Goal: Task Accomplishment & Management: Complete application form

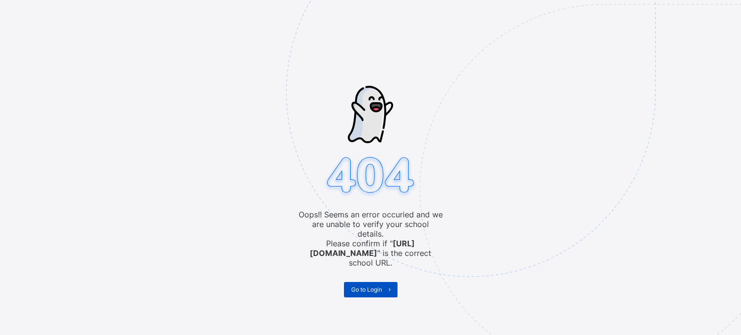
click at [378, 286] on span "Go to Login" at bounding box center [366, 289] width 31 height 7
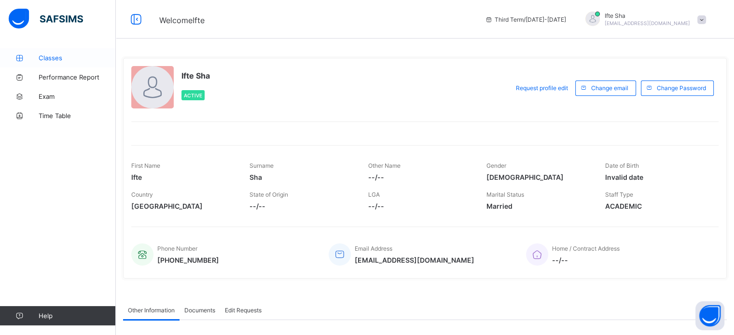
click at [74, 52] on link "Classes" at bounding box center [58, 57] width 116 height 19
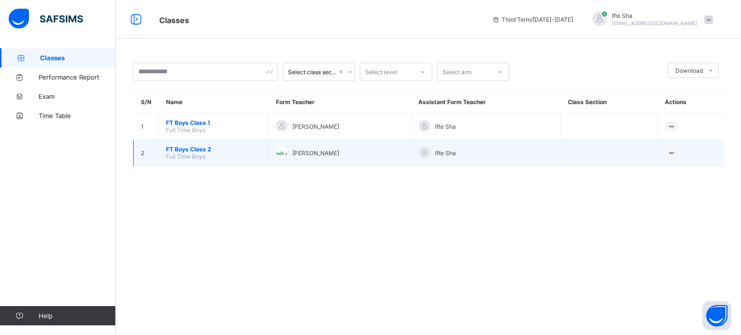
click at [215, 149] on span "FT Boys Class 2" at bounding box center [213, 149] width 95 height 7
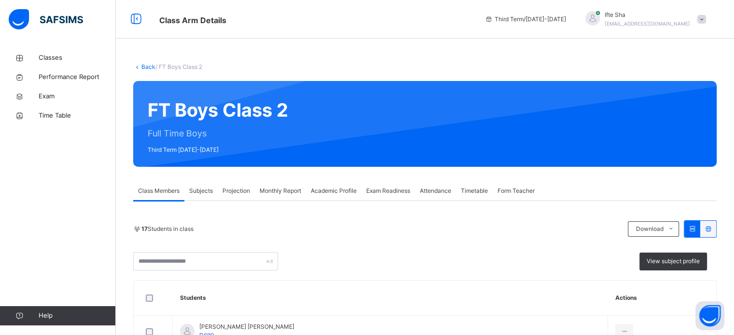
click at [204, 185] on div "Subjects" at bounding box center [200, 190] width 33 height 19
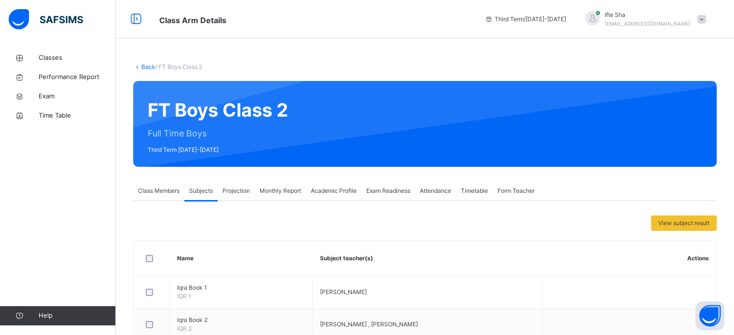
click at [235, 193] on span "Projection" at bounding box center [235, 191] width 27 height 9
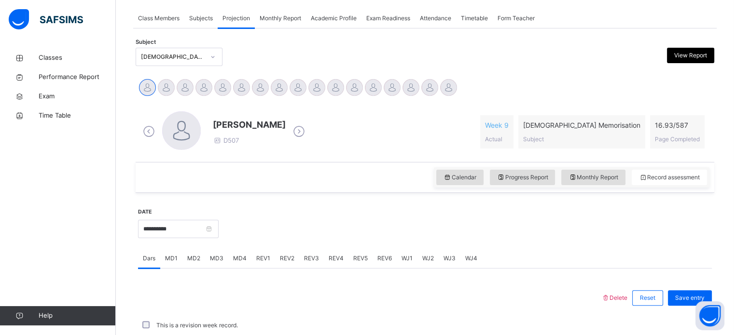
scroll to position [174, 0]
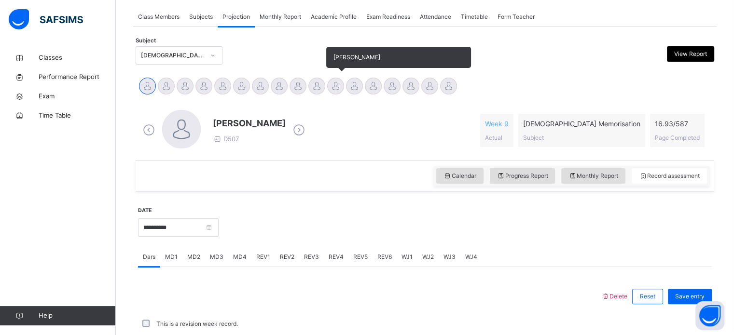
click at [336, 81] on div at bounding box center [335, 86] width 17 height 17
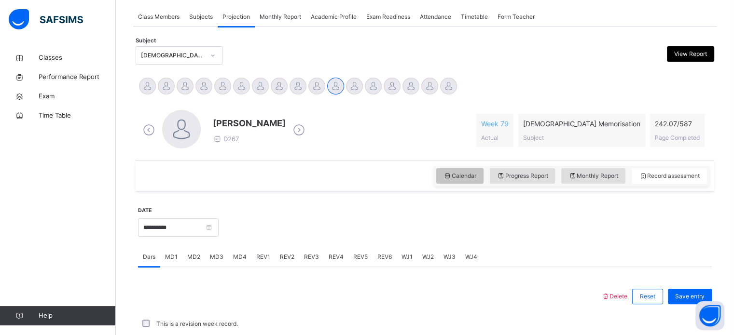
click at [467, 175] on span "Calendar" at bounding box center [459, 176] width 33 height 9
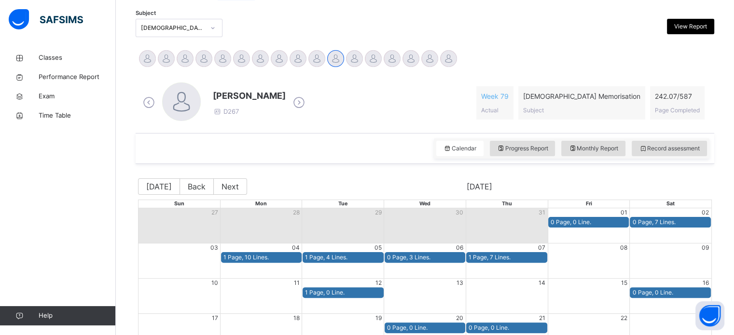
scroll to position [203, 0]
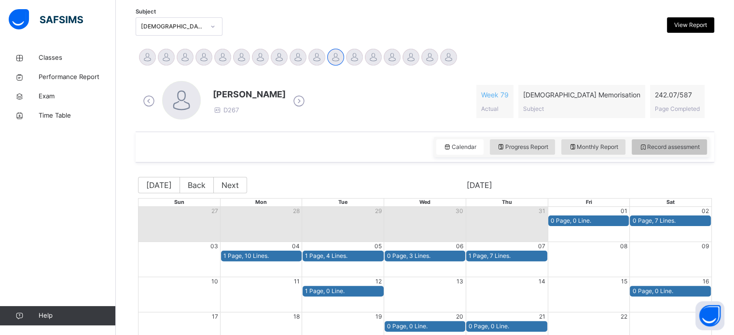
click at [706, 151] on div "Record assessment" at bounding box center [668, 146] width 75 height 15
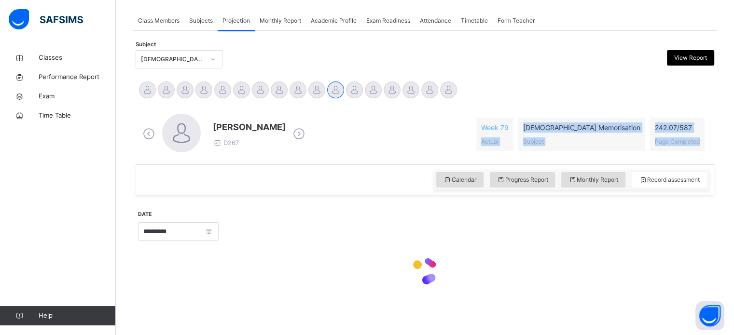
drag, startPoint x: 706, startPoint y: 151, endPoint x: 475, endPoint y: 155, distance: 230.6
click at [475, 155] on div "[DEMOGRAPHIC_DATA][PERSON_NAME] D267 Week 79 Actual [DEMOGRAPHIC_DATA] Memorisa…" at bounding box center [424, 134] width 573 height 55
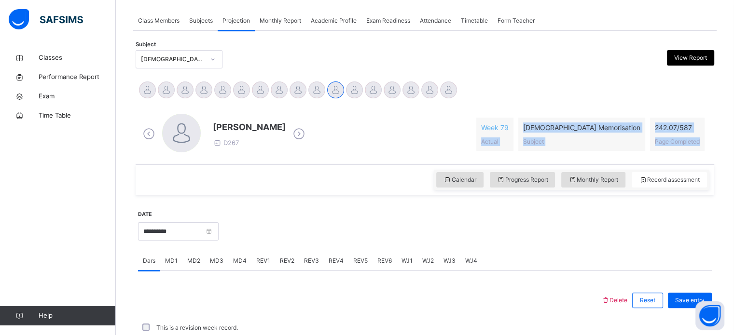
scroll to position [203, 0]
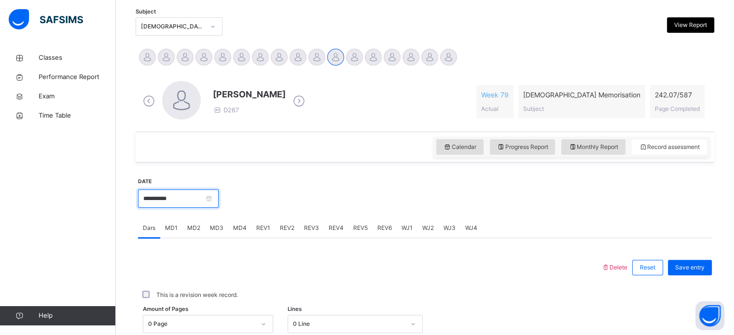
click at [195, 202] on input "**********" at bounding box center [178, 199] width 81 height 18
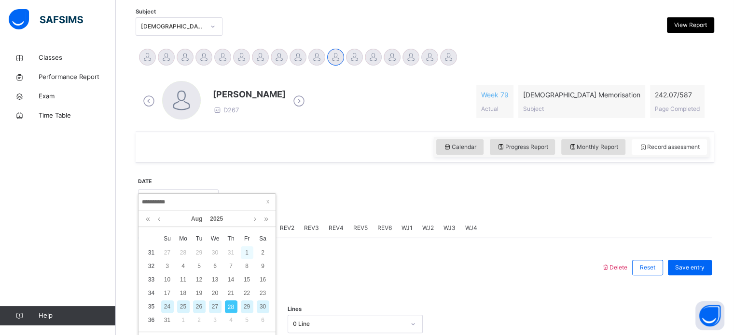
click at [249, 251] on div "1" at bounding box center [247, 252] width 13 height 13
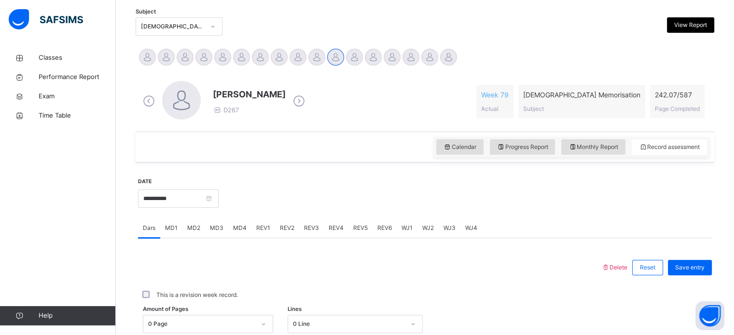
click at [243, 227] on span "MD4" at bounding box center [240, 228] width 14 height 9
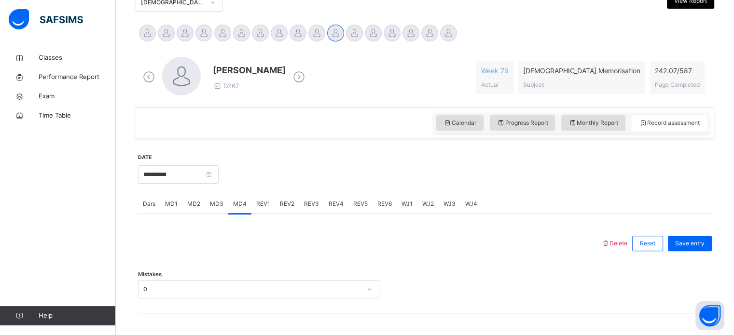
scroll to position [249, 0]
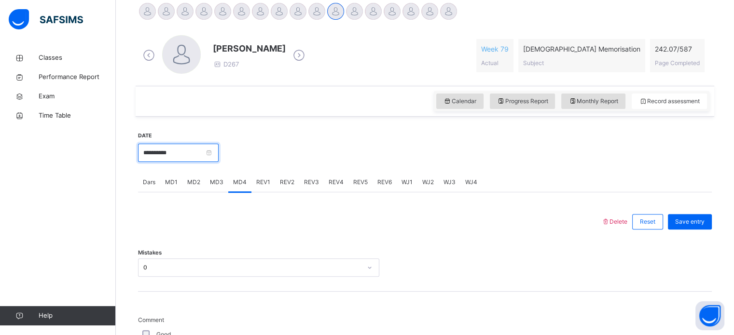
click at [182, 150] on input "**********" at bounding box center [178, 153] width 81 height 18
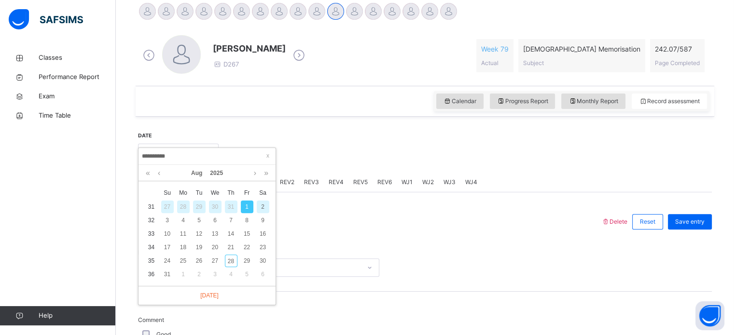
click at [260, 207] on div "2" at bounding box center [263, 207] width 13 height 13
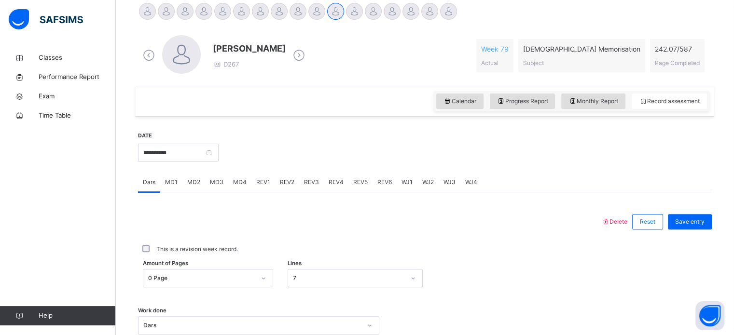
click at [241, 186] on span "MD4" at bounding box center [240, 182] width 14 height 9
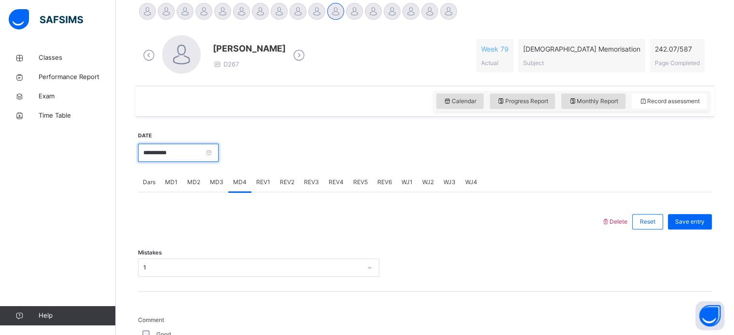
click at [218, 150] on input "**********" at bounding box center [178, 153] width 81 height 18
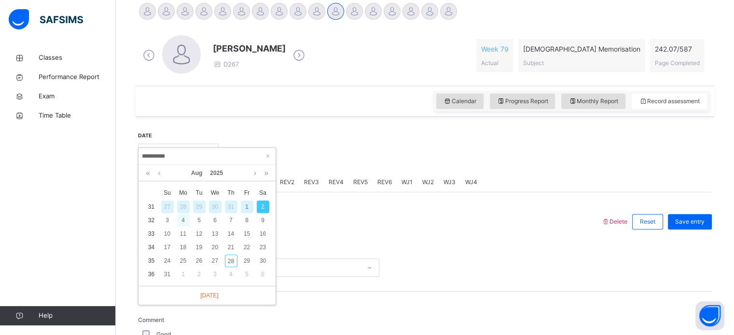
click at [181, 219] on div "4" at bounding box center [183, 220] width 13 height 13
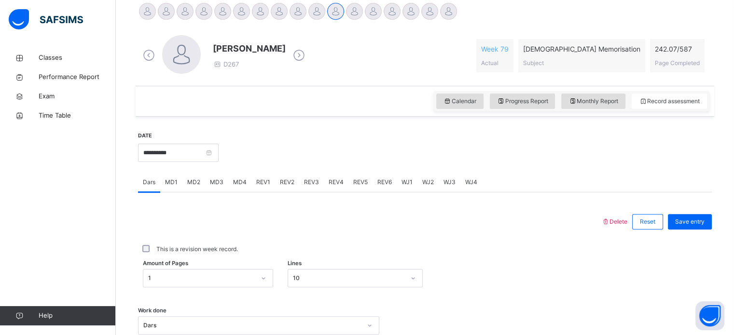
click at [238, 187] on div "MD4" at bounding box center [239, 182] width 23 height 19
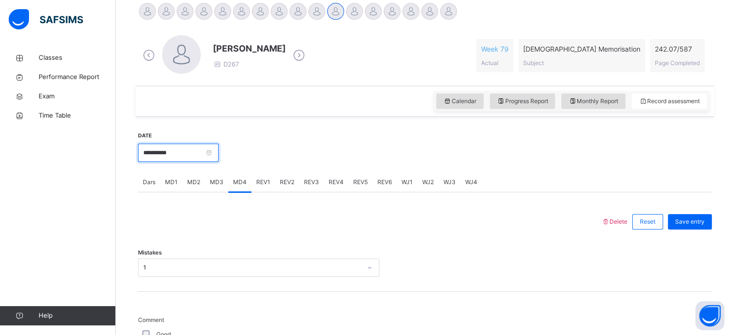
click at [218, 154] on input "**********" at bounding box center [178, 153] width 81 height 18
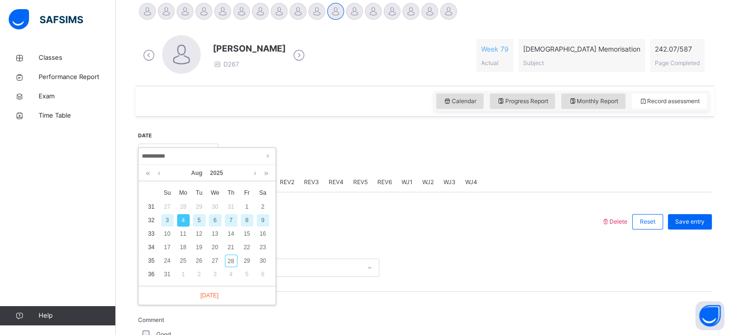
click at [199, 222] on div "5" at bounding box center [199, 220] width 13 height 13
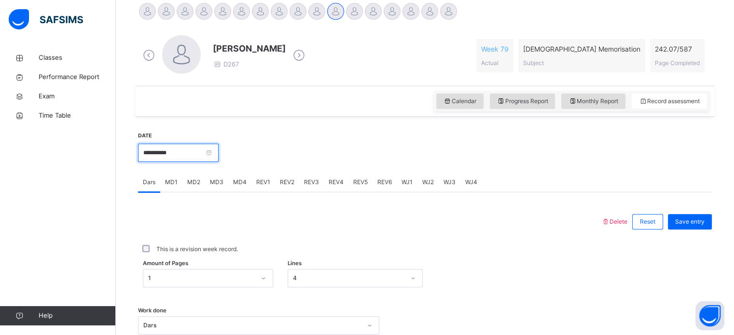
click at [201, 152] on input "**********" at bounding box center [178, 153] width 81 height 18
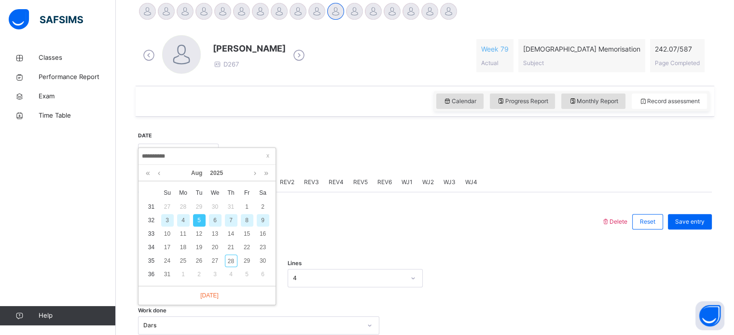
click at [213, 217] on div "6" at bounding box center [215, 220] width 13 height 13
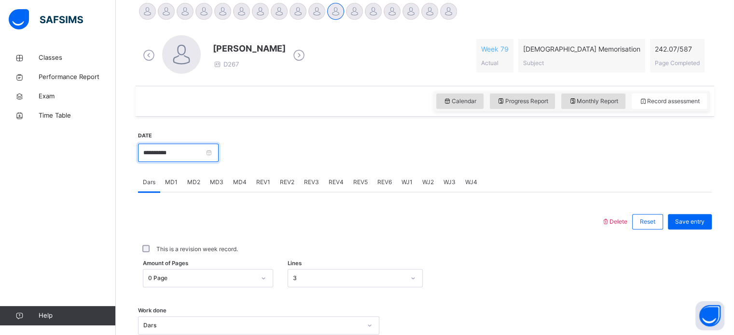
click at [202, 156] on input "**********" at bounding box center [178, 153] width 81 height 18
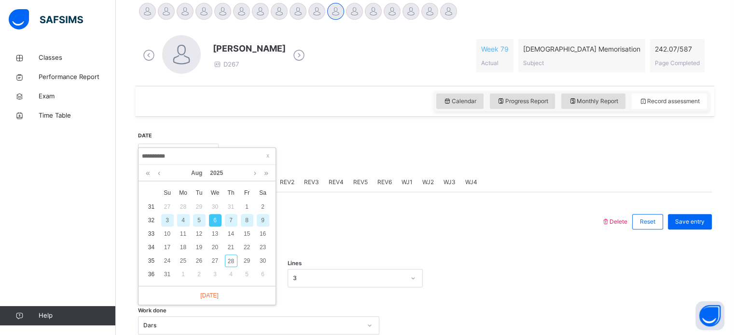
click at [230, 214] on div "7" at bounding box center [231, 220] width 13 height 13
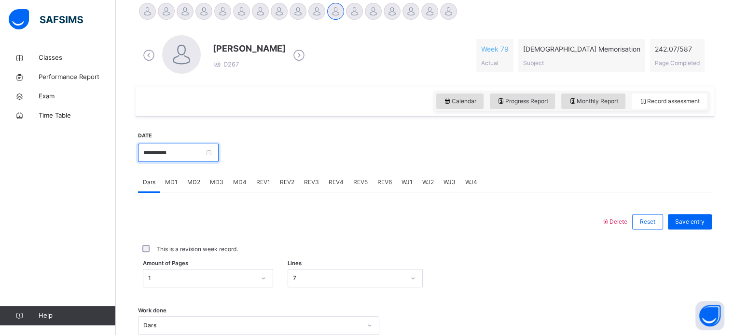
click at [194, 158] on input "**********" at bounding box center [178, 153] width 81 height 18
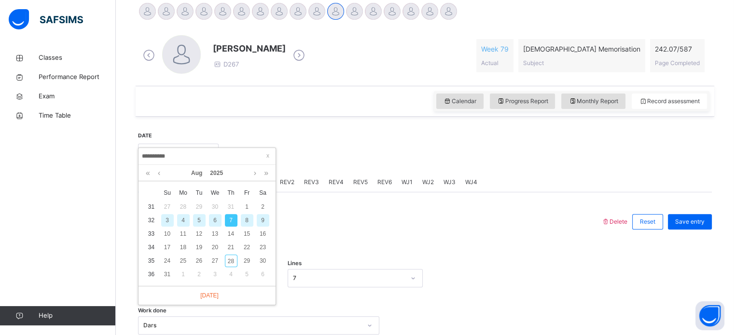
click at [210, 219] on div "6" at bounding box center [215, 220] width 13 height 13
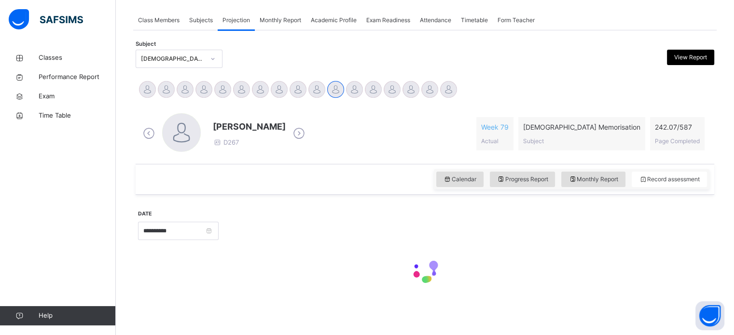
scroll to position [170, 0]
click at [210, 219] on div "**********" at bounding box center [424, 251] width 573 height 102
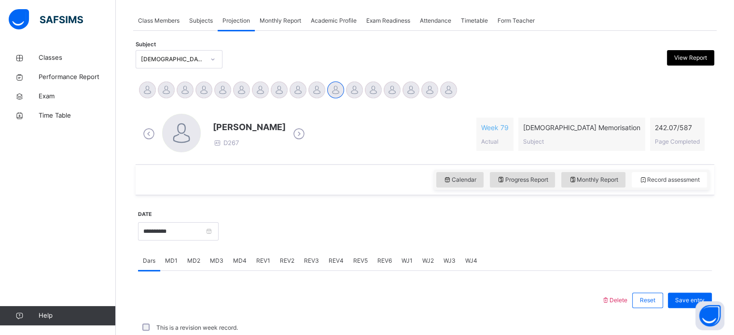
scroll to position [249, 0]
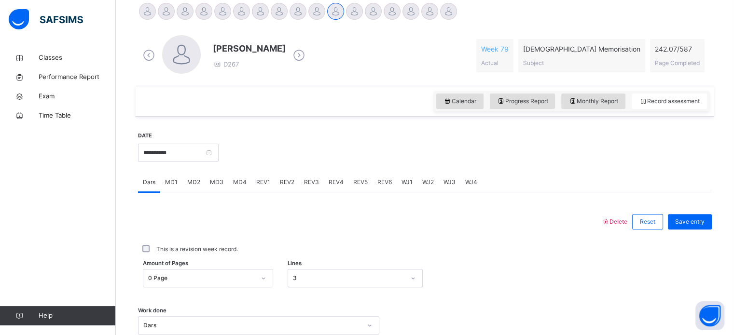
click at [210, 219] on div at bounding box center [369, 221] width 453 height 25
click at [192, 152] on input "**********" at bounding box center [178, 153] width 81 height 18
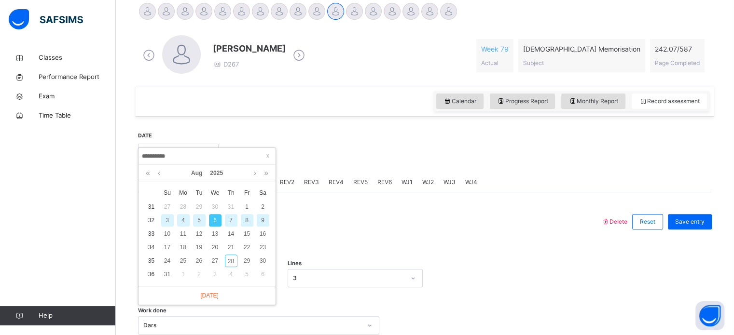
click at [232, 219] on div "7" at bounding box center [231, 220] width 13 height 13
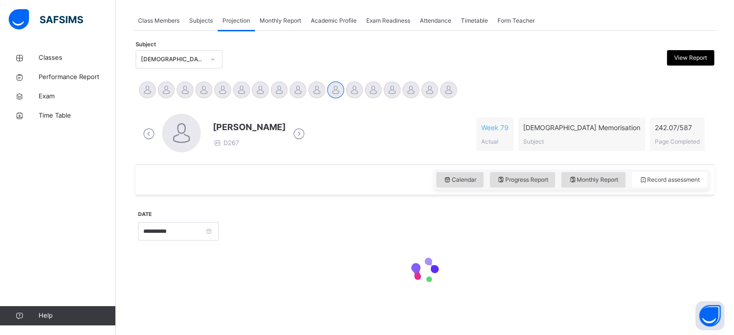
click at [218, 189] on div "**********" at bounding box center [425, 192] width 578 height 233
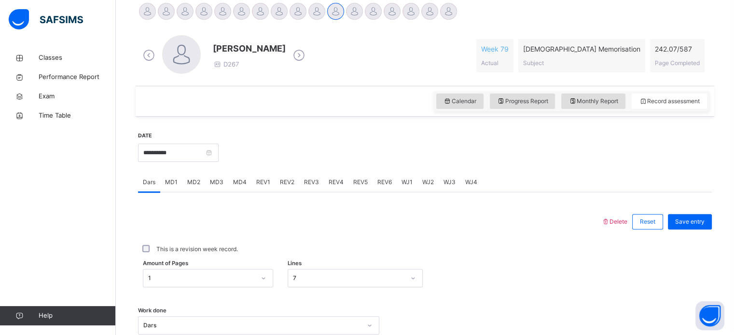
click at [237, 178] on span "MD4" at bounding box center [240, 182] width 14 height 9
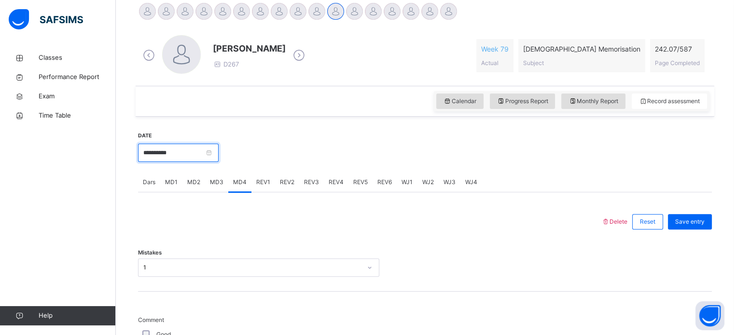
click at [218, 154] on input "**********" at bounding box center [178, 153] width 81 height 18
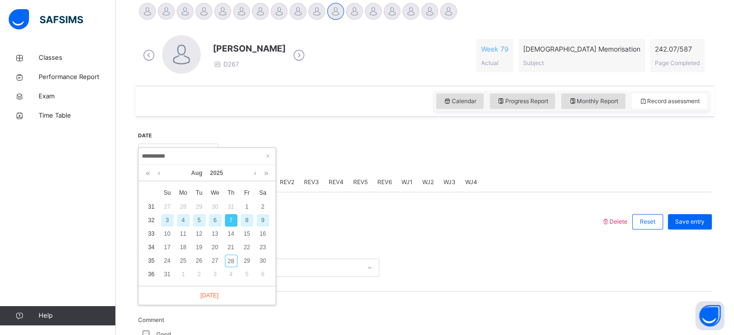
click at [246, 221] on div "8" at bounding box center [247, 220] width 13 height 13
type input "**********"
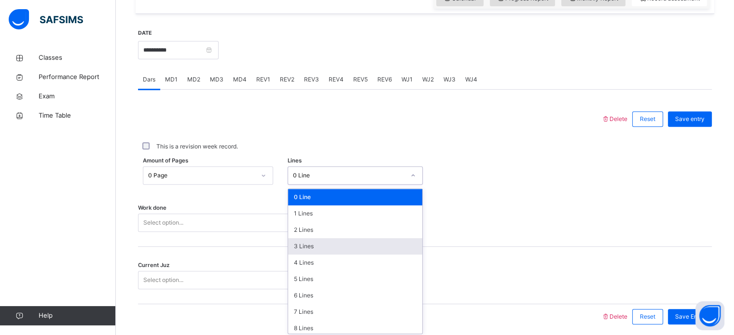
click at [318, 185] on div "option 3 Lines focused, 4 of 16. 16 results available. Use Up and Down to choos…" at bounding box center [354, 175] width 135 height 18
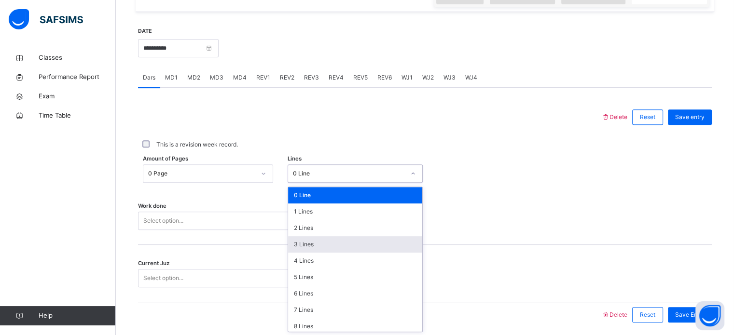
scroll to position [354, 0]
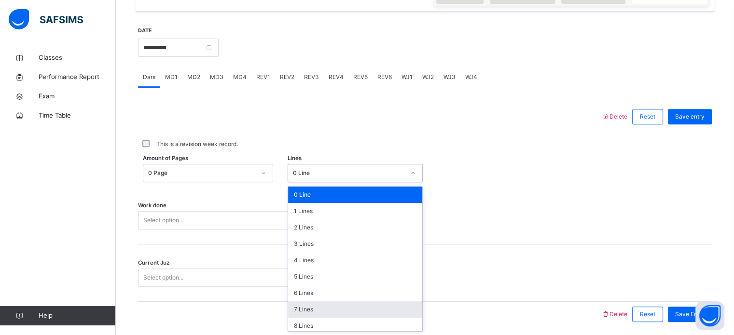
click at [310, 303] on div "7 Lines" at bounding box center [355, 309] width 134 height 16
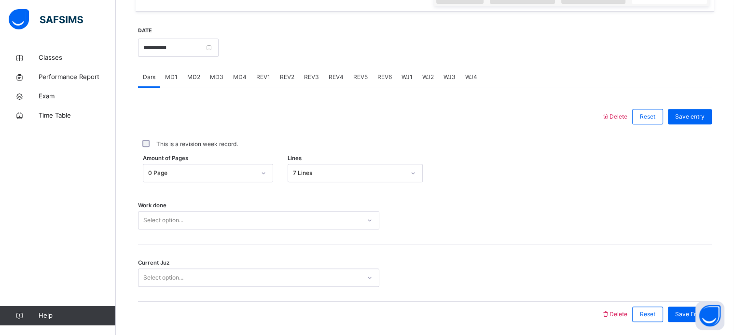
click at [247, 208] on div "Work done Select option..." at bounding box center [424, 215] width 573 height 57
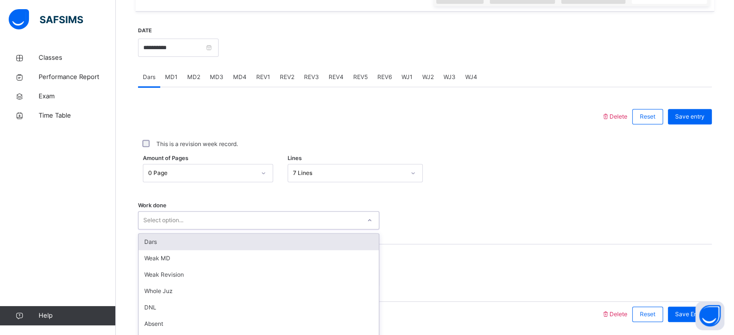
scroll to position [389, 0]
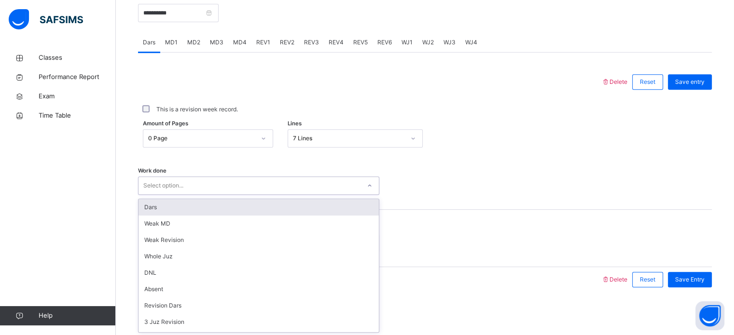
click at [247, 195] on div "option Dars focused, 1 of 16. 16 results available. Use Up and Down to choose o…" at bounding box center [258, 186] width 241 height 18
click at [199, 210] on div "Dars" at bounding box center [258, 207] width 240 height 16
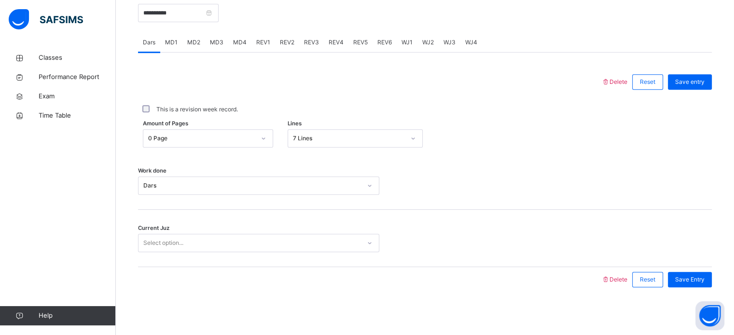
drag, startPoint x: 198, startPoint y: 229, endPoint x: 198, endPoint y: 245, distance: 16.9
click at [198, 245] on div "Current Juz Select option..." at bounding box center [424, 238] width 573 height 57
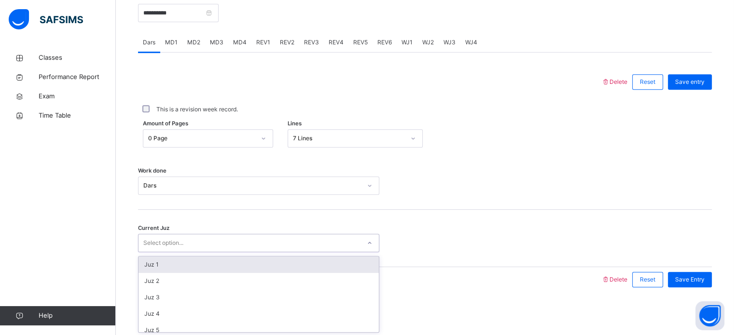
click at [198, 245] on div "Select option..." at bounding box center [249, 243] width 222 height 15
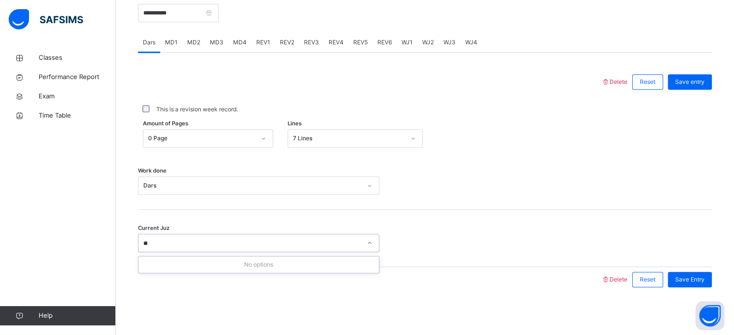
type input "*"
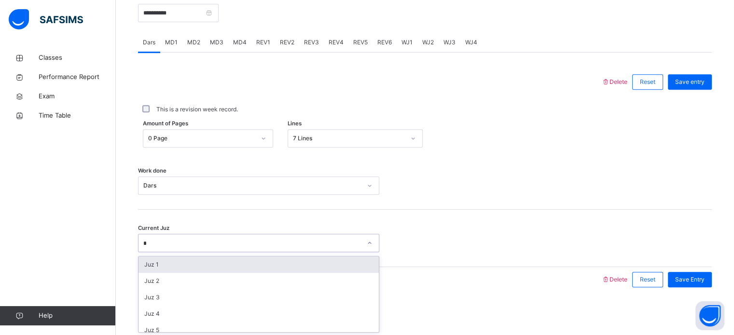
type input "**"
click at [190, 266] on div "Juz 8" at bounding box center [258, 265] width 240 height 16
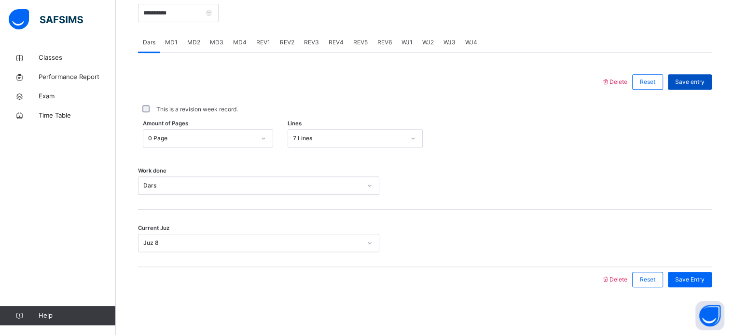
click at [698, 85] on span "Save entry" at bounding box center [689, 82] width 29 height 9
click at [187, 43] on span "MD2" at bounding box center [193, 42] width 13 height 9
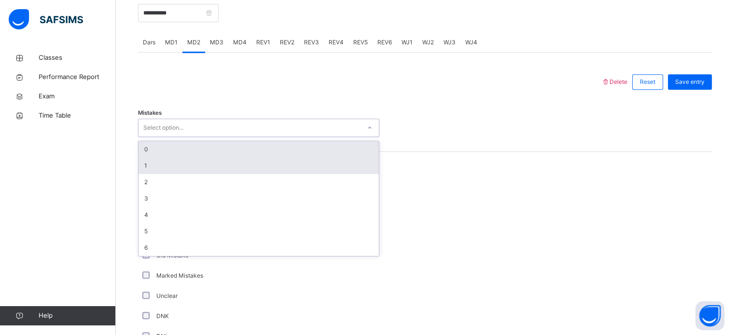
click at [140, 162] on div "1" at bounding box center [258, 166] width 240 height 16
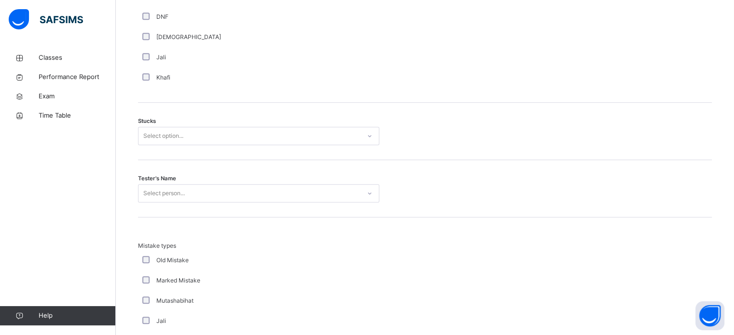
scroll to position [756, 0]
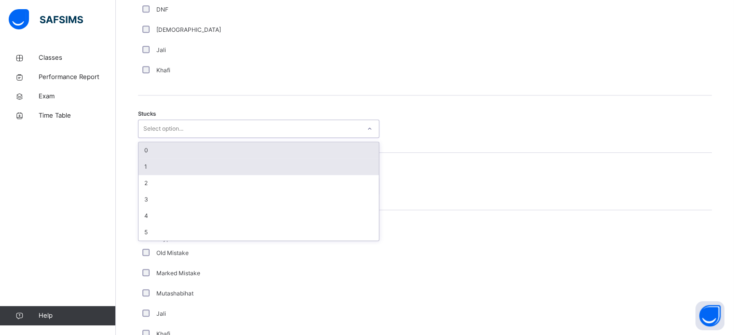
click at [141, 167] on div "1" at bounding box center [258, 167] width 240 height 16
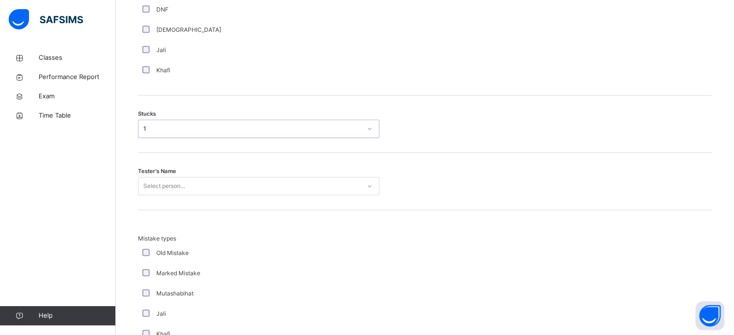
scroll to position [769, 0]
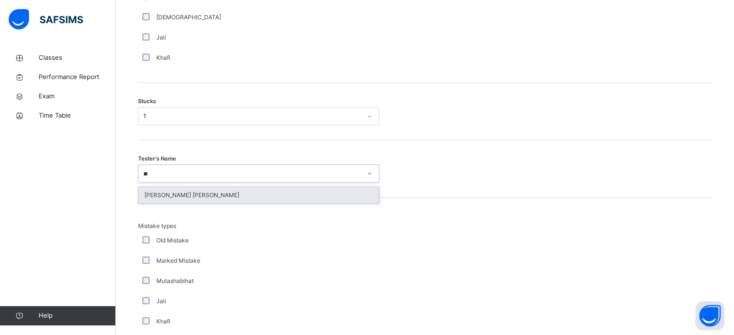
type input "*"
type input "****"
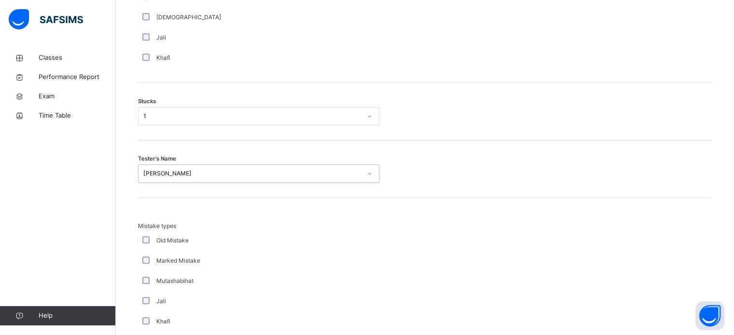
click at [93, 186] on div "Classes Performance Report Exam Time Table Help" at bounding box center [58, 187] width 116 height 297
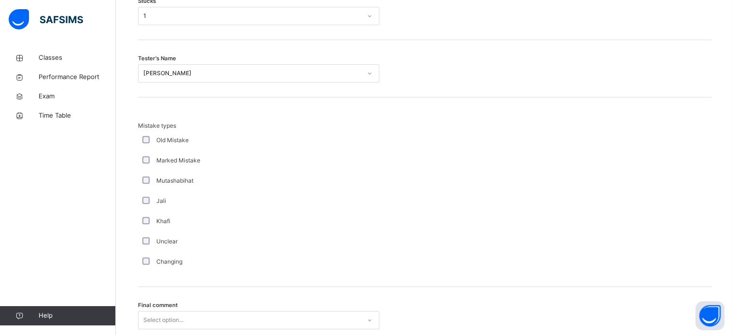
scroll to position [946, 0]
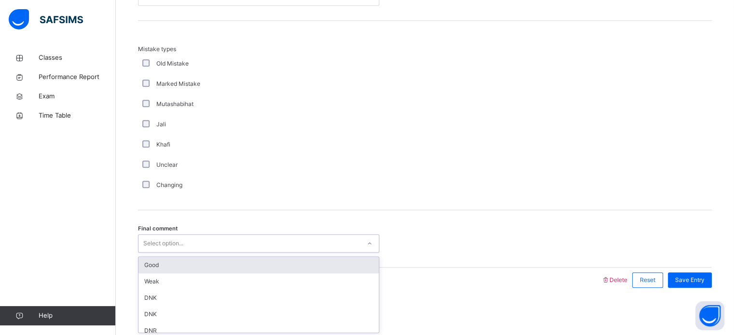
click at [148, 258] on div "Good" at bounding box center [258, 265] width 240 height 16
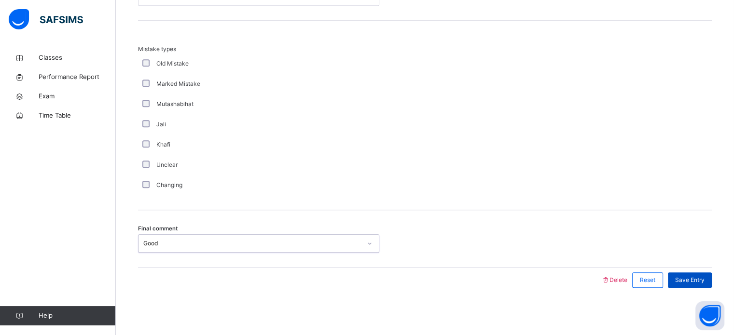
click at [711, 283] on div "Save Entry" at bounding box center [690, 280] width 44 height 15
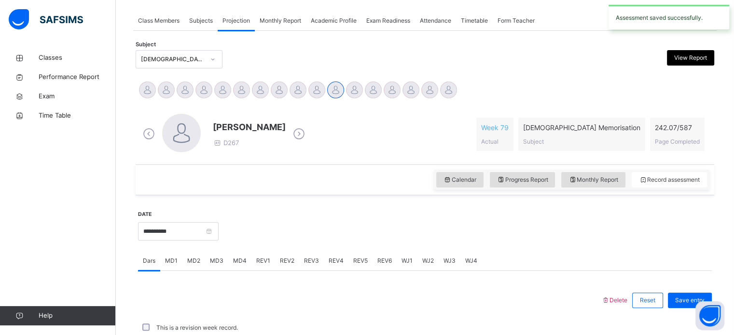
scroll to position [389, 0]
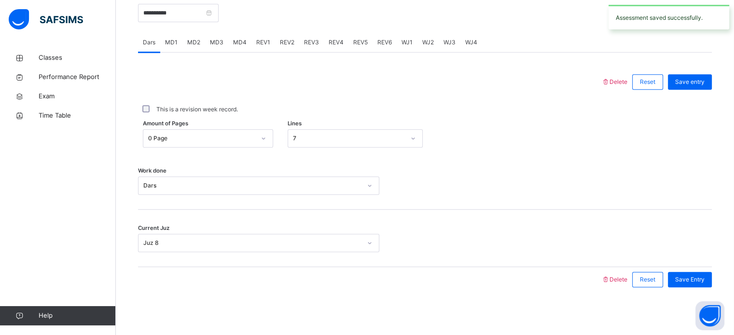
click at [237, 41] on span "MD4" at bounding box center [240, 42] width 14 height 9
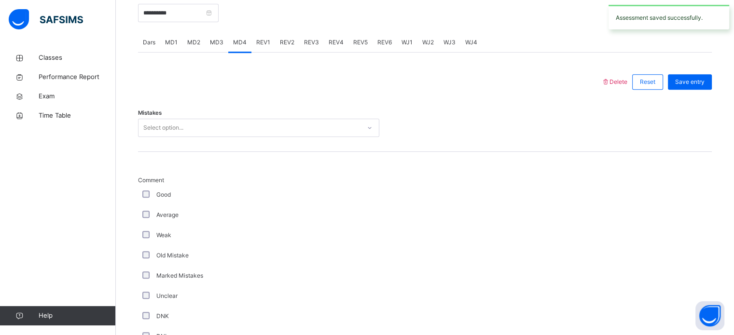
scroll to position [946, 0]
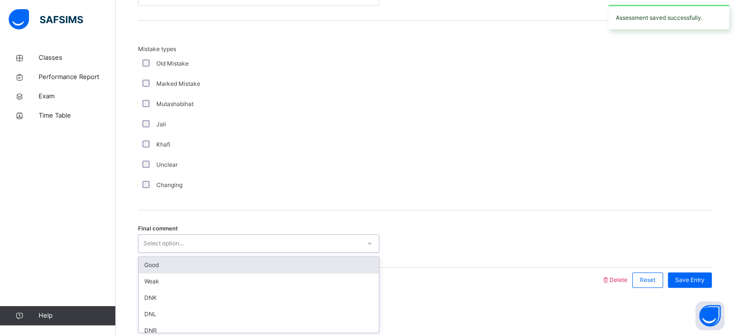
click at [153, 263] on div "Good" at bounding box center [258, 265] width 240 height 16
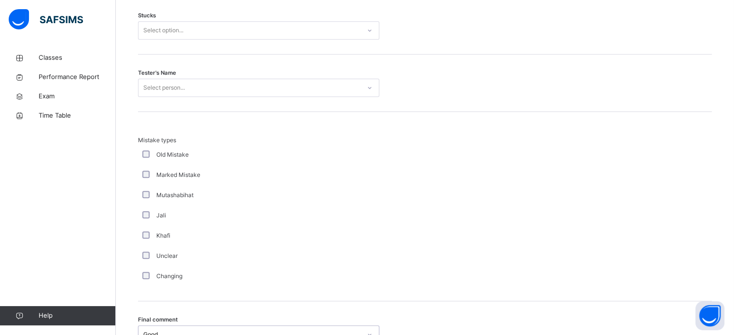
scroll to position [864, 0]
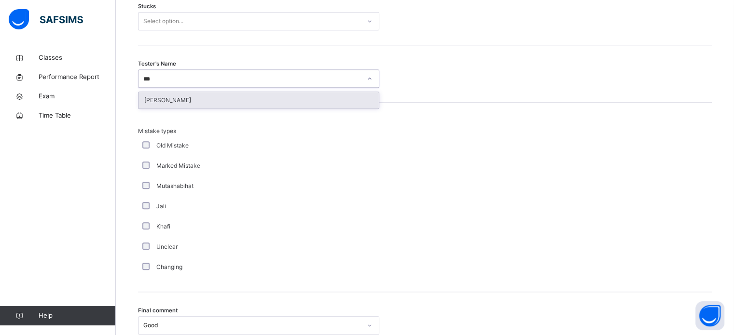
type input "****"
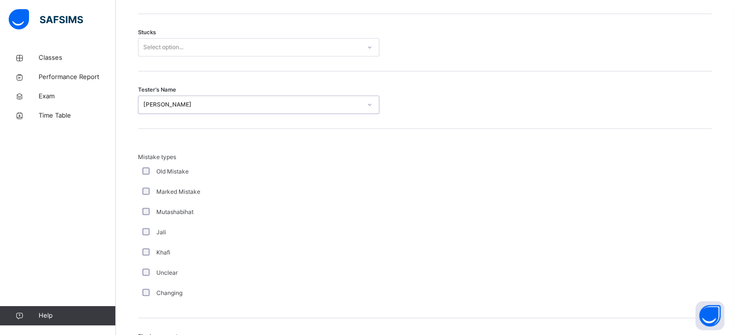
scroll to position [832, 0]
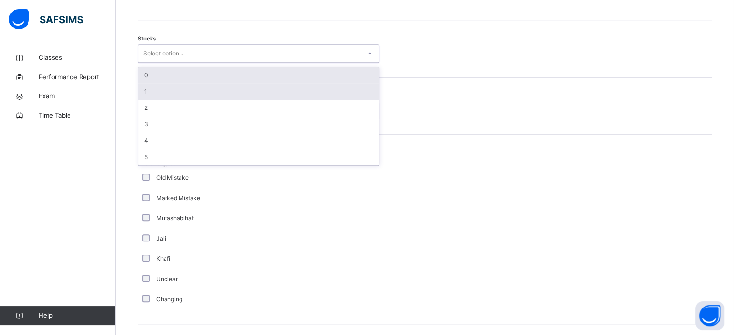
click at [138, 92] on div "1" at bounding box center [258, 91] width 240 height 16
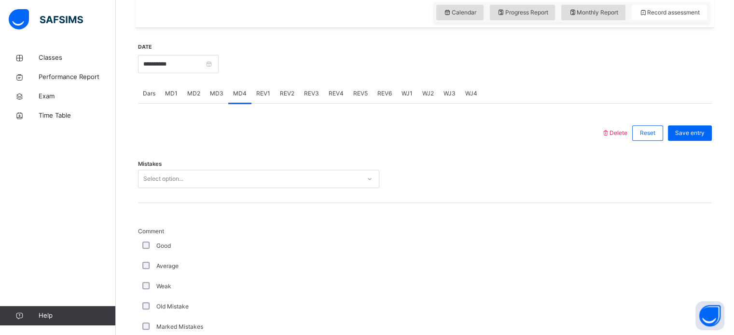
scroll to position [336, 0]
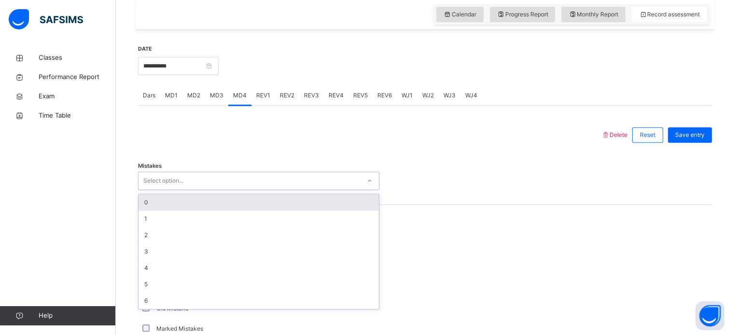
click at [143, 204] on div "0" at bounding box center [258, 202] width 240 height 16
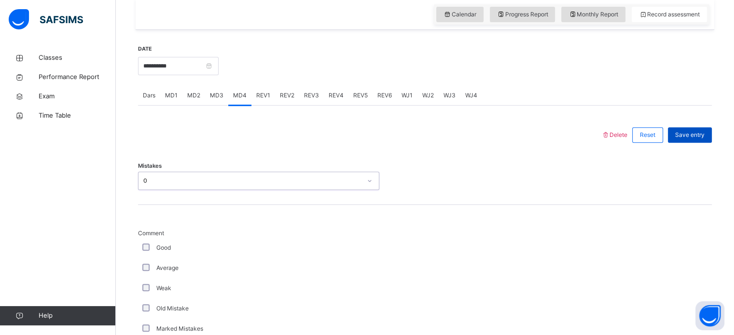
click at [692, 128] on div "Save entry" at bounding box center [690, 134] width 44 height 15
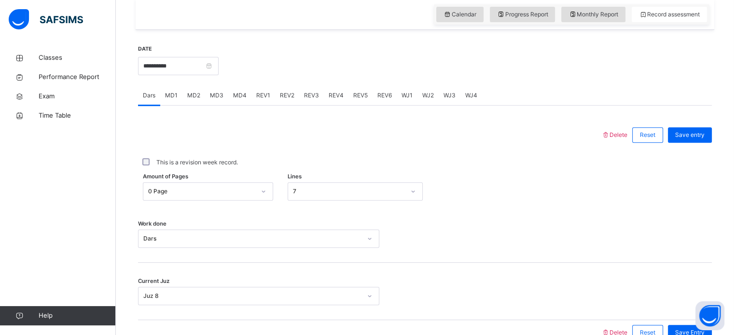
click at [270, 93] on div "REV1" at bounding box center [263, 95] width 24 height 19
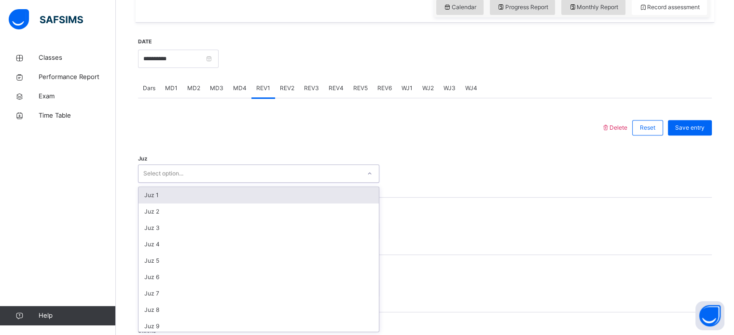
scroll to position [343, 0]
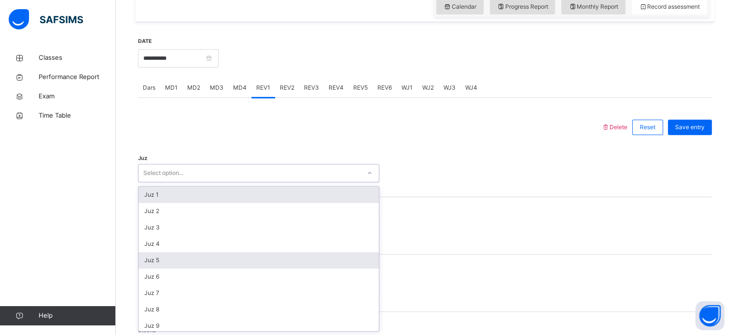
click at [146, 264] on div "Juz 5" at bounding box center [258, 260] width 240 height 16
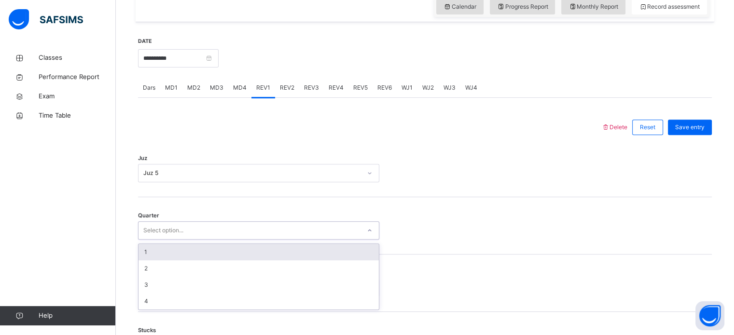
click at [143, 252] on div "1" at bounding box center [258, 252] width 240 height 16
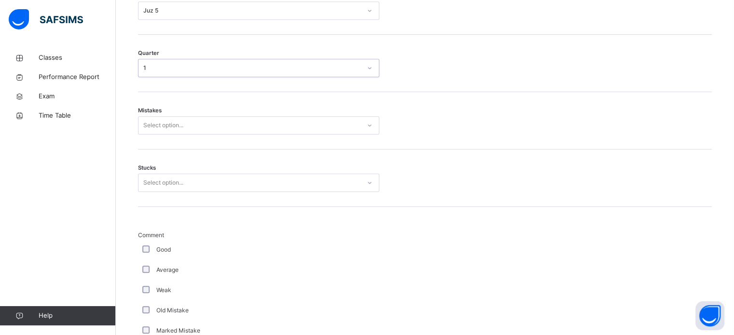
scroll to position [507, 0]
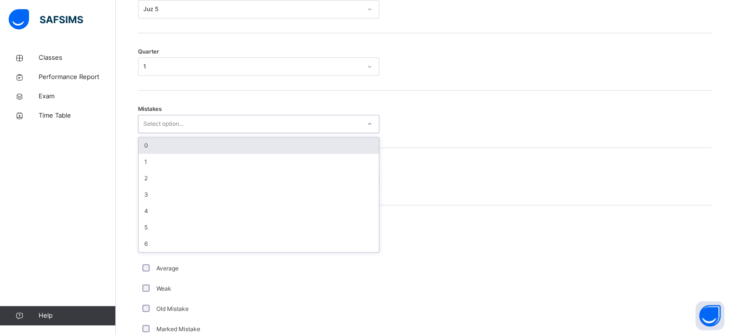
click at [142, 144] on div "0" at bounding box center [258, 145] width 240 height 16
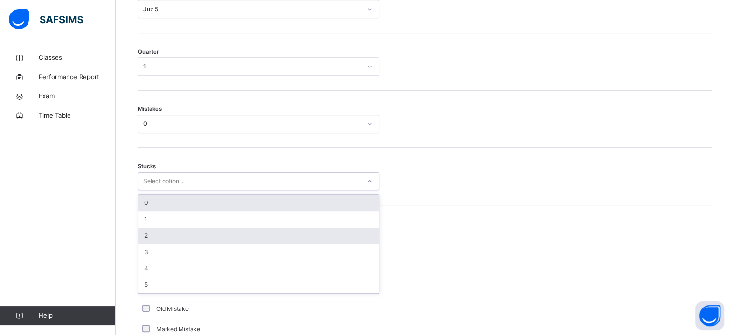
click at [138, 235] on div "2" at bounding box center [258, 236] width 240 height 16
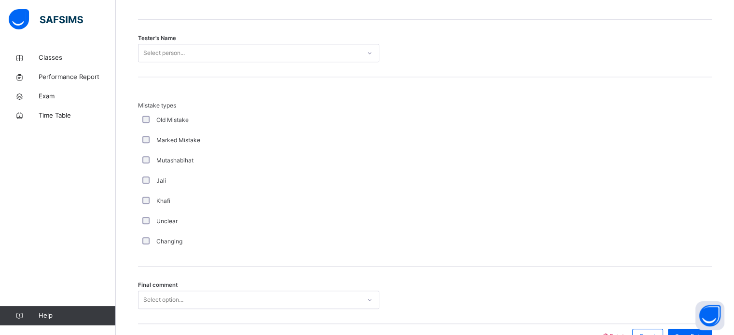
scroll to position [1004, 0]
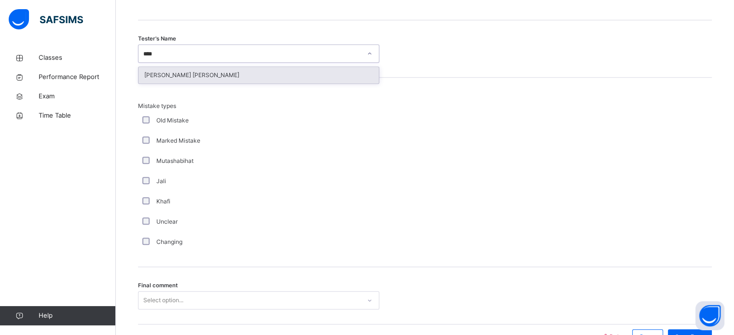
type input "*****"
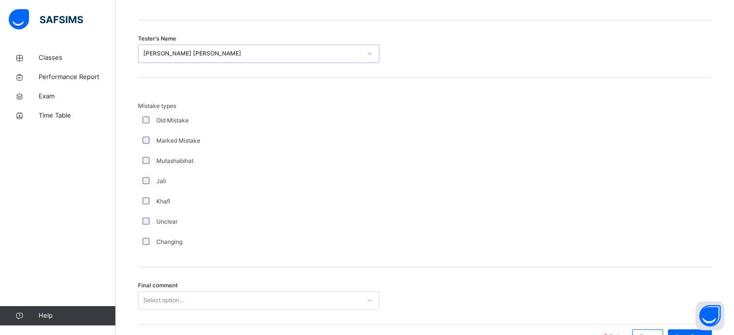
click at [155, 157] on div "Mutashabihat" at bounding box center [258, 161] width 236 height 9
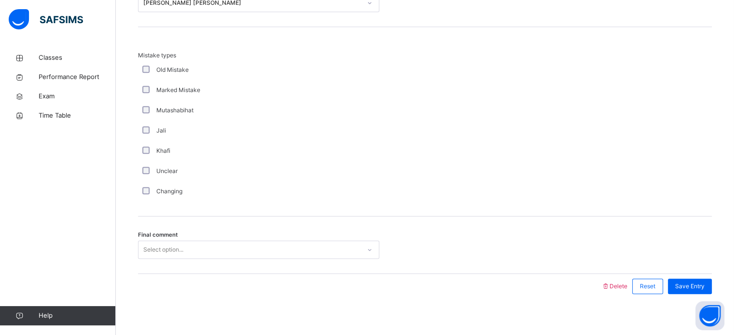
scroll to position [1061, 0]
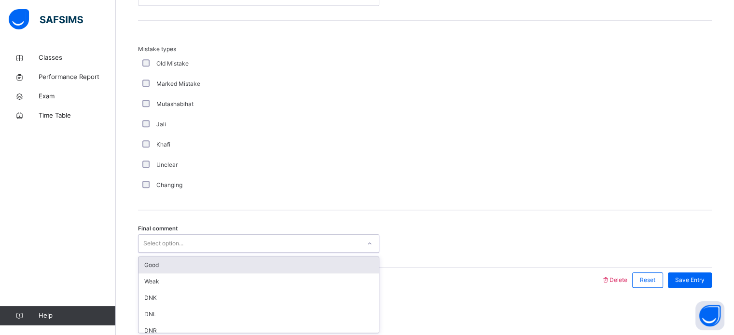
click at [144, 258] on div "Good" at bounding box center [258, 265] width 240 height 16
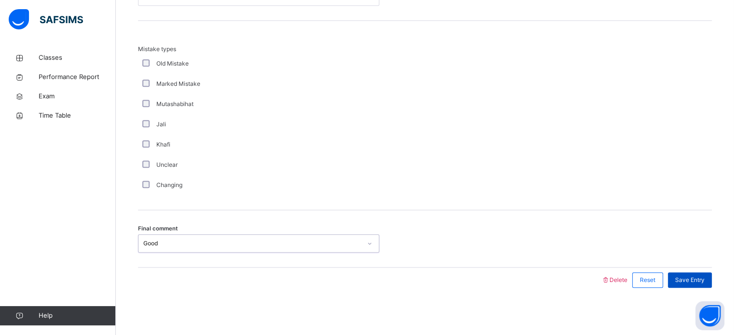
click at [697, 285] on div "Save Entry" at bounding box center [690, 280] width 44 height 15
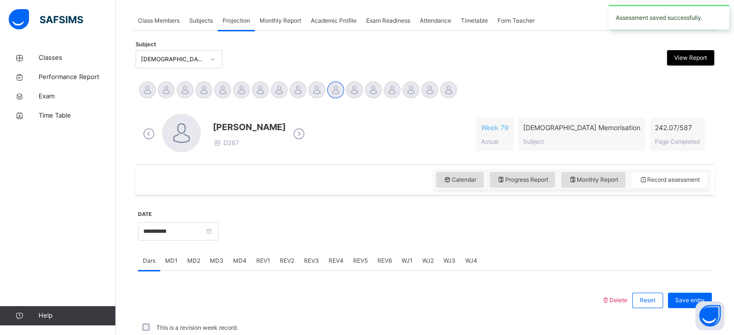
scroll to position [389, 0]
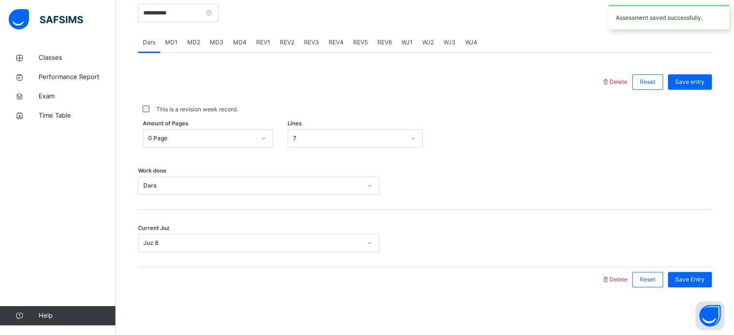
click at [286, 40] on span "REV2" at bounding box center [287, 42] width 14 height 9
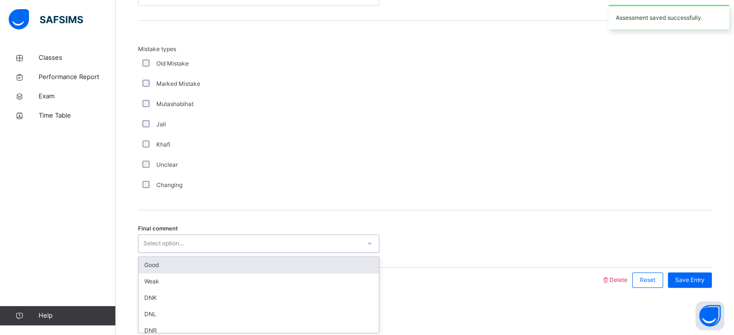
click at [141, 263] on div "Good" at bounding box center [258, 265] width 240 height 16
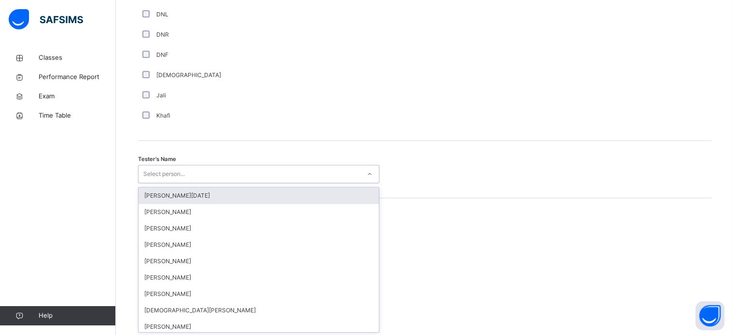
scroll to position [884, 0]
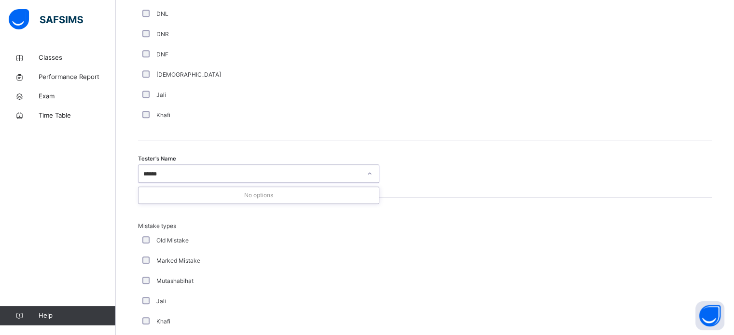
type input "*****"
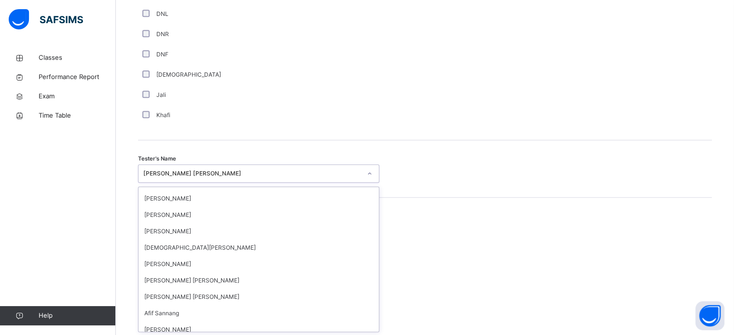
scroll to position [0, 0]
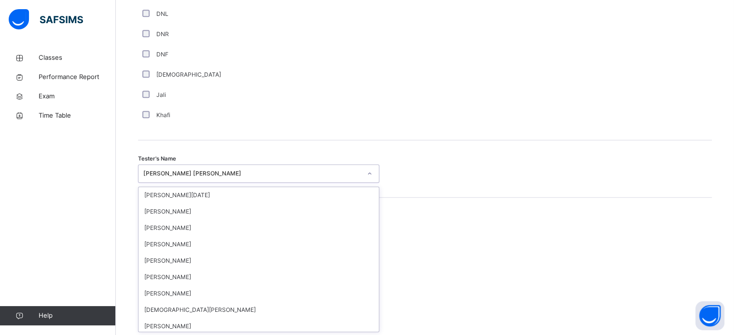
click at [198, 122] on div "Khafi" at bounding box center [258, 115] width 241 height 20
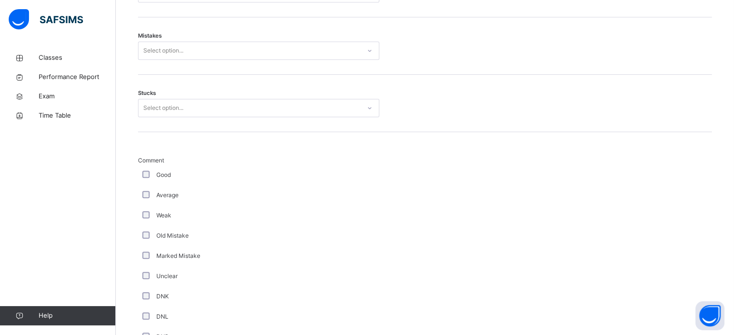
scroll to position [579, 0]
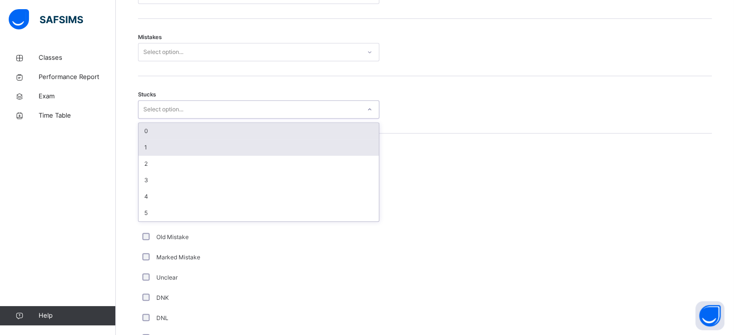
click at [144, 139] on div "1" at bounding box center [258, 147] width 240 height 16
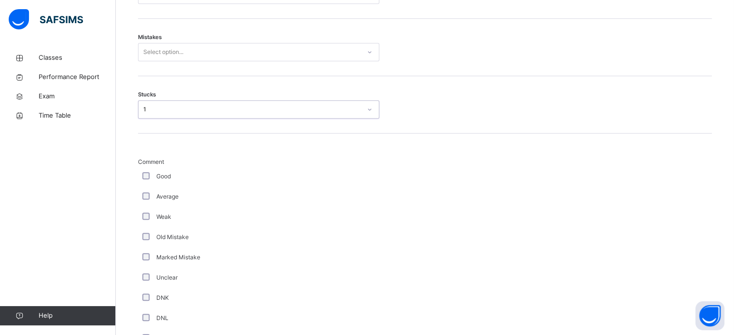
click at [143, 164] on span "Comment" at bounding box center [258, 162] width 241 height 9
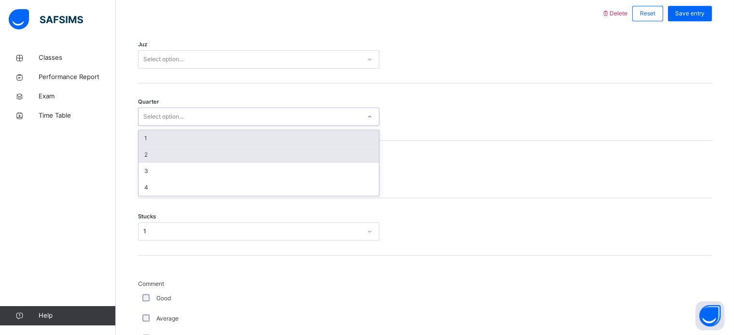
click at [139, 156] on div "2" at bounding box center [258, 155] width 240 height 16
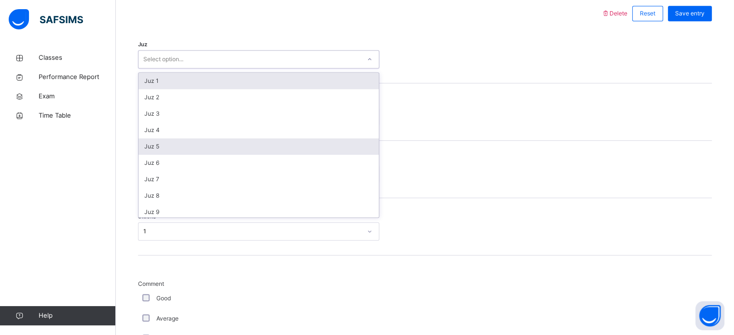
click at [141, 145] on div "Juz 5" at bounding box center [258, 146] width 240 height 16
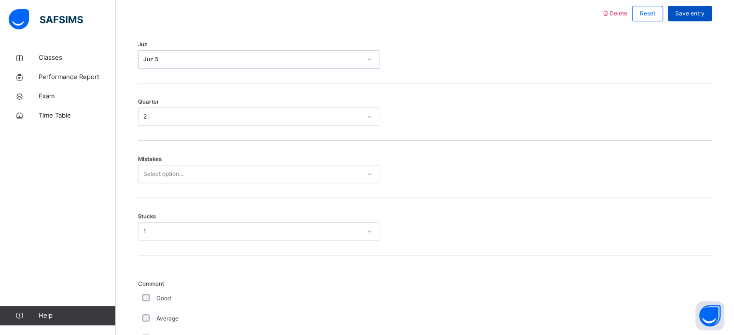
click at [694, 20] on div "Save entry" at bounding box center [690, 13] width 44 height 15
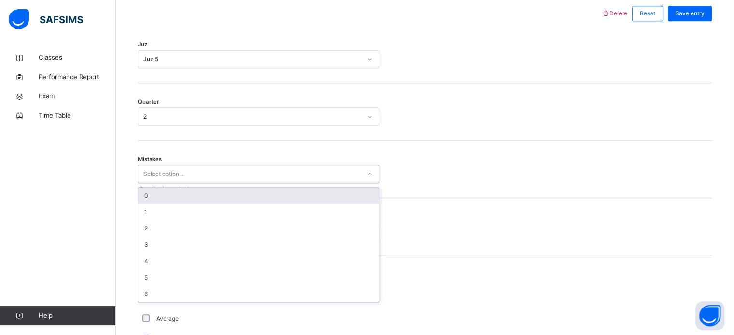
click at [182, 194] on div "0" at bounding box center [258, 196] width 240 height 16
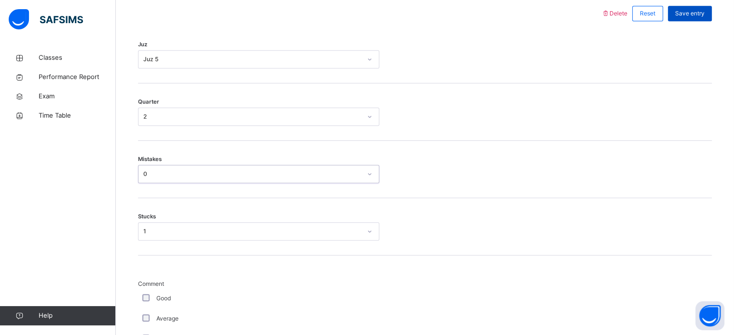
click at [704, 17] on div "Save entry" at bounding box center [690, 13] width 44 height 15
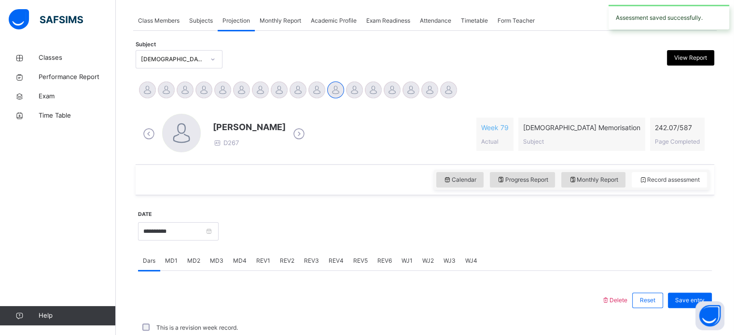
scroll to position [389, 0]
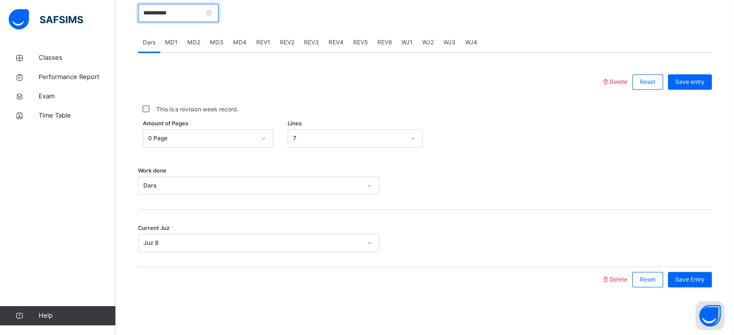
click at [147, 14] on input "**********" at bounding box center [178, 13] width 81 height 18
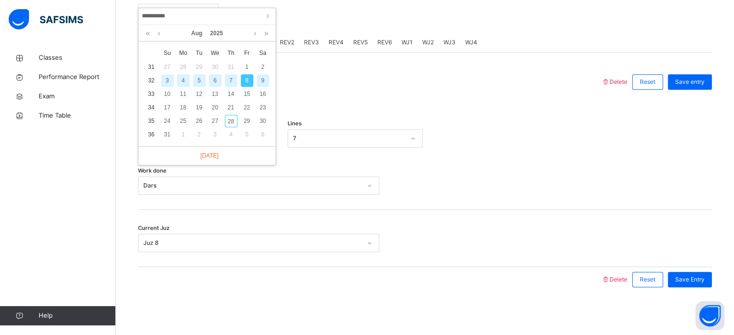
click at [263, 82] on div "9" at bounding box center [263, 80] width 13 height 13
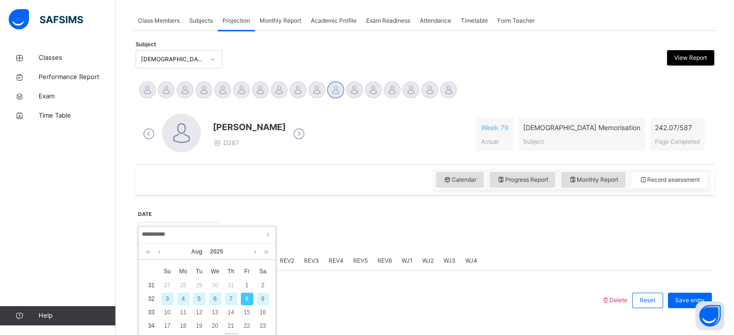
type input "**********"
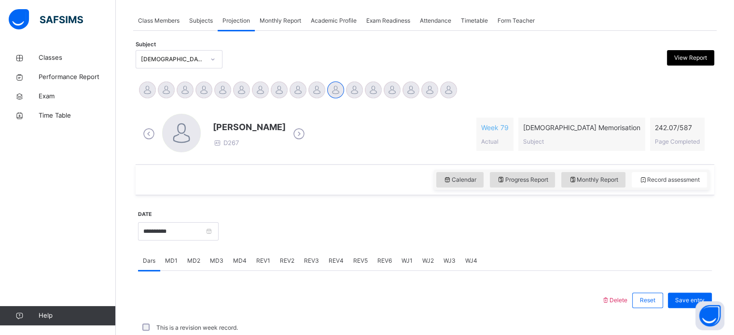
scroll to position [389, 0]
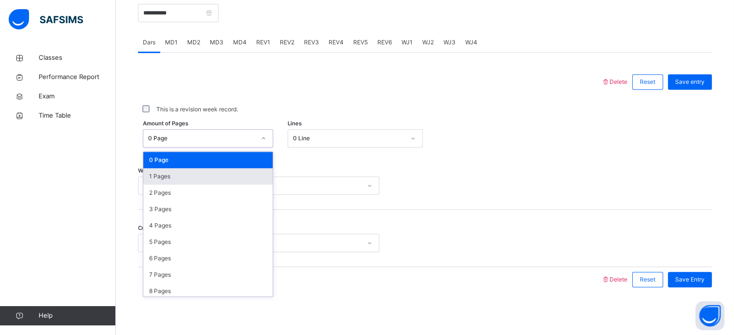
click at [145, 179] on div "1 Pages" at bounding box center [207, 176] width 129 height 16
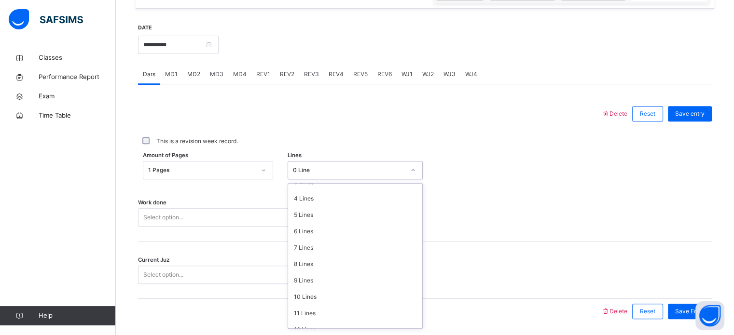
scroll to position [59, 0]
click at [325, 256] on div "8 Lines" at bounding box center [355, 264] width 134 height 16
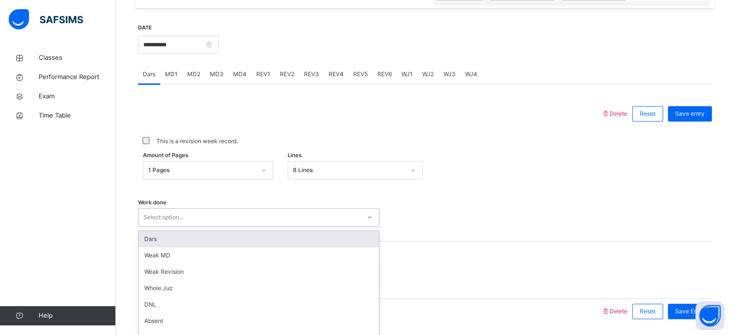
scroll to position [389, 0]
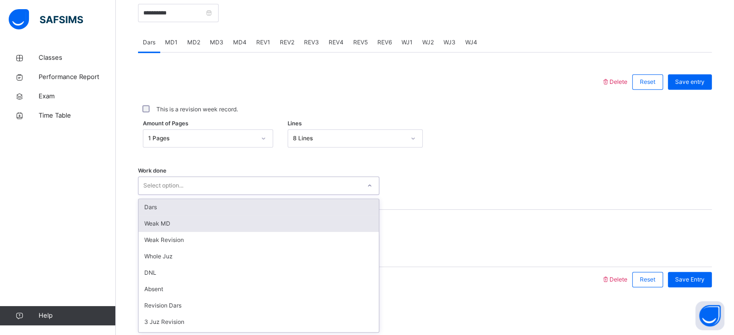
click at [322, 217] on div "Weak MD" at bounding box center [258, 224] width 240 height 16
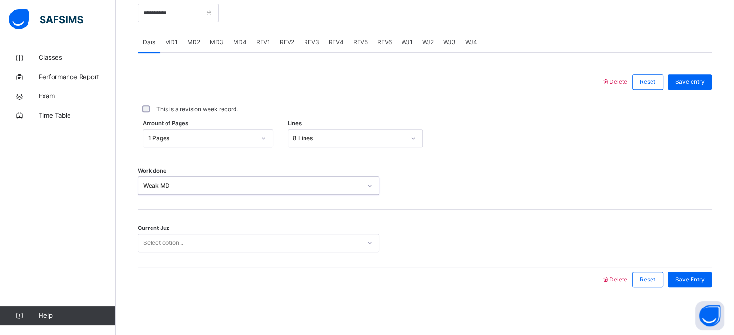
click at [311, 260] on div "Current Juz Select option..." at bounding box center [424, 238] width 573 height 57
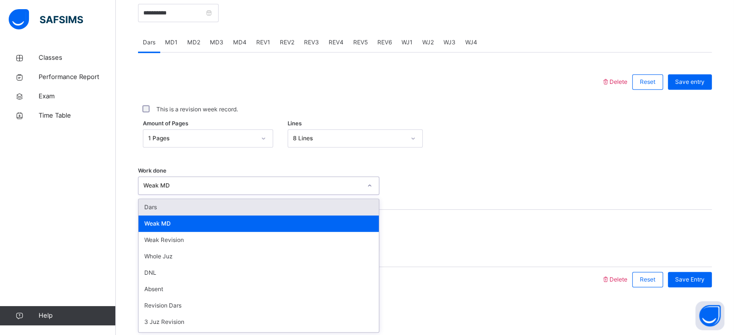
click at [324, 216] on div "Weak MD" at bounding box center [258, 224] width 240 height 16
click at [338, 201] on div "Dars" at bounding box center [258, 207] width 240 height 16
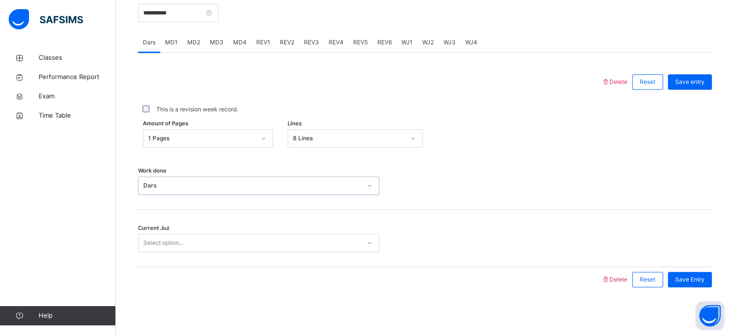
click at [332, 217] on div "Current Juz Select option..." at bounding box center [424, 238] width 573 height 57
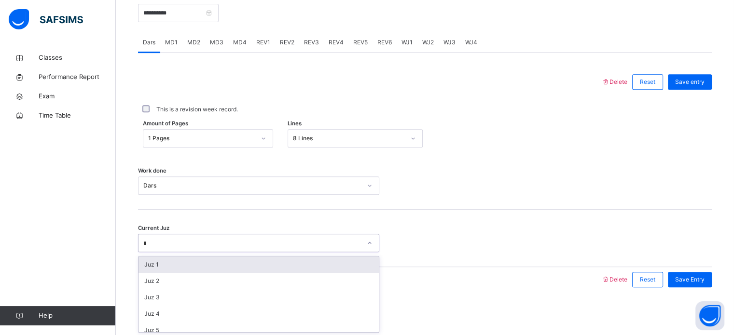
type input "**"
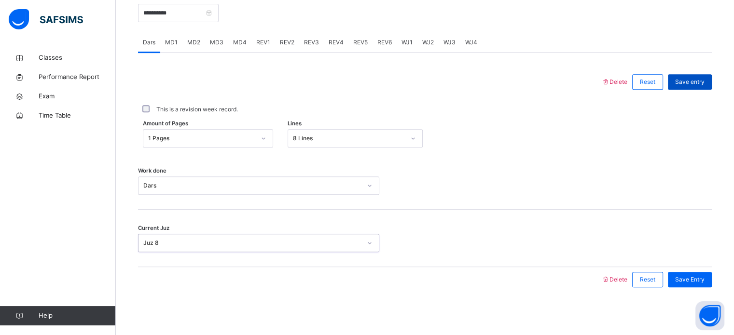
click at [699, 83] on span "Save entry" at bounding box center [689, 82] width 29 height 9
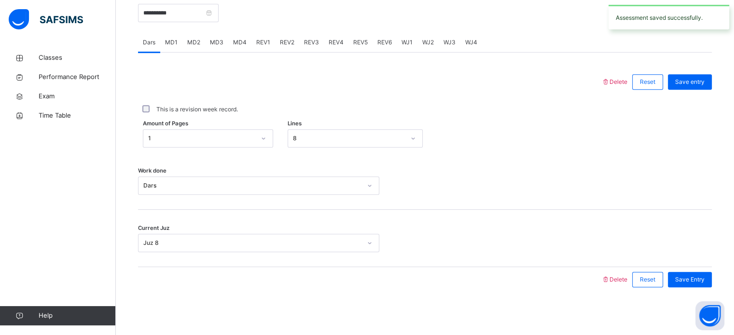
click at [560, 127] on div "Amount of Pages 1 Lines 8" at bounding box center [424, 138] width 573 height 28
click at [176, 44] on span "MD1" at bounding box center [171, 42] width 13 height 9
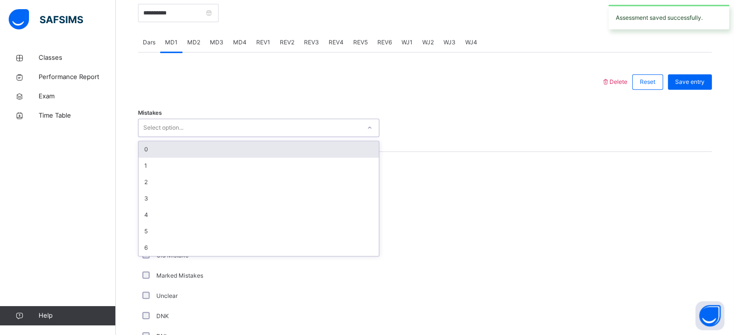
click at [189, 125] on div "Select option..." at bounding box center [249, 128] width 222 height 15
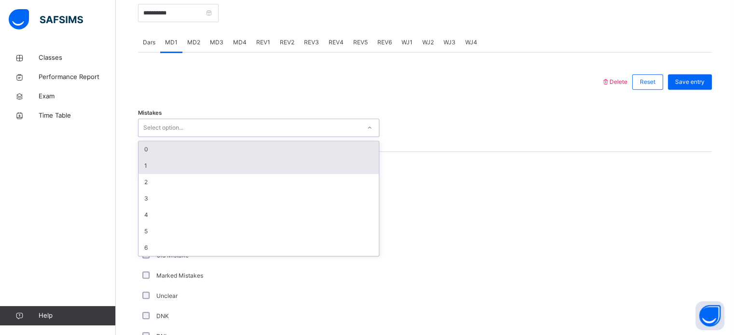
click at [146, 164] on div "1" at bounding box center [258, 166] width 240 height 16
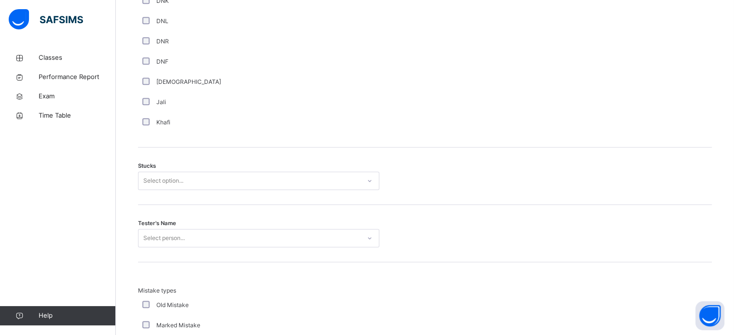
scroll to position [705, 0]
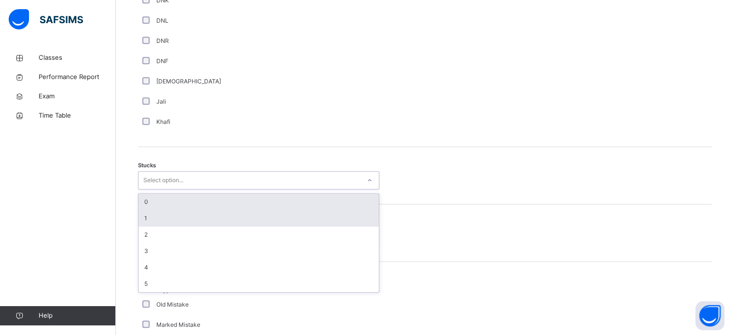
click at [141, 221] on div "1" at bounding box center [258, 218] width 240 height 16
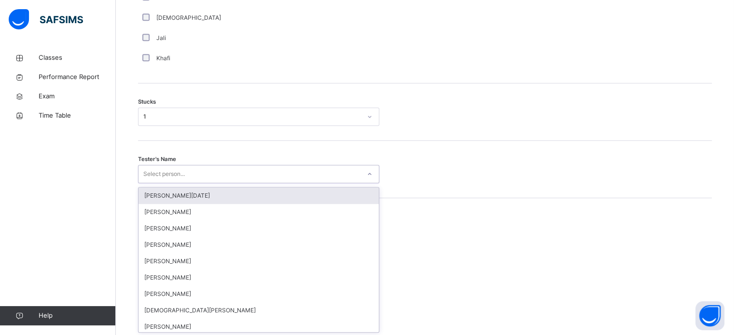
scroll to position [769, 0]
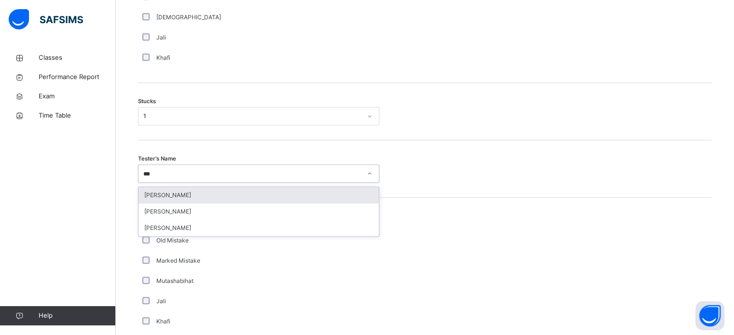
type input "****"
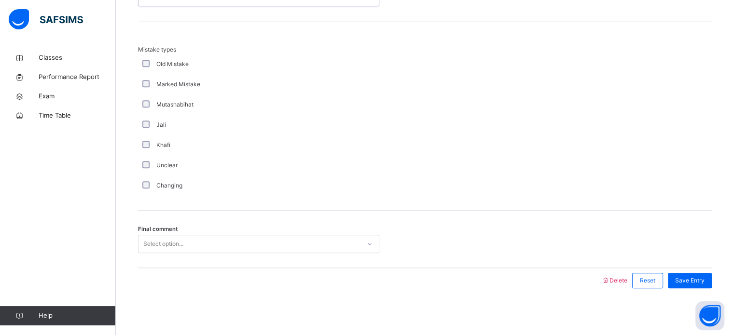
scroll to position [946, 0]
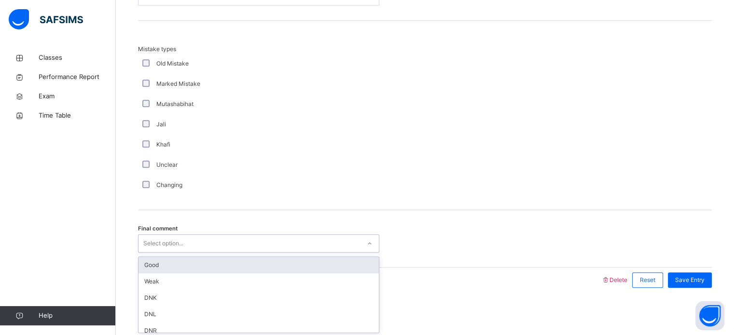
click at [139, 263] on div "Good" at bounding box center [258, 265] width 240 height 16
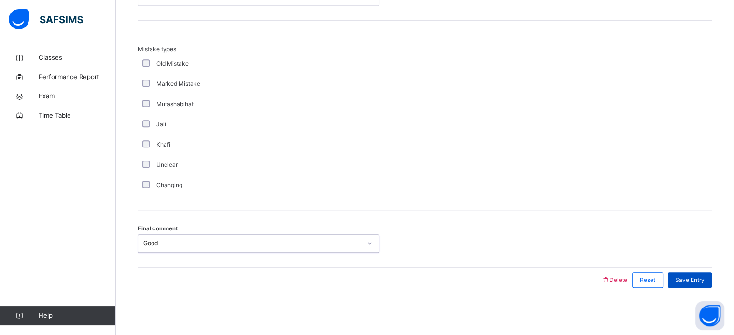
click at [692, 278] on span "Save Entry" at bounding box center [689, 280] width 29 height 9
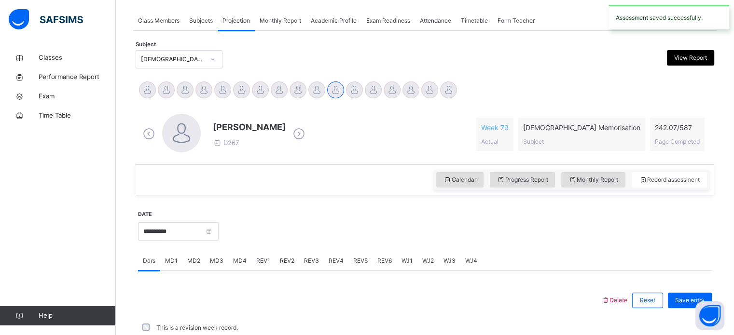
scroll to position [389, 0]
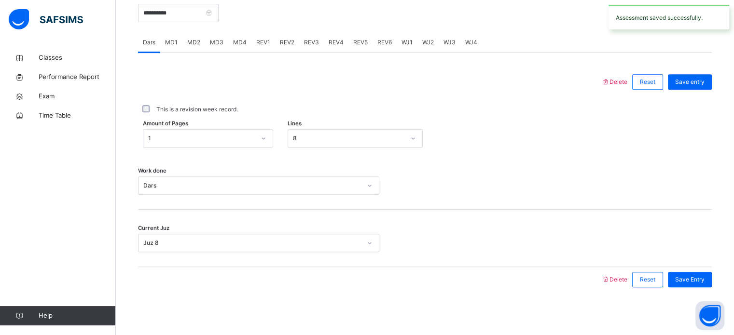
click at [237, 119] on div "This is a revision week record." at bounding box center [424, 109] width 573 height 20
click at [234, 44] on span "MD4" at bounding box center [240, 42] width 14 height 9
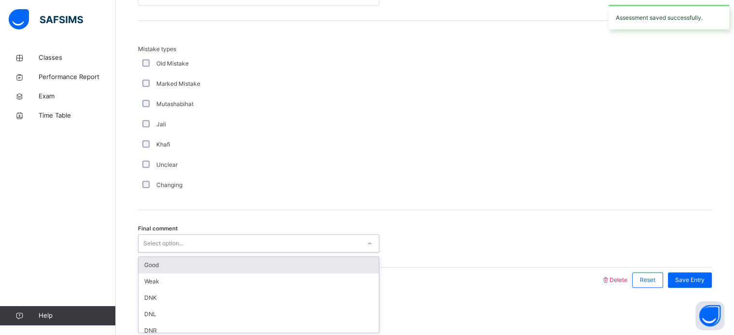
click at [151, 257] on div "Good" at bounding box center [258, 265] width 240 height 16
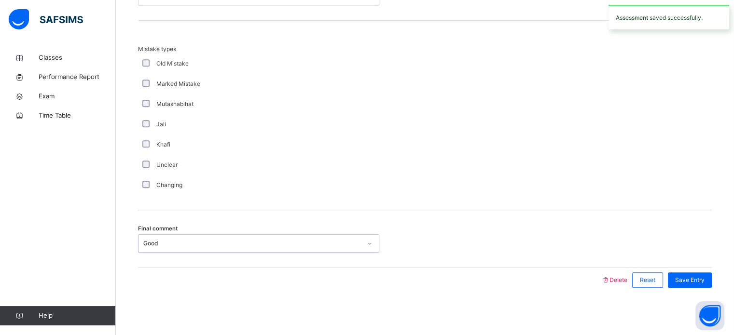
click at [147, 265] on div "Final comment option Good, selected. 0 results available. Select is focused ,ty…" at bounding box center [424, 238] width 573 height 57
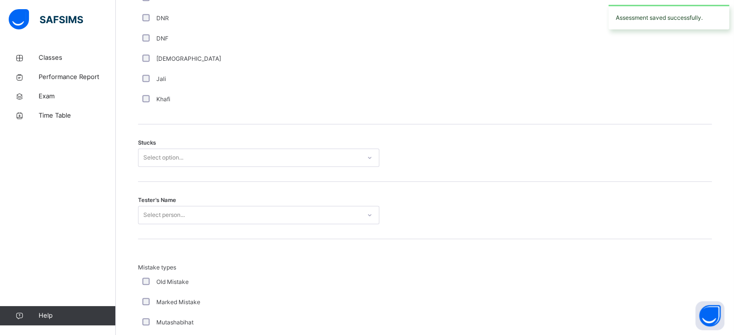
click at [156, 197] on span "Tester's Name" at bounding box center [157, 200] width 38 height 8
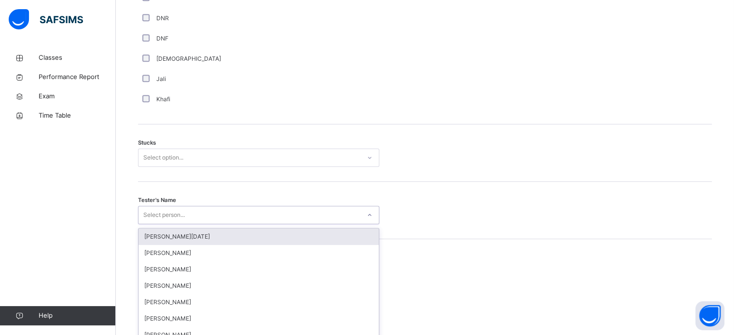
scroll to position [769, 0]
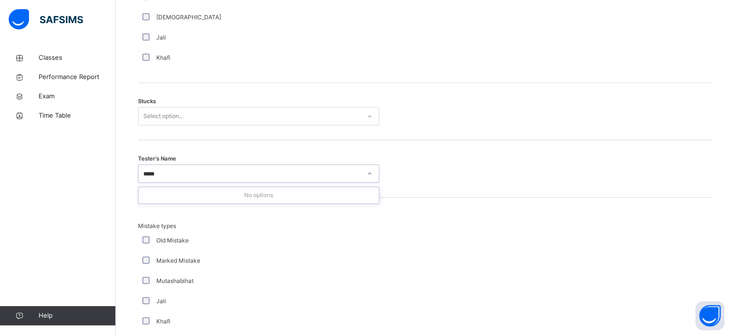
type input "****"
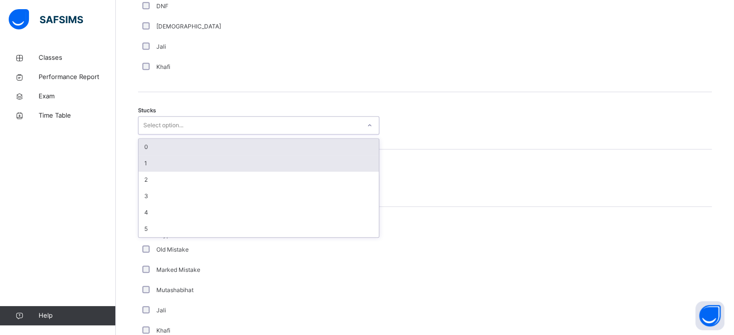
click at [143, 165] on div "1" at bounding box center [258, 163] width 240 height 16
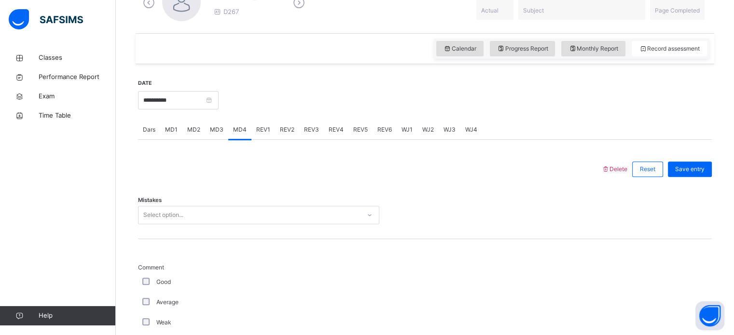
scroll to position [330, 0]
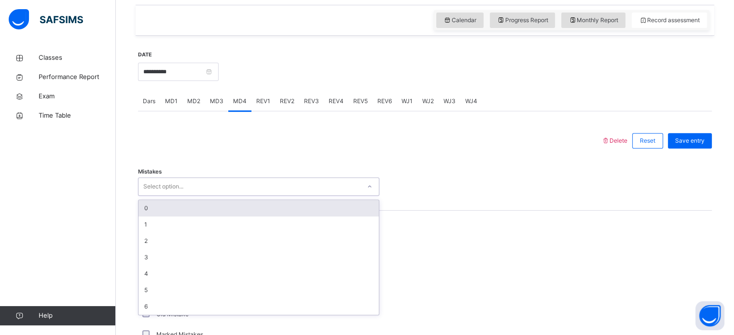
click at [140, 206] on div "0" at bounding box center [258, 208] width 240 height 16
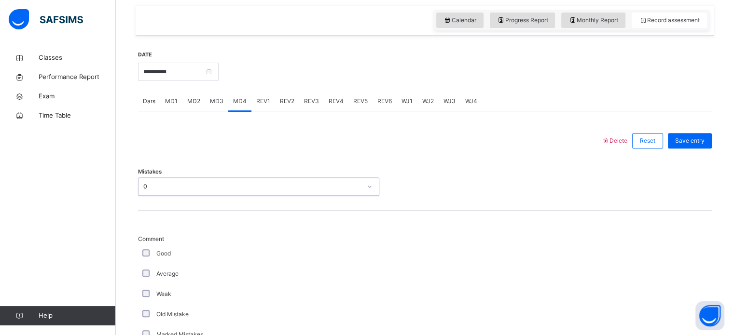
click at [143, 186] on div "0" at bounding box center [252, 186] width 218 height 9
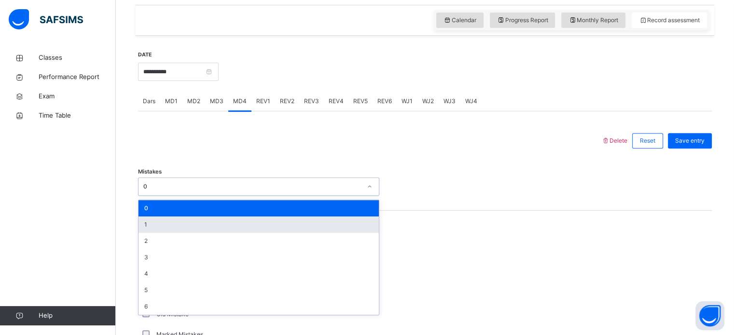
click at [141, 224] on div "1" at bounding box center [258, 225] width 240 height 16
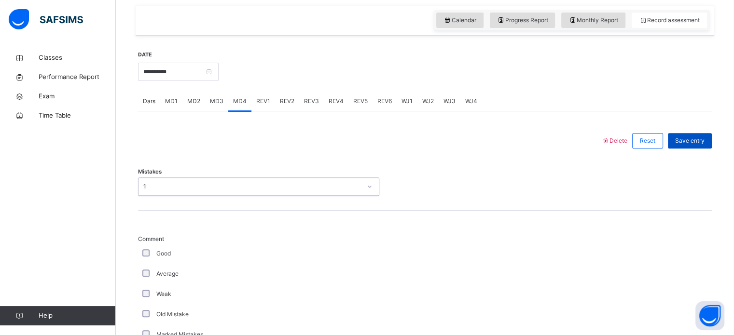
click at [704, 138] on span "Save entry" at bounding box center [689, 140] width 29 height 9
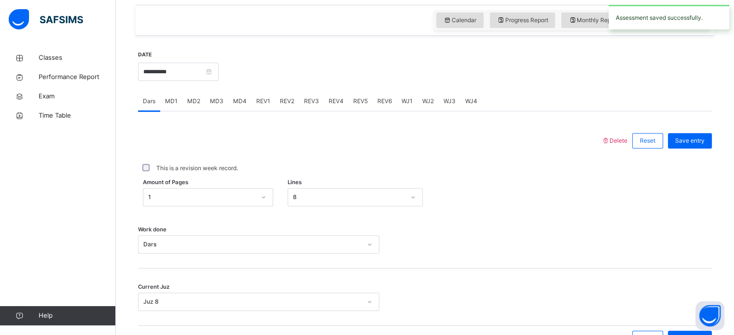
click at [264, 102] on span "REV1" at bounding box center [263, 101] width 14 height 9
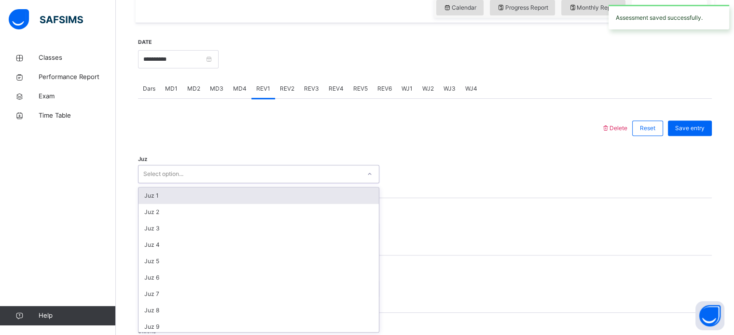
scroll to position [343, 0]
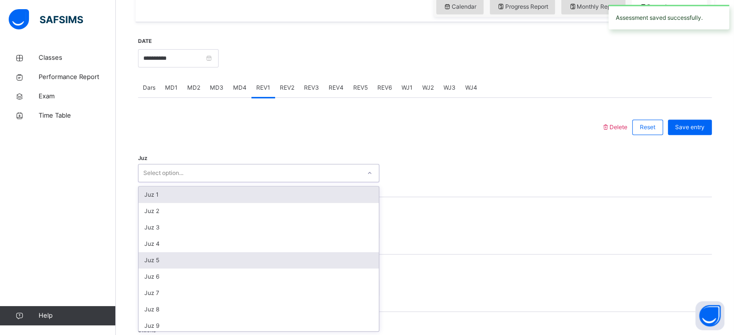
click at [142, 263] on div "Juz 5" at bounding box center [258, 260] width 240 height 16
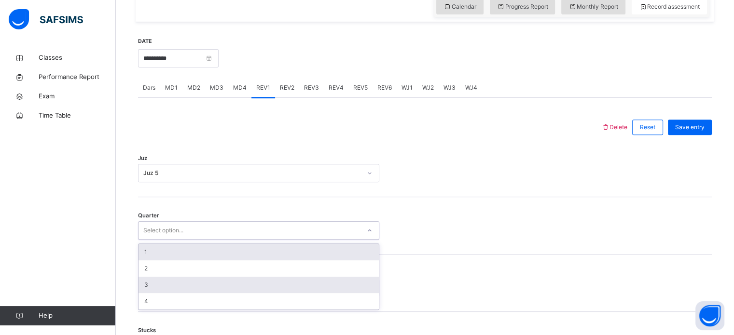
click at [138, 282] on div "3" at bounding box center [258, 285] width 240 height 16
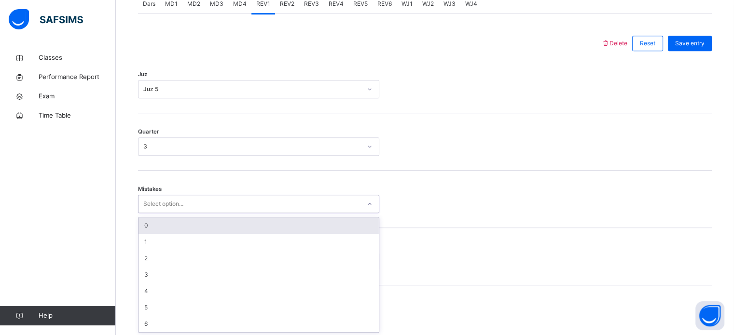
scroll to position [428, 0]
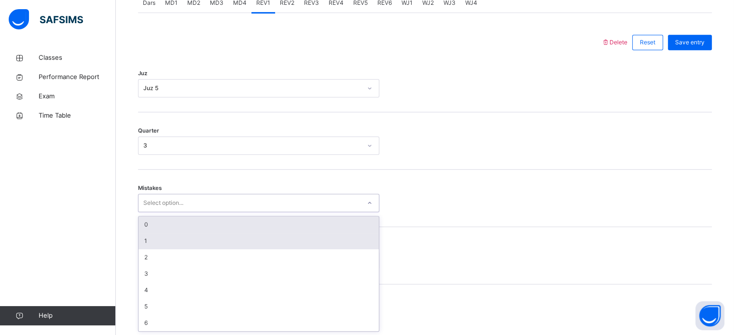
click at [141, 242] on div "1" at bounding box center [258, 241] width 240 height 16
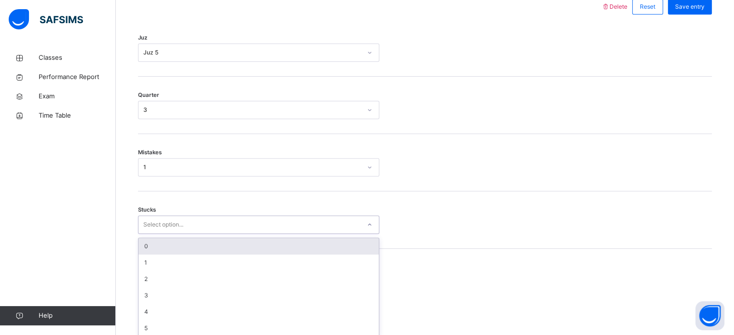
scroll to position [469, 0]
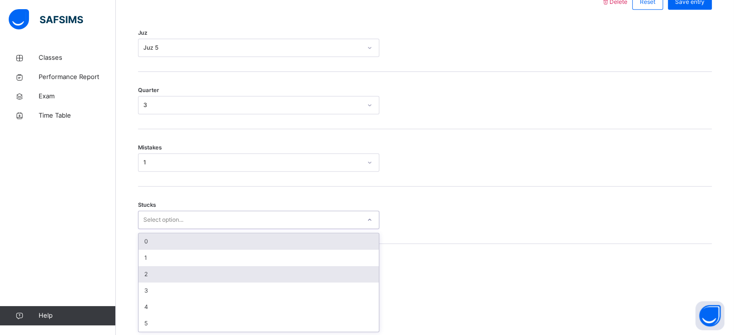
click at [143, 276] on div "2" at bounding box center [258, 274] width 240 height 16
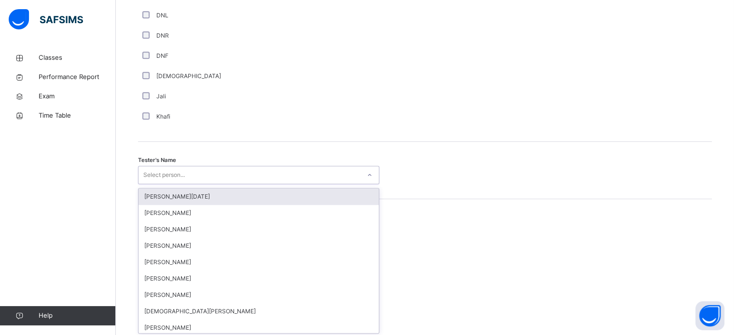
scroll to position [884, 0]
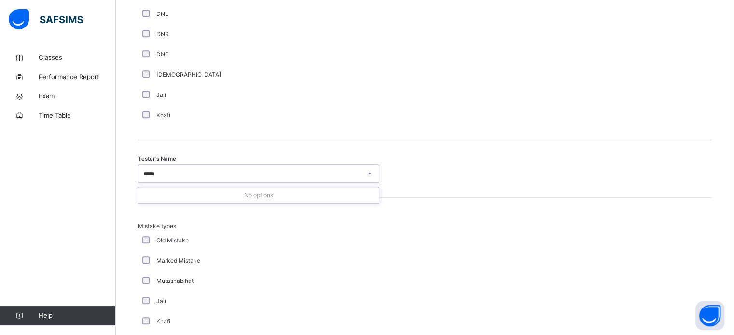
type input "****"
click at [161, 253] on div "Marked Mistake" at bounding box center [258, 261] width 241 height 20
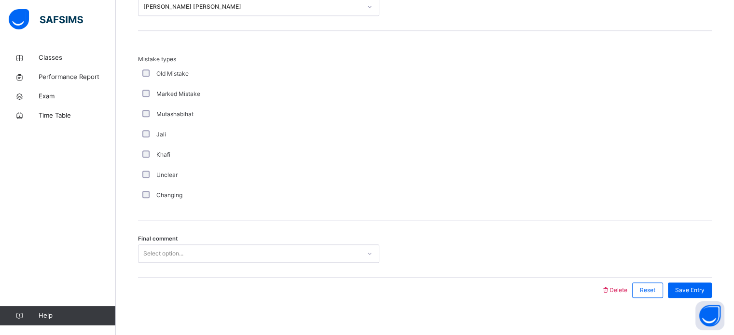
scroll to position [1061, 0]
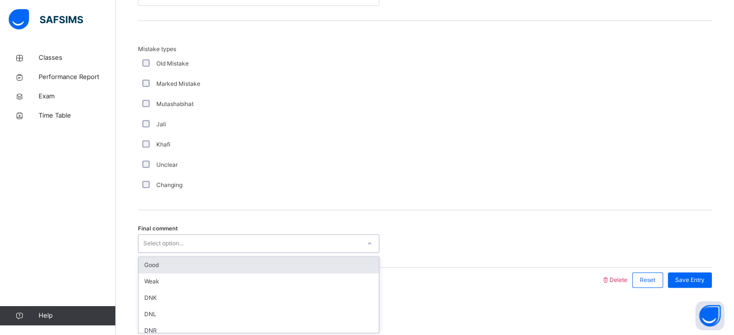
click at [143, 260] on div "Good" at bounding box center [258, 265] width 240 height 16
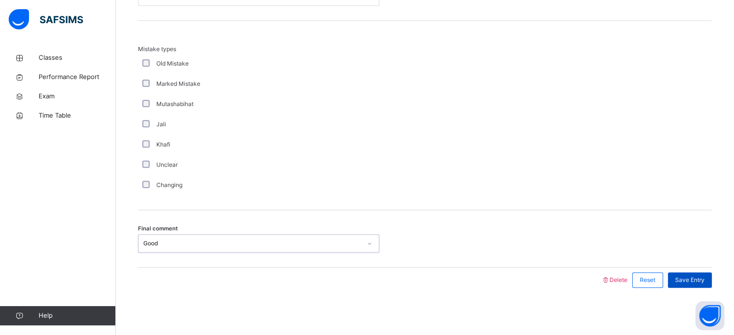
click at [704, 276] on span "Save Entry" at bounding box center [689, 280] width 29 height 9
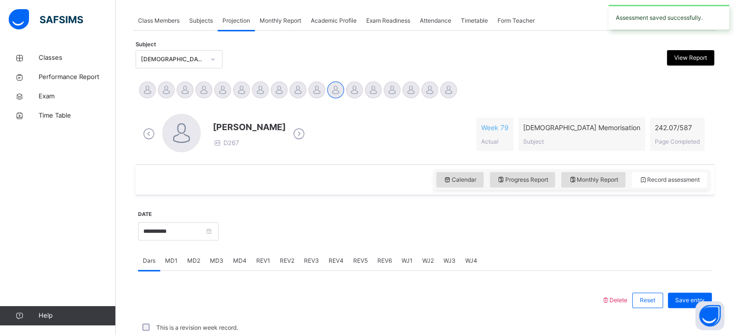
scroll to position [389, 0]
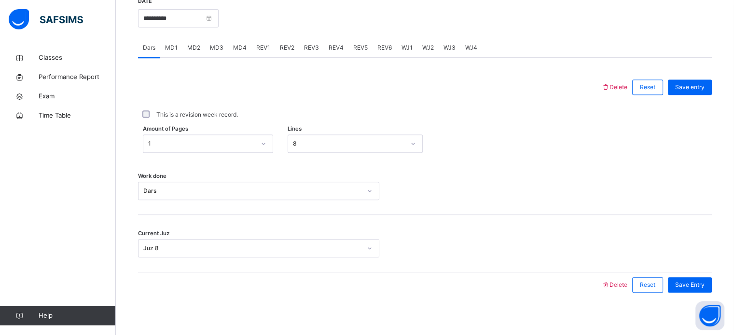
scroll to position [383, 0]
click at [164, 23] on input "**********" at bounding box center [178, 19] width 81 height 18
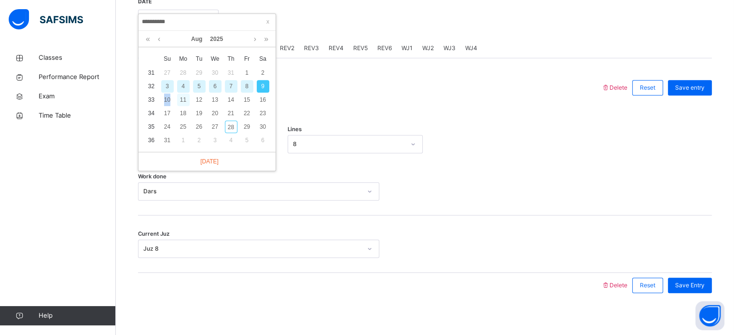
click at [181, 97] on div "11" at bounding box center [183, 100] width 13 height 13
type input "**********"
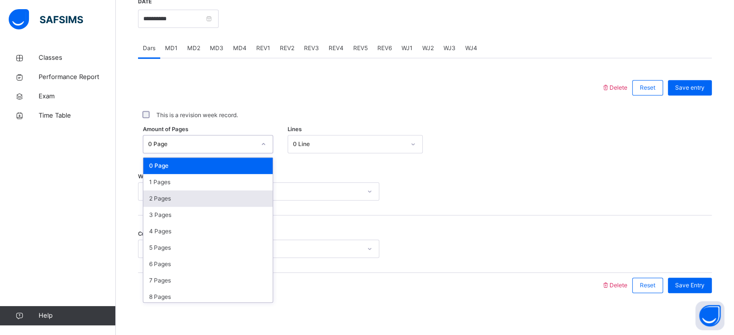
click at [183, 191] on div "2 Pages" at bounding box center [207, 199] width 129 height 16
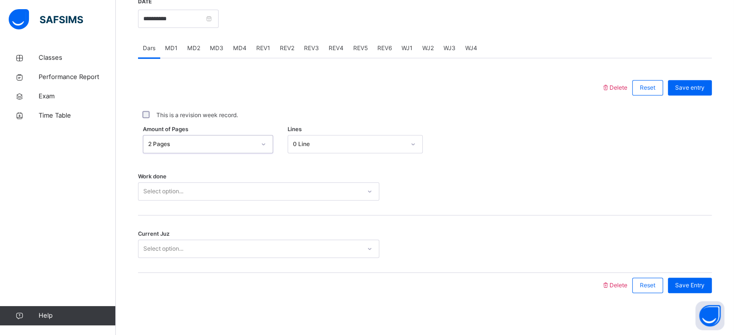
scroll to position [389, 0]
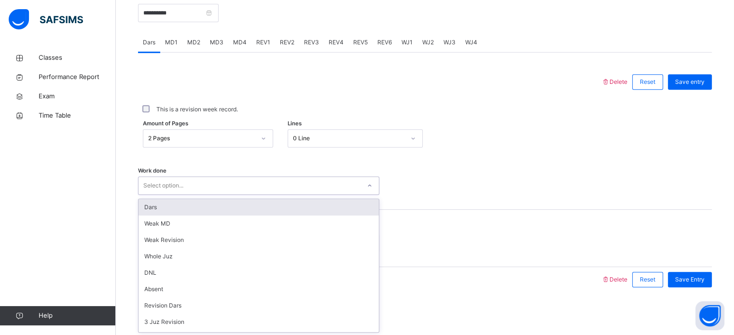
click at [197, 211] on div "Dars" at bounding box center [258, 207] width 240 height 16
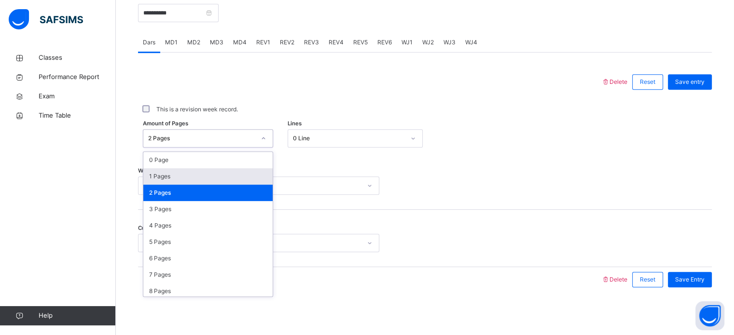
click at [184, 175] on div "1 Pages" at bounding box center [207, 176] width 129 height 16
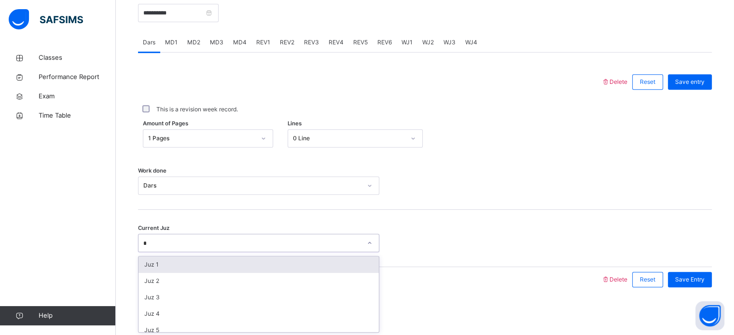
type input "**"
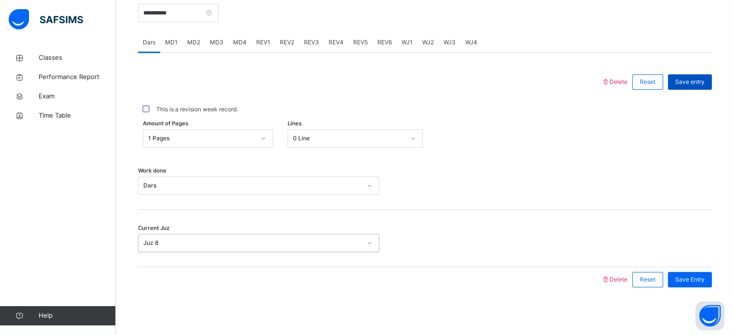
click at [709, 87] on div "Save entry" at bounding box center [690, 81] width 44 height 15
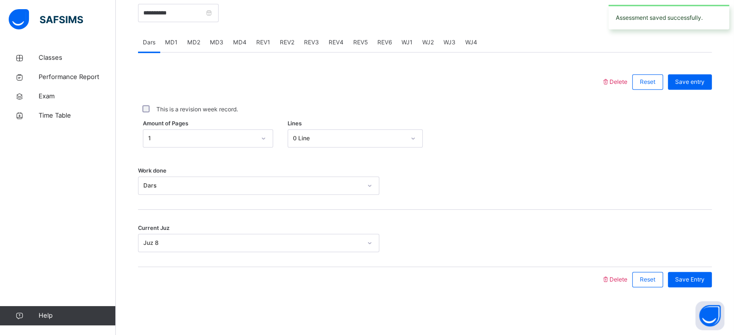
click at [216, 47] on div "MD3" at bounding box center [216, 42] width 23 height 19
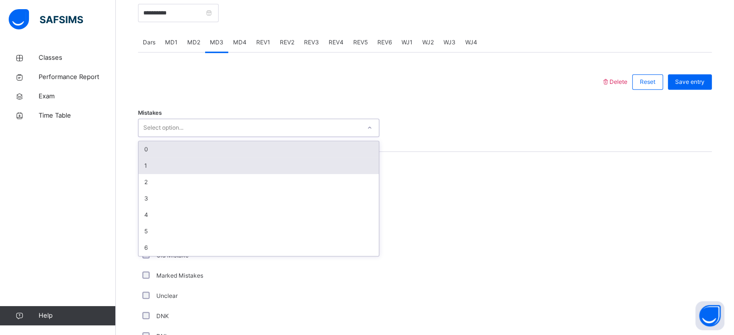
click at [138, 162] on div "1" at bounding box center [258, 166] width 240 height 16
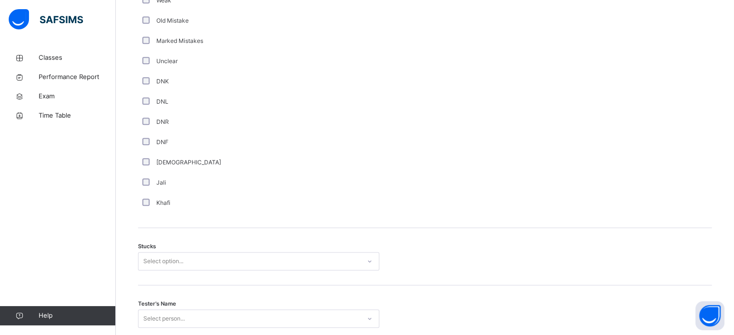
scroll to position [667, 0]
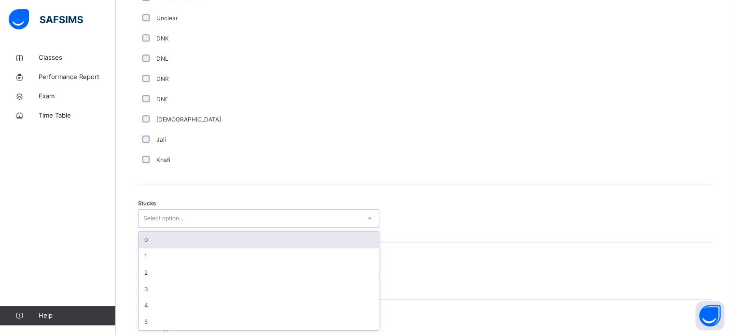
click at [141, 243] on div "0" at bounding box center [258, 240] width 240 height 16
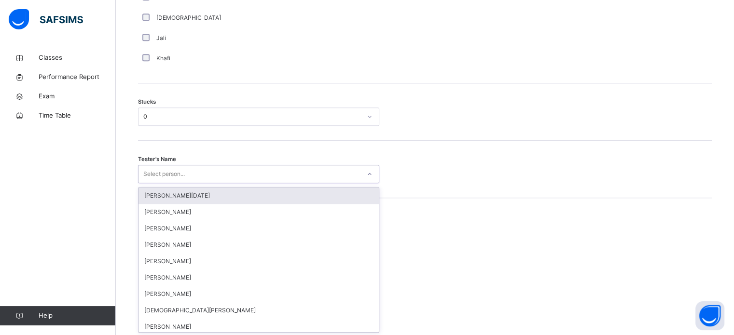
scroll to position [769, 0]
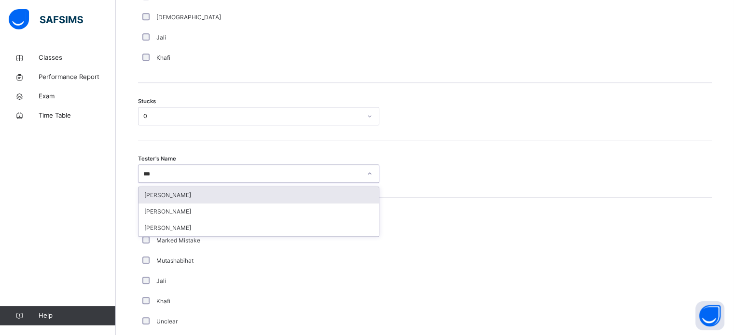
type input "****"
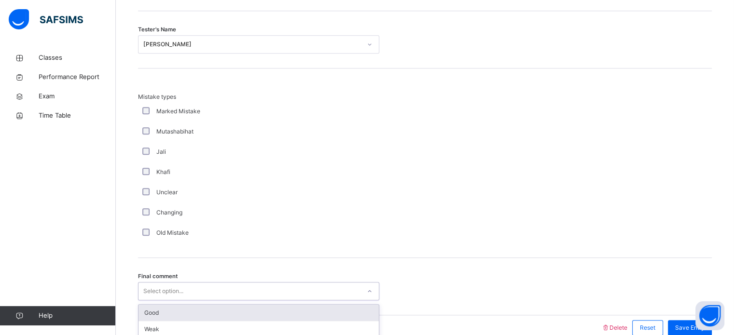
scroll to position [946, 0]
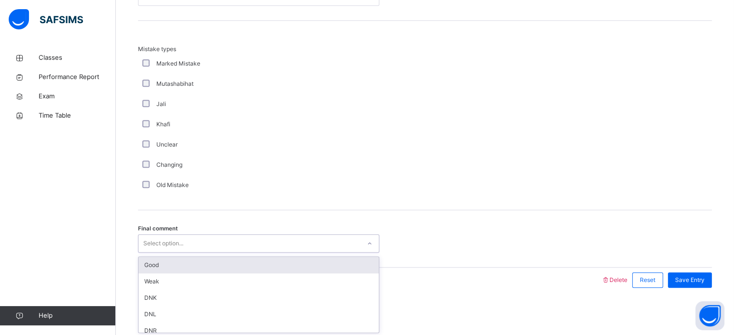
click at [143, 262] on div "Good" at bounding box center [258, 265] width 240 height 16
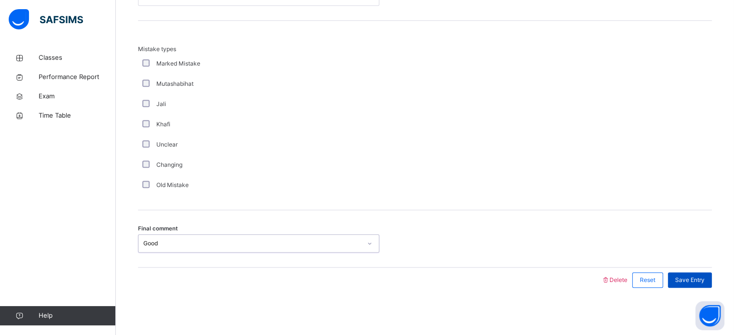
click at [696, 286] on div "Save Entry" at bounding box center [690, 280] width 44 height 15
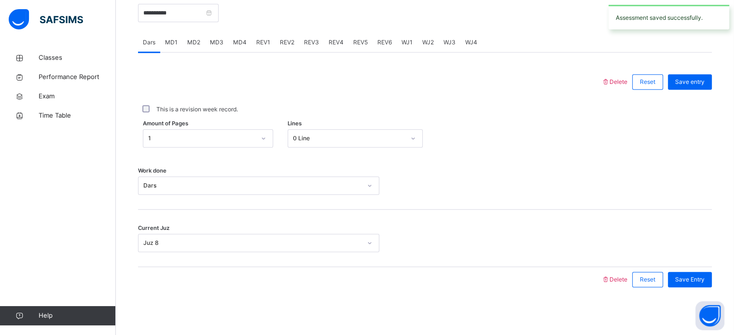
click at [242, 39] on span "MD4" at bounding box center [240, 42] width 14 height 9
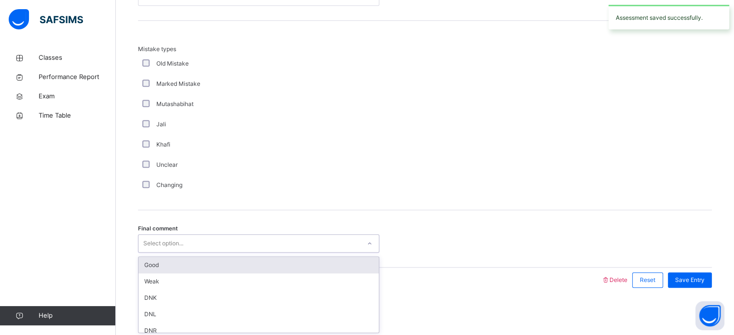
click at [143, 262] on div "Good" at bounding box center [258, 265] width 240 height 16
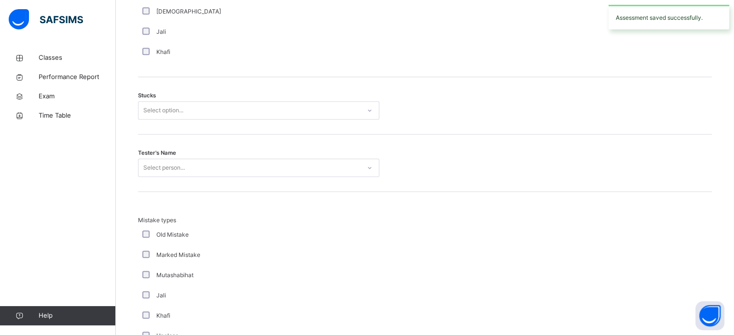
scroll to position [774, 0]
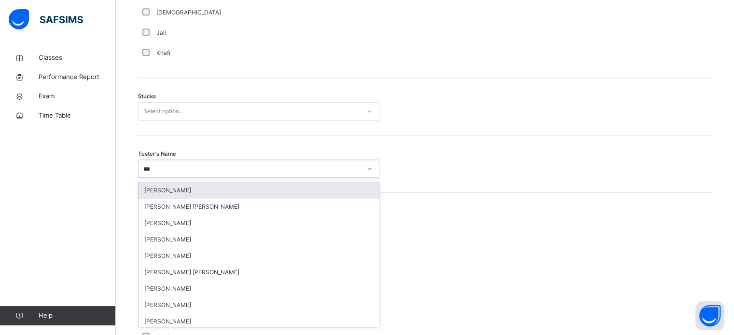
type input "****"
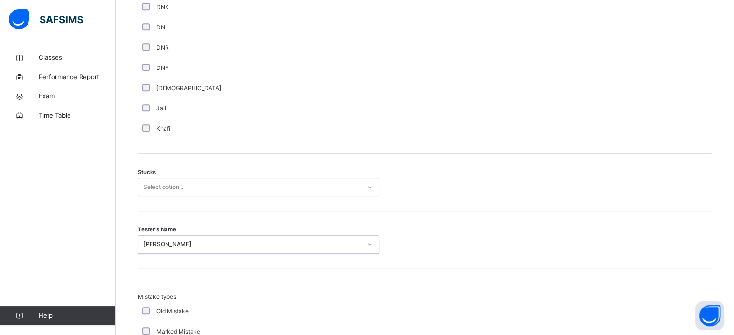
scroll to position [673, 0]
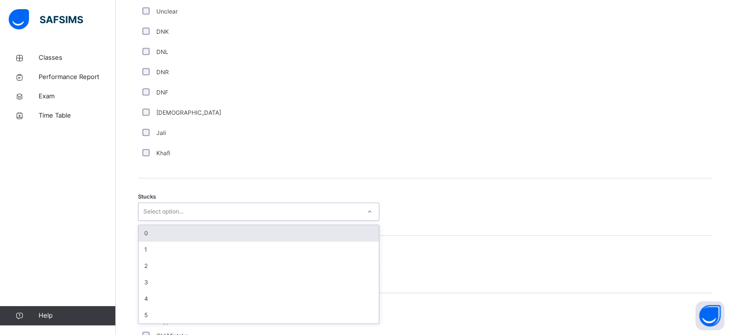
click at [140, 230] on div "0" at bounding box center [258, 233] width 240 height 16
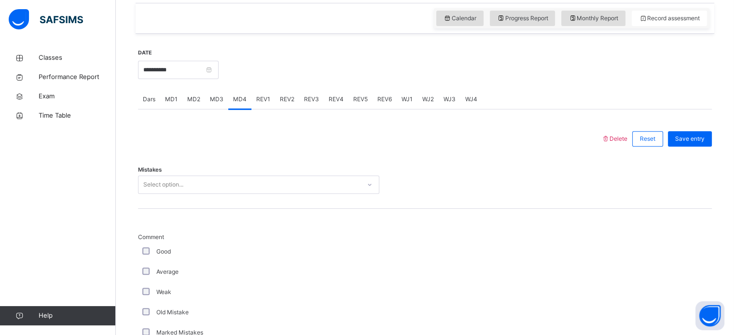
scroll to position [333, 0]
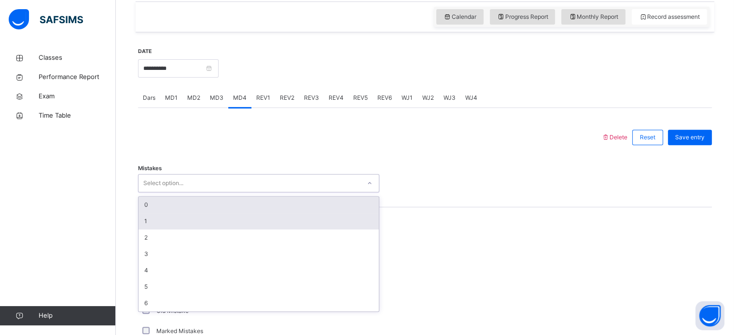
click at [140, 218] on div "1" at bounding box center [258, 221] width 240 height 16
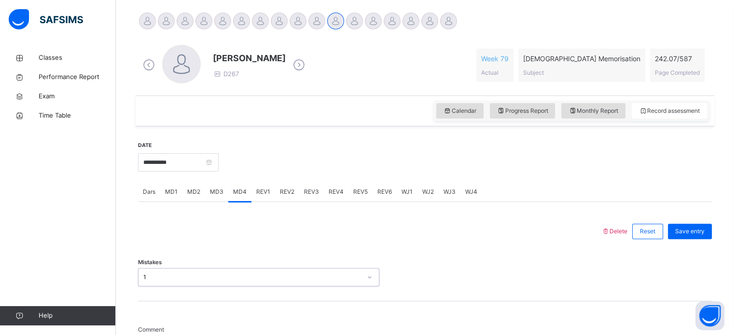
scroll to position [232, 0]
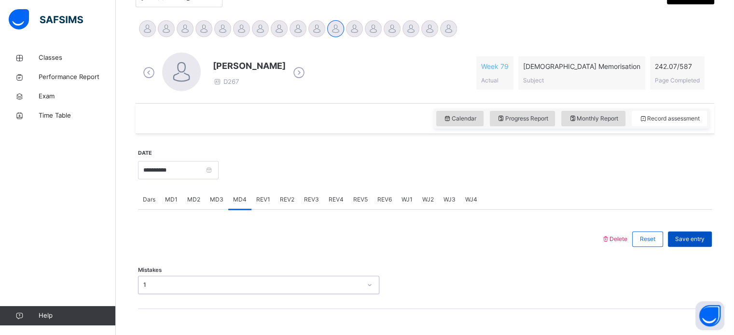
click at [710, 246] on div "Save entry" at bounding box center [690, 239] width 44 height 15
click at [706, 314] on button "Open asap" at bounding box center [709, 315] width 29 height 29
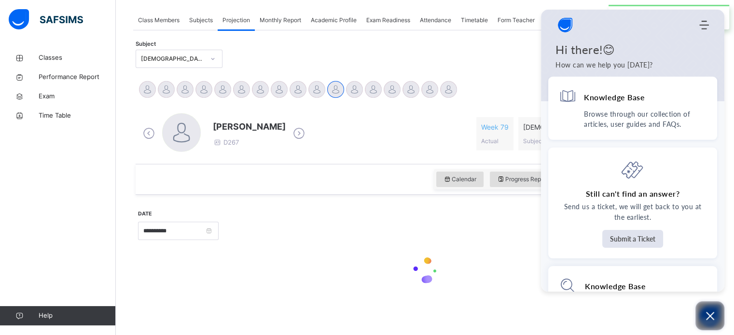
scroll to position [170, 0]
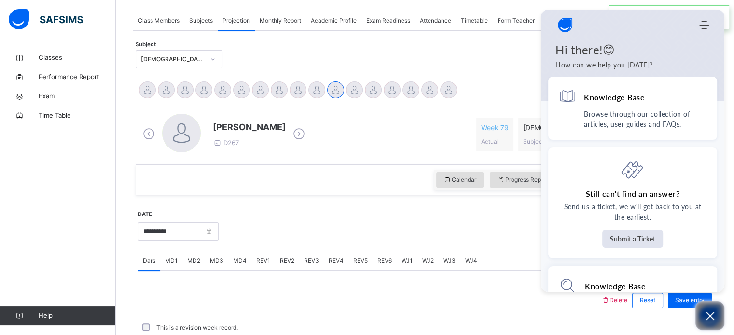
click at [707, 318] on icon "Open asap" at bounding box center [710, 316] width 8 height 8
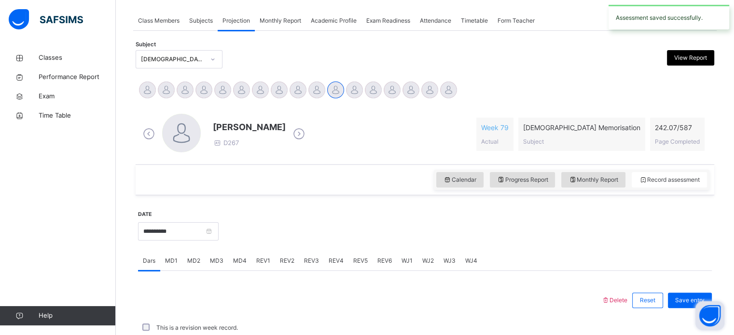
click at [257, 260] on span "REV1" at bounding box center [263, 261] width 14 height 9
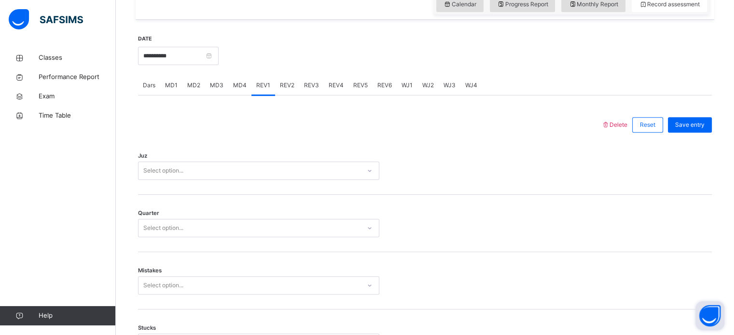
scroll to position [346, 0]
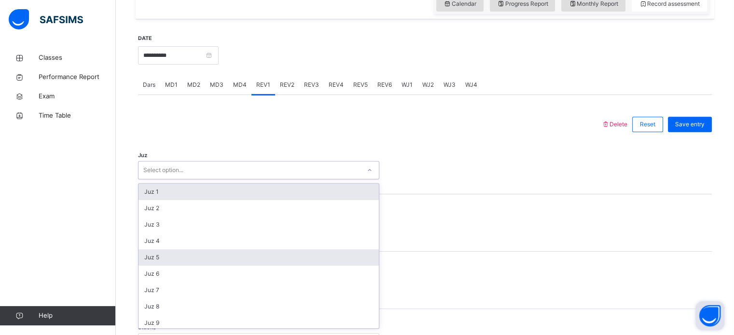
click at [143, 256] on div "Juz 5" at bounding box center [258, 257] width 240 height 16
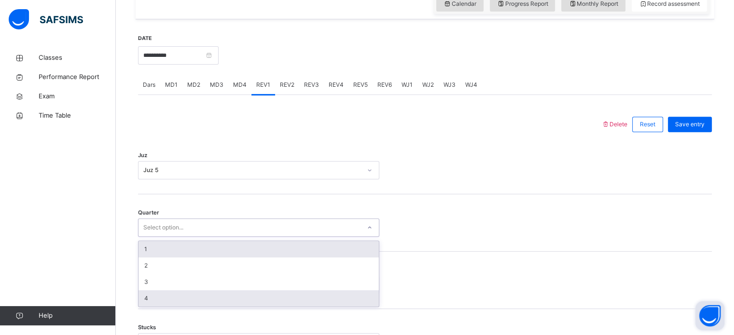
click at [140, 299] on div "4" at bounding box center [258, 298] width 240 height 16
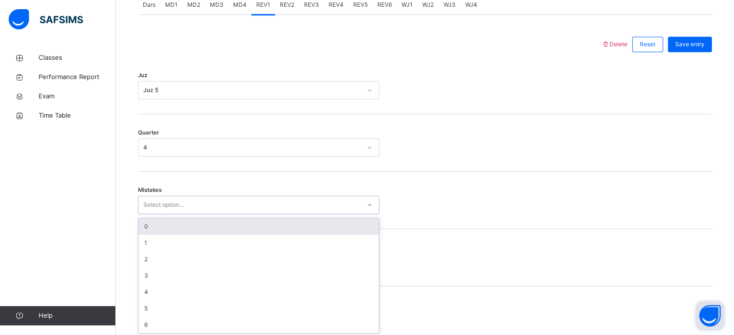
scroll to position [428, 0]
click at [146, 228] on div "0" at bounding box center [258, 225] width 240 height 16
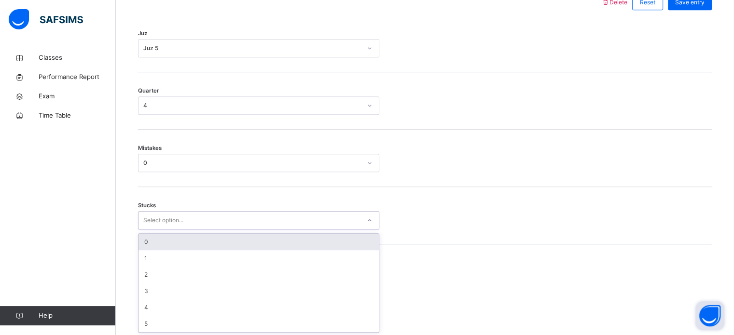
scroll to position [469, 0]
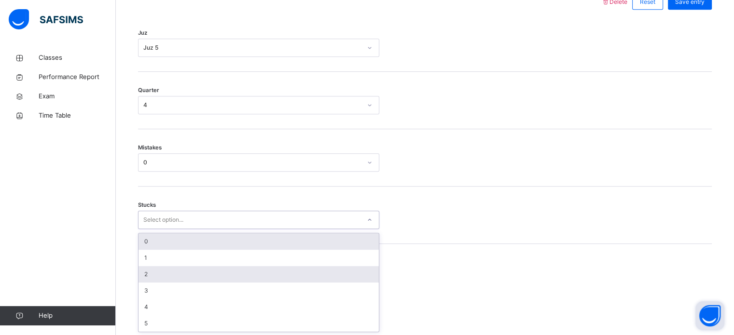
click at [139, 273] on div "2" at bounding box center [258, 274] width 240 height 16
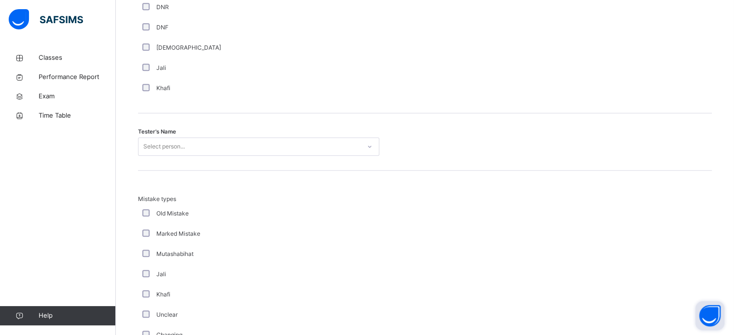
scroll to position [911, 0]
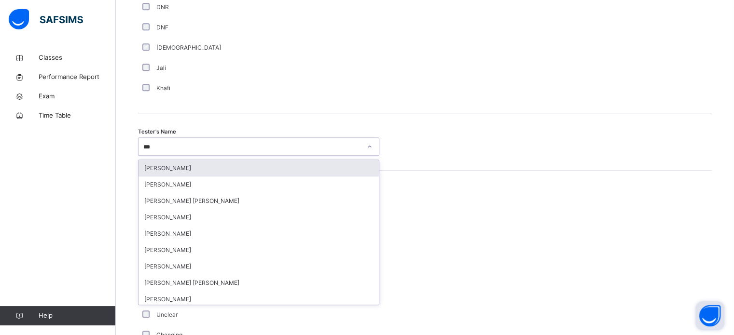
type input "****"
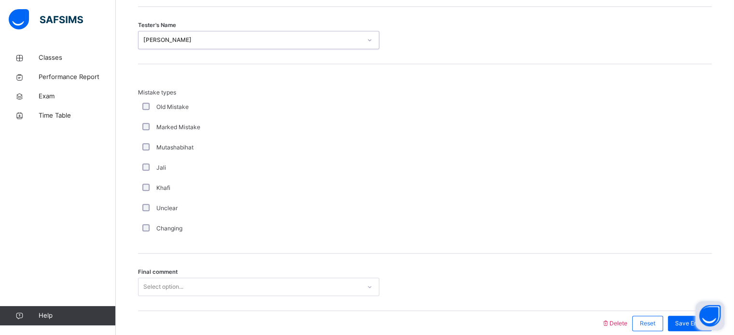
scroll to position [1061, 0]
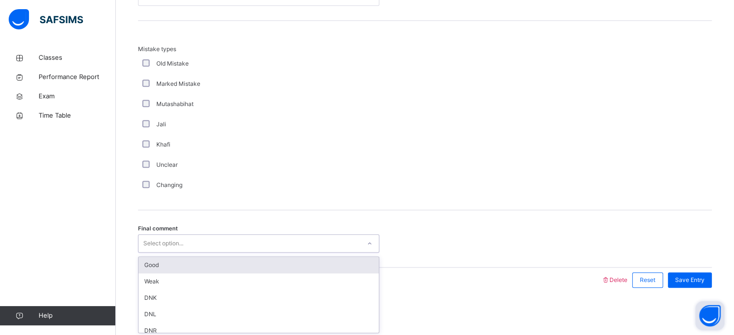
click at [141, 260] on div "Good" at bounding box center [258, 265] width 240 height 16
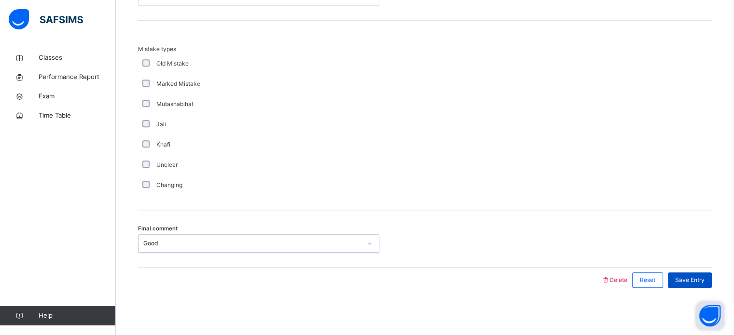
click at [695, 281] on span "Save Entry" at bounding box center [689, 280] width 29 height 9
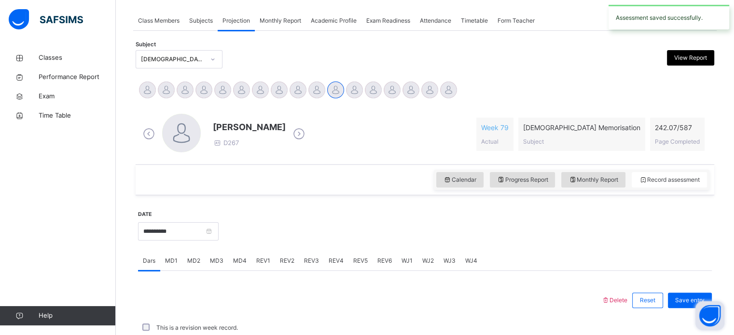
scroll to position [389, 0]
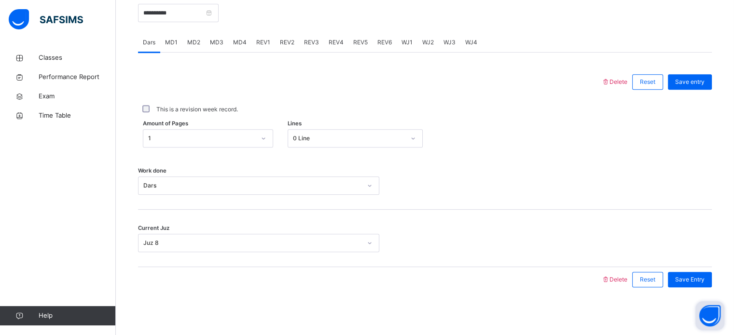
click at [242, 38] on span "MD4" at bounding box center [240, 42] width 14 height 9
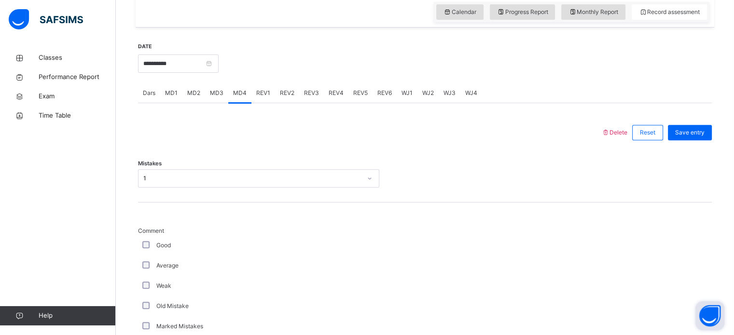
scroll to position [340, 0]
click at [255, 100] on div "REV1" at bounding box center [263, 91] width 24 height 19
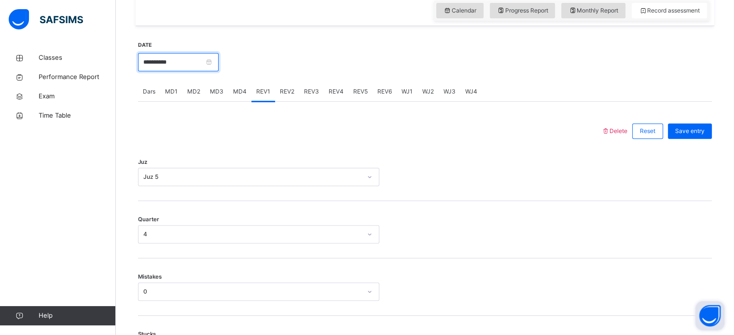
click at [195, 68] on input "**********" at bounding box center [178, 62] width 81 height 18
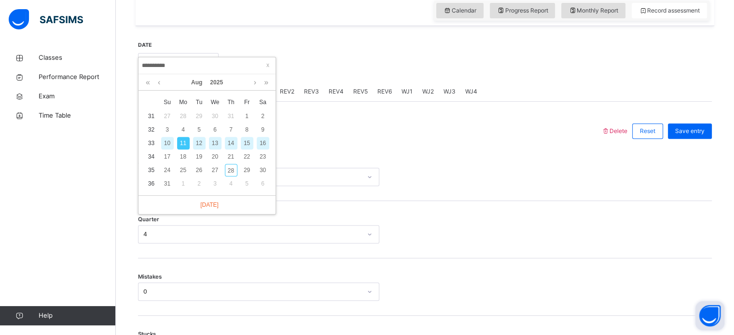
click at [199, 144] on div "12" at bounding box center [199, 143] width 13 height 13
type input "**********"
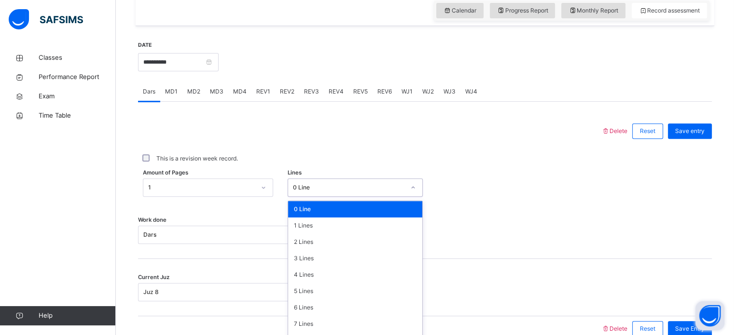
scroll to position [354, 0]
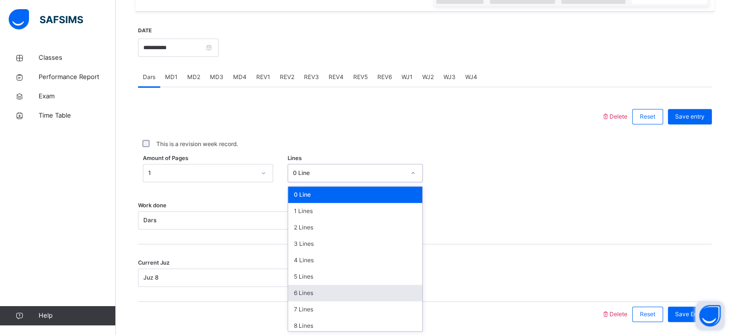
click at [294, 291] on div "6 Lines" at bounding box center [355, 293] width 134 height 16
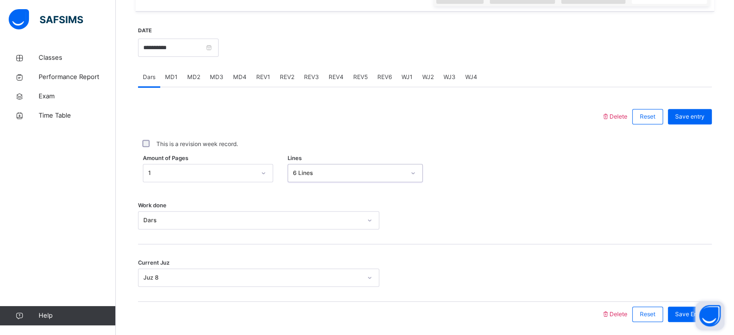
click at [295, 170] on div "6 Lines" at bounding box center [349, 173] width 112 height 9
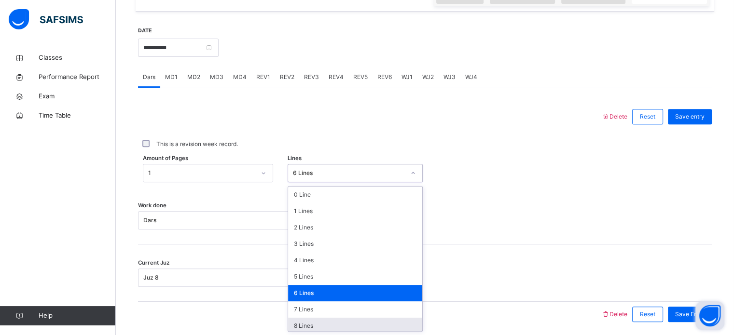
click at [300, 327] on div "8 Lines" at bounding box center [355, 326] width 134 height 16
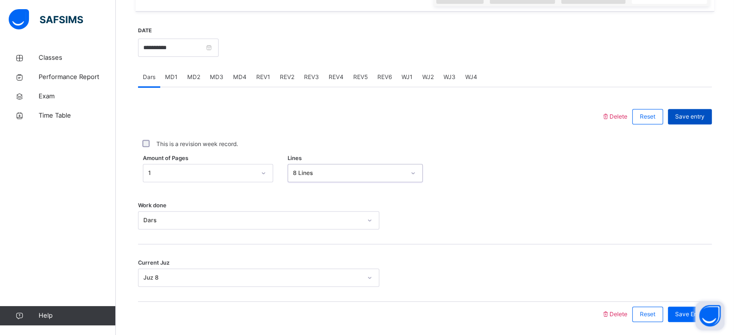
click at [696, 110] on div "Save entry" at bounding box center [690, 116] width 44 height 15
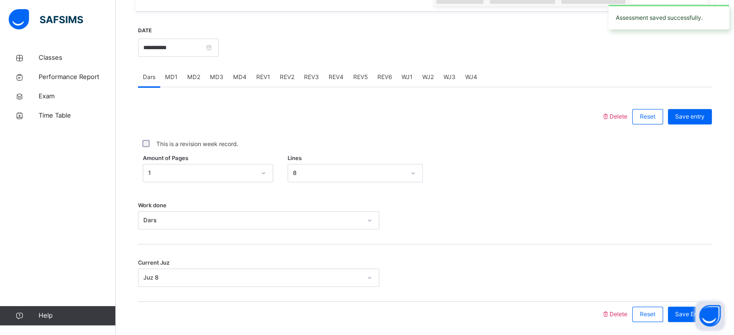
click at [172, 75] on span "MD1" at bounding box center [171, 77] width 13 height 9
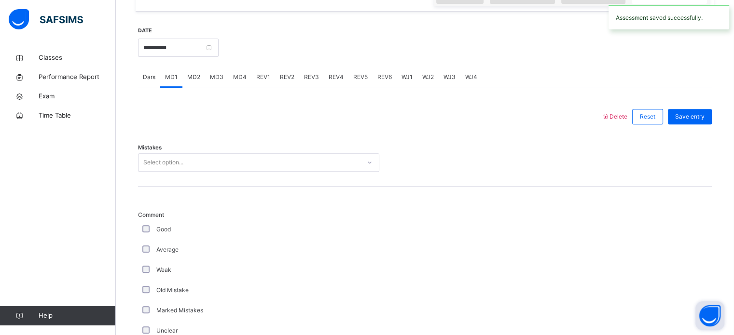
click at [195, 81] on span "MD2" at bounding box center [193, 77] width 13 height 9
click at [220, 81] on span "MD3" at bounding box center [217, 77] width 14 height 9
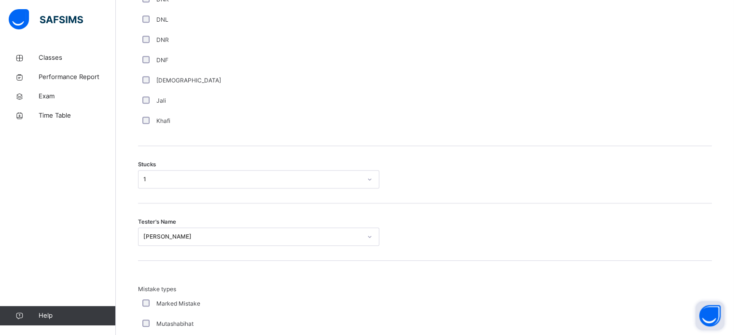
scroll to position [705, 0]
click at [106, 116] on span "Time Table" at bounding box center [77, 116] width 77 height 10
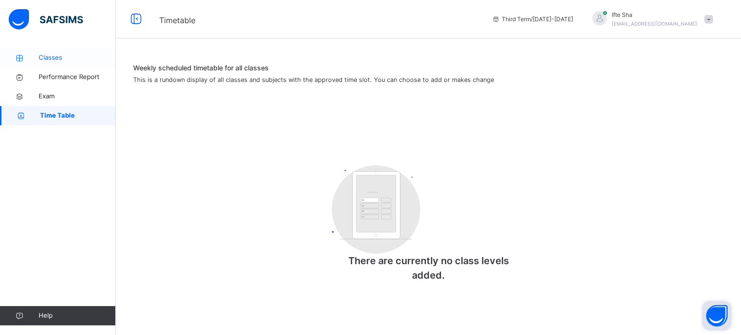
click at [33, 60] on icon at bounding box center [19, 58] width 39 height 7
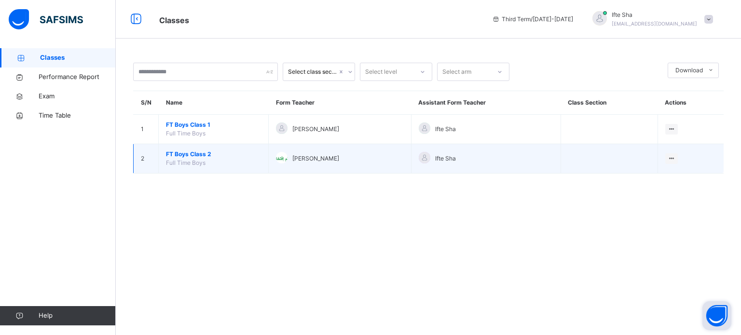
click at [202, 156] on span "FT Boys Class 2" at bounding box center [213, 154] width 95 height 9
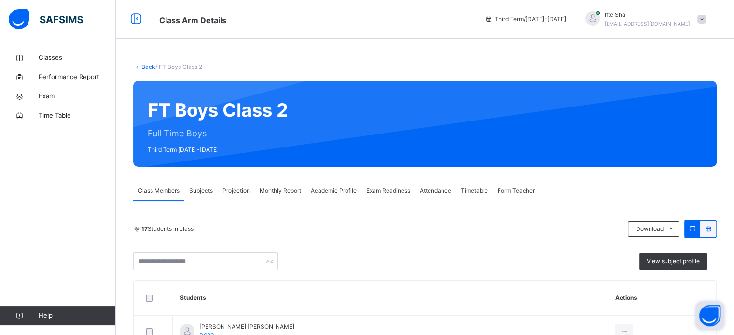
click at [240, 189] on span "Projection" at bounding box center [235, 191] width 27 height 9
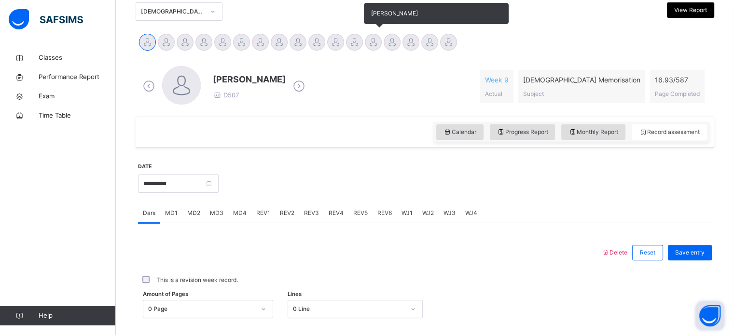
click at [369, 49] on div at bounding box center [373, 42] width 17 height 17
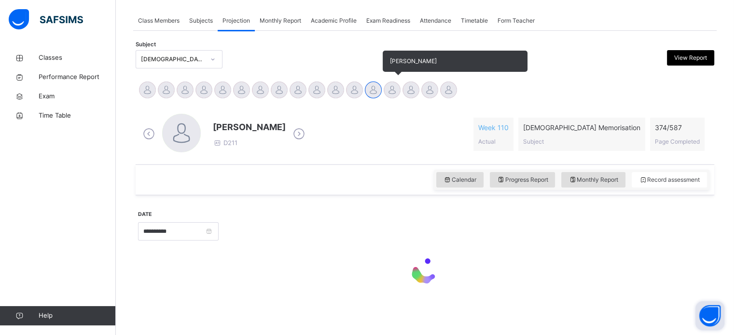
click at [392, 92] on div at bounding box center [391, 90] width 17 height 17
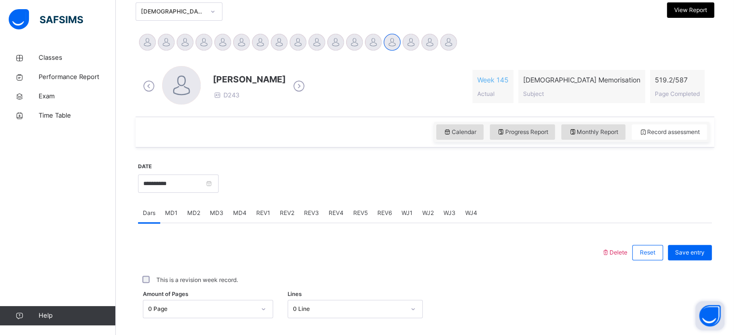
click at [418, 94] on div "[PERSON_NAME] D243 Week 145 Actual [DEMOGRAPHIC_DATA] Memorisation Subject 519.…" at bounding box center [424, 86] width 569 height 41
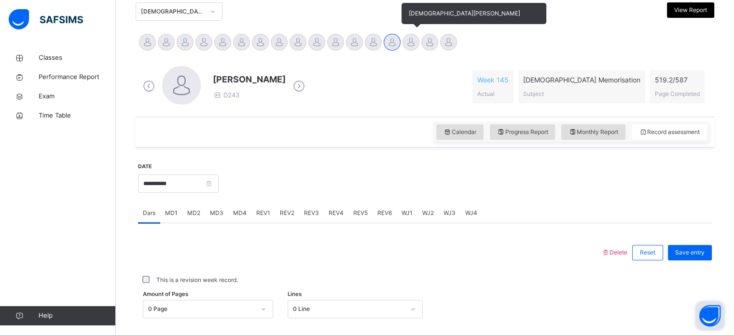
click at [407, 42] on div at bounding box center [410, 42] width 17 height 17
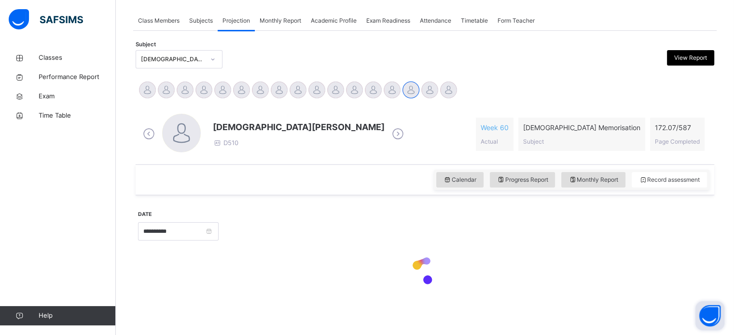
click at [431, 117] on div "[DEMOGRAPHIC_DATA][PERSON_NAME] D510 Week 60 Actual [DEMOGRAPHIC_DATA] Memorisa…" at bounding box center [424, 134] width 569 height 41
click at [354, 114] on div "[DEMOGRAPHIC_DATA][PERSON_NAME] D510 Week 60 Actual [DEMOGRAPHIC_DATA] Memorisa…" at bounding box center [424, 134] width 569 height 41
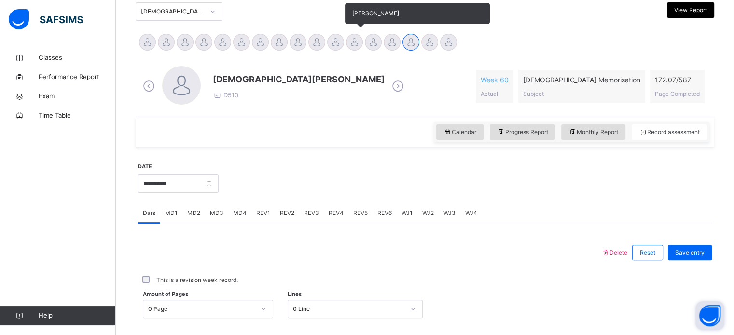
click at [359, 41] on div at bounding box center [354, 42] width 17 height 17
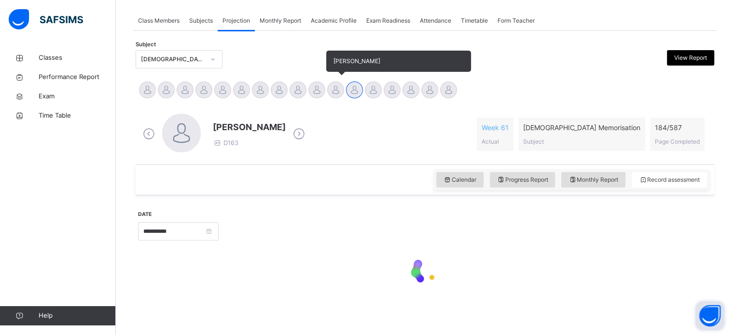
click at [330, 89] on div at bounding box center [335, 90] width 17 height 17
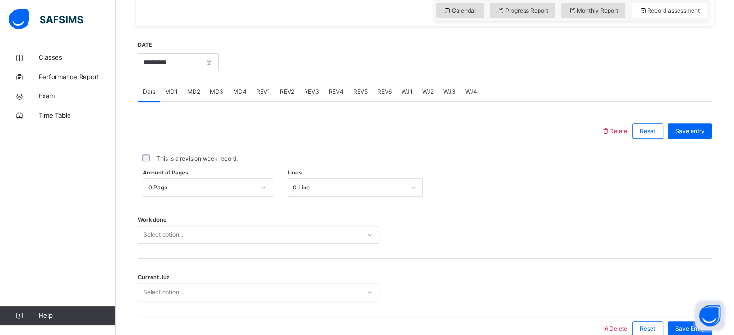
scroll to position [340, 0]
click at [211, 67] on input "**********" at bounding box center [178, 62] width 81 height 18
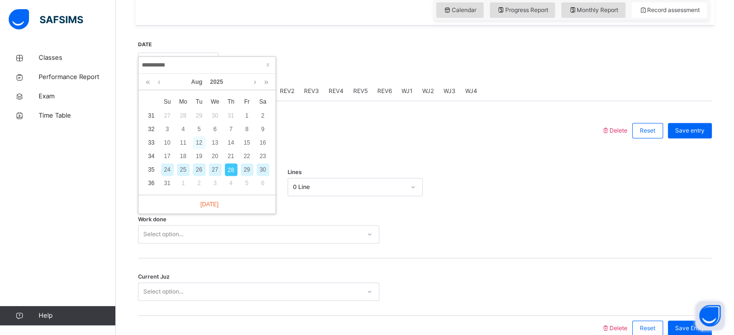
click at [200, 144] on div "12" at bounding box center [199, 142] width 13 height 13
type input "**********"
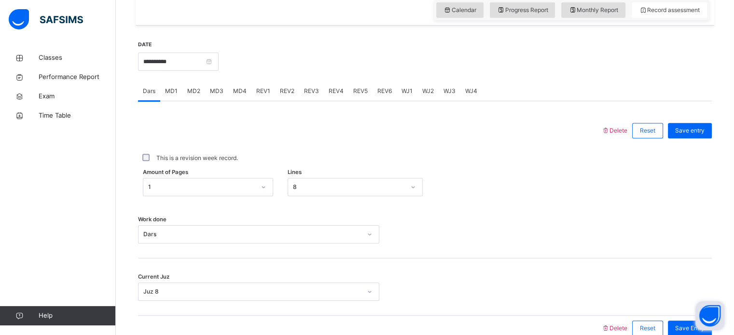
click at [177, 96] on div "MD1" at bounding box center [171, 91] width 22 height 19
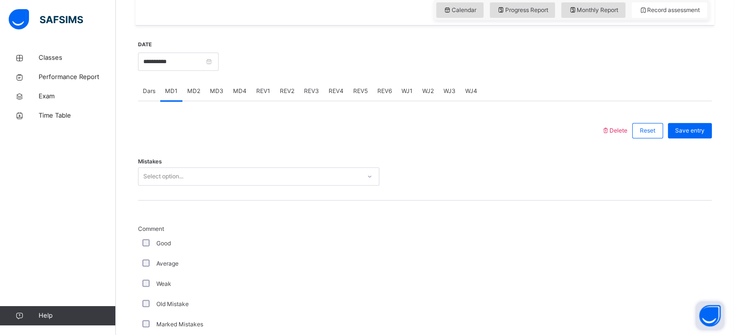
click at [196, 92] on span "MD2" at bounding box center [193, 91] width 13 height 9
click at [220, 94] on span "MD3" at bounding box center [217, 91] width 14 height 9
click at [622, 131] on span "Delete" at bounding box center [614, 130] width 26 height 7
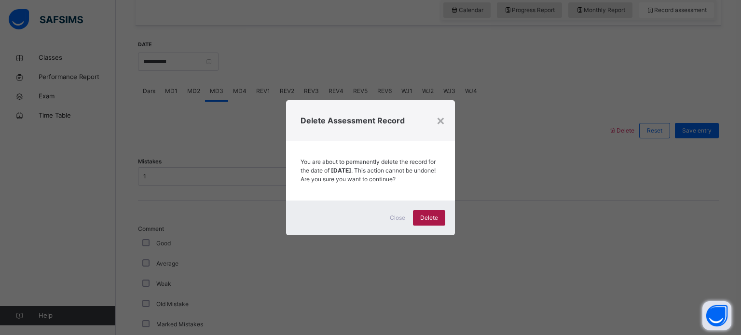
click at [419, 216] on div "Delete" at bounding box center [429, 217] width 32 height 15
click at [432, 222] on span "Delete" at bounding box center [429, 218] width 18 height 9
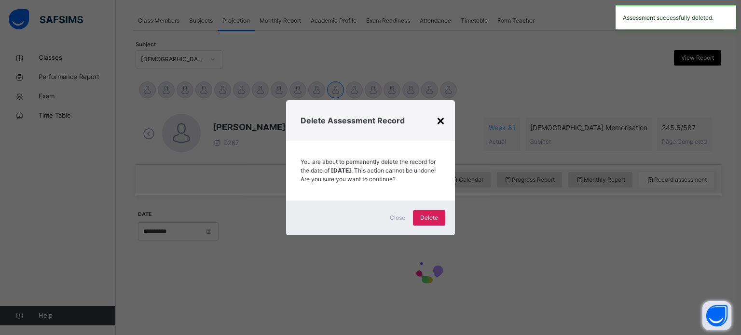
click at [441, 117] on div "×" at bounding box center [440, 120] width 9 height 20
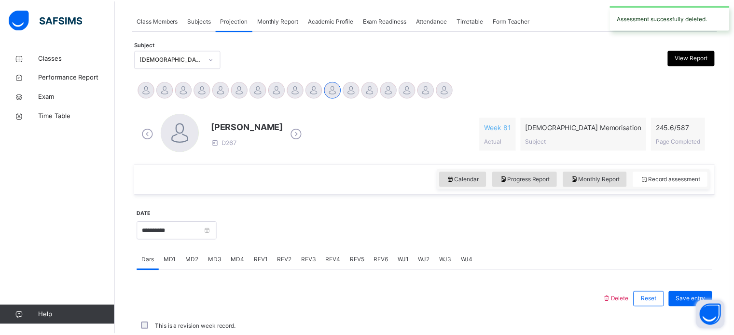
scroll to position [340, 0]
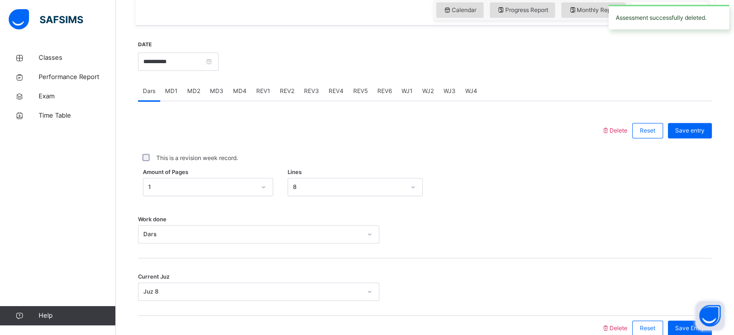
click at [193, 95] on span "MD2" at bounding box center [193, 91] width 13 height 9
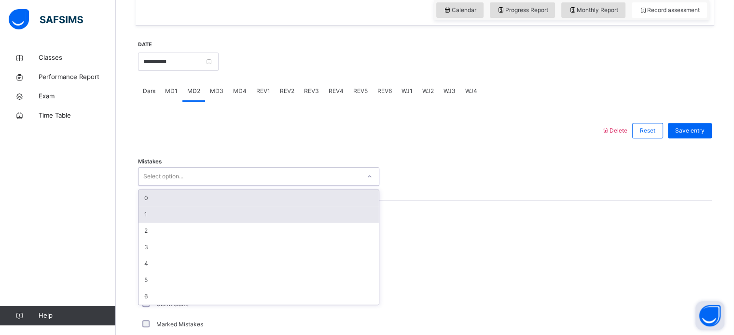
click at [145, 206] on div "1" at bounding box center [258, 214] width 240 height 16
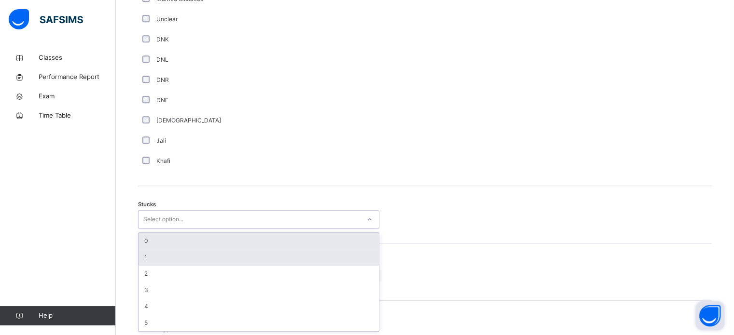
click at [139, 262] on div "1" at bounding box center [258, 257] width 240 height 16
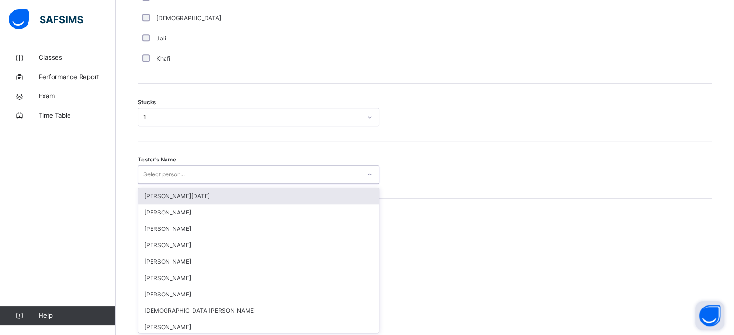
scroll to position [769, 0]
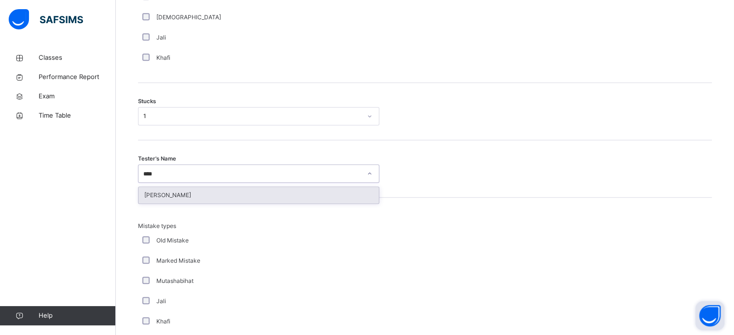
type input "*****"
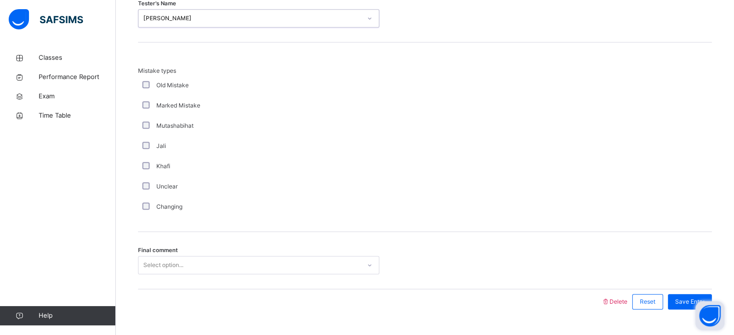
scroll to position [946, 0]
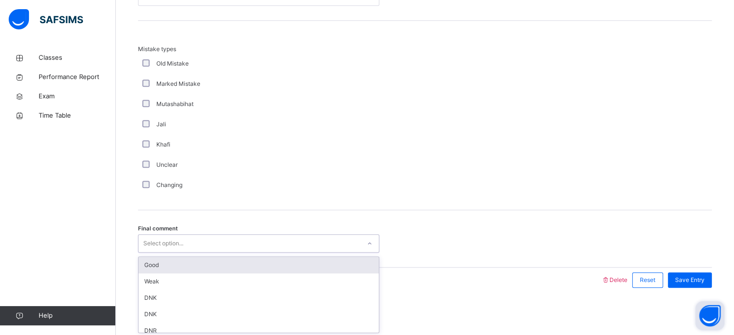
click at [146, 265] on div "Good" at bounding box center [258, 265] width 240 height 16
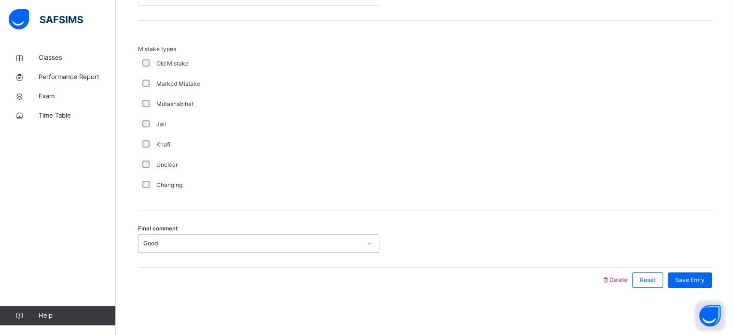
click at [702, 265] on div "Final comment option Good, selected. 0 results available. Select is focused ,ty…" at bounding box center [424, 238] width 573 height 57
click at [699, 279] on span "Save Entry" at bounding box center [689, 280] width 29 height 9
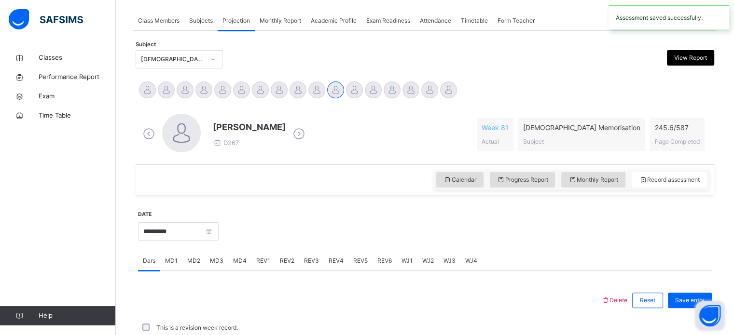
scroll to position [389, 0]
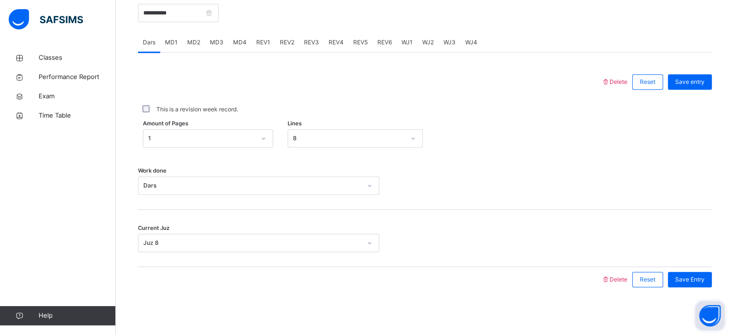
click at [237, 40] on span "MD4" at bounding box center [240, 42] width 14 height 9
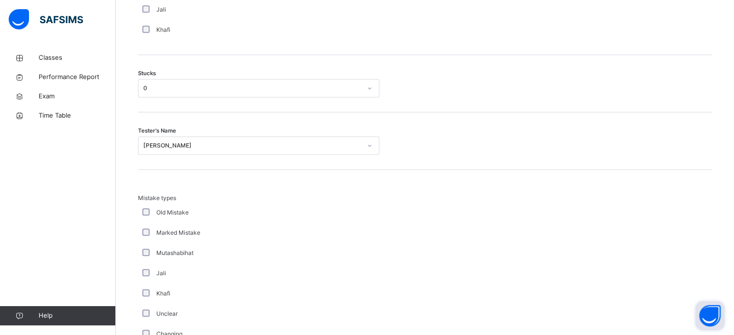
scroll to position [798, 0]
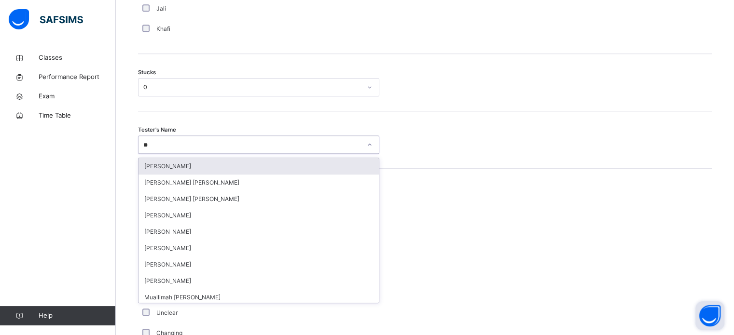
type input "***"
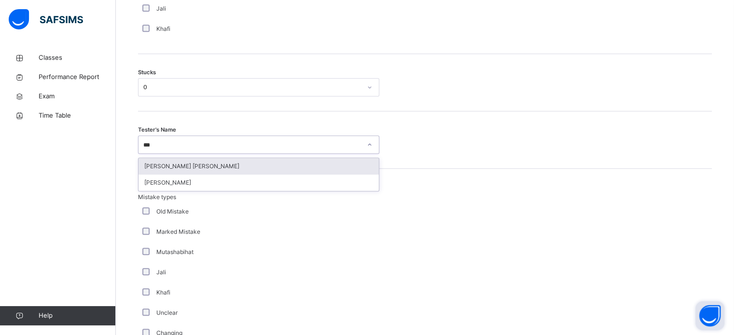
click at [150, 164] on div "[PERSON_NAME] [PERSON_NAME]" at bounding box center [258, 166] width 240 height 16
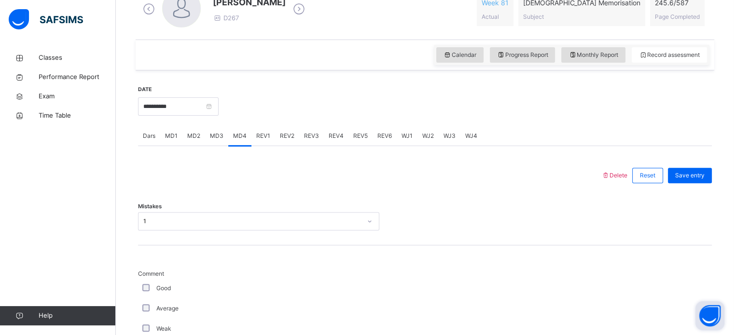
scroll to position [292, 0]
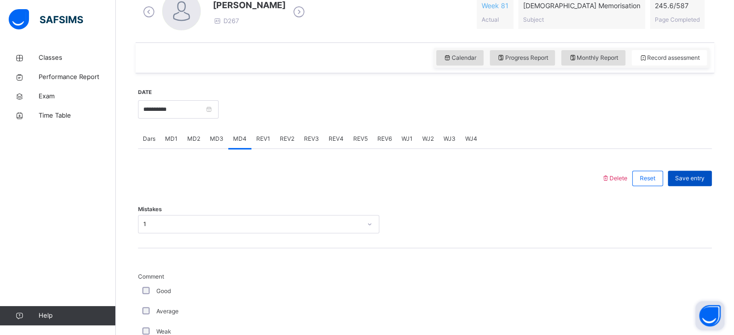
click at [688, 183] on div "Save entry" at bounding box center [690, 178] width 44 height 15
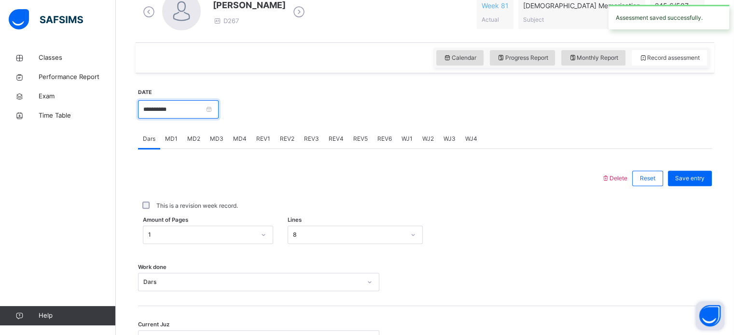
click at [140, 102] on input "**********" at bounding box center [178, 109] width 81 height 18
click at [150, 112] on input "**********" at bounding box center [206, 113] width 131 height 11
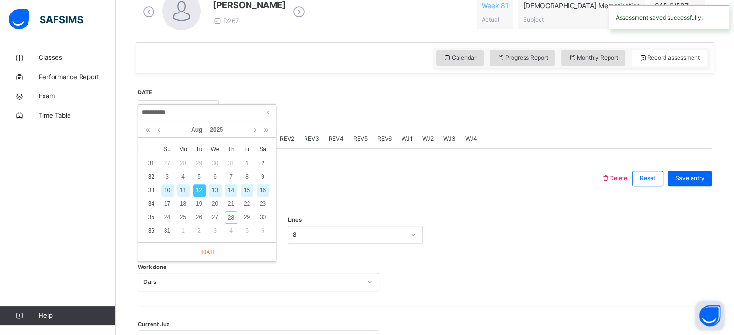
click at [178, 192] on div "11" at bounding box center [183, 190] width 13 height 13
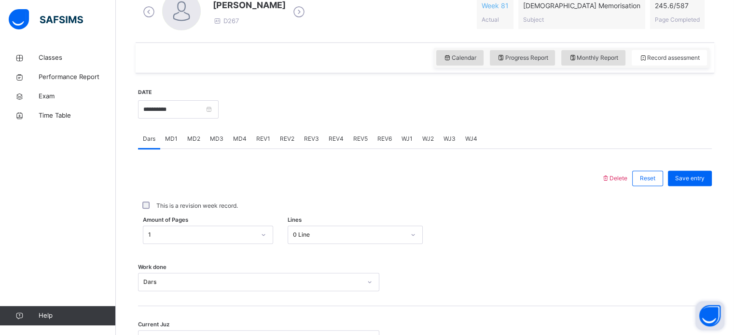
click at [228, 146] on div "MD4" at bounding box center [239, 138] width 23 height 19
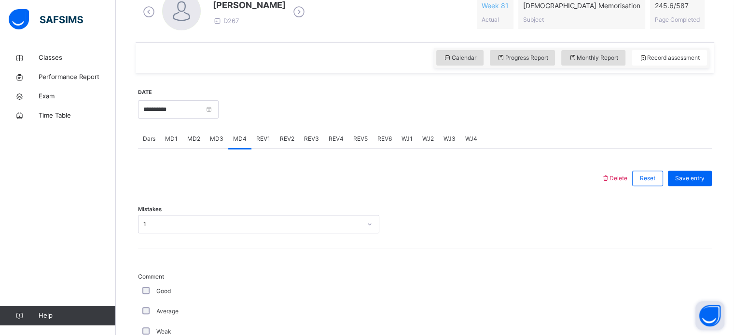
click at [215, 143] on span "MD3" at bounding box center [217, 139] width 14 height 9
click at [154, 108] on input "**********" at bounding box center [178, 109] width 81 height 18
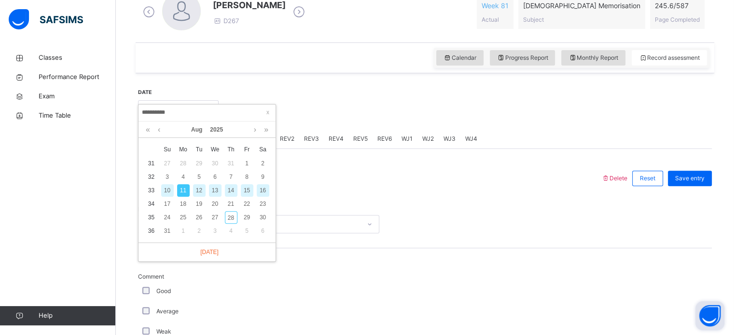
click at [196, 189] on div "12" at bounding box center [199, 190] width 13 height 13
type input "**********"
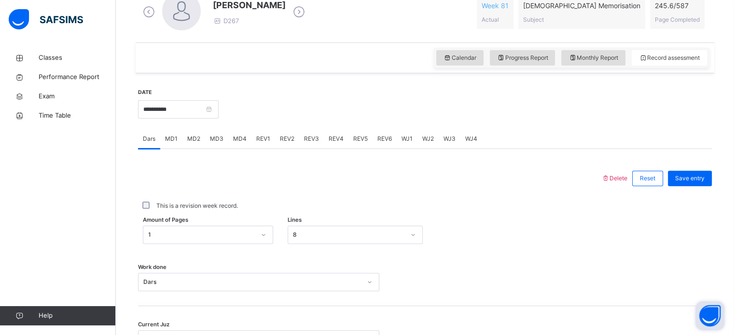
click at [260, 139] on span "REV1" at bounding box center [263, 139] width 14 height 9
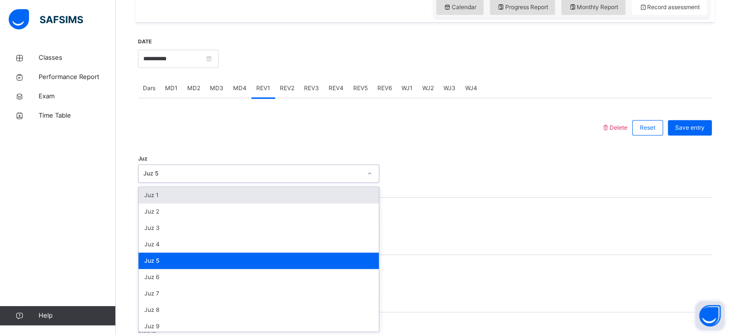
scroll to position [343, 0]
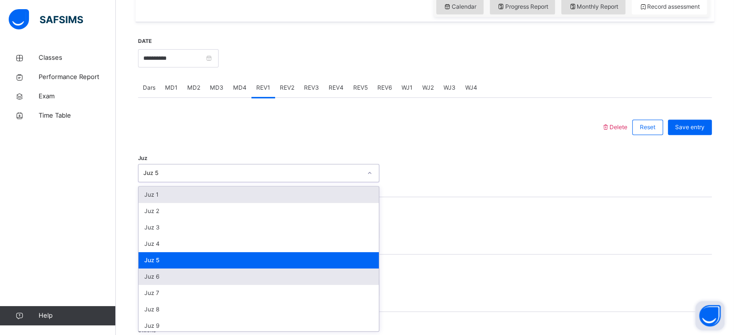
click at [147, 275] on div "Juz 6" at bounding box center [258, 277] width 240 height 16
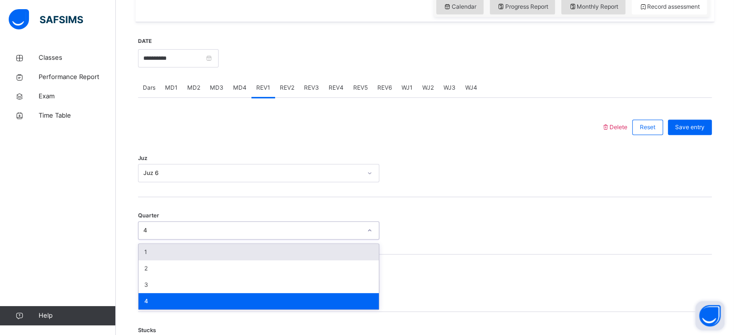
click at [141, 255] on div "1" at bounding box center [258, 252] width 240 height 16
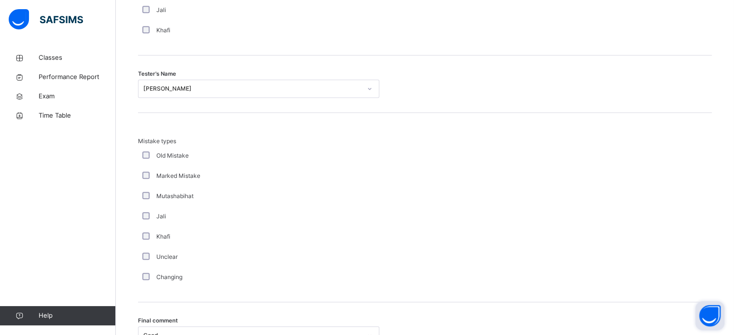
scroll to position [961, 0]
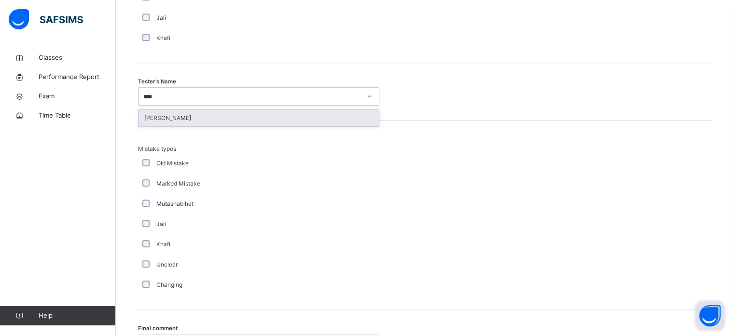
type input "*****"
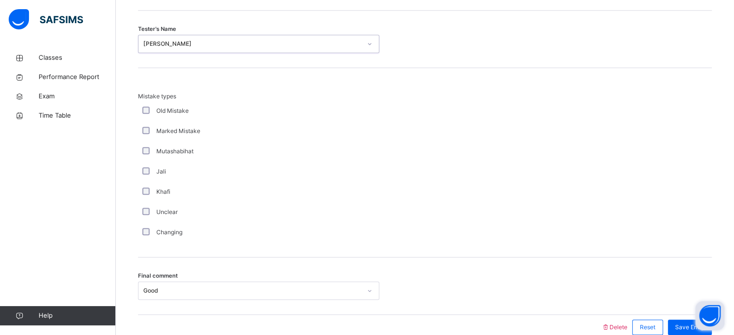
scroll to position [1061, 0]
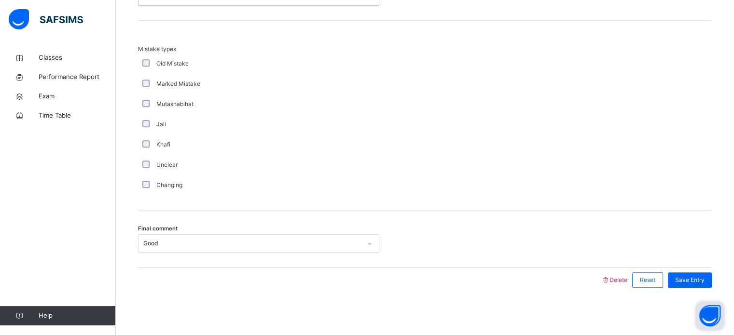
click at [146, 262] on div "Final comment Good" at bounding box center [424, 238] width 573 height 57
click at [695, 278] on span "Save Entry" at bounding box center [689, 280] width 29 height 9
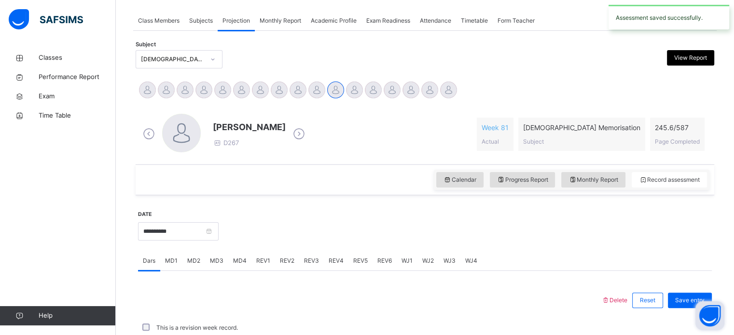
scroll to position [389, 0]
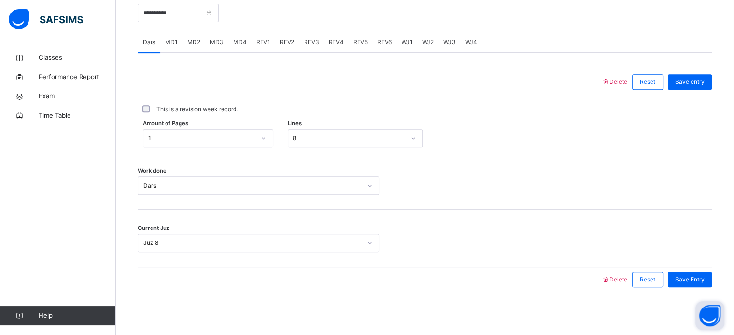
click at [281, 36] on div "REV2" at bounding box center [287, 42] width 24 height 19
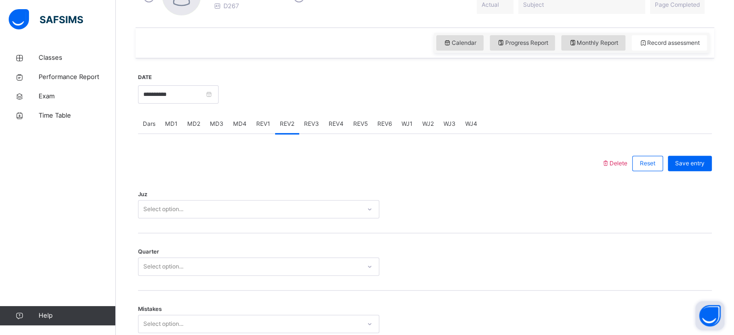
scroll to position [308, 0]
click at [257, 121] on span "REV1" at bounding box center [263, 123] width 14 height 9
click at [286, 125] on span "REV2" at bounding box center [287, 123] width 14 height 9
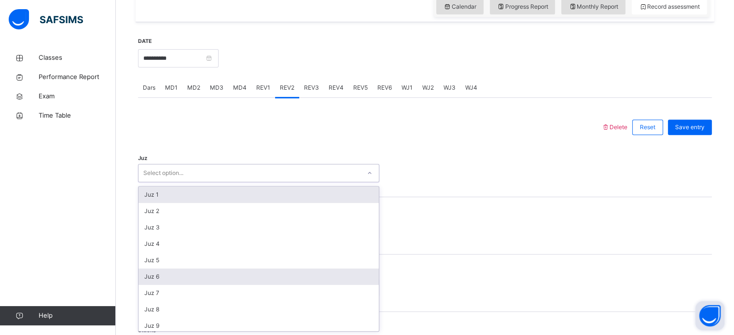
click at [148, 281] on div "Juz 6" at bounding box center [258, 277] width 240 height 16
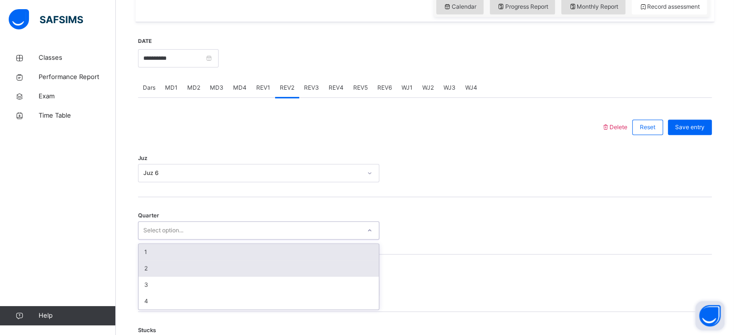
click at [138, 269] on div "2" at bounding box center [258, 268] width 240 height 16
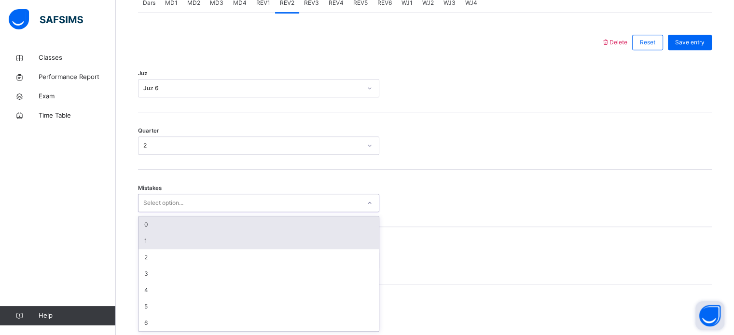
click at [140, 241] on div "1" at bounding box center [258, 241] width 240 height 16
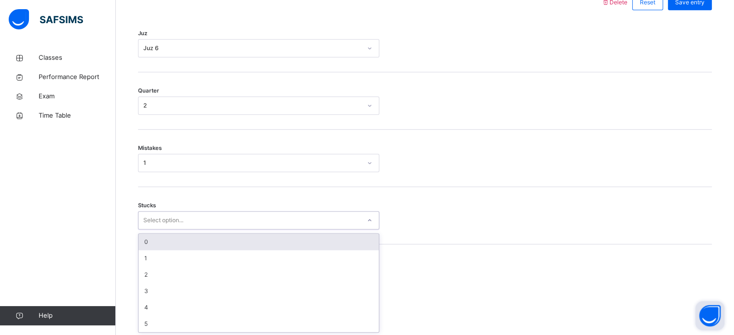
scroll to position [469, 0]
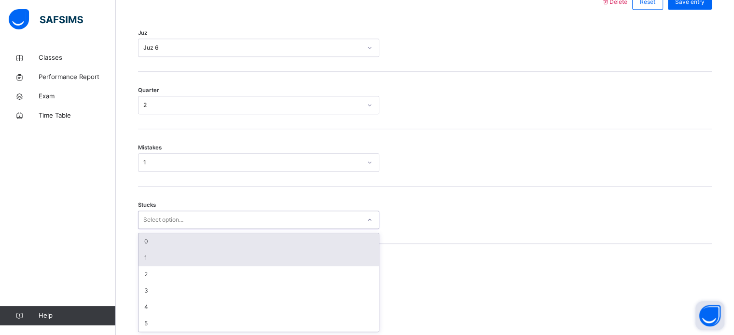
click at [140, 258] on div "1" at bounding box center [258, 258] width 240 height 16
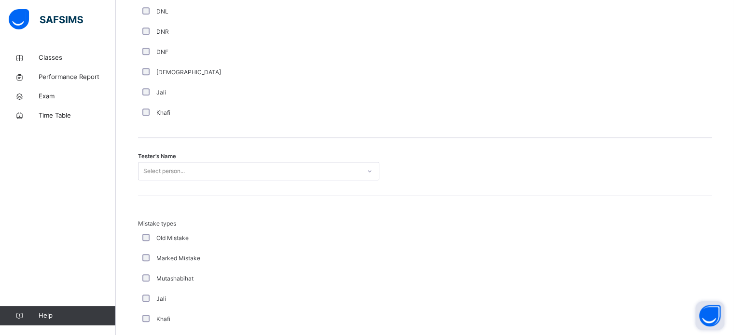
scroll to position [887, 0]
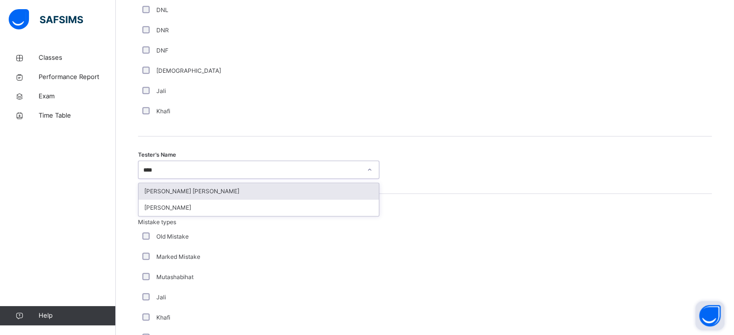
type input "*****"
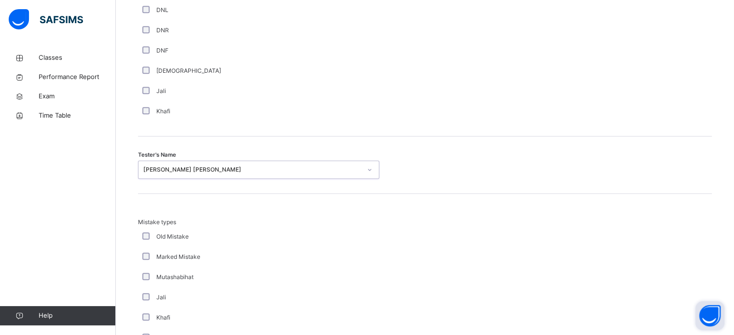
scroll to position [1061, 0]
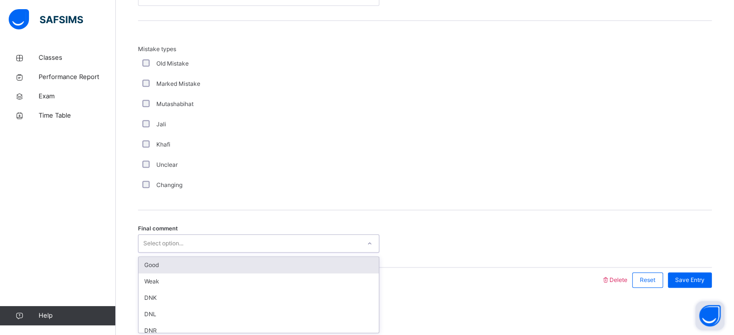
click at [142, 260] on div "Good" at bounding box center [258, 265] width 240 height 16
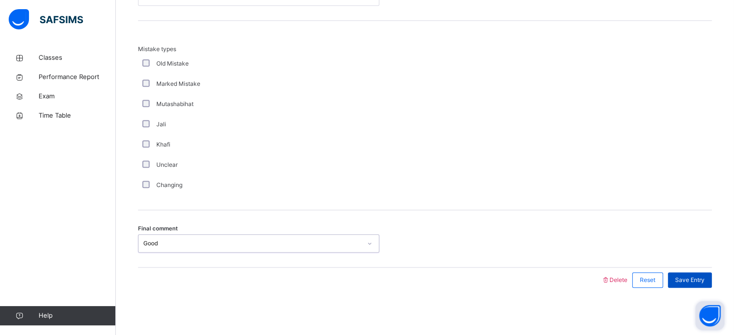
click at [695, 284] on div "Save Entry" at bounding box center [690, 280] width 44 height 15
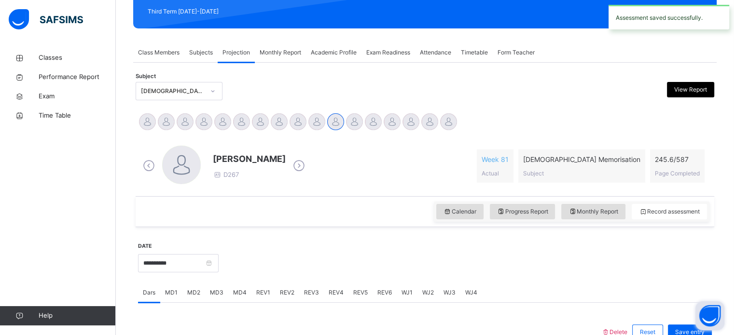
scroll to position [150, 0]
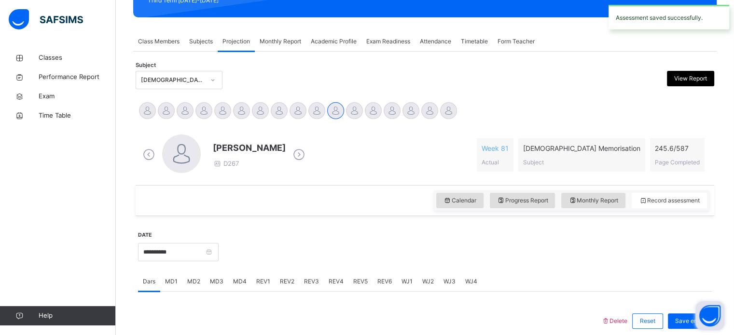
click at [311, 279] on span "REV3" at bounding box center [311, 281] width 15 height 9
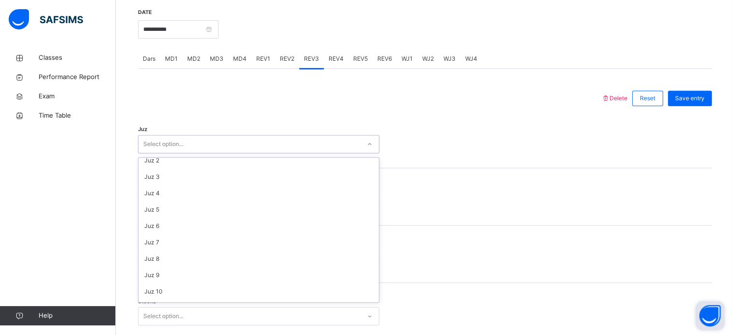
scroll to position [0, 0]
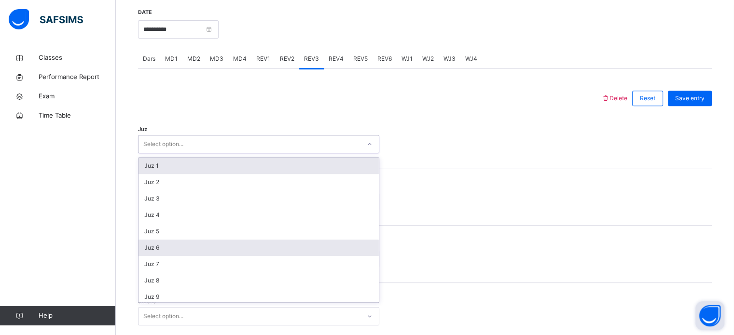
click at [144, 241] on div "Juz 6" at bounding box center [258, 248] width 240 height 16
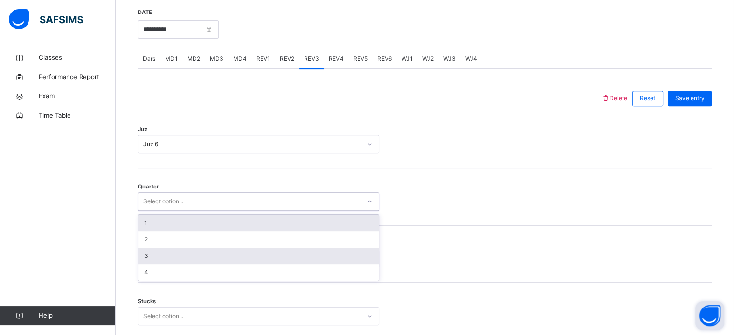
click at [141, 248] on div "3" at bounding box center [258, 256] width 240 height 16
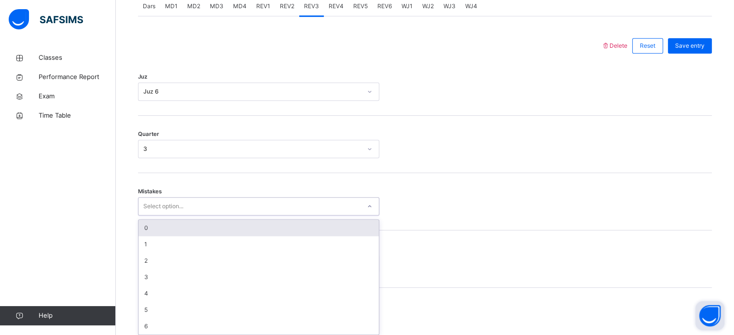
scroll to position [428, 0]
click at [143, 222] on div "0" at bounding box center [258, 225] width 240 height 16
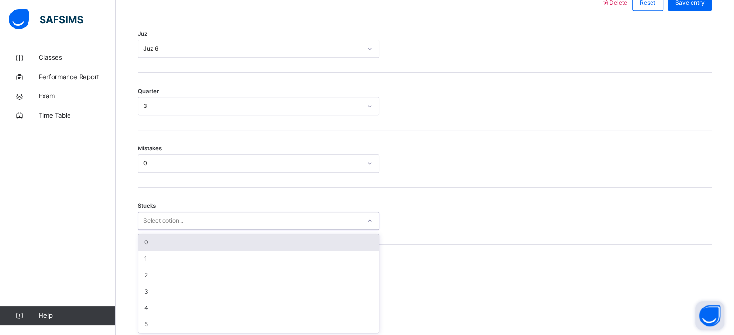
scroll to position [469, 0]
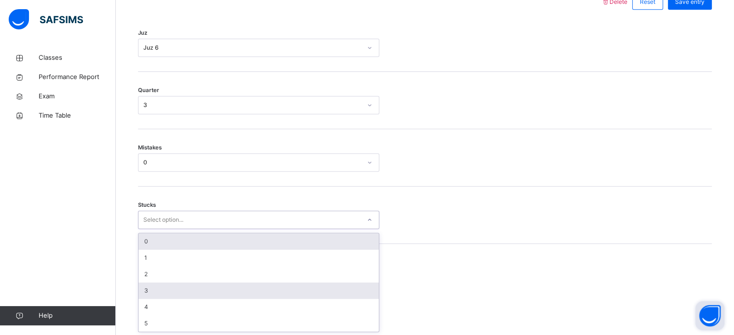
click at [139, 288] on div "3" at bounding box center [258, 291] width 240 height 16
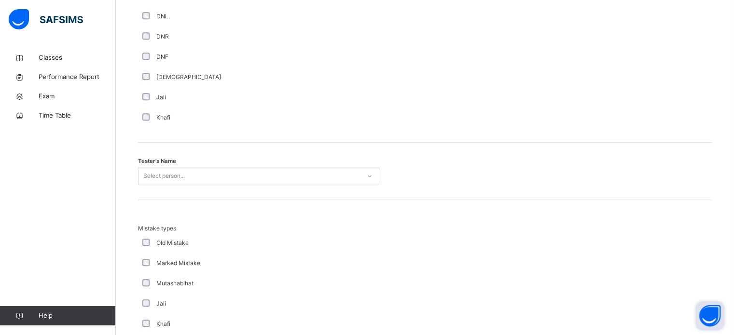
scroll to position [886, 0]
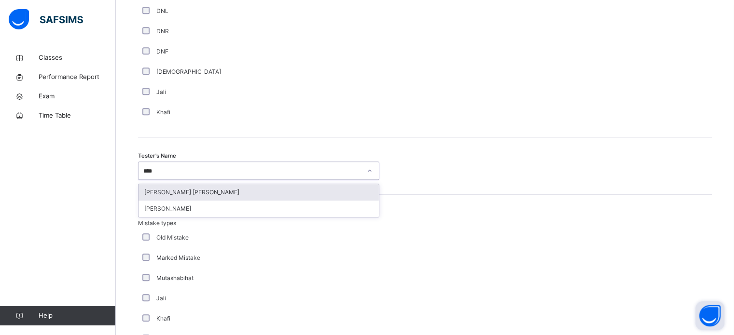
type input "*****"
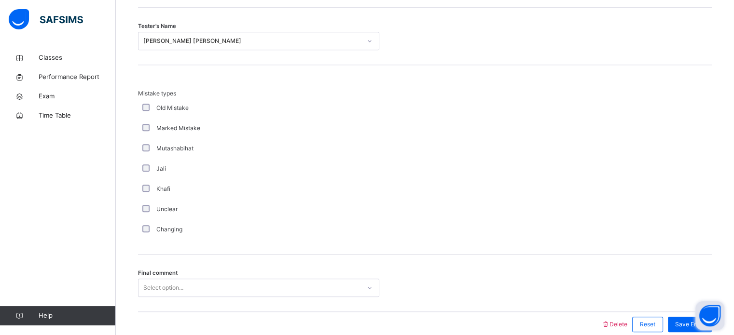
scroll to position [1061, 0]
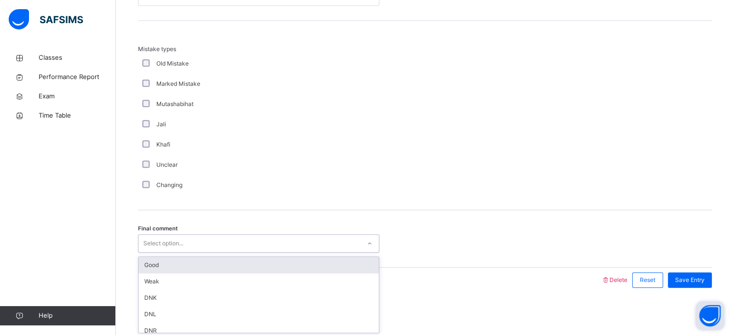
click at [145, 264] on div "Good" at bounding box center [258, 265] width 240 height 16
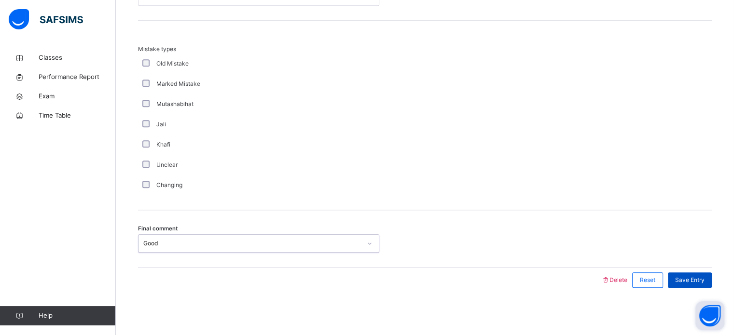
click at [697, 278] on span "Save Entry" at bounding box center [689, 280] width 29 height 9
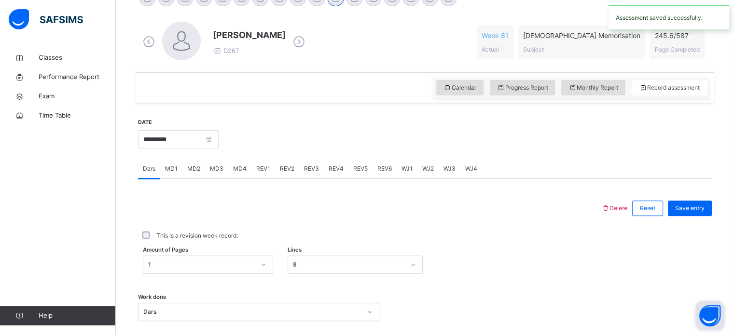
scroll to position [262, 0]
click at [320, 164] on div "REV3" at bounding box center [311, 168] width 25 height 19
click at [325, 176] on div "REV4" at bounding box center [336, 168] width 25 height 19
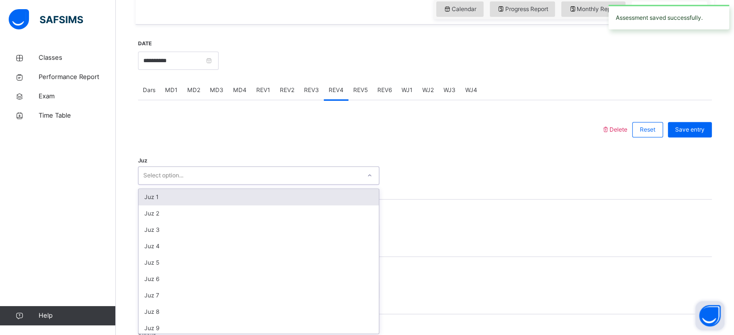
scroll to position [343, 0]
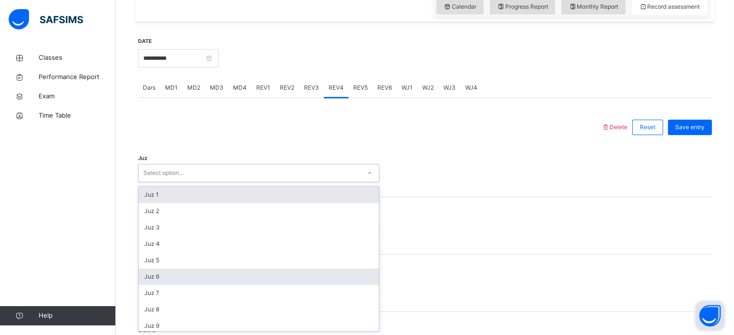
click at [148, 274] on div "Juz 6" at bounding box center [258, 277] width 240 height 16
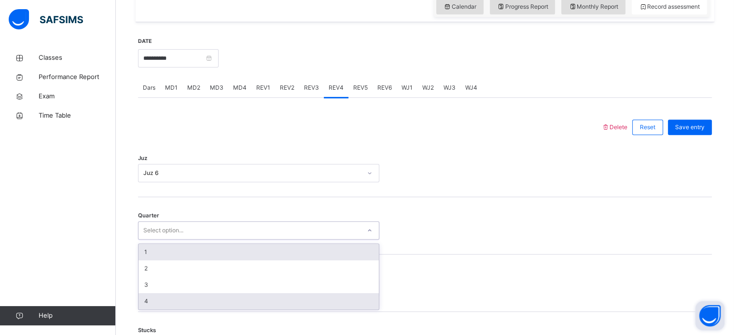
click at [140, 299] on div "4" at bounding box center [258, 301] width 240 height 16
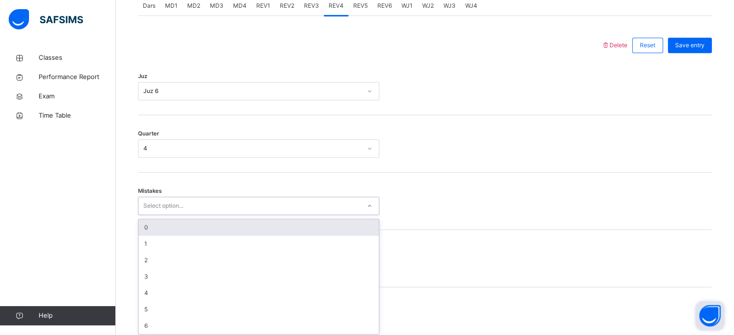
scroll to position [428, 0]
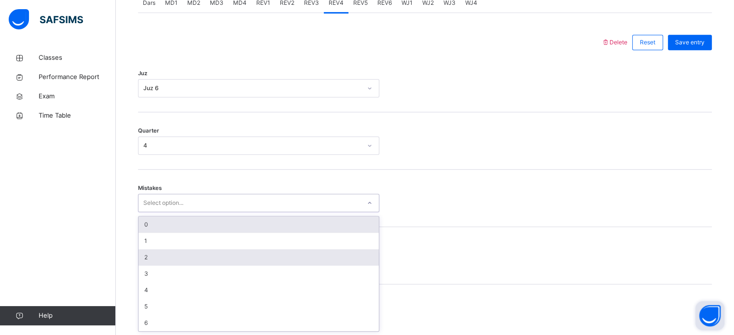
click at [138, 256] on div "2" at bounding box center [258, 257] width 240 height 16
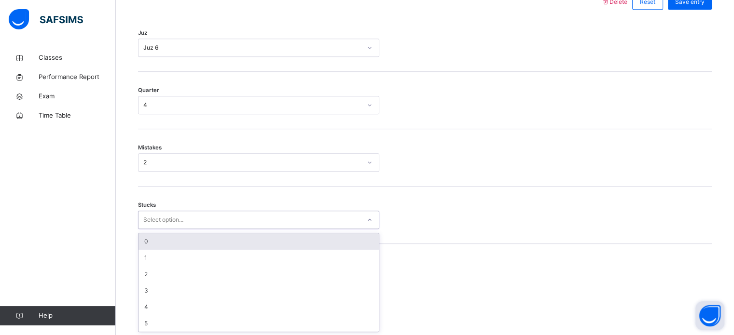
scroll to position [469, 0]
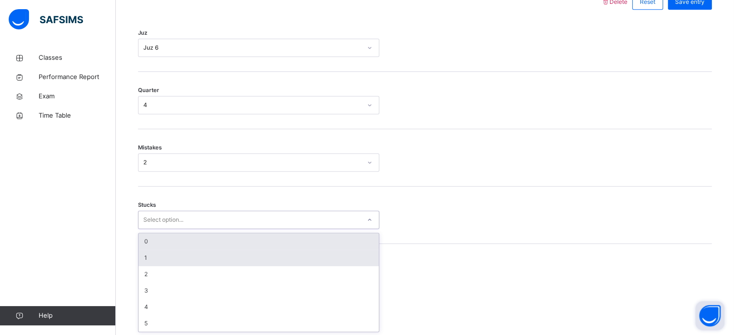
click at [139, 254] on div "1" at bounding box center [258, 258] width 240 height 16
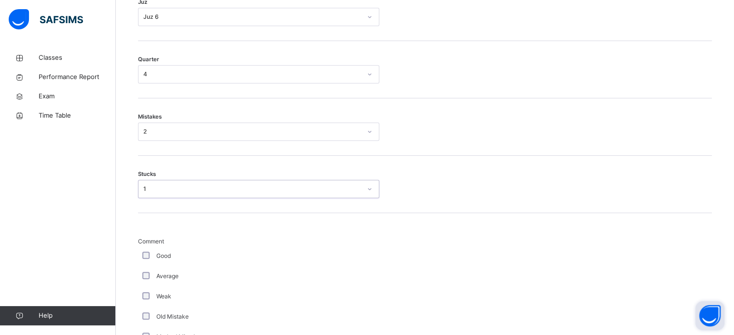
scroll to position [499, 0]
click at [143, 192] on div "1" at bounding box center [252, 190] width 218 height 9
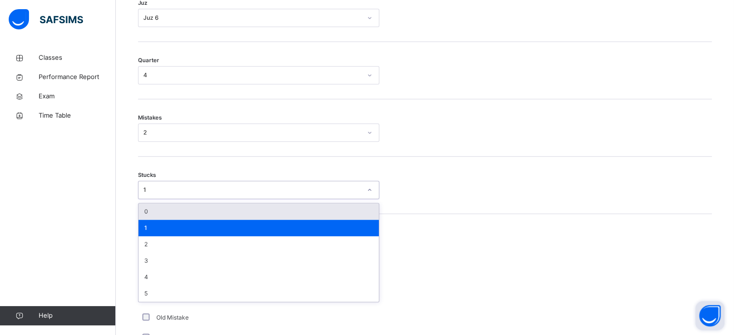
click at [140, 210] on div "0" at bounding box center [258, 212] width 240 height 16
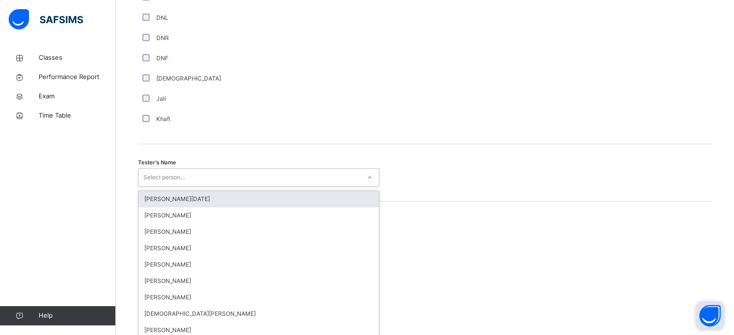
scroll to position [884, 0]
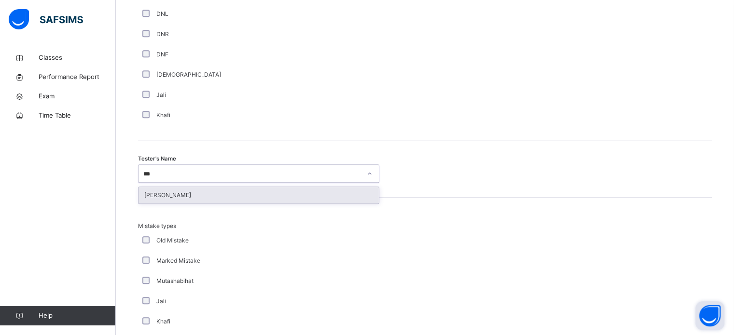
type input "****"
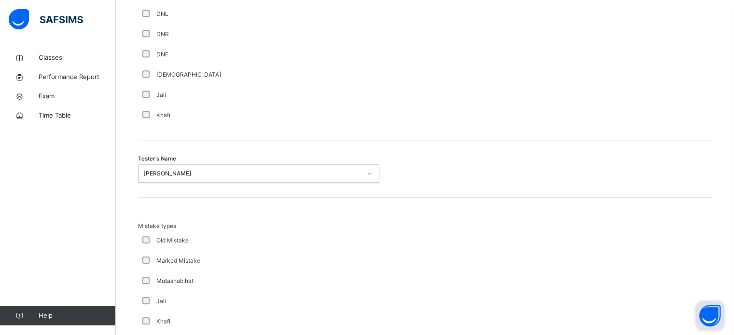
click at [158, 269] on div "Marked Mistake" at bounding box center [258, 261] width 241 height 20
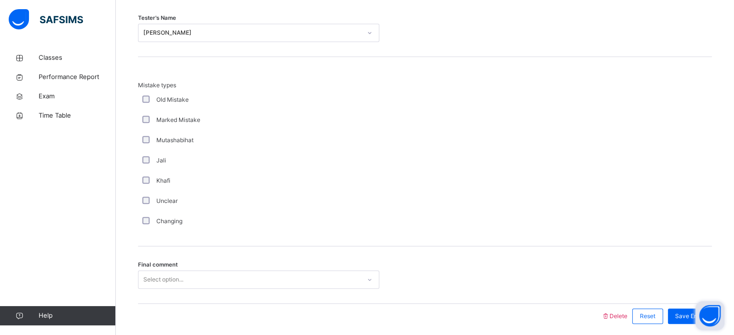
scroll to position [1061, 0]
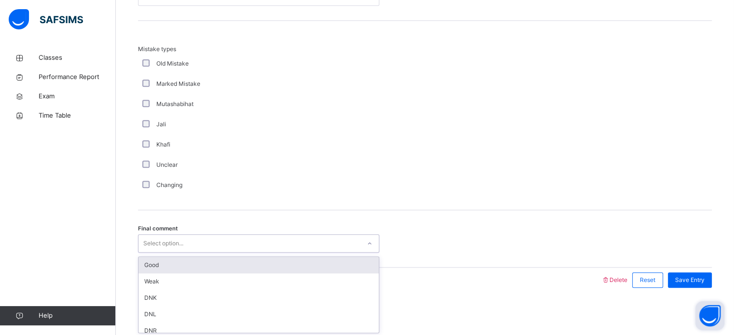
click at [143, 259] on div "Good" at bounding box center [258, 265] width 240 height 16
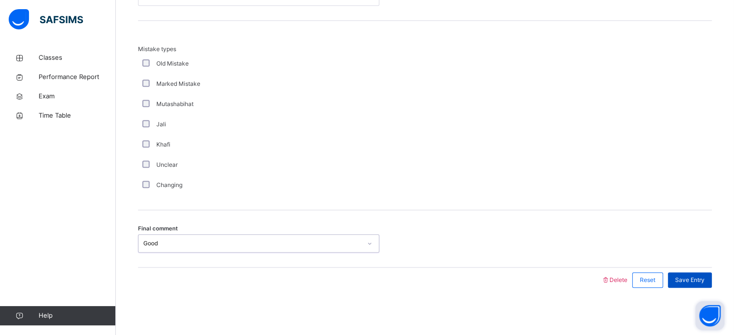
click at [700, 276] on span "Save Entry" at bounding box center [689, 280] width 29 height 9
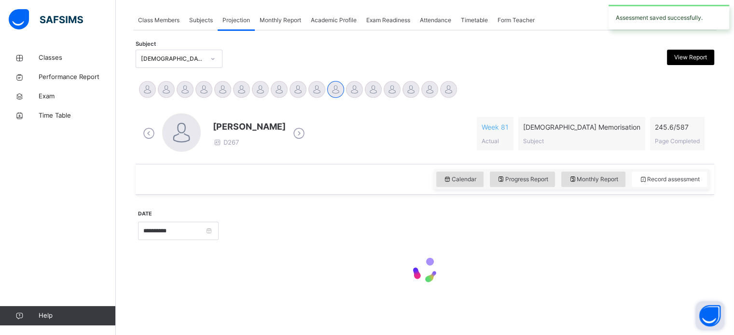
scroll to position [0, 0]
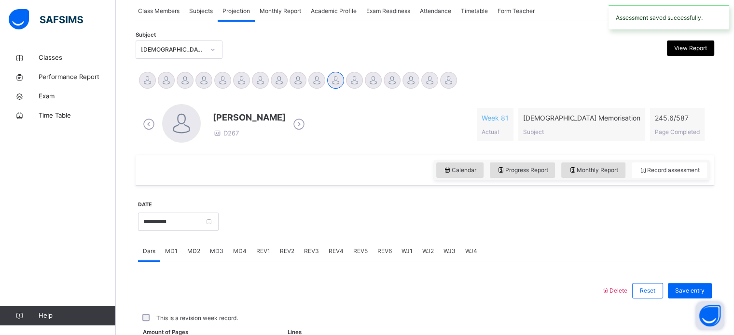
click at [307, 255] on span "REV3" at bounding box center [311, 251] width 15 height 9
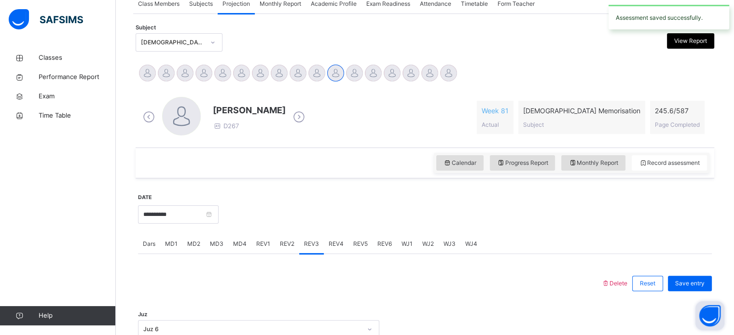
scroll to position [219, 0]
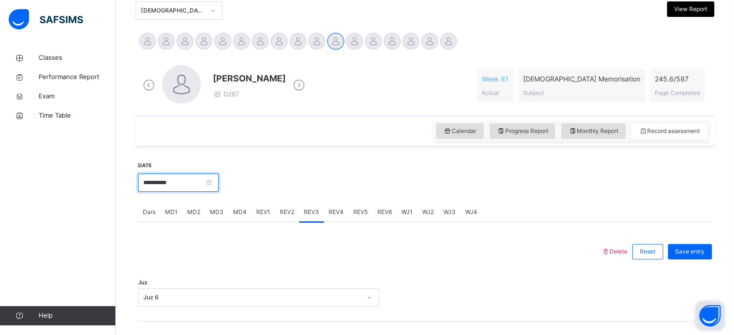
click at [155, 181] on input "**********" at bounding box center [178, 183] width 81 height 18
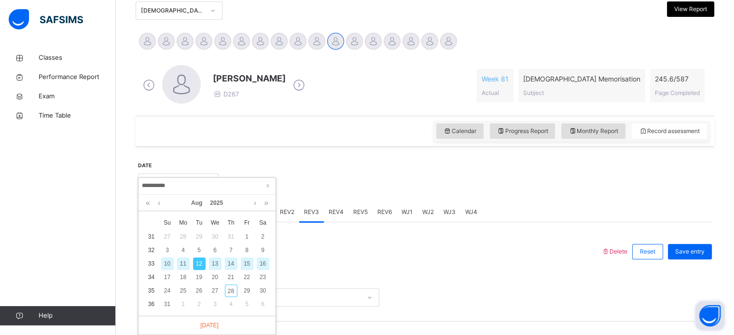
click at [203, 262] on div "12" at bounding box center [199, 264] width 13 height 13
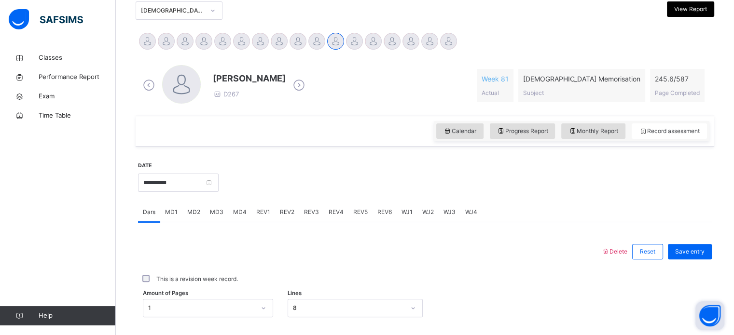
click at [157, 273] on div "This is a revision week record." at bounding box center [424, 279] width 573 height 20
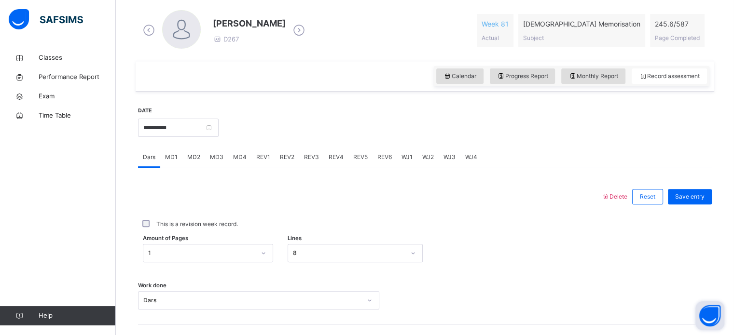
scroll to position [280, 0]
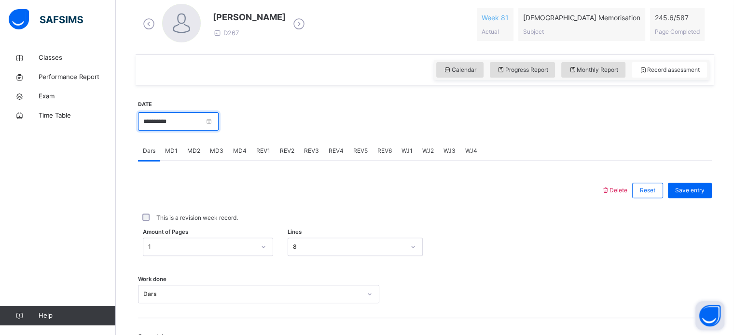
click at [147, 122] on input "**********" at bounding box center [178, 121] width 81 height 18
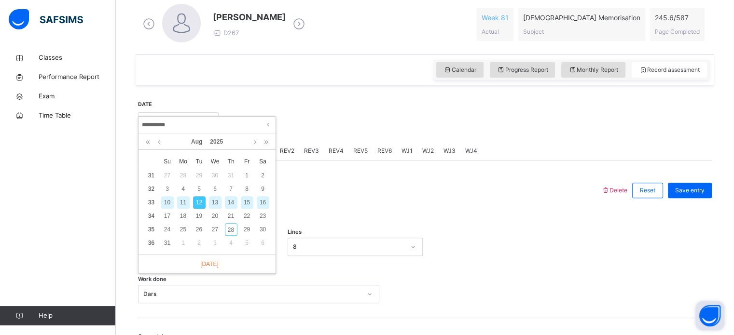
click at [209, 203] on div "13" at bounding box center [215, 202] width 13 height 13
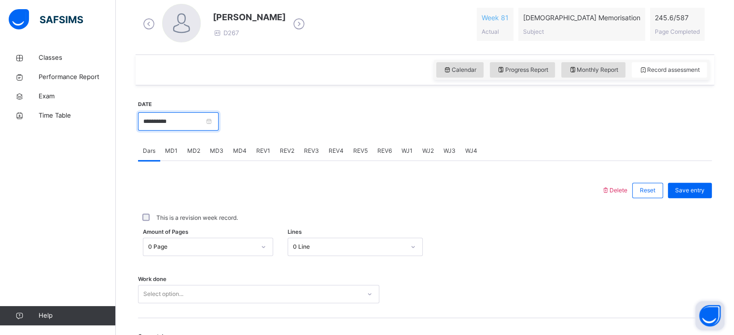
click at [154, 118] on input "**********" at bounding box center [178, 121] width 81 height 18
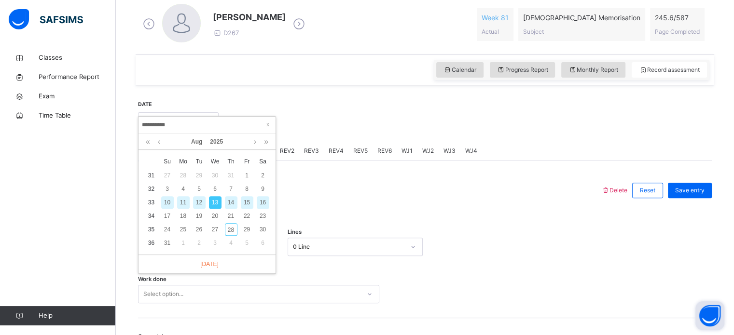
click at [193, 198] on div "12" at bounding box center [199, 202] width 13 height 13
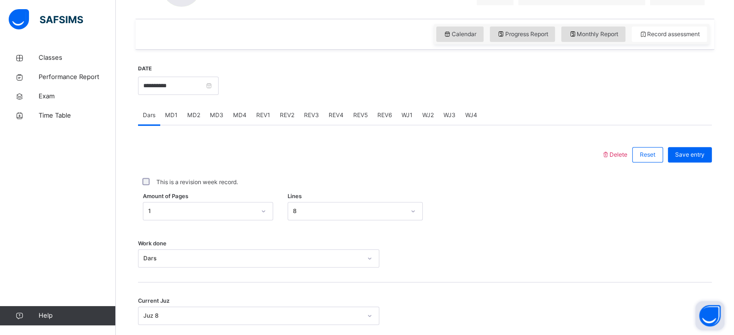
scroll to position [316, 0]
click at [156, 90] on input "**********" at bounding box center [178, 85] width 81 height 18
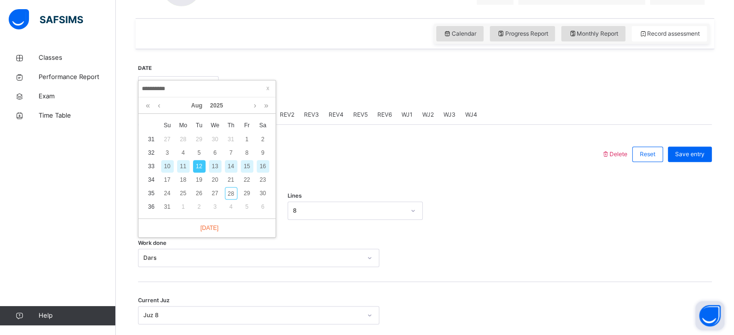
click at [209, 164] on div "13" at bounding box center [215, 166] width 13 height 13
type input "**********"
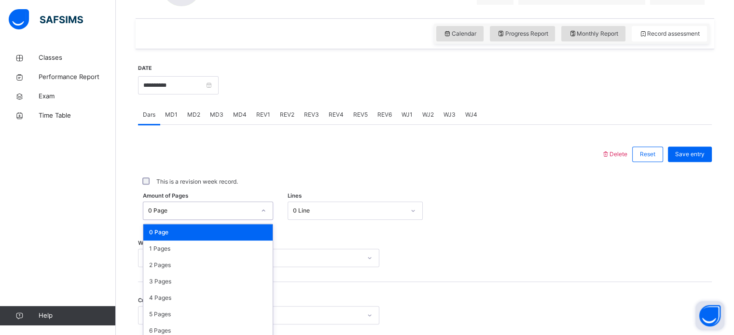
scroll to position [354, 0]
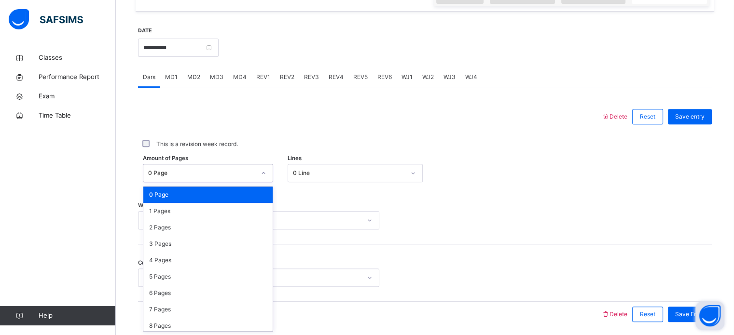
click at [682, 276] on div "Current Juz Select option..." at bounding box center [424, 278] width 573 height 18
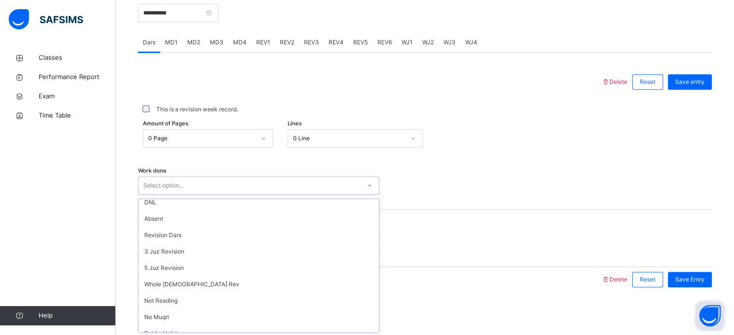
scroll to position [0, 0]
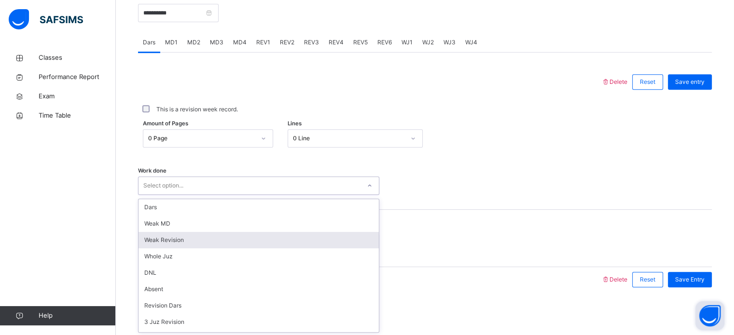
click at [157, 241] on div "Weak Revision" at bounding box center [258, 240] width 240 height 16
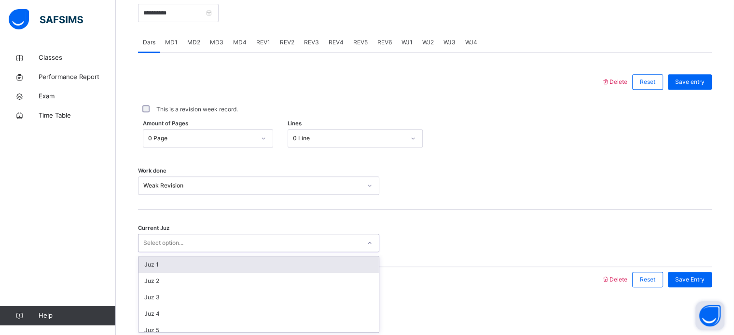
click at [157, 241] on div "Select option..." at bounding box center [163, 243] width 40 height 18
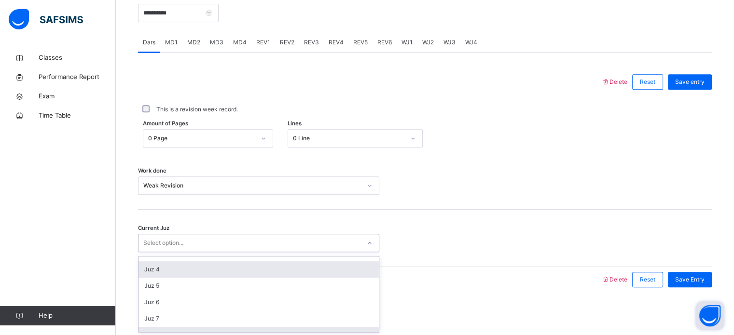
scroll to position [61, 0]
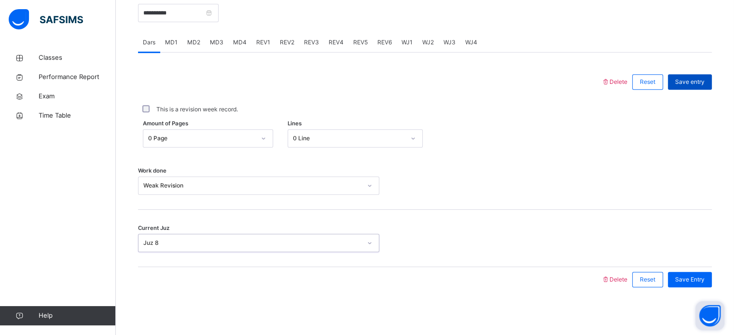
click at [704, 79] on span "Save entry" at bounding box center [689, 82] width 29 height 9
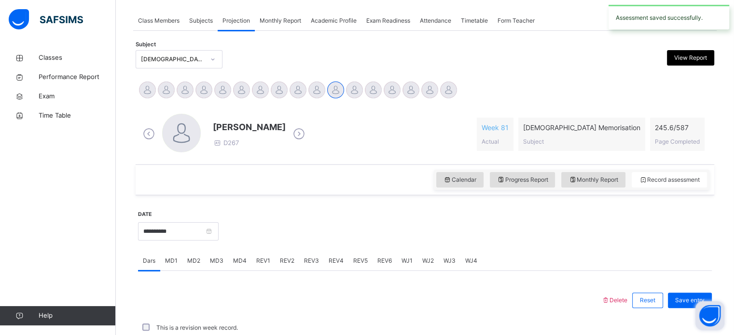
scroll to position [389, 0]
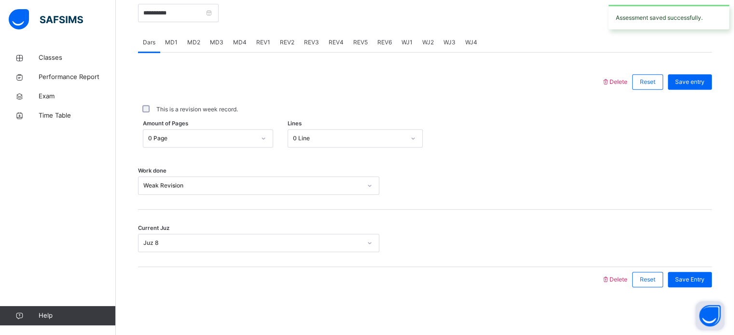
click at [176, 42] on span "MD1" at bounding box center [171, 42] width 13 height 9
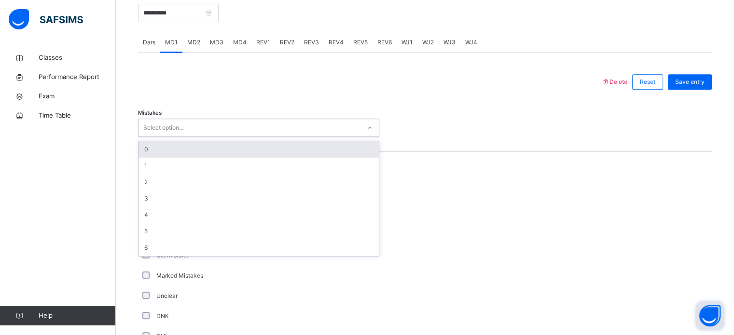
click at [144, 145] on div "0" at bounding box center [258, 149] width 240 height 16
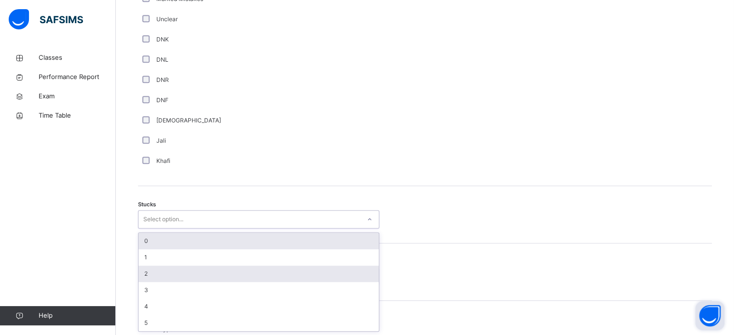
click at [143, 276] on div "2" at bounding box center [258, 274] width 240 height 16
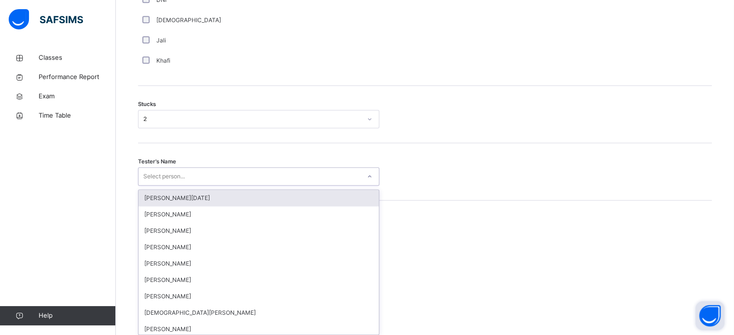
scroll to position [769, 0]
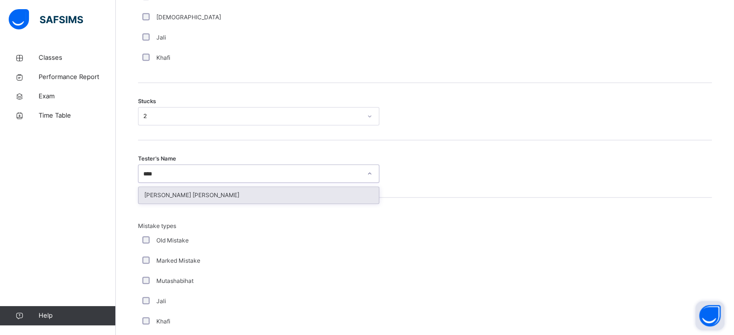
type input "*****"
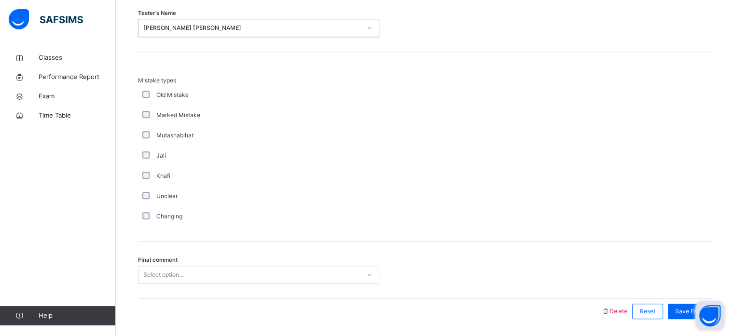
scroll to position [946, 0]
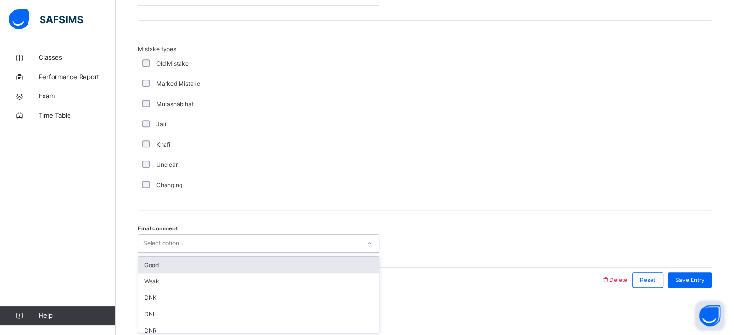
click at [143, 258] on div "Good" at bounding box center [258, 265] width 240 height 16
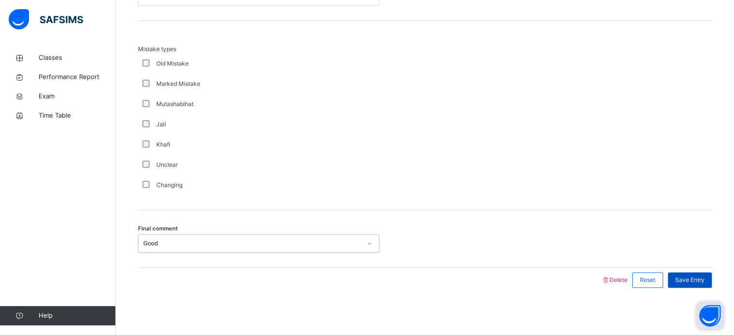
click at [711, 284] on div "Save Entry" at bounding box center [690, 280] width 44 height 15
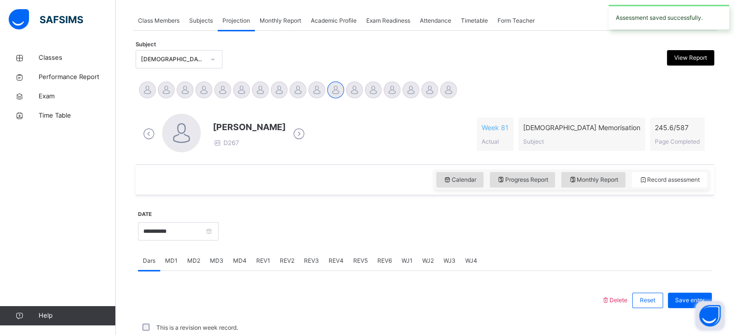
scroll to position [389, 0]
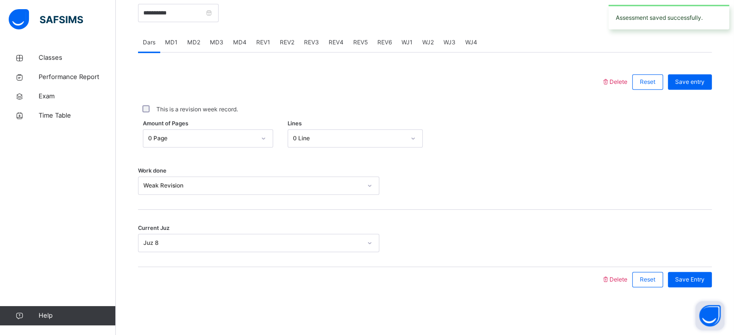
click at [243, 41] on span "MD4" at bounding box center [240, 42] width 14 height 9
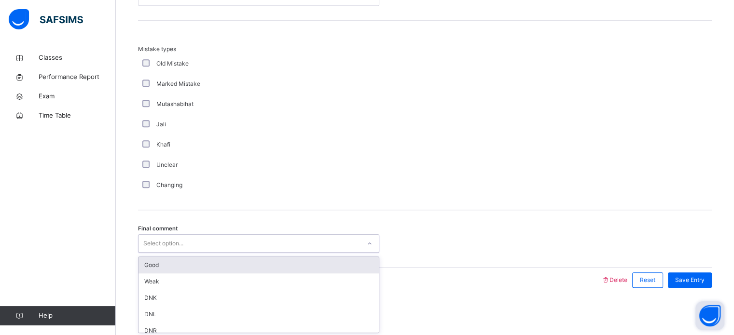
click at [146, 266] on div "Good" at bounding box center [258, 265] width 240 height 16
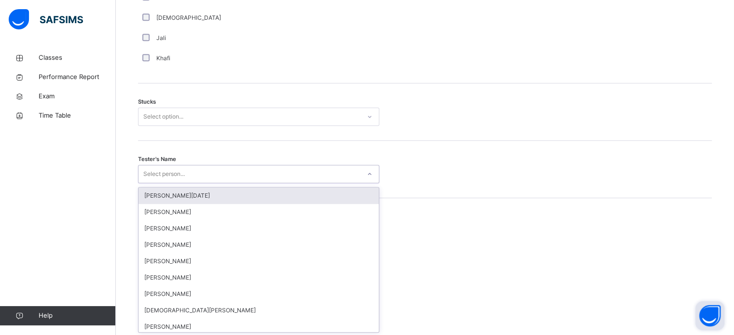
scroll to position [769, 0]
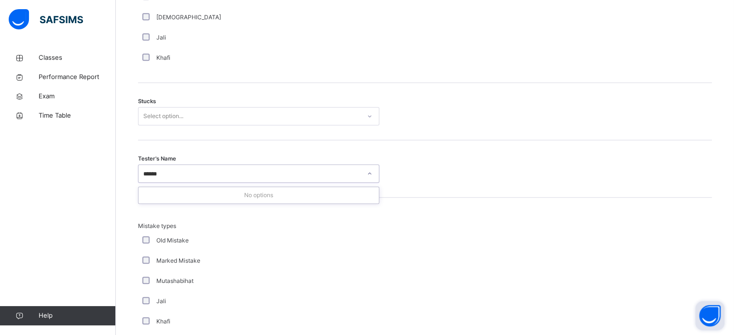
type input "*****"
click at [140, 213] on div "Mistake types Old Mistake Marked Mistake Mutashabihat [PERSON_NAME] Unclear Cha…" at bounding box center [424, 293] width 573 height 190
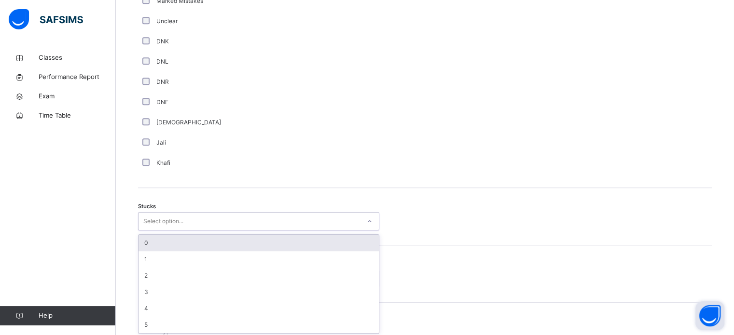
scroll to position [666, 0]
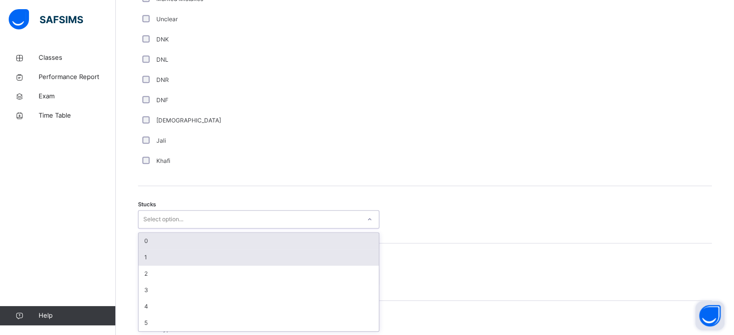
click at [140, 259] on div "1" at bounding box center [258, 257] width 240 height 16
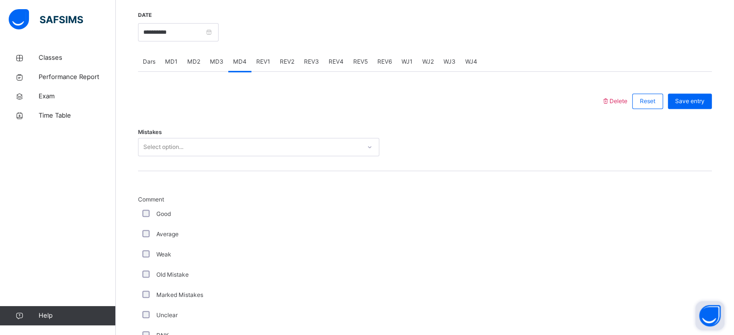
scroll to position [352, 0]
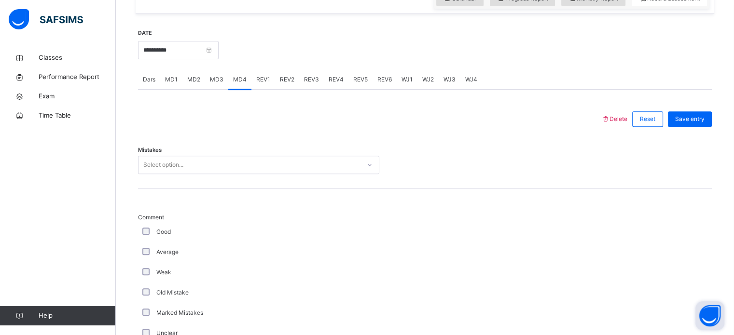
click at [139, 220] on span "Comment" at bounding box center [258, 217] width 241 height 9
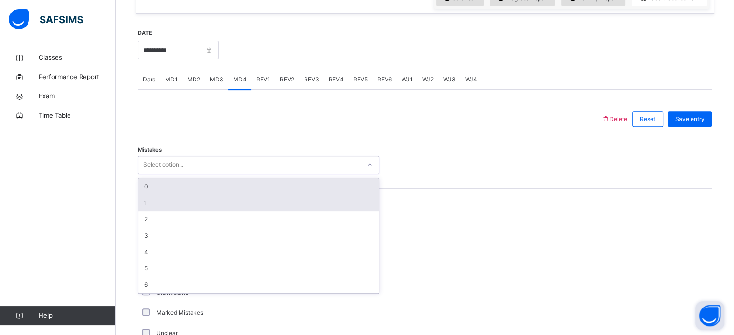
click at [139, 198] on div "1" at bounding box center [258, 203] width 240 height 16
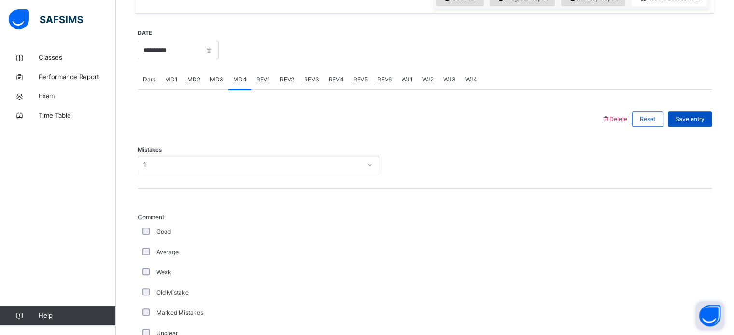
click at [697, 123] on div "Save entry" at bounding box center [690, 118] width 44 height 15
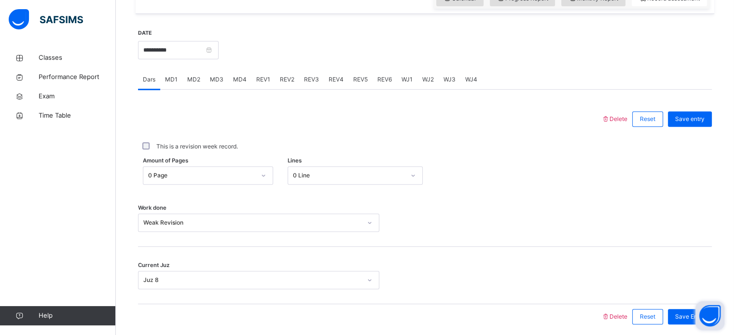
click at [260, 82] on span "REV1" at bounding box center [263, 79] width 14 height 9
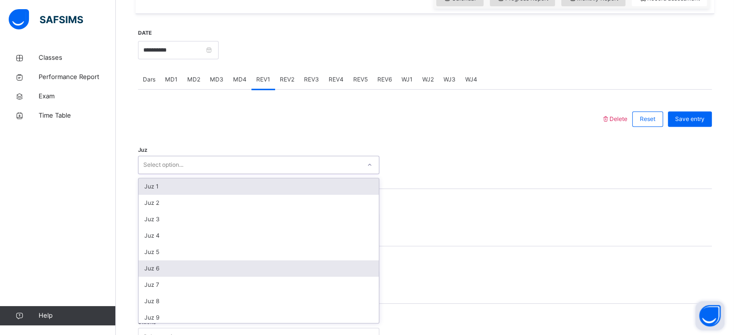
click at [177, 271] on div "Juz 6" at bounding box center [258, 268] width 240 height 16
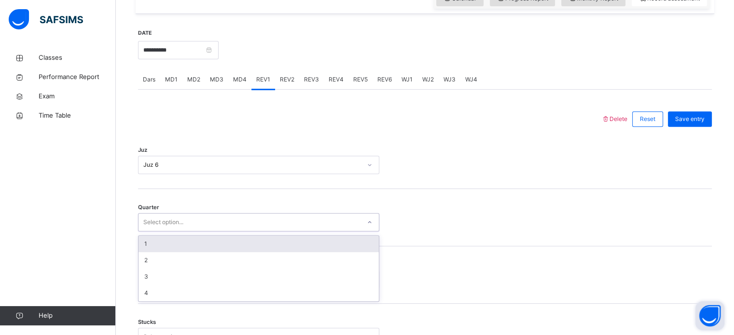
click at [180, 243] on div "1" at bounding box center [258, 244] width 240 height 16
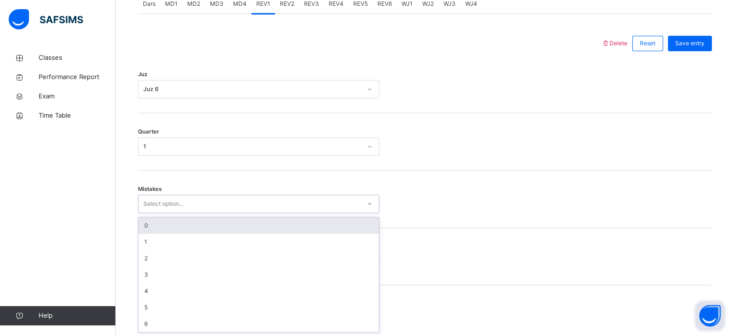
scroll to position [428, 0]
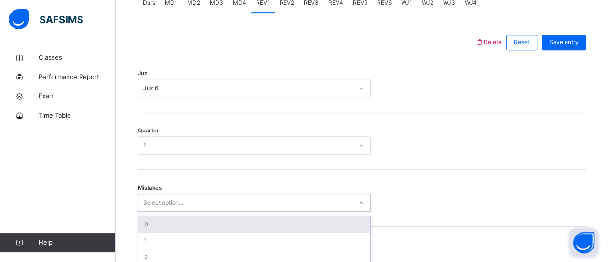
click at [191, 230] on div "0" at bounding box center [254, 225] width 232 height 16
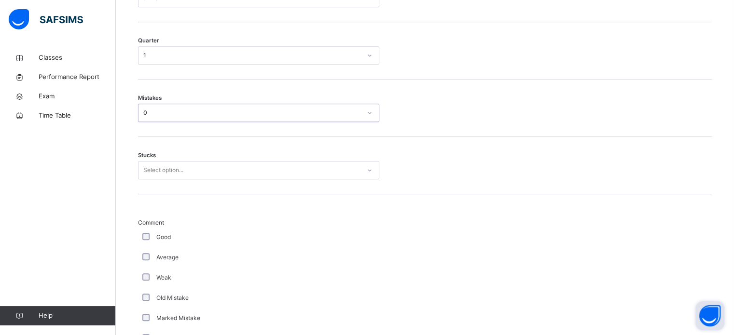
scroll to position [520, 0]
click at [251, 184] on div "Stucks Select option..." at bounding box center [424, 163] width 573 height 57
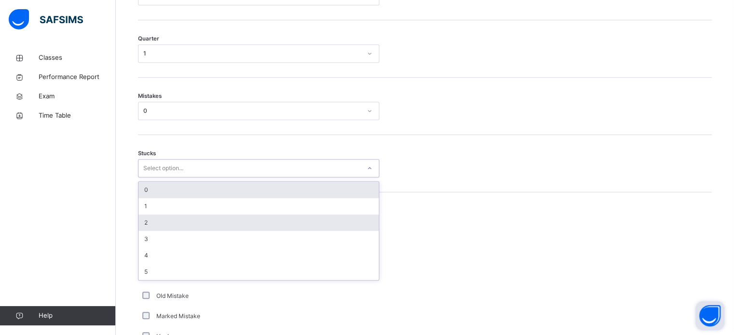
click at [195, 230] on div "2" at bounding box center [258, 223] width 240 height 16
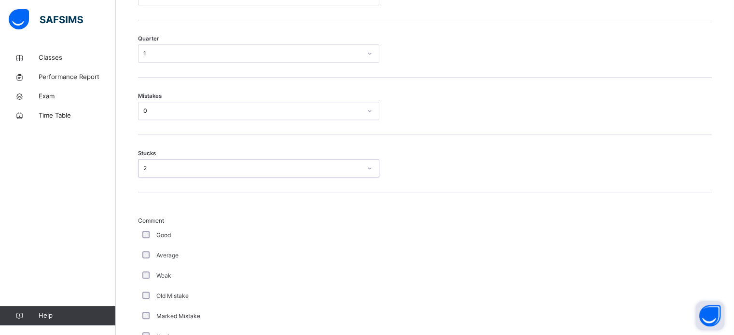
click at [147, 245] on div "Average" at bounding box center [258, 255] width 241 height 20
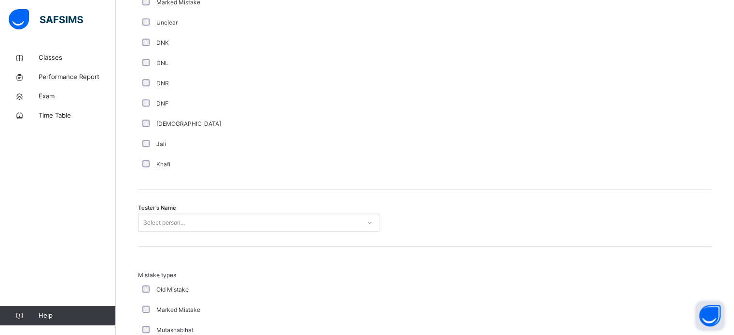
scroll to position [903, 0]
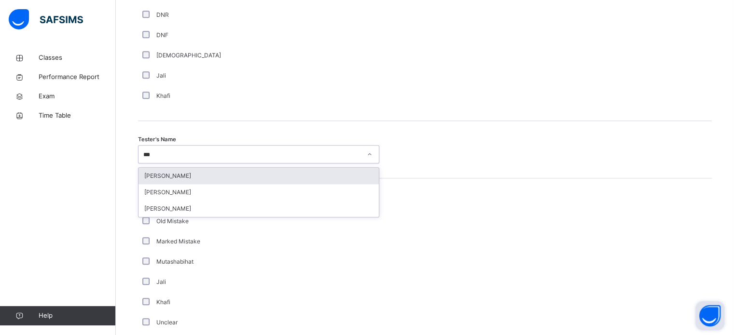
type input "****"
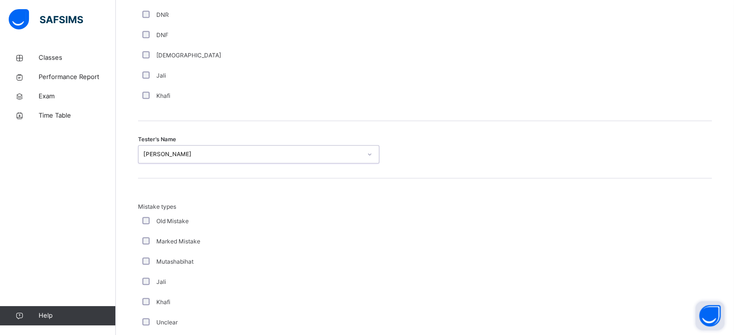
scroll to position [1061, 0]
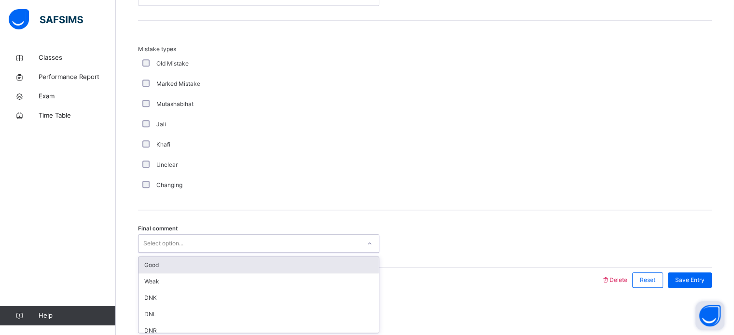
click at [191, 265] on div "Good" at bounding box center [258, 265] width 240 height 16
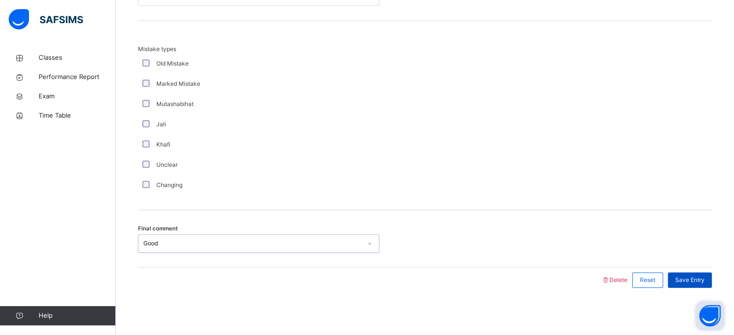
click at [690, 286] on div "Save Entry" at bounding box center [690, 280] width 44 height 15
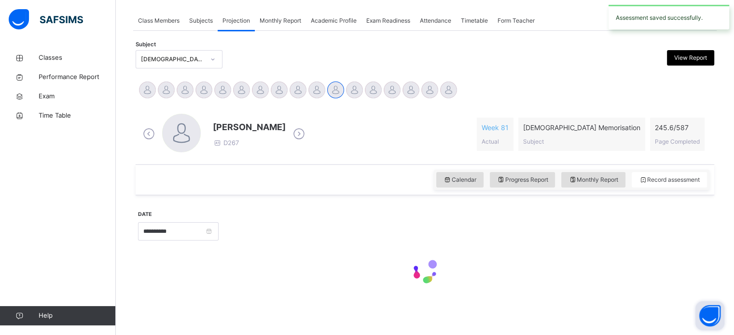
scroll to position [389, 0]
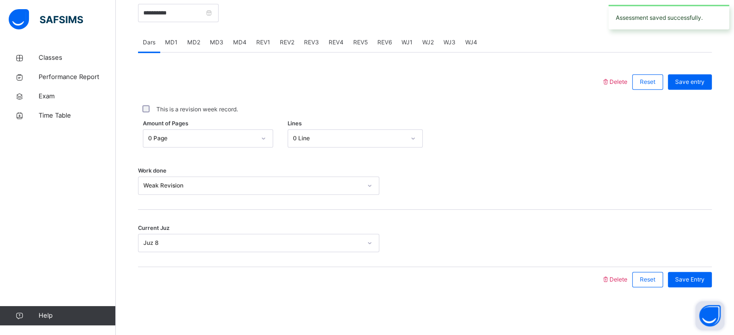
click at [283, 44] on span "REV2" at bounding box center [287, 42] width 14 height 9
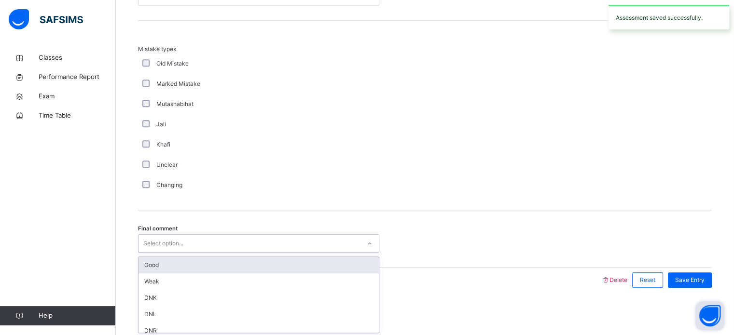
click at [177, 263] on div "Good" at bounding box center [258, 265] width 240 height 16
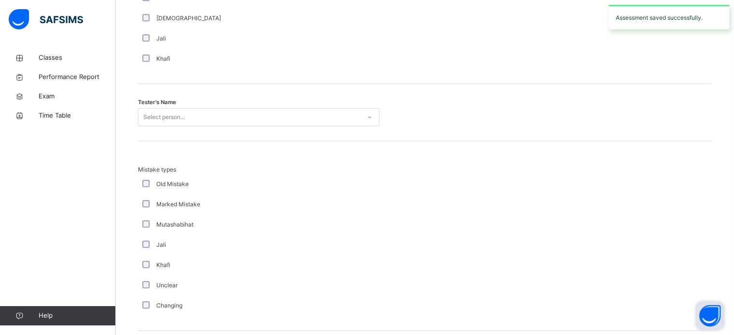
scroll to position [939, 0]
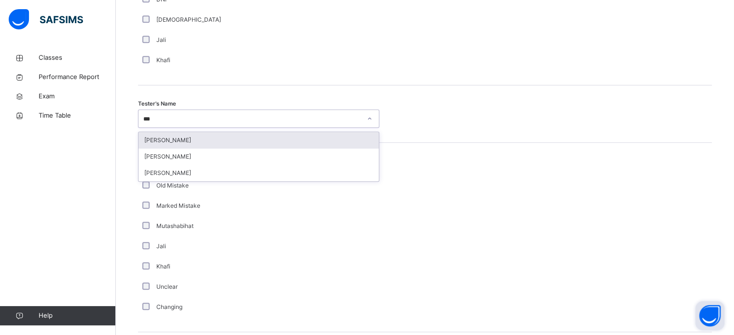
type input "****"
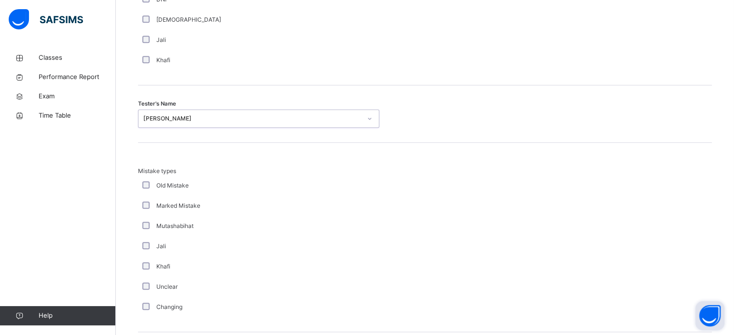
click at [274, 36] on div "Jali" at bounding box center [258, 40] width 236 height 9
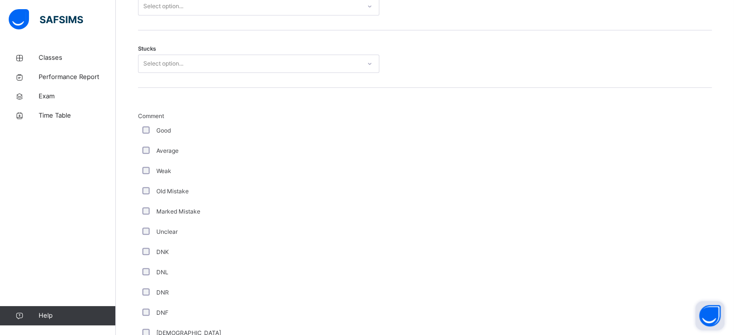
scroll to position [597, 0]
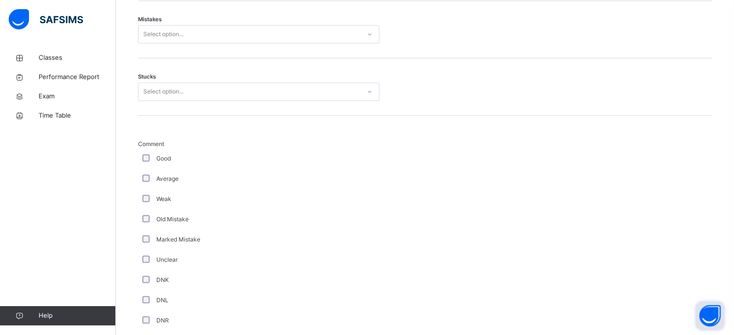
click at [189, 163] on div "Good" at bounding box center [258, 159] width 241 height 20
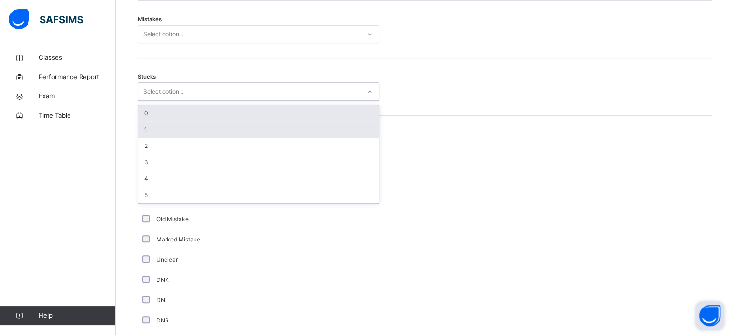
click at [183, 135] on div "1" at bounding box center [258, 130] width 240 height 16
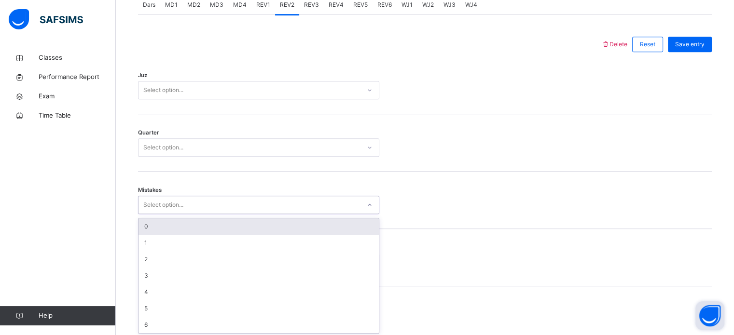
scroll to position [428, 0]
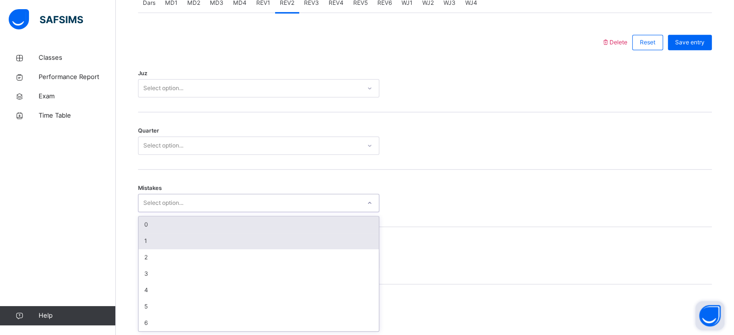
click at [155, 239] on div "1" at bounding box center [258, 241] width 240 height 16
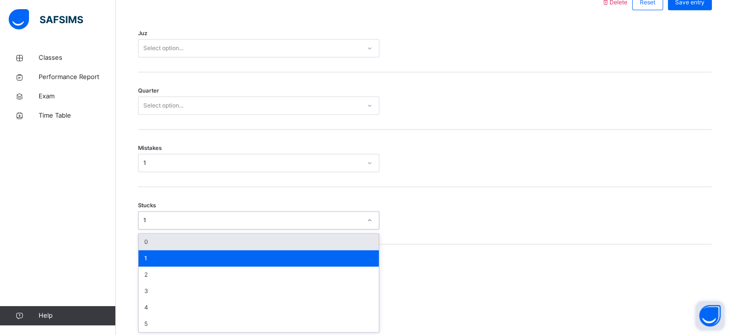
scroll to position [469, 0]
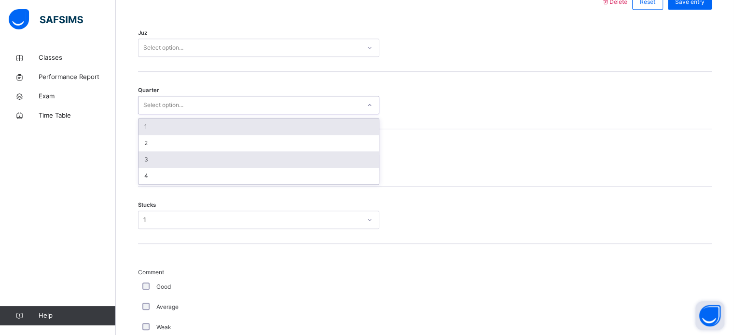
click at [177, 164] on div "3" at bounding box center [258, 159] width 240 height 16
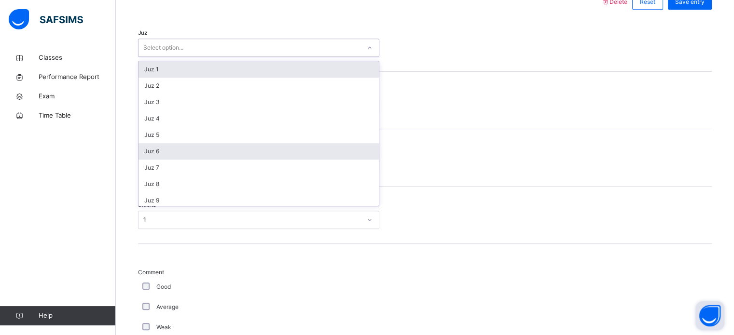
click at [177, 155] on div "Juz 6" at bounding box center [258, 151] width 240 height 16
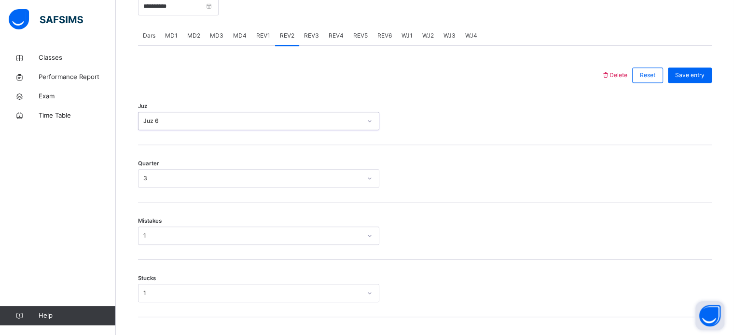
scroll to position [384, 0]
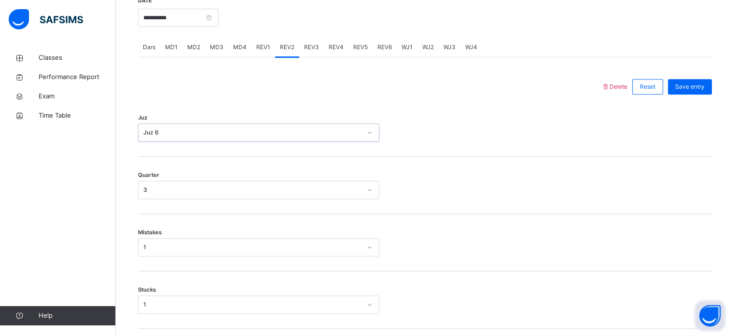
click at [700, 89] on span "Save entry" at bounding box center [689, 86] width 29 height 9
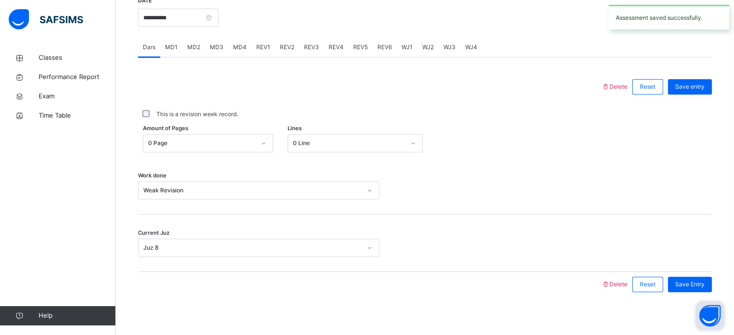
click at [311, 55] on div "REV3" at bounding box center [311, 47] width 25 height 19
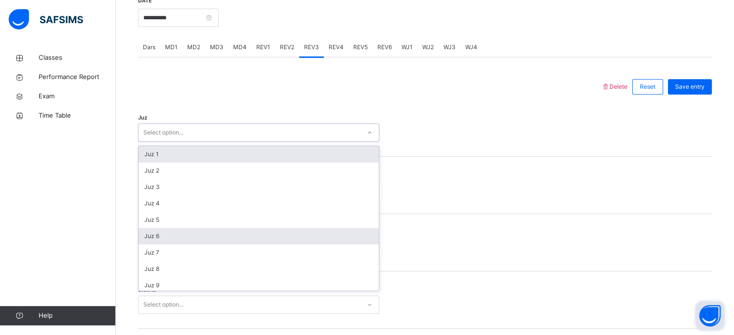
click at [170, 239] on div "Juz 6" at bounding box center [258, 236] width 240 height 16
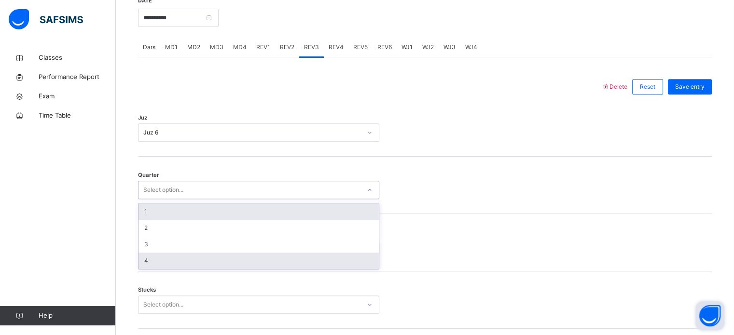
click at [164, 263] on div "4" at bounding box center [258, 261] width 240 height 16
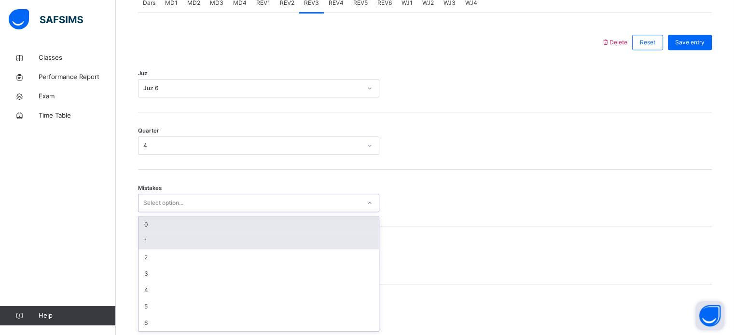
click at [165, 241] on div "1" at bounding box center [258, 241] width 240 height 16
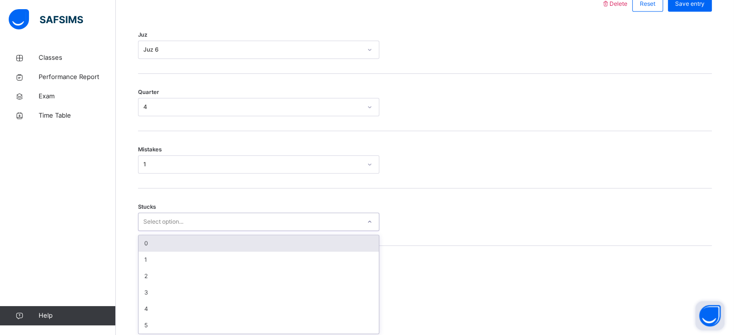
scroll to position [469, 0]
click at [162, 245] on div "0" at bounding box center [258, 241] width 240 height 16
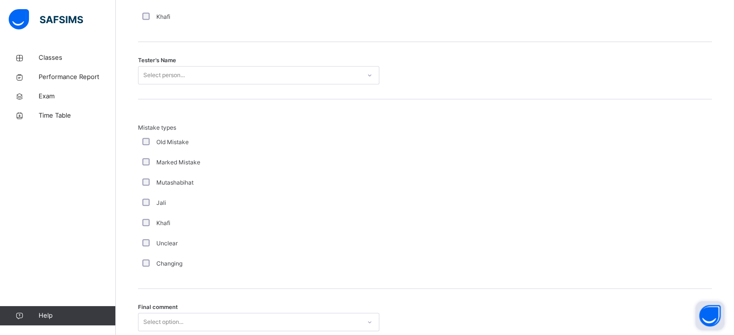
scroll to position [981, 0]
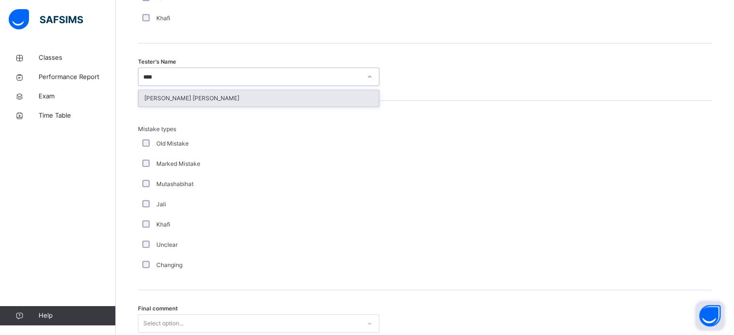
type input "*****"
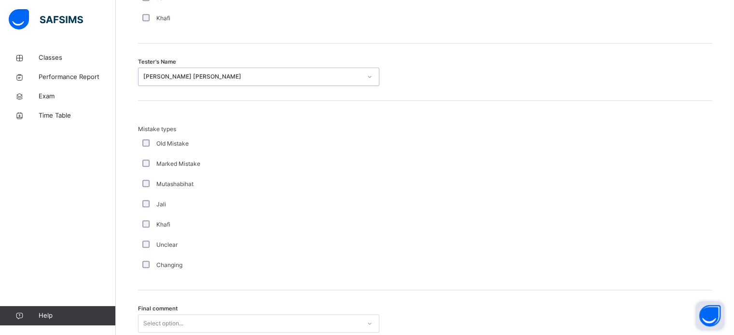
click at [214, 188] on div "Mutashabihat" at bounding box center [258, 184] width 241 height 20
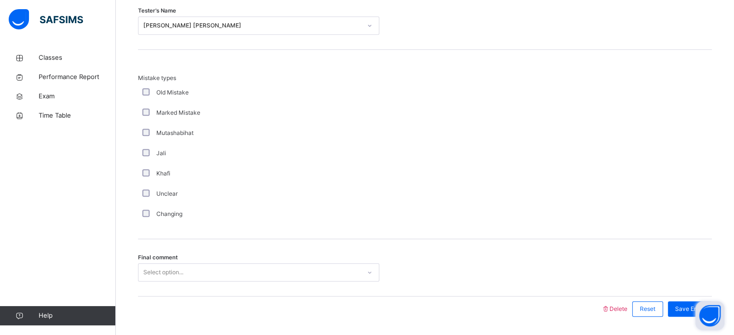
scroll to position [1061, 0]
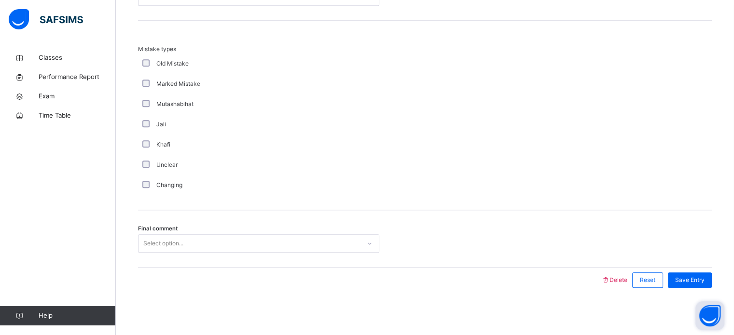
click at [199, 260] on div "Final comment Select option..." at bounding box center [424, 238] width 573 height 57
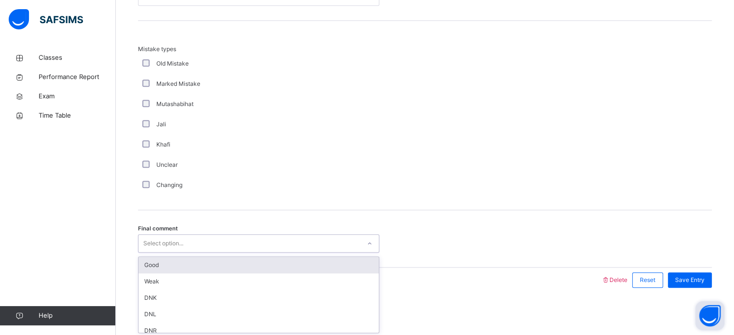
click at [183, 267] on div "Good" at bounding box center [258, 265] width 240 height 16
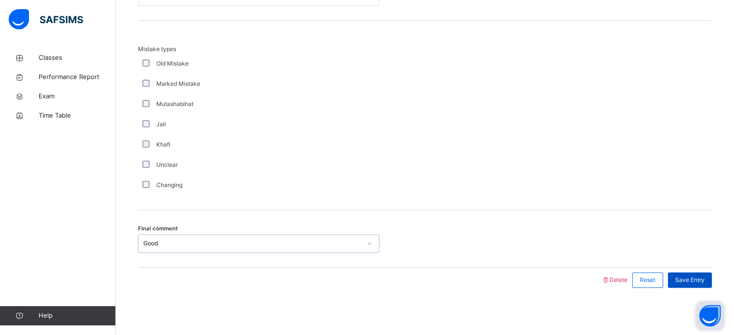
click at [695, 277] on span "Save Entry" at bounding box center [689, 280] width 29 height 9
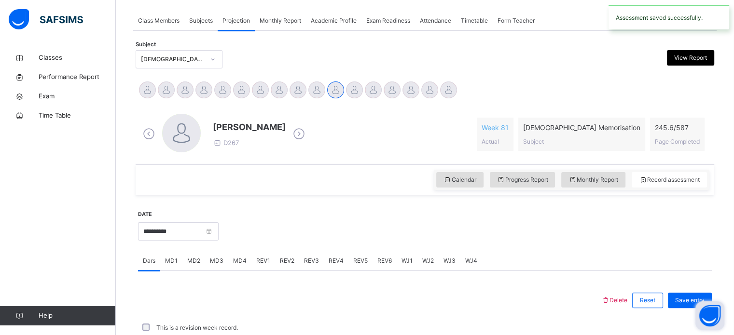
scroll to position [389, 0]
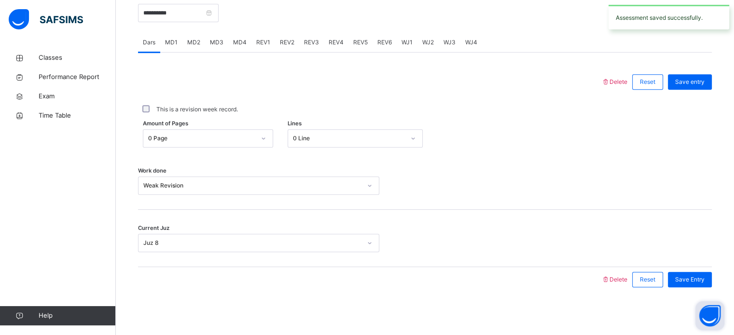
click at [334, 44] on span "REV4" at bounding box center [335, 42] width 15 height 9
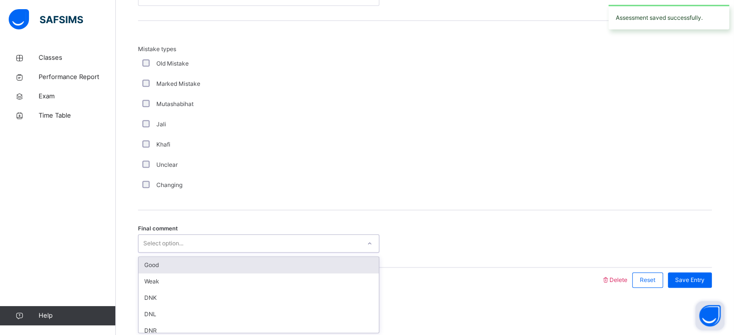
click at [175, 262] on div "Good" at bounding box center [258, 265] width 240 height 16
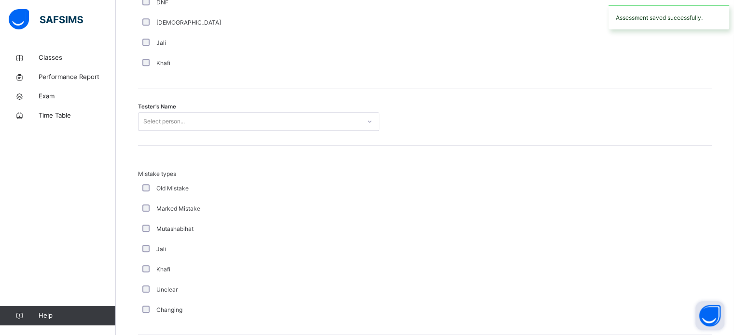
scroll to position [934, 0]
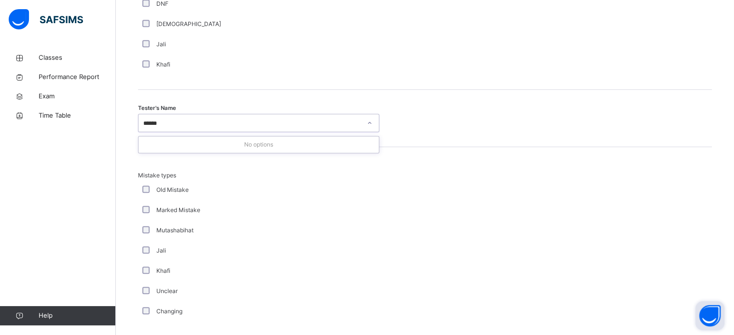
type input "*****"
click at [278, 137] on div "Tester's Name option [PERSON_NAME] [PERSON_NAME], selected. 0 results available…" at bounding box center [424, 118] width 573 height 57
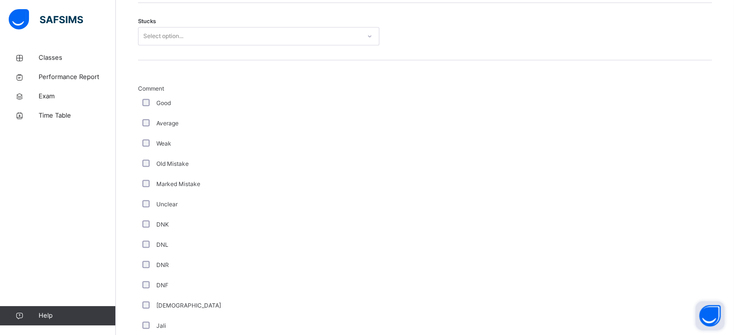
scroll to position [652, 0]
click at [185, 109] on div "Good" at bounding box center [258, 104] width 241 height 20
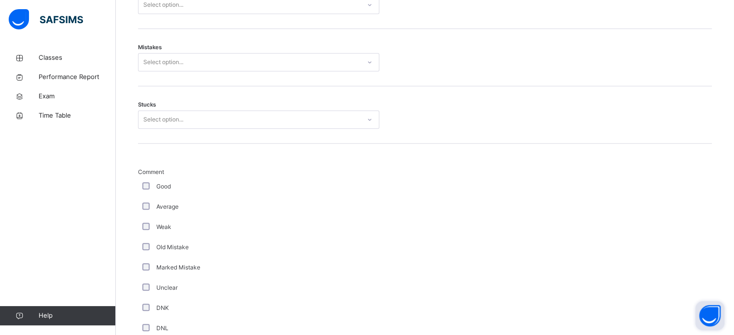
scroll to position [541, 0]
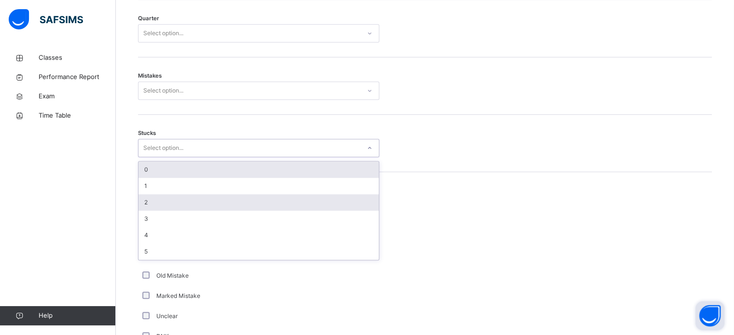
click at [165, 203] on div "2" at bounding box center [258, 202] width 240 height 16
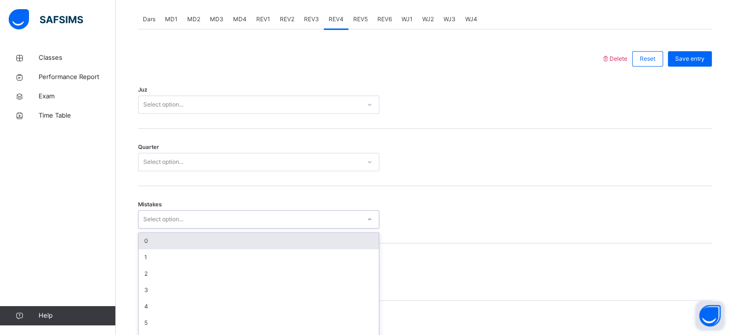
scroll to position [428, 0]
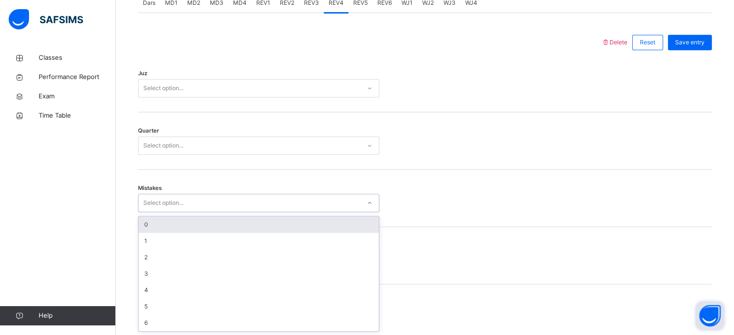
click at [162, 232] on div "0" at bounding box center [258, 225] width 240 height 16
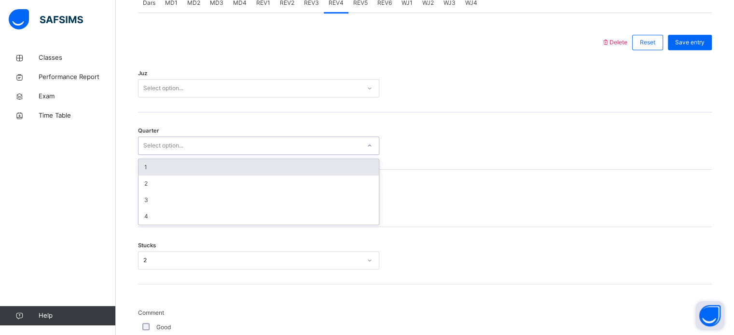
click at [178, 170] on div "1" at bounding box center [258, 167] width 240 height 16
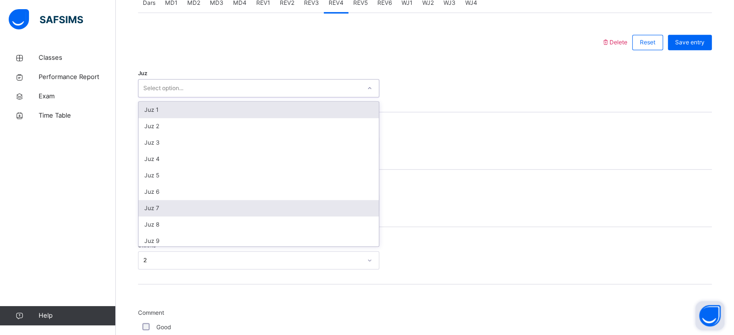
click at [172, 207] on div "Juz 7" at bounding box center [258, 208] width 240 height 16
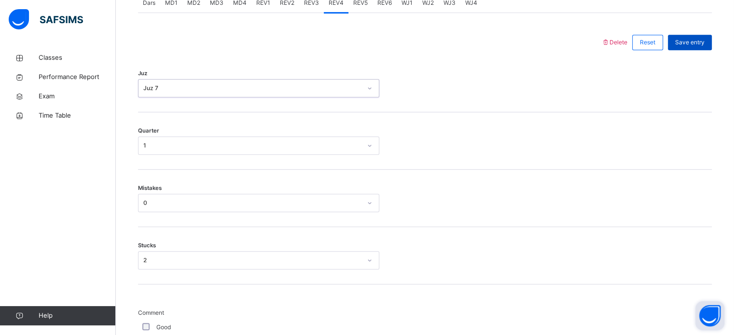
click at [691, 43] on span "Save entry" at bounding box center [689, 42] width 29 height 9
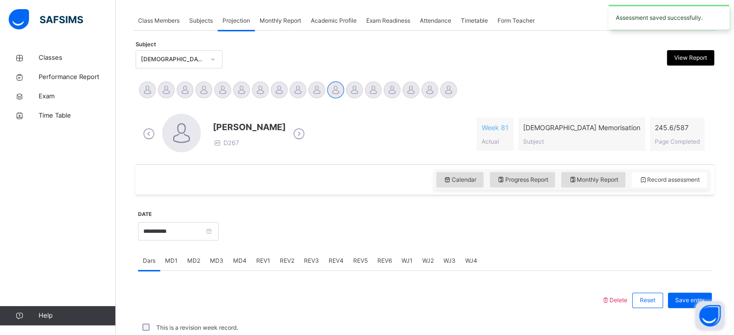
scroll to position [389, 0]
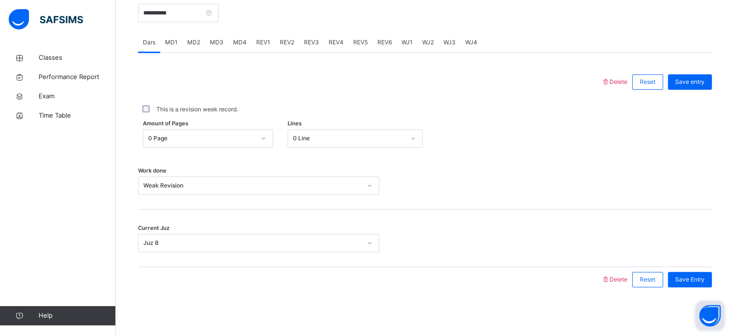
click at [361, 44] on span "REV5" at bounding box center [360, 42] width 14 height 9
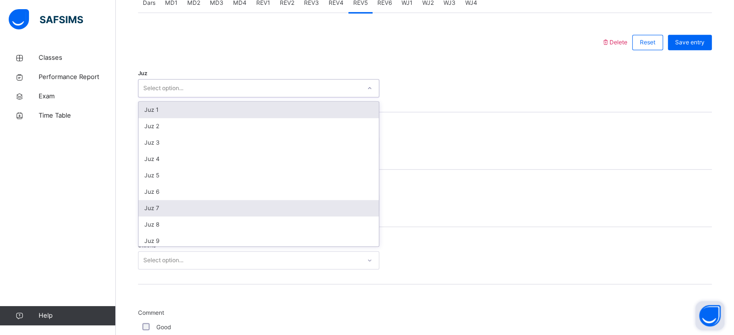
click at [174, 208] on div "Juz 7" at bounding box center [258, 208] width 240 height 16
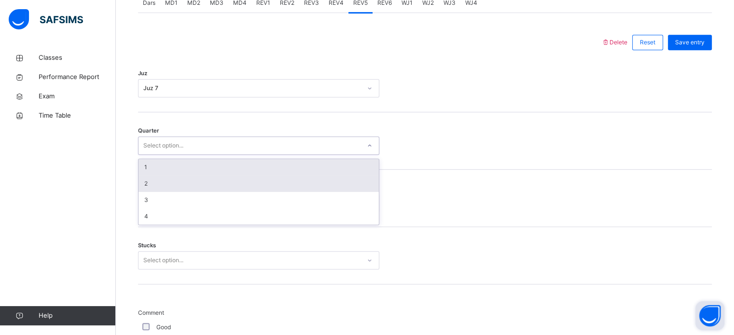
click at [177, 188] on div "2" at bounding box center [258, 184] width 240 height 16
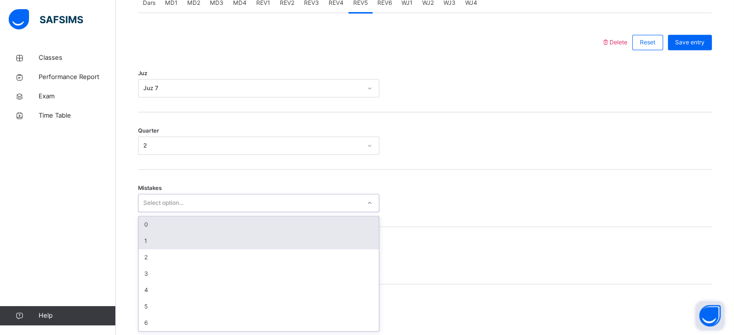
click at [166, 244] on div "1" at bounding box center [258, 241] width 240 height 16
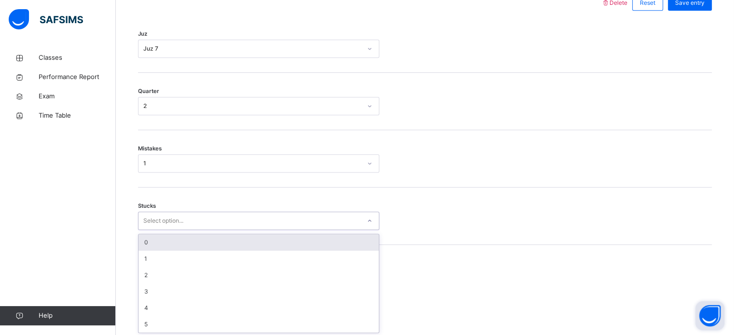
scroll to position [469, 0]
click at [170, 240] on div "0" at bounding box center [258, 241] width 240 height 16
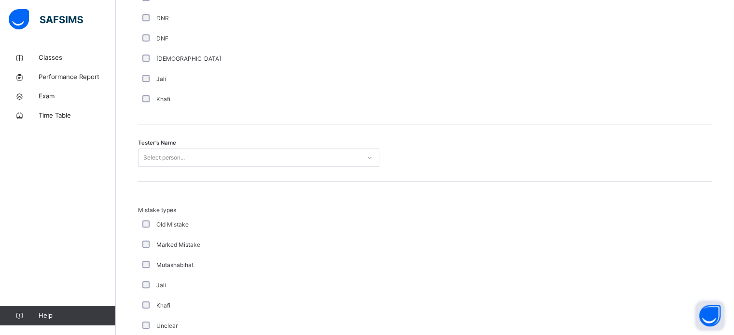
scroll to position [900, 0]
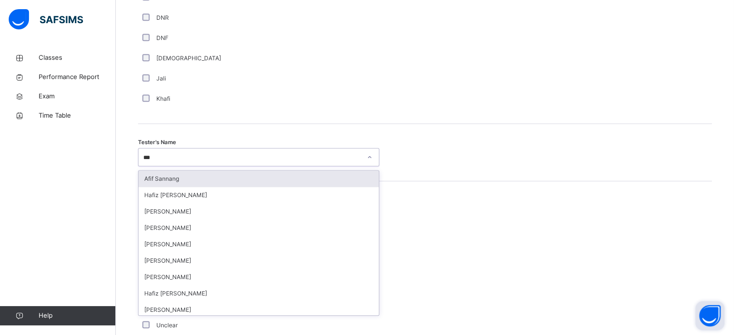
type input "****"
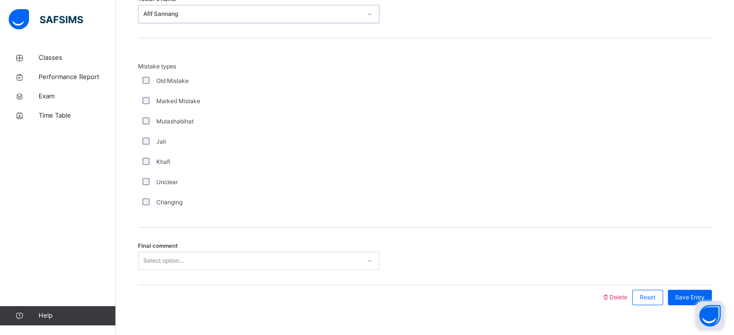
scroll to position [1061, 0]
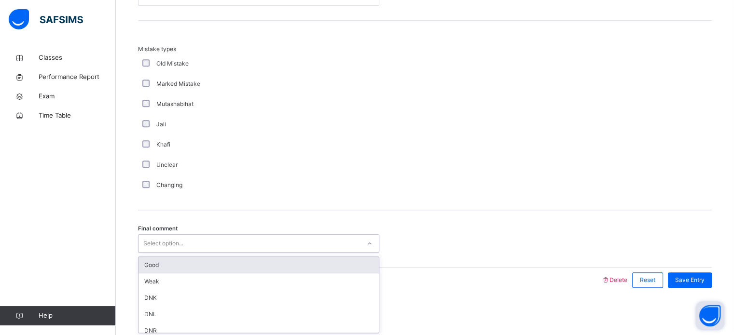
click at [181, 269] on div "Good" at bounding box center [258, 265] width 240 height 16
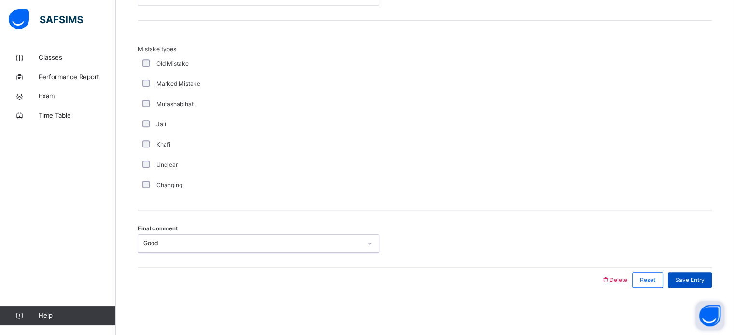
click at [695, 281] on span "Save Entry" at bounding box center [689, 280] width 29 height 9
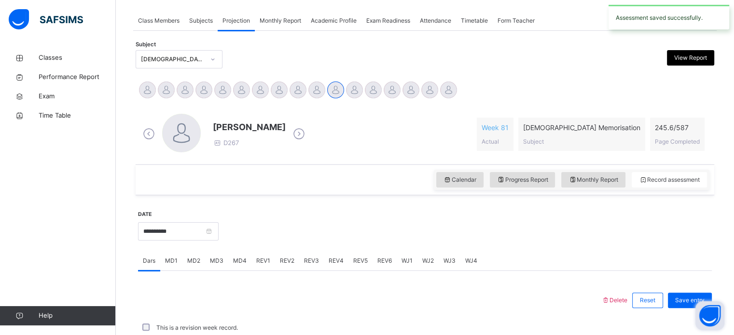
scroll to position [389, 0]
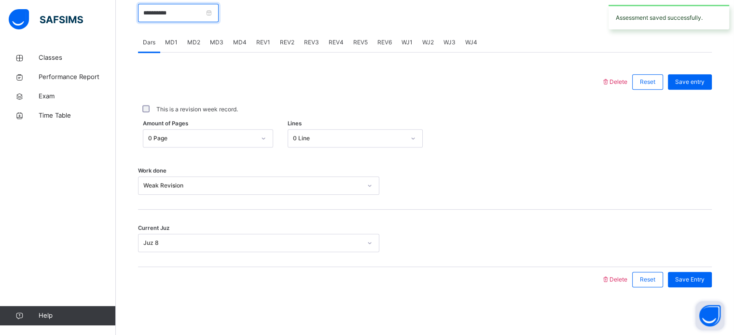
click at [207, 14] on input "**********" at bounding box center [178, 13] width 81 height 18
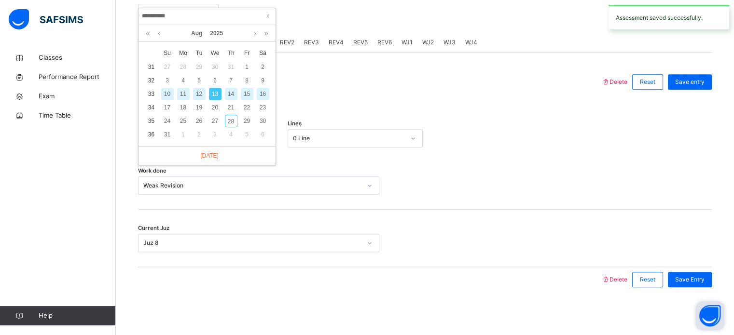
click at [232, 95] on div "14" at bounding box center [231, 94] width 13 height 13
type input "**********"
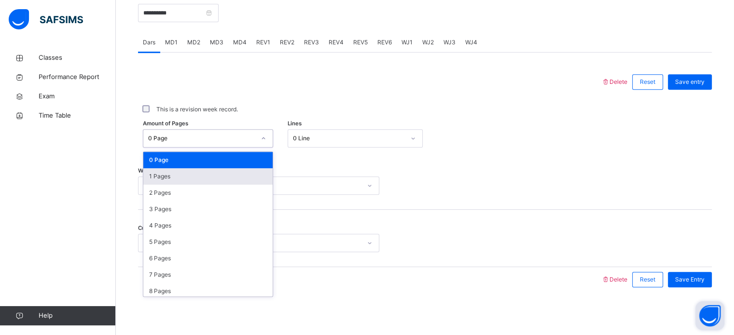
click at [192, 182] on div "1 Pages" at bounding box center [207, 176] width 129 height 16
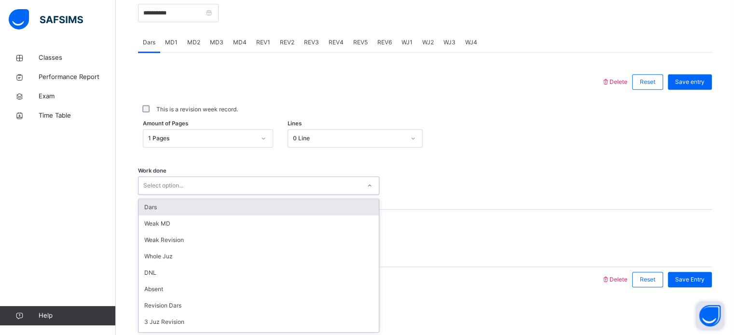
click at [193, 210] on div "Dars" at bounding box center [258, 207] width 240 height 16
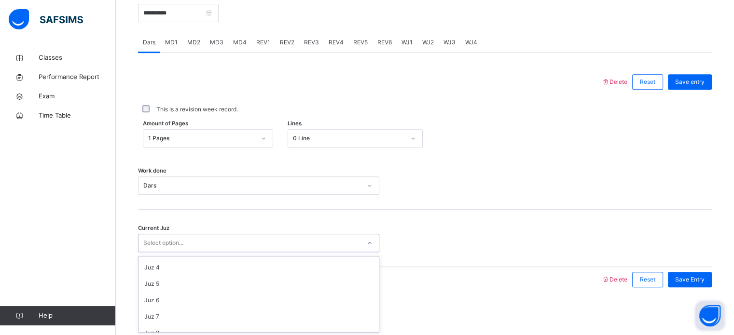
scroll to position [51, 0]
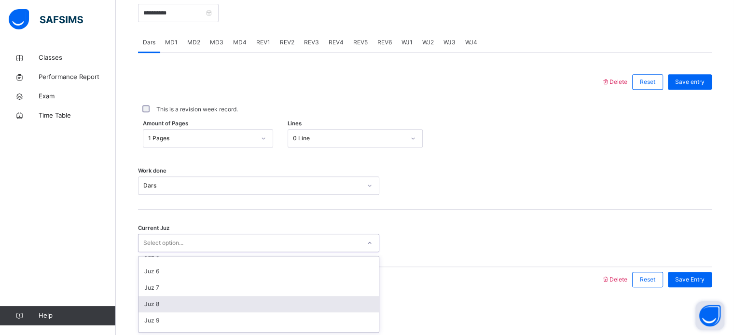
click at [189, 303] on div "Juz 8" at bounding box center [258, 304] width 240 height 16
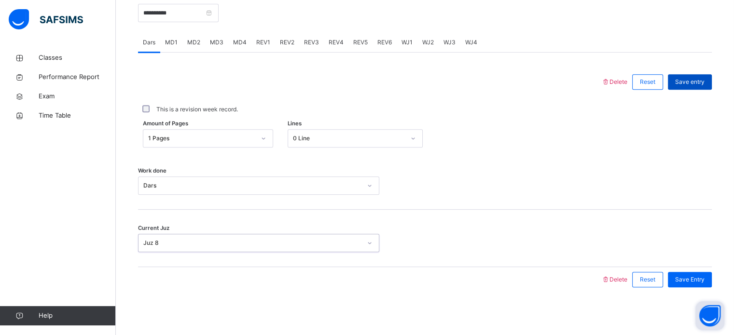
click at [696, 87] on div "Save entry" at bounding box center [690, 81] width 44 height 15
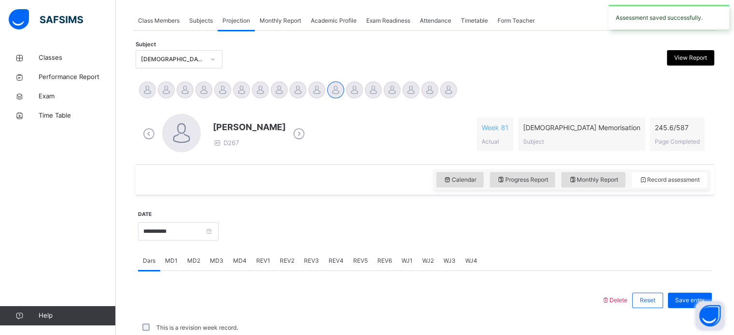
scroll to position [389, 0]
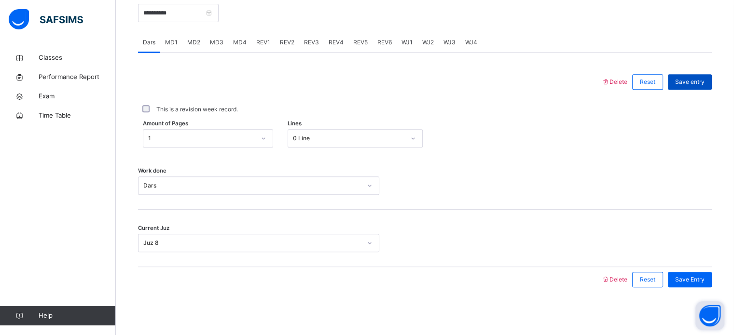
click at [688, 89] on div "Save entry" at bounding box center [690, 81] width 44 height 15
click at [704, 85] on span "Save entry" at bounding box center [689, 82] width 29 height 9
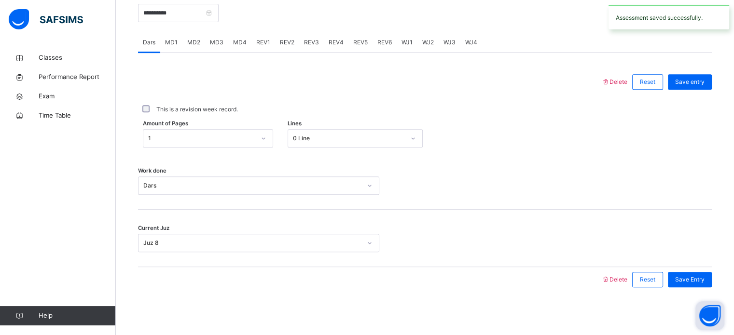
click at [175, 46] on span "MD1" at bounding box center [171, 42] width 13 height 9
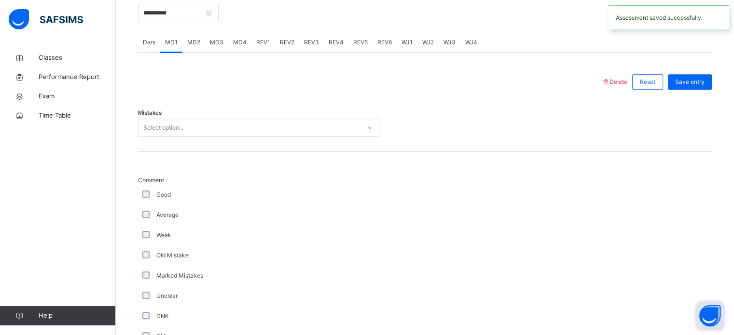
click at [219, 42] on span "MD3" at bounding box center [217, 42] width 14 height 9
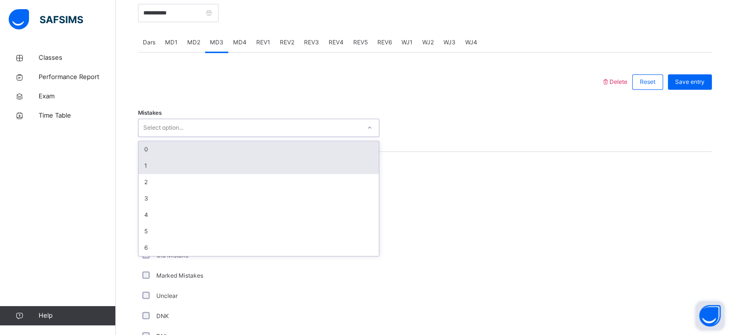
click at [165, 173] on div "1" at bounding box center [258, 166] width 240 height 16
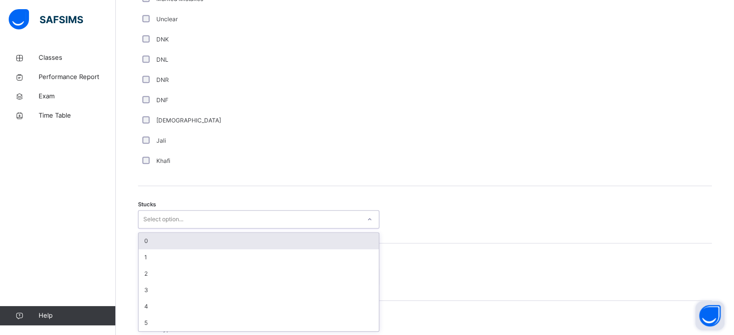
click at [164, 241] on div "0" at bounding box center [258, 241] width 240 height 16
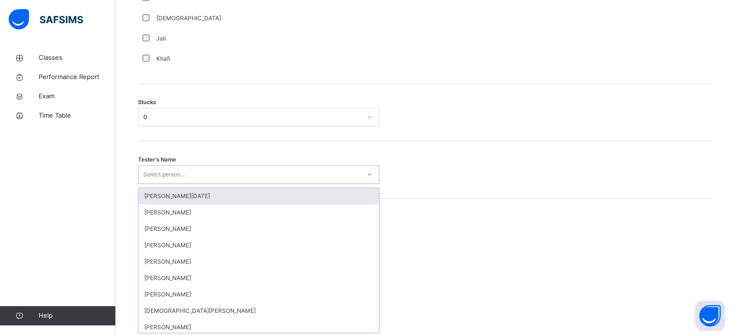
scroll to position [769, 0]
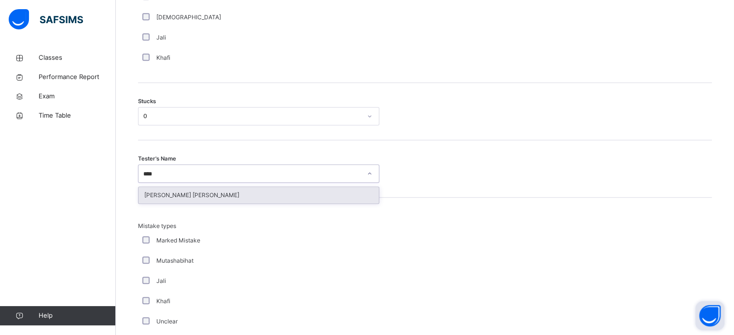
type input "*****"
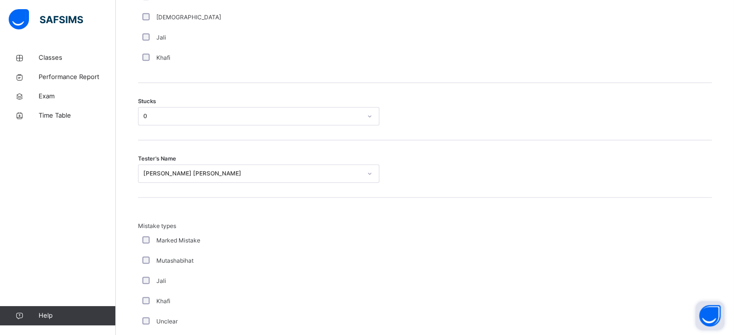
scroll to position [946, 0]
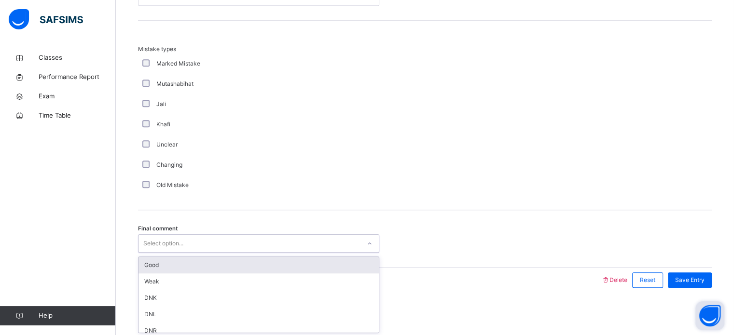
click at [143, 265] on div "Good" at bounding box center [258, 265] width 240 height 16
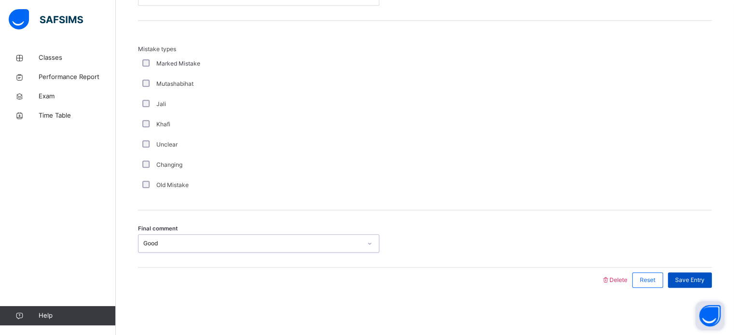
click at [706, 285] on div "Save Entry" at bounding box center [690, 280] width 44 height 15
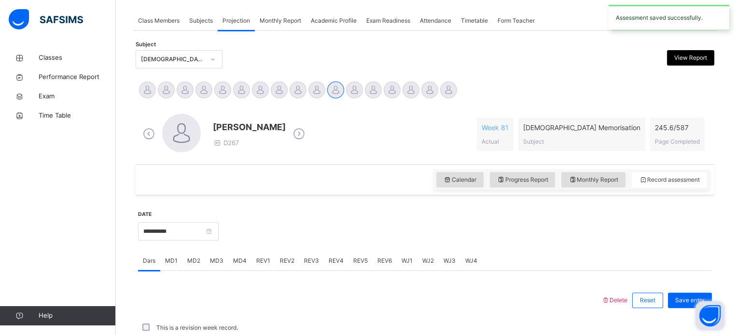
scroll to position [389, 0]
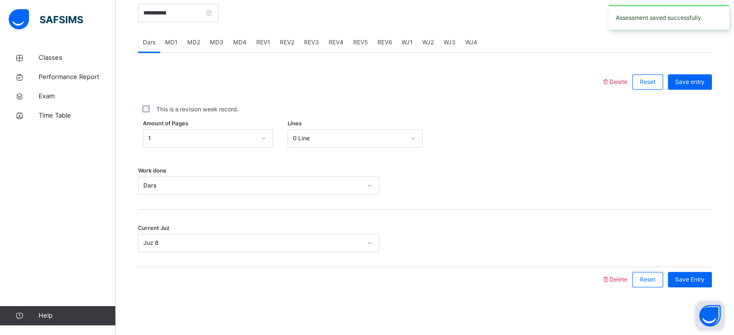
click at [238, 40] on span "MD4" at bounding box center [240, 42] width 14 height 9
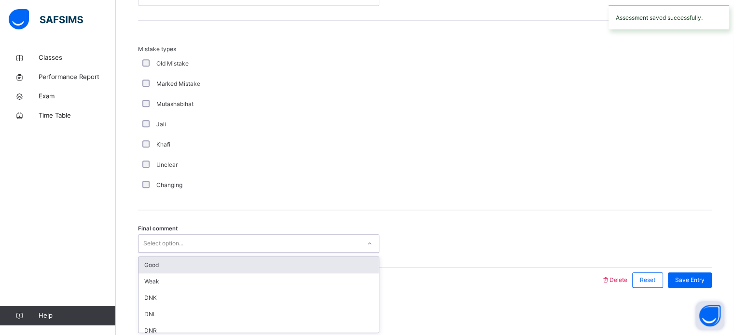
click at [143, 259] on div "Good" at bounding box center [258, 265] width 240 height 16
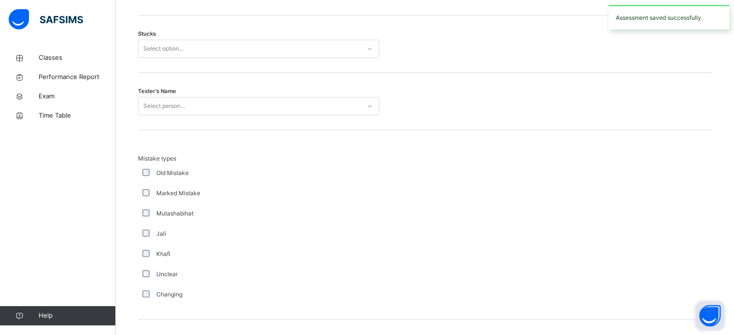
scroll to position [768, 0]
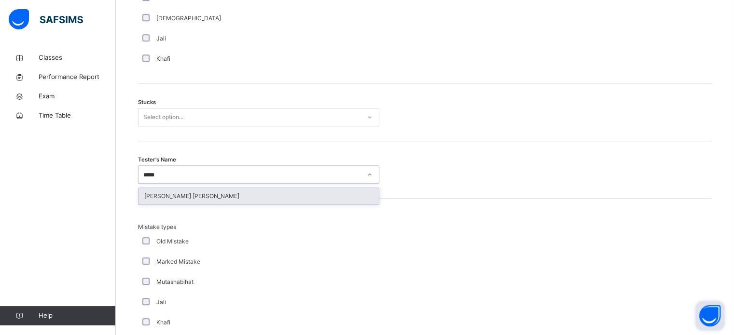
type input "******"
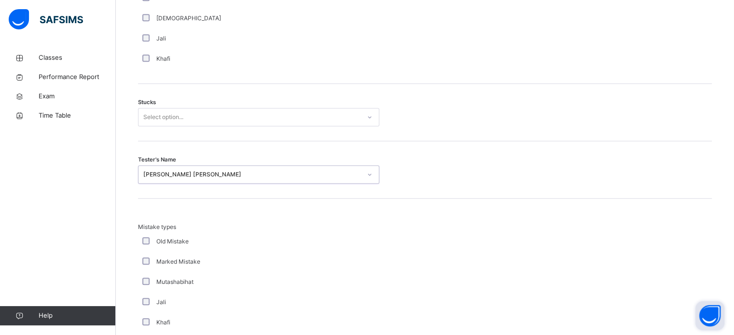
click at [143, 171] on div "[PERSON_NAME] [PERSON_NAME]" at bounding box center [252, 174] width 218 height 9
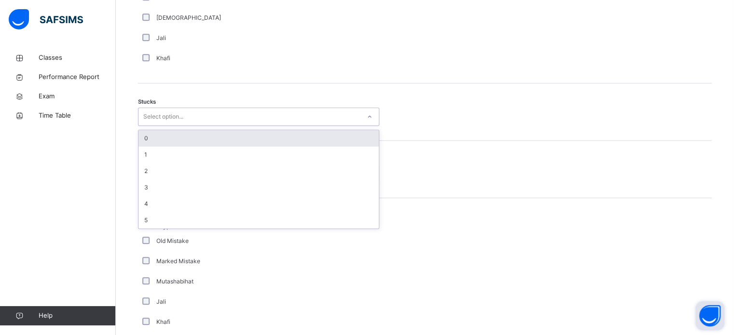
click at [139, 137] on div "0" at bounding box center [258, 138] width 240 height 16
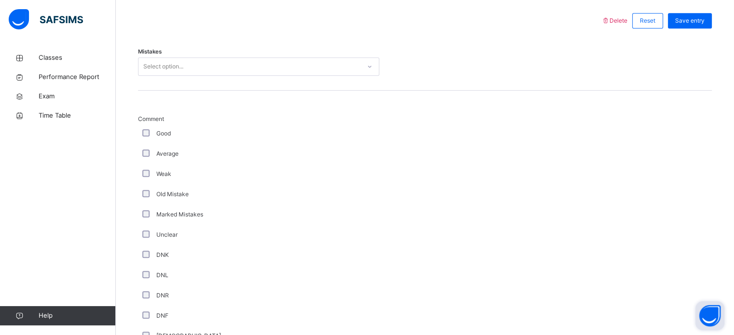
scroll to position [450, 0]
click at [156, 135] on label "Good" at bounding box center [163, 133] width 14 height 9
click at [143, 143] on div "Average" at bounding box center [258, 153] width 241 height 20
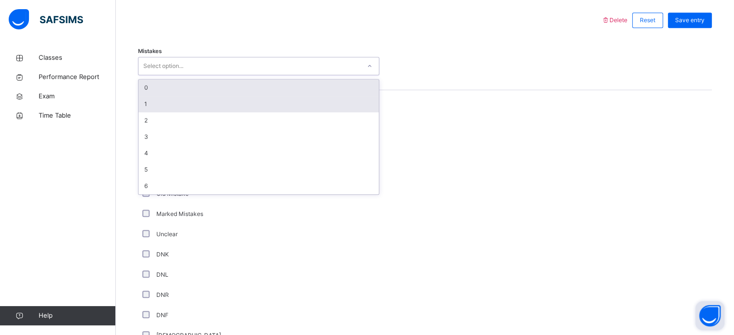
click at [141, 103] on div "1" at bounding box center [258, 104] width 240 height 16
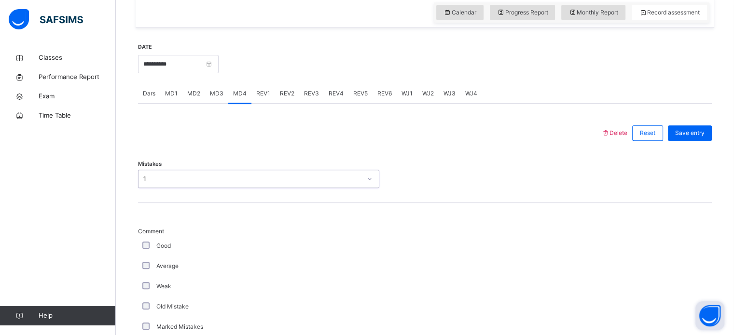
scroll to position [334, 0]
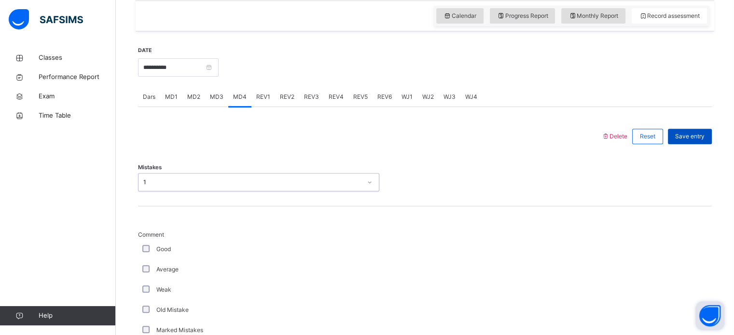
click at [683, 137] on span "Save entry" at bounding box center [689, 136] width 29 height 9
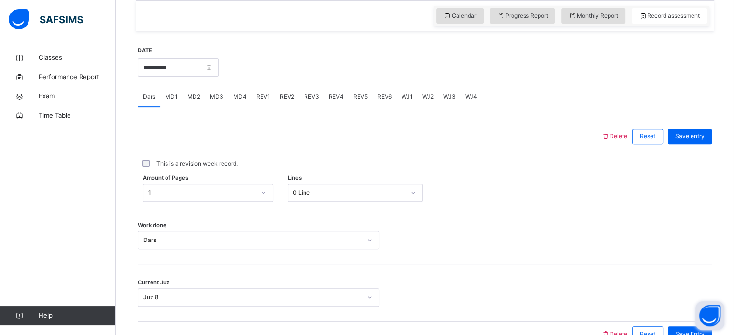
click at [264, 100] on span "REV1" at bounding box center [263, 97] width 14 height 9
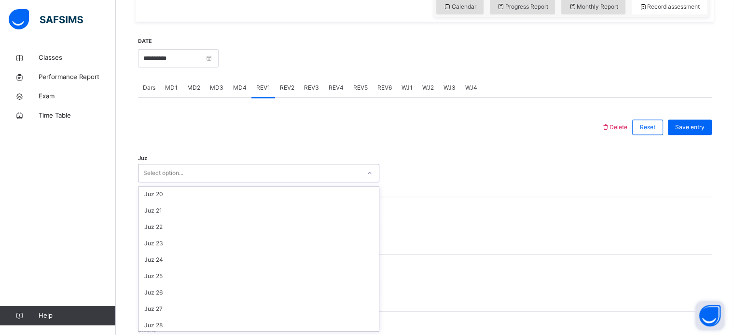
scroll to position [347, 0]
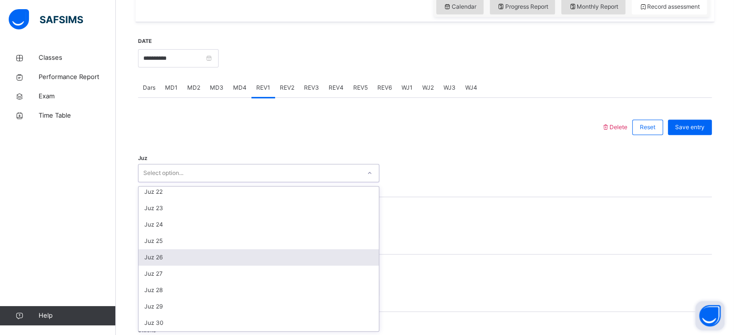
click at [146, 254] on div "Juz 26" at bounding box center [258, 257] width 240 height 16
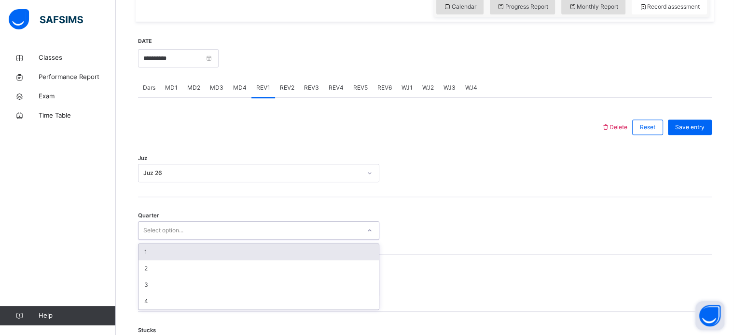
click at [140, 248] on div "1" at bounding box center [258, 252] width 240 height 16
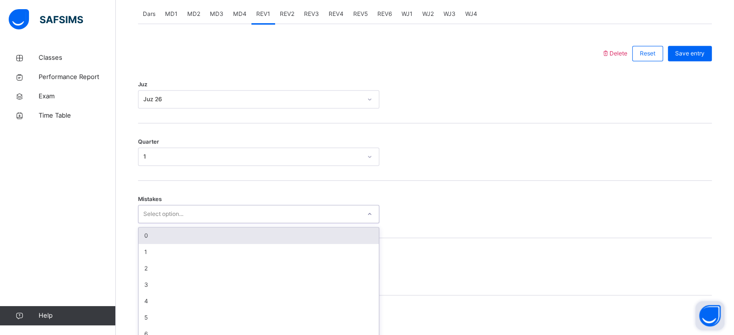
scroll to position [428, 0]
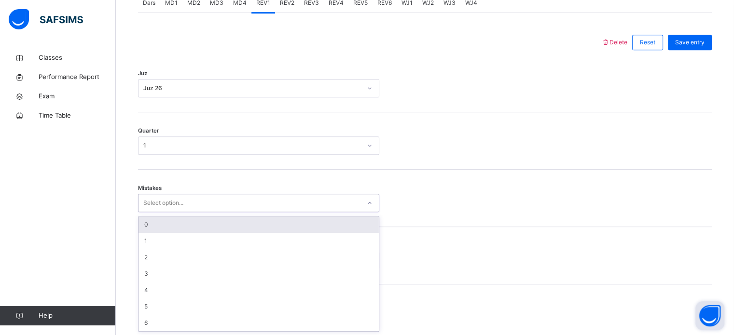
click at [141, 218] on div "0" at bounding box center [258, 225] width 240 height 16
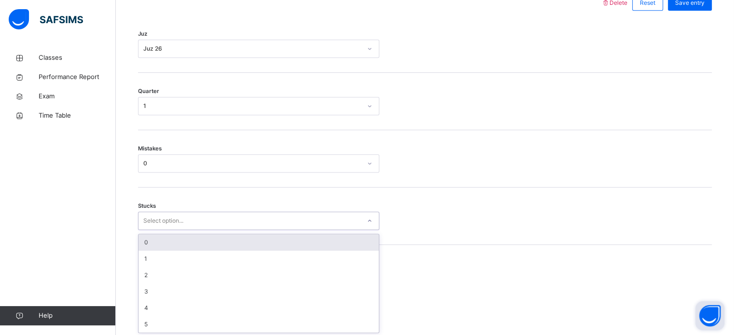
scroll to position [469, 0]
click at [140, 244] on div "0" at bounding box center [258, 241] width 240 height 16
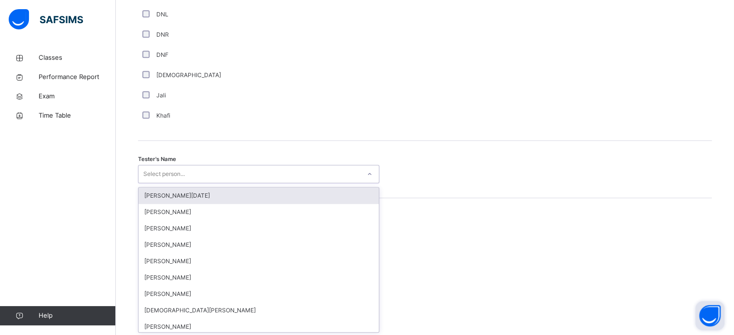
scroll to position [884, 0]
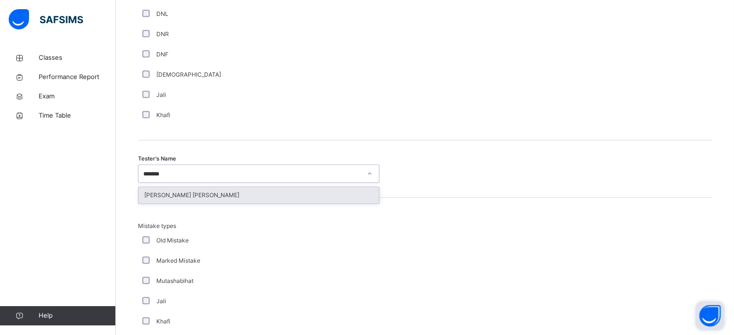
type input "*******"
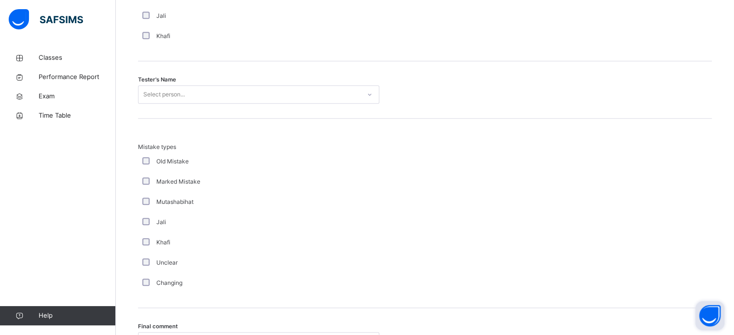
scroll to position [1061, 0]
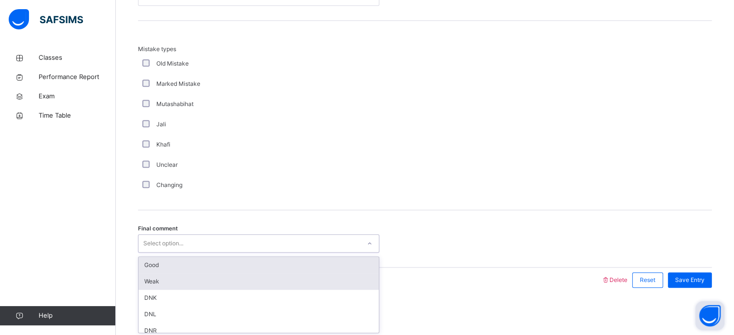
click at [142, 273] on div "Weak" at bounding box center [258, 281] width 240 height 16
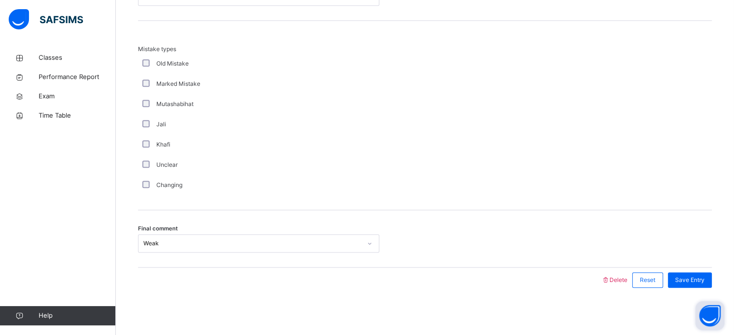
click at [143, 245] on div "Weak" at bounding box center [252, 243] width 218 height 9
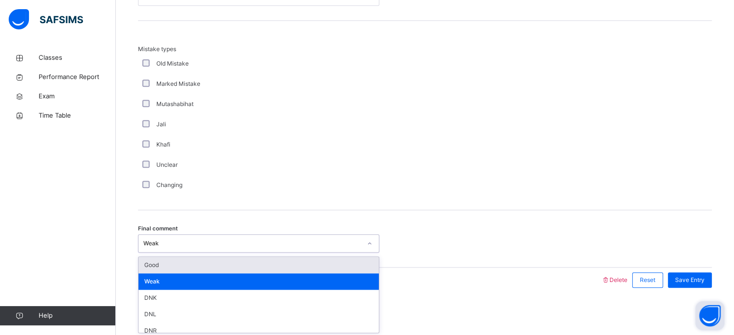
click at [141, 266] on div "Good" at bounding box center [258, 265] width 240 height 16
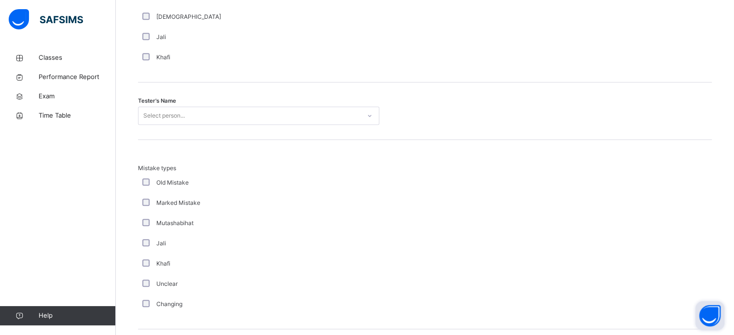
scroll to position [890, 0]
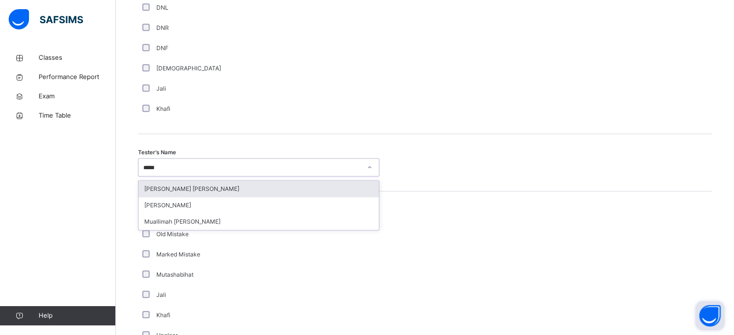
type input "******"
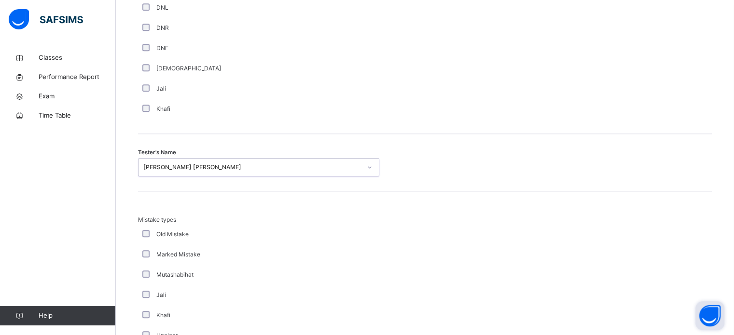
scroll to position [1061, 0]
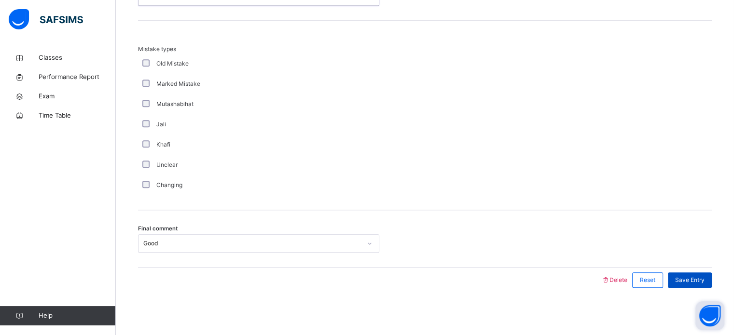
click at [700, 281] on span "Save Entry" at bounding box center [689, 280] width 29 height 9
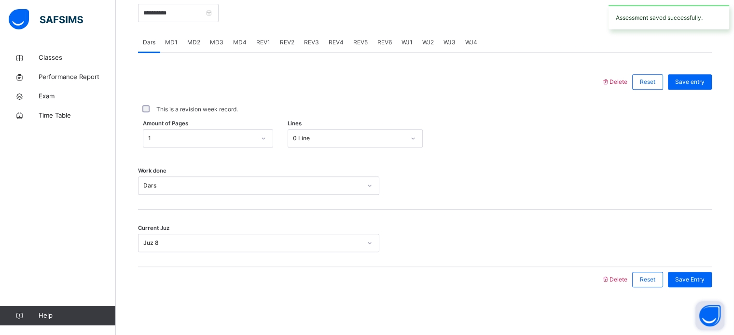
click at [260, 35] on div "REV1" at bounding box center [263, 42] width 24 height 19
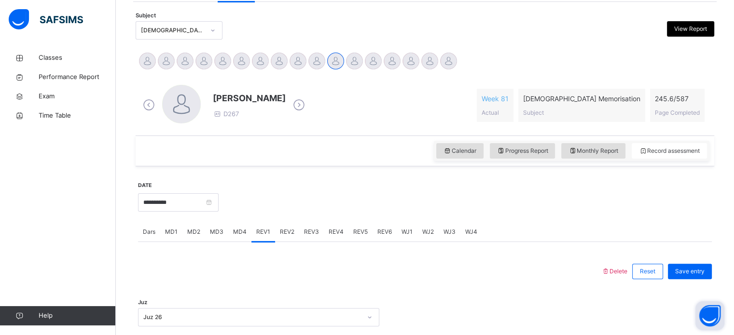
scroll to position [205, 0]
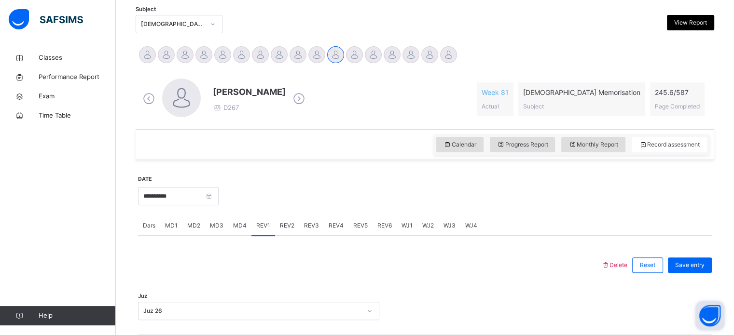
click at [287, 218] on div "REV2" at bounding box center [287, 225] width 24 height 19
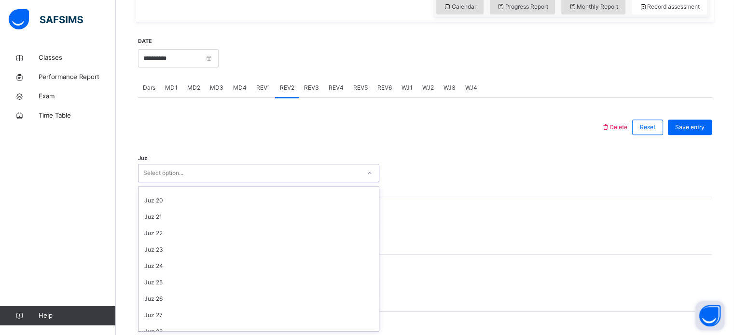
scroll to position [347, 0]
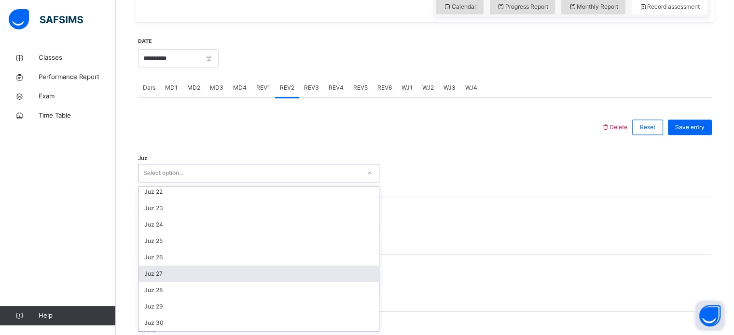
click at [145, 273] on div "Juz 27" at bounding box center [258, 274] width 240 height 16
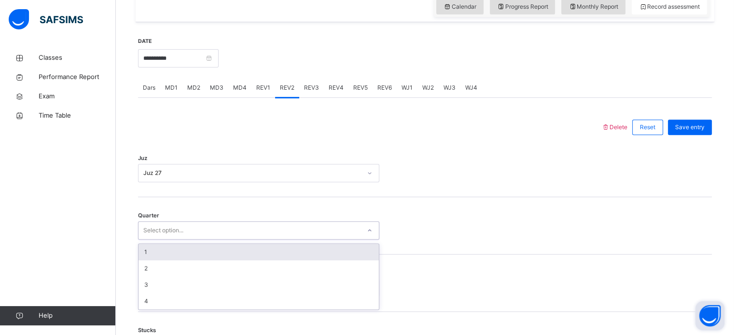
click at [140, 253] on div "1" at bounding box center [258, 252] width 240 height 16
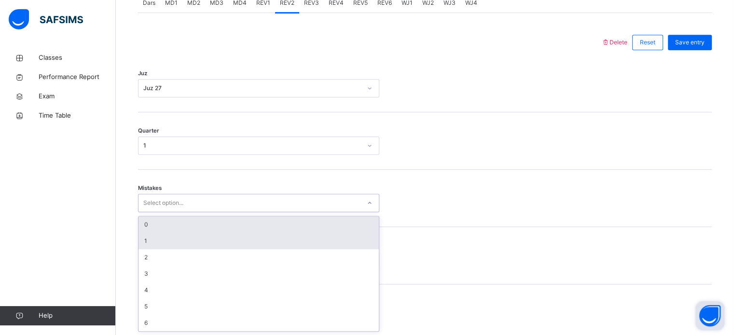
click at [139, 237] on div "1" at bounding box center [258, 241] width 240 height 16
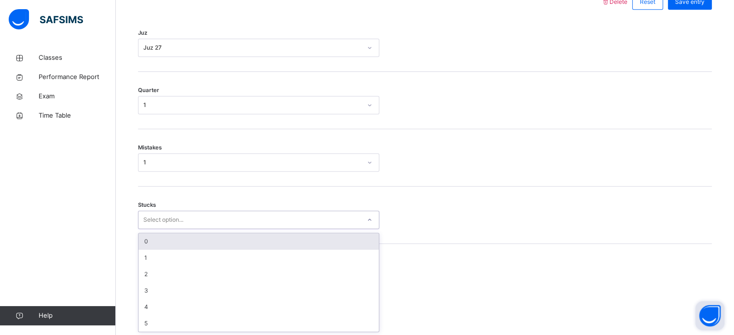
click at [139, 236] on div "0" at bounding box center [258, 241] width 240 height 16
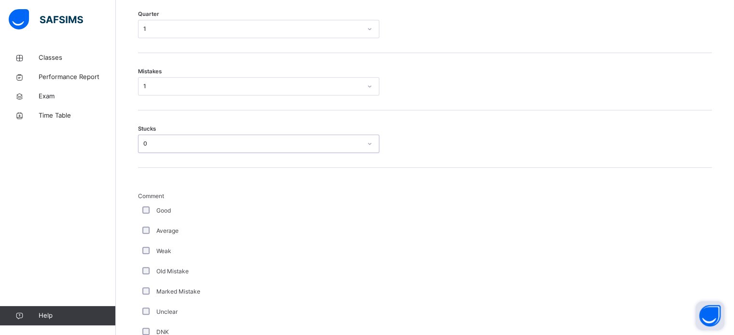
scroll to position [551, 0]
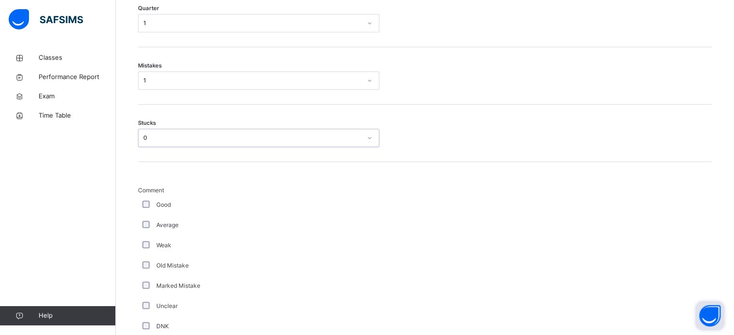
click at [145, 189] on span "Comment" at bounding box center [258, 190] width 241 height 9
click at [136, 203] on div "**********" at bounding box center [425, 316] width 578 height 1002
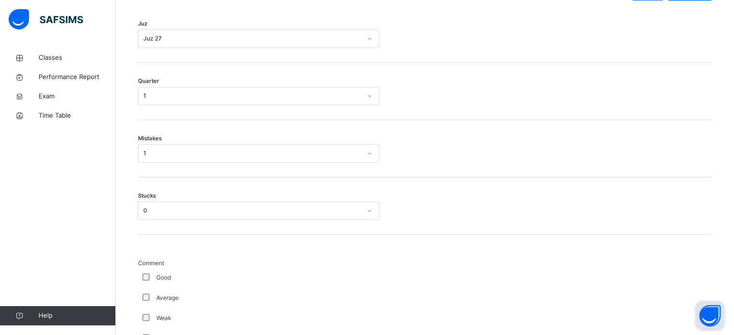
scroll to position [498, 0]
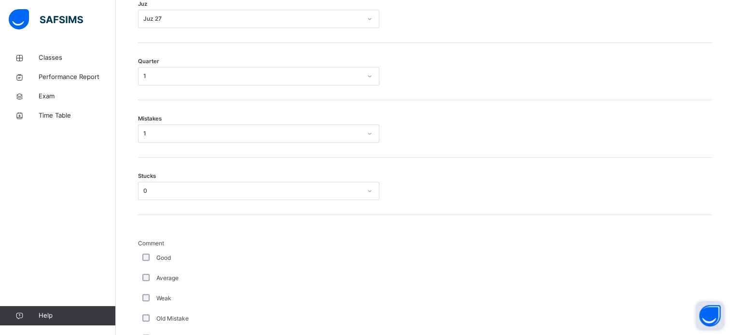
click at [143, 191] on div "0" at bounding box center [252, 191] width 218 height 9
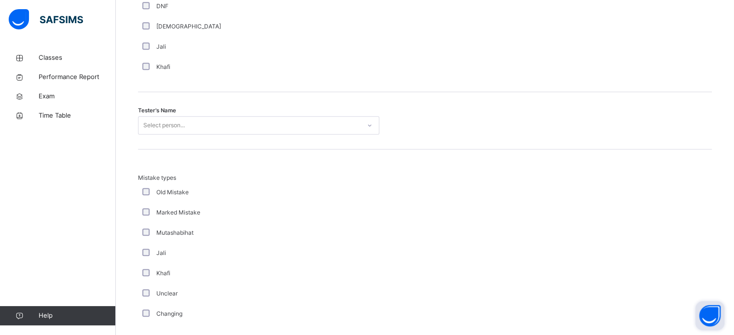
scroll to position [935, 0]
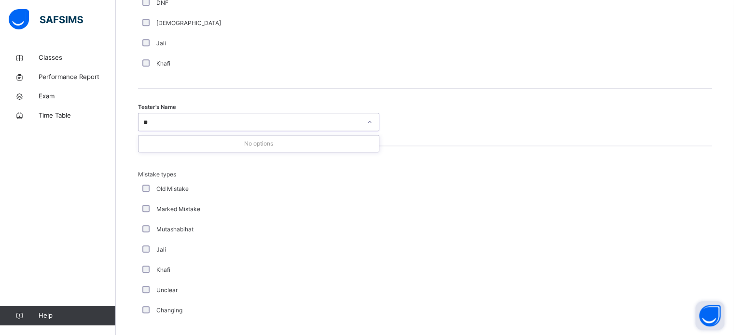
type input "*"
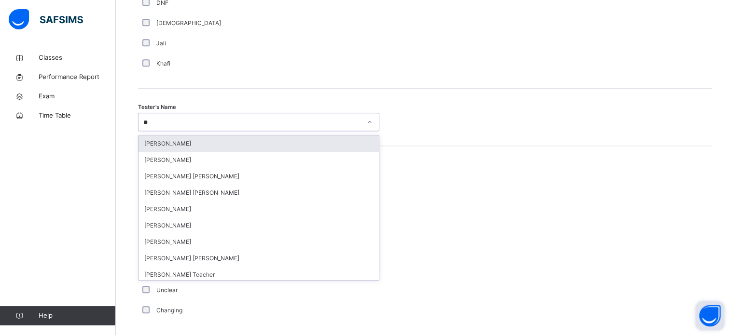
type input "*"
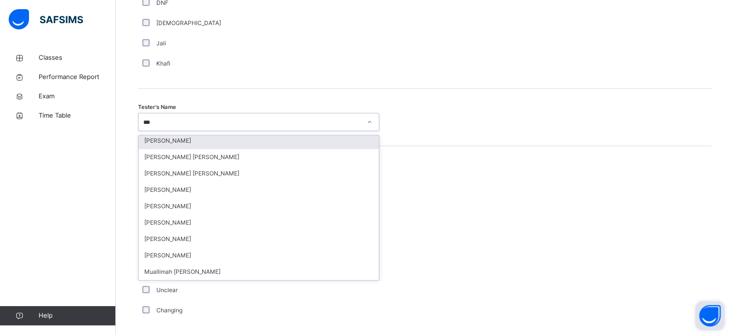
scroll to position [0, 0]
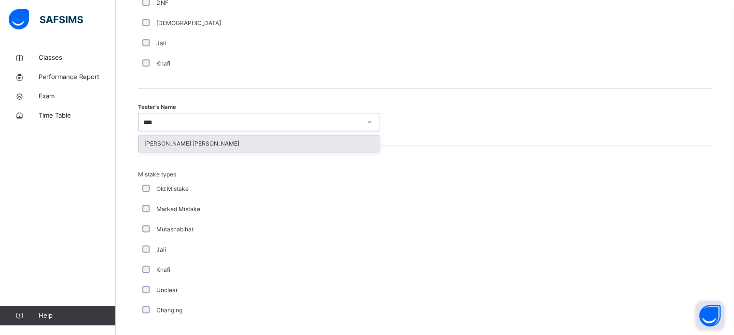
type input "*****"
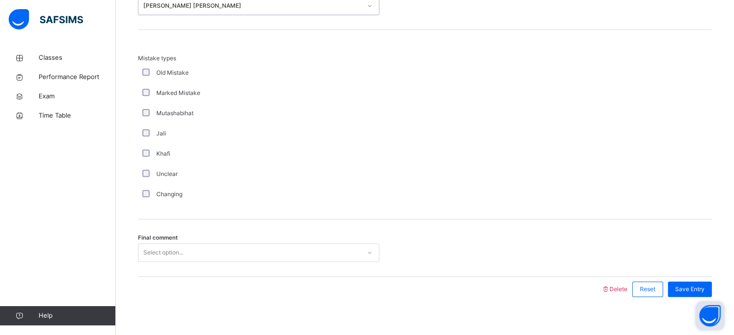
scroll to position [1061, 0]
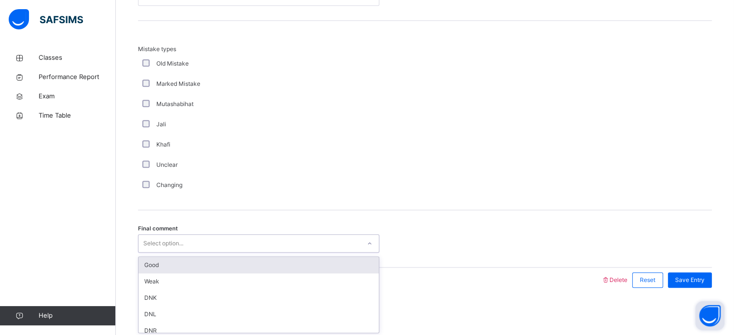
click at [143, 262] on div "Good" at bounding box center [258, 265] width 240 height 16
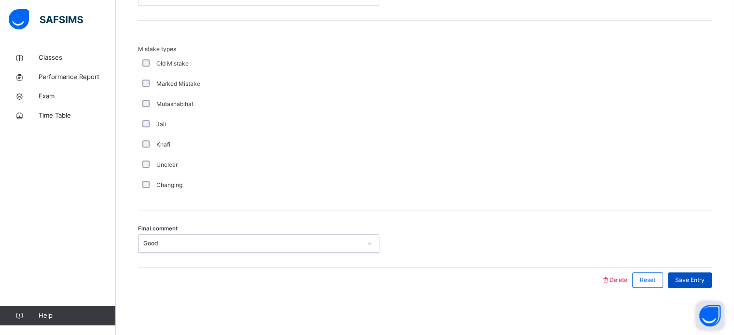
click at [703, 283] on span "Save Entry" at bounding box center [689, 280] width 29 height 9
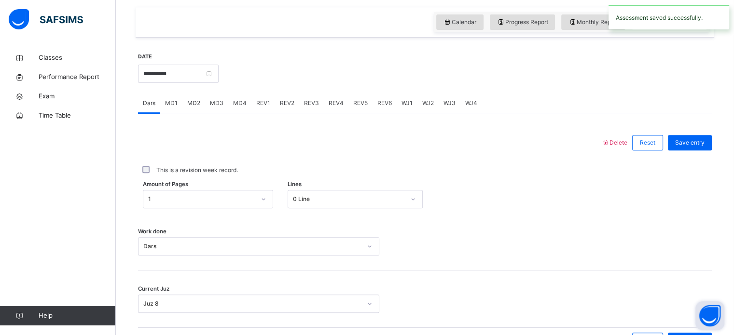
scroll to position [328, 0]
click at [305, 104] on span "REV3" at bounding box center [311, 102] width 15 height 9
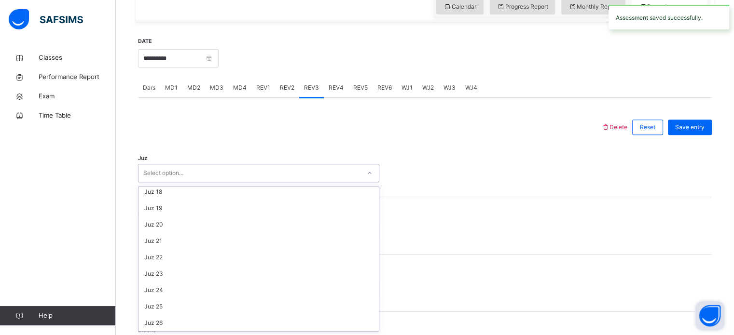
scroll to position [347, 0]
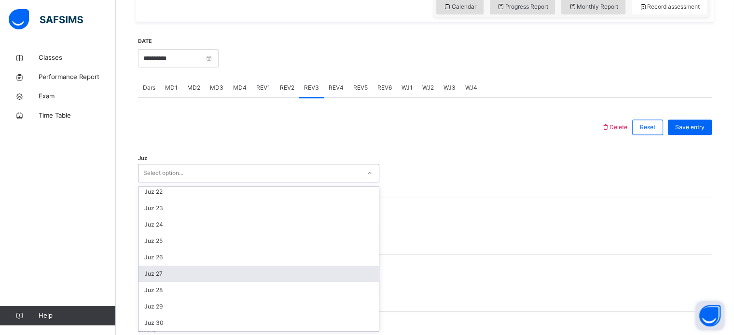
click at [148, 267] on div "Juz 27" at bounding box center [258, 274] width 240 height 16
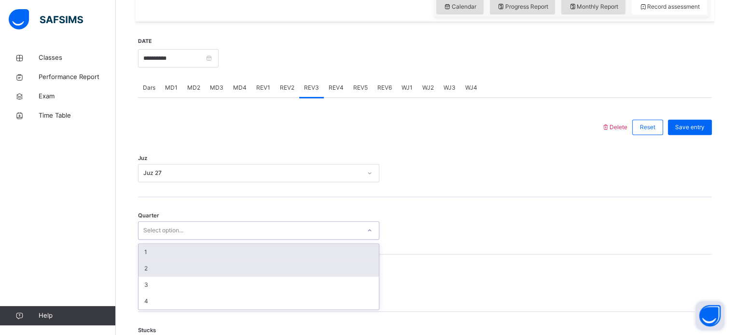
click at [141, 266] on div "2" at bounding box center [258, 268] width 240 height 16
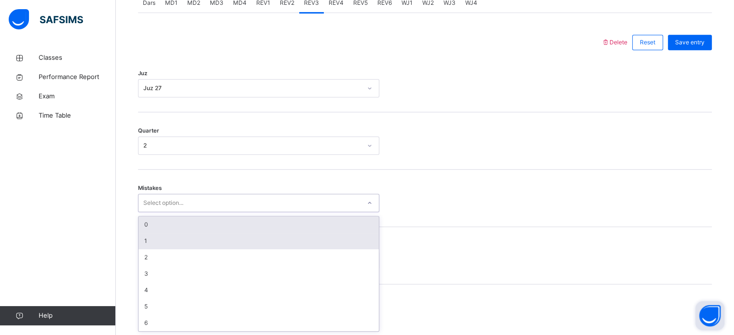
click at [140, 245] on div "1" at bounding box center [258, 241] width 240 height 16
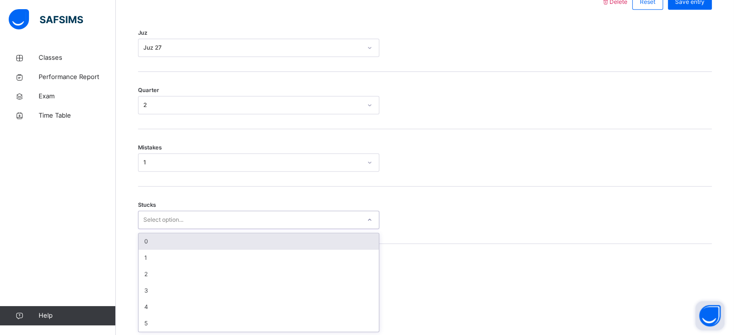
scroll to position [469, 0]
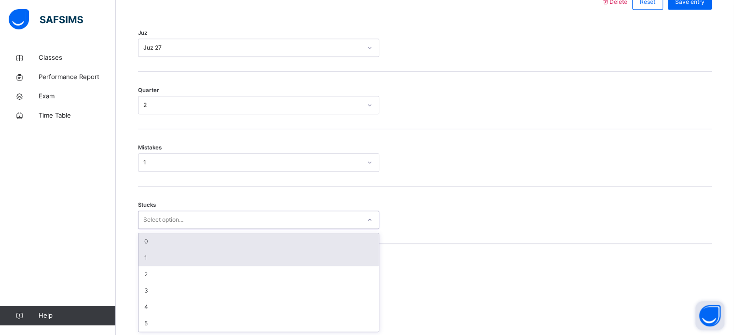
click at [143, 257] on div "1" at bounding box center [258, 258] width 240 height 16
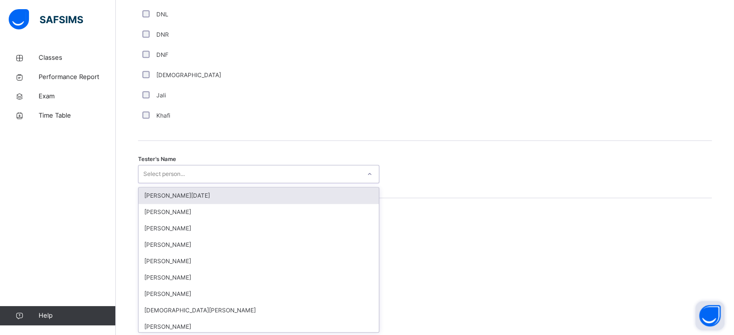
scroll to position [884, 0]
type input "*****"
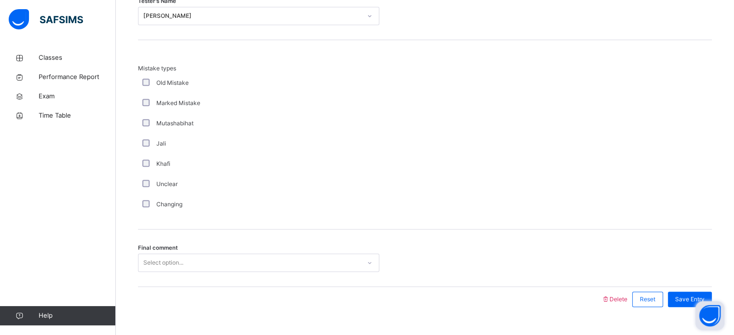
scroll to position [1061, 0]
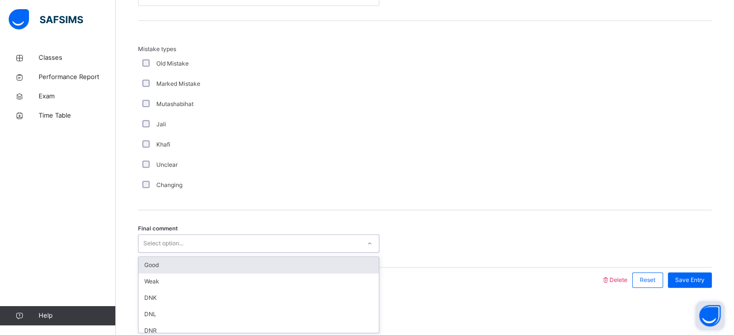
click at [142, 265] on div "Good" at bounding box center [258, 265] width 240 height 16
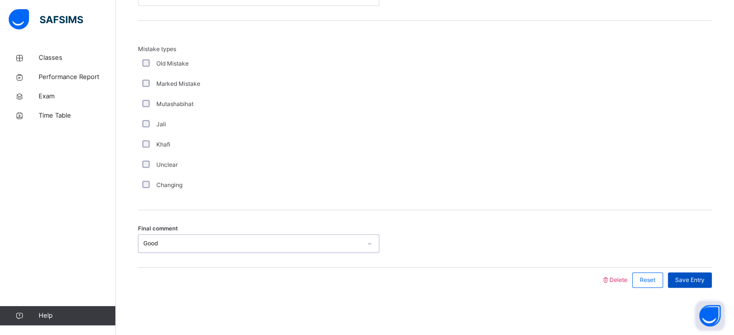
click at [693, 286] on div "Save Entry" at bounding box center [690, 280] width 44 height 15
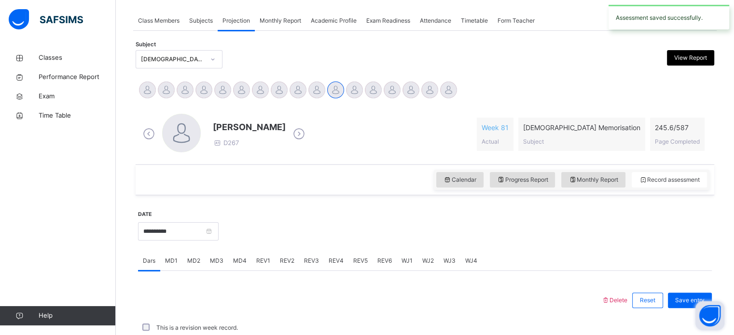
scroll to position [389, 0]
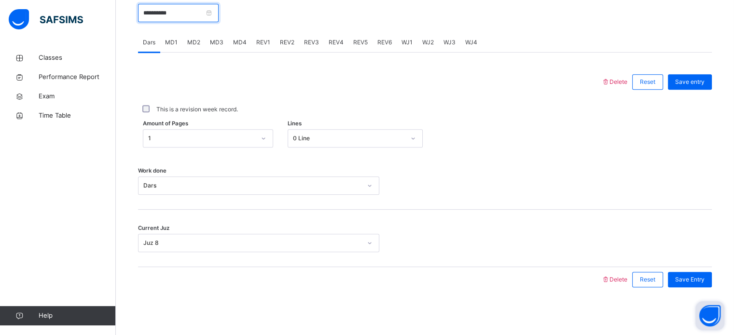
click at [152, 11] on input "**********" at bounding box center [178, 13] width 81 height 18
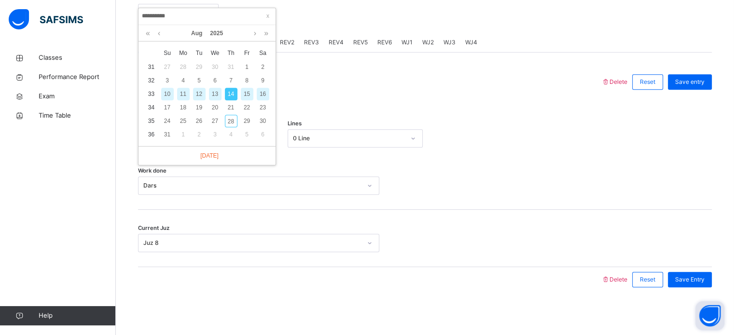
click at [243, 90] on div "15" at bounding box center [247, 94] width 13 height 13
type input "**********"
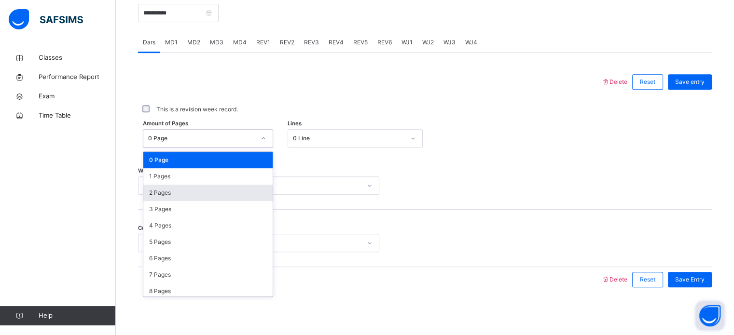
click at [156, 198] on div "2 Pages" at bounding box center [207, 193] width 129 height 16
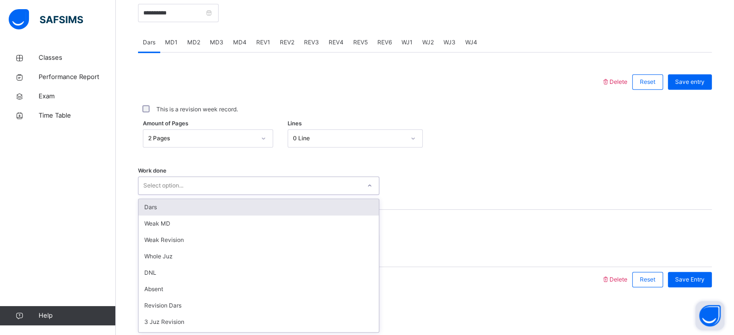
click at [147, 208] on div "Dars" at bounding box center [258, 207] width 240 height 16
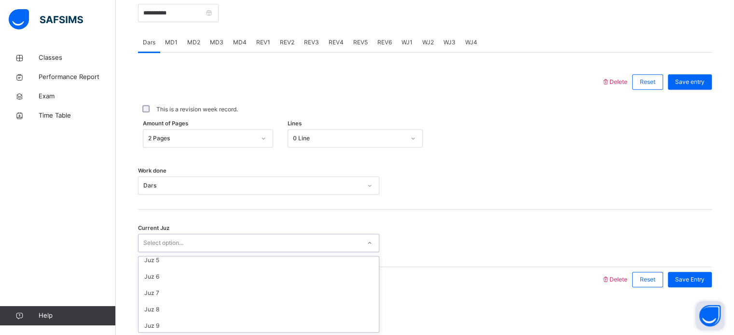
scroll to position [105, 0]
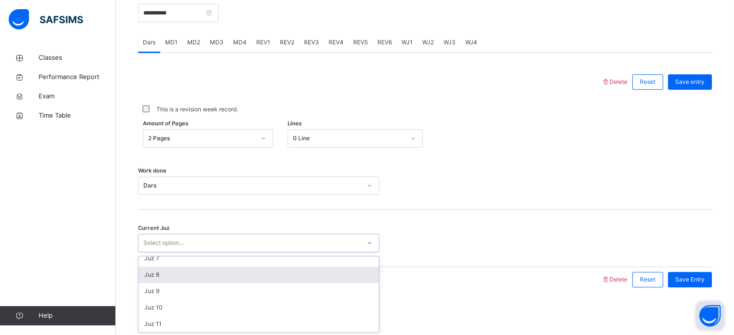
click at [145, 276] on div "Juz 8" at bounding box center [258, 275] width 240 height 16
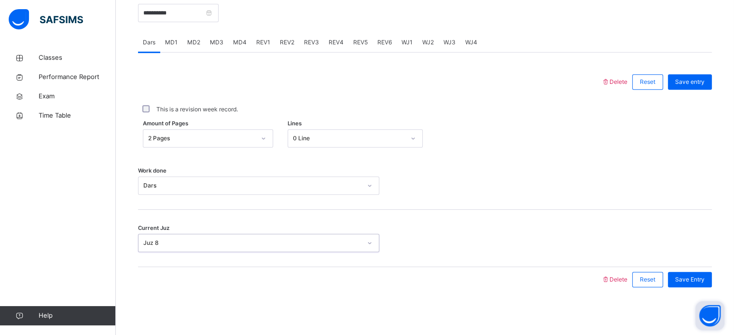
click at [698, 64] on div "Delete Reset Save entry This is a revision week record. Amount of Pages 2 Pages…" at bounding box center [424, 173] width 573 height 240
click at [692, 81] on span "Save entry" at bounding box center [689, 82] width 29 height 9
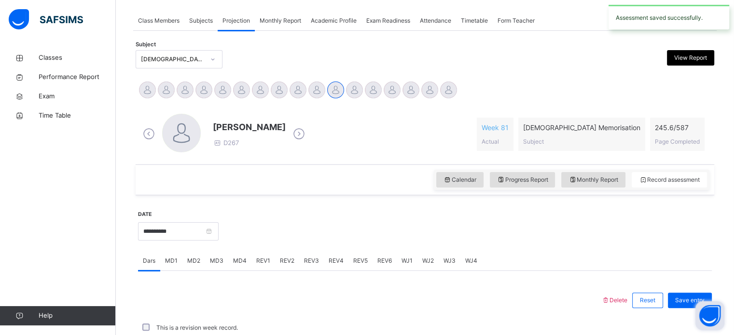
scroll to position [389, 0]
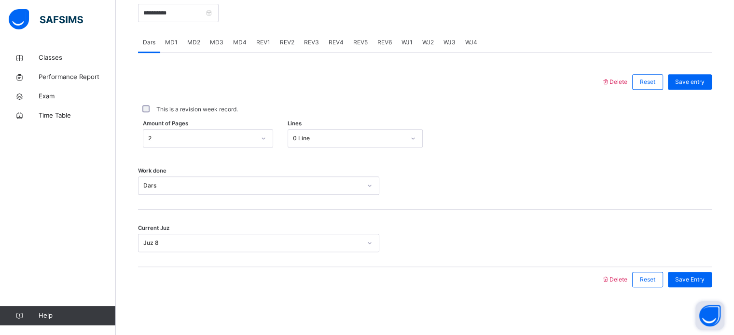
click at [682, 14] on div at bounding box center [464, 11] width 483 height 41
click at [199, 40] on span "MD2" at bounding box center [193, 42] width 13 height 9
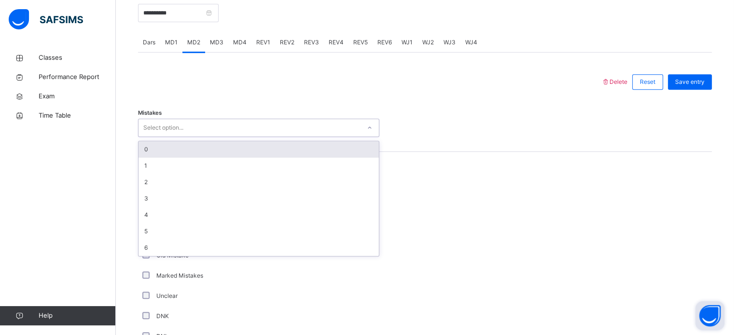
click at [145, 148] on div "0" at bounding box center [258, 149] width 240 height 16
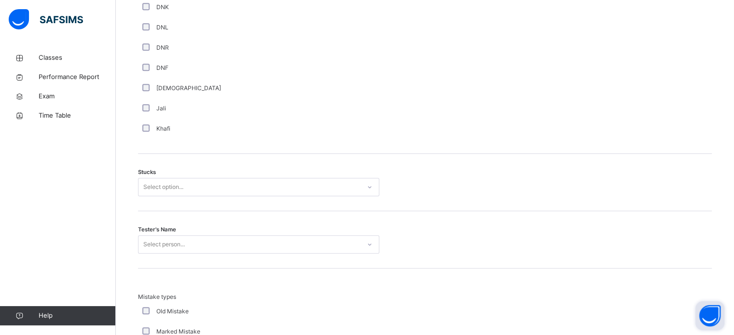
scroll to position [730, 0]
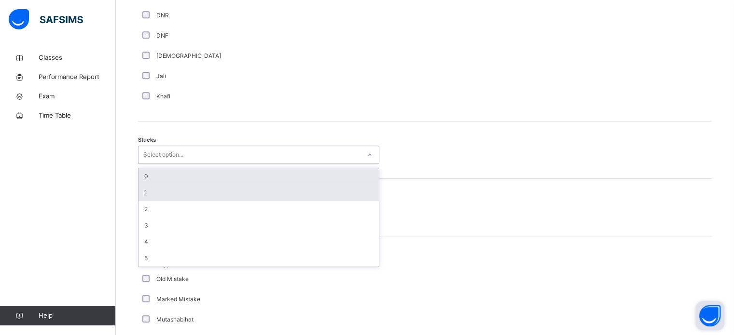
click at [140, 193] on div "1" at bounding box center [258, 193] width 240 height 16
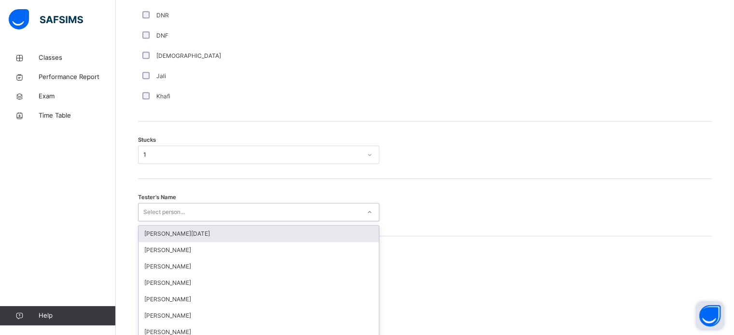
scroll to position [769, 0]
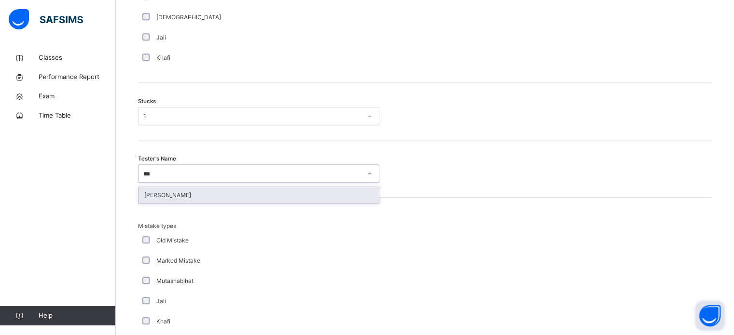
type input "****"
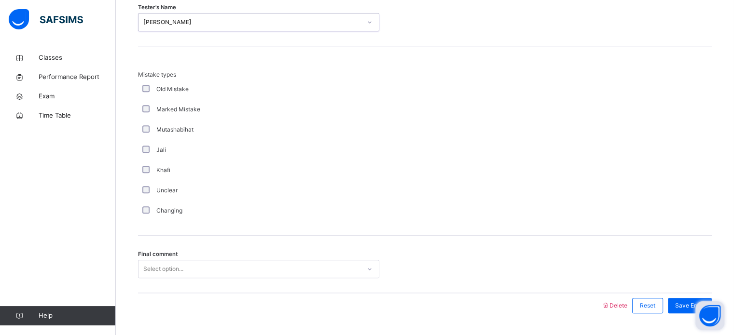
scroll to position [946, 0]
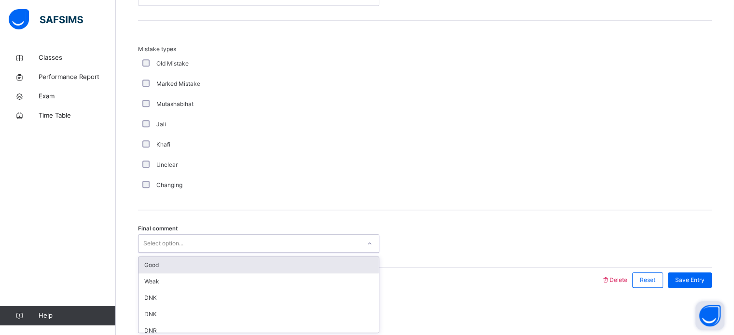
click at [166, 268] on div "Good" at bounding box center [258, 265] width 240 height 16
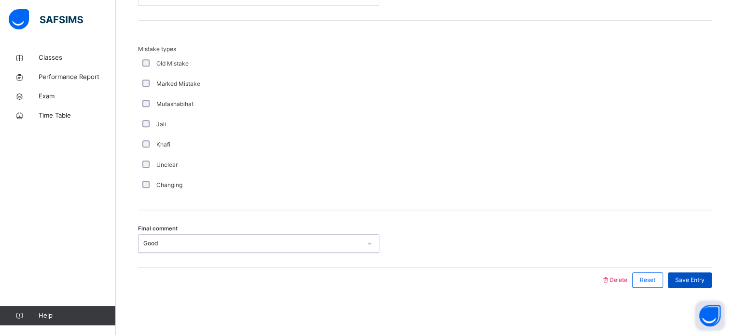
click at [704, 276] on span "Save Entry" at bounding box center [689, 280] width 29 height 9
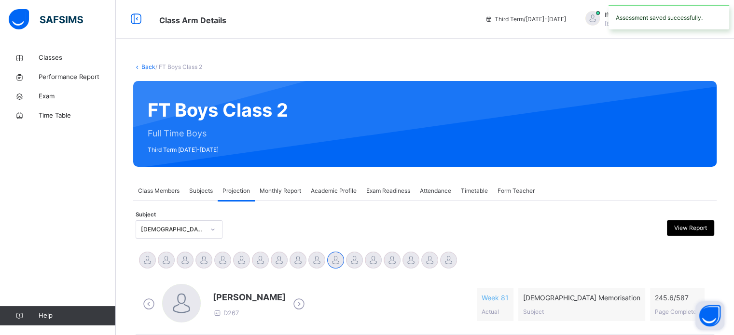
click at [235, 154] on div "FT Boys Class 2 Full Time Boys Third Term [DATE]-[DATE]" at bounding box center [424, 124] width 583 height 86
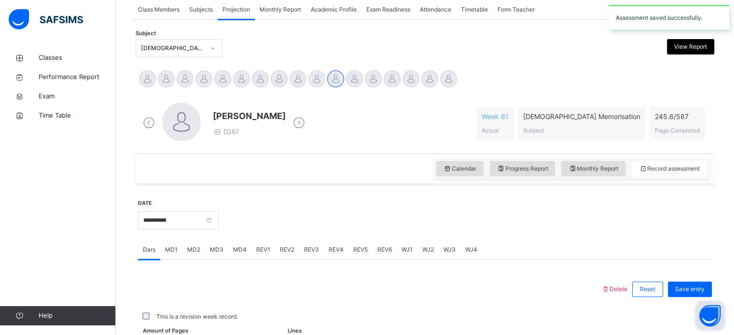
scroll to position [242, 0]
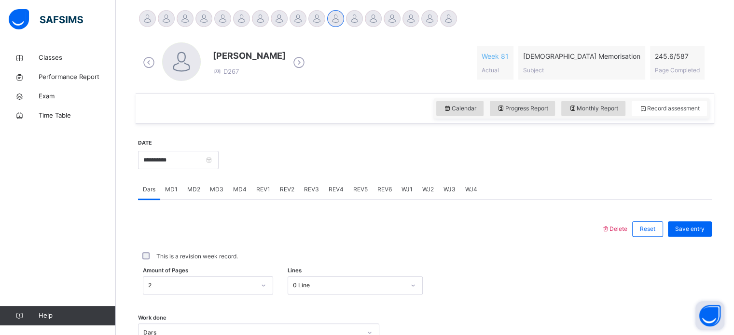
click at [241, 196] on div "MD4" at bounding box center [239, 189] width 23 height 19
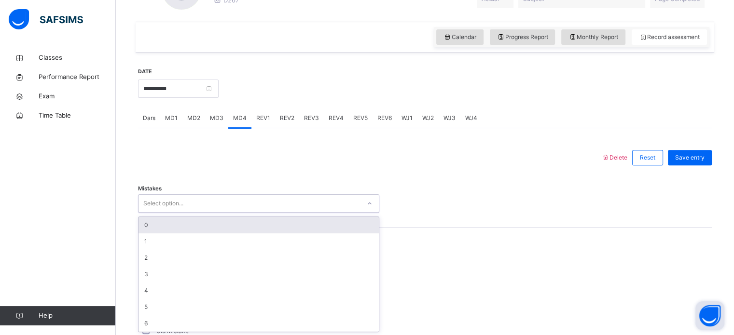
scroll to position [314, 0]
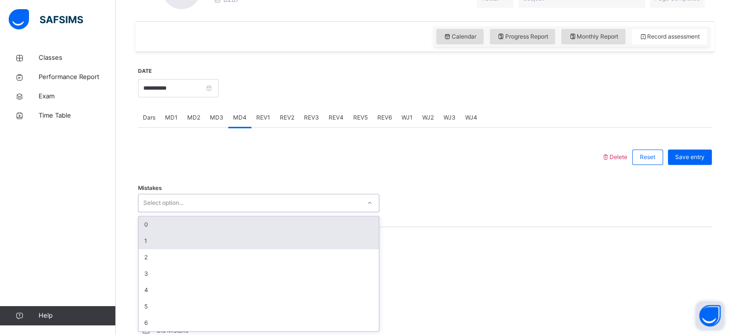
click at [140, 240] on div "1" at bounding box center [258, 241] width 240 height 16
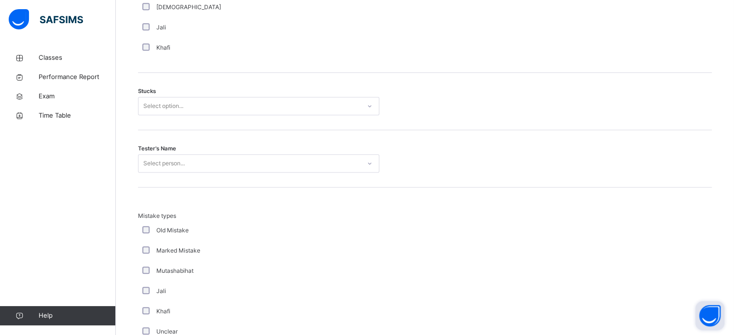
scroll to position [780, 0]
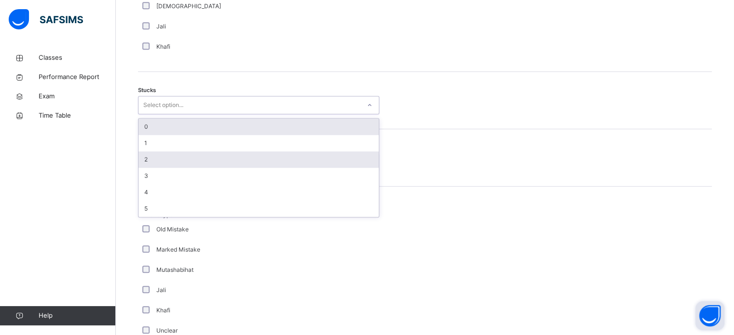
click at [140, 157] on div "2" at bounding box center [258, 159] width 240 height 16
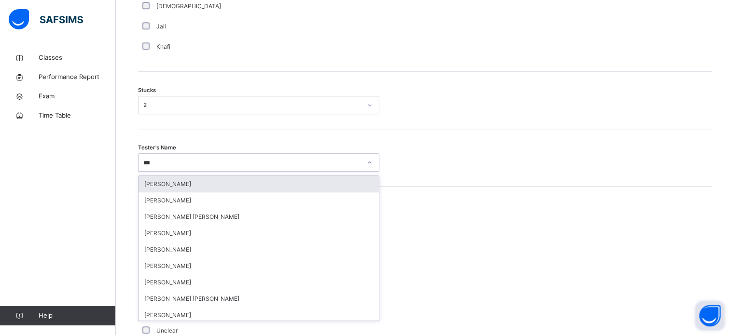
type input "****"
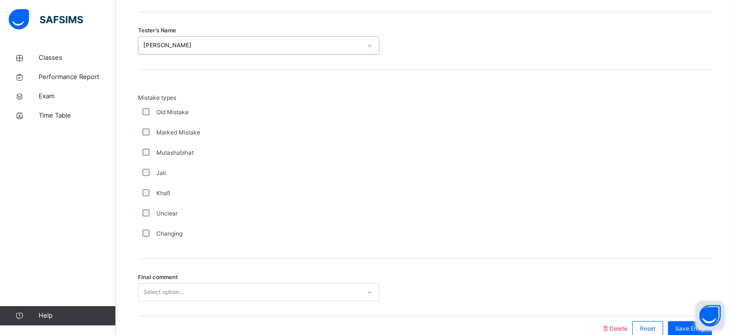
scroll to position [946, 0]
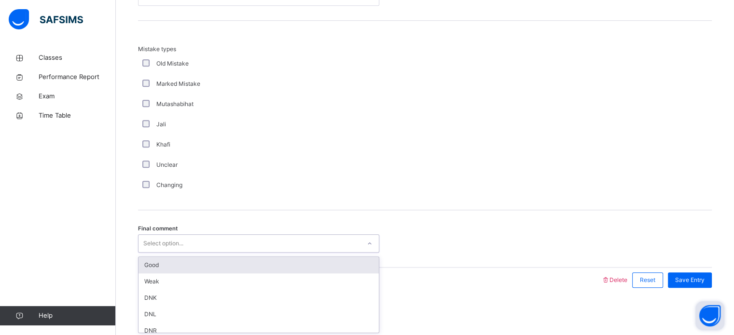
click at [139, 264] on div "Good" at bounding box center [258, 265] width 240 height 16
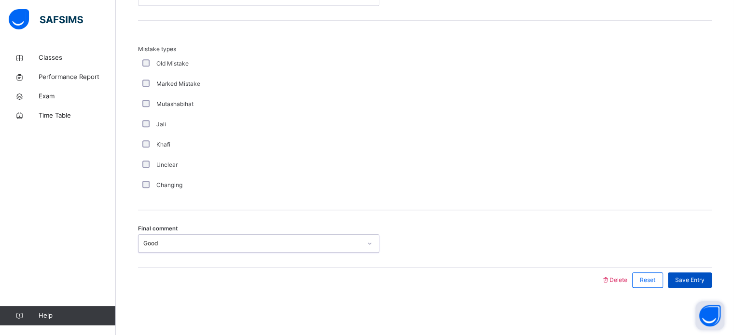
click at [692, 279] on span "Save Entry" at bounding box center [689, 280] width 29 height 9
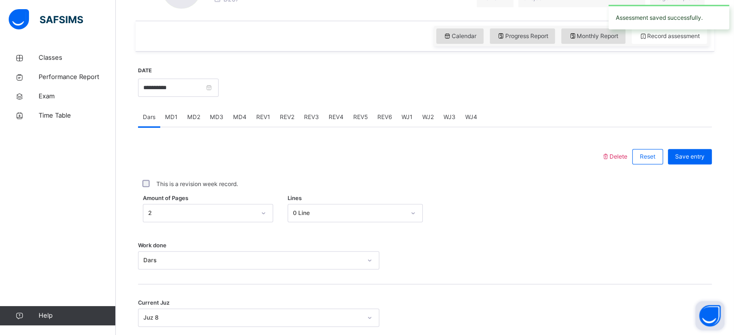
scroll to position [316, 0]
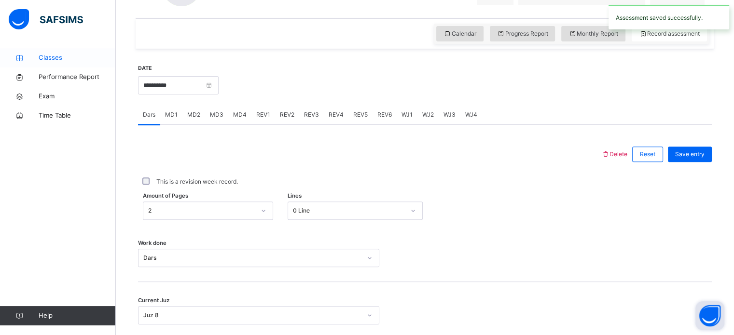
click at [0, 60] on icon at bounding box center [19, 58] width 39 height 7
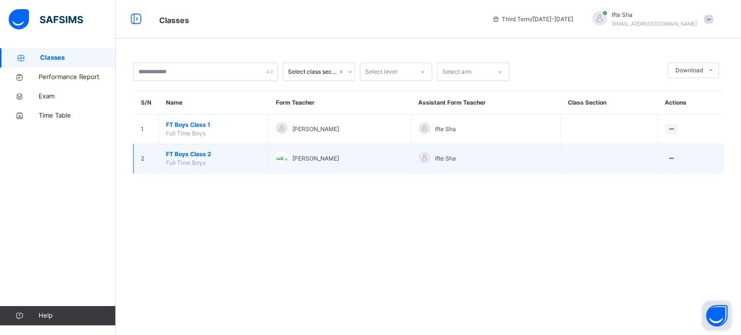
click at [185, 152] on span "FT Boys Class 2" at bounding box center [213, 154] width 95 height 9
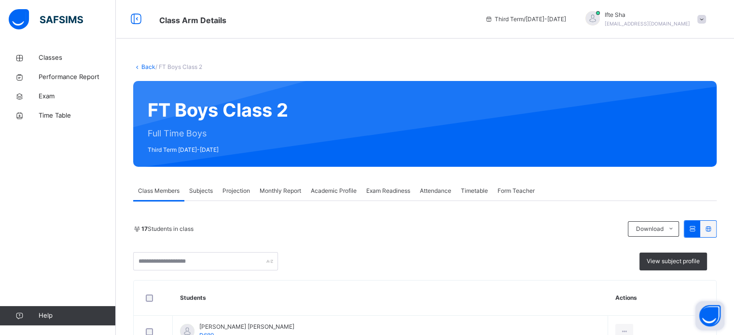
click at [245, 189] on span "Projection" at bounding box center [235, 191] width 27 height 9
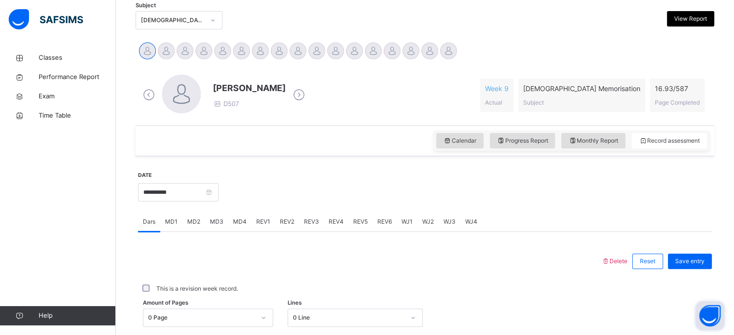
scroll to position [215, 0]
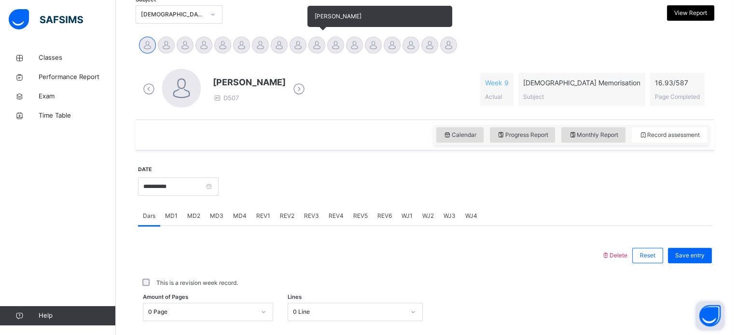
click at [310, 48] on div at bounding box center [316, 45] width 17 height 17
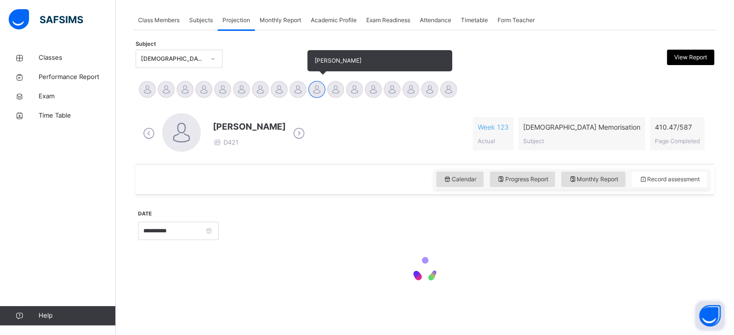
scroll to position [170, 0]
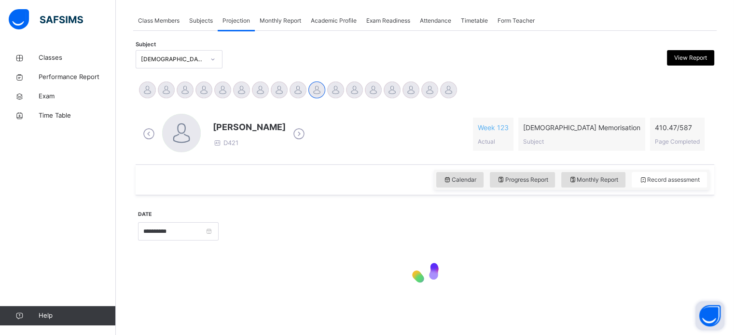
click at [297, 47] on div "Subject [DEMOGRAPHIC_DATA] Memorisation View Report" at bounding box center [425, 59] width 578 height 28
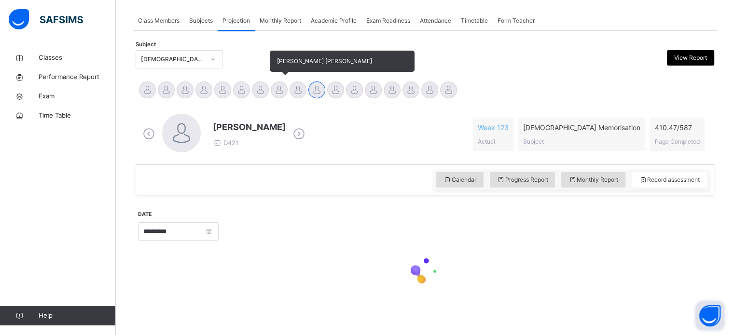
click at [283, 90] on div at bounding box center [279, 90] width 17 height 17
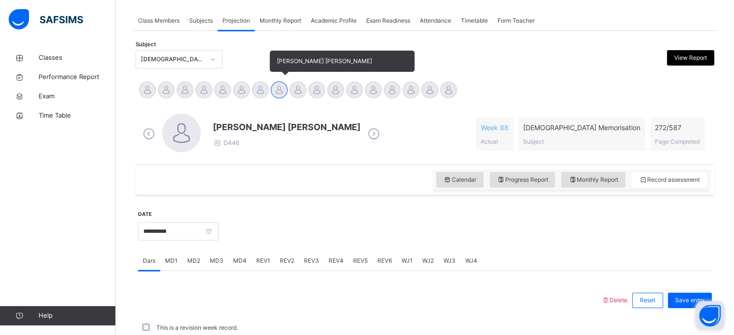
scroll to position [215, 0]
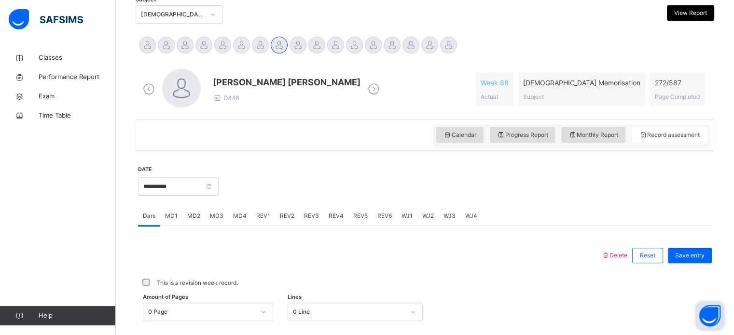
click at [295, 90] on span at bounding box center [287, 91] width 148 height 5
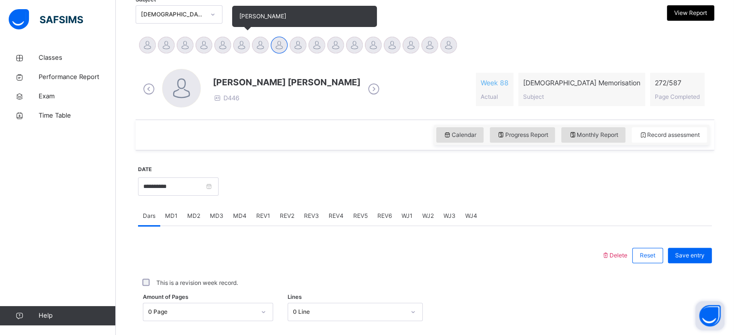
click at [243, 46] on div at bounding box center [241, 45] width 17 height 17
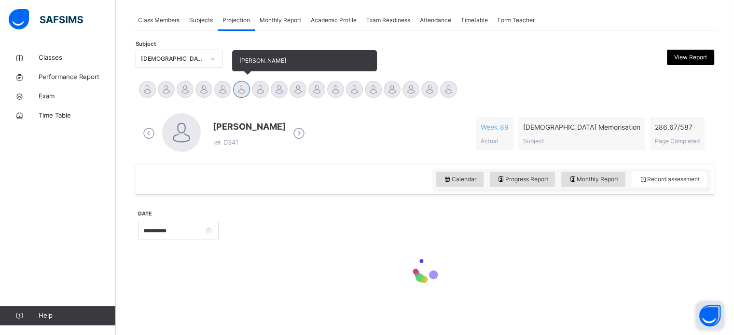
scroll to position [170, 0]
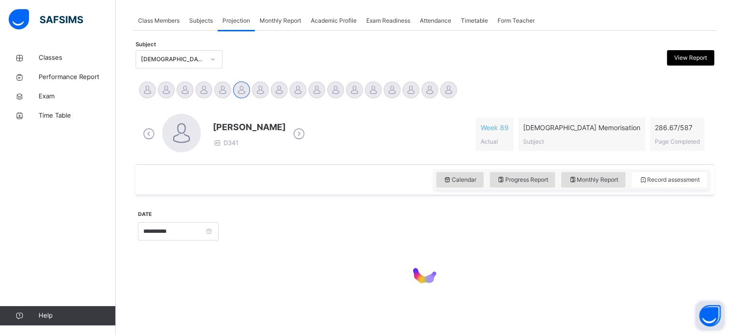
click at [258, 50] on div "Subject [DEMOGRAPHIC_DATA] Memorisation View Report" at bounding box center [425, 59] width 578 height 18
click at [290, 127] on icon at bounding box center [298, 134] width 17 height 14
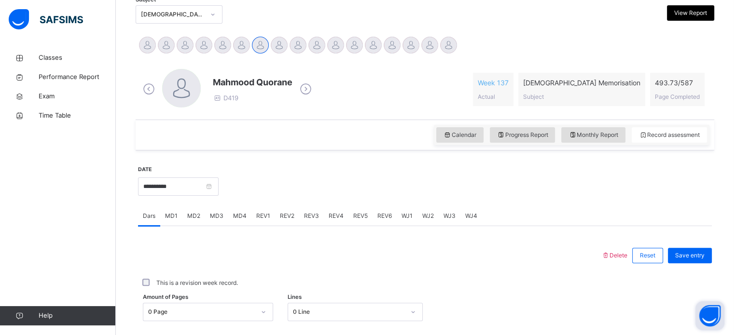
click at [314, 86] on icon at bounding box center [305, 89] width 17 height 14
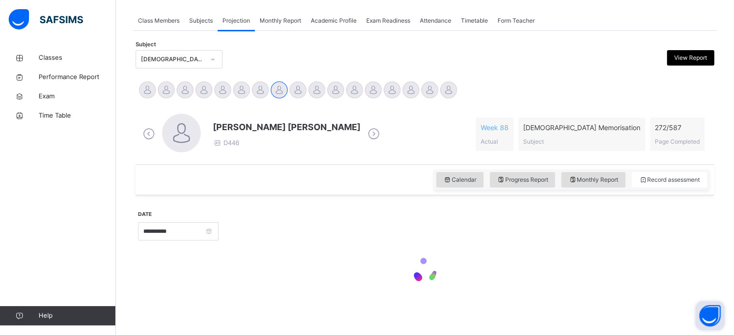
click at [328, 53] on div at bounding box center [351, 59] width 141 height 18
click at [324, 121] on span "[PERSON_NAME] [PERSON_NAME]" at bounding box center [287, 127] width 148 height 13
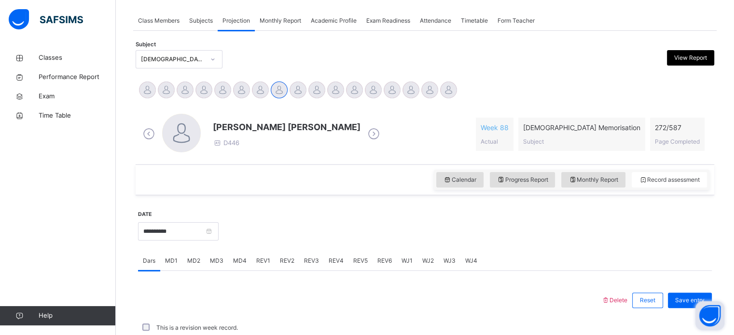
scroll to position [215, 0]
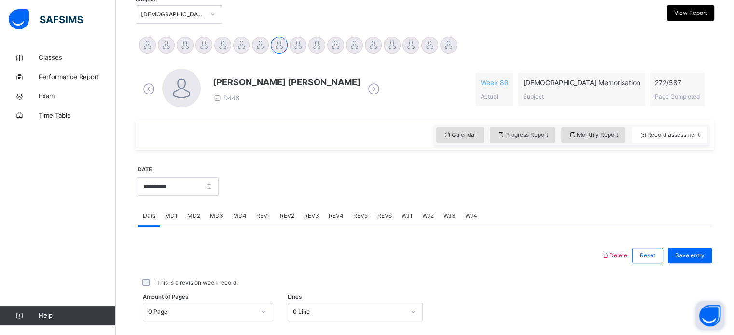
click at [311, 62] on div "[PERSON_NAME] [PERSON_NAME] D446 Week 88 Actual [DEMOGRAPHIC_DATA] Memorisation…" at bounding box center [424, 89] width 573 height 55
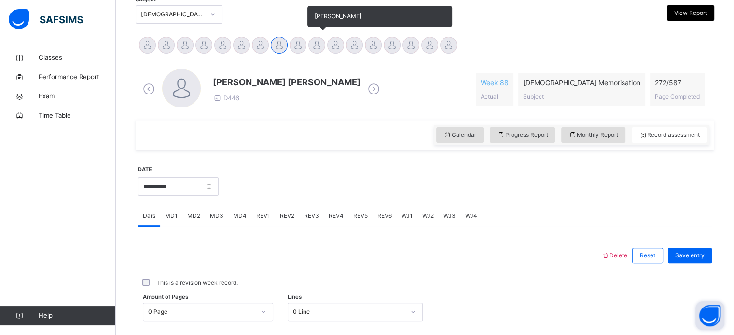
click at [312, 50] on div at bounding box center [316, 45] width 17 height 17
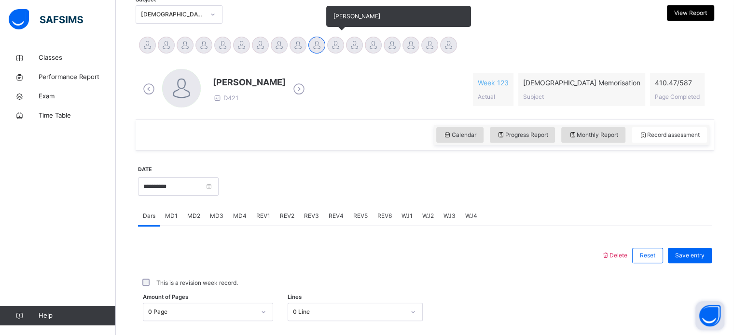
click at [337, 46] on div at bounding box center [335, 45] width 17 height 17
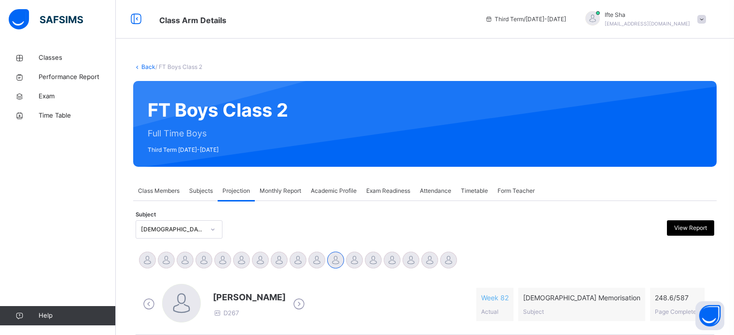
scroll to position [215, 0]
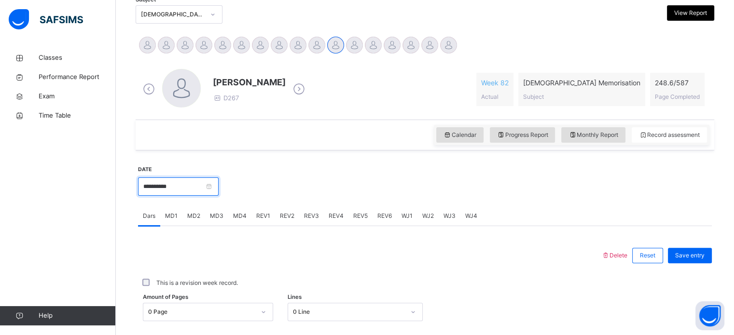
click at [139, 187] on input "**********" at bounding box center [178, 186] width 81 height 18
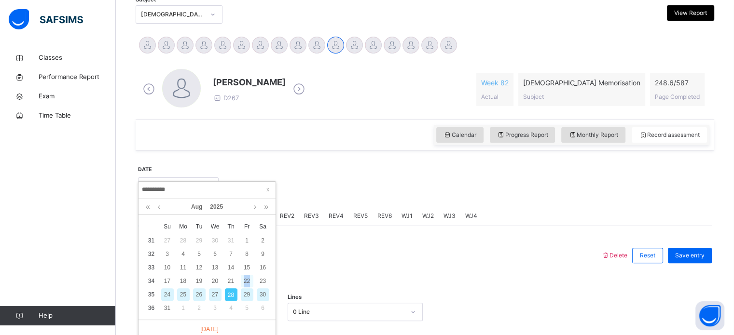
click at [248, 275] on div "22" at bounding box center [247, 281] width 13 height 13
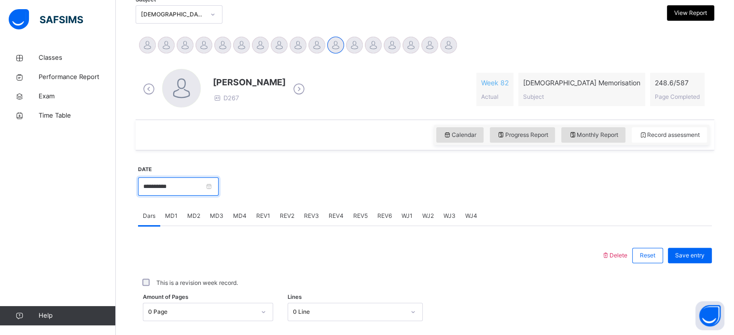
click at [144, 183] on input "**********" at bounding box center [178, 186] width 81 height 18
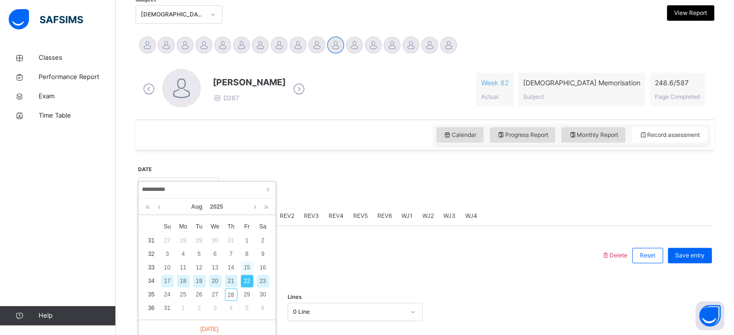
click at [249, 266] on div "15" at bounding box center [247, 267] width 13 height 13
type input "**********"
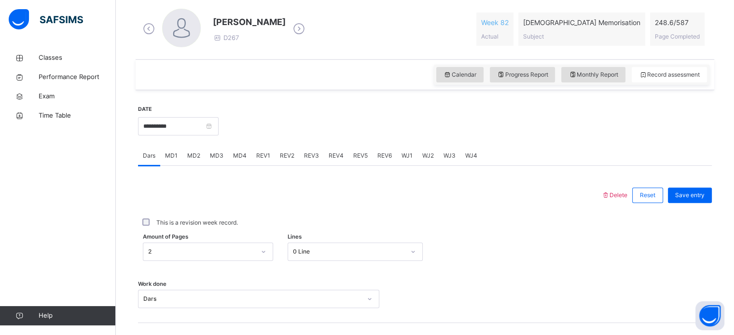
scroll to position [389, 0]
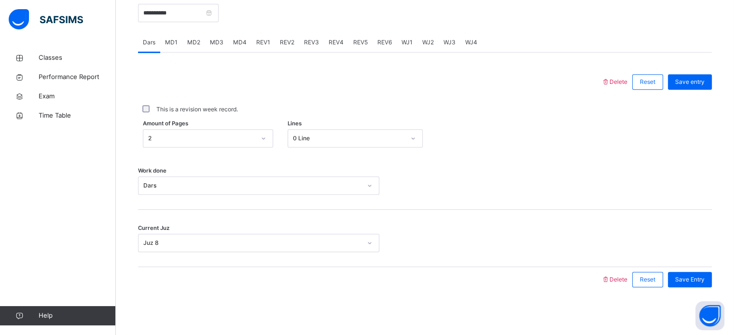
click at [176, 44] on span "MD1" at bounding box center [171, 42] width 13 height 9
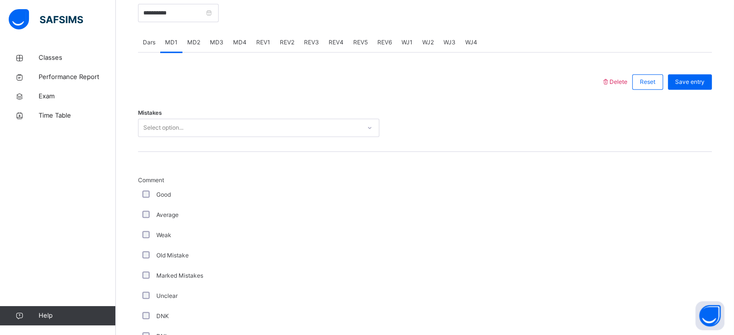
click at [190, 40] on span "MD2" at bounding box center [193, 42] width 13 height 9
click at [201, 37] on div "MD2" at bounding box center [193, 42] width 23 height 19
click at [219, 40] on span "MD3" at bounding box center [217, 42] width 14 height 9
click at [239, 45] on span "MD4" at bounding box center [240, 42] width 14 height 9
click at [265, 39] on span "REV1" at bounding box center [263, 42] width 14 height 9
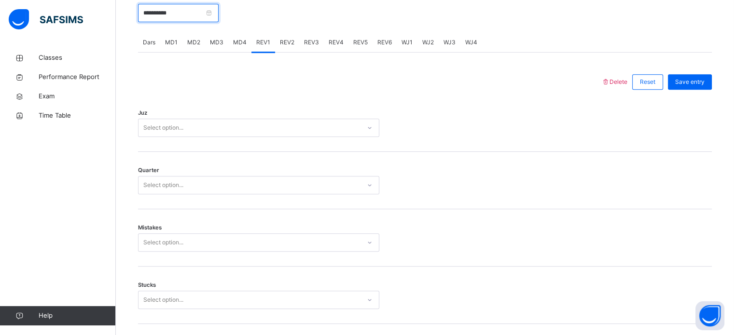
click at [218, 21] on input "**********" at bounding box center [178, 13] width 81 height 18
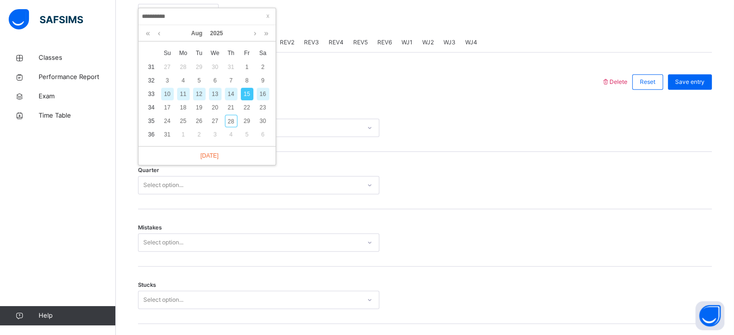
click at [241, 44] on div "x Su Mo Tu We Th Fr Sa 31 27 28 29 30 31 1 2 32 3 4 5 6 7 8 9 33 10 11 12 13 14…" at bounding box center [206, 93] width 137 height 105
click at [301, 71] on div at bounding box center [369, 81] width 453 height 25
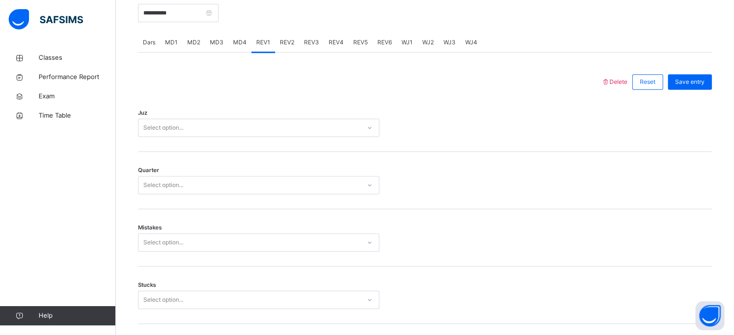
click at [232, 37] on div "MD4" at bounding box center [239, 42] width 23 height 19
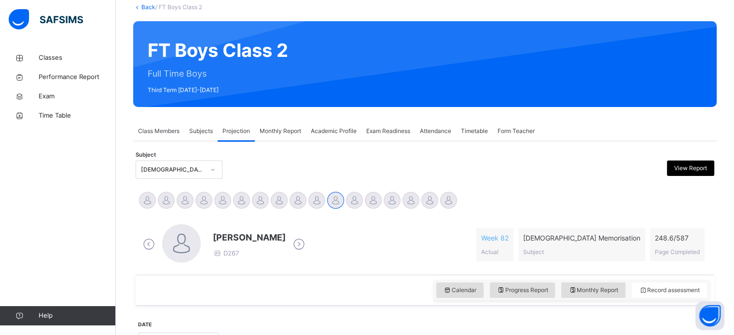
scroll to position [163, 0]
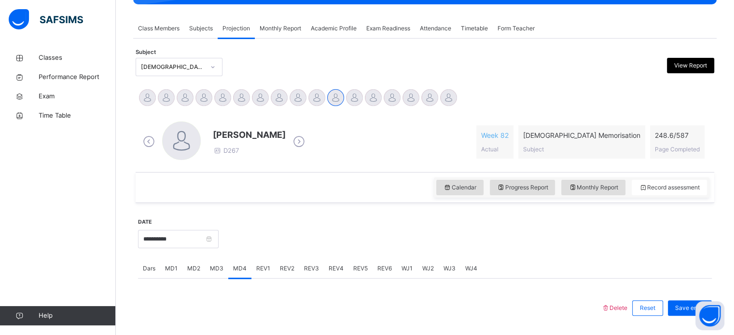
click at [255, 276] on div "REV1" at bounding box center [263, 268] width 24 height 19
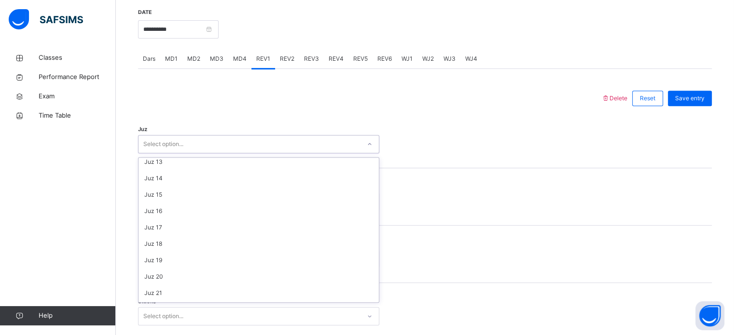
scroll to position [347, 0]
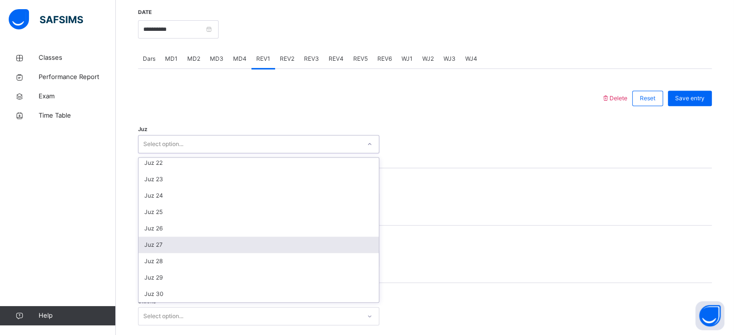
click at [151, 251] on div "Juz 27" at bounding box center [258, 245] width 240 height 16
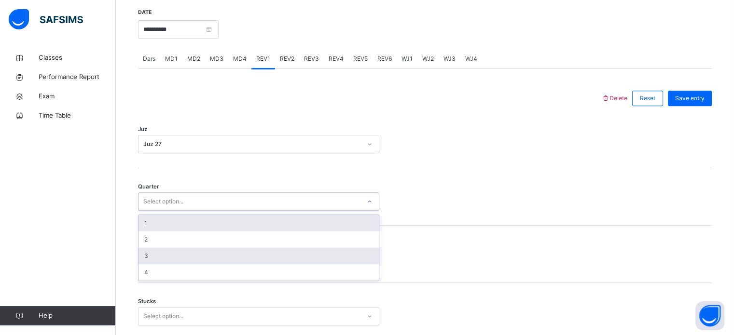
click at [141, 255] on div "3" at bounding box center [258, 256] width 240 height 16
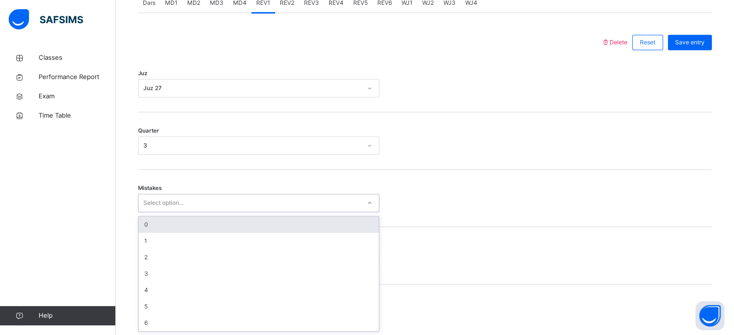
click at [143, 224] on div "0" at bounding box center [258, 225] width 240 height 16
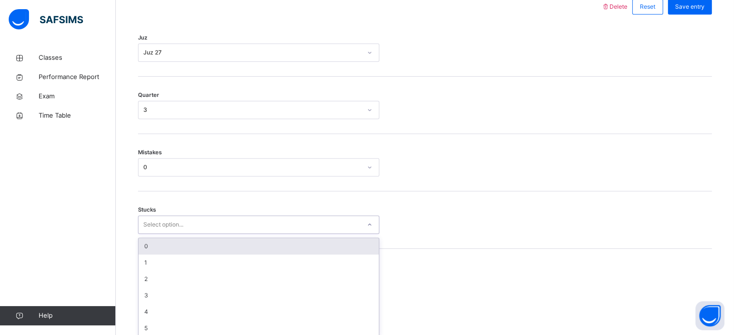
scroll to position [469, 0]
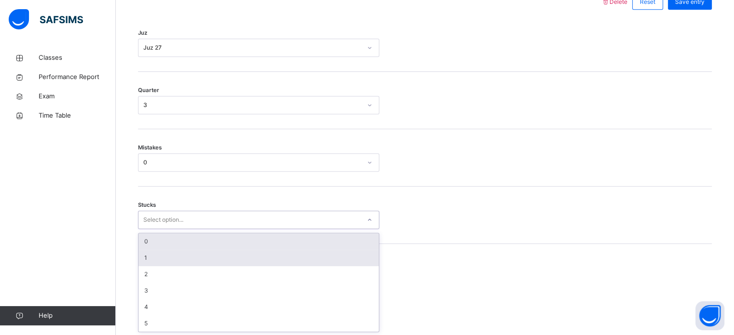
click at [141, 259] on div "1" at bounding box center [258, 258] width 240 height 16
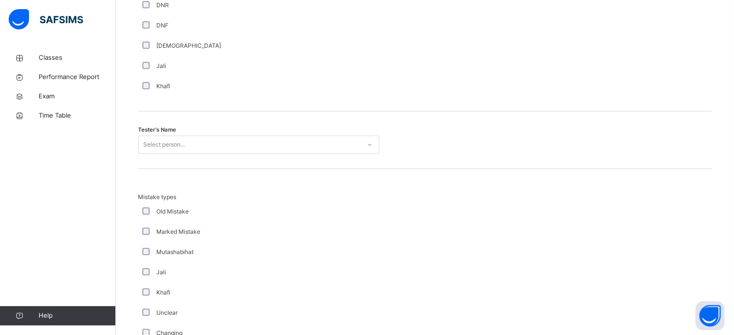
scroll to position [917, 0]
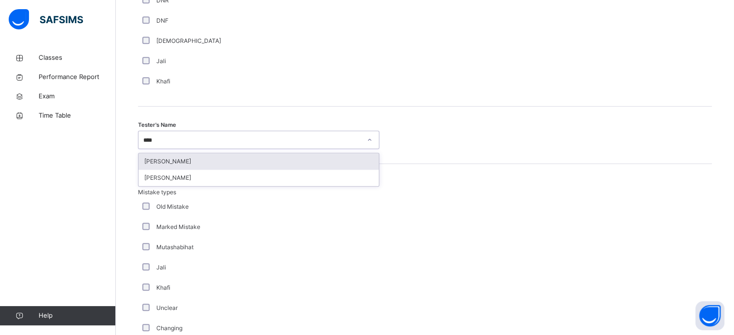
type input "*****"
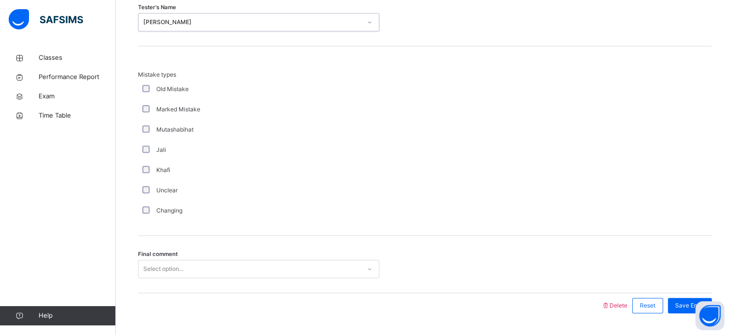
scroll to position [1061, 0]
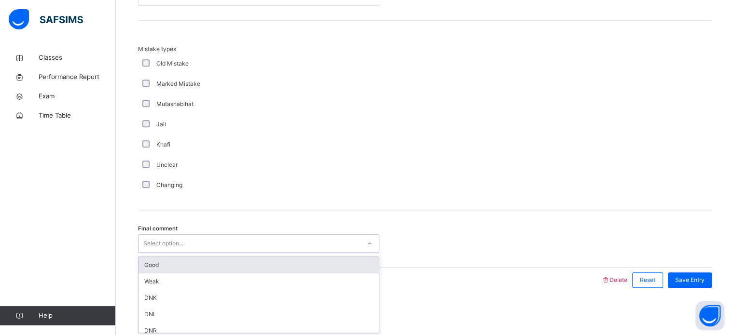
click at [142, 258] on div "Good" at bounding box center [258, 265] width 240 height 16
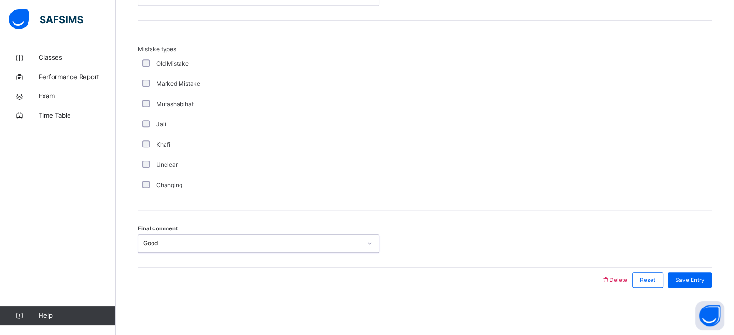
click at [689, 273] on div "Save Entry" at bounding box center [690, 280] width 44 height 15
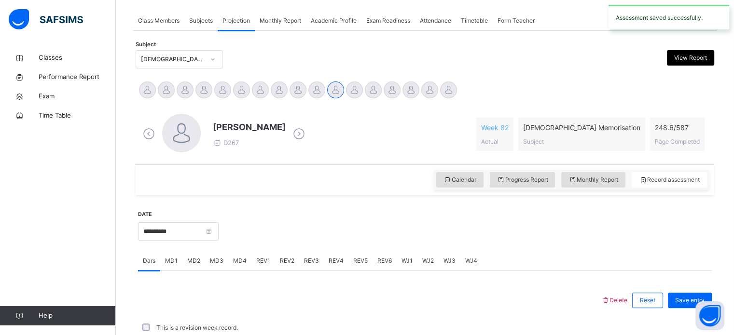
scroll to position [389, 0]
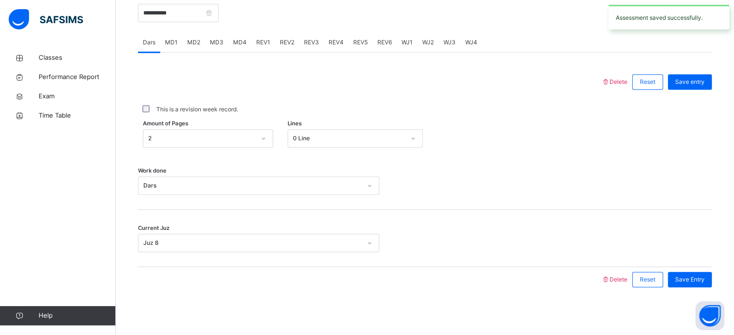
click at [276, 22] on div at bounding box center [464, 11] width 483 height 41
click at [284, 38] on span "REV2" at bounding box center [287, 42] width 14 height 9
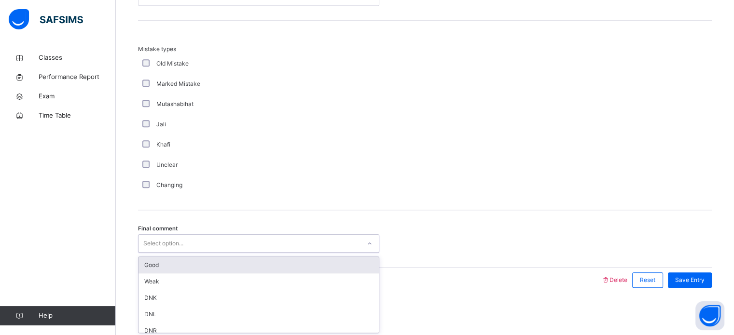
click at [147, 264] on div "Good" at bounding box center [258, 265] width 240 height 16
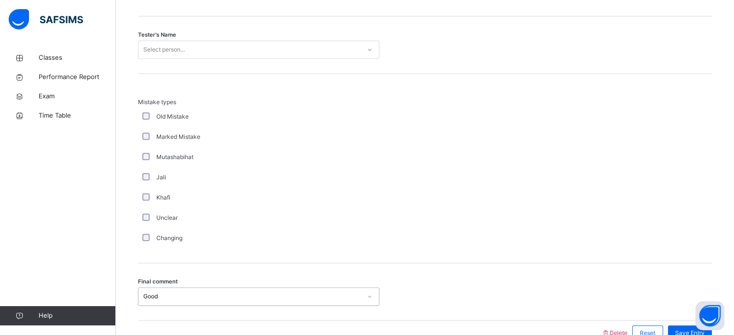
scroll to position [951, 0]
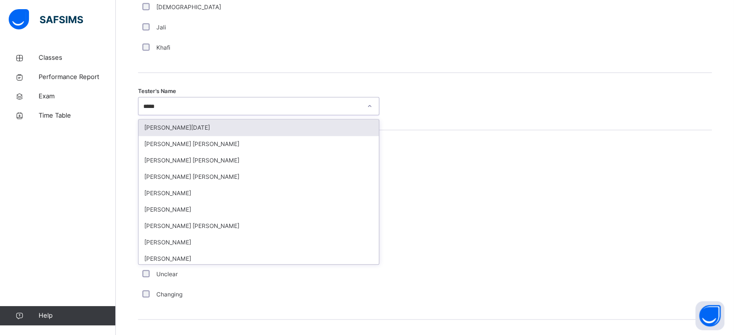
type input "*****"
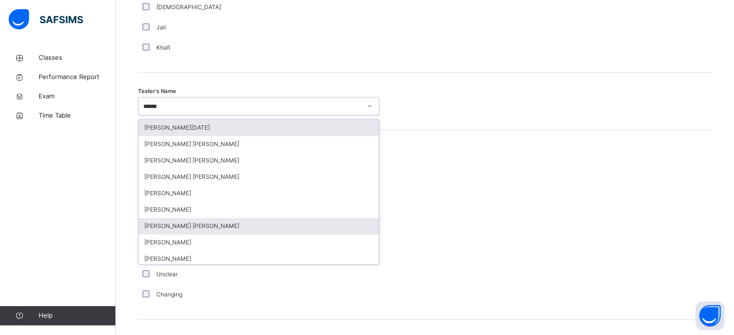
click at [158, 227] on div "[PERSON_NAME] [PERSON_NAME]" at bounding box center [258, 226] width 240 height 16
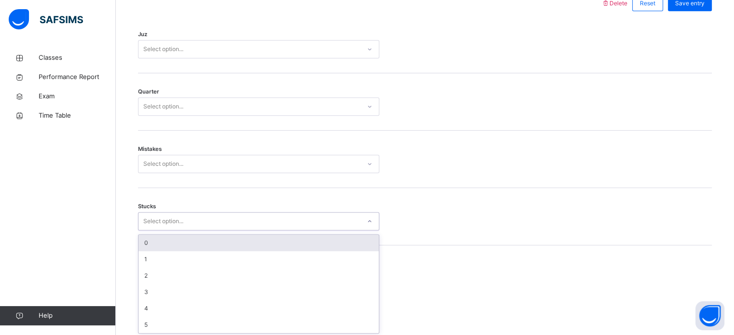
scroll to position [469, 0]
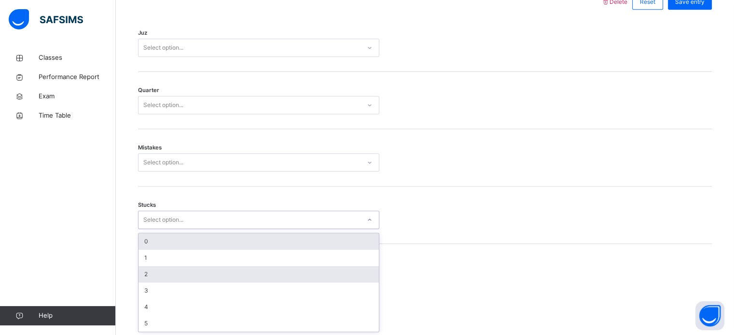
click at [140, 274] on div "2" at bounding box center [258, 274] width 240 height 16
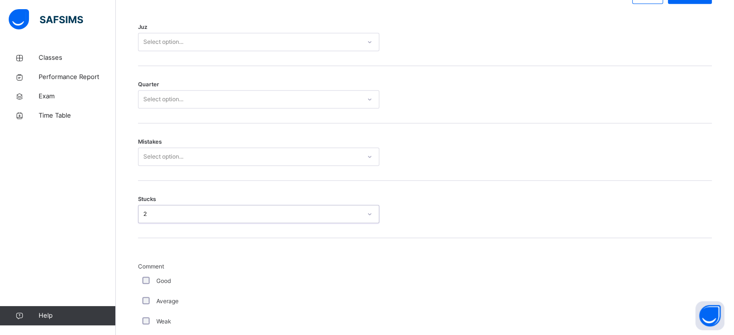
scroll to position [473, 0]
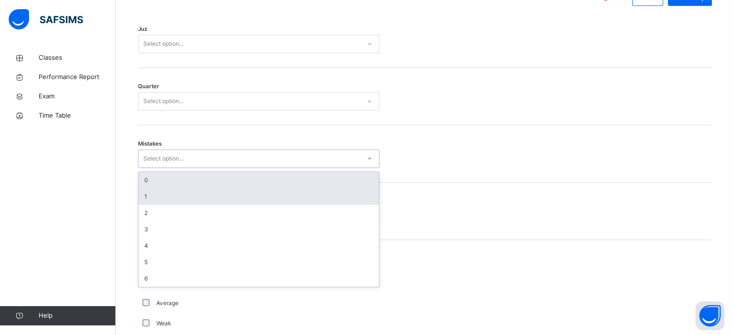
click at [141, 196] on div "1" at bounding box center [258, 197] width 240 height 16
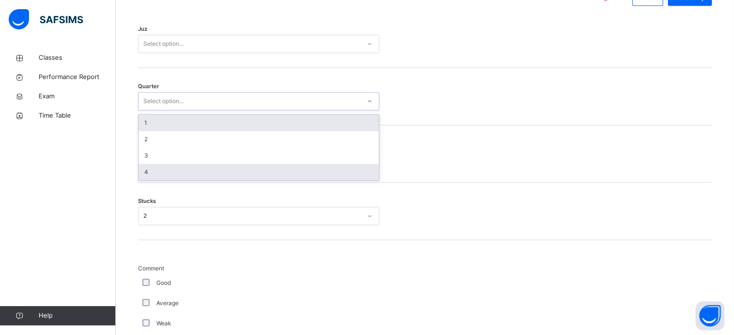
click at [141, 168] on div "4" at bounding box center [258, 172] width 240 height 16
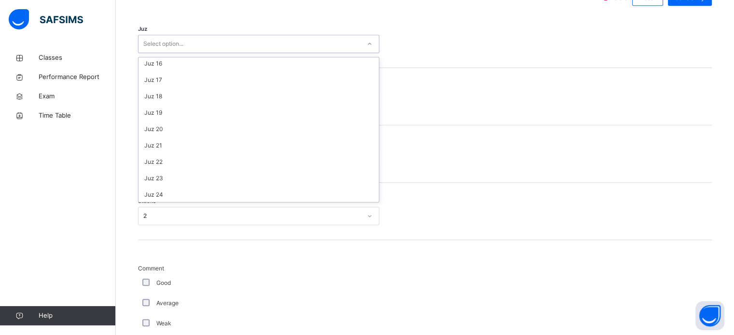
scroll to position [347, 0]
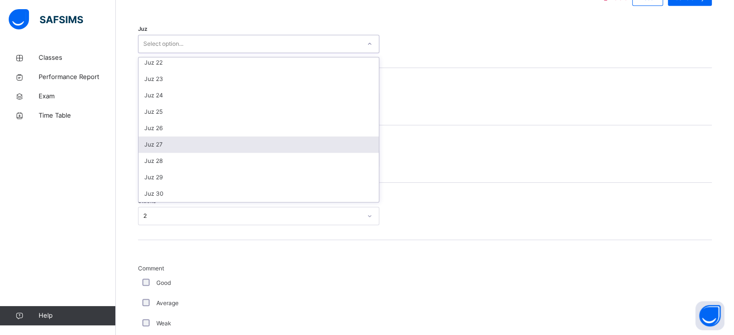
click at [151, 144] on div "Juz 27" at bounding box center [258, 144] width 240 height 16
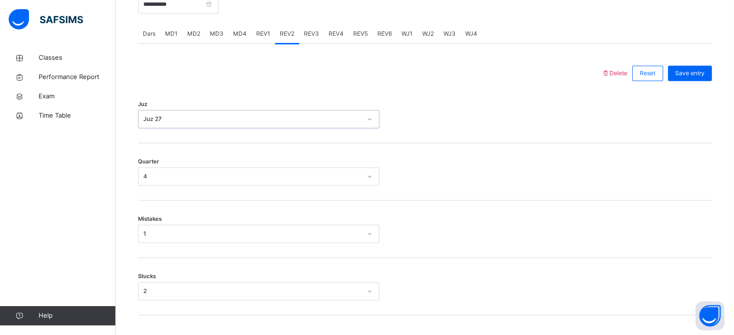
scroll to position [397, 0]
click at [692, 74] on span "Save entry" at bounding box center [689, 73] width 29 height 9
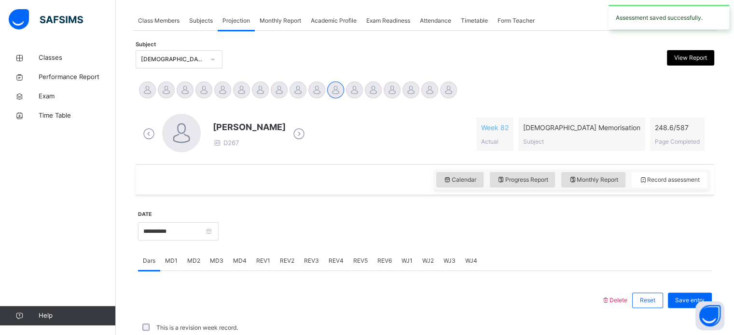
scroll to position [389, 0]
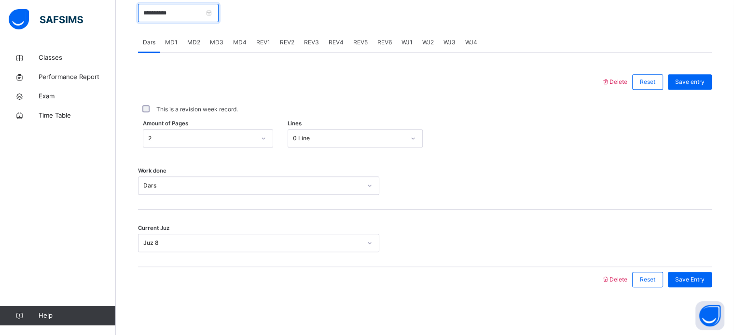
click at [147, 19] on input "**********" at bounding box center [178, 13] width 81 height 18
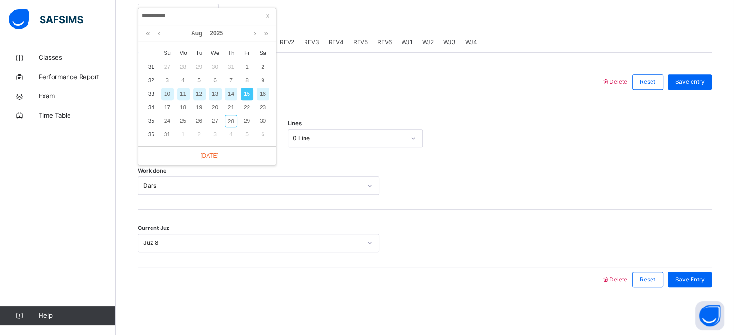
click at [262, 92] on div "16" at bounding box center [263, 94] width 13 height 13
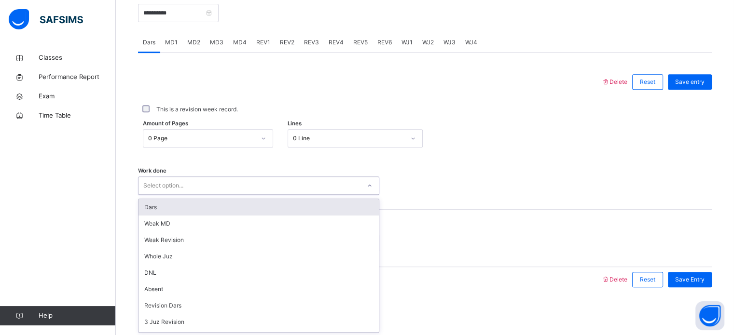
click at [146, 205] on div "Dars" at bounding box center [258, 207] width 240 height 16
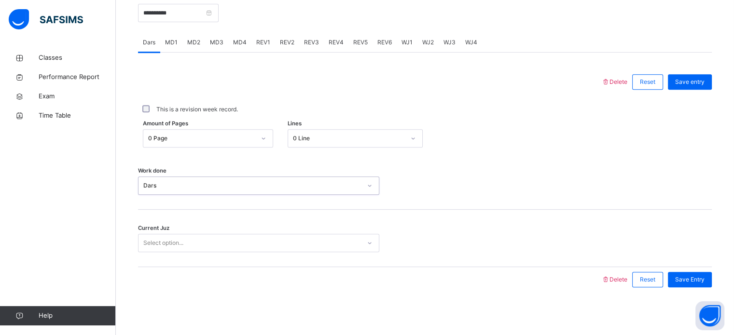
click at [143, 185] on div "Dars" at bounding box center [252, 185] width 218 height 9
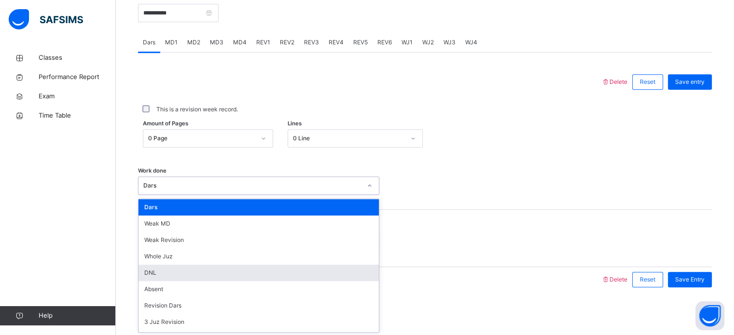
click at [146, 274] on div "DNL" at bounding box center [258, 273] width 240 height 16
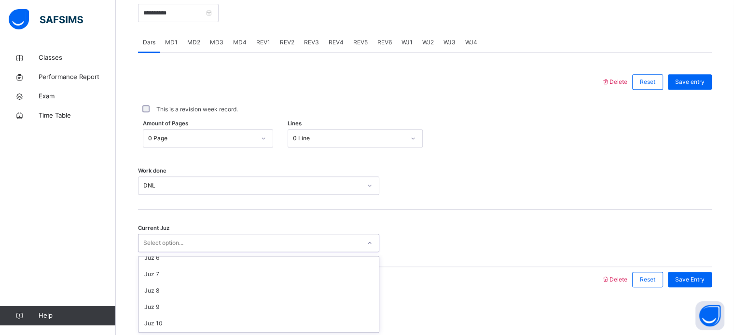
scroll to position [91, 0]
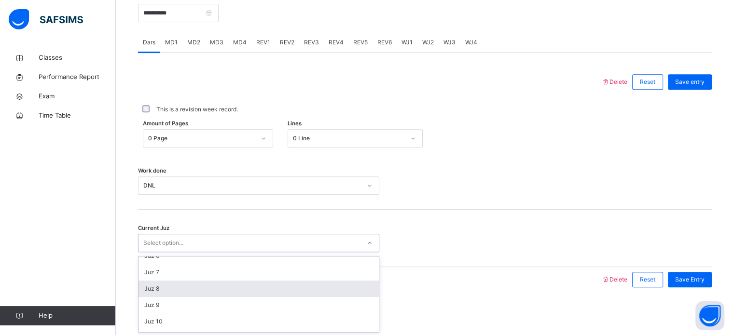
click at [145, 289] on div "Juz 8" at bounding box center [258, 289] width 240 height 16
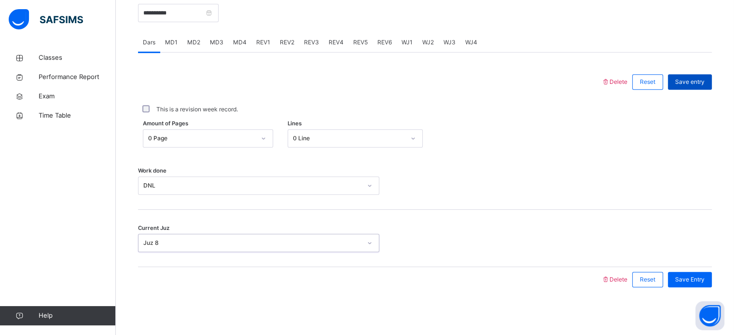
click at [692, 83] on span "Save entry" at bounding box center [689, 82] width 29 height 9
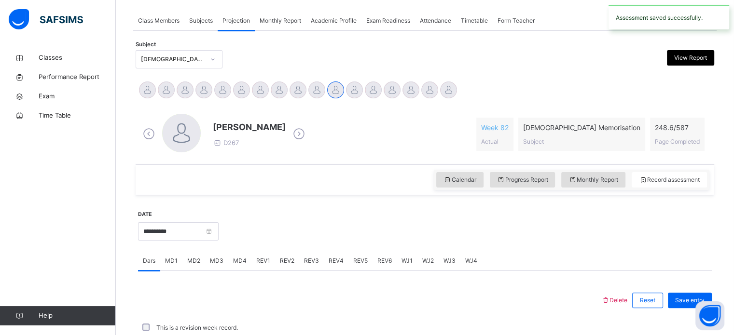
scroll to position [389, 0]
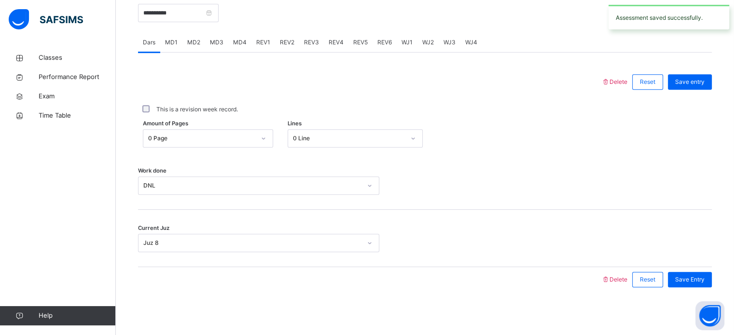
click at [179, 44] on div "MD1" at bounding box center [171, 42] width 22 height 19
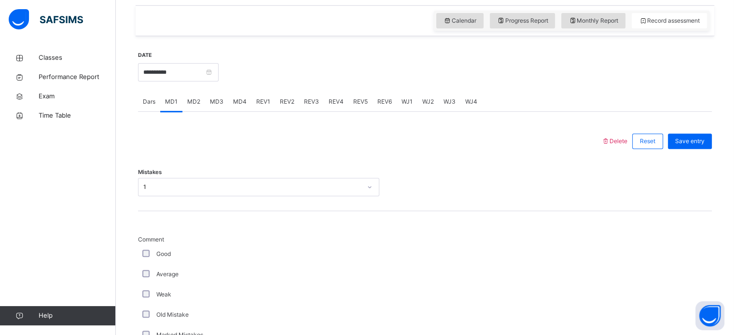
scroll to position [315, 0]
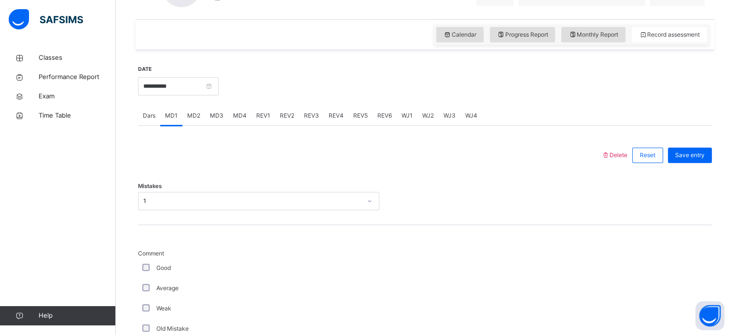
click at [241, 118] on span "MD4" at bounding box center [240, 115] width 14 height 9
click at [258, 121] on div "REV1" at bounding box center [263, 115] width 24 height 19
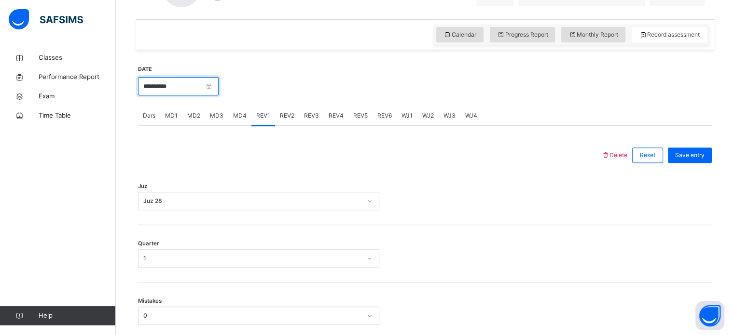
click at [138, 85] on input "**********" at bounding box center [178, 86] width 81 height 18
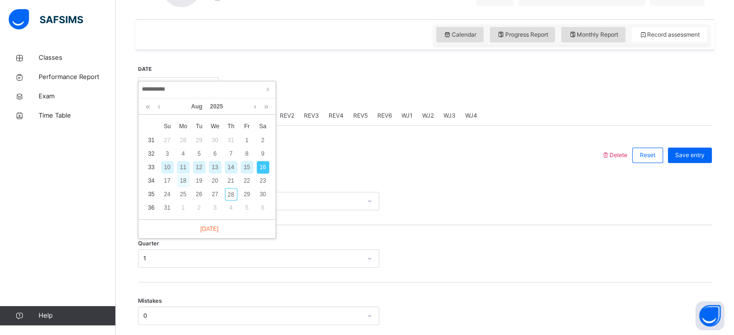
click at [179, 180] on div "18" at bounding box center [183, 181] width 13 height 13
type input "**********"
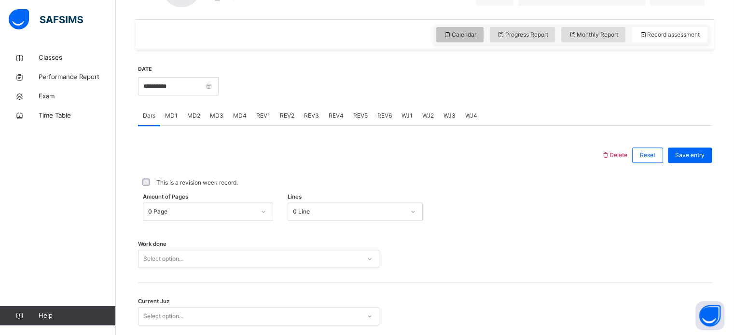
click at [450, 35] on icon at bounding box center [447, 34] width 8 height 9
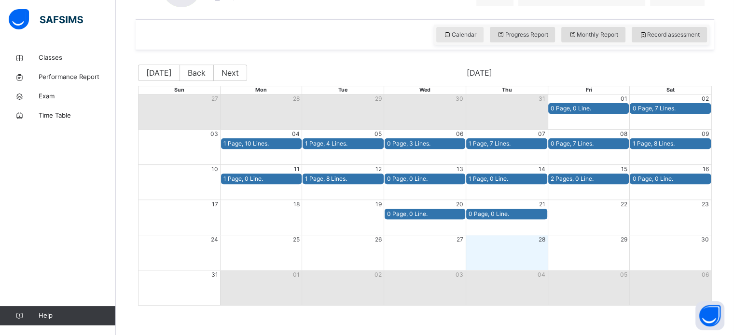
scroll to position [329, 0]
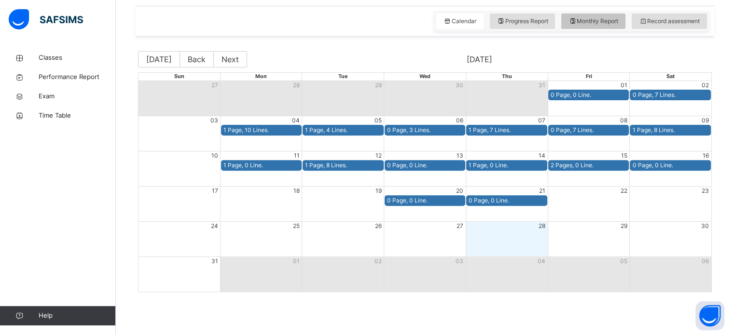
click at [602, 22] on span "Monthly Report" at bounding box center [593, 21] width 50 height 9
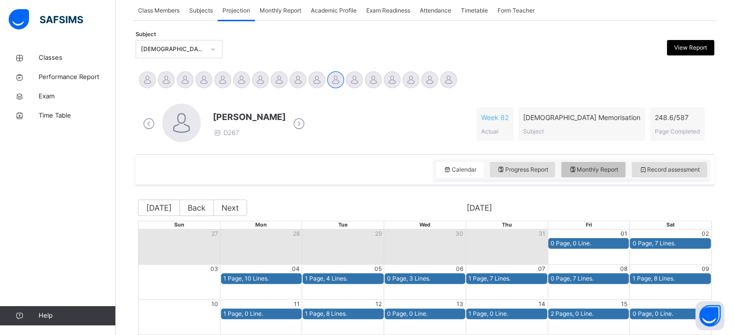
select select "****"
select select "*"
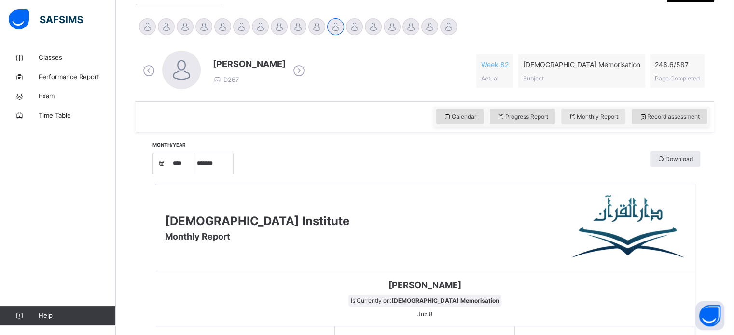
scroll to position [233, 0]
click at [662, 119] on span "Record assessment" at bounding box center [669, 116] width 61 height 9
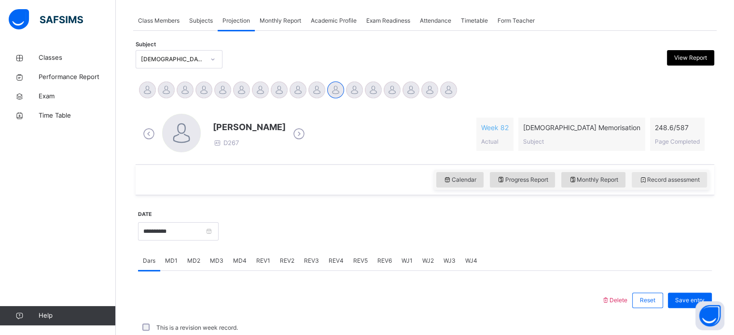
scroll to position [239, 0]
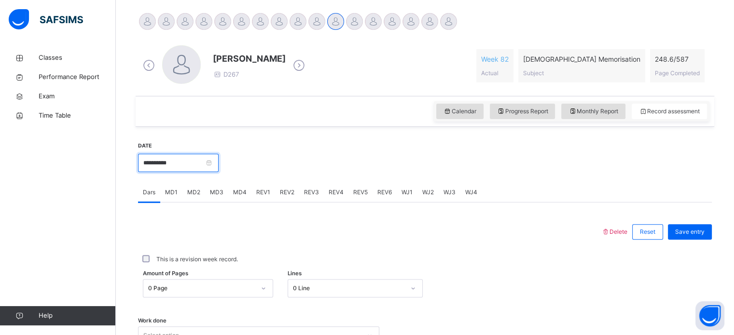
click at [150, 161] on input "**********" at bounding box center [178, 163] width 81 height 18
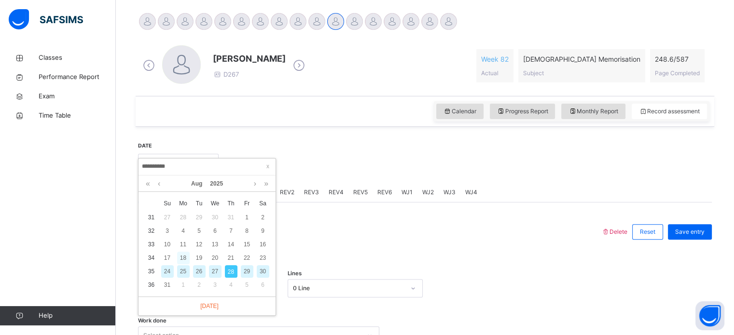
click at [181, 259] on div "18" at bounding box center [183, 258] width 13 height 13
type input "**********"
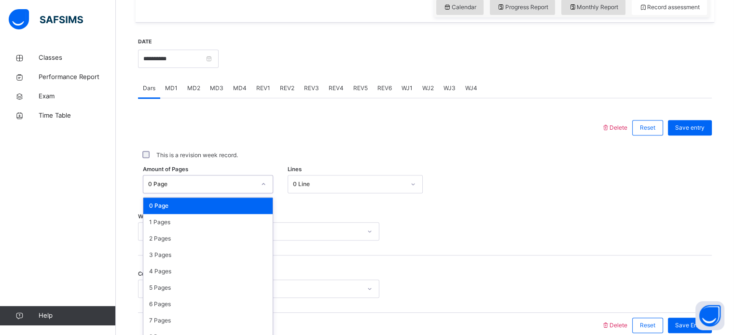
click at [126, 195] on div "Back / FT Boys Class 2 FT Boys Class 2 Full Time Boys Third Term 2024-2025 Clas…" at bounding box center [425, 43] width 618 height 676
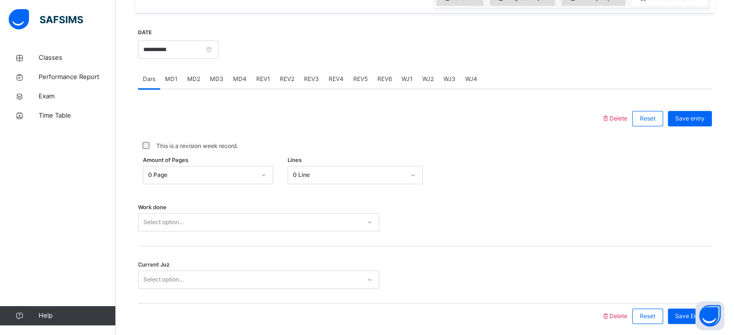
scroll to position [354, 0]
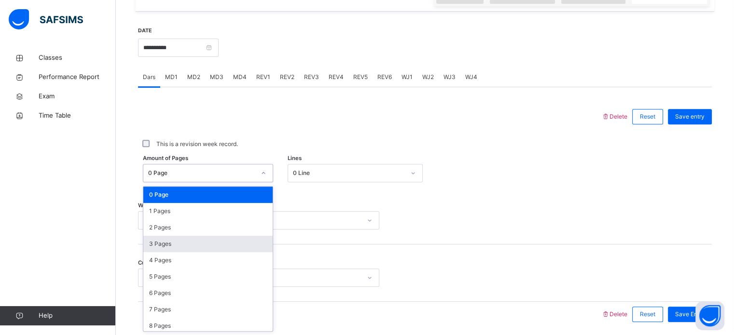
click at [149, 241] on div "3 Pages" at bounding box center [207, 244] width 129 height 16
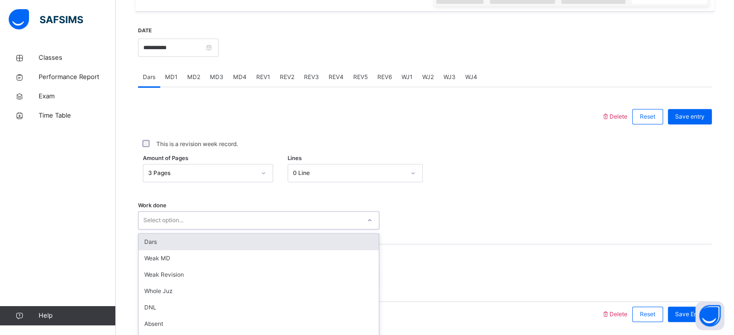
scroll to position [389, 0]
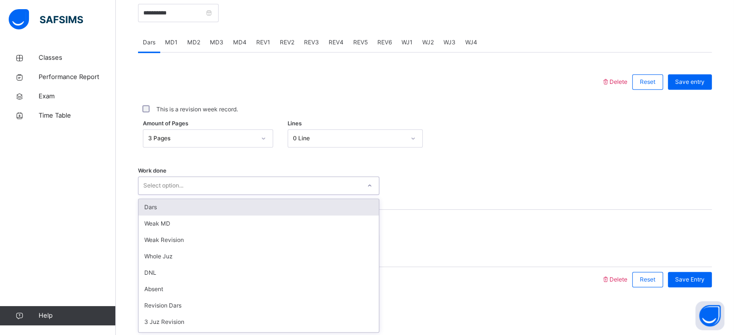
click at [143, 204] on div "Dars" at bounding box center [258, 207] width 240 height 16
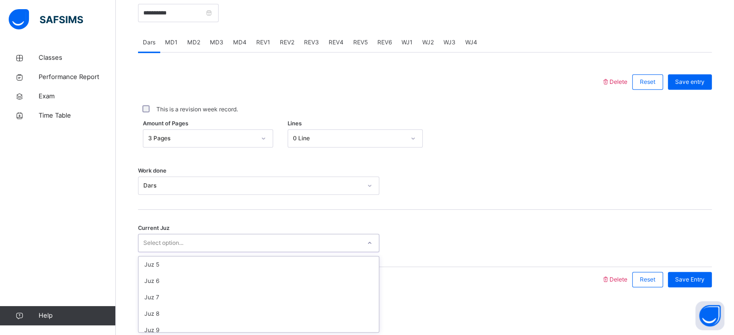
scroll to position [90, 0]
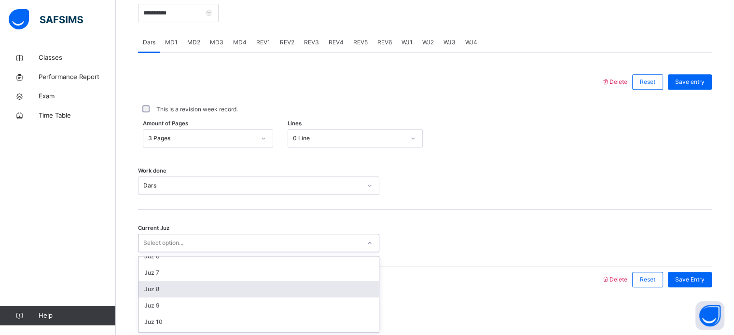
click at [147, 291] on div "Juz 8" at bounding box center [258, 289] width 240 height 16
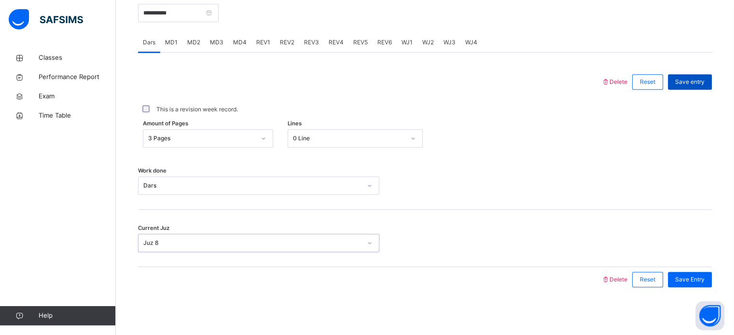
click at [711, 83] on div "Save entry" at bounding box center [690, 81] width 44 height 15
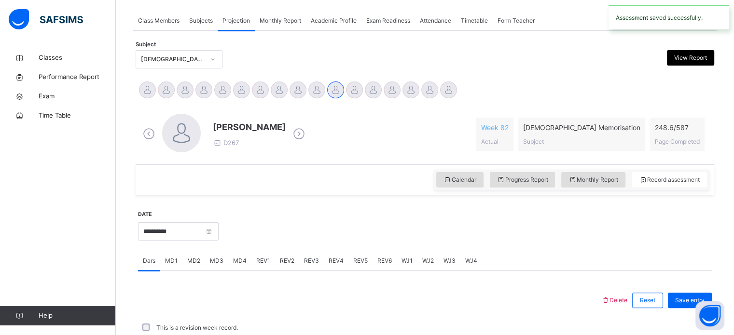
scroll to position [389, 0]
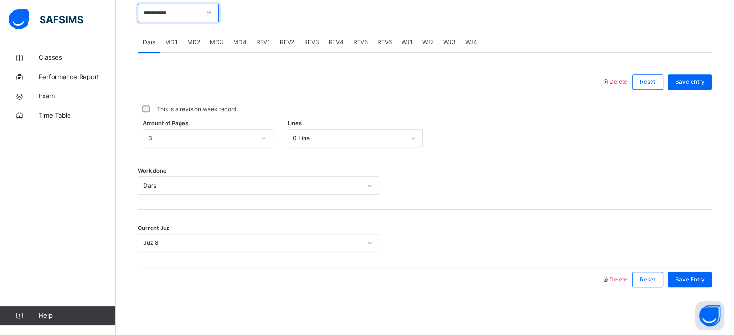
click at [213, 21] on input "**********" at bounding box center [178, 13] width 81 height 18
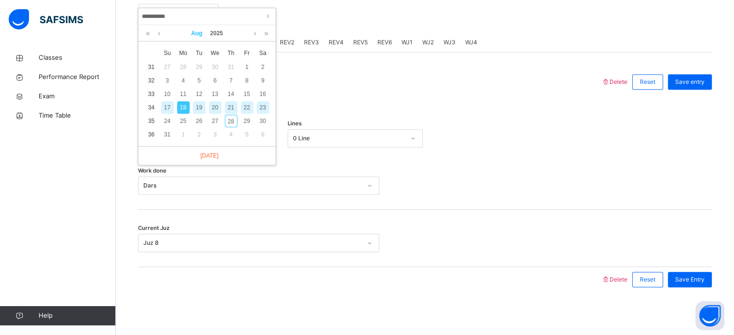
click at [203, 38] on link "Aug" at bounding box center [196, 33] width 19 height 16
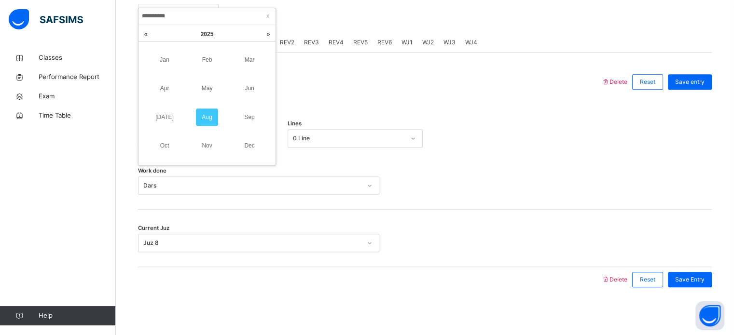
click at [286, 64] on div "Delete Reset Save entry This is a revision week record. Amount of Pages 3 Lines…" at bounding box center [424, 173] width 573 height 240
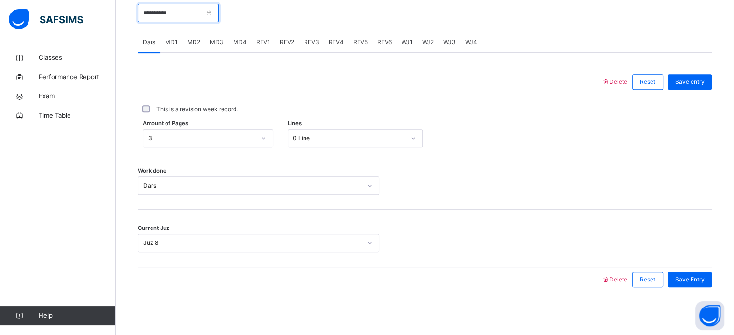
click at [218, 15] on input "**********" at bounding box center [178, 13] width 81 height 18
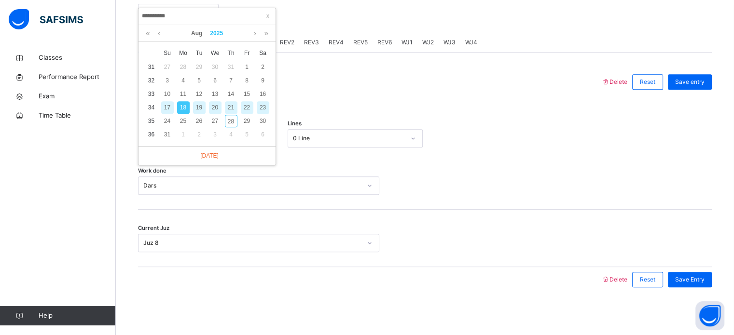
click at [226, 32] on link "2025" at bounding box center [216, 33] width 21 height 16
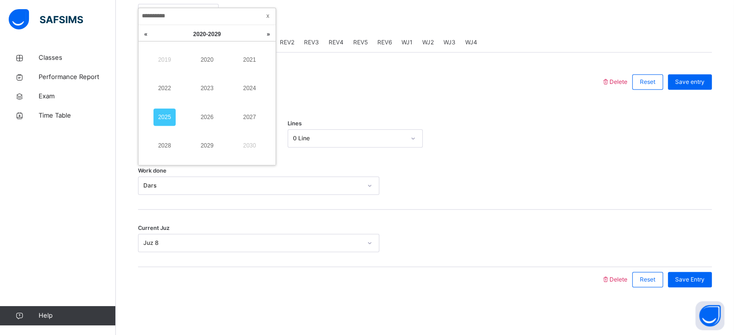
click at [266, 15] on span at bounding box center [268, 16] width 10 height 10
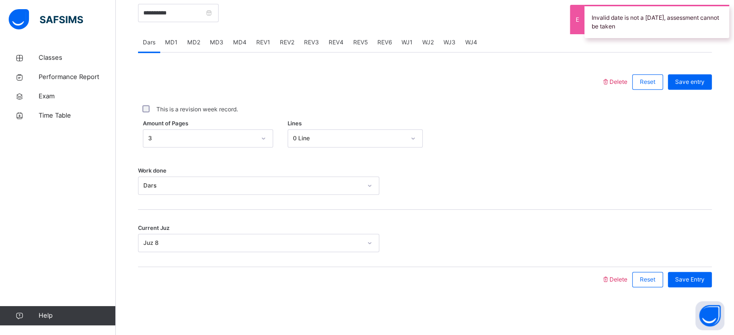
click at [248, 39] on div "MD4" at bounding box center [239, 42] width 23 height 19
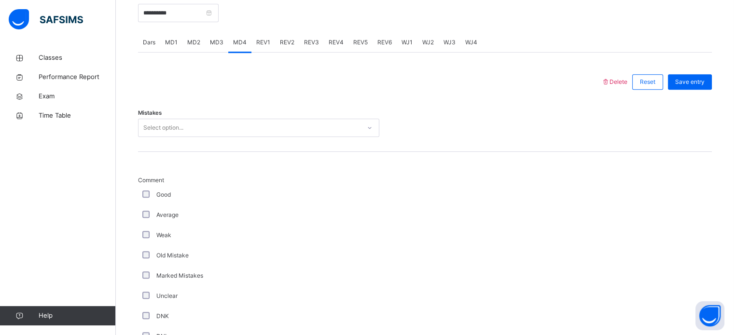
click at [196, 41] on span "MD2" at bounding box center [193, 42] width 13 height 9
click at [219, 43] on span "MD3" at bounding box center [217, 42] width 14 height 9
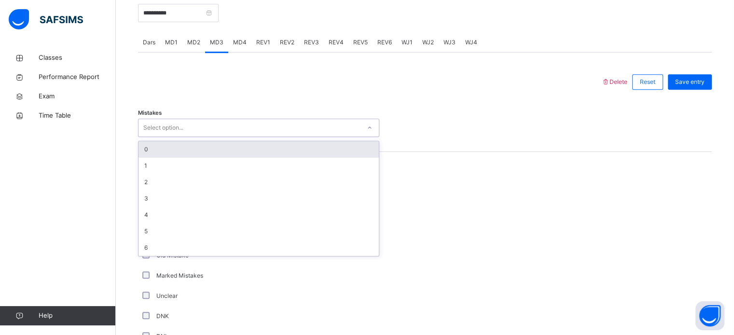
click at [168, 151] on div "0" at bounding box center [258, 149] width 240 height 16
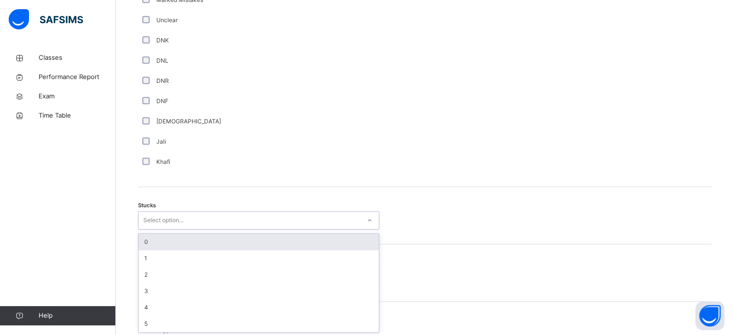
scroll to position [666, 0]
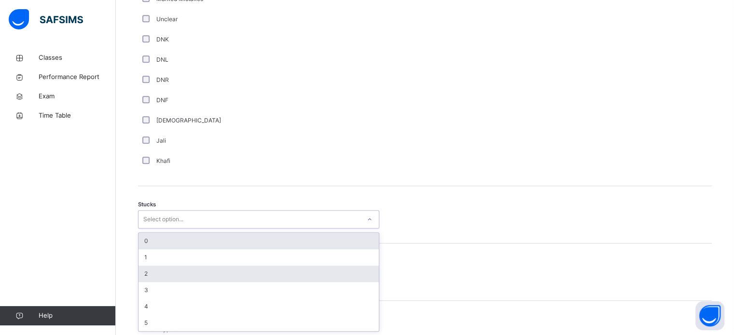
click at [155, 276] on div "2" at bounding box center [258, 274] width 240 height 16
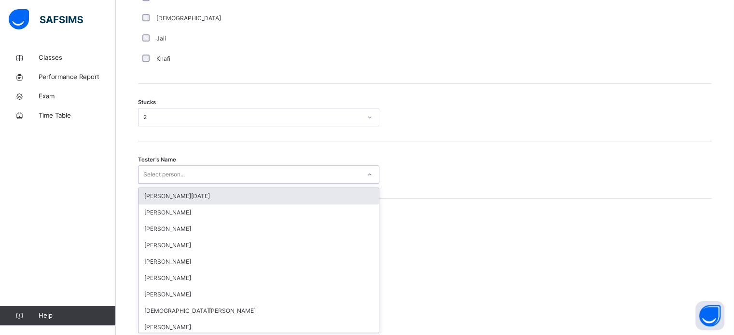
scroll to position [769, 0]
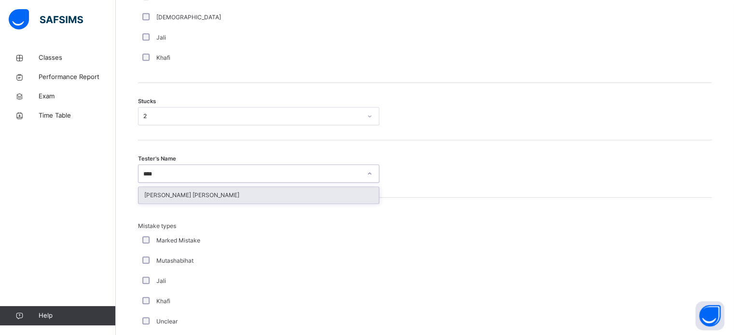
type input "*****"
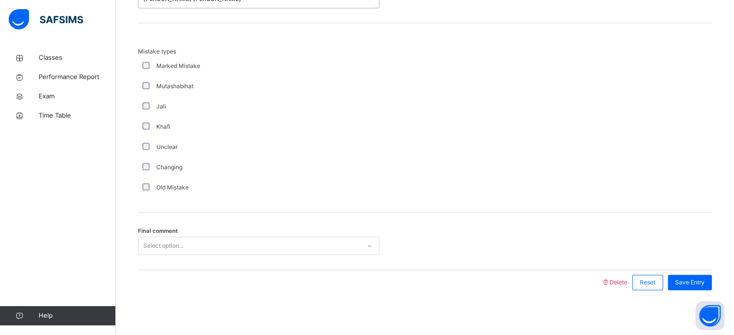
scroll to position [946, 0]
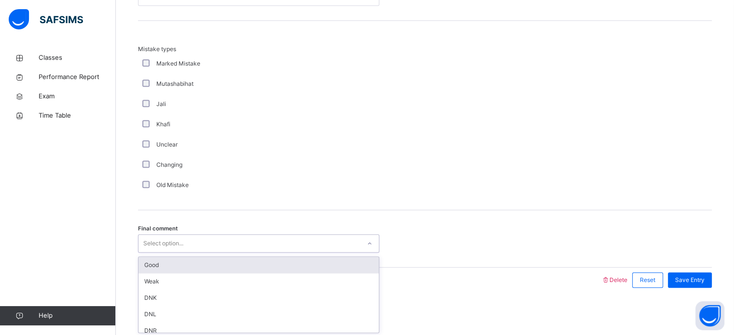
click at [174, 268] on div "Good" at bounding box center [258, 265] width 240 height 16
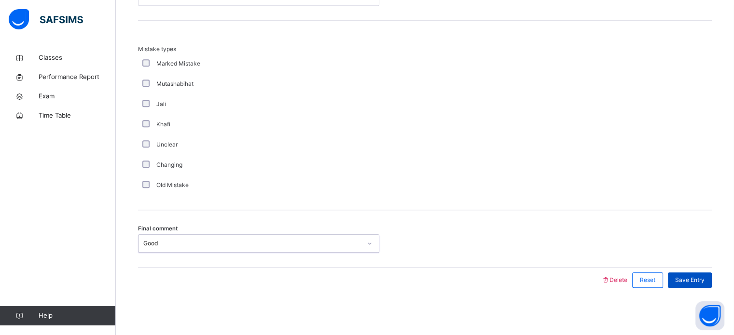
click at [691, 277] on span "Save Entry" at bounding box center [689, 280] width 29 height 9
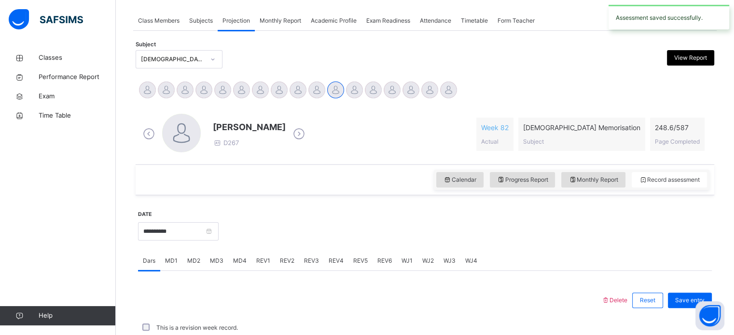
scroll to position [389, 0]
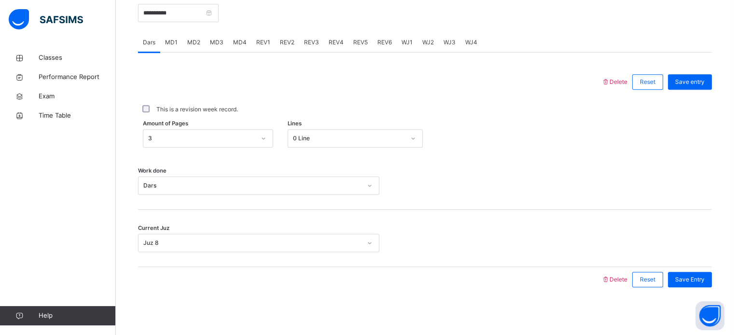
click at [239, 41] on span "MD4" at bounding box center [240, 42] width 14 height 9
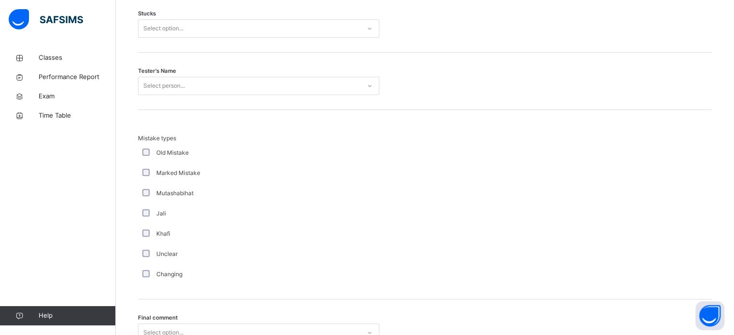
scroll to position [946, 0]
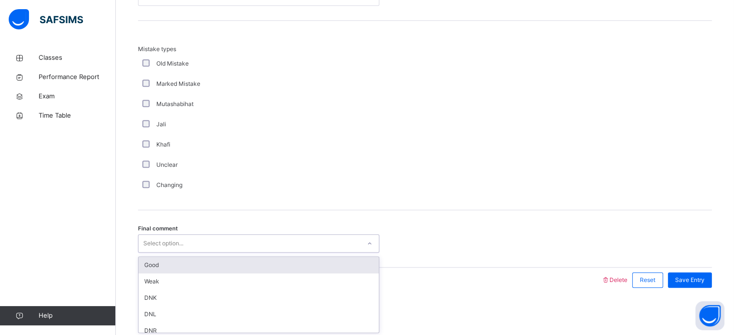
click at [168, 266] on div "Good" at bounding box center [258, 265] width 240 height 16
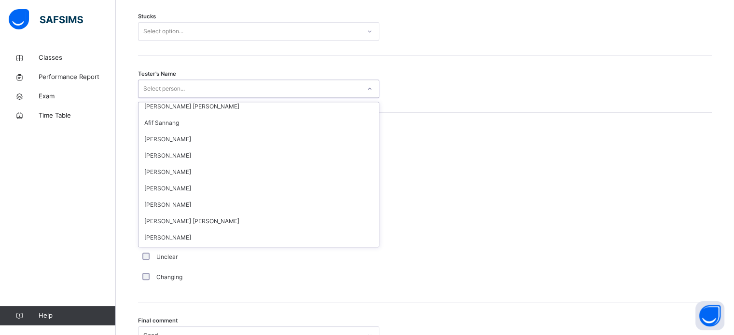
scroll to position [0, 0]
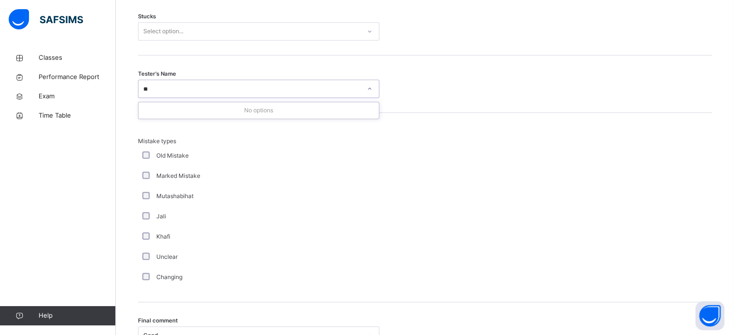
type input "*"
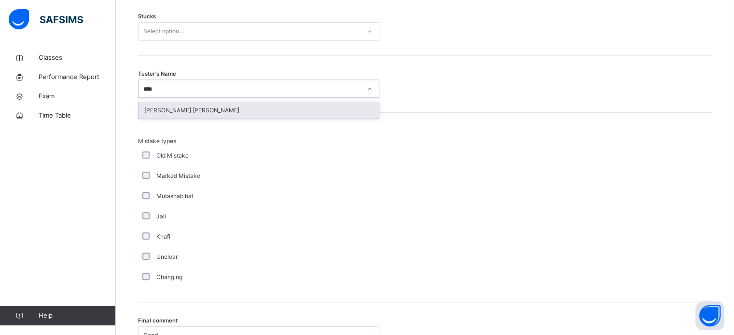
type input "*****"
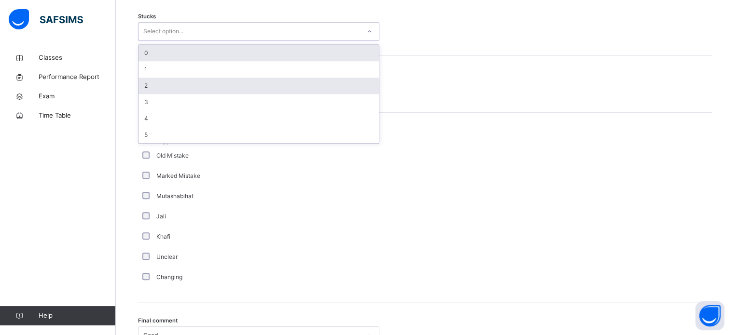
click at [186, 86] on div "2" at bounding box center [258, 86] width 240 height 16
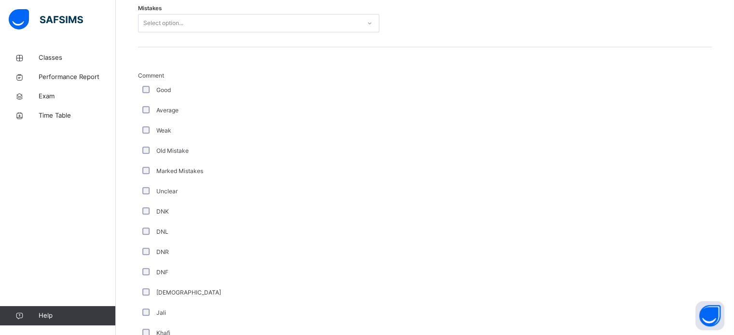
scroll to position [488, 0]
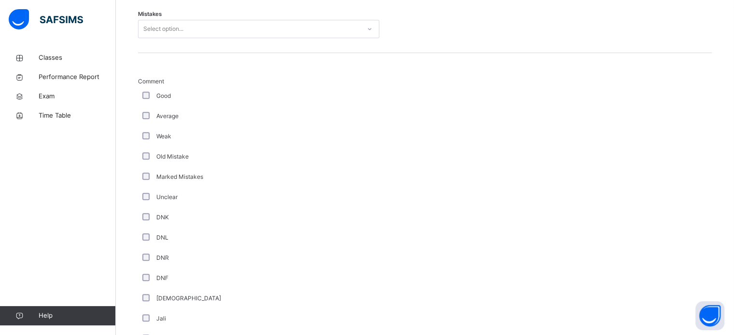
click at [154, 94] on div "Good" at bounding box center [258, 96] width 236 height 9
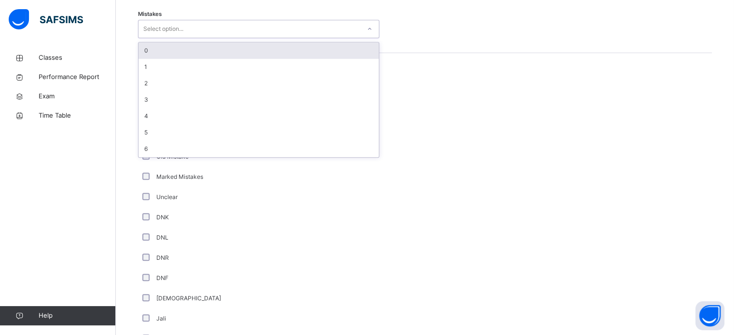
click at [201, 52] on div "0" at bounding box center [258, 50] width 240 height 16
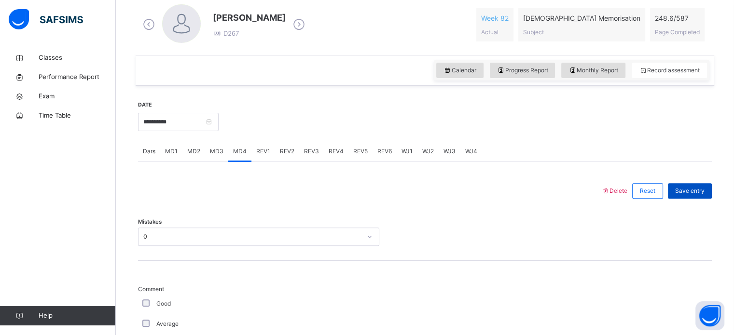
click at [696, 188] on span "Save entry" at bounding box center [689, 191] width 29 height 9
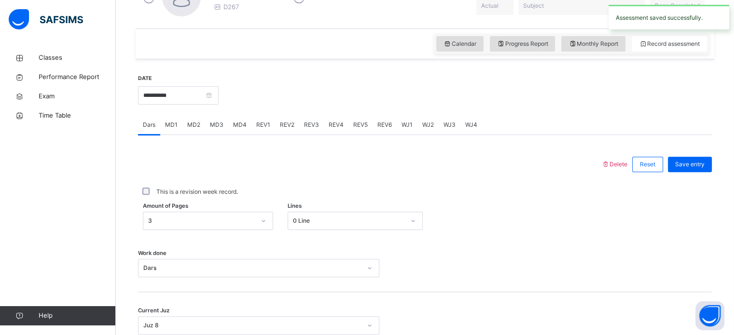
scroll to position [332, 0]
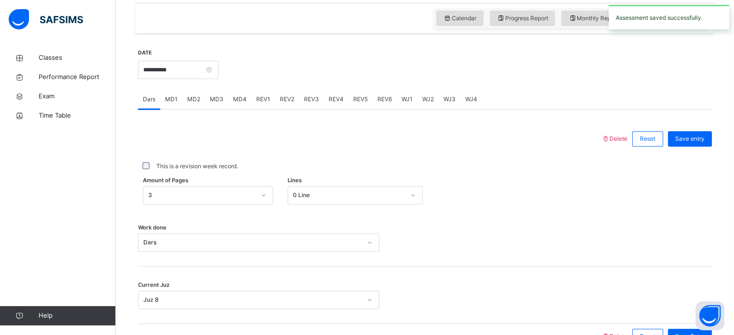
click at [169, 99] on span "MD1" at bounding box center [171, 99] width 13 height 9
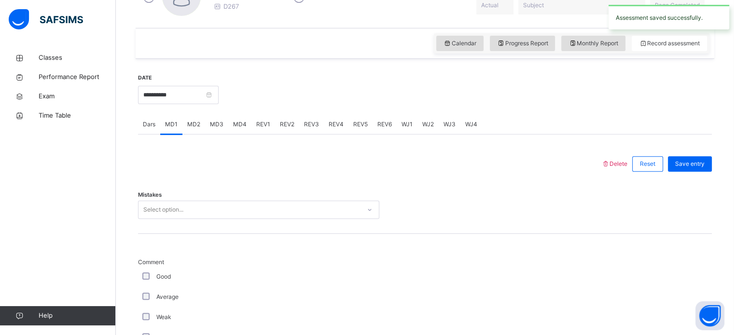
scroll to position [305, 0]
click at [220, 128] on span "MD3" at bounding box center [217, 126] width 14 height 9
click at [241, 125] on span "MD4" at bounding box center [240, 126] width 14 height 9
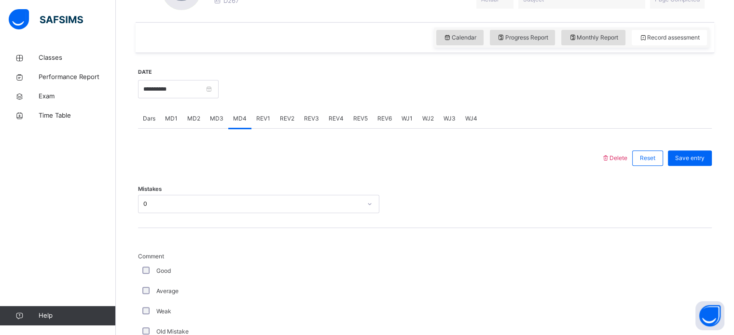
scroll to position [300, 0]
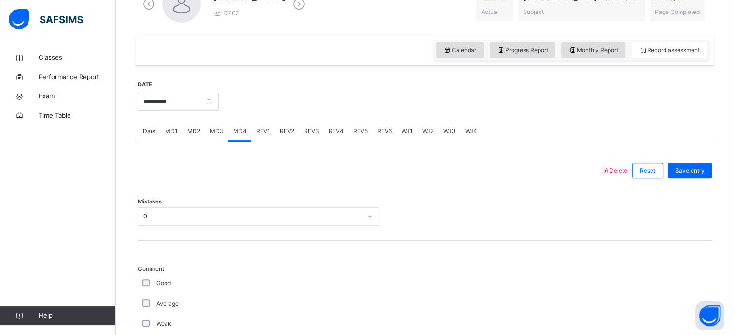
click at [260, 133] on span "REV1" at bounding box center [263, 131] width 14 height 9
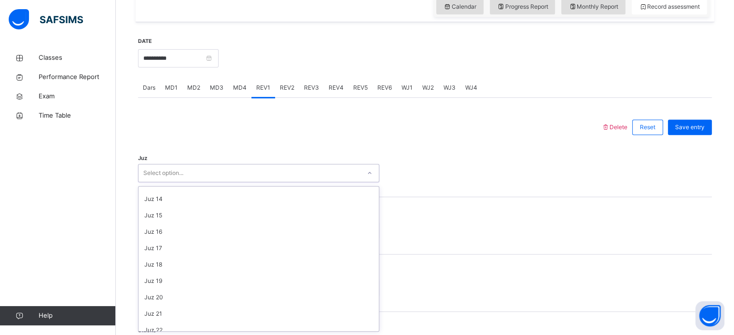
scroll to position [347, 0]
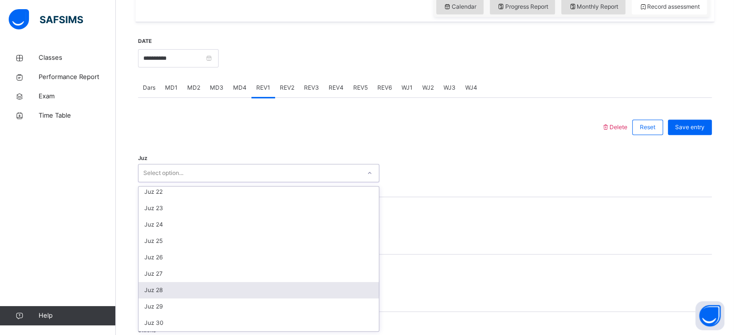
click at [145, 294] on div "Juz 28" at bounding box center [258, 290] width 240 height 16
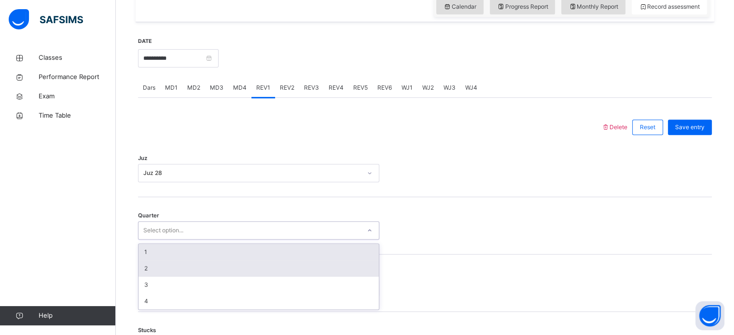
click at [140, 270] on div "2" at bounding box center [258, 268] width 240 height 16
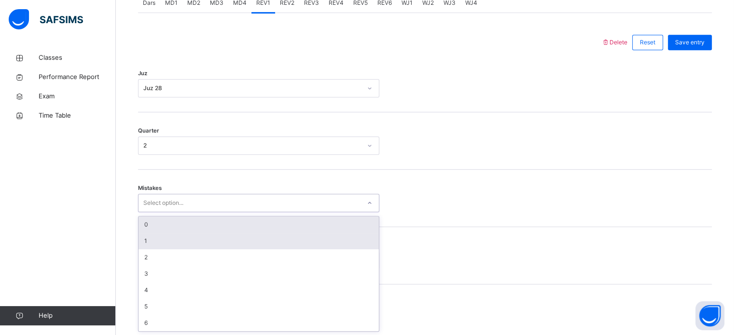
click at [141, 245] on div "1" at bounding box center [258, 241] width 240 height 16
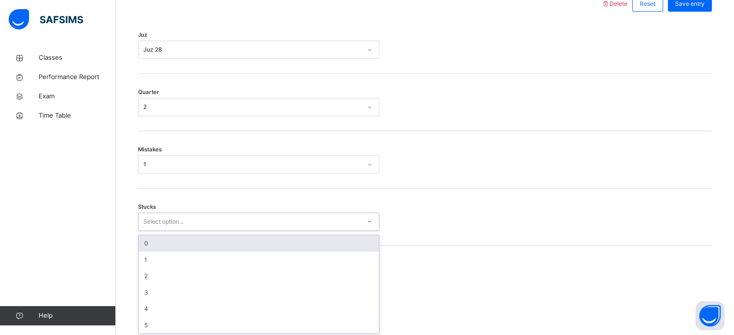
scroll to position [469, 0]
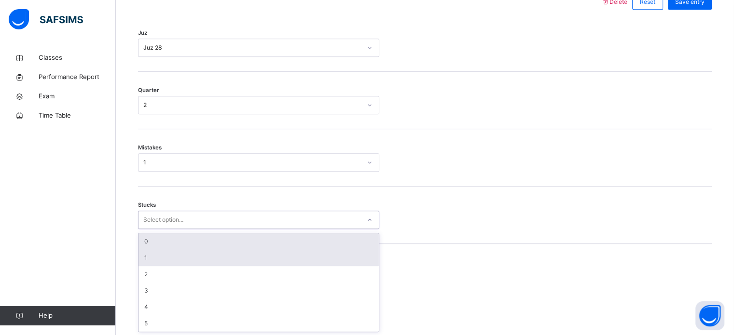
click at [139, 255] on div "1" at bounding box center [258, 258] width 240 height 16
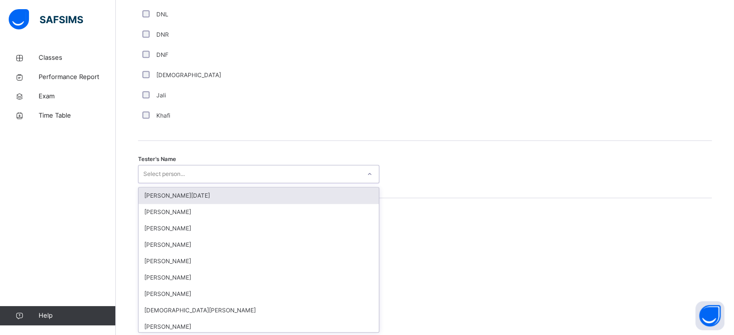
scroll to position [884, 0]
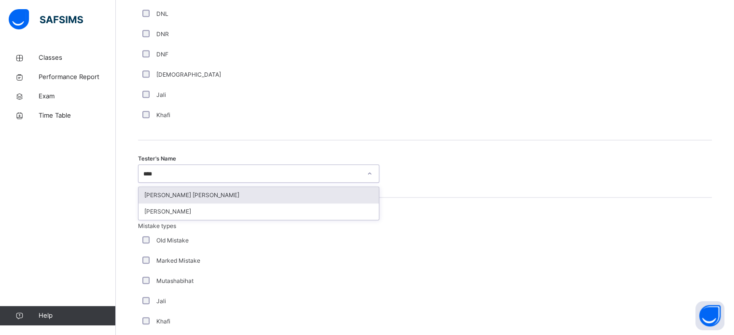
type input "*****"
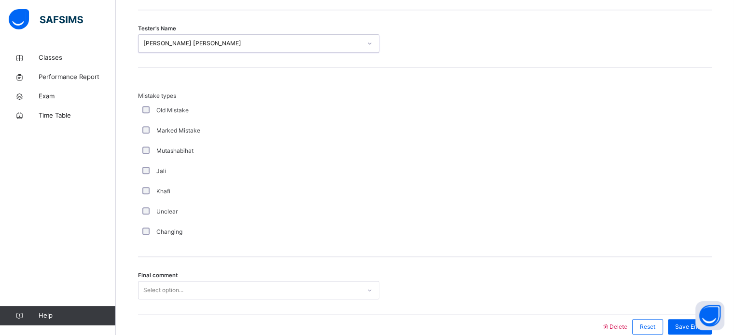
scroll to position [1061, 0]
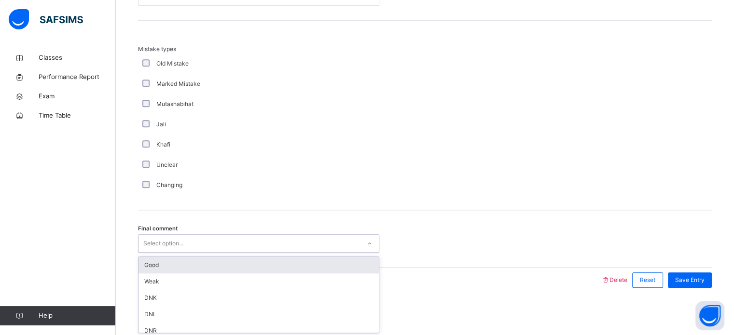
click at [141, 260] on div "Good" at bounding box center [258, 265] width 240 height 16
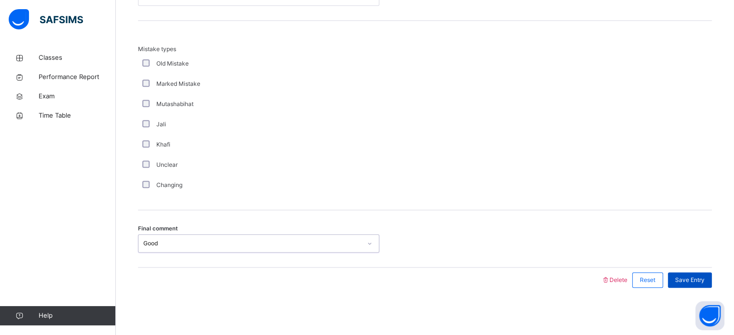
click at [695, 284] on div "Save Entry" at bounding box center [690, 280] width 44 height 15
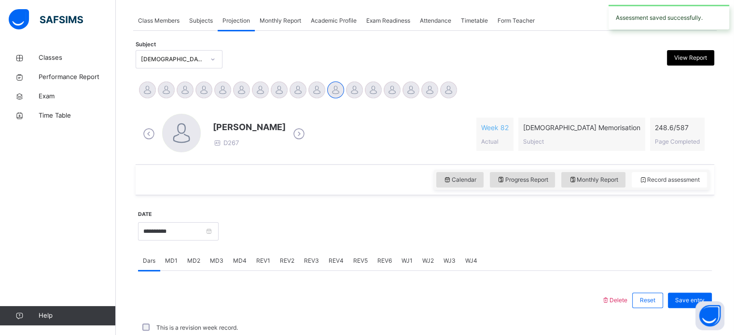
scroll to position [389, 0]
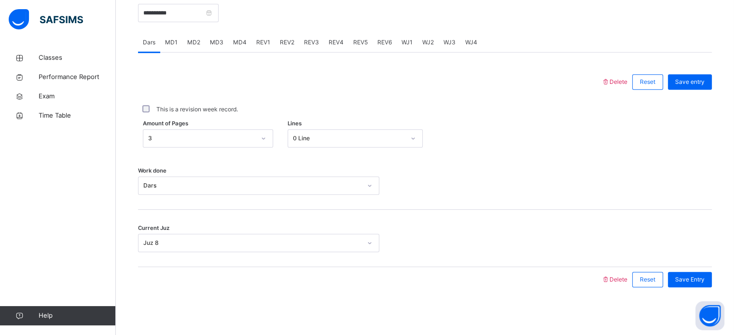
click at [241, 41] on span "MD4" at bounding box center [240, 42] width 14 height 9
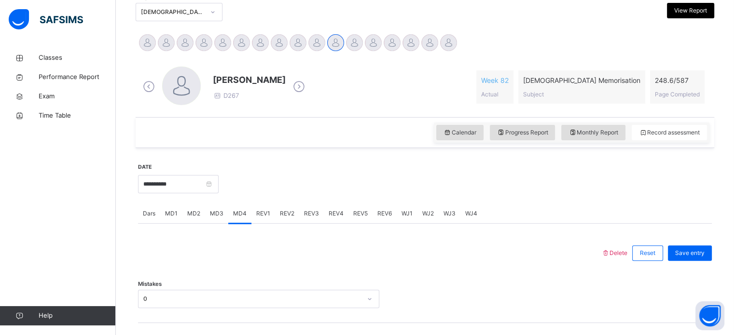
scroll to position [245, 0]
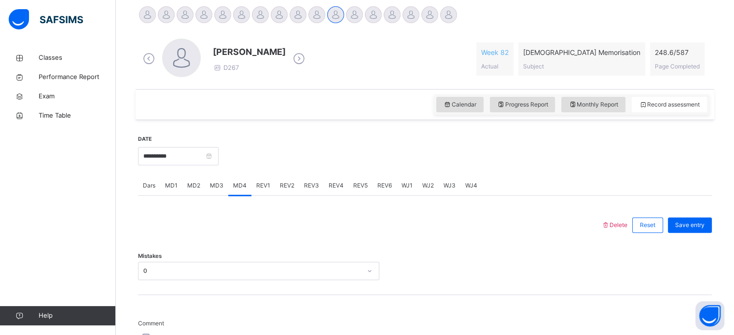
click at [259, 187] on span "REV1" at bounding box center [263, 185] width 14 height 9
click at [291, 187] on span "REV2" at bounding box center [287, 185] width 14 height 9
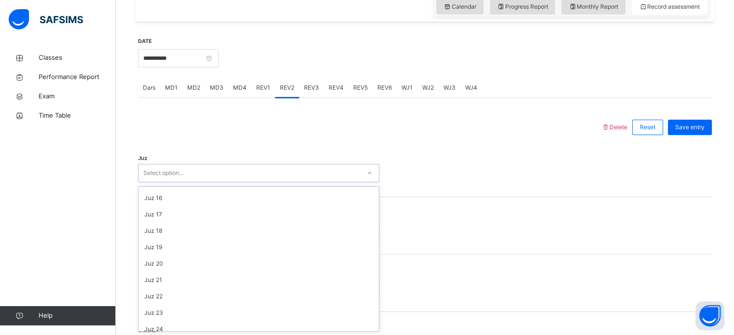
scroll to position [347, 0]
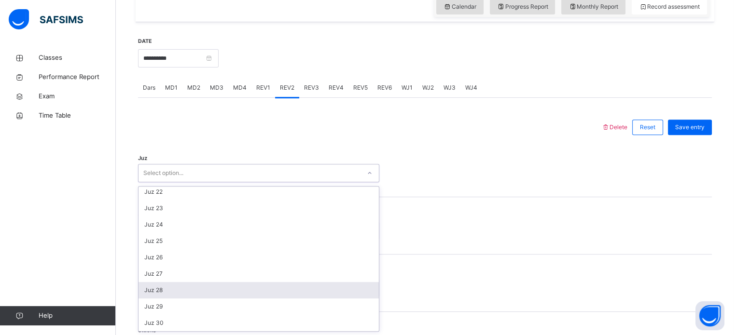
click at [148, 290] on div "Juz 28" at bounding box center [258, 290] width 240 height 16
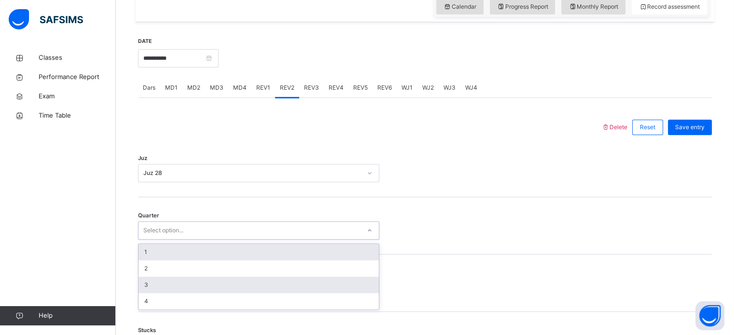
click at [144, 285] on div "3" at bounding box center [258, 285] width 240 height 16
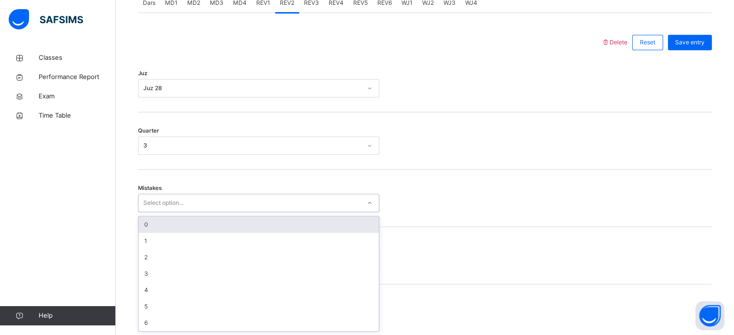
click at [144, 227] on div "0" at bounding box center [258, 225] width 240 height 16
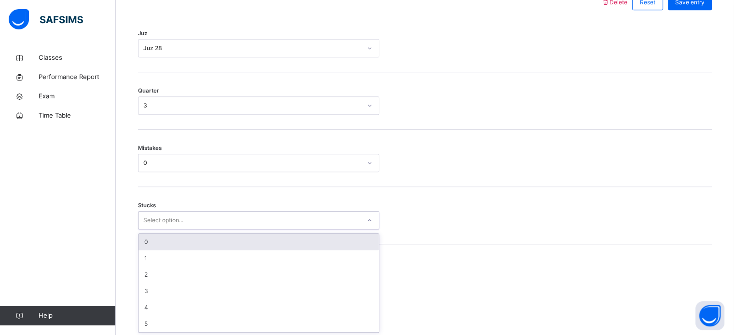
scroll to position [469, 0]
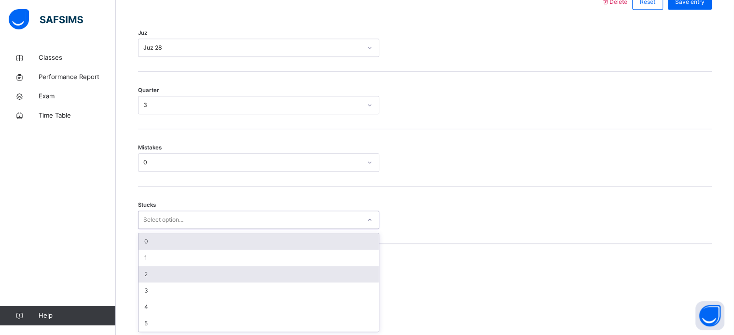
click at [140, 272] on div "2" at bounding box center [258, 274] width 240 height 16
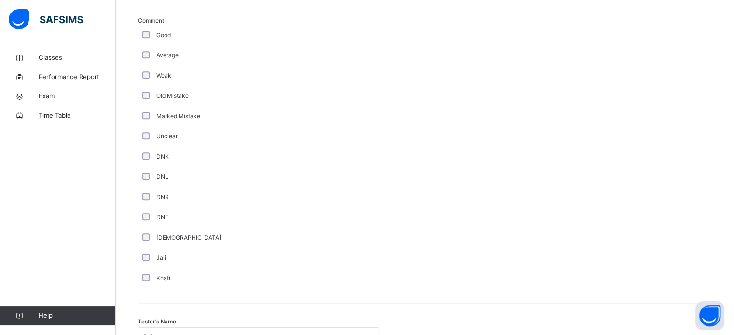
scroll to position [732, 0]
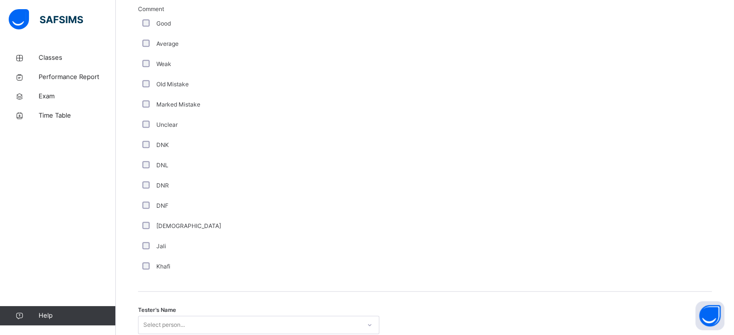
click at [191, 174] on div "DNL" at bounding box center [258, 165] width 241 height 20
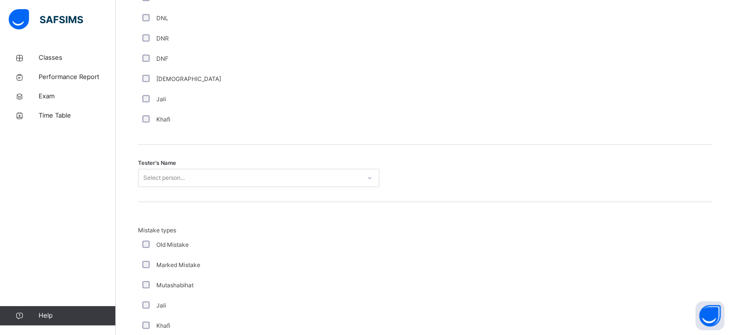
scroll to position [881, 0]
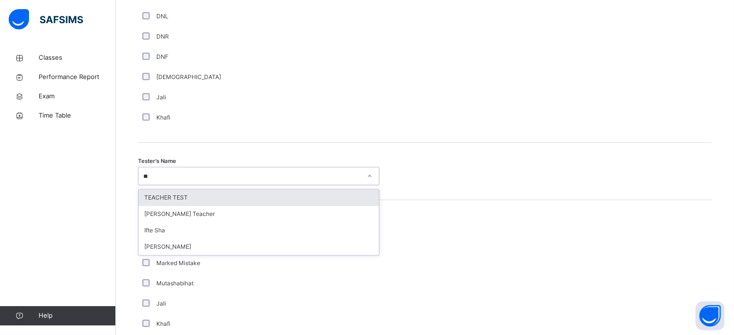
type input "*"
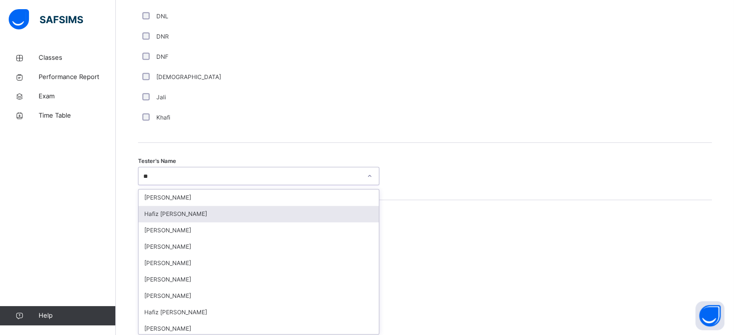
type input "*"
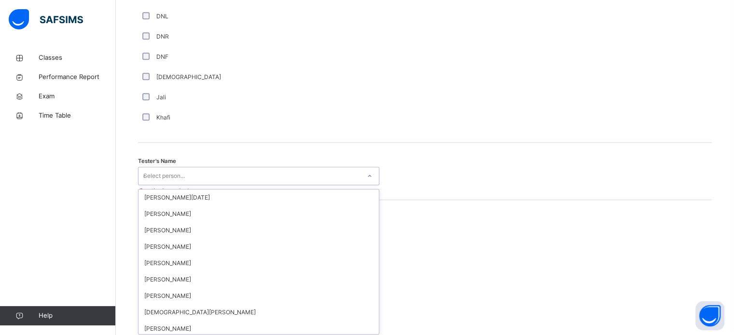
type input "**"
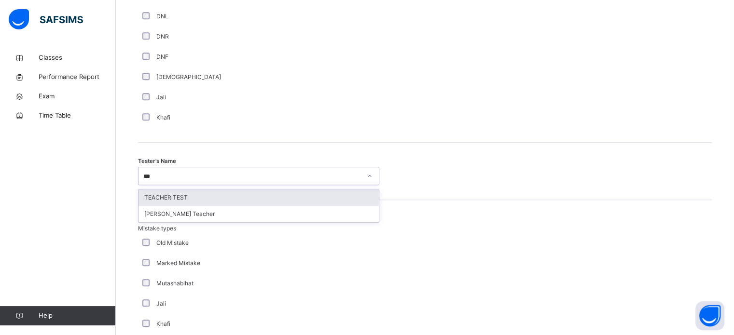
type input "****"
click at [224, 197] on div "TEACHER TEST" at bounding box center [258, 198] width 240 height 16
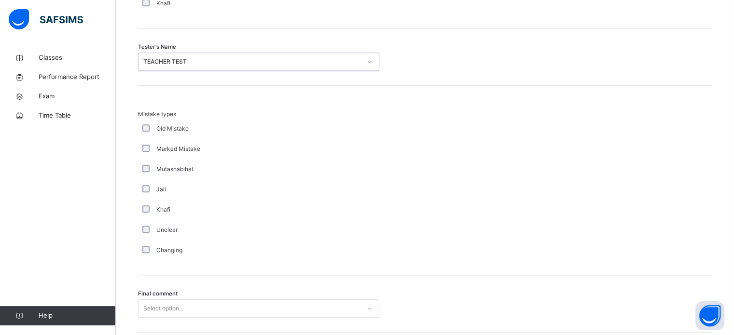
scroll to position [1061, 0]
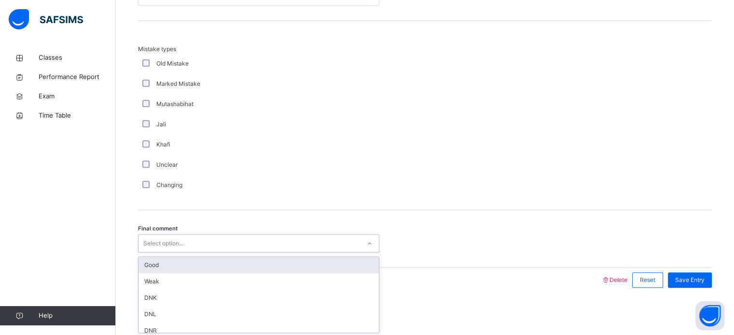
click at [140, 264] on div "Good" at bounding box center [258, 265] width 240 height 16
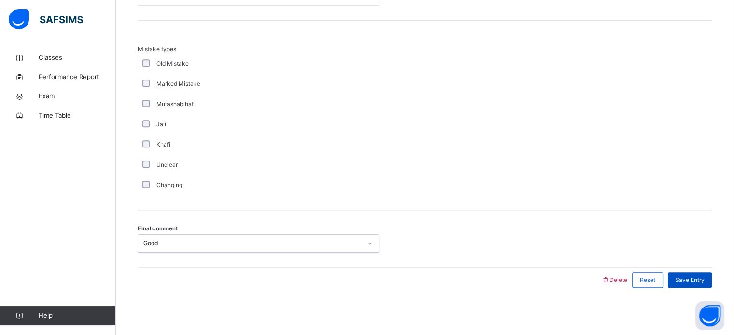
click at [704, 277] on span "Save Entry" at bounding box center [689, 280] width 29 height 9
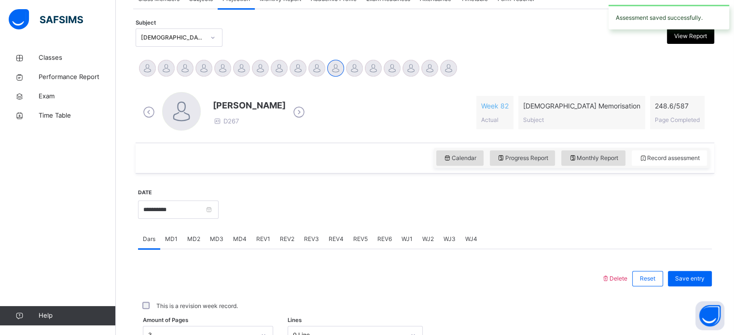
scroll to position [243, 0]
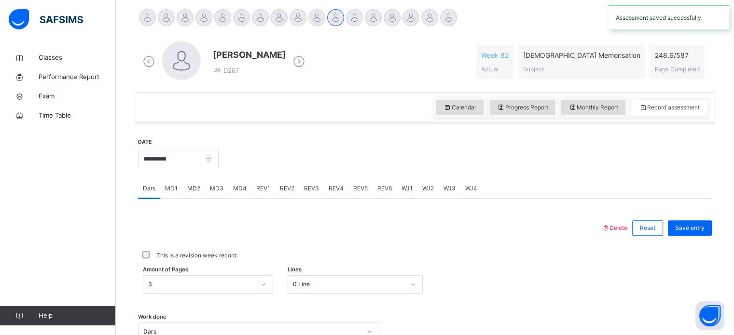
click at [299, 188] on div "REV3" at bounding box center [311, 188] width 25 height 19
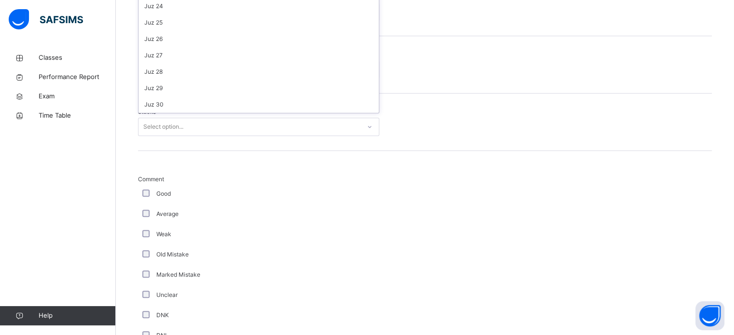
scroll to position [560, 0]
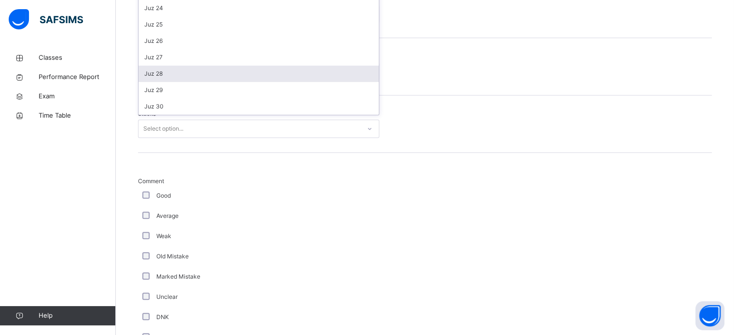
click at [152, 77] on div "Juz 28" at bounding box center [258, 74] width 240 height 16
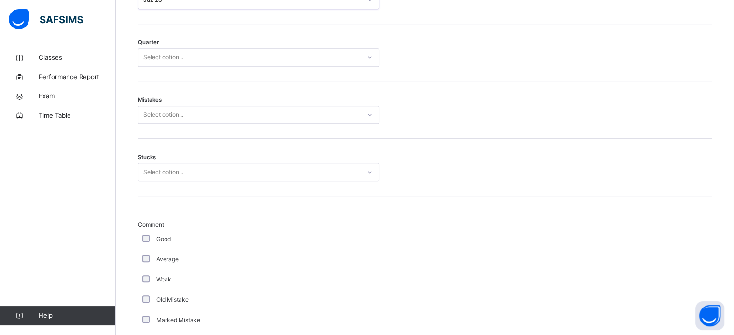
scroll to position [497, 0]
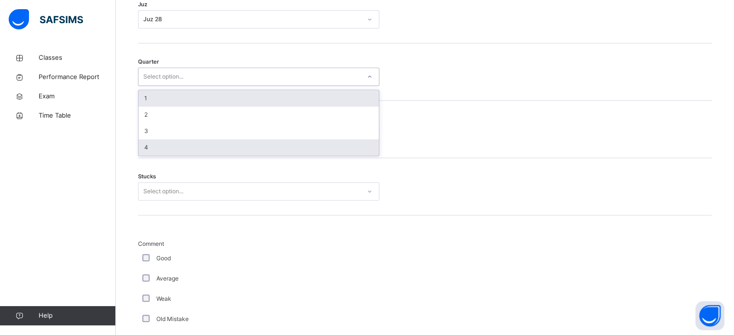
click at [145, 146] on div "4" at bounding box center [258, 147] width 240 height 16
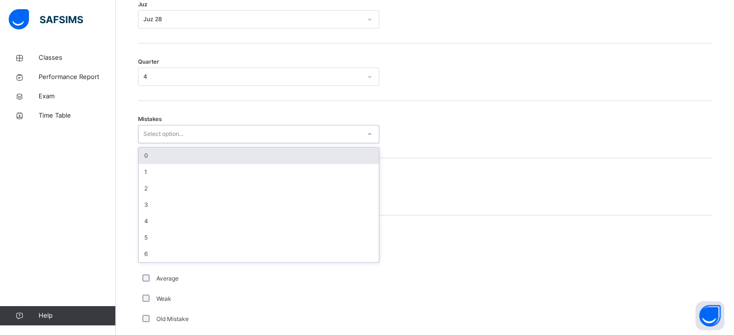
click at [143, 153] on div "0" at bounding box center [258, 156] width 240 height 16
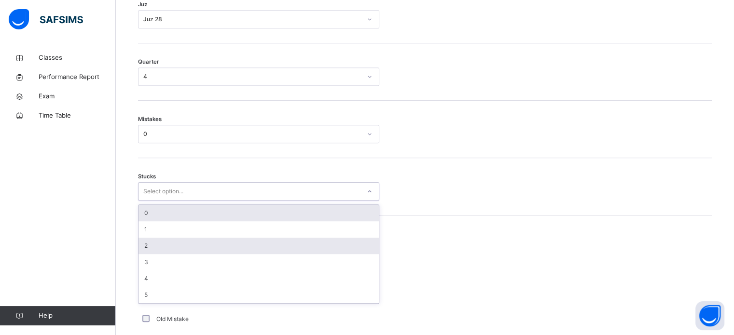
click at [138, 249] on div "2" at bounding box center [258, 246] width 240 height 16
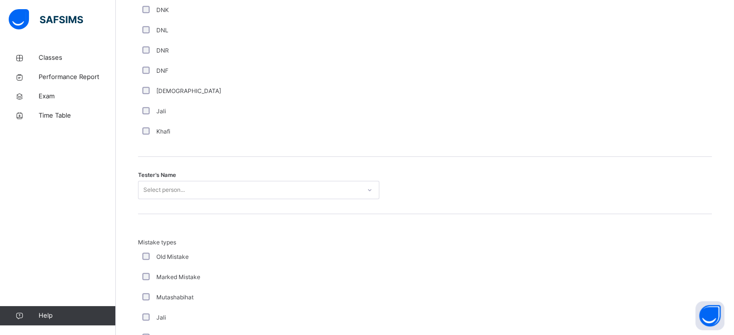
scroll to position [886, 0]
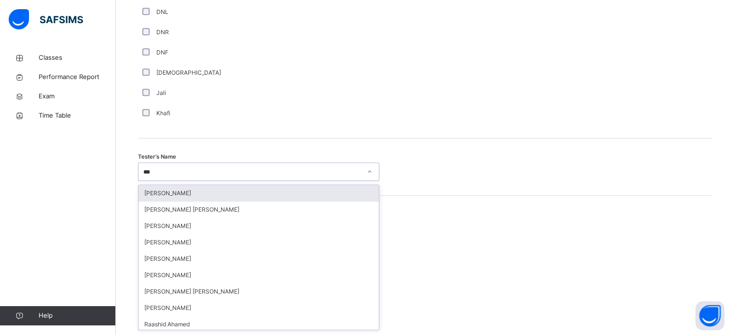
type input "****"
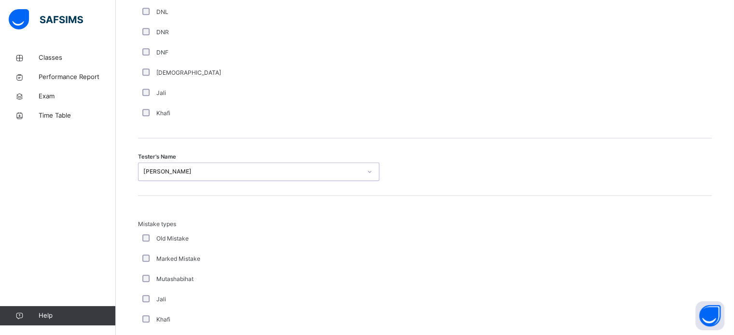
scroll to position [1061, 0]
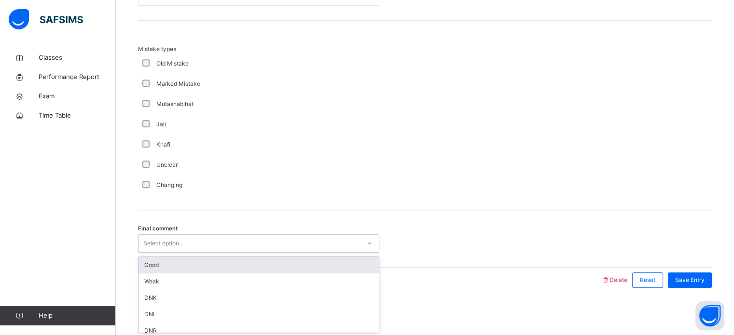
click at [139, 266] on div "Good" at bounding box center [258, 265] width 240 height 16
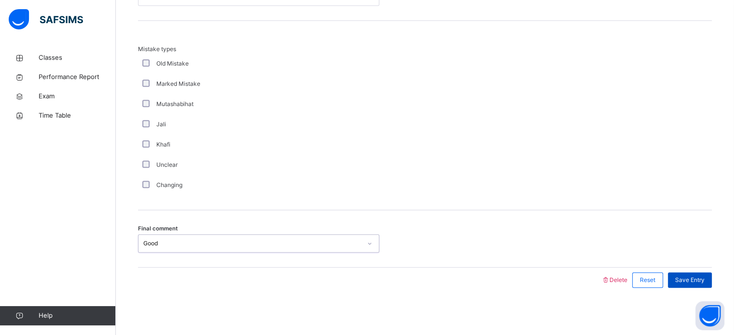
click at [691, 283] on span "Save Entry" at bounding box center [689, 280] width 29 height 9
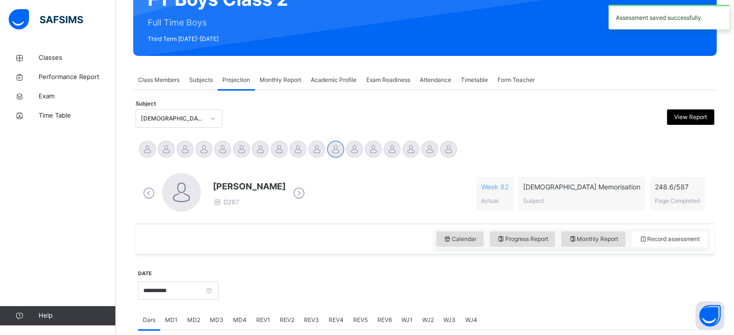
scroll to position [172, 0]
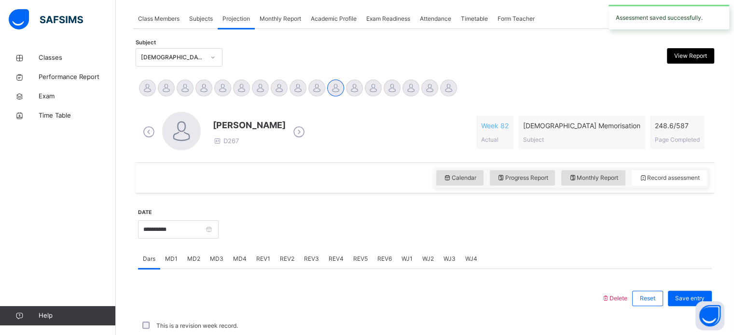
click at [336, 261] on span "REV4" at bounding box center [335, 259] width 15 height 9
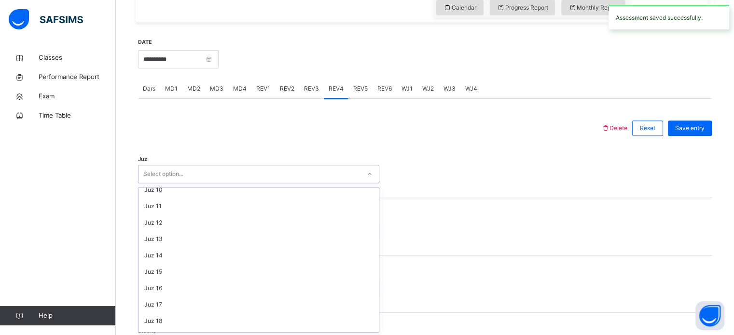
scroll to position [347, 0]
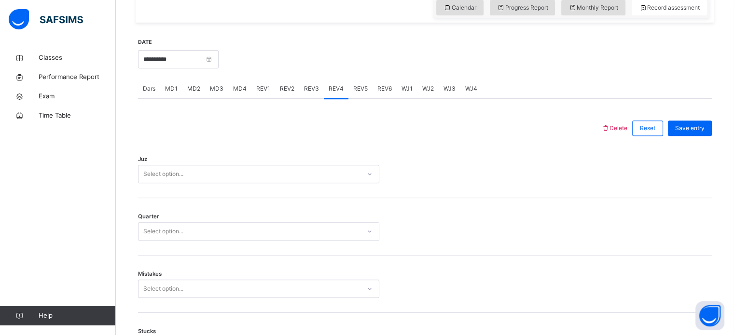
click at [114, 266] on div "Classes Performance Report Exam Time Table Help" at bounding box center [58, 187] width 116 height 297
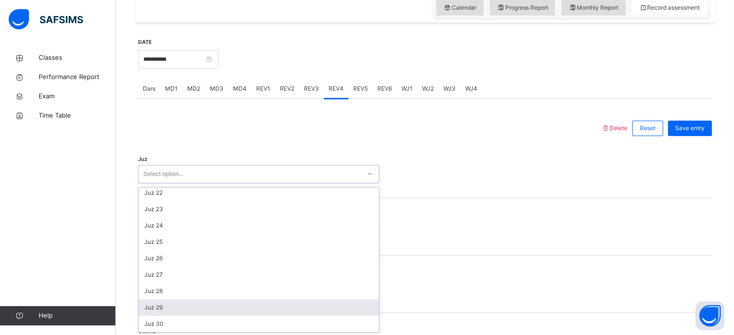
click at [145, 309] on div "Juz 29" at bounding box center [258, 308] width 240 height 16
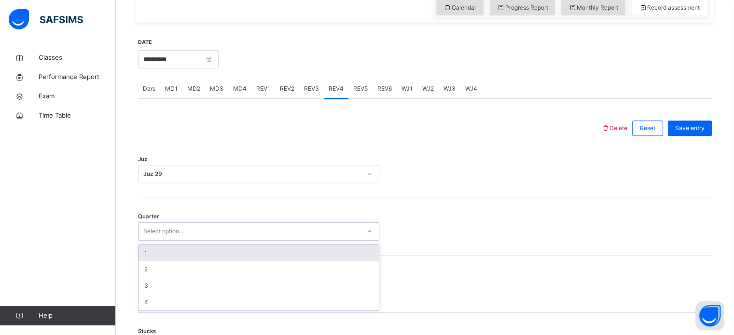
click at [139, 253] on div "1" at bounding box center [258, 253] width 240 height 16
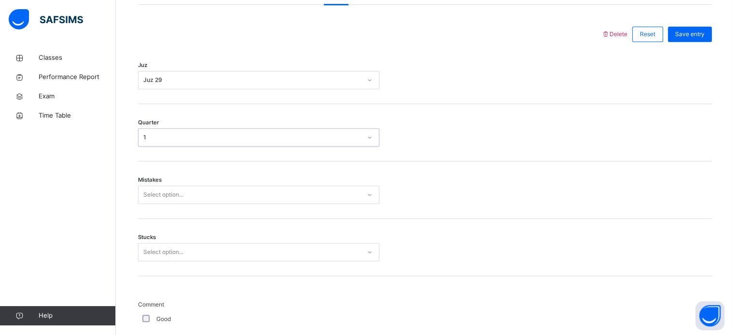
scroll to position [438, 0]
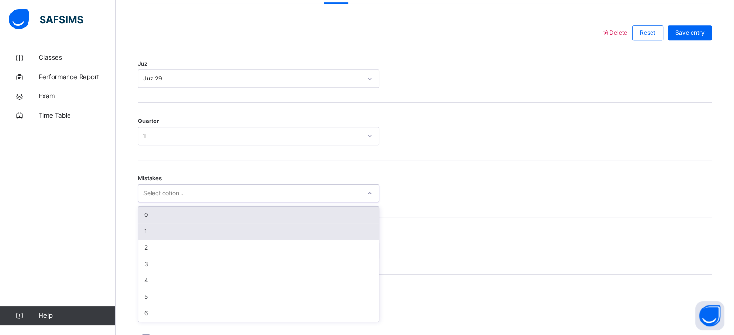
click at [139, 232] on div "1" at bounding box center [258, 231] width 240 height 16
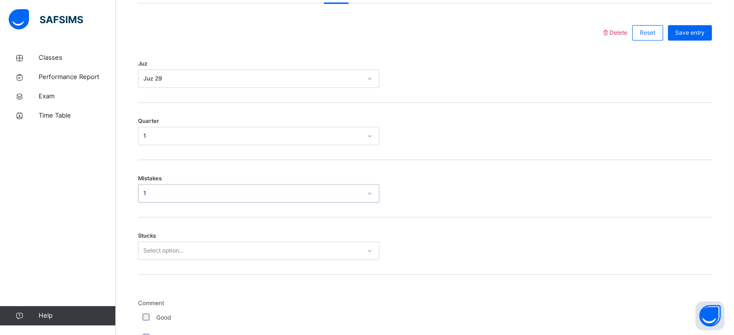
click at [239, 265] on div "Stucks Select option..." at bounding box center [424, 246] width 573 height 57
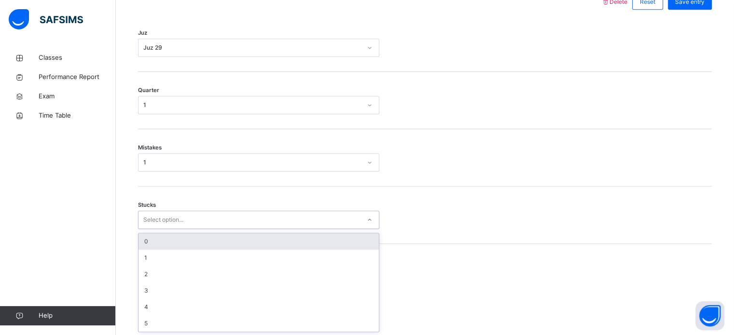
scroll to position [469, 0]
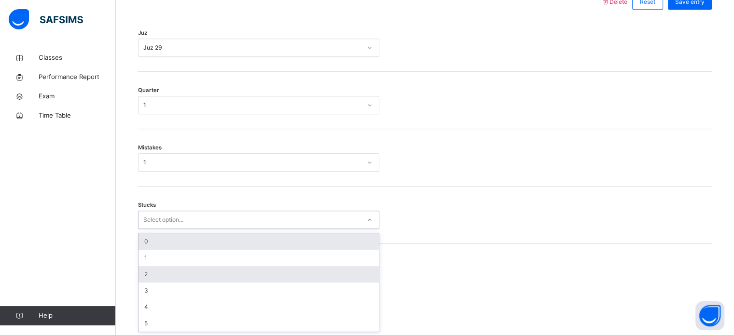
click at [189, 266] on div "2" at bounding box center [258, 274] width 240 height 16
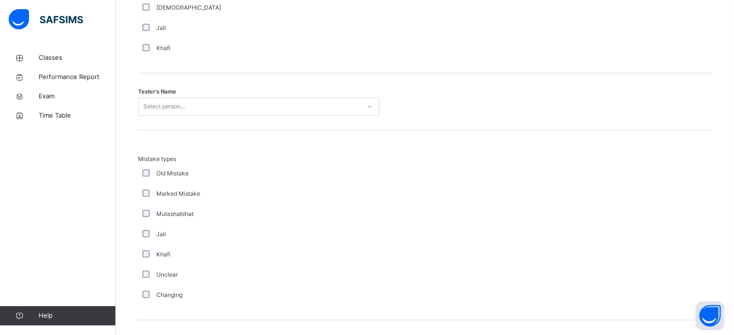
scroll to position [960, 0]
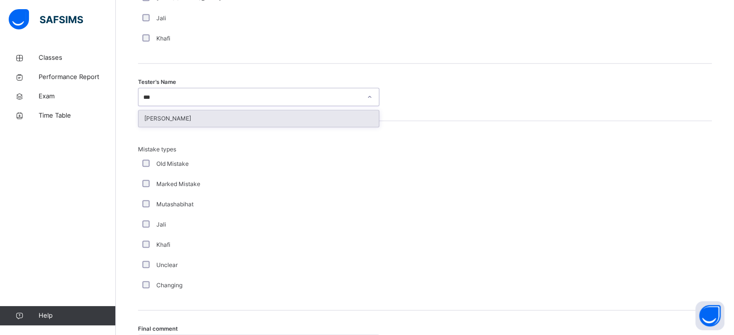
type input "****"
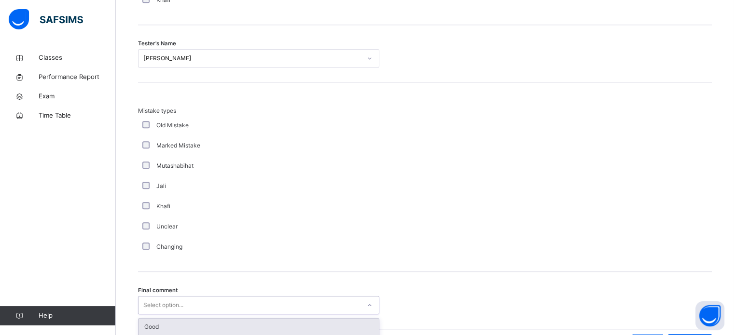
scroll to position [1061, 0]
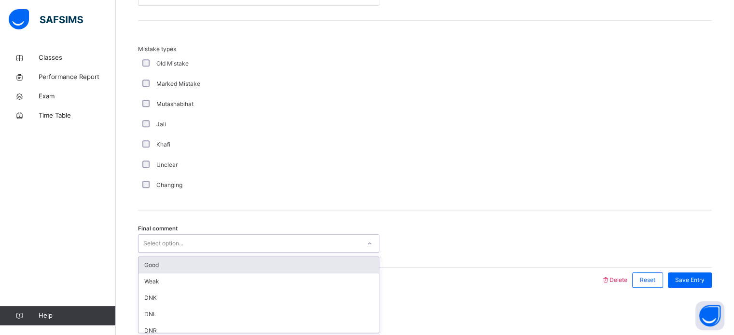
click at [178, 264] on div "Good" at bounding box center [258, 265] width 240 height 16
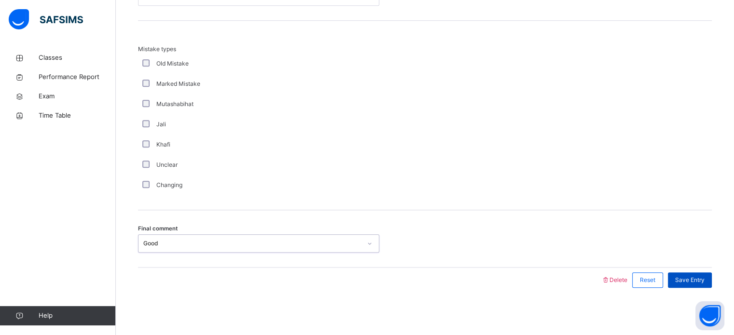
click at [695, 283] on span "Save Entry" at bounding box center [689, 280] width 29 height 9
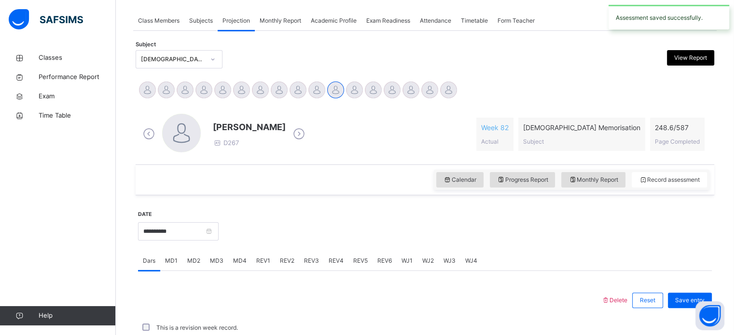
scroll to position [389, 0]
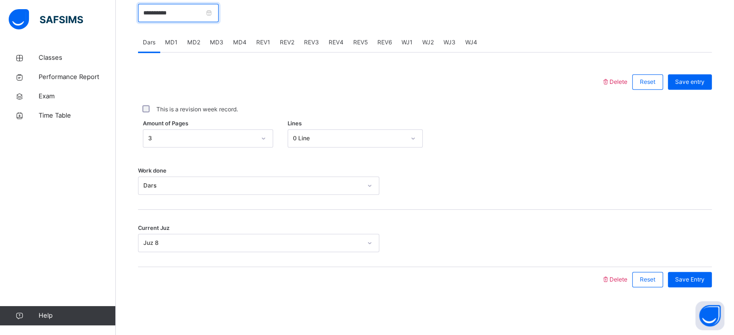
click at [158, 18] on input "**********" at bounding box center [178, 13] width 81 height 18
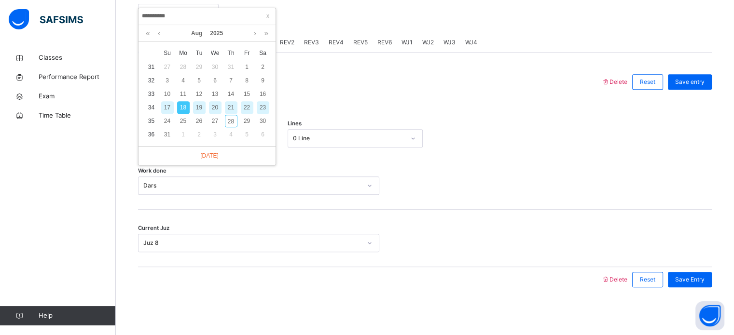
click at [199, 109] on div "19" at bounding box center [199, 107] width 13 height 13
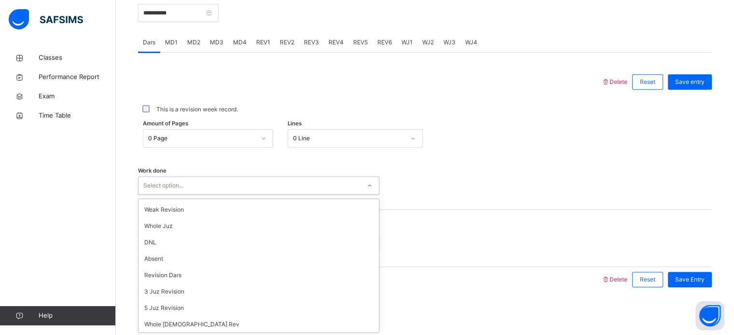
scroll to position [0, 0]
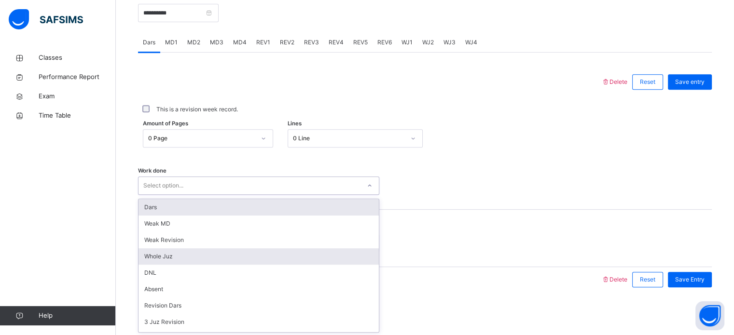
click at [152, 258] on div "Whole Juz" at bounding box center [258, 256] width 240 height 16
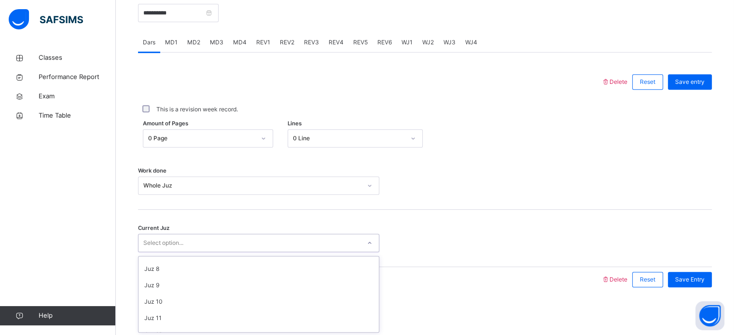
scroll to position [109, 0]
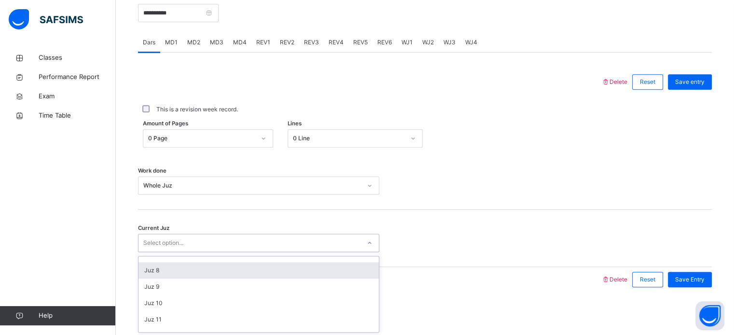
click at [146, 268] on div "Juz 8" at bounding box center [258, 270] width 240 height 16
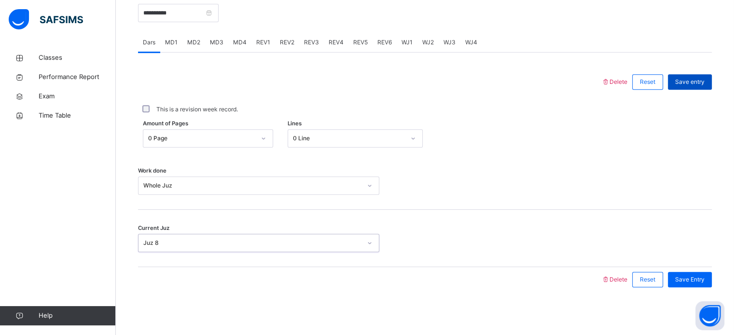
click at [693, 84] on span "Save entry" at bounding box center [689, 82] width 29 height 9
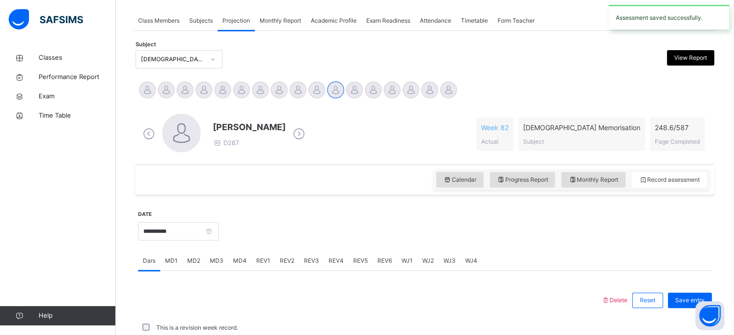
scroll to position [389, 0]
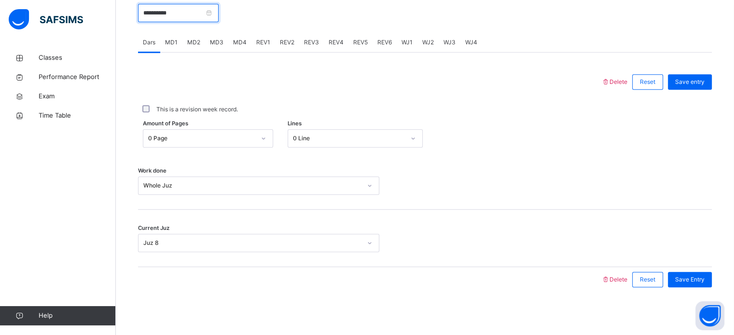
click at [157, 17] on input "**********" at bounding box center [178, 13] width 81 height 18
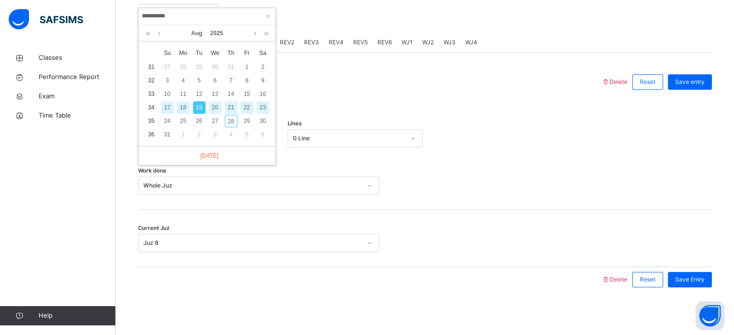
click at [213, 108] on div "20" at bounding box center [215, 107] width 13 height 13
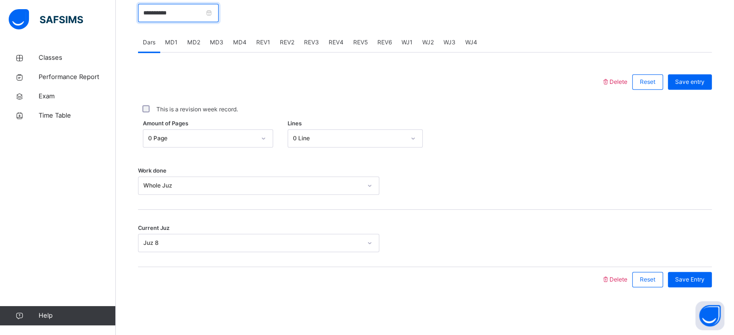
click at [167, 19] on input "**********" at bounding box center [178, 13] width 81 height 18
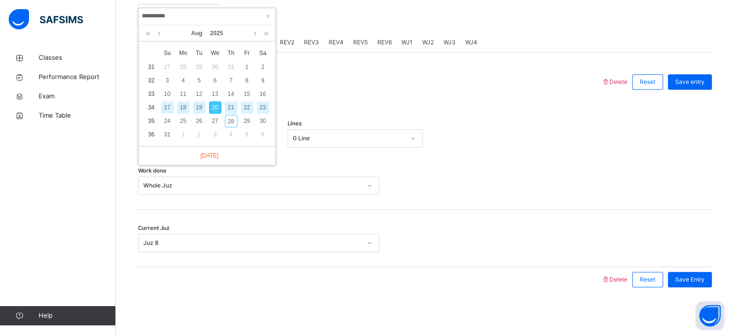
click at [229, 105] on div "21" at bounding box center [231, 107] width 13 height 13
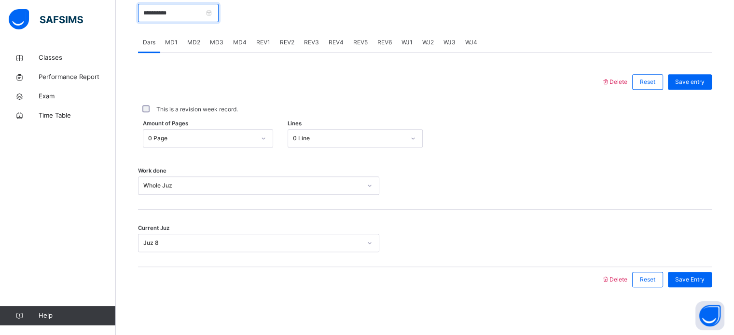
click at [157, 14] on input "**********" at bounding box center [178, 13] width 81 height 18
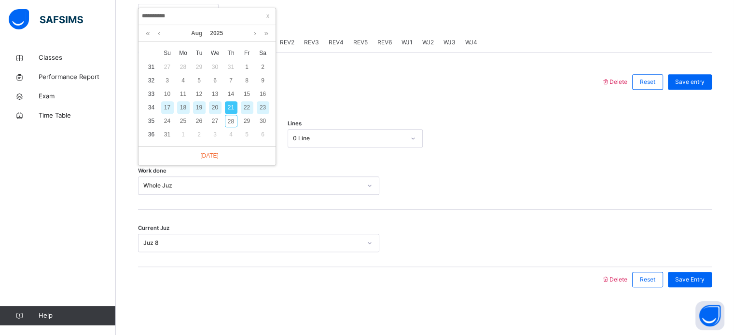
click at [246, 108] on div "22" at bounding box center [247, 107] width 13 height 13
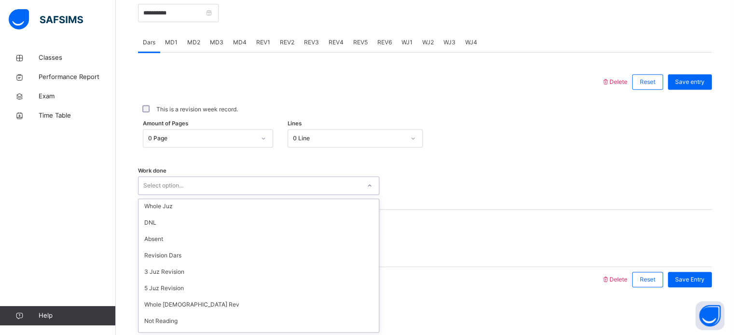
scroll to position [51, 0]
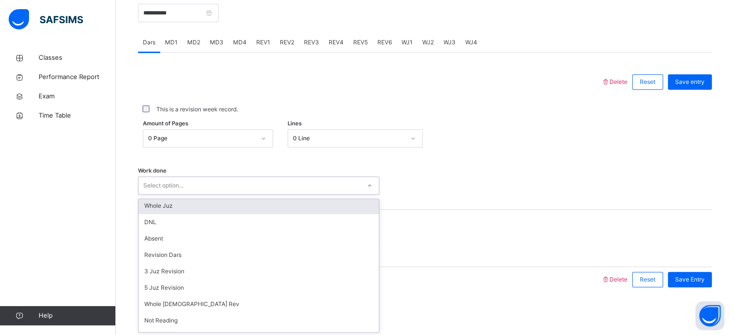
click at [149, 204] on div "Whole Juz" at bounding box center [258, 206] width 240 height 16
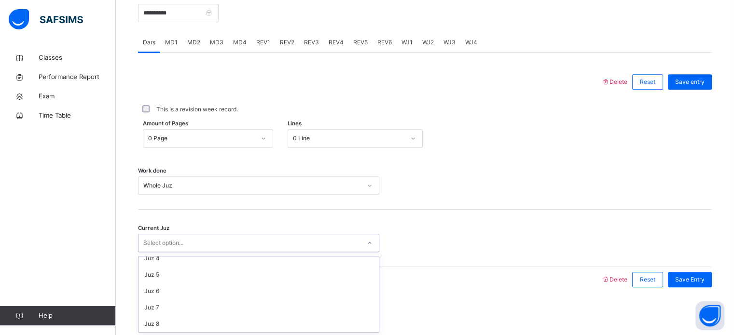
scroll to position [65, 0]
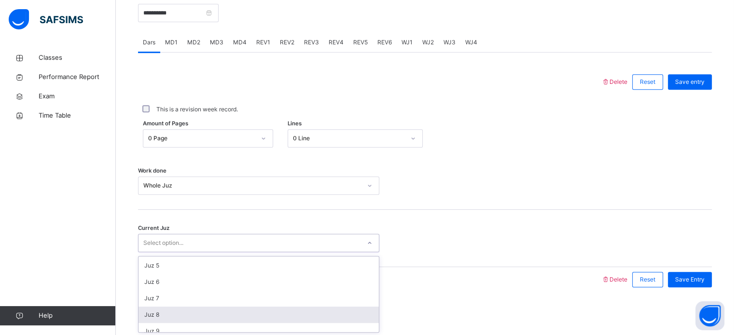
click at [141, 315] on div "Juz 8" at bounding box center [258, 315] width 240 height 16
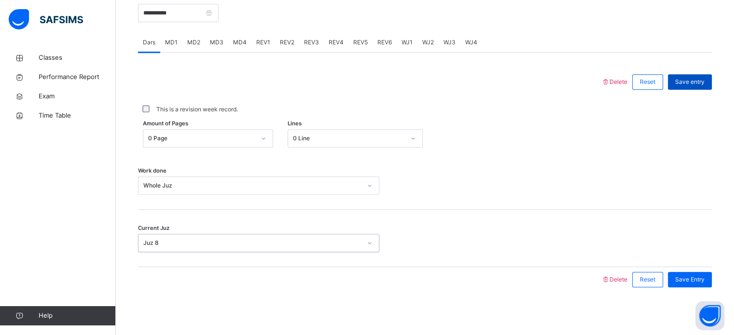
click at [700, 88] on div "Save entry" at bounding box center [690, 81] width 44 height 15
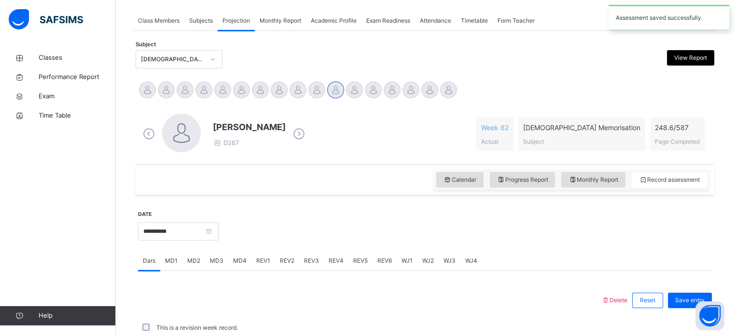
scroll to position [389, 0]
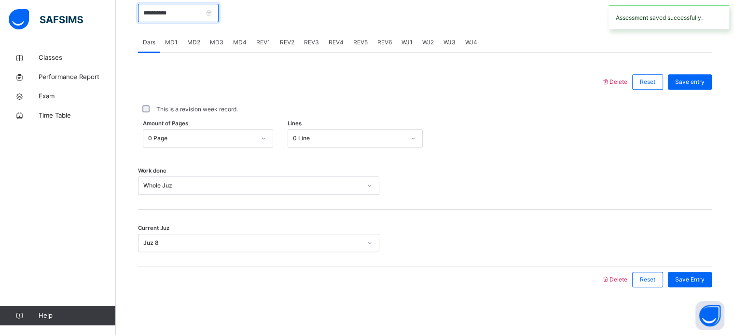
click at [218, 12] on input "**********" at bounding box center [178, 13] width 81 height 18
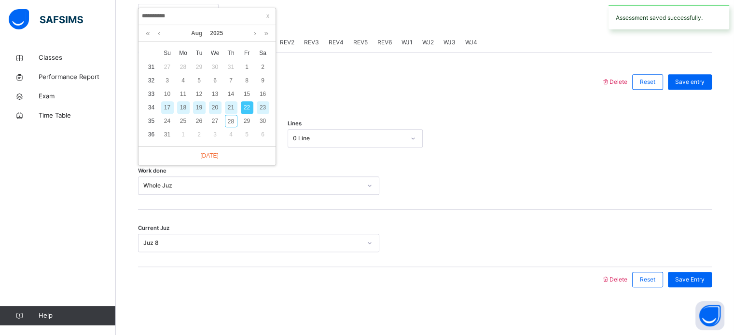
click at [263, 107] on div "23" at bounding box center [263, 107] width 13 height 13
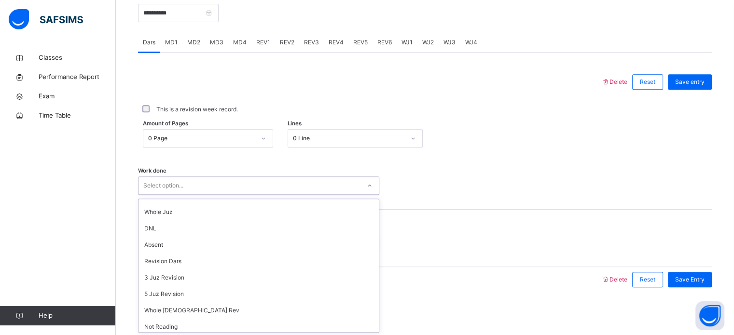
scroll to position [23, 0]
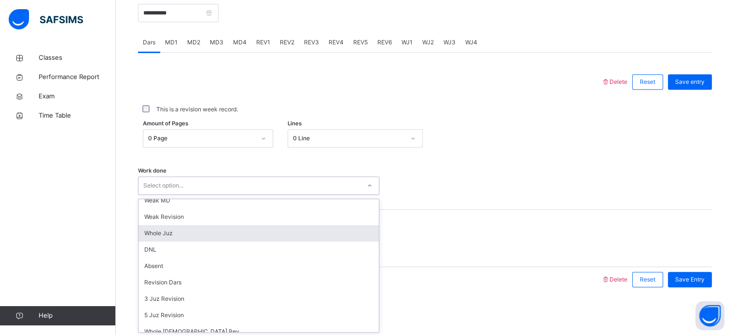
click at [171, 237] on div "Whole Juz" at bounding box center [258, 233] width 240 height 16
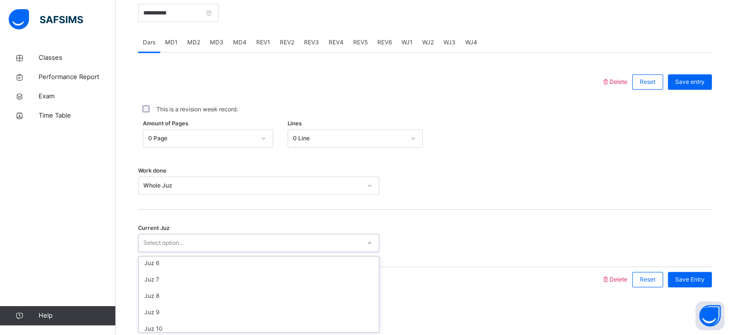
scroll to position [89, 0]
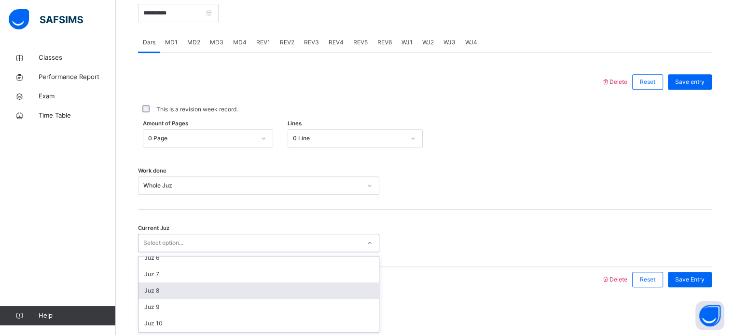
click at [169, 294] on div "Juz 8" at bounding box center [258, 291] width 240 height 16
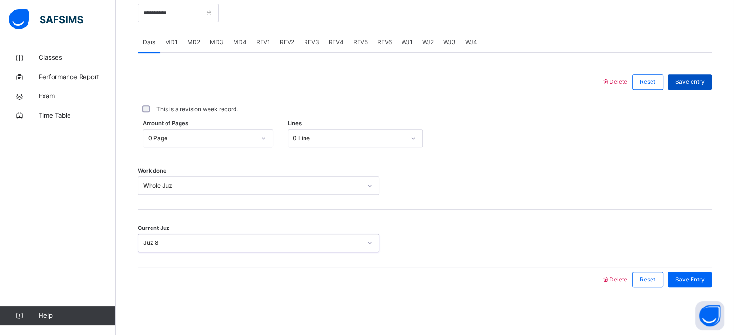
click at [696, 87] on div "Save entry" at bounding box center [690, 81] width 44 height 15
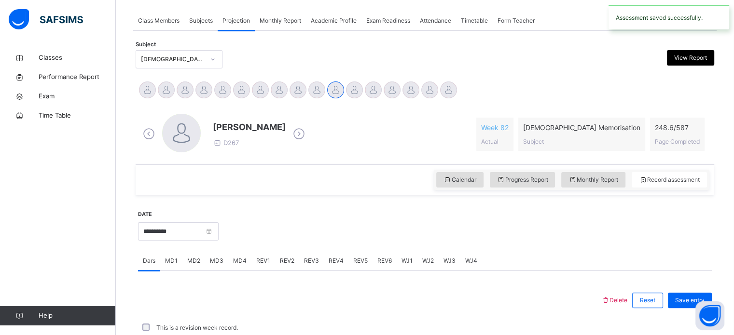
scroll to position [389, 0]
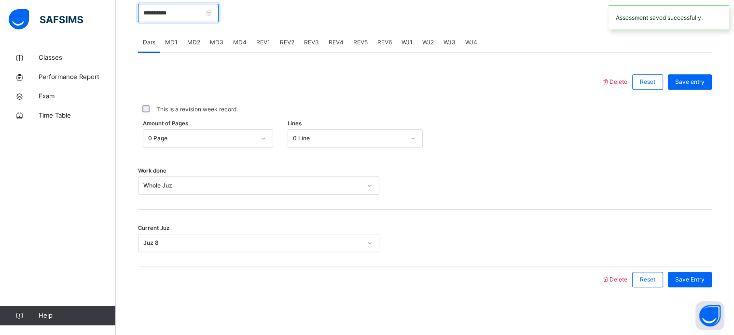
click at [218, 20] on input "**********" at bounding box center [178, 13] width 81 height 18
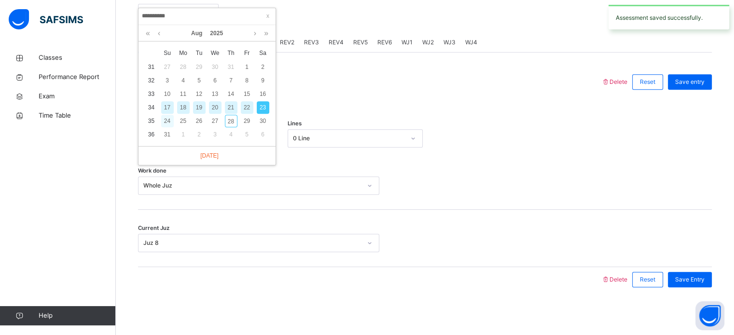
click at [166, 122] on div "24" at bounding box center [167, 121] width 13 height 13
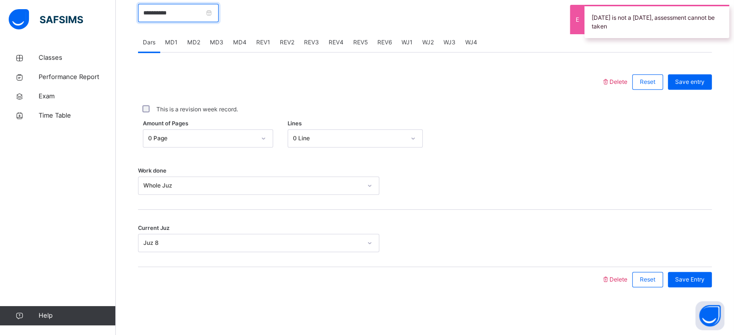
click at [217, 20] on input "**********" at bounding box center [178, 13] width 81 height 18
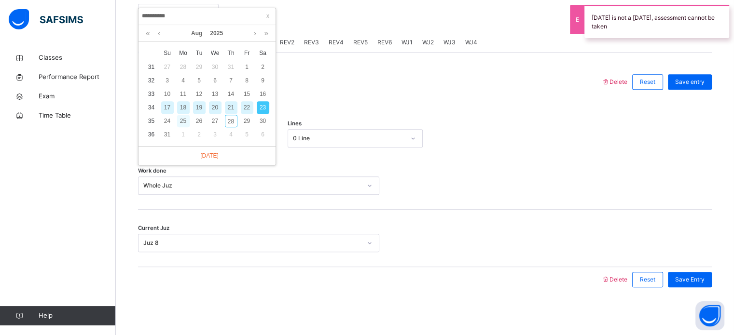
click at [180, 121] on div "25" at bounding box center [183, 121] width 13 height 13
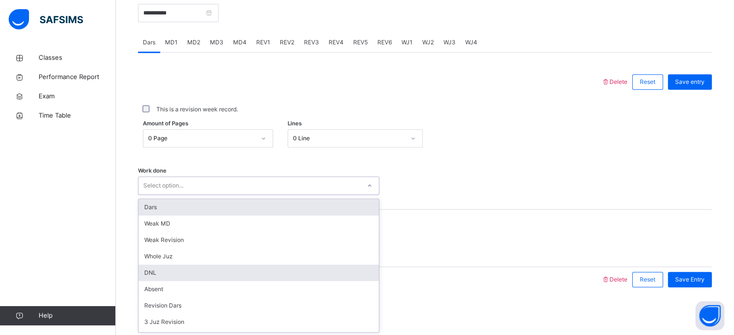
click at [171, 265] on div "DNL" at bounding box center [258, 273] width 240 height 16
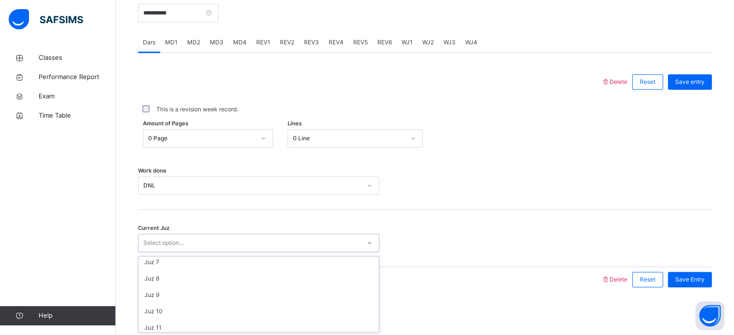
scroll to position [102, 0]
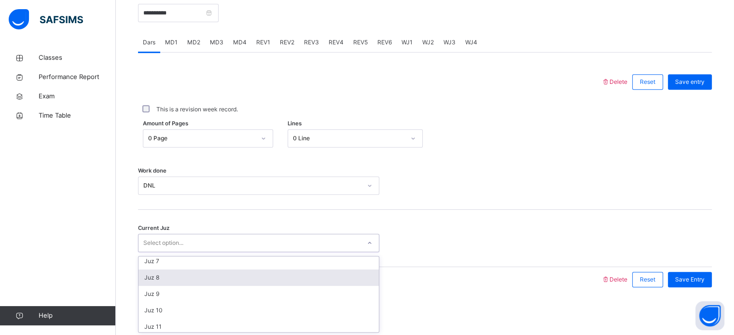
click at [169, 284] on div "Juz 8" at bounding box center [258, 278] width 240 height 16
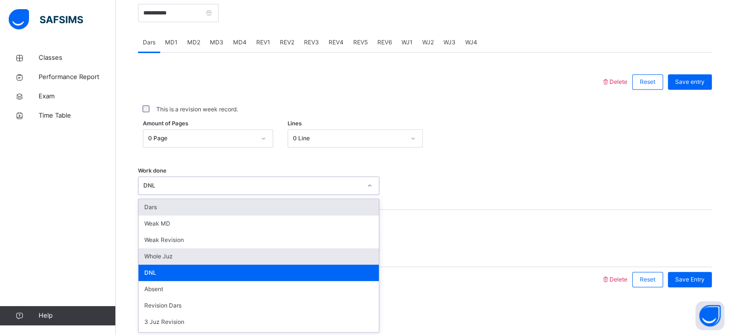
click at [174, 259] on div "Whole Juz" at bounding box center [258, 256] width 240 height 16
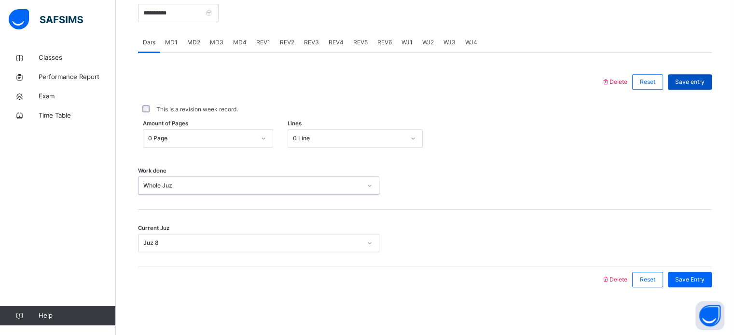
click at [704, 83] on span "Save entry" at bounding box center [689, 82] width 29 height 9
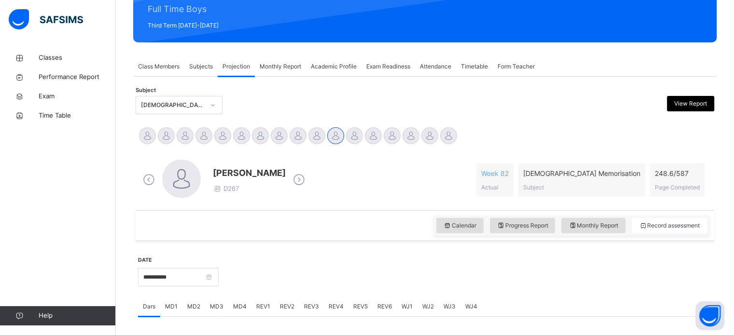
scroll to position [119, 0]
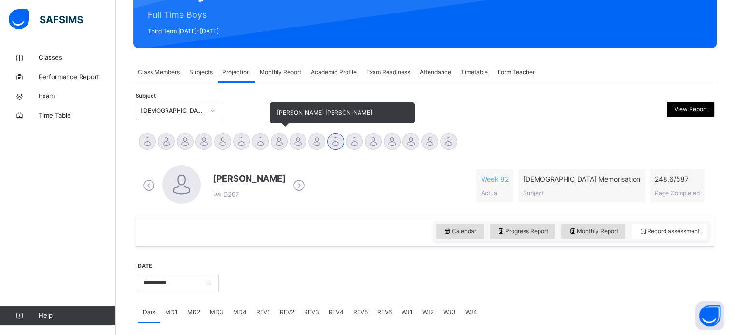
click at [281, 142] on div at bounding box center [279, 141] width 17 height 17
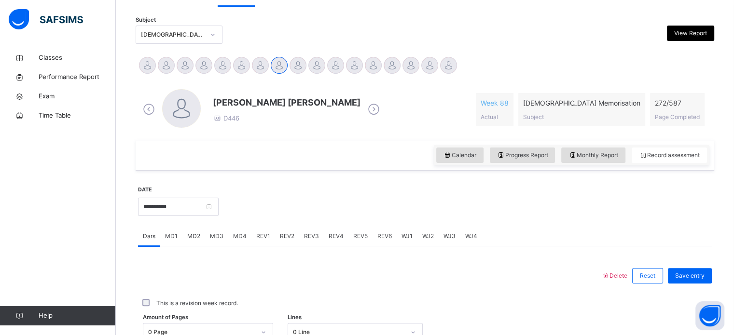
scroll to position [196, 0]
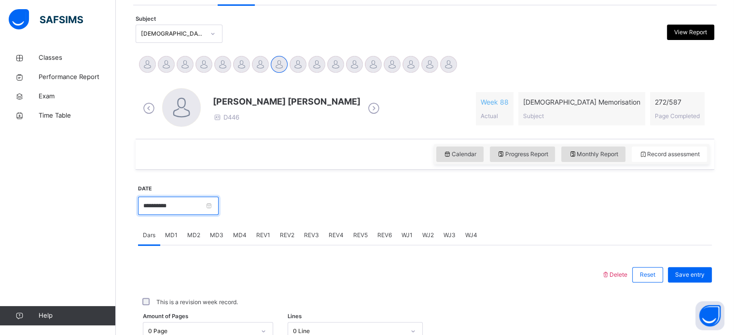
click at [201, 206] on input "**********" at bounding box center [178, 206] width 81 height 18
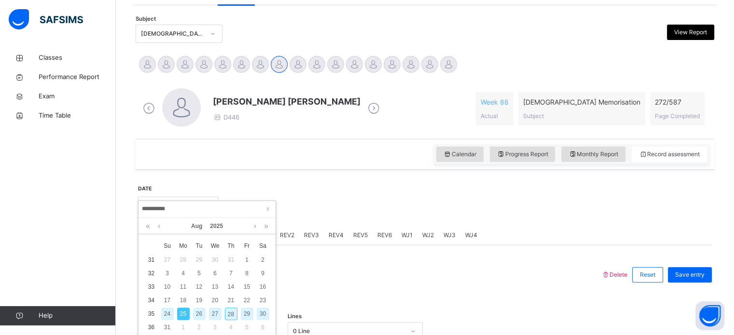
click at [230, 309] on div "28" at bounding box center [231, 314] width 13 height 13
type input "**********"
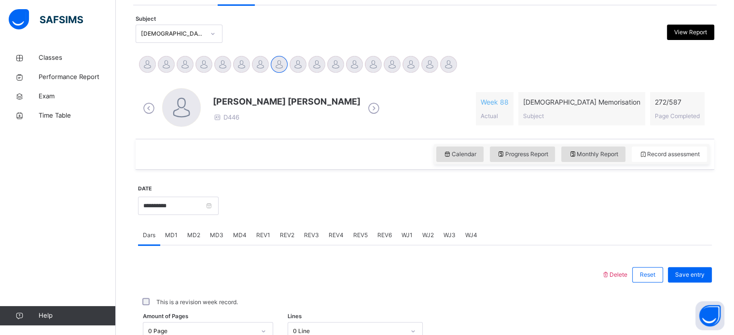
click at [235, 324] on div "0 Page" at bounding box center [208, 331] width 130 height 18
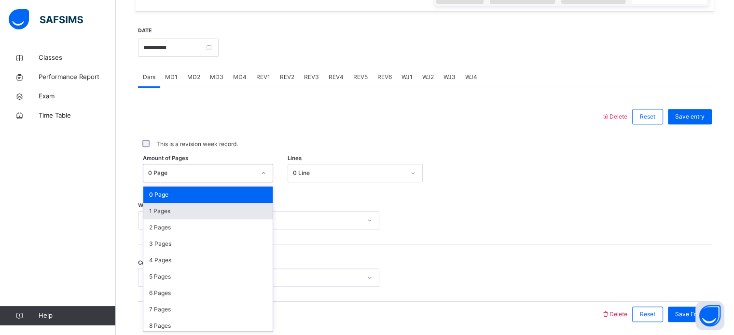
click at [206, 216] on div "1 Pages" at bounding box center [207, 211] width 129 height 16
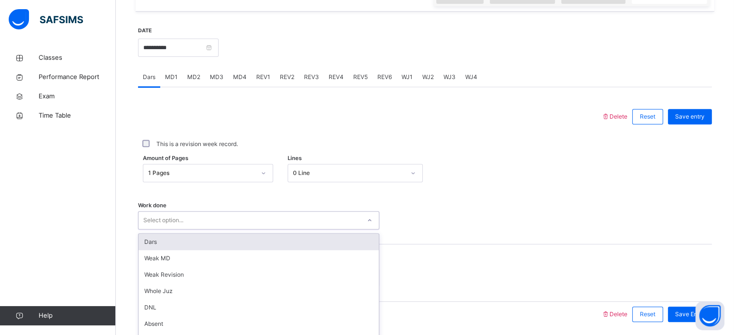
click at [206, 216] on div "option Dars focused, 1 of 16. 16 results available. Use Up and Down to choose o…" at bounding box center [258, 220] width 241 height 18
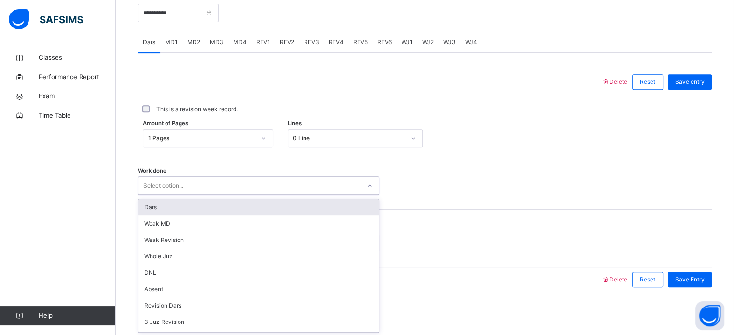
click at [189, 207] on div "Dars" at bounding box center [258, 207] width 240 height 16
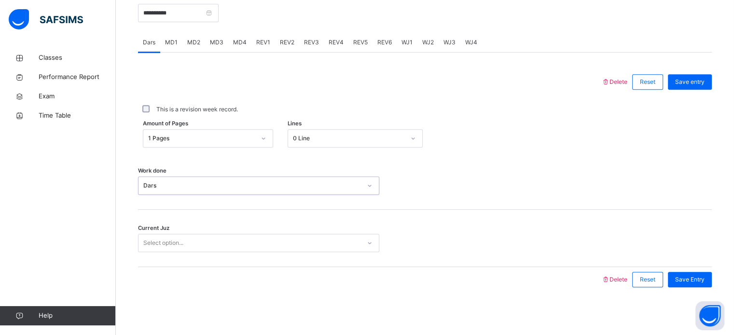
click at [185, 244] on div "Select option..." at bounding box center [249, 243] width 222 height 15
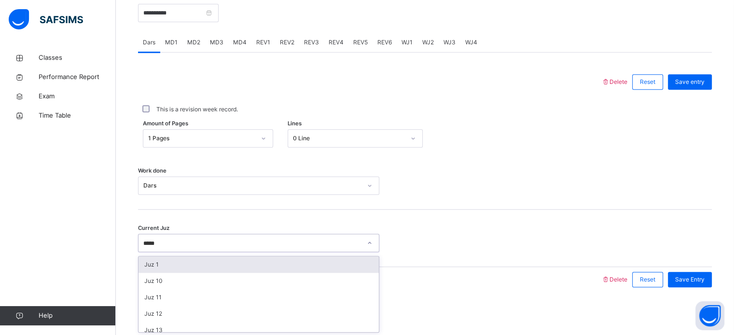
type input "******"
click at [166, 257] on div "Juz 10" at bounding box center [258, 265] width 240 height 16
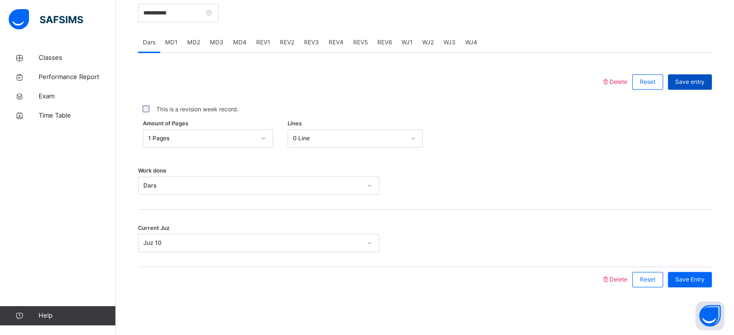
click at [692, 79] on span "Save entry" at bounding box center [689, 82] width 29 height 9
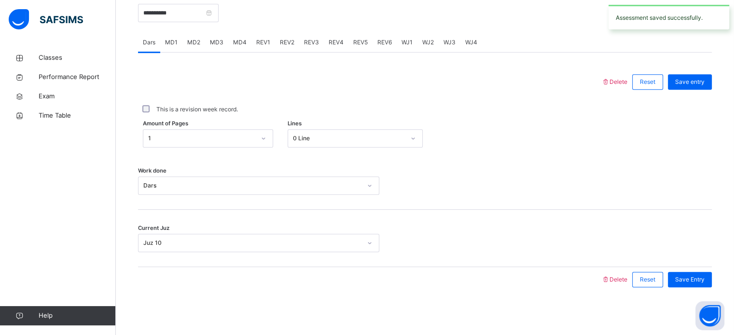
click at [212, 42] on span "MD3" at bounding box center [217, 42] width 14 height 9
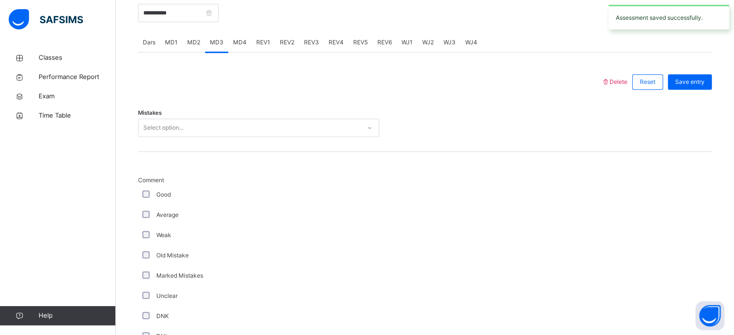
click at [190, 122] on div "Select option..." at bounding box center [249, 128] width 222 height 15
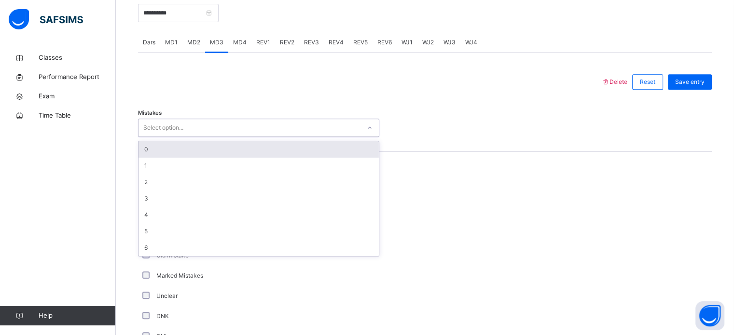
click at [174, 154] on div "0" at bounding box center [258, 149] width 240 height 16
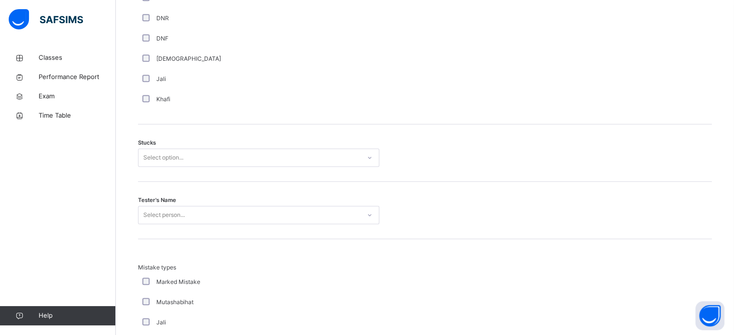
scroll to position [736, 0]
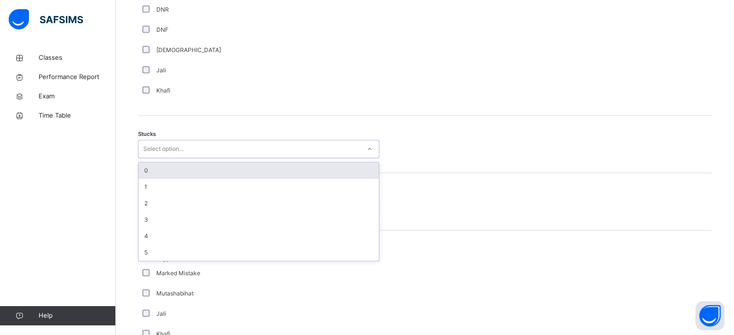
click at [154, 141] on div "Select option..." at bounding box center [163, 149] width 40 height 18
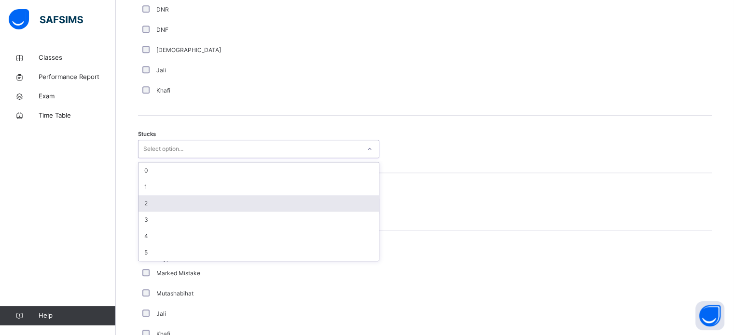
click at [149, 200] on div "2" at bounding box center [258, 203] width 240 height 16
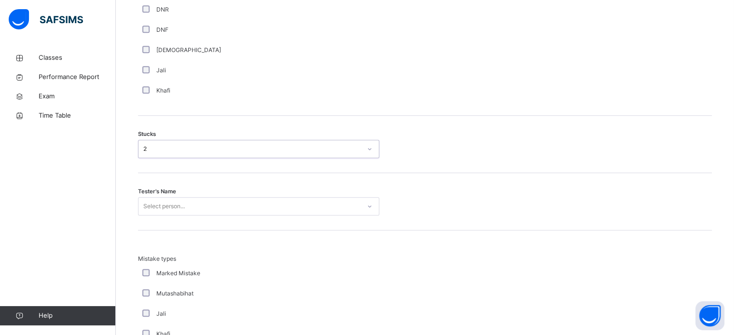
click at [149, 200] on div "Select person..." at bounding box center [163, 206] width 41 height 18
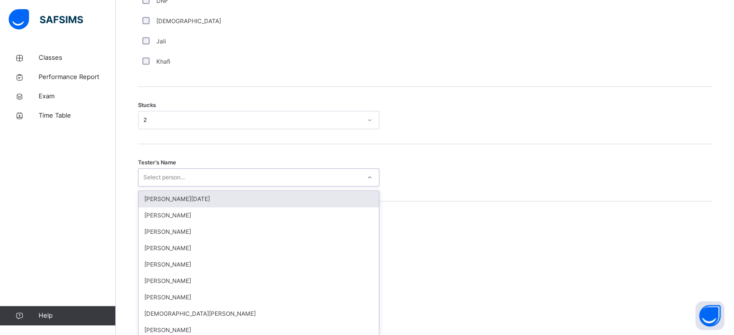
scroll to position [769, 0]
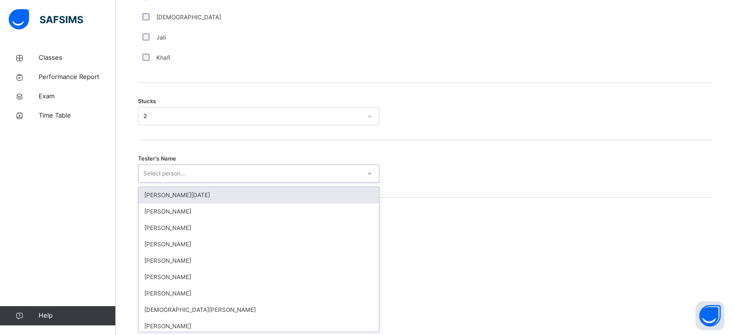
click at [149, 200] on div "[PERSON_NAME][DATE]" at bounding box center [258, 195] width 240 height 16
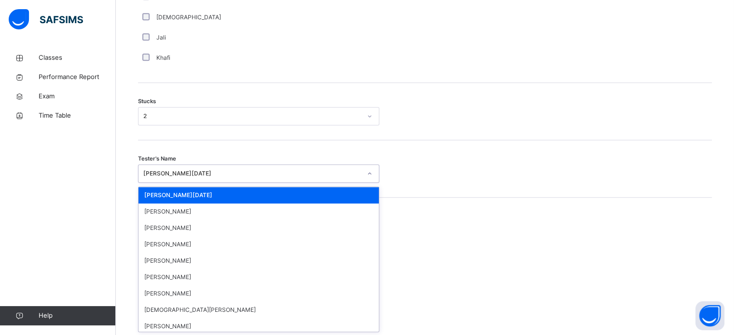
click at [180, 180] on div "[PERSON_NAME][DATE]" at bounding box center [258, 173] width 241 height 18
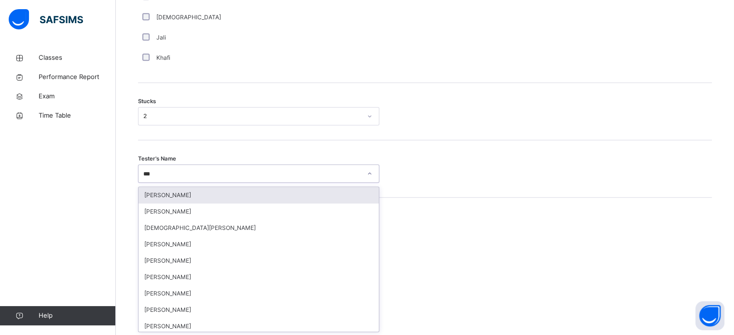
type input "****"
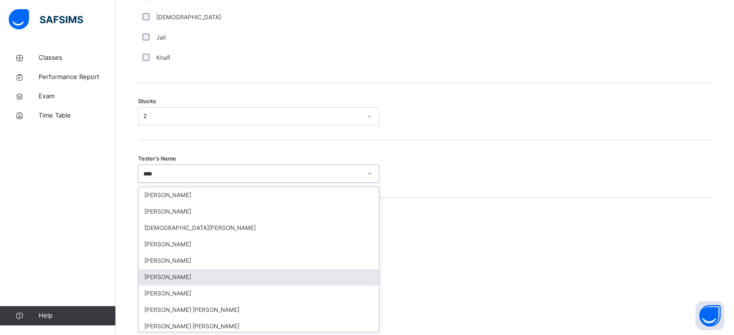
click at [178, 279] on div "[PERSON_NAME]" at bounding box center [258, 277] width 240 height 16
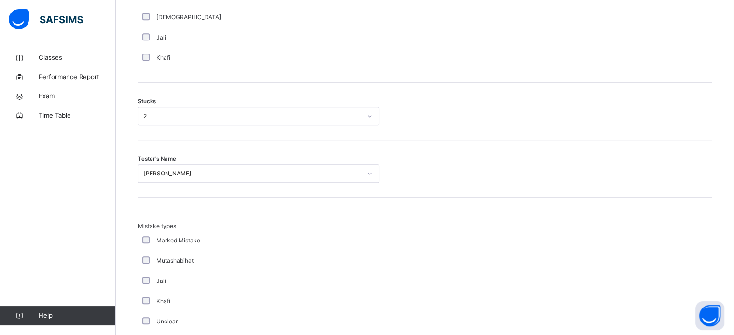
click at [178, 279] on div "Jali" at bounding box center [258, 281] width 236 height 9
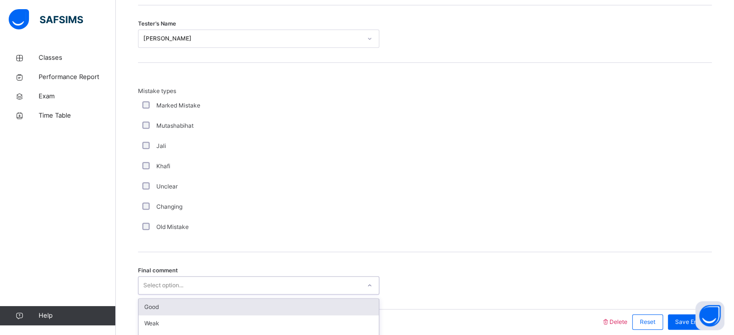
scroll to position [946, 0]
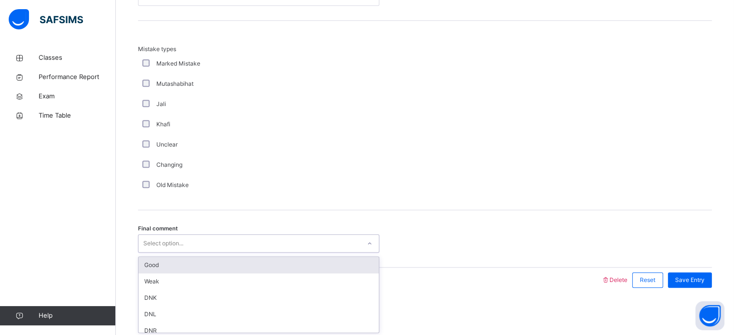
click at [178, 253] on div "option Good focused, 1 of 6. 6 results available. Use Up and Down to choose opt…" at bounding box center [258, 243] width 241 height 18
click at [167, 268] on div "Good" at bounding box center [258, 265] width 240 height 16
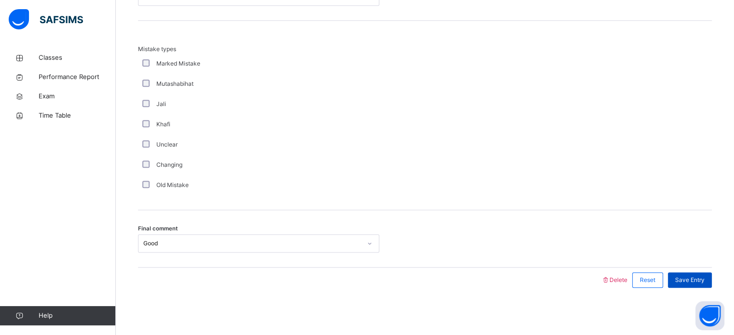
click at [695, 279] on span "Save Entry" at bounding box center [689, 280] width 29 height 9
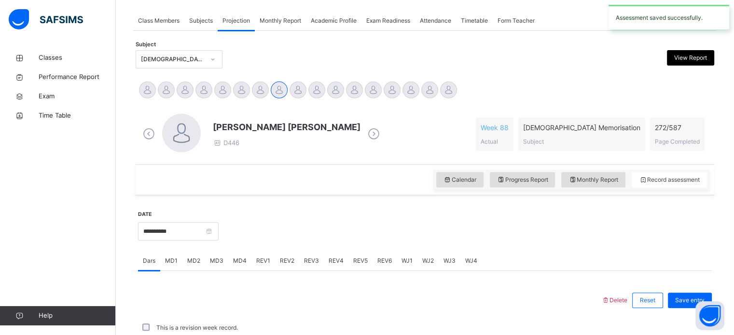
scroll to position [389, 0]
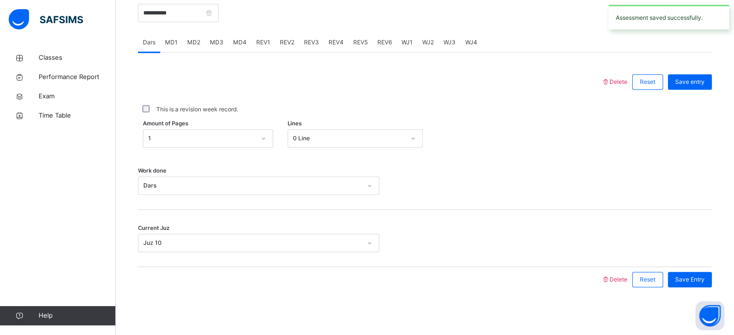
click at [237, 37] on div "MD4" at bounding box center [239, 42] width 23 height 19
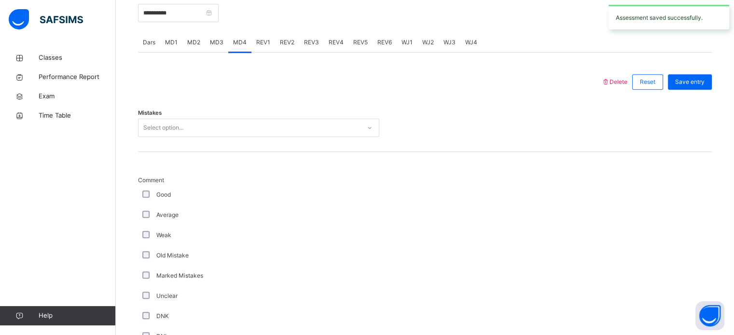
scroll to position [946, 0]
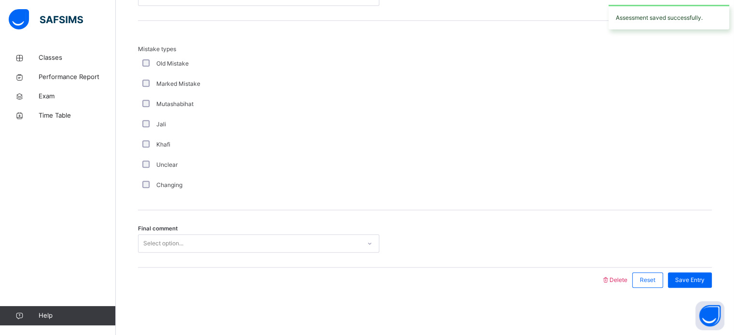
click at [192, 245] on div "Select option..." at bounding box center [249, 243] width 222 height 15
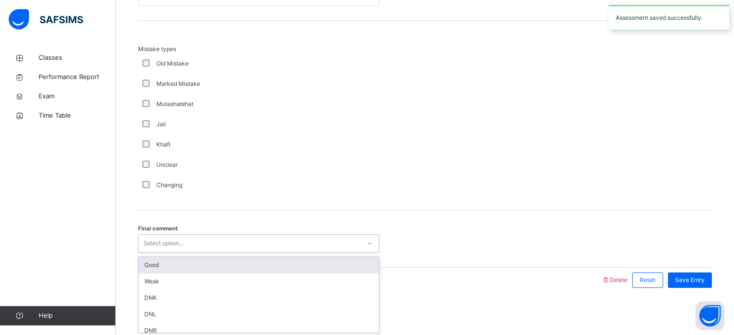
click at [192, 245] on div "Select option..." at bounding box center [249, 243] width 222 height 15
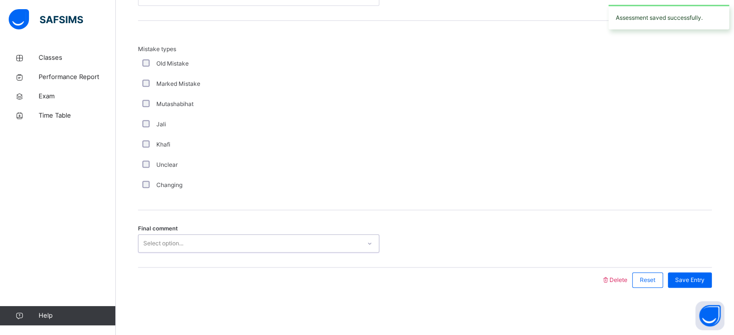
click at [191, 244] on div "Select option..." at bounding box center [249, 243] width 222 height 15
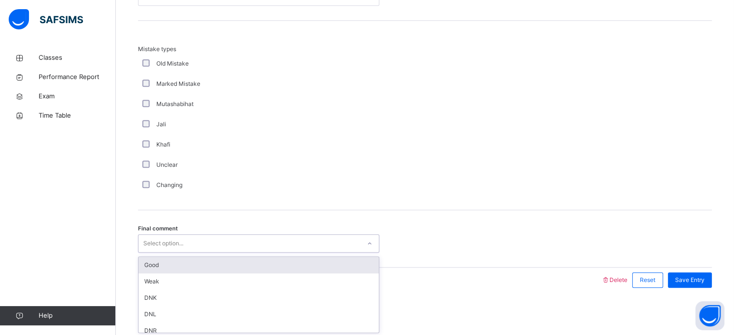
click at [187, 262] on div "Good" at bounding box center [258, 265] width 240 height 16
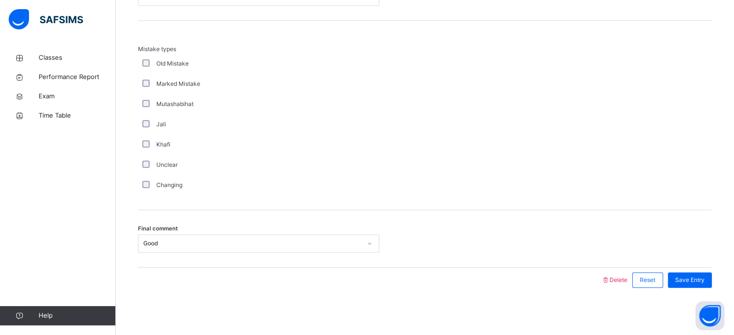
click at [247, 186] on div "Changing" at bounding box center [258, 185] width 236 height 9
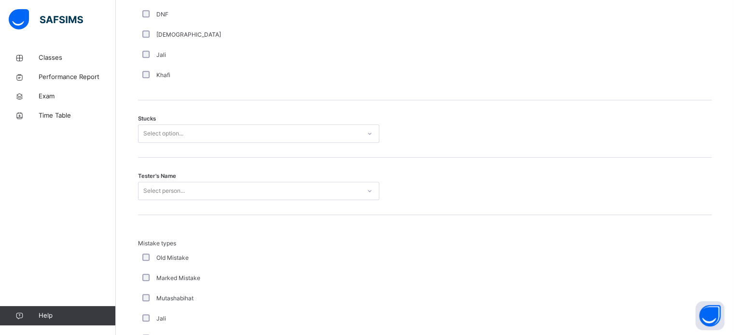
scroll to position [753, 0]
click at [247, 186] on div "Select person..." at bounding box center [258, 189] width 241 height 18
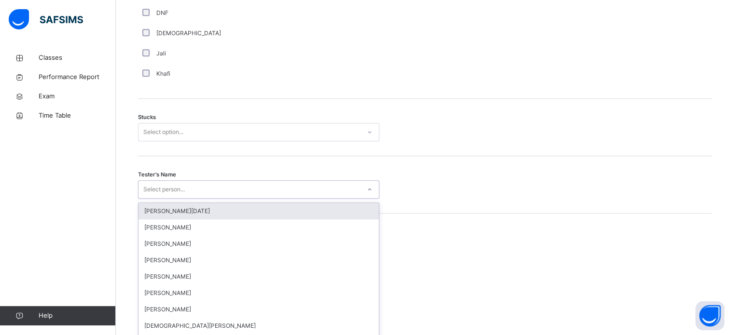
scroll to position [769, 0]
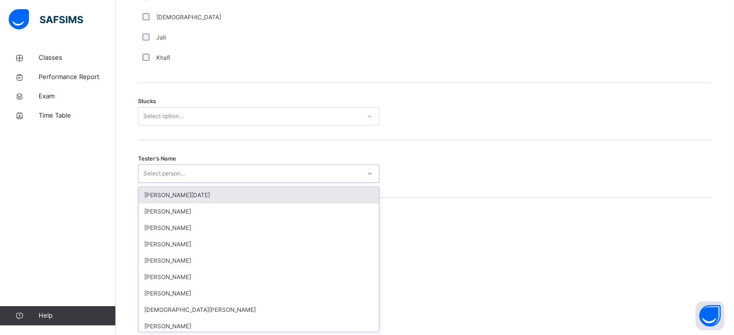
type input "*"
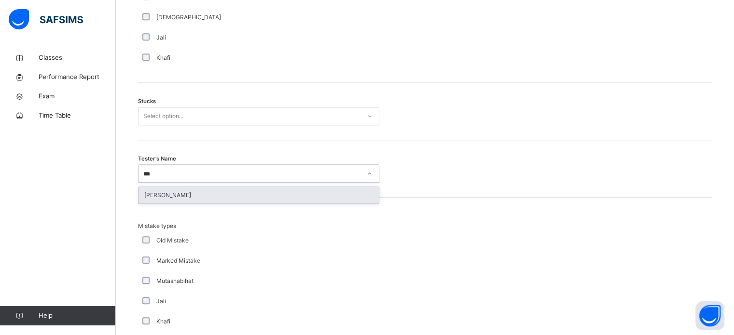
type input "****"
click at [240, 189] on div "[PERSON_NAME]" at bounding box center [258, 195] width 240 height 16
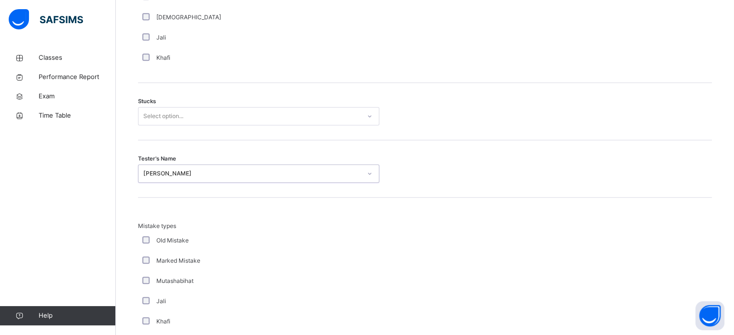
click at [239, 121] on div "Select option..." at bounding box center [249, 116] width 222 height 15
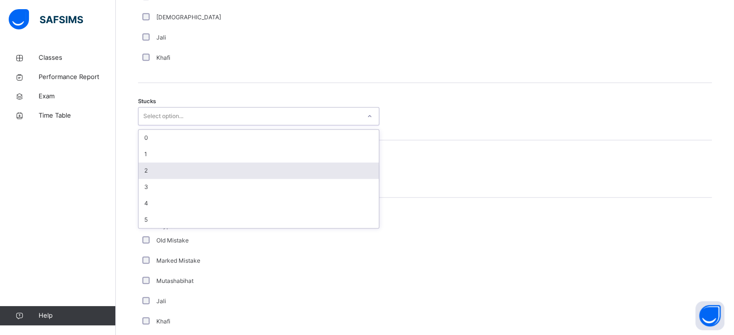
click at [224, 163] on div "2" at bounding box center [258, 171] width 240 height 16
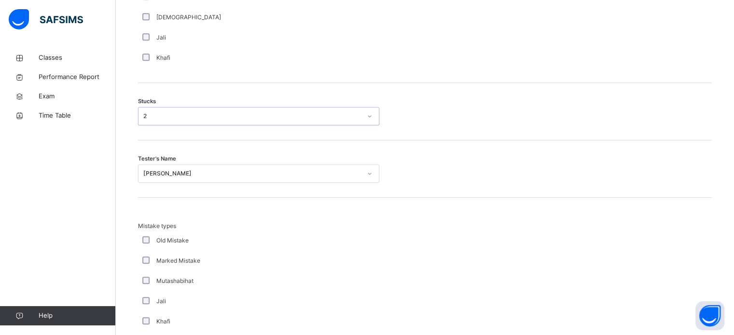
click at [284, 67] on div "Khafi" at bounding box center [258, 58] width 241 height 20
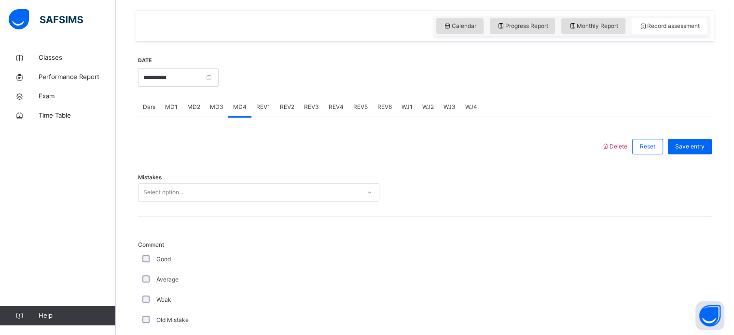
scroll to position [306, 0]
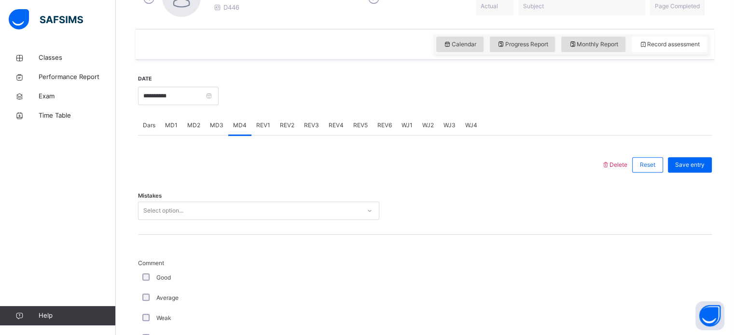
click at [145, 280] on div "Good" at bounding box center [258, 277] width 236 height 9
click at [148, 280] on div "Good" at bounding box center [258, 277] width 236 height 9
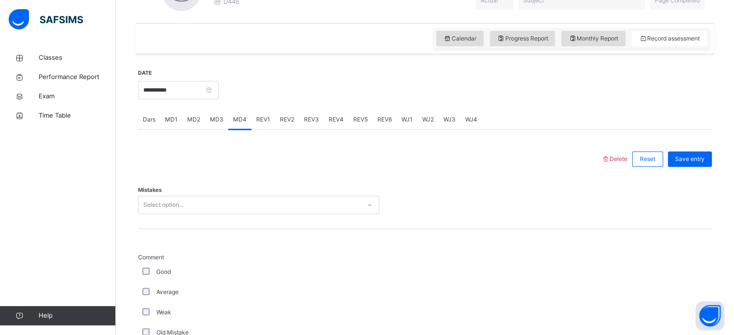
click at [237, 205] on div "Select option..." at bounding box center [249, 205] width 222 height 15
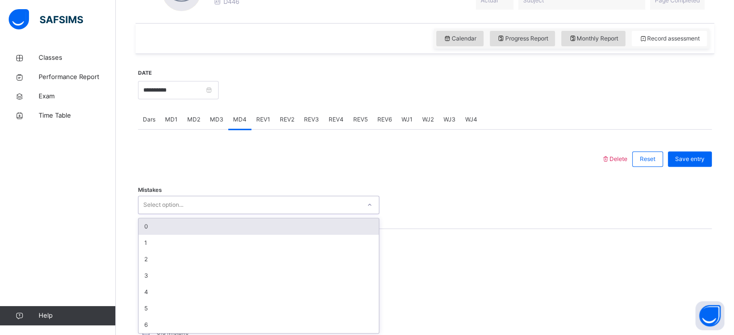
scroll to position [314, 0]
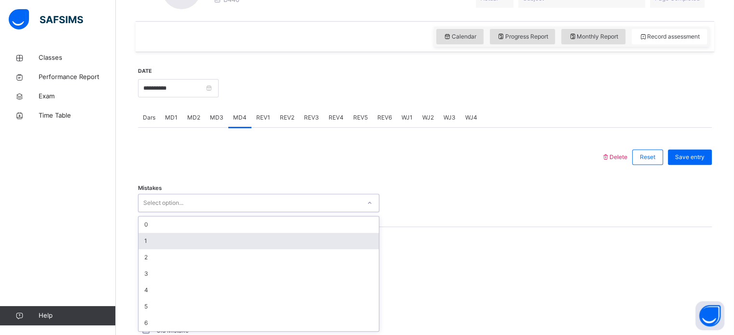
click at [232, 242] on div "1" at bounding box center [258, 241] width 240 height 16
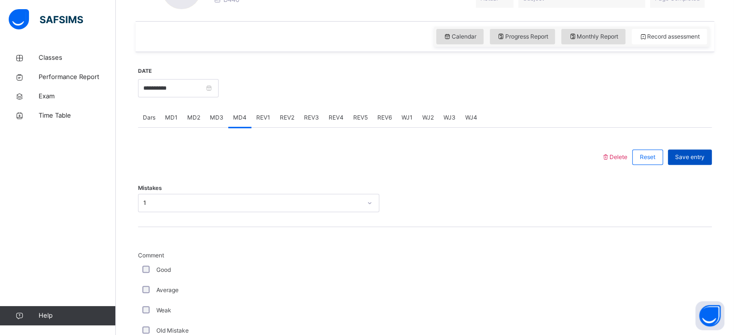
click at [704, 158] on span "Save entry" at bounding box center [689, 157] width 29 height 9
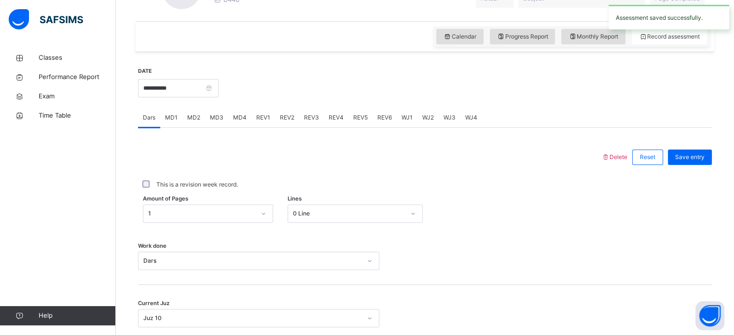
click at [262, 115] on span "REV1" at bounding box center [263, 117] width 14 height 9
click at [180, 200] on div "Select option..." at bounding box center [258, 203] width 241 height 18
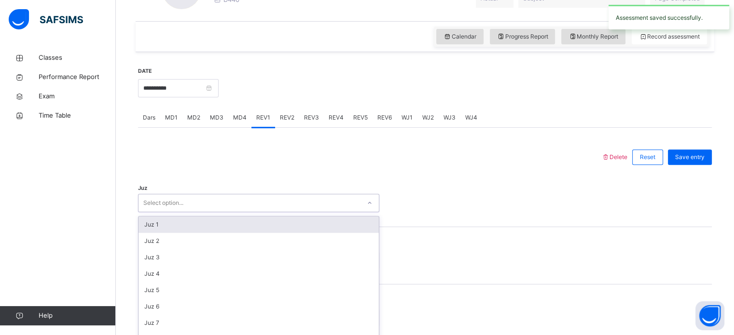
scroll to position [343, 0]
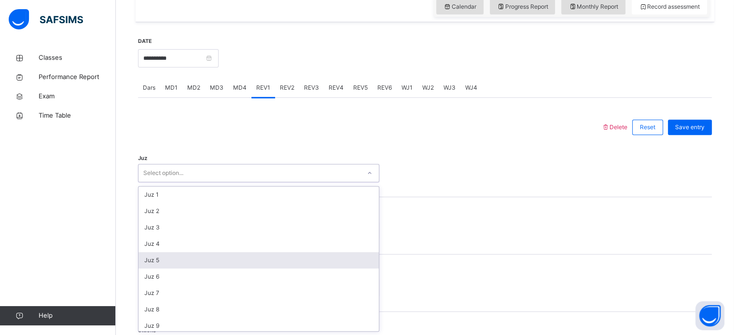
click at [159, 255] on div "Juz 5" at bounding box center [258, 260] width 240 height 16
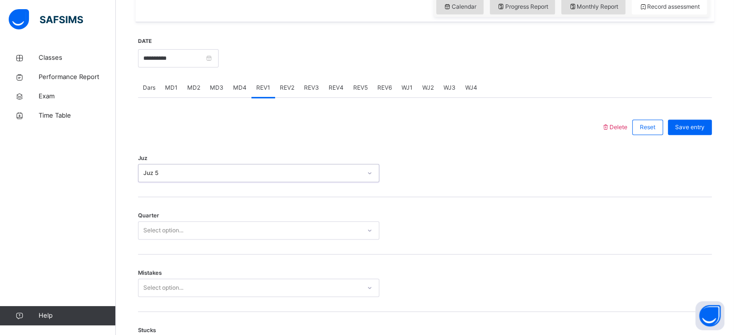
click at [147, 242] on div "Quarter Select option..." at bounding box center [424, 225] width 573 height 57
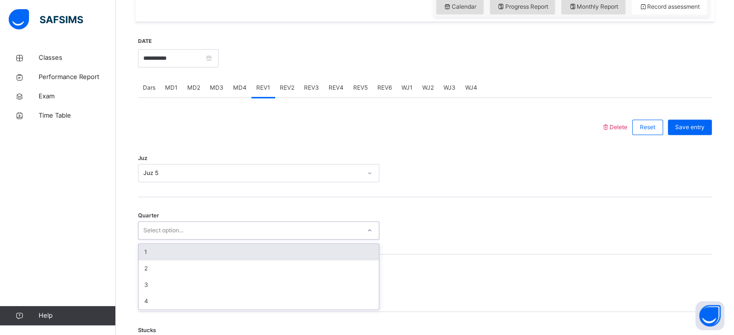
click at [152, 237] on div "Select option..." at bounding box center [258, 230] width 241 height 18
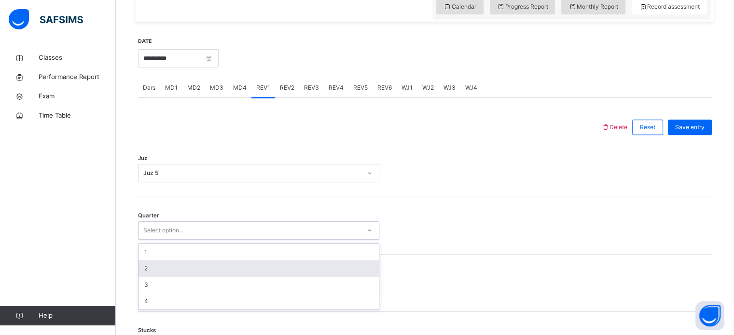
click at [150, 272] on div "2" at bounding box center [258, 268] width 240 height 16
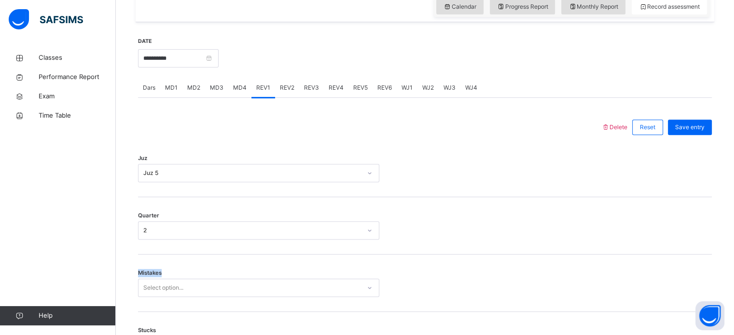
click at [150, 272] on span "Mistakes" at bounding box center [150, 273] width 24 height 8
click at [160, 284] on div "Select option..." at bounding box center [258, 288] width 241 height 18
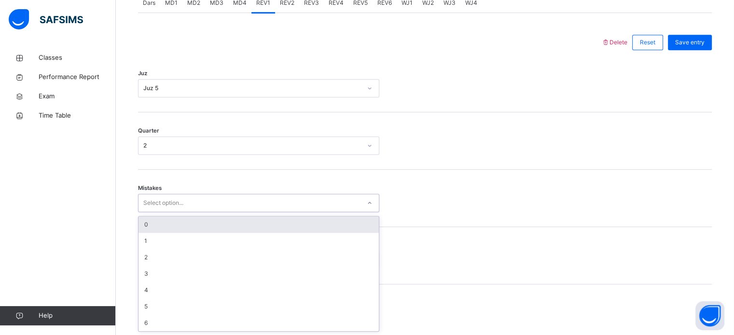
click at [160, 232] on div "0" at bounding box center [258, 225] width 240 height 16
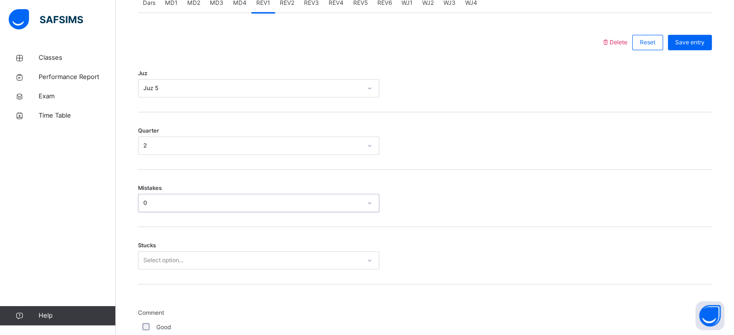
click at [157, 256] on div "Select option..." at bounding box center [258, 260] width 241 height 18
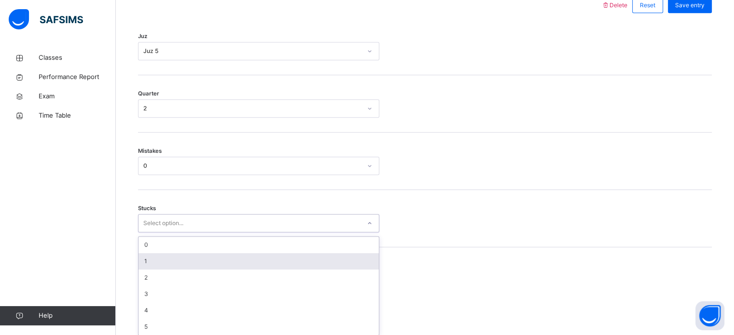
scroll to position [469, 0]
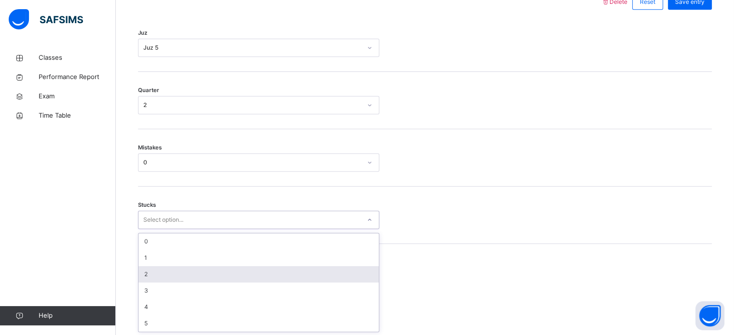
click at [151, 272] on div "2" at bounding box center [258, 274] width 240 height 16
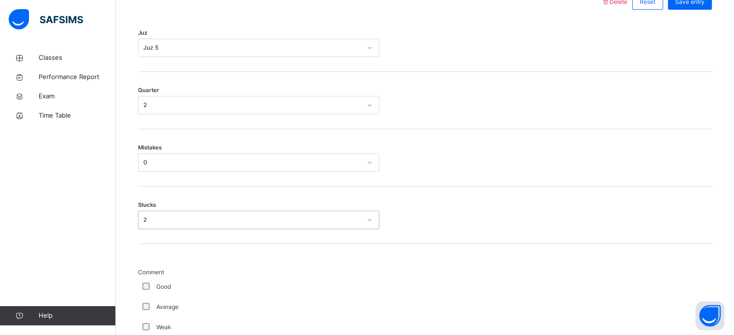
click at [150, 283] on div "Good" at bounding box center [258, 287] width 236 height 9
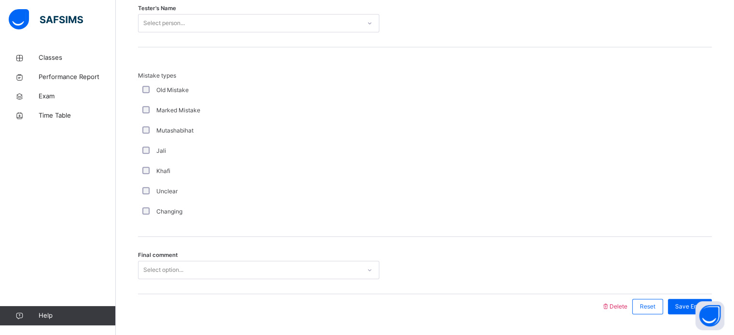
scroll to position [1022, 0]
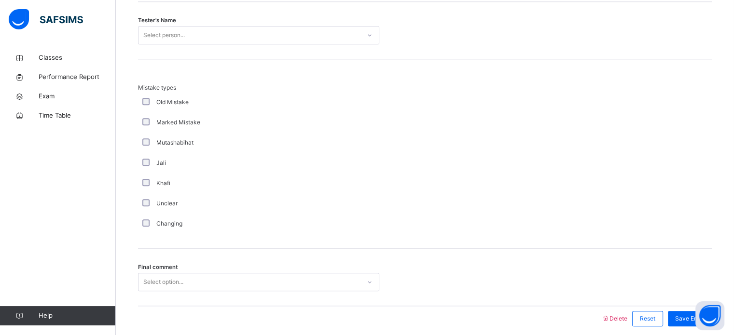
click at [191, 36] on div "Select person..." at bounding box center [249, 35] width 222 height 15
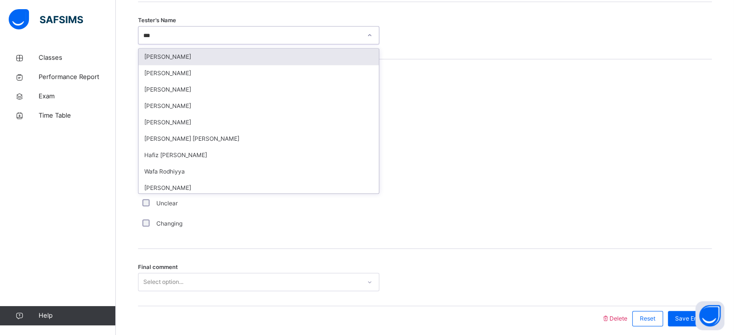
type input "****"
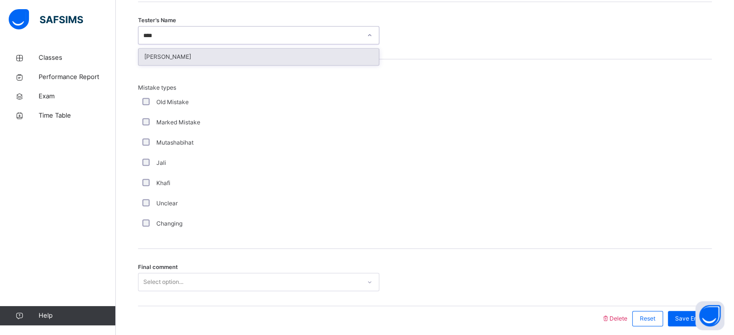
click at [187, 63] on div "[PERSON_NAME]" at bounding box center [258, 57] width 240 height 16
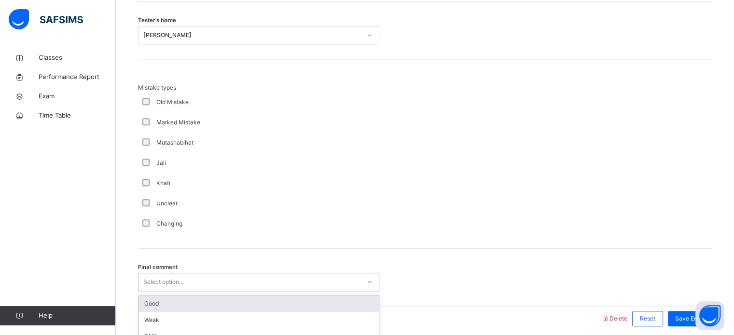
click at [169, 283] on div "option Good focused, 1 of 6. 6 results available. Use Up and Down to choose opt…" at bounding box center [258, 282] width 241 height 18
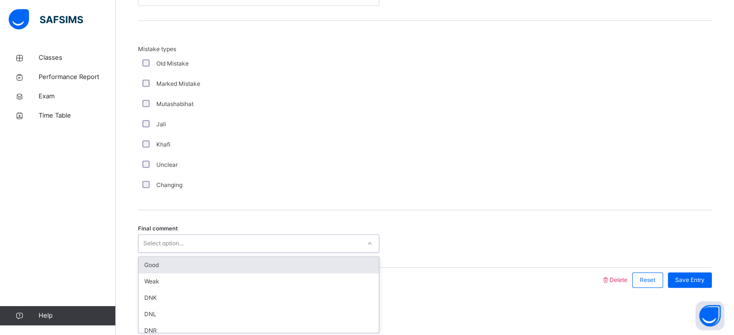
click at [169, 283] on div "Weak" at bounding box center [258, 281] width 240 height 16
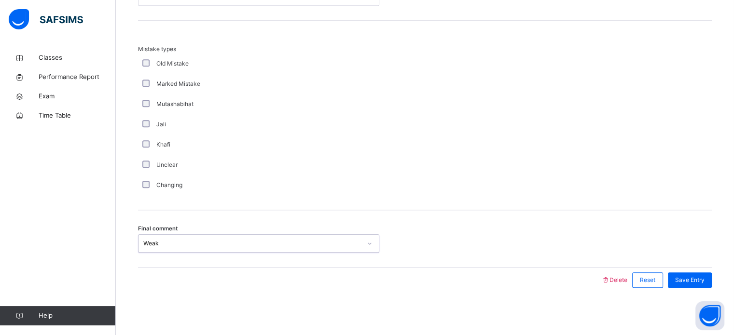
click at [164, 237] on div "Weak" at bounding box center [249, 243] width 222 height 15
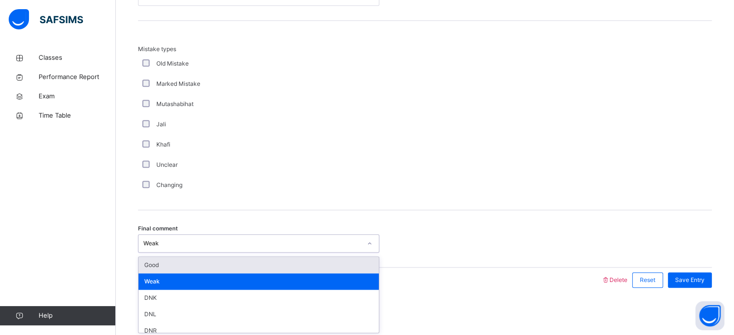
click at [162, 265] on div "Good" at bounding box center [258, 265] width 240 height 16
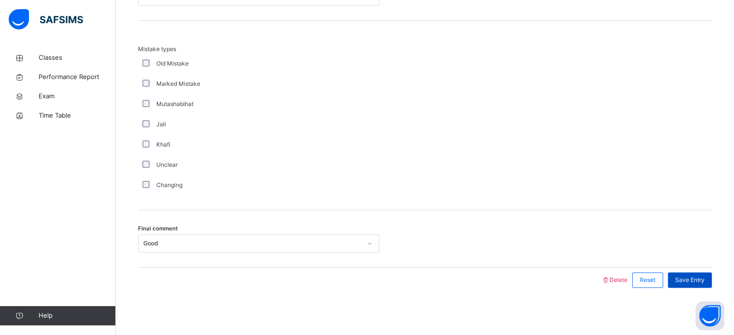
click at [692, 281] on span "Save Entry" at bounding box center [689, 280] width 29 height 9
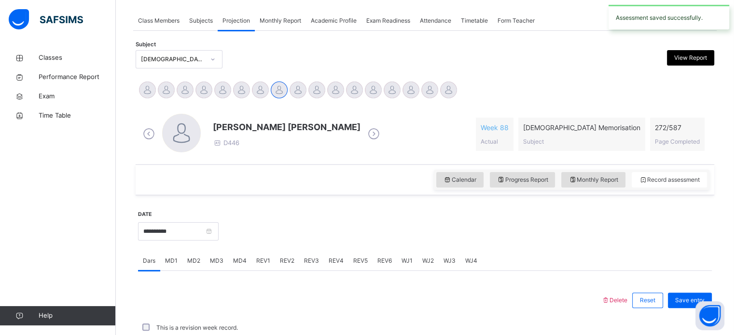
scroll to position [389, 0]
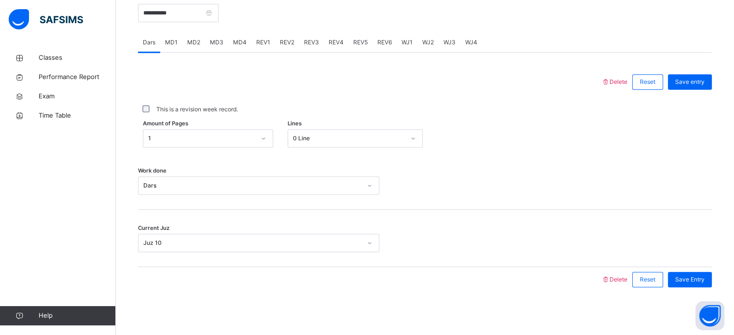
click at [285, 38] on span "REV2" at bounding box center [287, 42] width 14 height 9
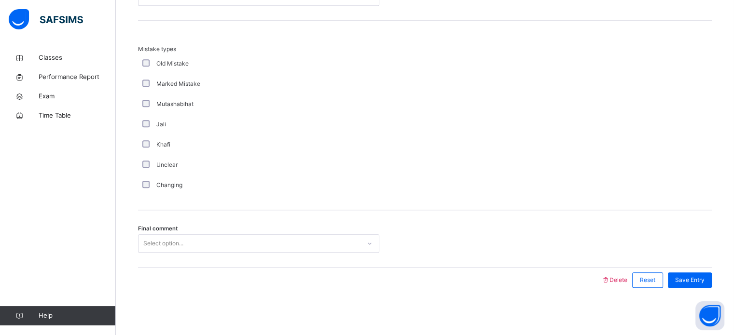
click at [168, 240] on div "Select option..." at bounding box center [163, 243] width 40 height 18
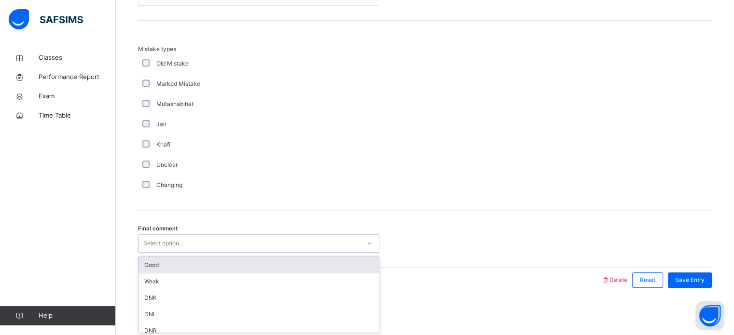
click at [167, 257] on div "Good" at bounding box center [258, 265] width 240 height 16
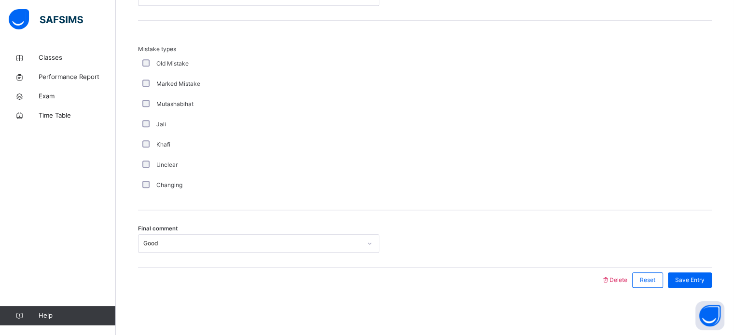
click at [255, 172] on div "Unclear" at bounding box center [258, 165] width 241 height 20
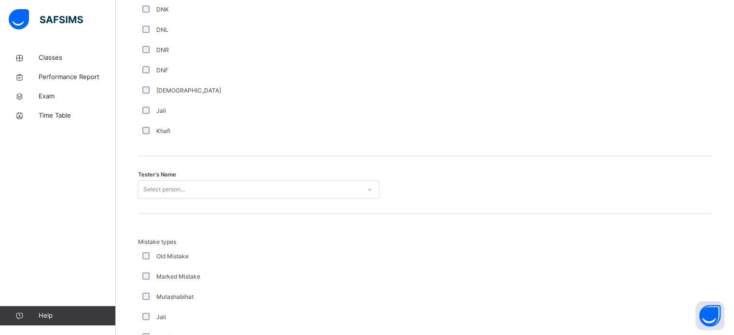
scroll to position [887, 0]
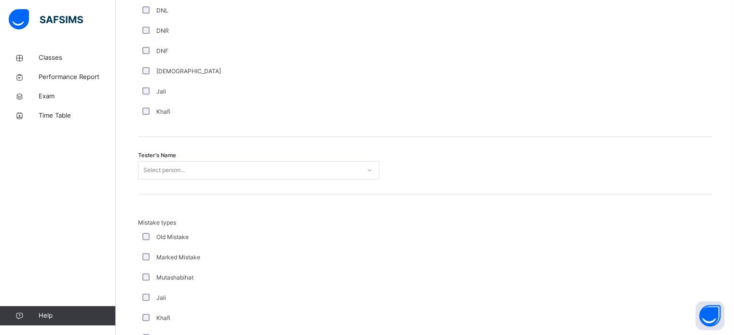
click at [255, 172] on div "Select person..." at bounding box center [249, 170] width 222 height 15
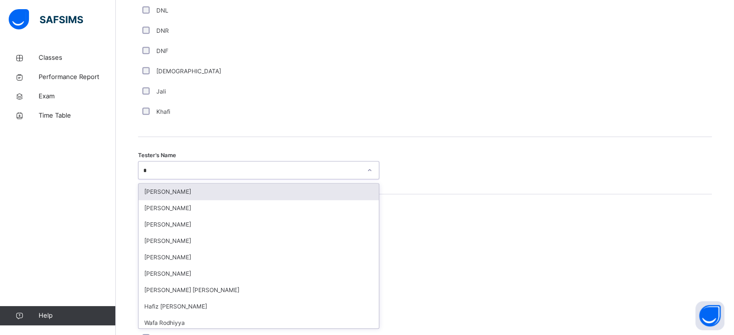
type input "**"
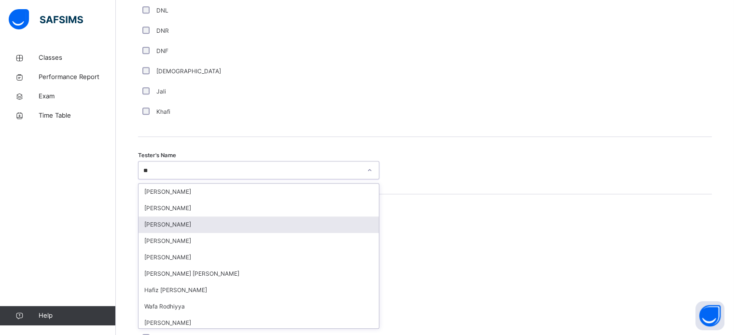
click at [218, 227] on div "[PERSON_NAME]" at bounding box center [258, 225] width 240 height 16
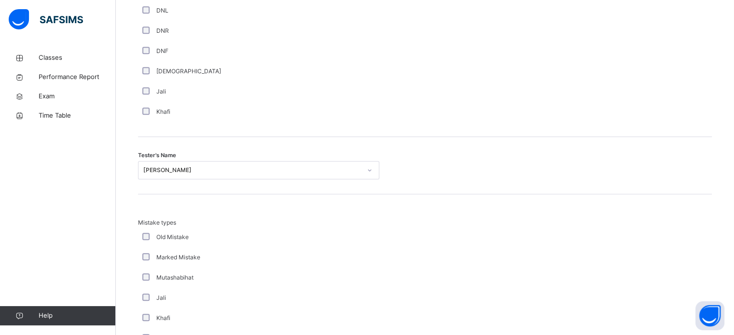
click at [310, 111] on div "Khafi" at bounding box center [258, 112] width 236 height 9
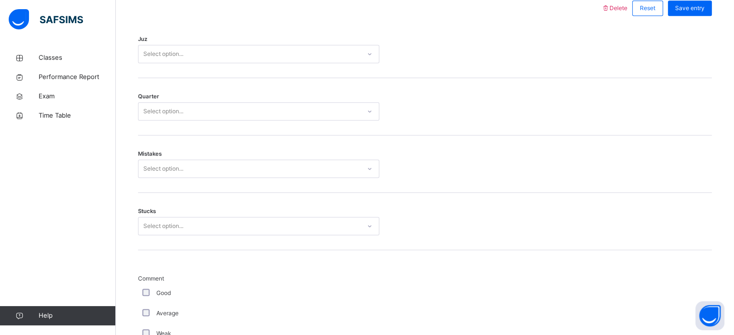
scroll to position [443, 0]
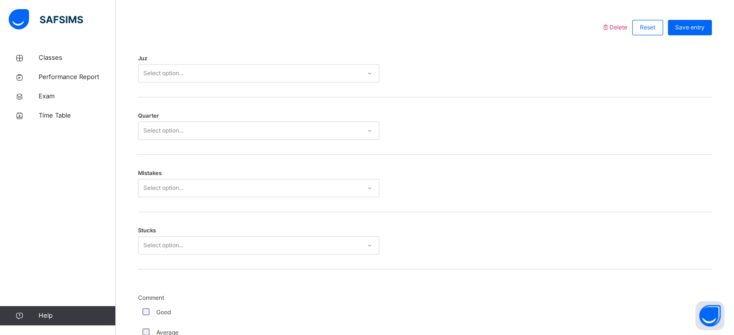
click at [186, 252] on div "Select option..." at bounding box center [258, 245] width 241 height 18
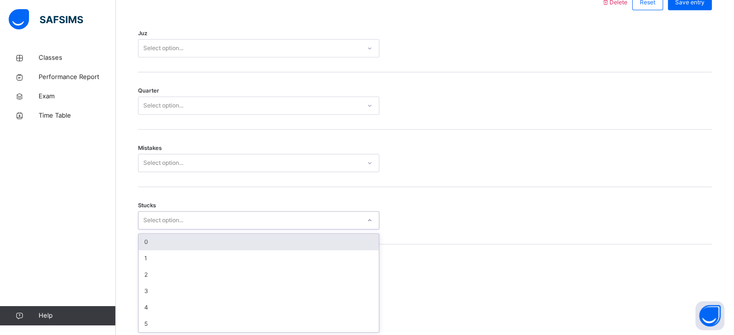
scroll to position [469, 0]
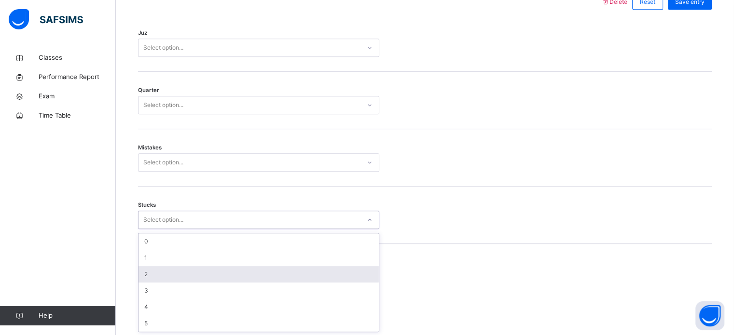
click at [176, 266] on div "2" at bounding box center [258, 274] width 240 height 16
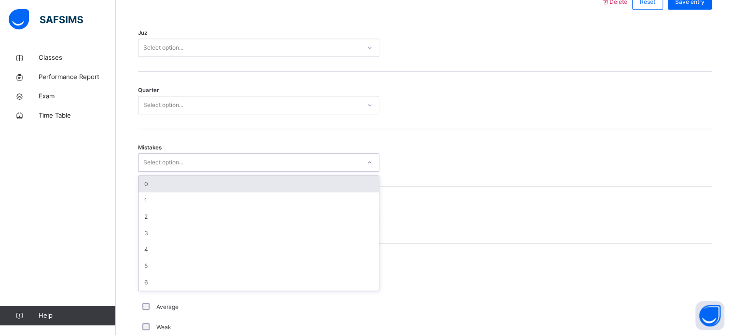
click at [180, 161] on div "Select option..." at bounding box center [163, 162] width 40 height 18
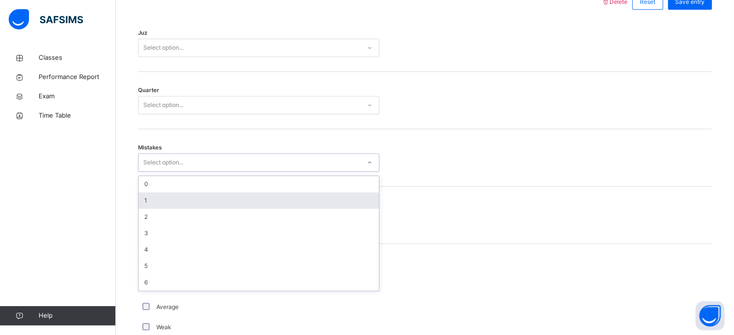
click at [161, 198] on div "1" at bounding box center [258, 200] width 240 height 16
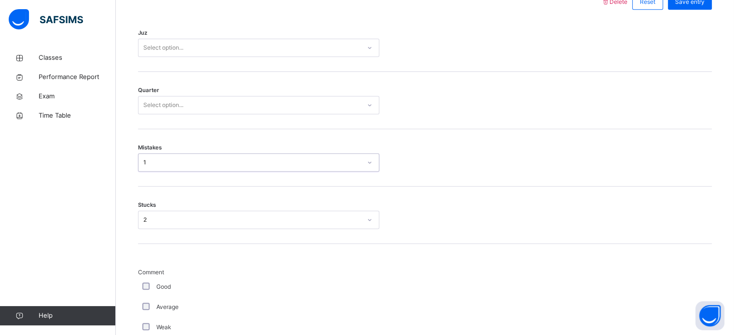
click at [199, 110] on div "Select option..." at bounding box center [249, 105] width 222 height 15
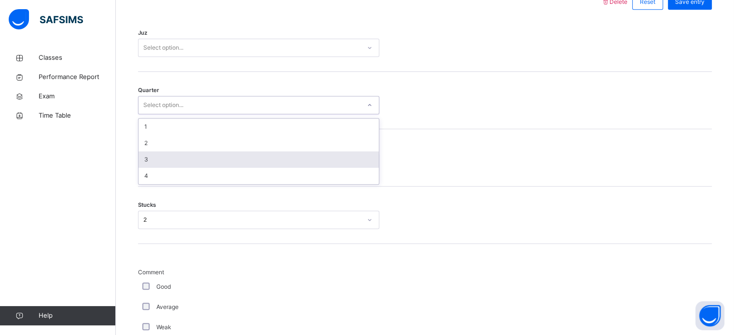
click at [184, 156] on div "3" at bounding box center [258, 159] width 240 height 16
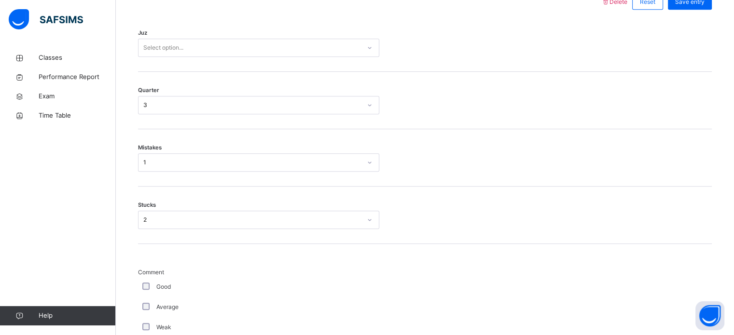
click at [242, 34] on div "Juz Select option..." at bounding box center [424, 42] width 573 height 57
click at [235, 44] on div "Select option..." at bounding box center [249, 48] width 222 height 15
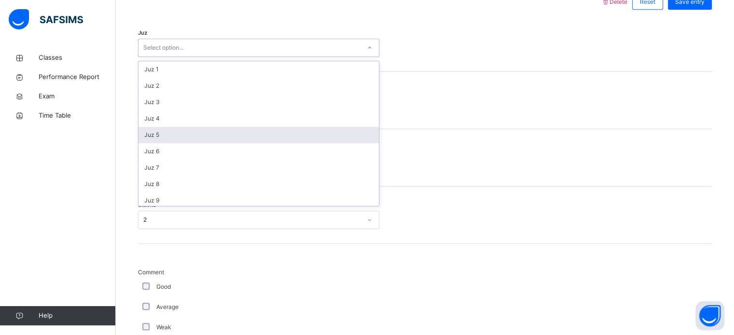
click at [181, 134] on div "Juz 5" at bounding box center [258, 135] width 240 height 16
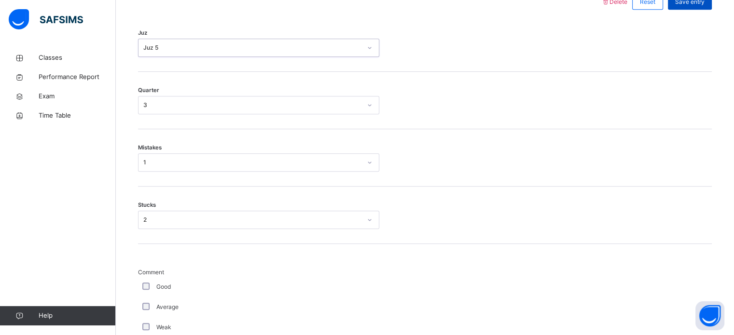
click at [692, 6] on div "Save entry" at bounding box center [690, 1] width 44 height 15
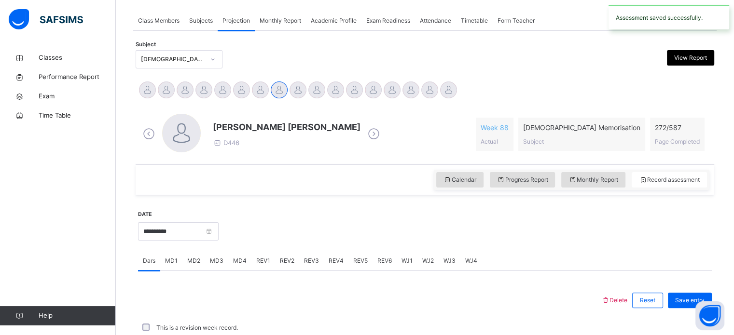
scroll to position [389, 0]
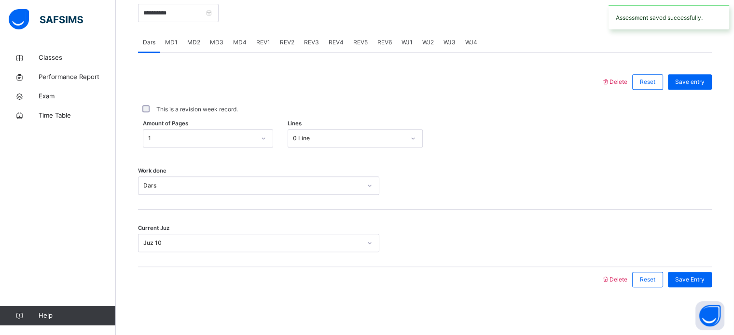
click at [334, 38] on span "REV4" at bounding box center [335, 42] width 15 height 9
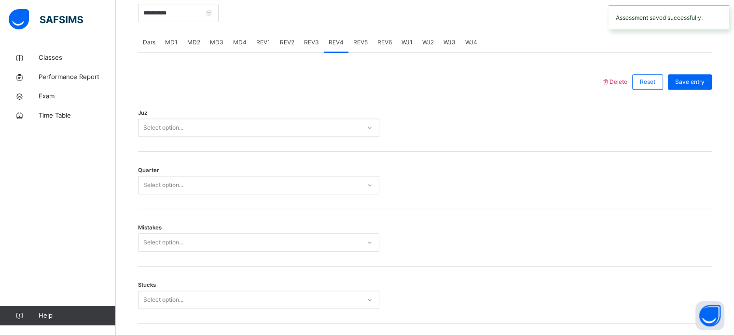
scroll to position [469, 0]
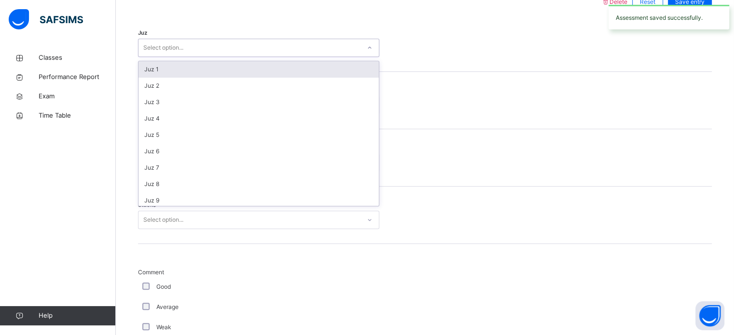
click at [263, 50] on div "Select option..." at bounding box center [249, 48] width 222 height 15
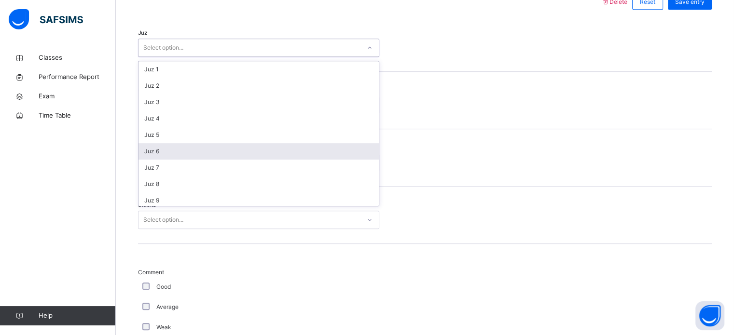
click at [199, 158] on div "Juz 6" at bounding box center [258, 151] width 240 height 16
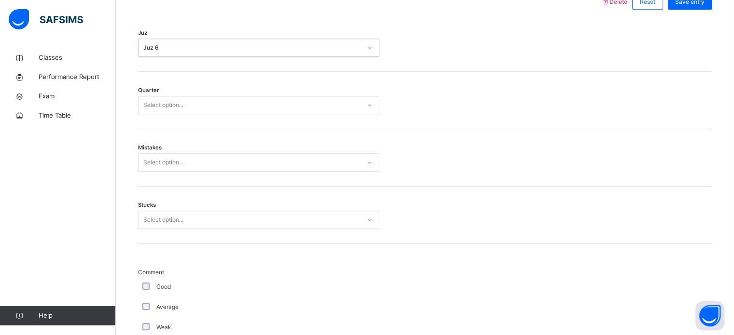
click at [181, 92] on div "Quarter Select option..." at bounding box center [424, 100] width 573 height 57
click at [181, 99] on div "Select option..." at bounding box center [163, 105] width 40 height 18
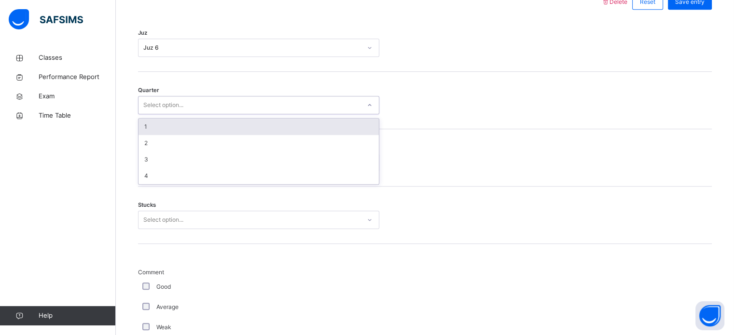
click at [166, 126] on div "1" at bounding box center [258, 127] width 240 height 16
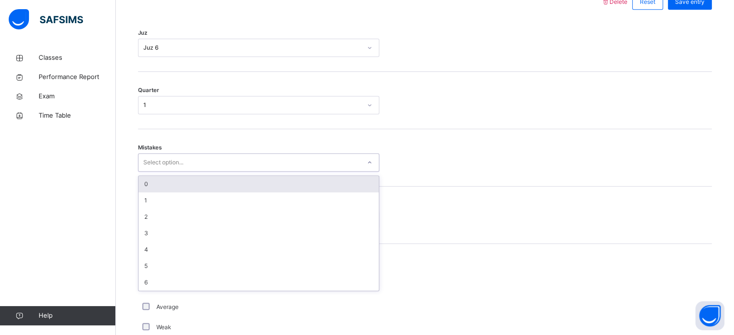
click at [166, 159] on div "Select option..." at bounding box center [163, 162] width 40 height 18
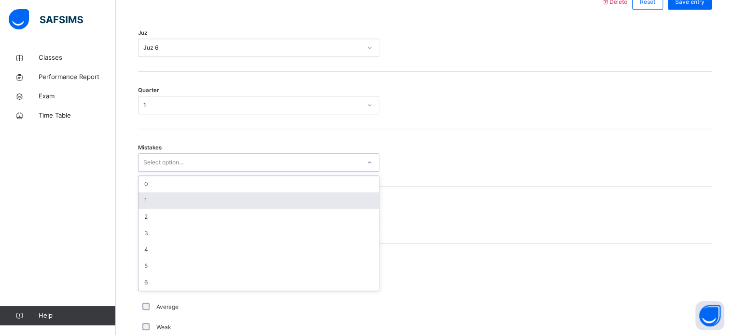
click at [149, 205] on div "1" at bounding box center [258, 200] width 240 height 16
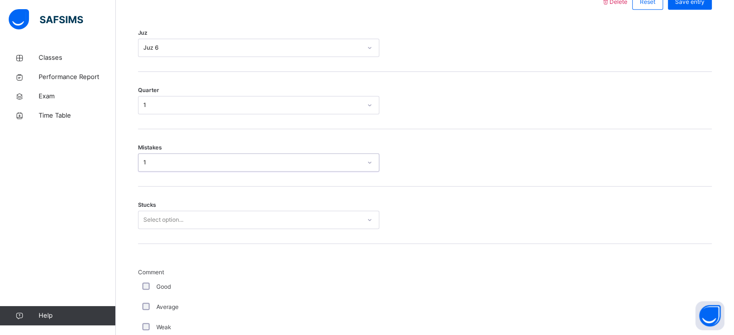
click at [152, 215] on div "Select option..." at bounding box center [163, 220] width 40 height 18
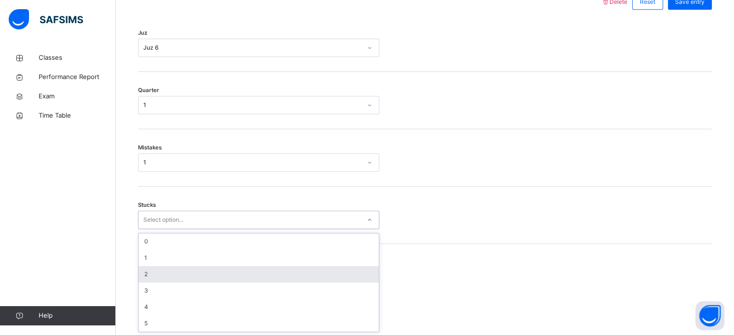
click at [139, 267] on div "2" at bounding box center [258, 274] width 240 height 16
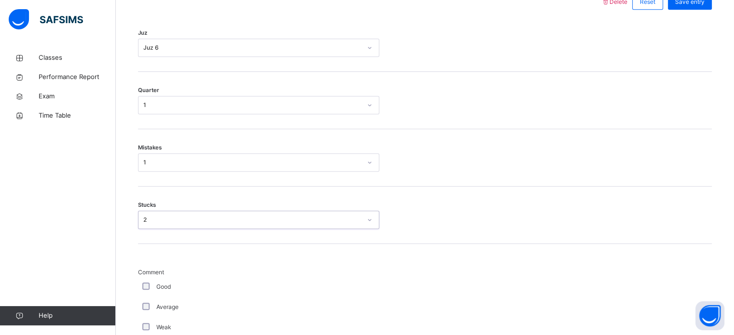
click at [154, 213] on div "2" at bounding box center [249, 220] width 222 height 15
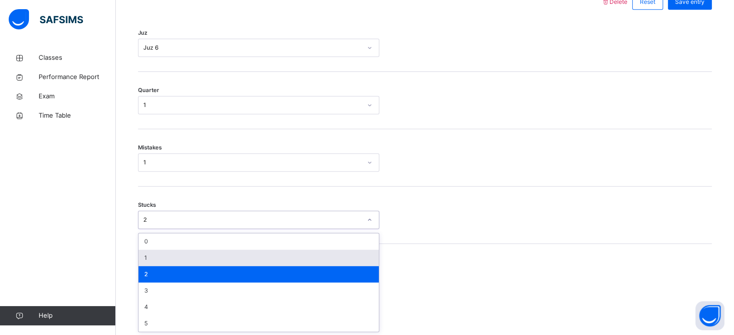
click at [152, 253] on div "1" at bounding box center [258, 258] width 240 height 16
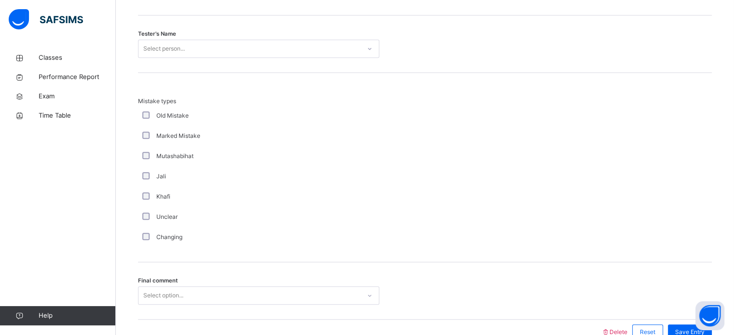
scroll to position [1009, 0]
click at [208, 54] on div "Select person..." at bounding box center [249, 48] width 222 height 15
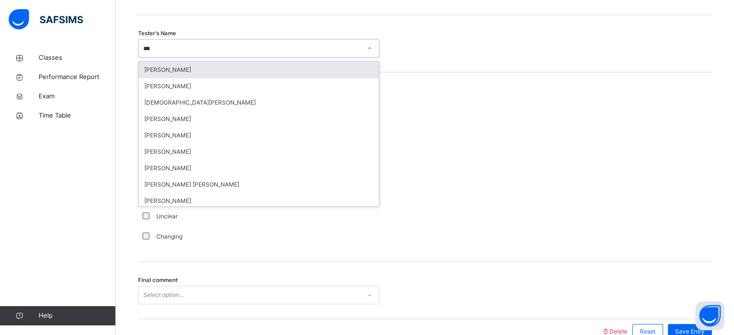
type input "****"
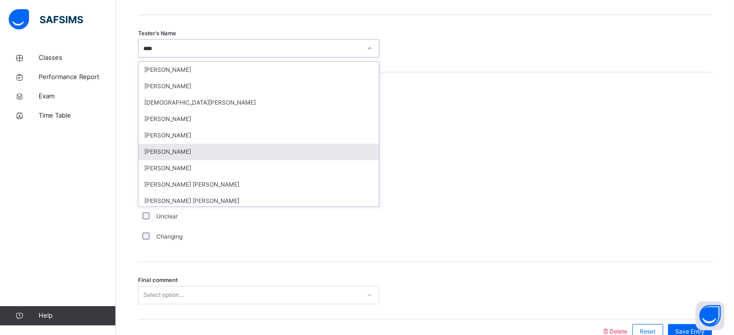
click at [173, 153] on div "[PERSON_NAME]" at bounding box center [258, 152] width 240 height 16
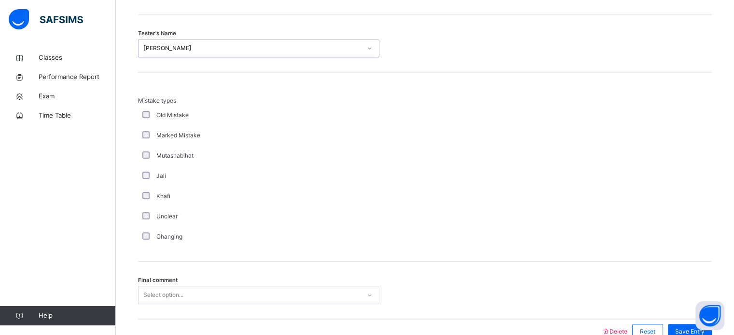
click at [159, 286] on div "Select option..." at bounding box center [258, 295] width 241 height 18
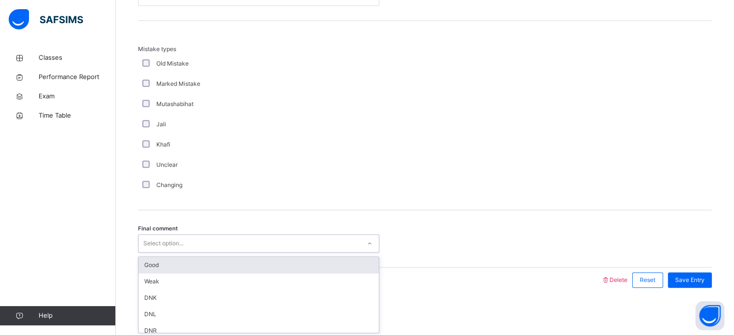
click at [157, 270] on div "Good" at bounding box center [258, 265] width 240 height 16
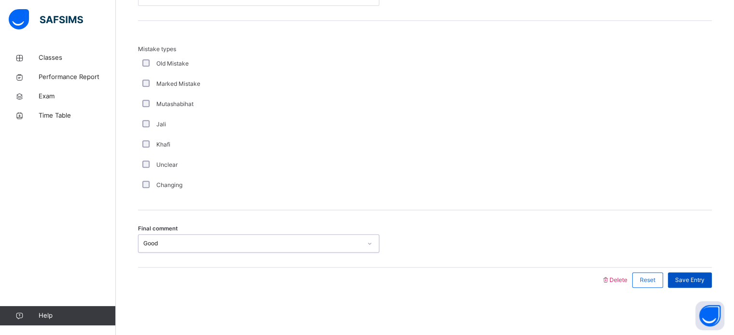
click at [698, 281] on span "Save Entry" at bounding box center [689, 280] width 29 height 9
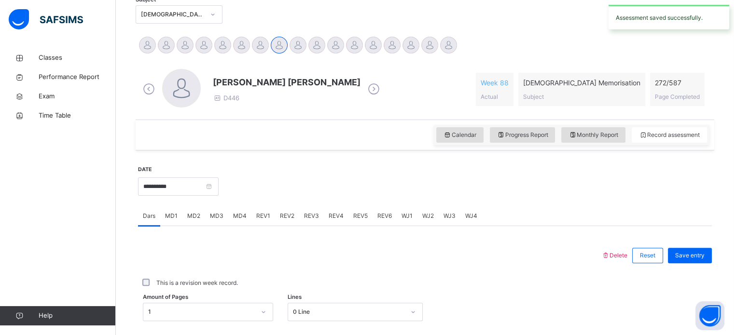
click at [599, 140] on div "Monthly Report" at bounding box center [593, 134] width 64 height 15
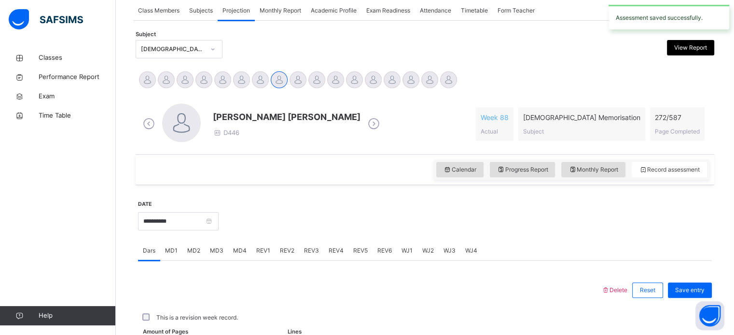
select select "****"
select select "*"
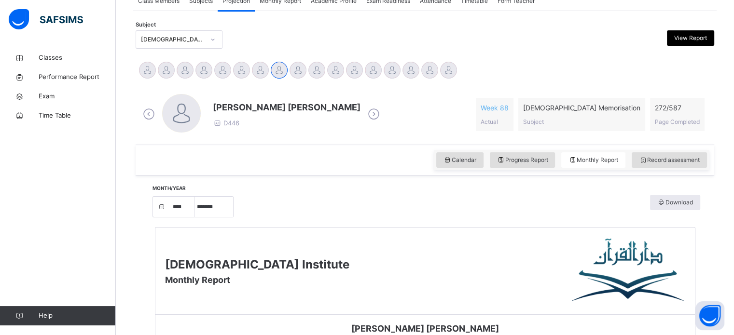
scroll to position [215, 0]
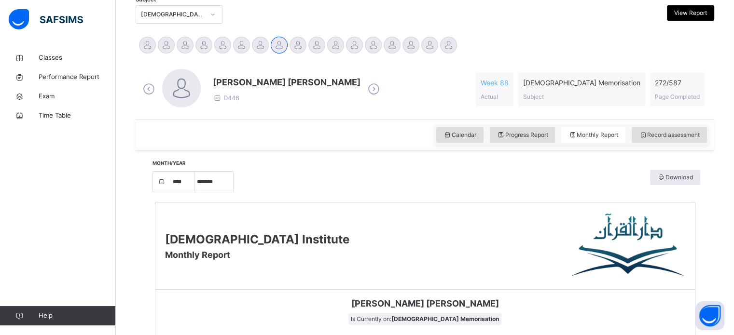
click at [499, 268] on div "Darul Quran Institute Monthly Report" at bounding box center [424, 246] width 539 height 87
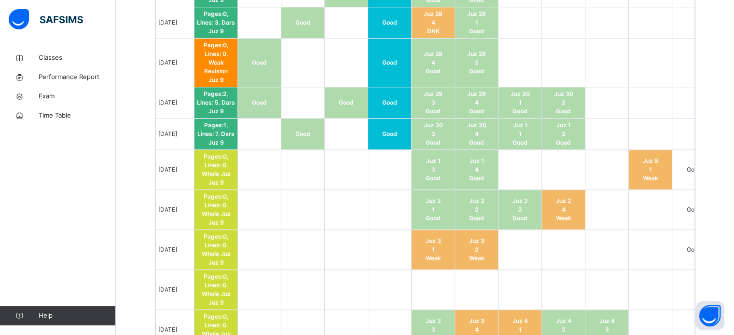
scroll to position [1180, 0]
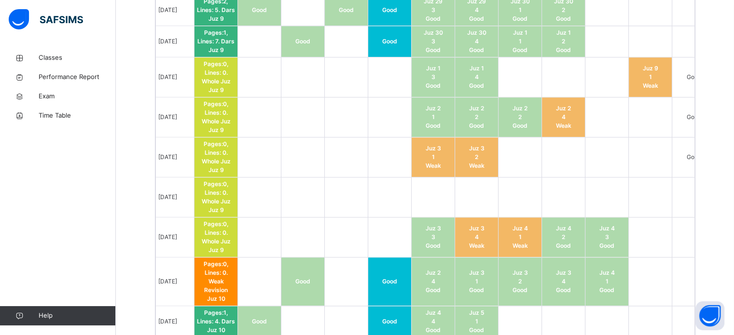
click at [498, 268] on td "Juz 3 1 Good" at bounding box center [476, 282] width 43 height 49
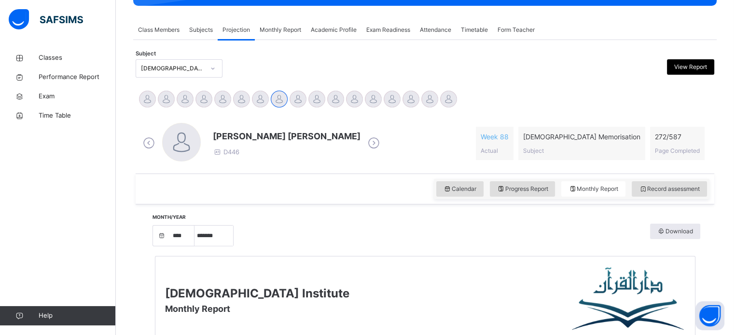
scroll to position [157, 0]
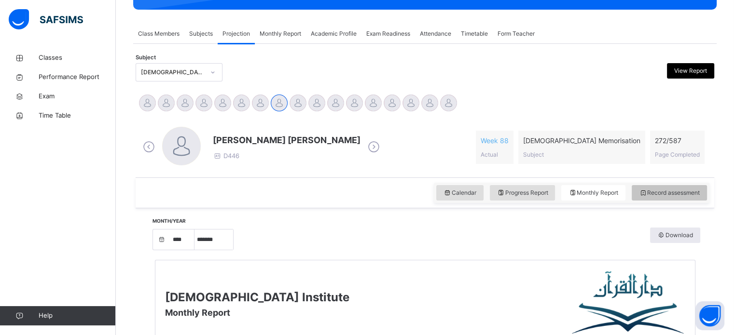
click at [658, 198] on div "Record assessment" at bounding box center [668, 192] width 75 height 15
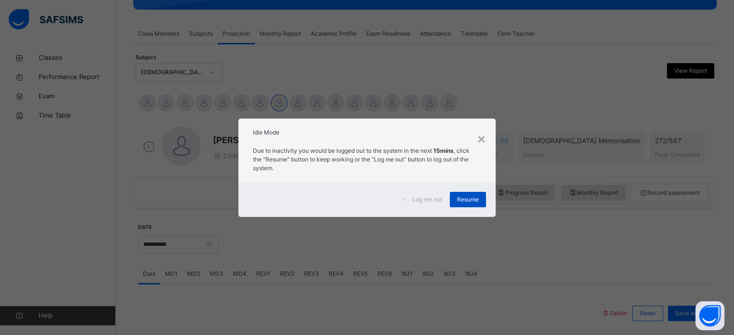
click at [467, 203] on span "Resume" at bounding box center [468, 199] width 22 height 9
click at [475, 196] on span "Resume" at bounding box center [468, 199] width 22 height 9
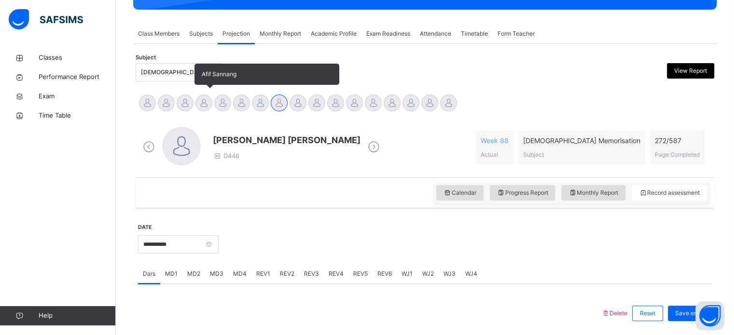
click at [201, 102] on div at bounding box center [203, 103] width 17 height 17
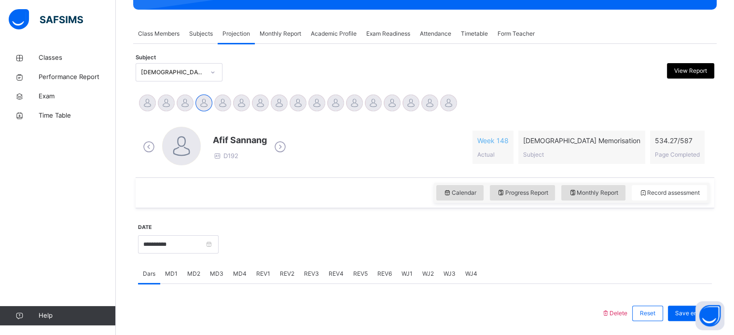
scroll to position [389, 0]
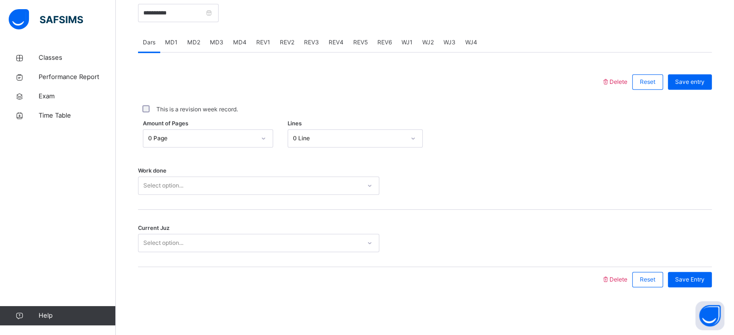
click at [203, 137] on div "0 Page" at bounding box center [201, 138] width 107 height 9
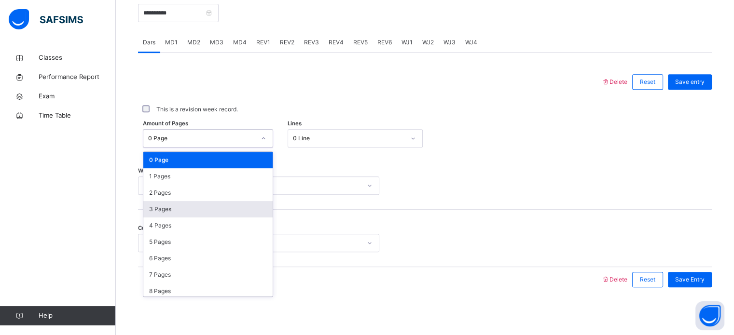
click at [201, 210] on div "3 Pages" at bounding box center [207, 209] width 129 height 16
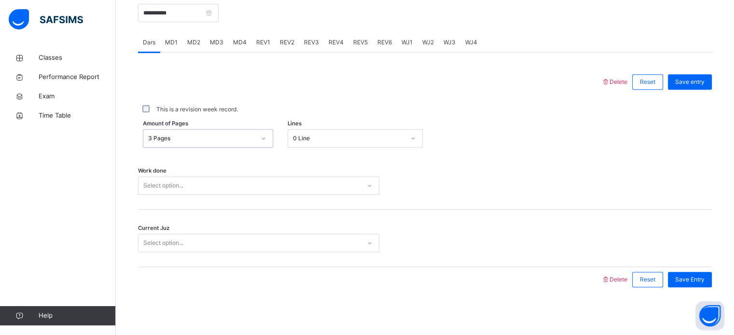
click at [259, 182] on div "Select option..." at bounding box center [249, 185] width 222 height 15
click at [233, 179] on div "Weak MD" at bounding box center [249, 185] width 222 height 15
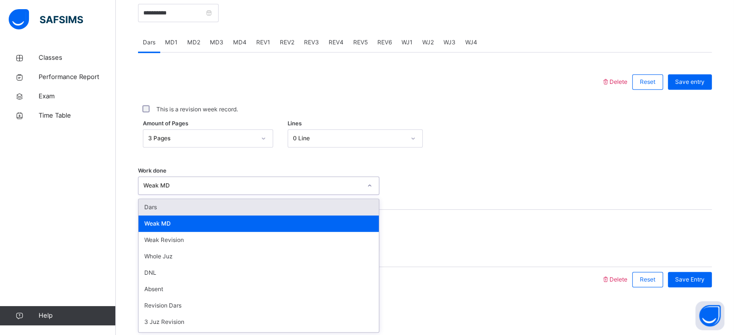
click at [220, 206] on div "Dars" at bounding box center [258, 207] width 240 height 16
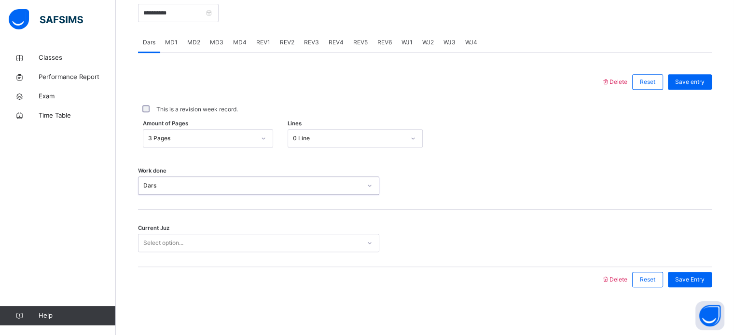
click at [221, 234] on div "Select option..." at bounding box center [258, 243] width 241 height 18
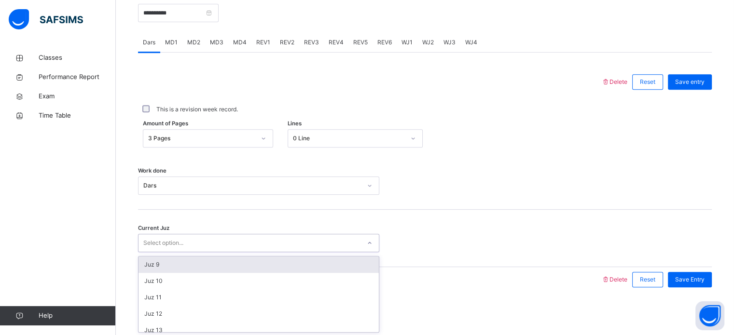
click at [0, 292] on div "Classes Performance Report Exam Time Table Help" at bounding box center [58, 187] width 116 height 297
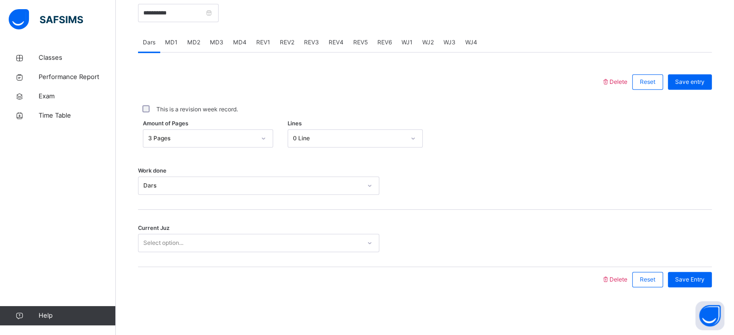
click at [211, 232] on div "Current Juz Select option..." at bounding box center [424, 238] width 573 height 57
click at [218, 243] on div "Select option..." at bounding box center [249, 243] width 222 height 15
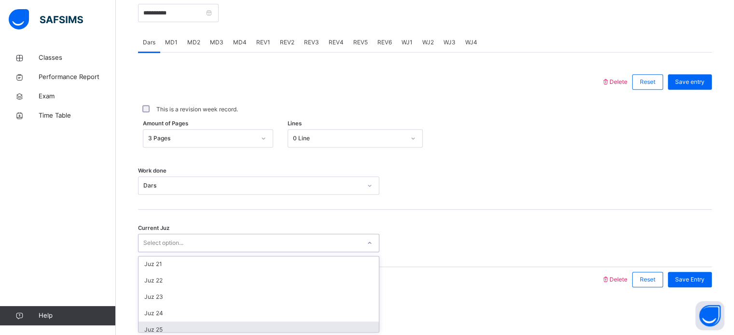
scroll to position [323, 0]
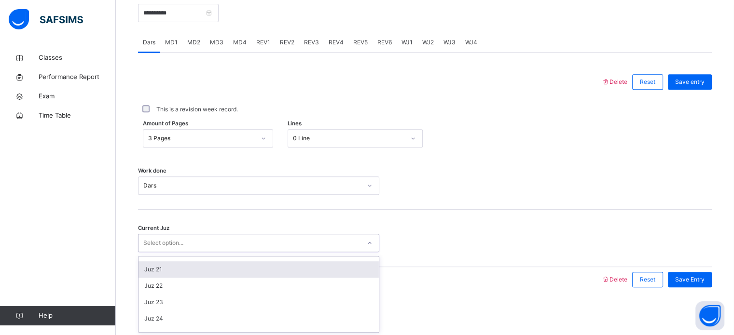
click at [225, 273] on div "Juz 21" at bounding box center [258, 269] width 240 height 16
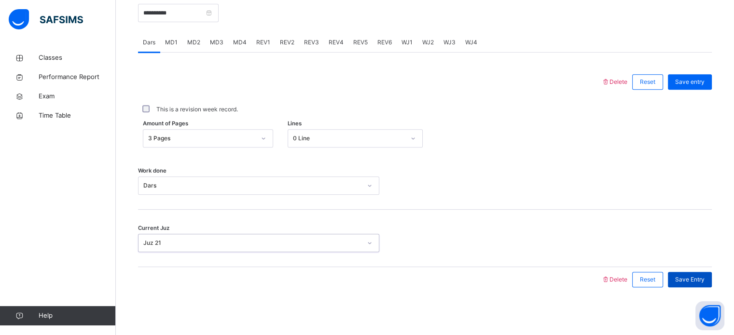
click at [704, 277] on span "Save Entry" at bounding box center [689, 279] width 29 height 9
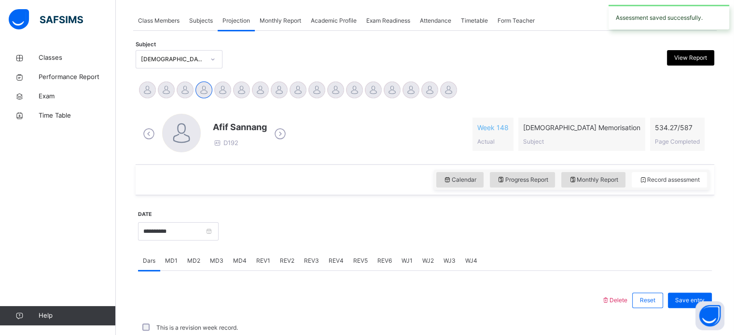
scroll to position [389, 0]
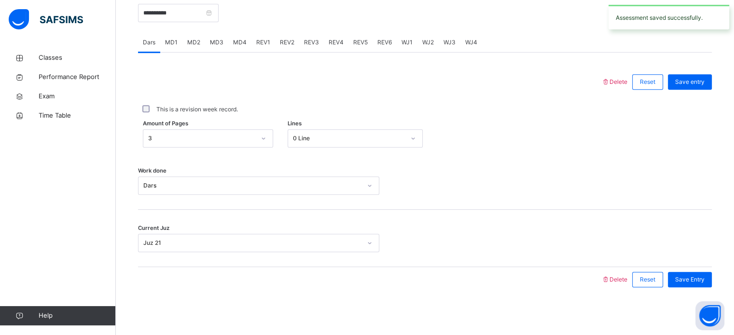
click at [223, 46] on div "MD3" at bounding box center [216, 42] width 23 height 19
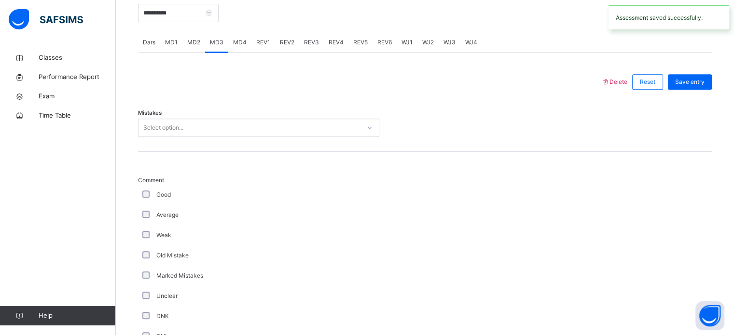
click at [229, 138] on div "Mistakes Select option..." at bounding box center [424, 123] width 573 height 57
click at [209, 110] on div "Mistakes Select option..." at bounding box center [424, 123] width 573 height 57
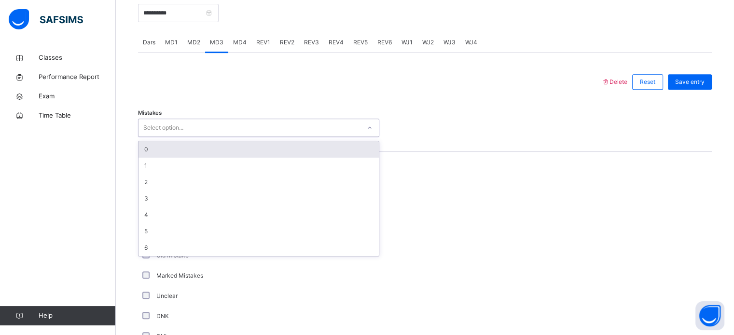
click at [212, 125] on div "Select option..." at bounding box center [249, 128] width 222 height 15
click at [217, 155] on div "0" at bounding box center [258, 149] width 240 height 16
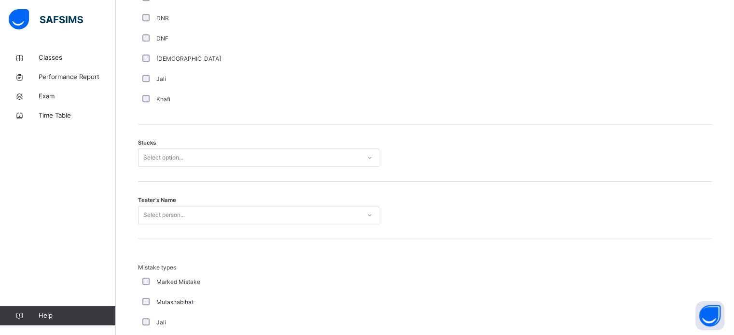
scroll to position [728, 0]
click at [205, 166] on div "Stucks Select option..." at bounding box center [424, 152] width 573 height 57
click at [205, 148] on div "Select option..." at bounding box center [258, 157] width 241 height 18
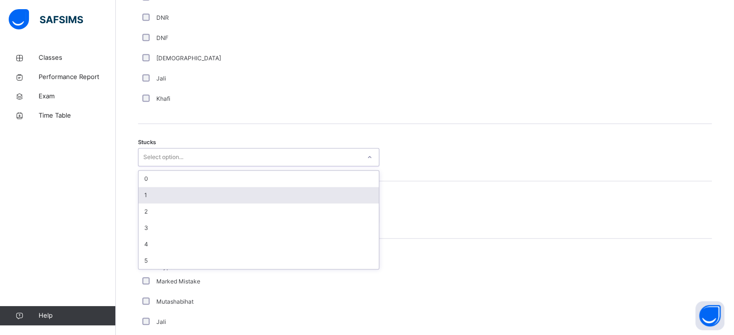
click at [195, 190] on div "1" at bounding box center [258, 195] width 240 height 16
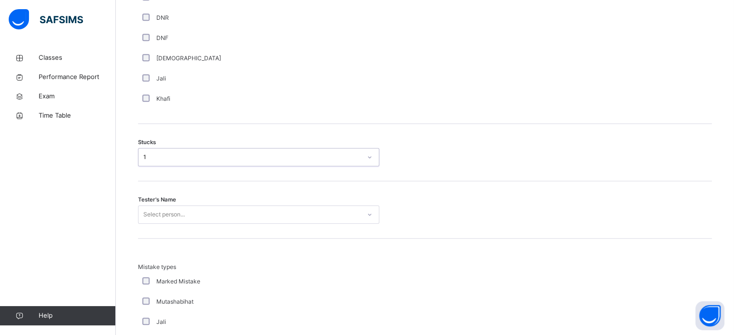
click at [205, 212] on div "Select person..." at bounding box center [258, 214] width 241 height 18
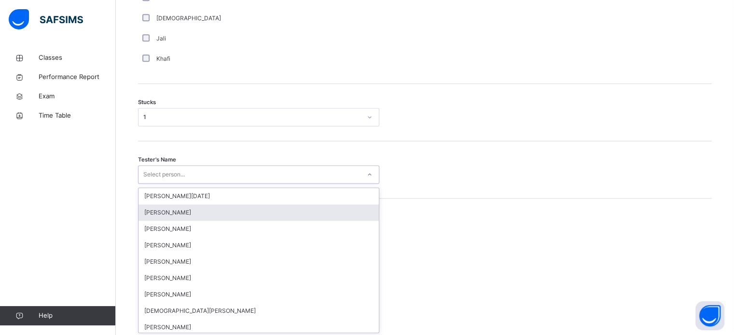
scroll to position [769, 0]
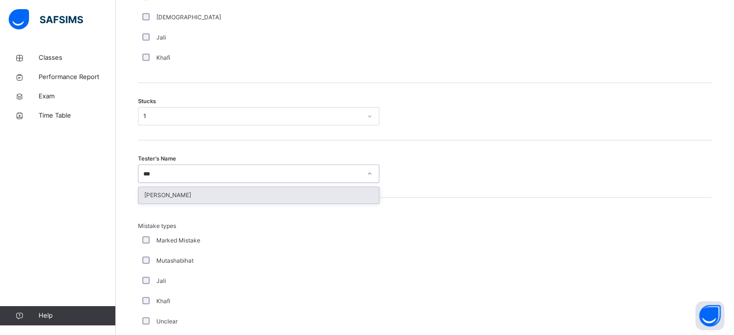
type input "****"
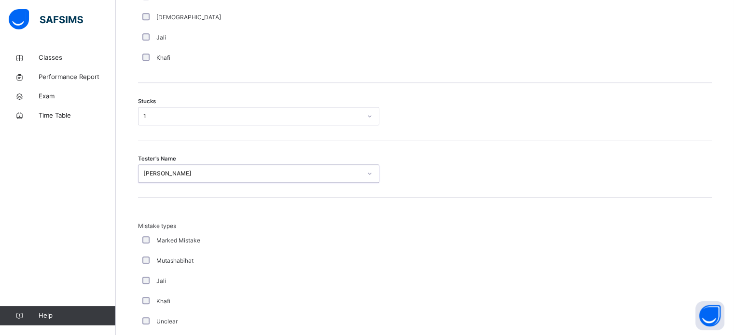
scroll to position [946, 0]
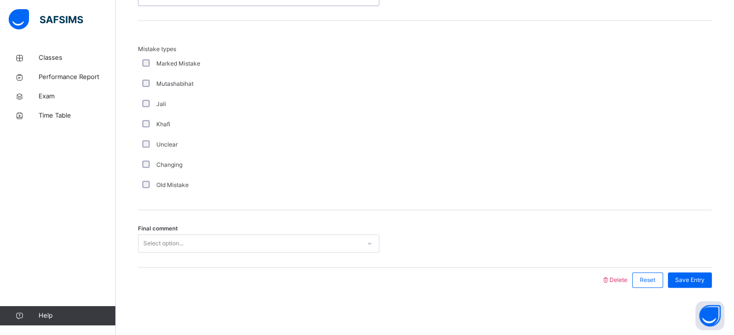
click at [242, 237] on div "Select option..." at bounding box center [249, 243] width 222 height 15
click at [702, 277] on span "Save Entry" at bounding box center [689, 280] width 29 height 9
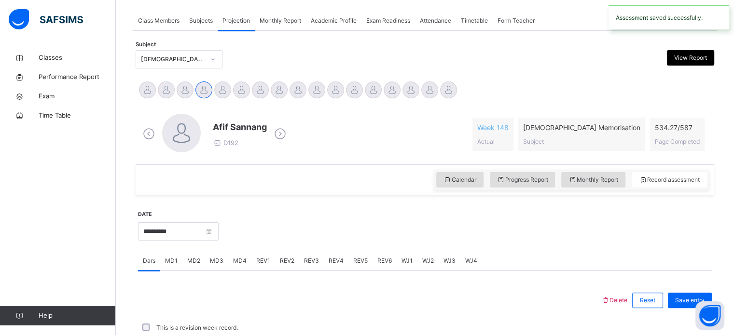
scroll to position [389, 0]
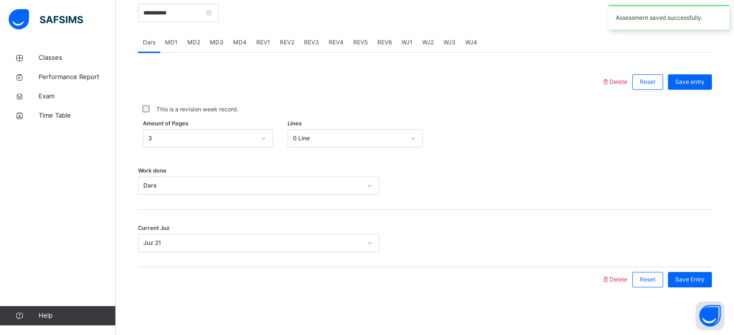
click at [251, 39] on div "REV1" at bounding box center [263, 42] width 24 height 19
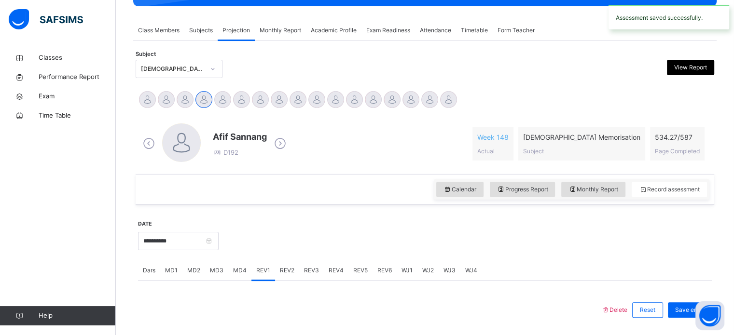
scroll to position [166, 0]
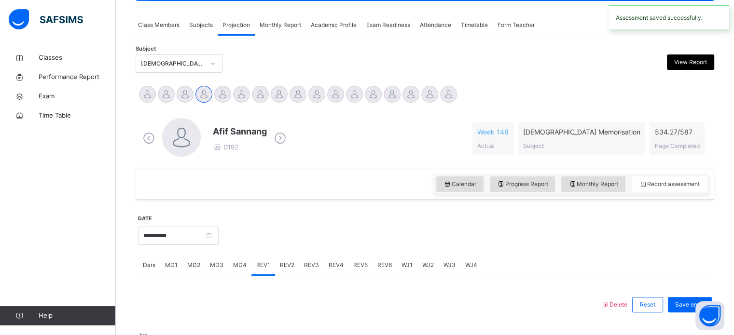
click at [240, 250] on div "**********" at bounding box center [424, 234] width 573 height 41
click at [244, 270] on div "MD4" at bounding box center [239, 265] width 23 height 19
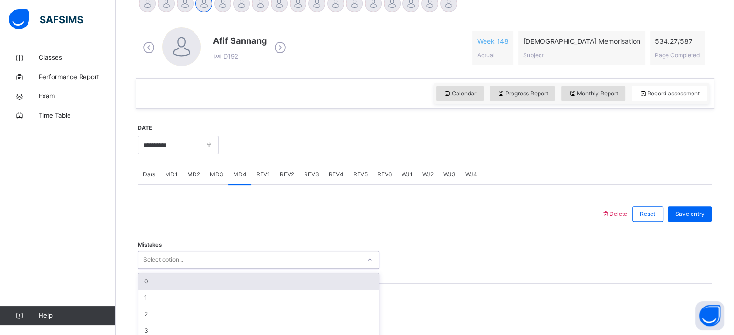
click at [239, 257] on div "option 0 focused, 1 of 7. 7 results available. Use Up and Down to choose option…" at bounding box center [258, 260] width 241 height 18
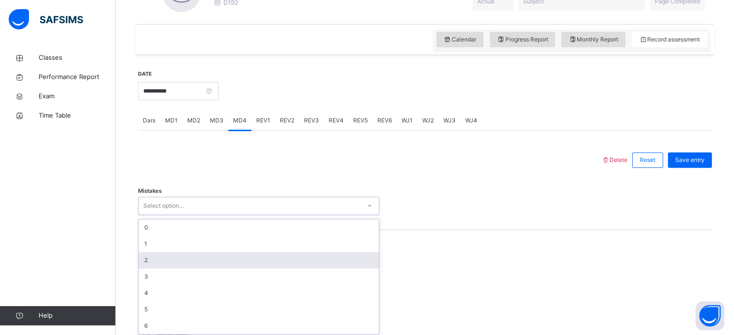
scroll to position [314, 0]
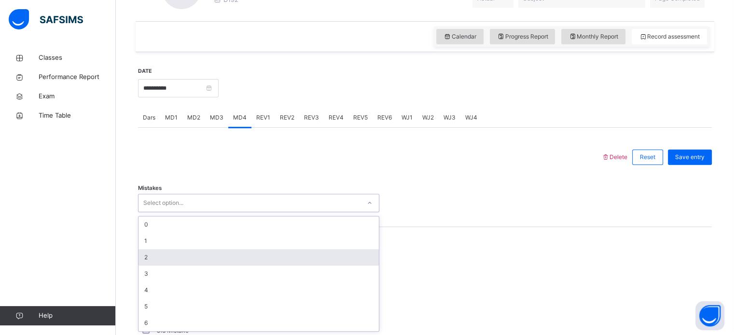
type input "*"
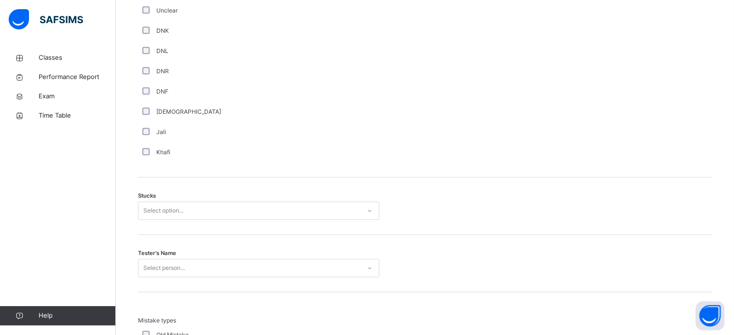
scroll to position [765, 0]
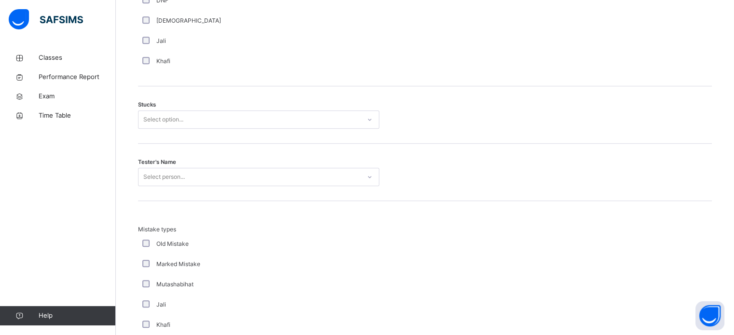
click at [186, 126] on div "Select option..." at bounding box center [258, 119] width 241 height 18
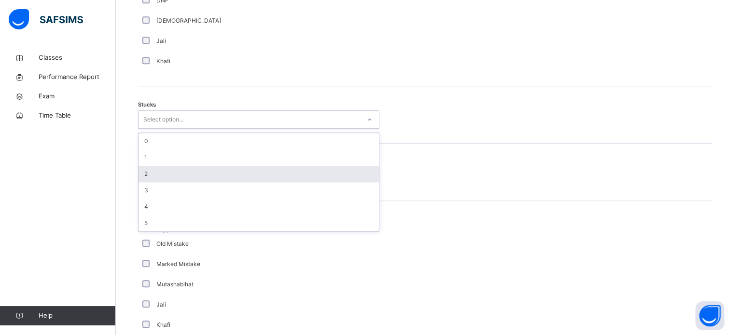
click at [179, 172] on div "2" at bounding box center [258, 174] width 240 height 16
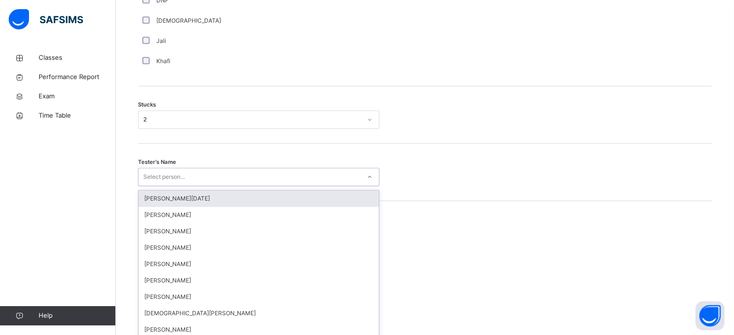
click at [180, 172] on div "Select person..." at bounding box center [163, 177] width 41 height 18
type input "***"
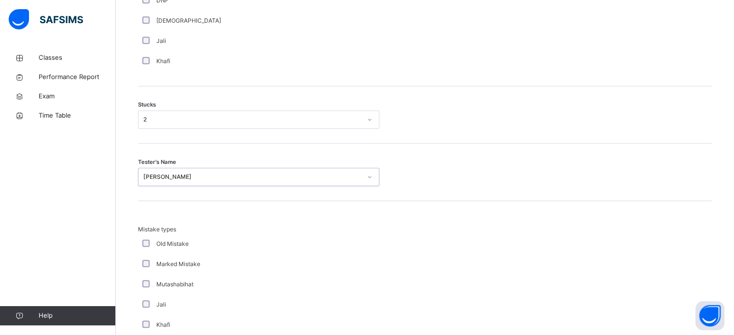
scroll to position [946, 0]
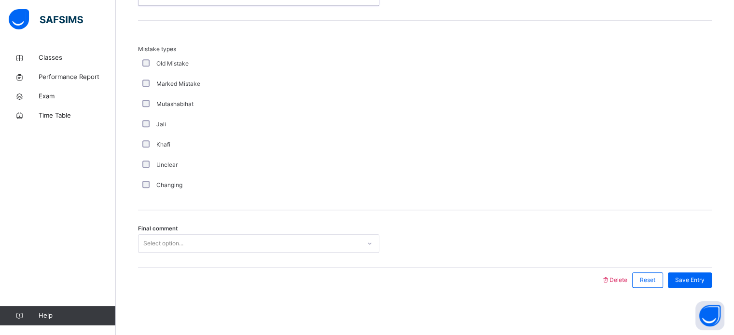
click at [192, 234] on div "Select option..." at bounding box center [258, 243] width 241 height 18
click at [683, 281] on span "Save Entry" at bounding box center [689, 280] width 29 height 9
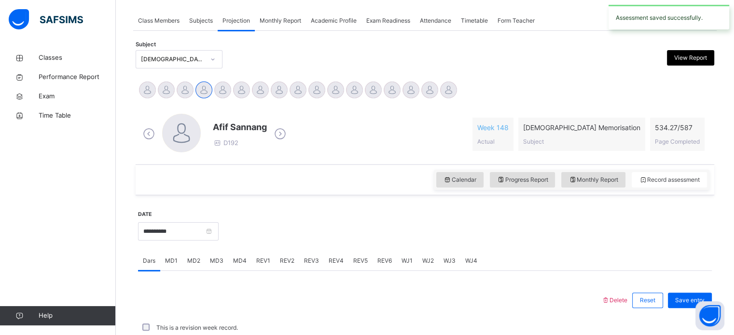
scroll to position [389, 0]
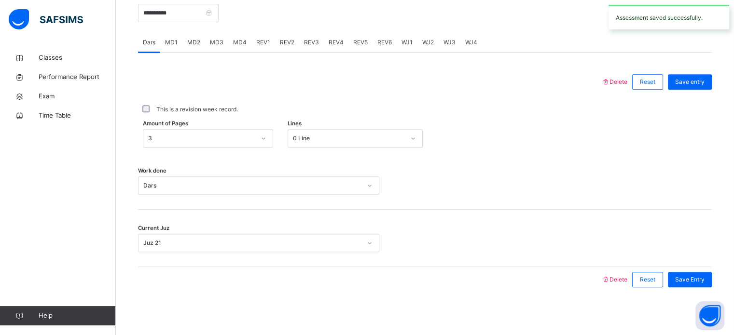
click at [259, 39] on span "REV1" at bounding box center [263, 42] width 14 height 9
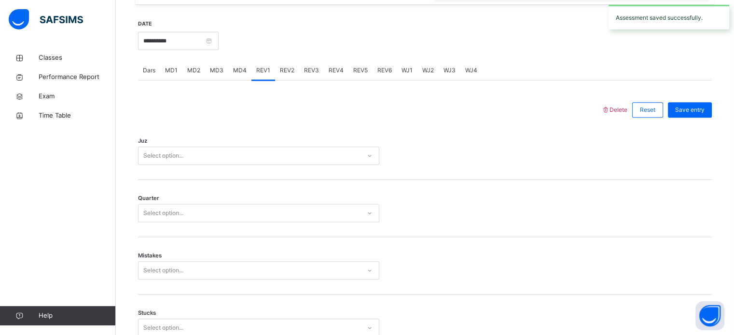
scroll to position [361, 0]
click at [278, 151] on div "Select option..." at bounding box center [249, 156] width 222 height 15
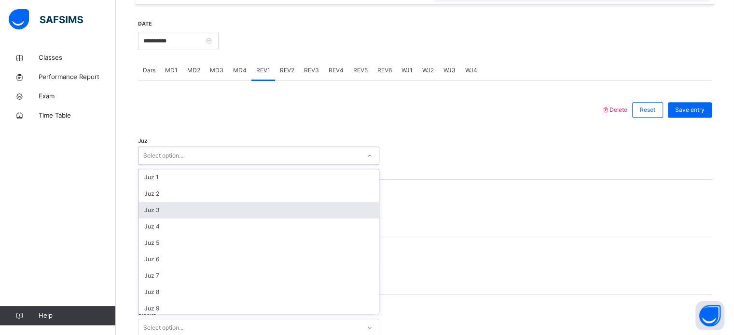
scroll to position [347, 0]
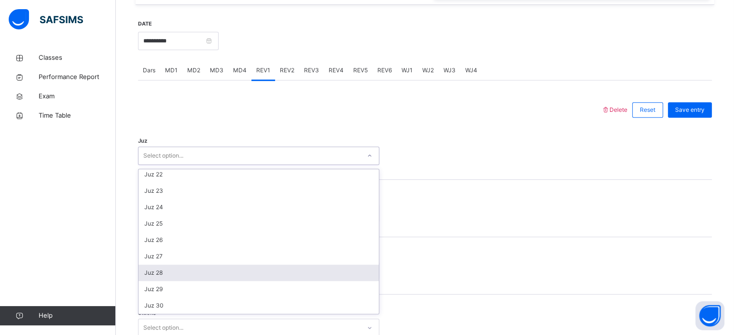
click at [258, 268] on div "Juz 28" at bounding box center [258, 273] width 240 height 16
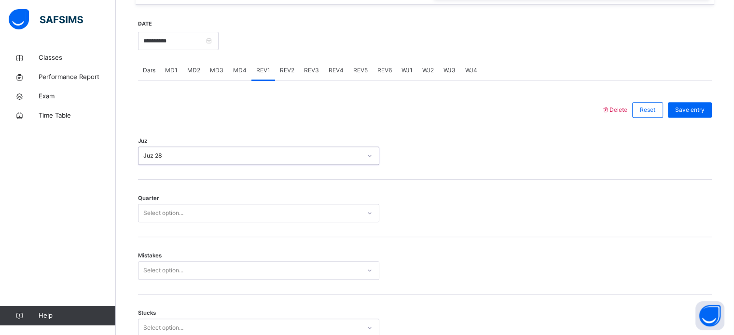
click at [250, 220] on div "Select option..." at bounding box center [258, 213] width 241 height 18
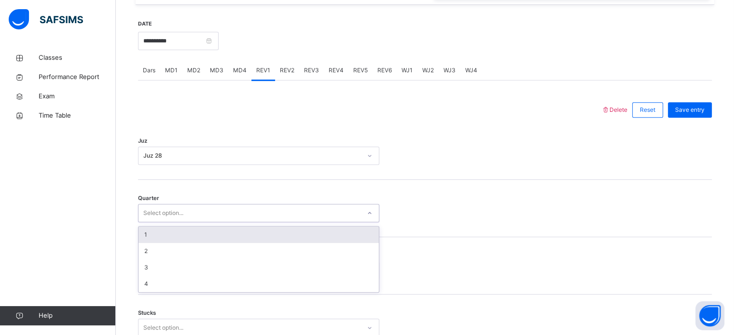
click at [249, 233] on div "1" at bounding box center [258, 235] width 240 height 16
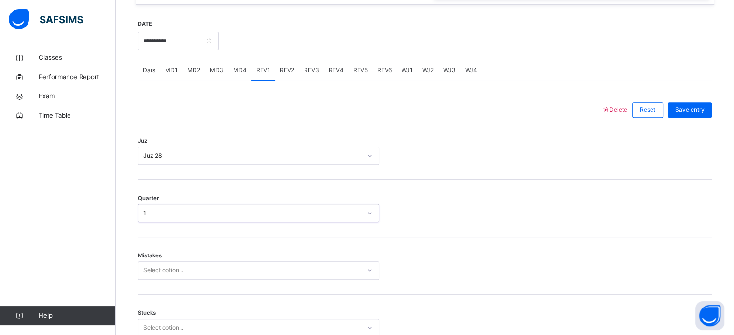
click at [249, 215] on div "1" at bounding box center [252, 213] width 218 height 9
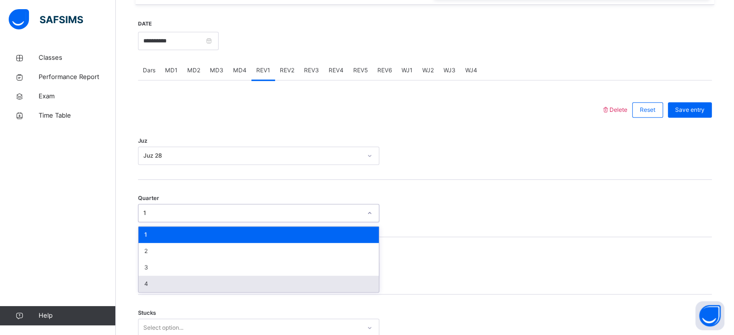
click at [253, 280] on div "4" at bounding box center [258, 284] width 240 height 16
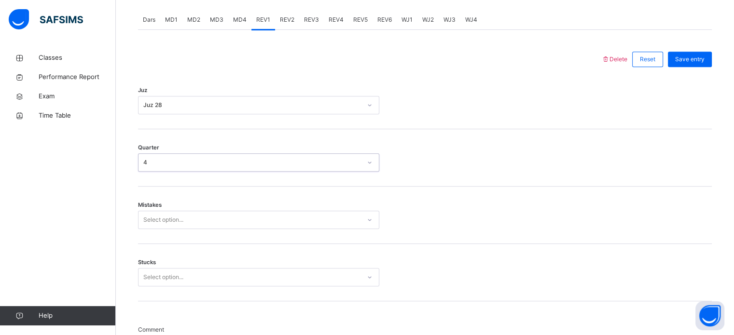
click at [251, 229] on div "Select option..." at bounding box center [258, 220] width 241 height 18
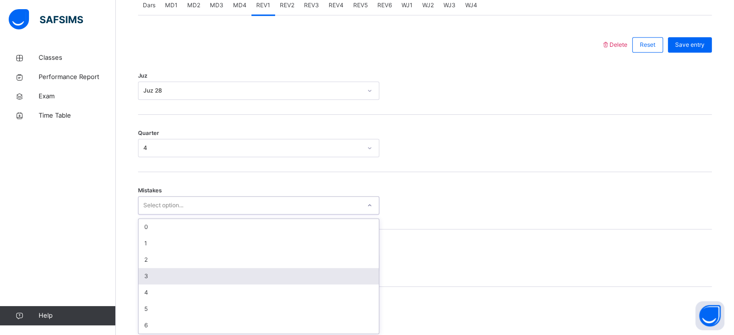
scroll to position [428, 0]
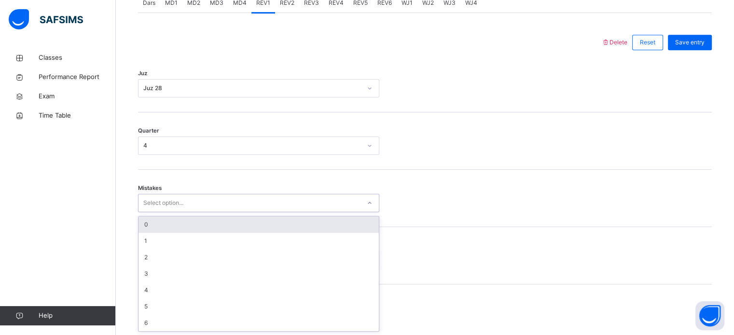
click at [241, 229] on div "0" at bounding box center [258, 225] width 240 height 16
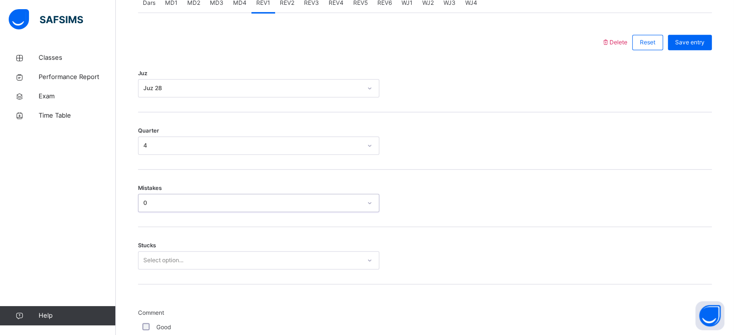
click at [243, 257] on div "Select option..." at bounding box center [258, 260] width 241 height 18
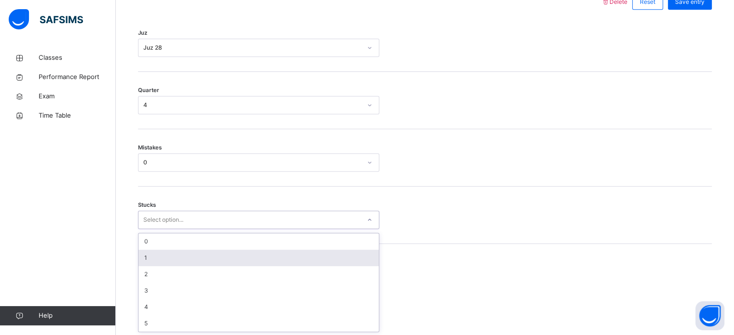
click at [245, 258] on div "1" at bounding box center [258, 258] width 240 height 16
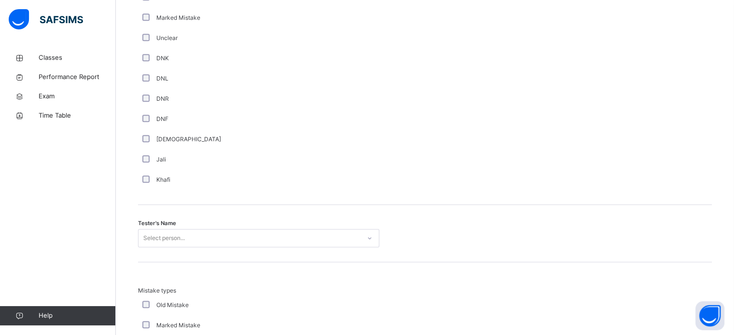
click at [233, 243] on div "Select person..." at bounding box center [258, 238] width 241 height 18
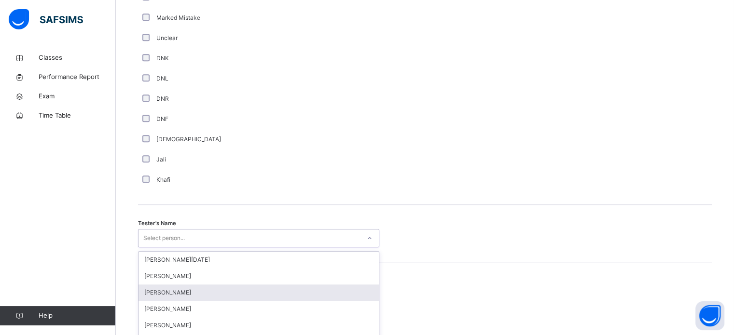
scroll to position [884, 0]
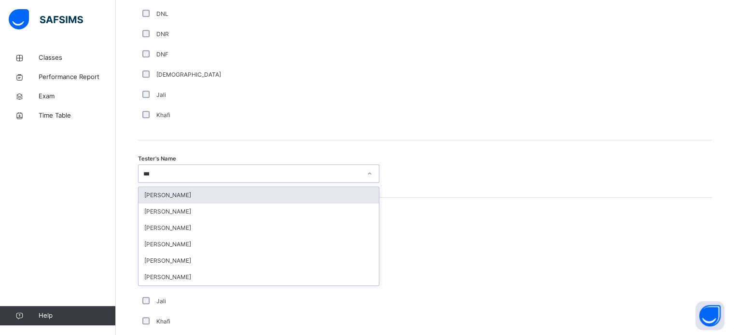
type input "****"
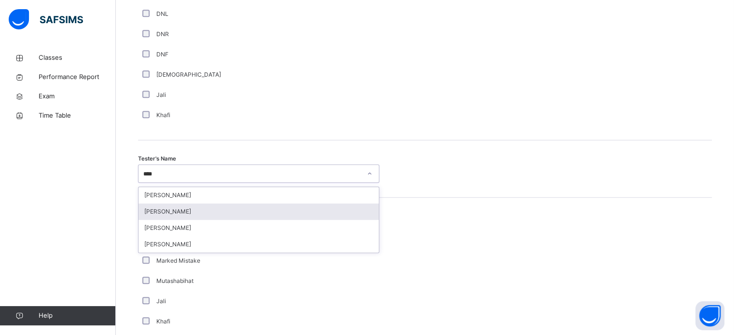
click at [219, 206] on div "[PERSON_NAME]" at bounding box center [258, 212] width 240 height 16
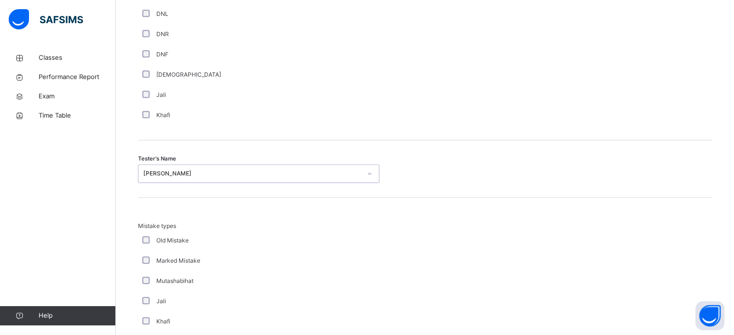
scroll to position [1061, 0]
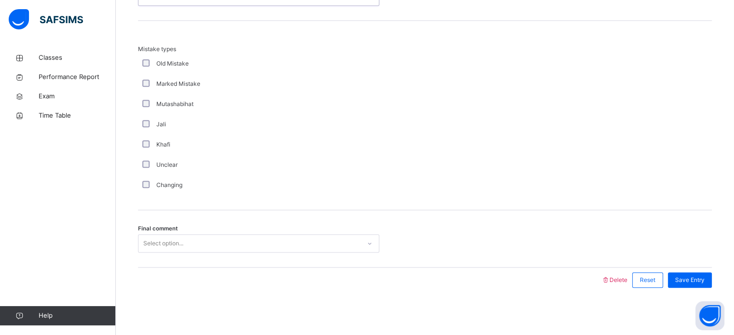
click at [215, 249] on div "Select option..." at bounding box center [249, 243] width 222 height 15
click at [704, 281] on span "Save Entry" at bounding box center [689, 280] width 29 height 9
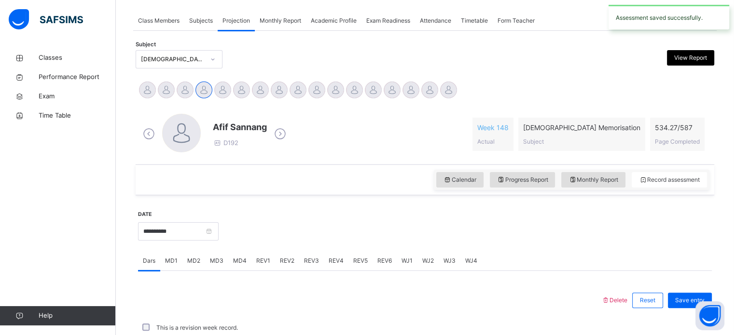
scroll to position [389, 0]
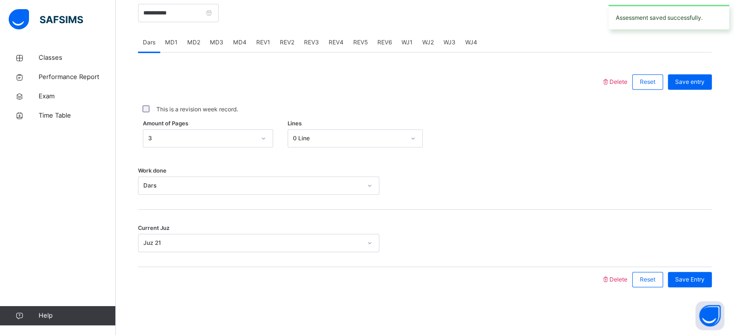
click at [288, 36] on div "REV2" at bounding box center [287, 42] width 24 height 19
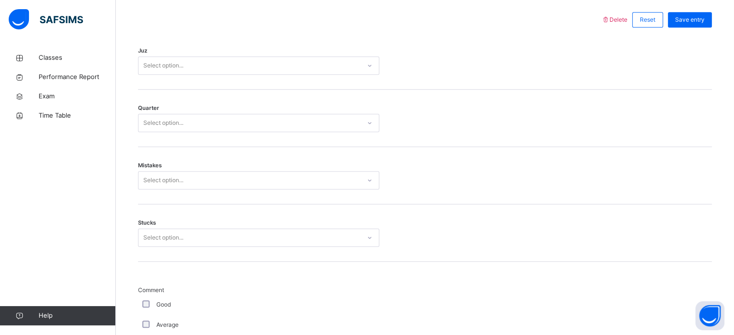
scroll to position [450, 0]
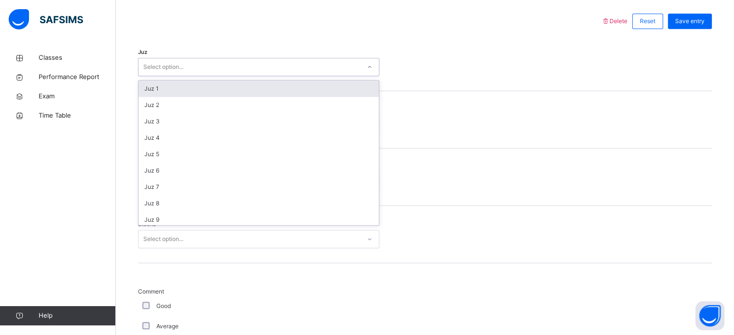
click at [300, 67] on div "Select option..." at bounding box center [249, 67] width 222 height 15
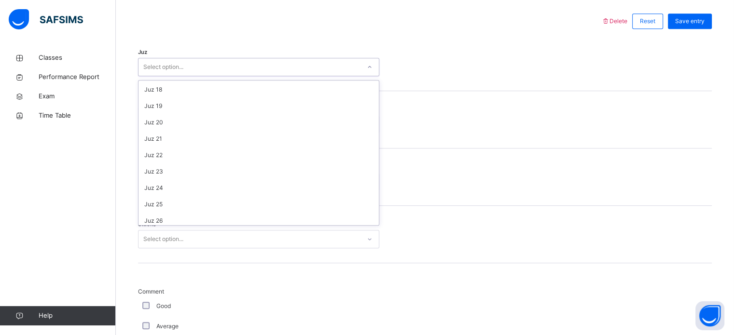
scroll to position [347, 0]
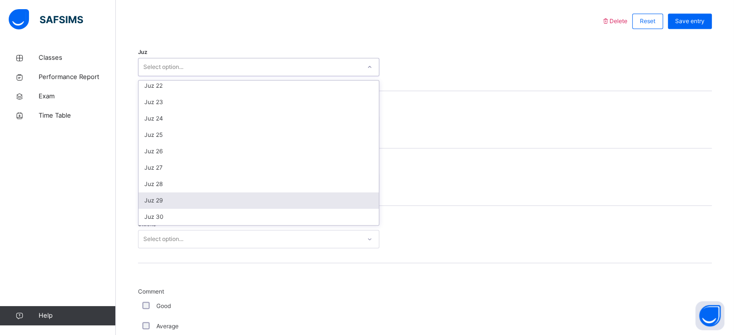
drag, startPoint x: 272, startPoint y: 197, endPoint x: 273, endPoint y: 188, distance: 9.7
click at [272, 197] on div "Juz 29" at bounding box center [258, 200] width 240 height 16
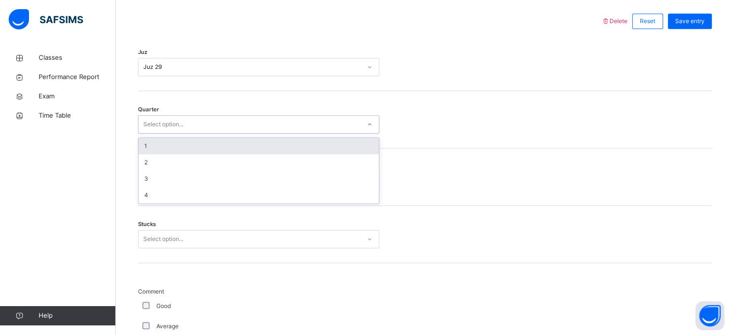
click at [254, 131] on div "Select option..." at bounding box center [258, 124] width 241 height 18
click at [233, 146] on div "1" at bounding box center [258, 146] width 240 height 16
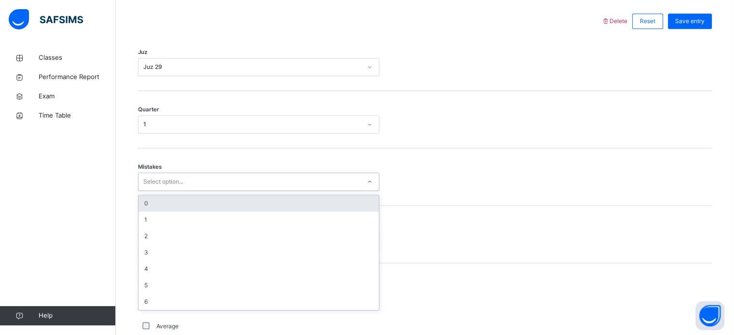
click at [235, 176] on div "Select option..." at bounding box center [249, 182] width 222 height 15
click at [240, 206] on div "0" at bounding box center [258, 203] width 240 height 16
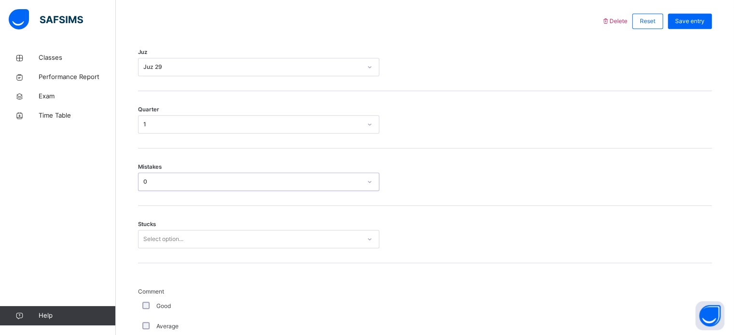
click at [246, 228] on div "Stucks Select option..." at bounding box center [424, 234] width 573 height 57
click at [251, 238] on div "Select option..." at bounding box center [258, 239] width 241 height 18
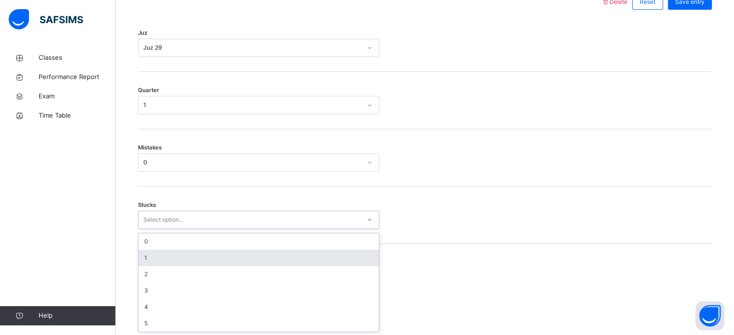
click at [251, 257] on div "1" at bounding box center [258, 258] width 240 height 16
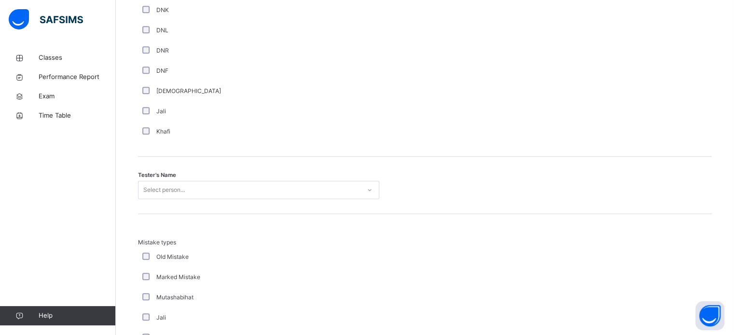
click at [230, 183] on div "Select person..." at bounding box center [249, 190] width 222 height 15
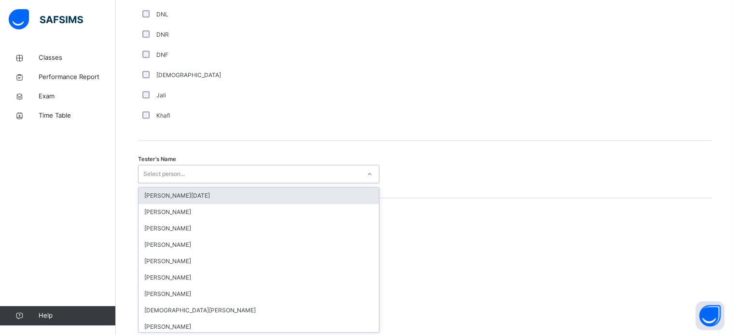
scroll to position [884, 0]
type input "*******"
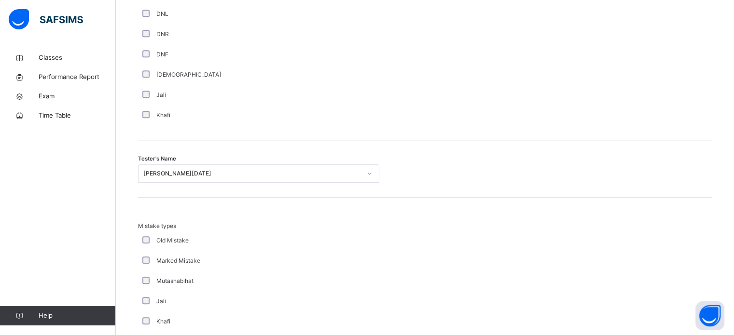
click at [230, 185] on div "Tester's Name Abdullah Raja" at bounding box center [424, 168] width 573 height 57
click at [232, 172] on div "[PERSON_NAME][DATE]" at bounding box center [252, 173] width 218 height 9
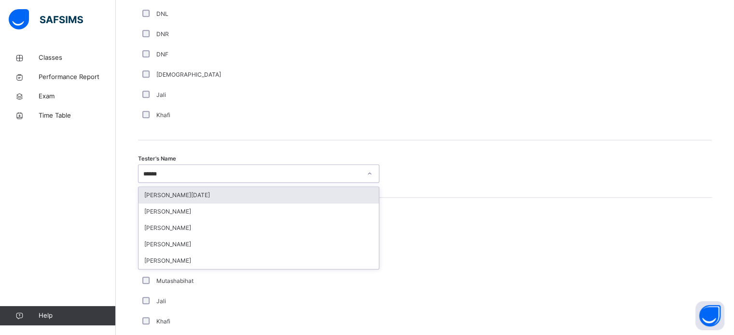
type input "*******"
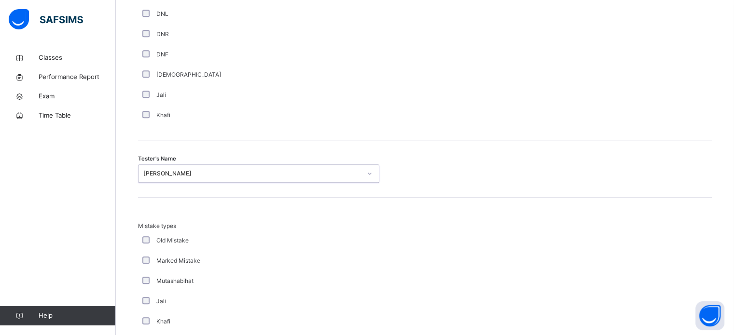
scroll to position [1061, 0]
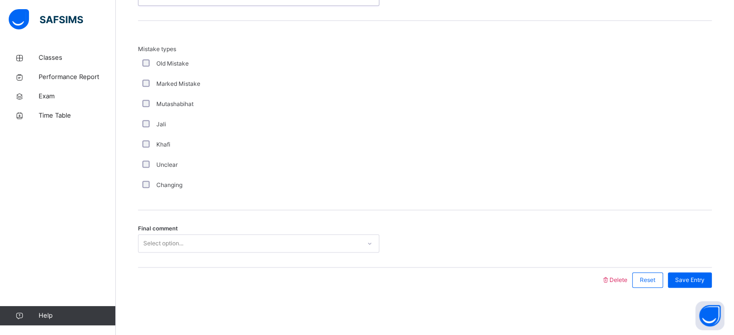
click at [239, 236] on div "Select option..." at bounding box center [249, 243] width 222 height 15
click at [679, 282] on div "Save Entry" at bounding box center [690, 280] width 44 height 15
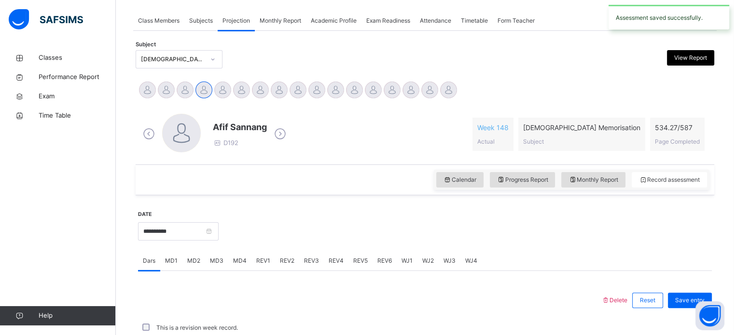
scroll to position [389, 0]
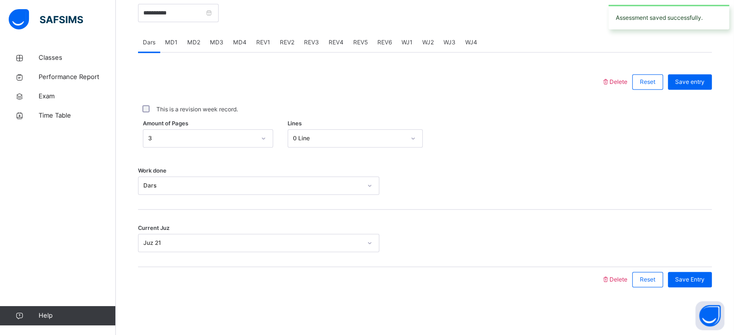
click at [290, 38] on div "REV2" at bounding box center [287, 42] width 24 height 19
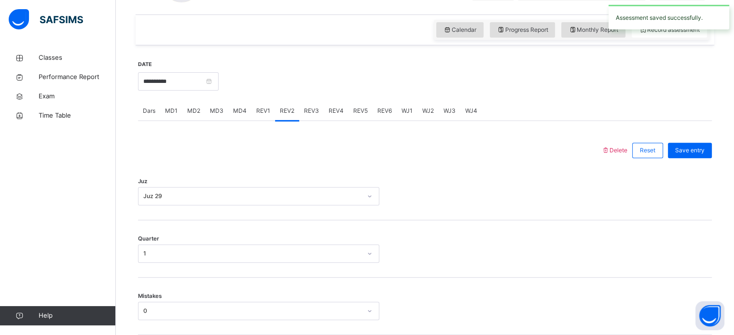
scroll to position [320, 0]
click at [310, 111] on span "REV3" at bounding box center [311, 111] width 15 height 9
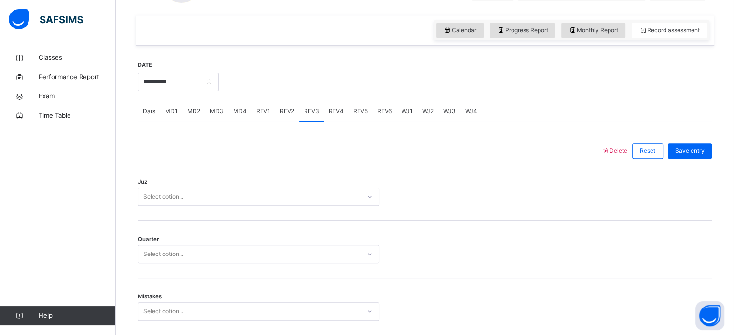
click at [287, 186] on div "Juz Select option..." at bounding box center [424, 192] width 573 height 57
click at [287, 196] on div "Select option..." at bounding box center [258, 197] width 241 height 18
click at [288, 198] on div "Select option..." at bounding box center [258, 197] width 241 height 18
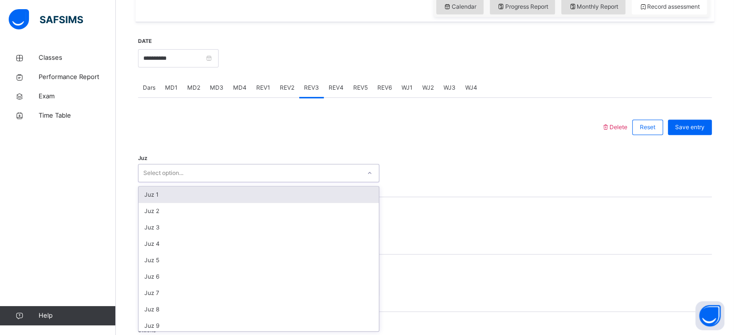
scroll to position [347, 0]
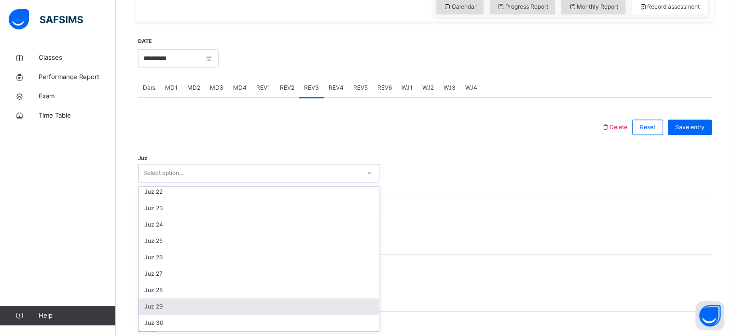
drag, startPoint x: 252, startPoint y: 304, endPoint x: 241, endPoint y: 265, distance: 40.7
click at [252, 304] on div "Juz 29" at bounding box center [258, 307] width 240 height 16
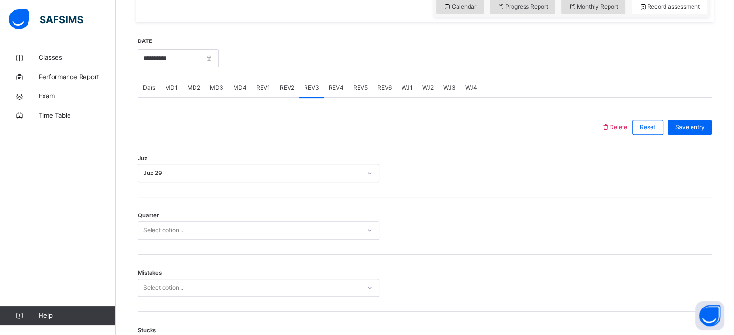
click at [228, 237] on div "Quarter Select option..." at bounding box center [424, 225] width 573 height 57
drag, startPoint x: 228, startPoint y: 243, endPoint x: 228, endPoint y: 235, distance: 7.7
click at [228, 235] on div "Quarter Select option..." at bounding box center [424, 225] width 573 height 57
drag, startPoint x: 228, startPoint y: 229, endPoint x: 228, endPoint y: 242, distance: 13.5
click at [228, 229] on div "Select option..." at bounding box center [249, 230] width 222 height 15
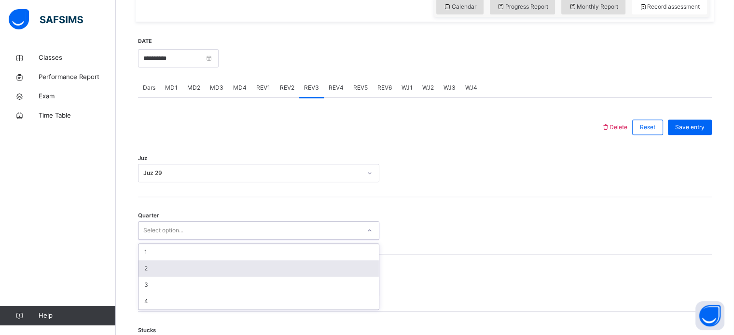
click at [229, 275] on div "2" at bounding box center [258, 268] width 240 height 16
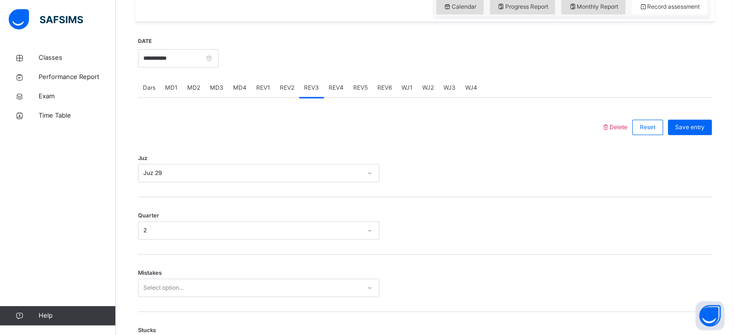
drag, startPoint x: 229, startPoint y: 273, endPoint x: 228, endPoint y: 289, distance: 16.0
click at [229, 274] on div "Mistakes Select option..." at bounding box center [424, 283] width 573 height 57
click at [228, 295] on div "Select option..." at bounding box center [258, 288] width 241 height 18
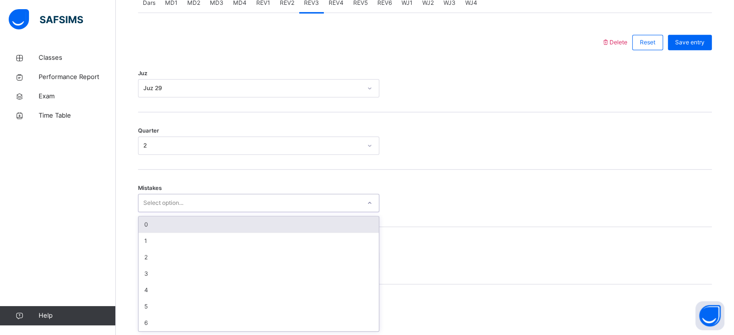
click at [228, 225] on div "0" at bounding box center [258, 225] width 240 height 16
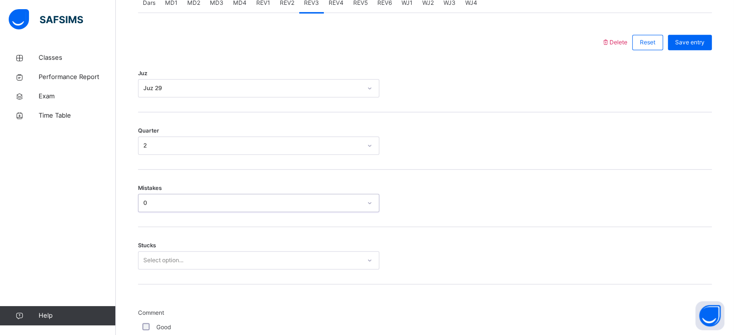
click at [236, 265] on div "Select option..." at bounding box center [258, 260] width 241 height 18
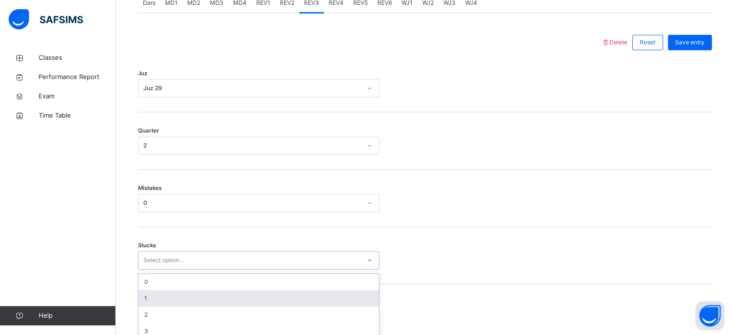
scroll to position [469, 0]
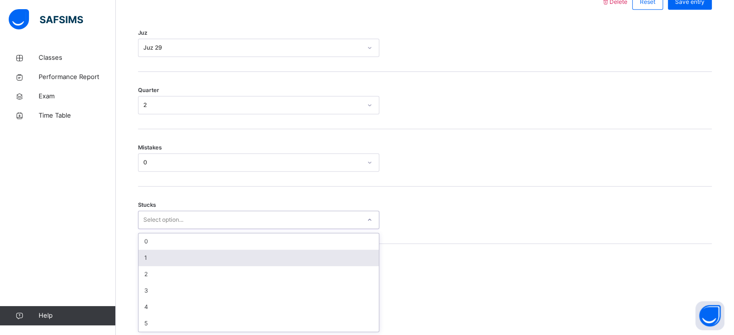
click at [231, 252] on div "1" at bounding box center [258, 258] width 240 height 16
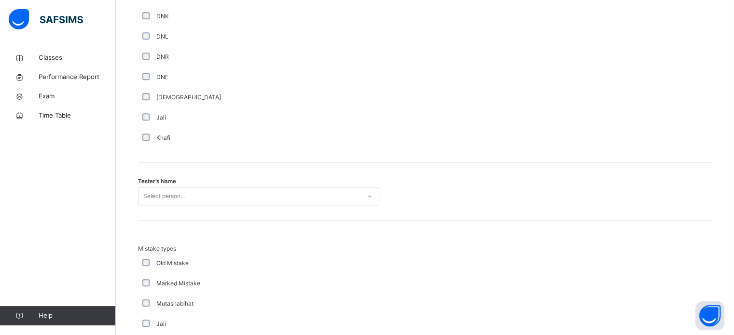
click at [208, 205] on div "Select person..." at bounding box center [258, 196] width 241 height 18
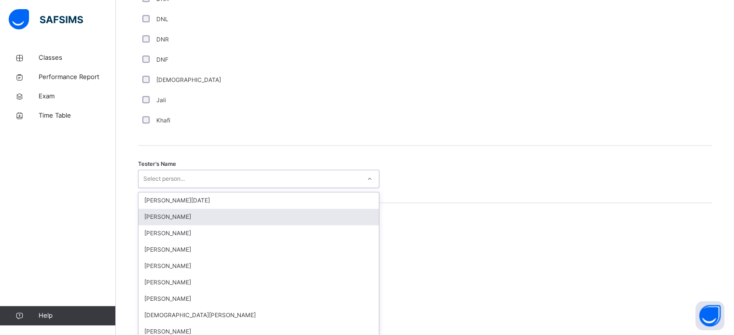
scroll to position [884, 0]
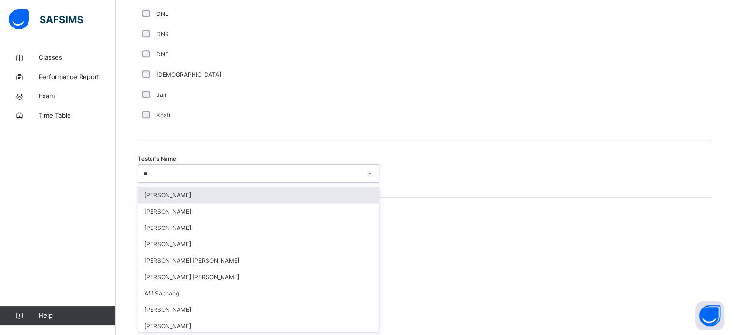
type input "****"
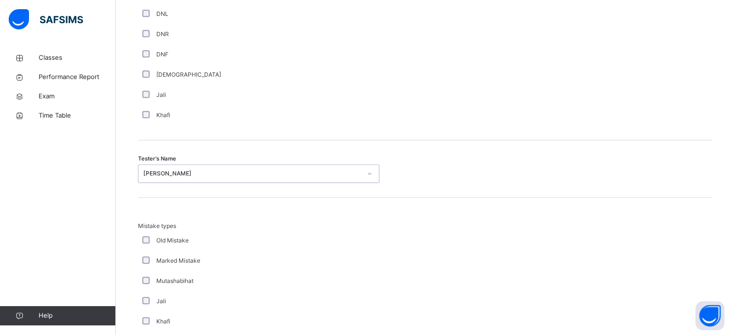
scroll to position [1061, 0]
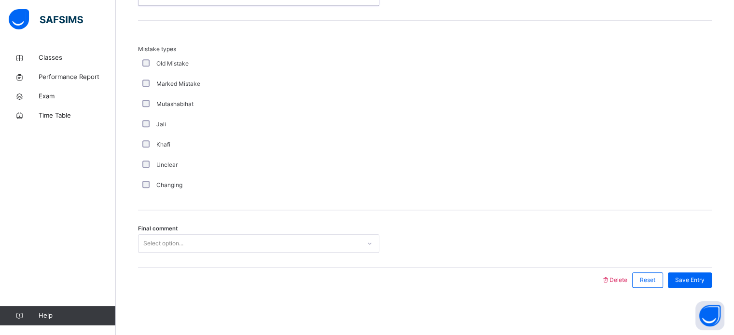
click at [216, 239] on div "Select option..." at bounding box center [249, 243] width 222 height 15
click at [701, 278] on span "Save Entry" at bounding box center [689, 280] width 29 height 9
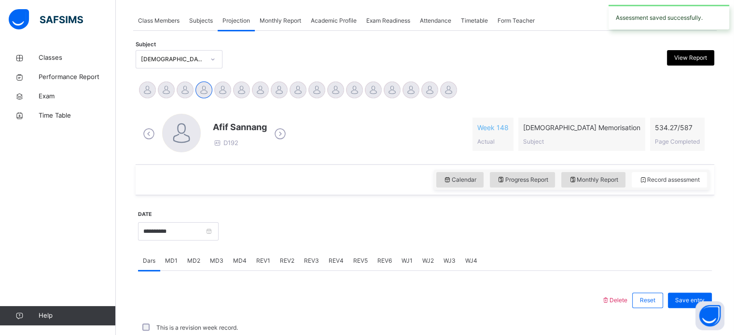
scroll to position [389, 0]
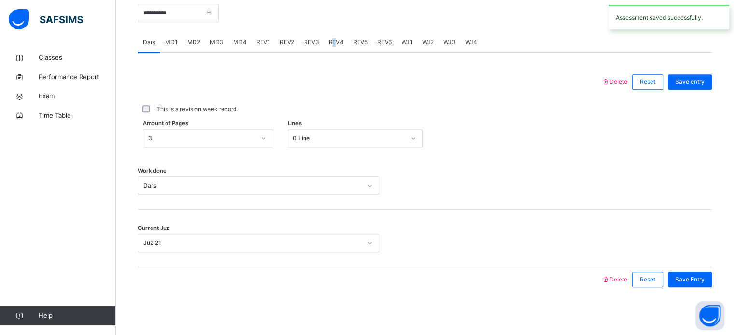
click at [334, 46] on span "REV4" at bounding box center [335, 42] width 15 height 9
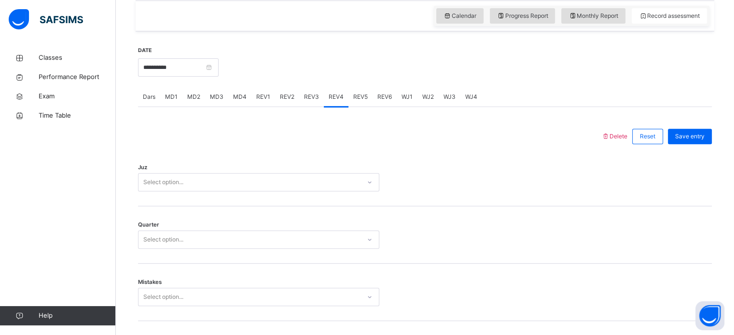
click at [278, 191] on div "Select option..." at bounding box center [258, 182] width 241 height 18
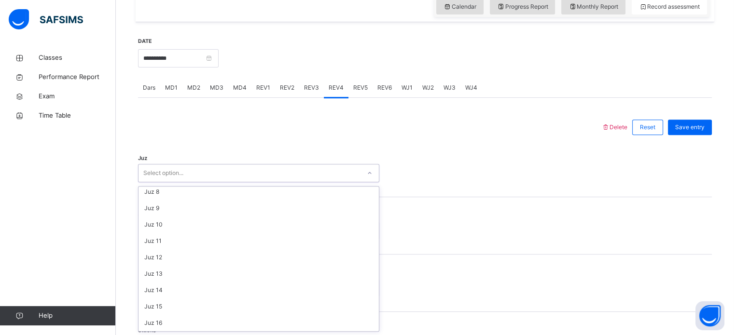
scroll to position [127, 0]
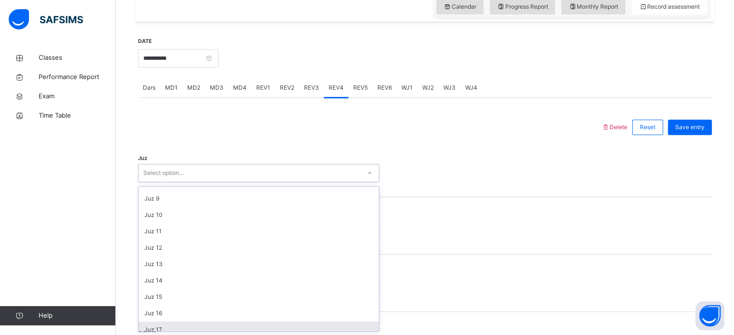
click at [267, 326] on div "Juz 17" at bounding box center [258, 330] width 240 height 16
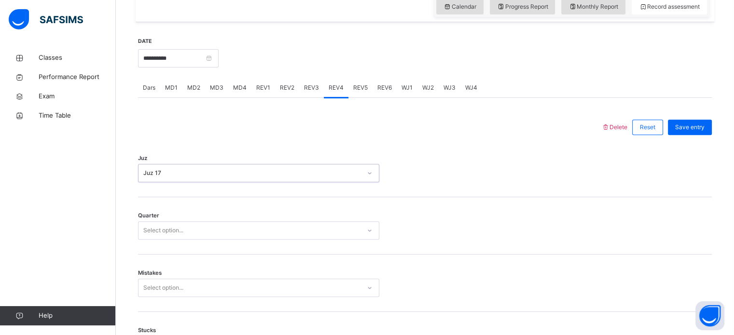
click at [216, 225] on div "Select option..." at bounding box center [249, 230] width 222 height 15
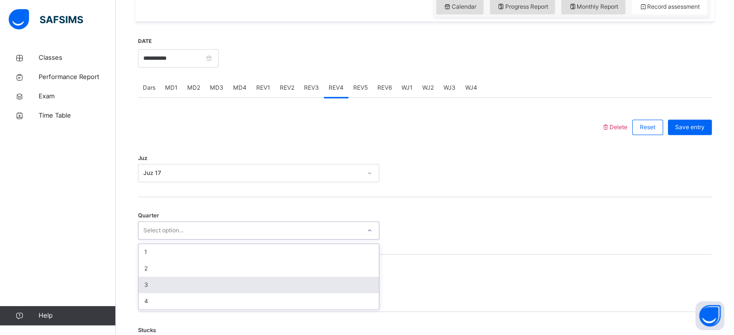
click at [248, 285] on div "3" at bounding box center [258, 285] width 240 height 16
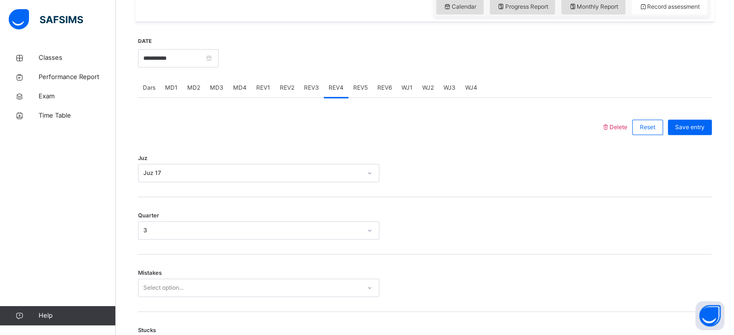
click at [252, 275] on div "Mistakes Select option..." at bounding box center [424, 283] width 573 height 57
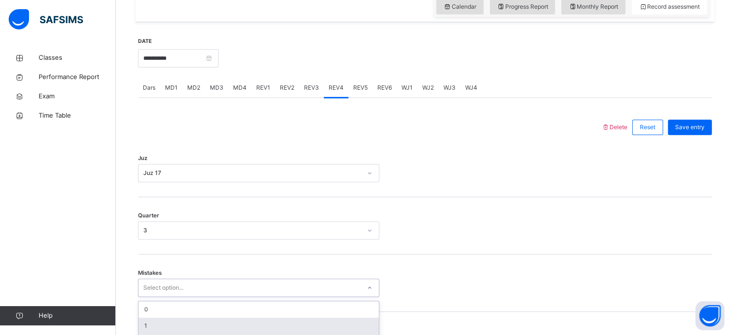
click at [252, 282] on div "option 1 focused, 2 of 7. 7 results available. Use Up and Down to choose option…" at bounding box center [258, 288] width 241 height 18
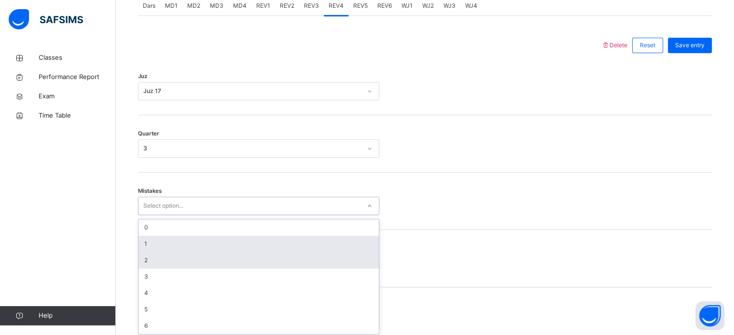
scroll to position [428, 0]
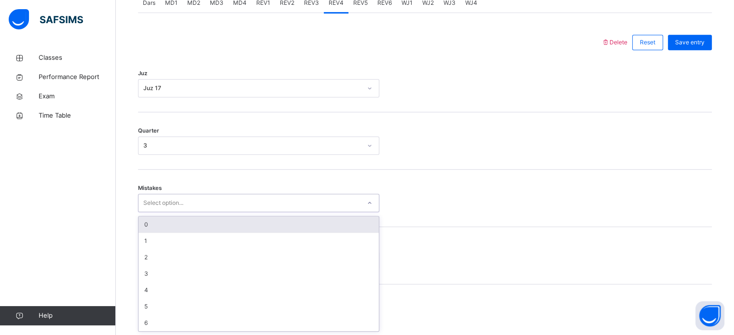
click at [224, 223] on div "0" at bounding box center [258, 225] width 240 height 16
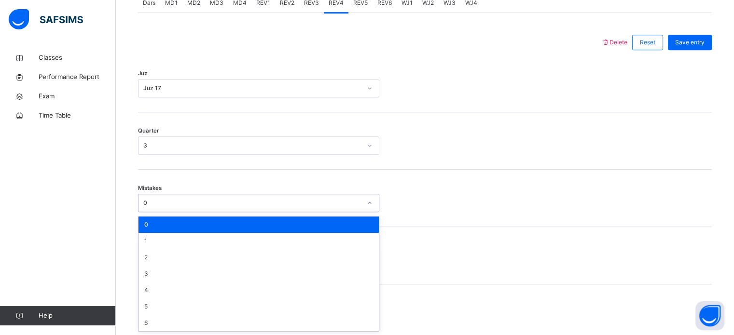
drag, startPoint x: 213, startPoint y: 200, endPoint x: 213, endPoint y: 210, distance: 10.1
click at [213, 201] on div "0" at bounding box center [252, 203] width 218 height 9
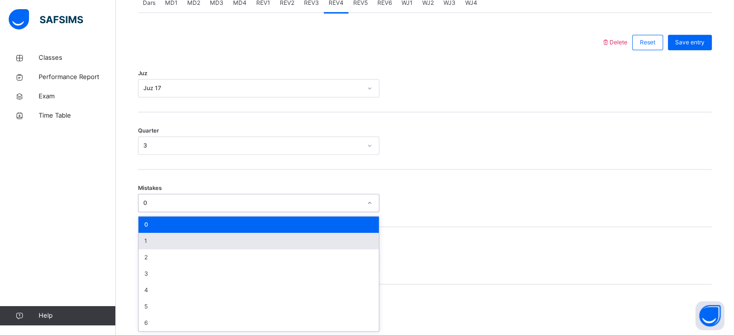
click at [214, 241] on div "1" at bounding box center [258, 241] width 240 height 16
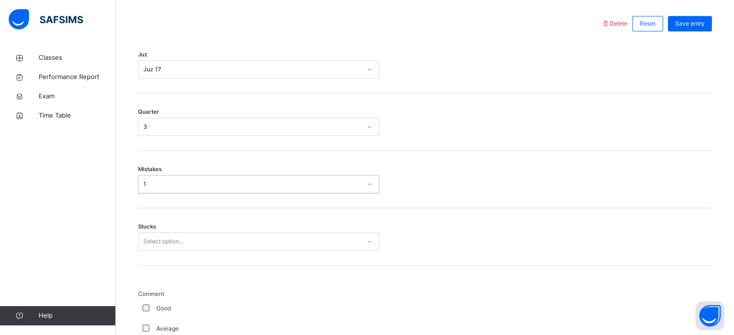
click at [219, 251] on div "Select option..." at bounding box center [258, 241] width 241 height 18
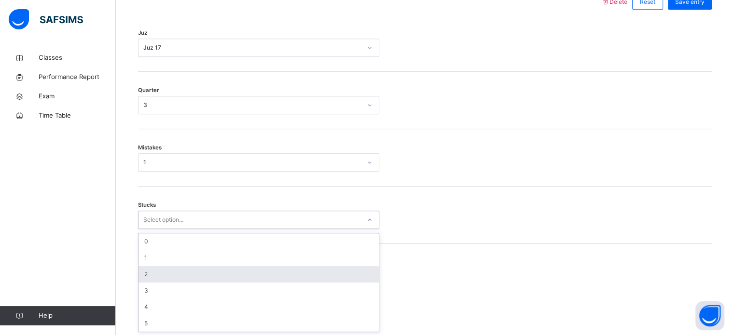
click at [219, 266] on div "2" at bounding box center [258, 274] width 240 height 16
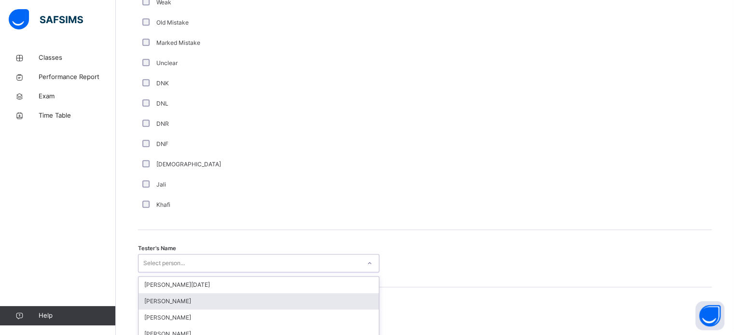
click at [219, 263] on div "option Abdurrahman Ahmad focused, 2 of 88. 88 results available. Use Up and Dow…" at bounding box center [258, 263] width 241 height 18
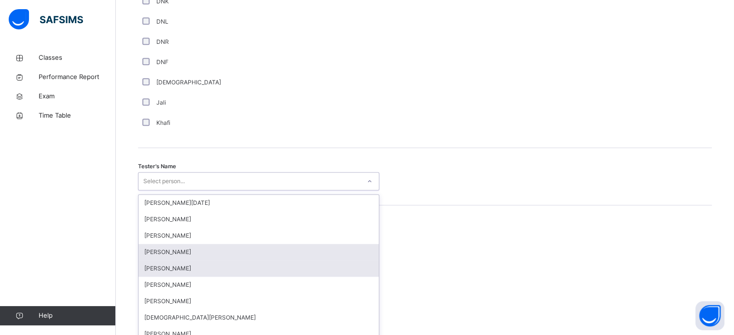
scroll to position [884, 0]
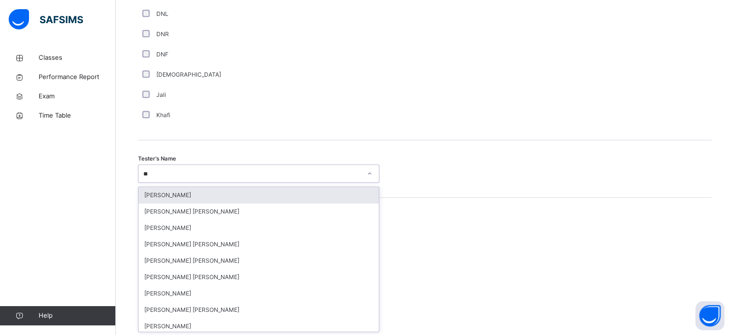
type input "***"
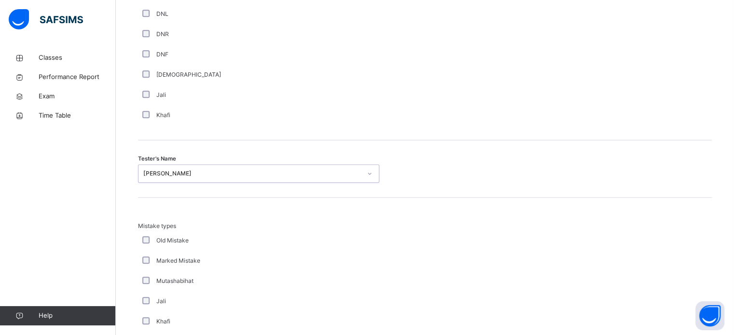
scroll to position [1061, 0]
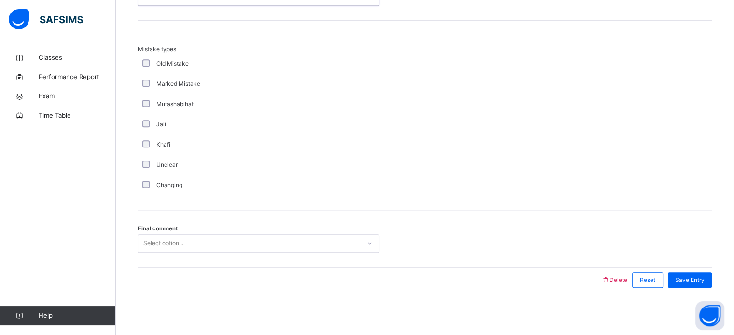
click at [216, 238] on div "Select option..." at bounding box center [249, 243] width 222 height 15
click at [711, 283] on div "Save Entry" at bounding box center [690, 280] width 44 height 15
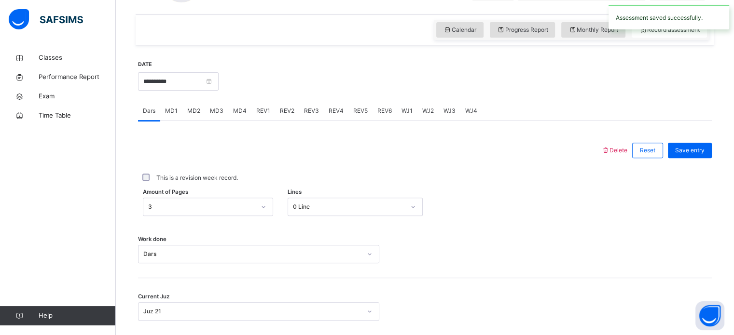
scroll to position [320, 0]
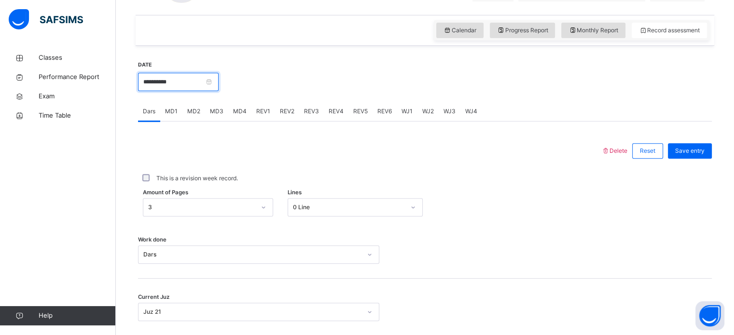
click at [217, 84] on input "**********" at bounding box center [178, 82] width 81 height 18
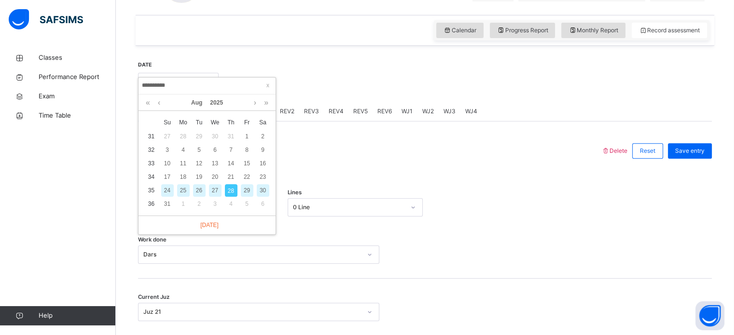
click at [214, 189] on div "27" at bounding box center [215, 190] width 13 height 13
type input "**********"
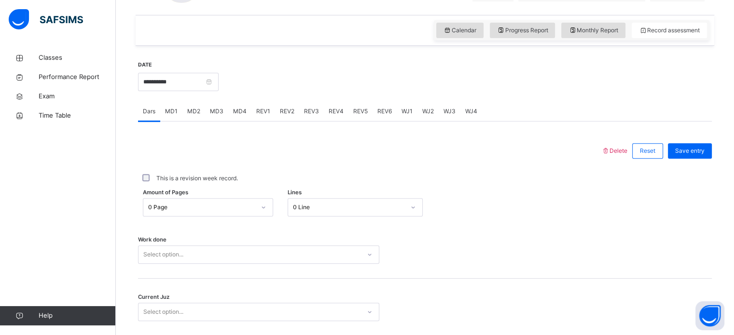
drag, startPoint x: 195, startPoint y: 191, endPoint x: 197, endPoint y: 200, distance: 8.3
click at [195, 192] on div "This is a revision week record." at bounding box center [424, 179] width 573 height 30
click at [203, 212] on div "Amount of Pages 0 Page Lines 0 Line" at bounding box center [424, 207] width 573 height 28
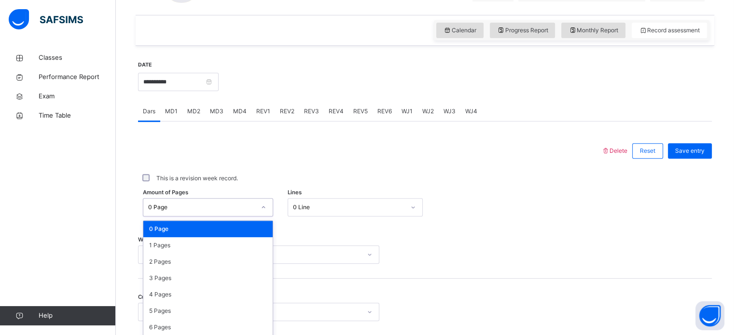
scroll to position [354, 0]
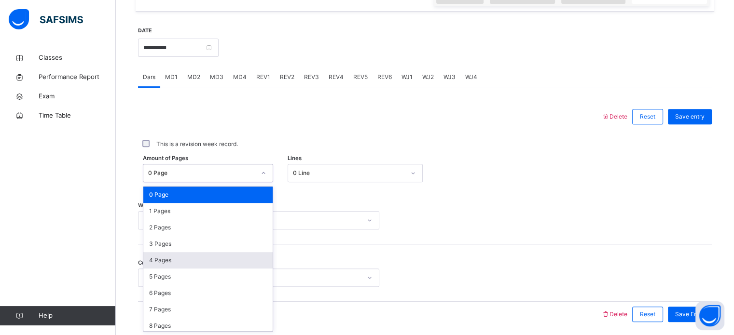
click at [210, 253] on div "4 Pages" at bounding box center [207, 260] width 129 height 16
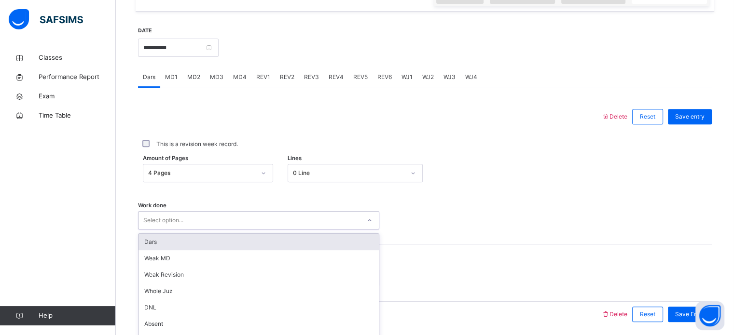
click at [214, 221] on div "option Dars focused, 1 of 16. 16 results available. Use Up and Down to choose o…" at bounding box center [258, 220] width 241 height 18
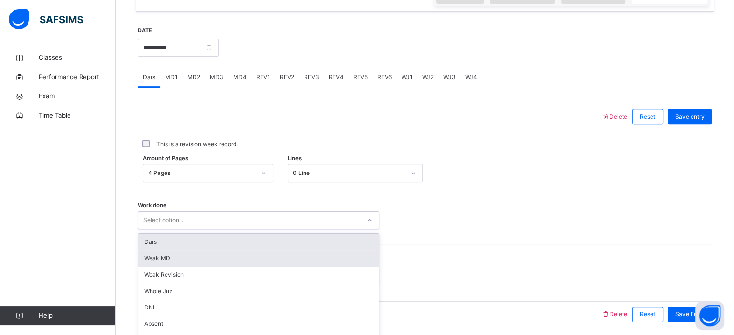
scroll to position [389, 0]
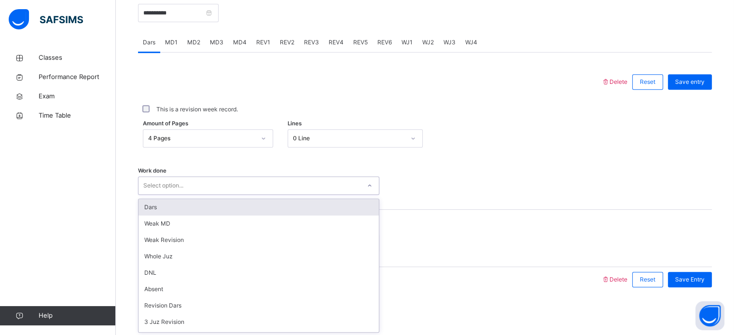
click at [207, 212] on div "Dars" at bounding box center [258, 207] width 240 height 16
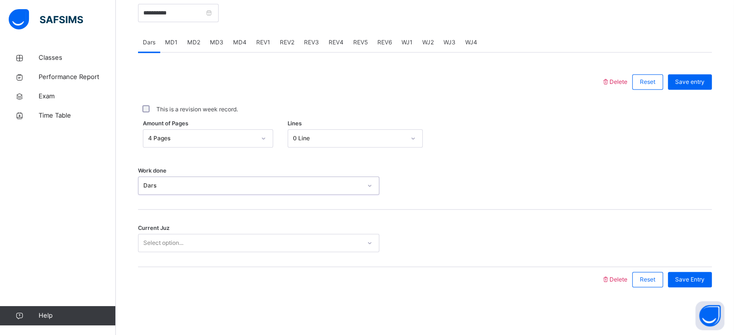
click at [214, 241] on div "Select option..." at bounding box center [249, 243] width 222 height 15
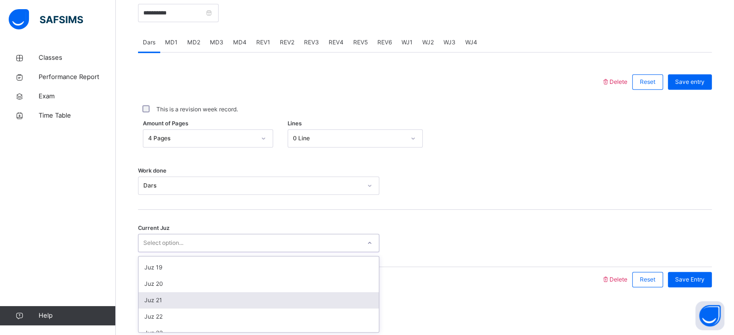
click at [220, 304] on div "Juz 21" at bounding box center [258, 300] width 240 height 16
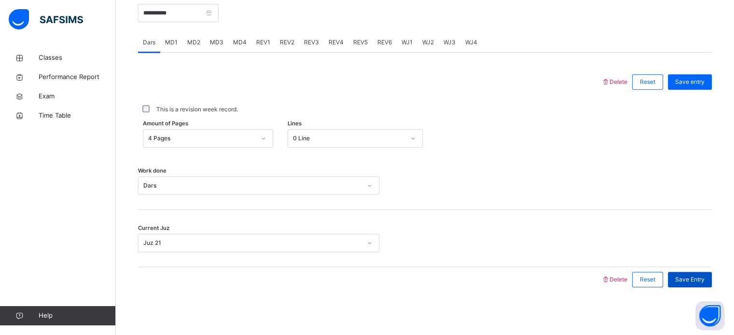
click at [701, 283] on span "Save Entry" at bounding box center [689, 279] width 29 height 9
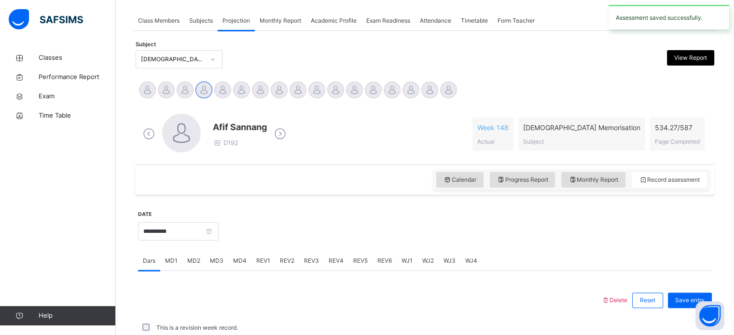
scroll to position [389, 0]
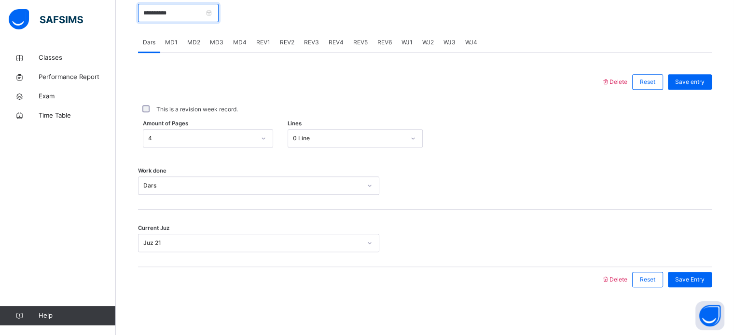
click at [218, 11] on input "**********" at bounding box center [178, 13] width 81 height 18
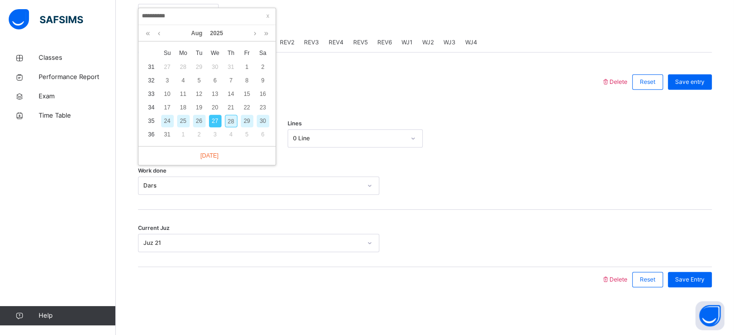
click at [327, 75] on div at bounding box center [369, 81] width 453 height 25
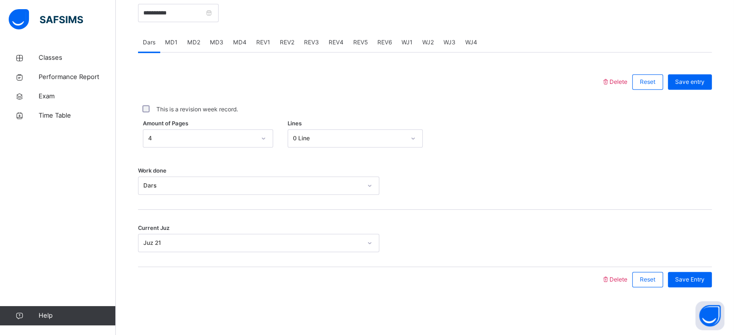
click at [200, 42] on div "MD2" at bounding box center [193, 42] width 23 height 19
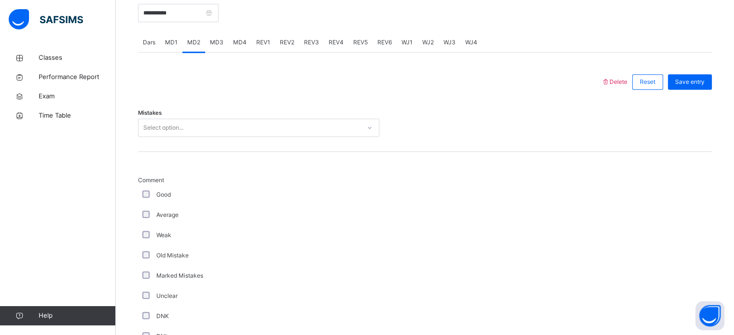
scroll to position [344, 0]
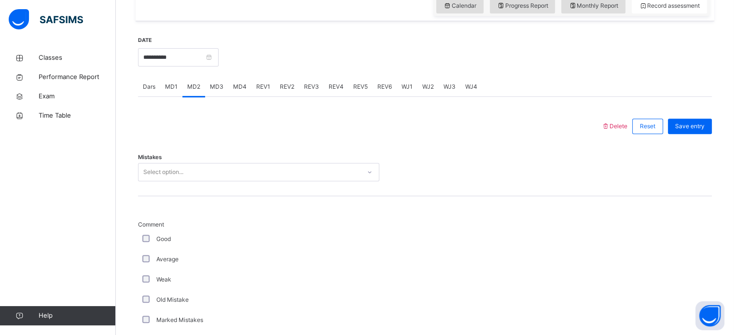
click at [214, 167] on div "Select option..." at bounding box center [249, 172] width 222 height 15
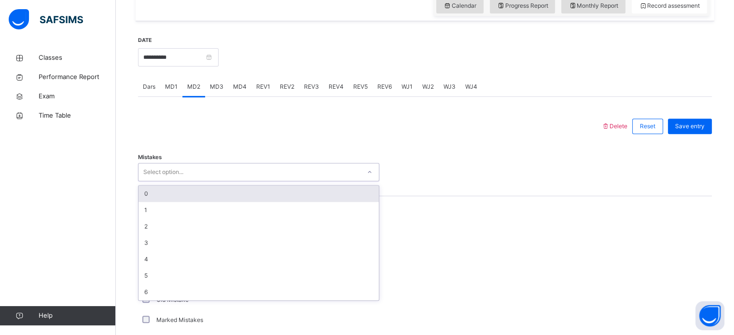
click at [207, 194] on div "0" at bounding box center [258, 194] width 240 height 16
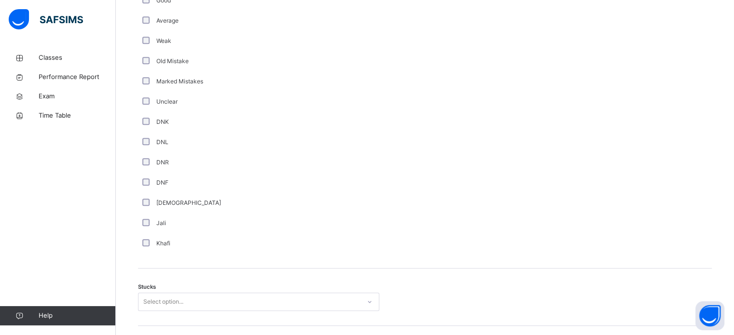
click at [205, 295] on div "Select option..." at bounding box center [258, 302] width 241 height 18
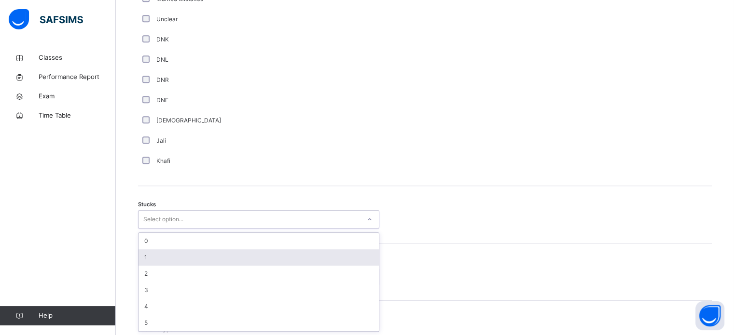
click at [197, 262] on div "1" at bounding box center [258, 257] width 240 height 16
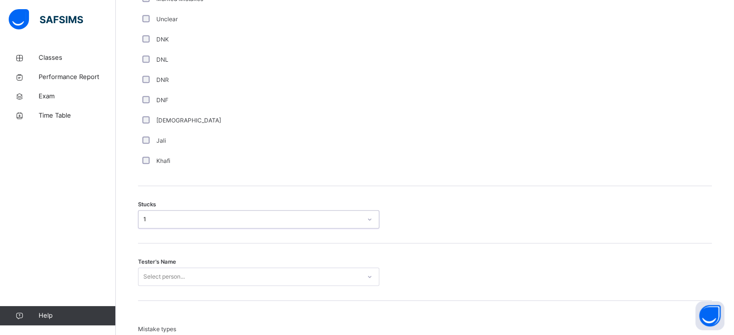
click at [197, 264] on div "Tester's Name Select person..." at bounding box center [424, 272] width 573 height 57
click at [196, 270] on div "Select person..." at bounding box center [258, 277] width 241 height 18
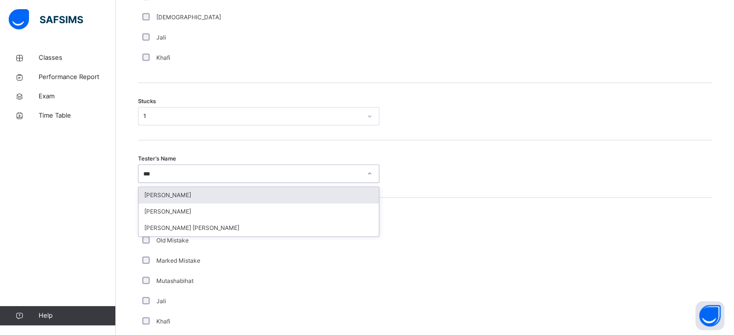
type input "****"
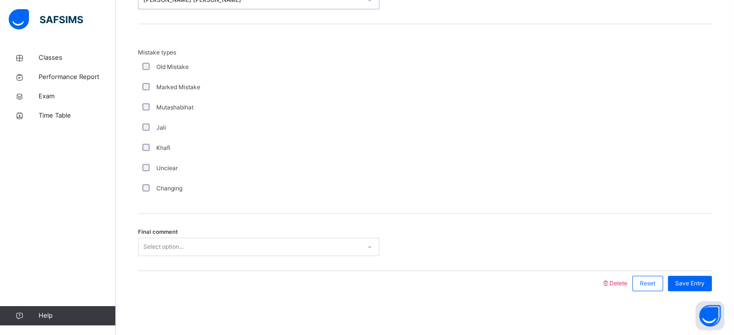
scroll to position [946, 0]
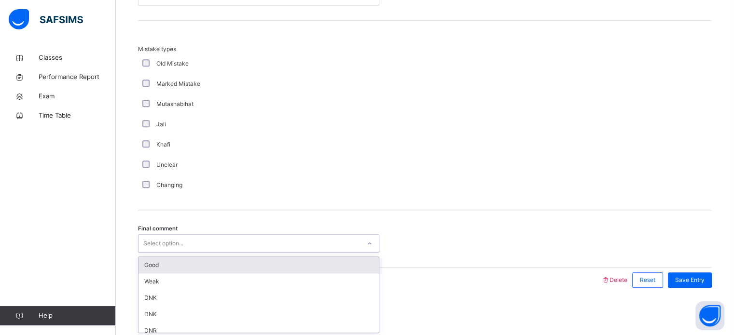
click at [191, 244] on div "Select option..." at bounding box center [249, 243] width 222 height 15
click at [205, 266] on div "Good" at bounding box center [258, 265] width 240 height 16
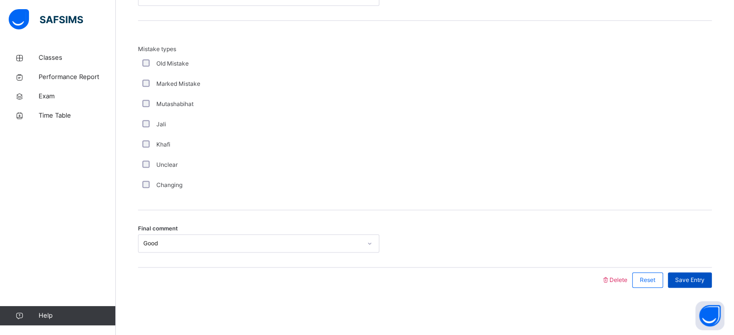
click at [687, 285] on div "Save Entry" at bounding box center [690, 280] width 44 height 15
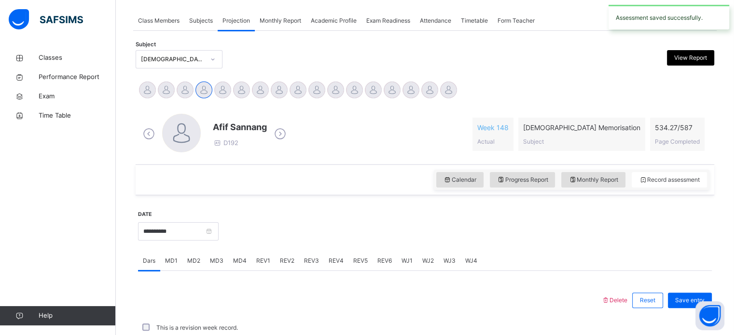
scroll to position [389, 0]
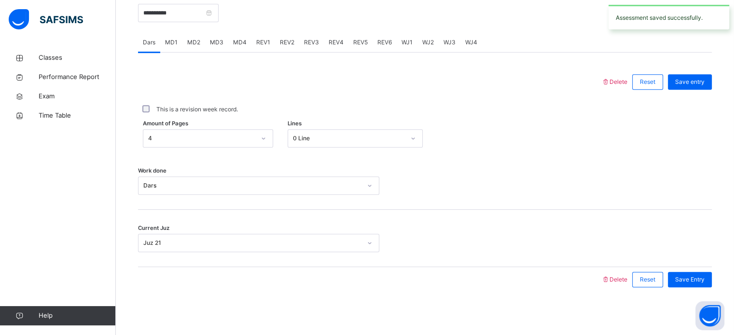
click at [533, 237] on div "Current Juz Juz 21" at bounding box center [424, 243] width 573 height 18
click at [239, 42] on span "MD4" at bounding box center [240, 42] width 14 height 9
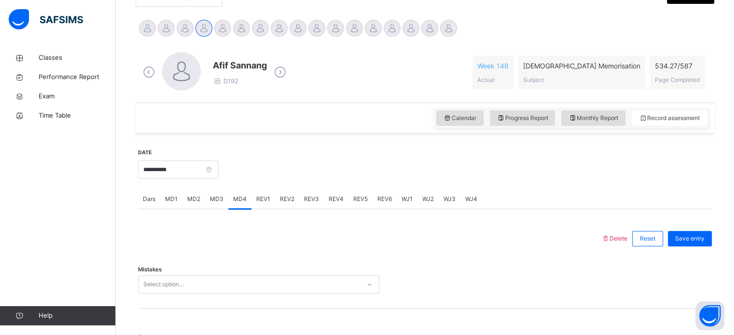
click at [222, 287] on div "Select option..." at bounding box center [258, 284] width 241 height 18
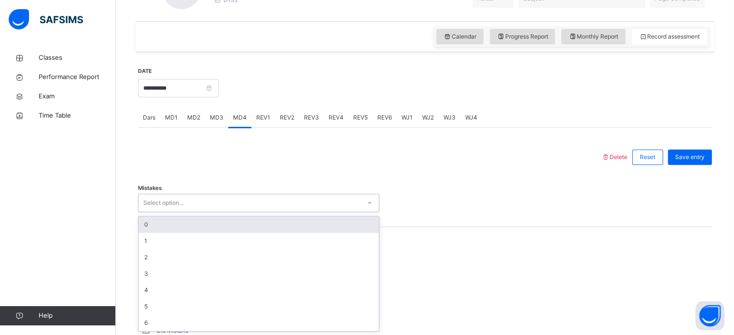
click at [216, 225] on div "0" at bounding box center [258, 225] width 240 height 16
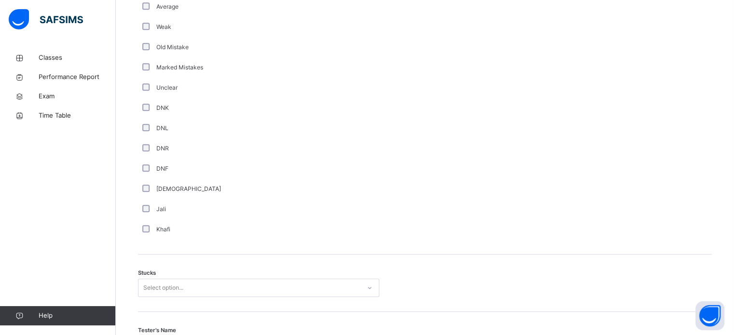
click at [213, 286] on div "Select option..." at bounding box center [258, 288] width 241 height 18
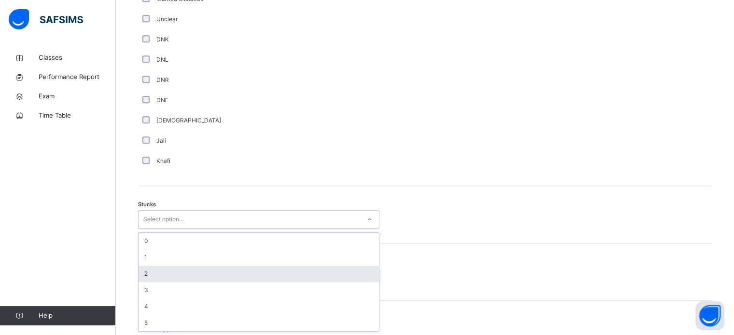
click at [214, 276] on div "2" at bounding box center [258, 274] width 240 height 16
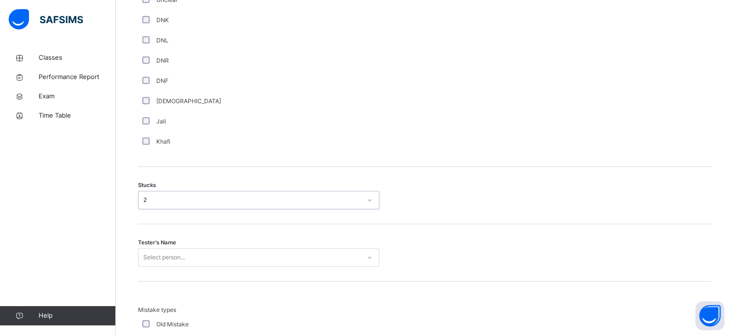
click at [204, 252] on div "Select person..." at bounding box center [258, 257] width 241 height 18
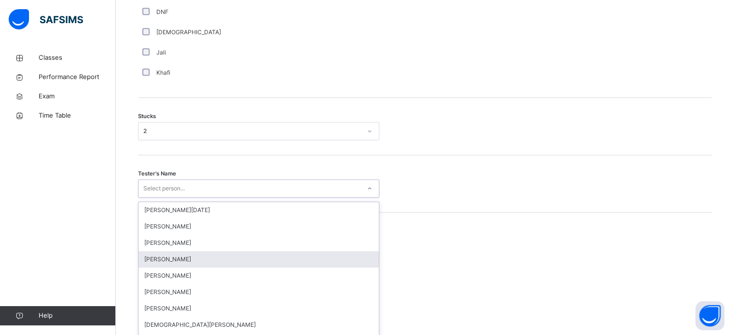
scroll to position [769, 0]
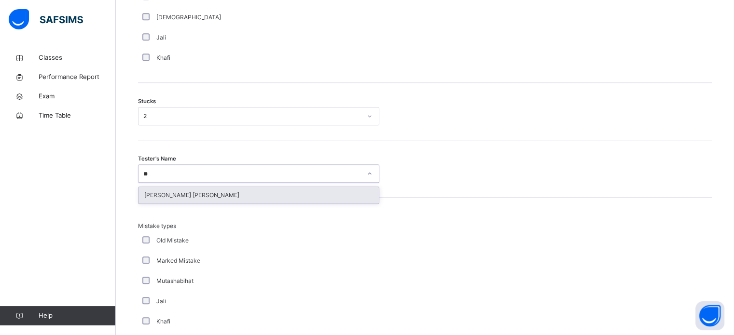
type input "***"
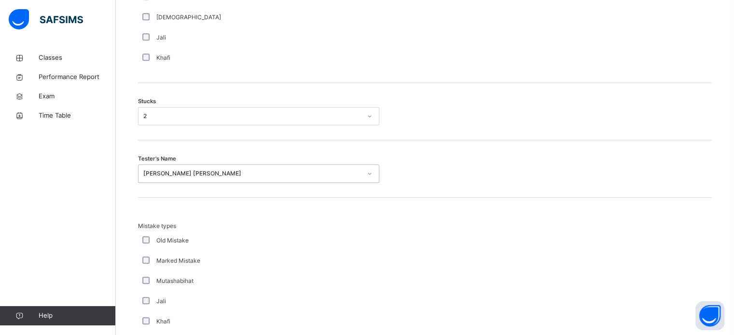
scroll to position [946, 0]
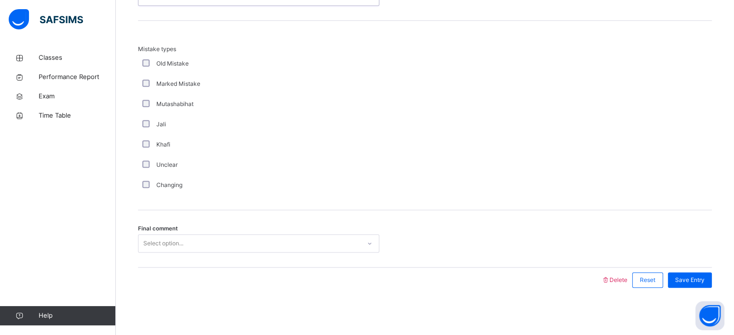
click at [226, 248] on div "Select option..." at bounding box center [249, 243] width 222 height 15
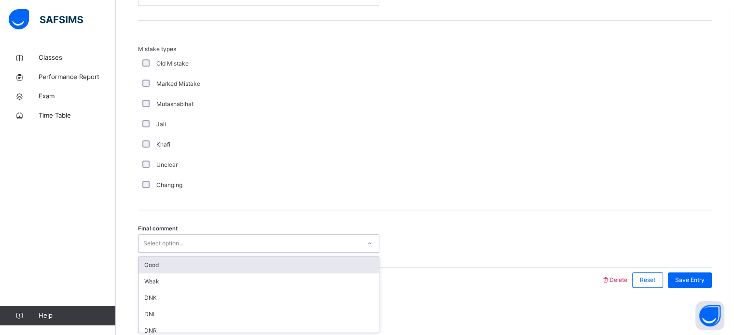
click at [226, 248] on div "Select option..." at bounding box center [249, 243] width 222 height 15
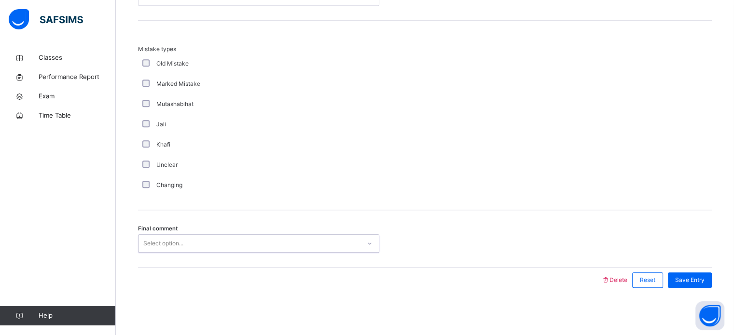
click at [226, 248] on div "Select option..." at bounding box center [249, 243] width 222 height 15
click at [693, 273] on div "Save Entry" at bounding box center [690, 280] width 44 height 15
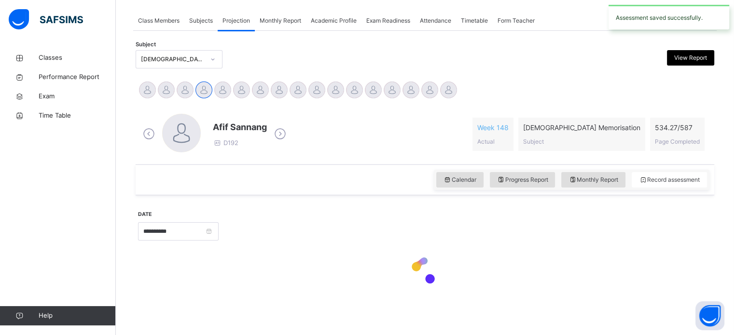
scroll to position [389, 0]
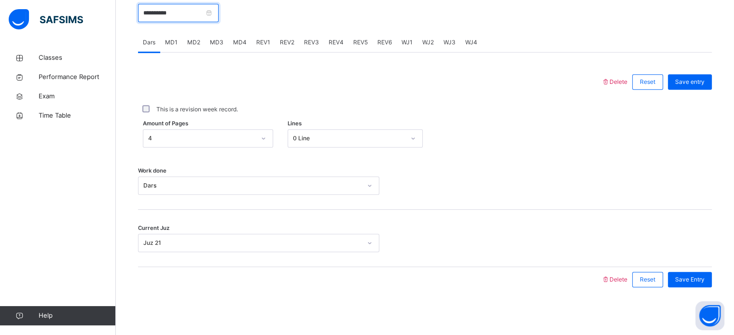
click at [155, 10] on input "**********" at bounding box center [178, 13] width 81 height 18
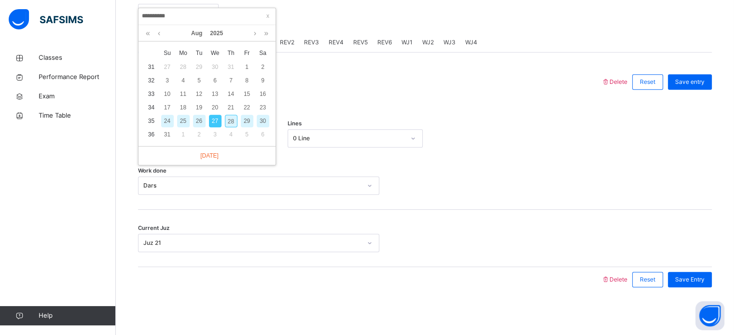
click at [231, 117] on div "28" at bounding box center [231, 121] width 13 height 13
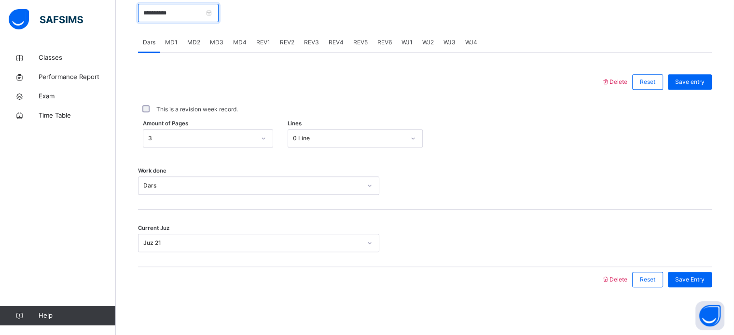
click at [194, 6] on input "**********" at bounding box center [178, 13] width 81 height 18
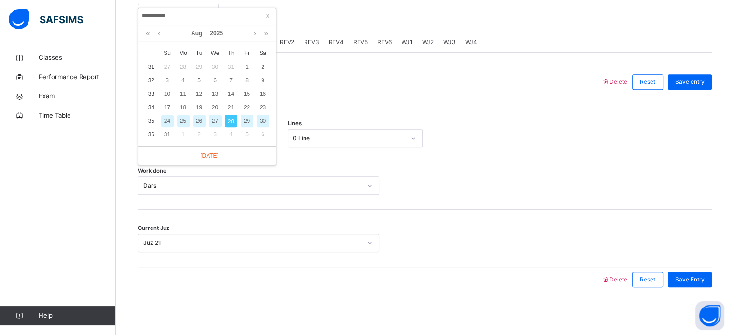
click at [213, 121] on div "27" at bounding box center [215, 121] width 13 height 13
type input "**********"
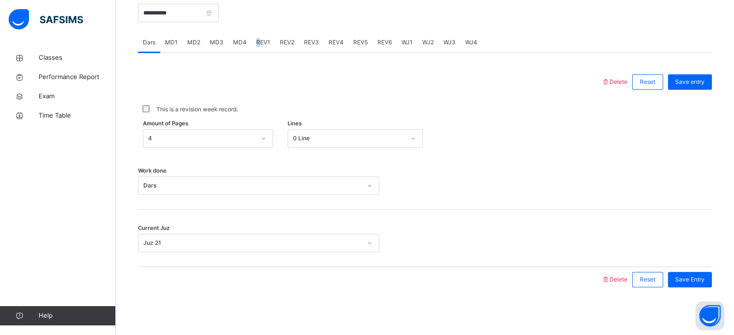
drag, startPoint x: 254, startPoint y: 46, endPoint x: 259, endPoint y: 44, distance: 6.1
click at [259, 44] on div "REV1" at bounding box center [263, 42] width 24 height 19
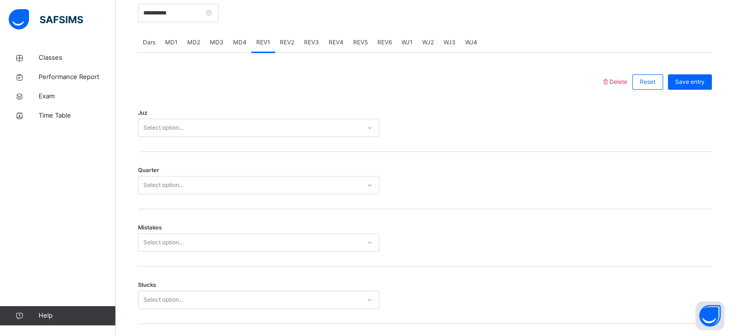
click at [199, 42] on span "MD2" at bounding box center [193, 42] width 13 height 9
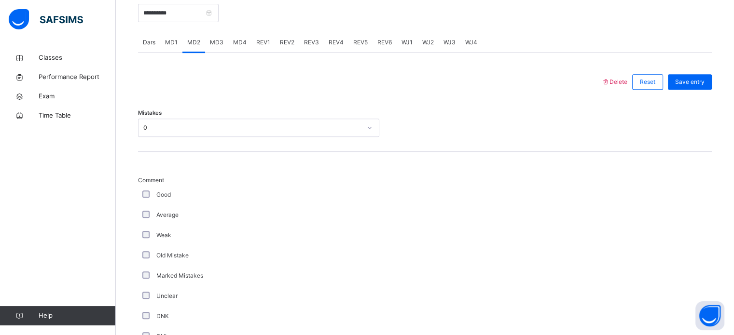
click at [625, 76] on div "Delete Reset Save entry" at bounding box center [656, 81] width 110 height 25
click at [625, 79] on span "Delete" at bounding box center [614, 81] width 26 height 7
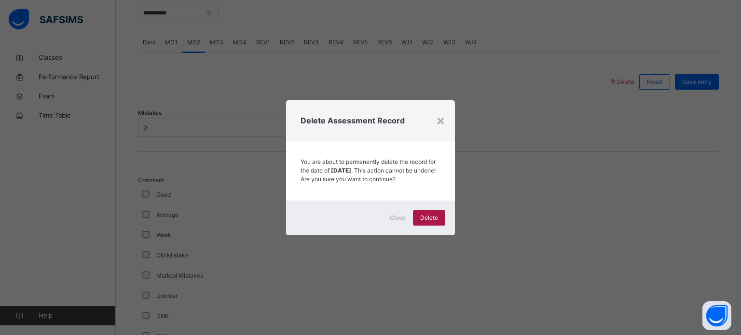
click at [435, 222] on span "Delete" at bounding box center [429, 218] width 18 height 9
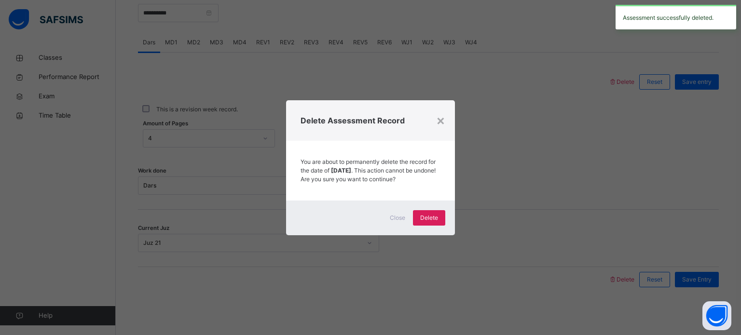
click at [441, 116] on div "×" at bounding box center [440, 120] width 9 height 20
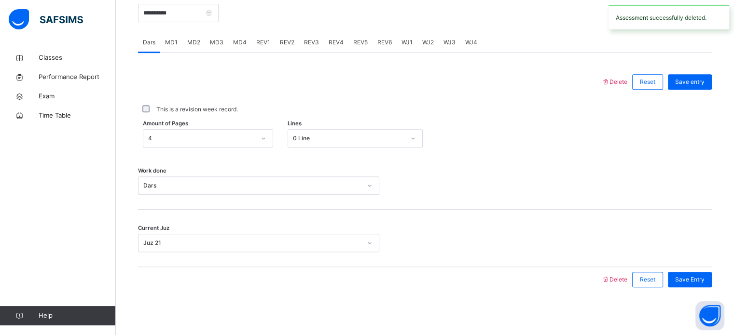
click at [194, 42] on span "MD2" at bounding box center [193, 42] width 13 height 9
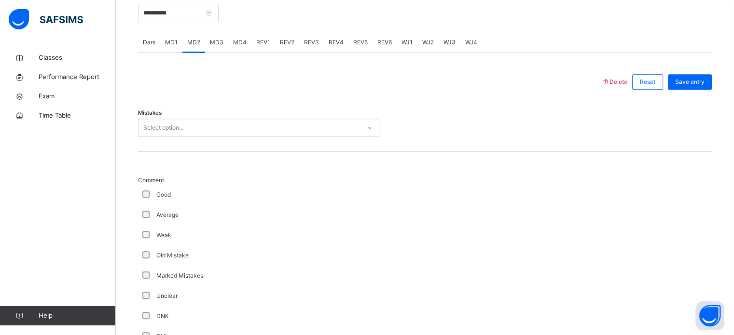
click at [178, 45] on div "MD1" at bounding box center [171, 42] width 22 height 19
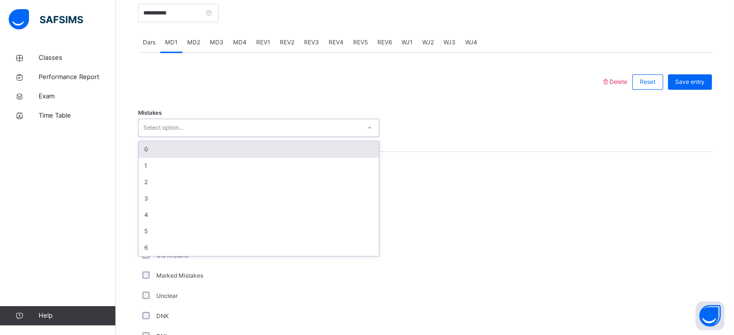
click at [211, 123] on div "Select option..." at bounding box center [249, 128] width 222 height 15
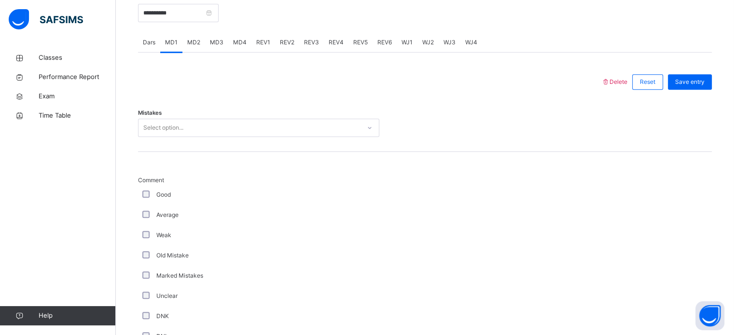
drag, startPoint x: 231, startPoint y: 154, endPoint x: 202, endPoint y: 134, distance: 34.7
click at [202, 136] on div "Mistakes Select option..." at bounding box center [424, 123] width 573 height 57
click at [202, 131] on div "Select option..." at bounding box center [249, 128] width 222 height 15
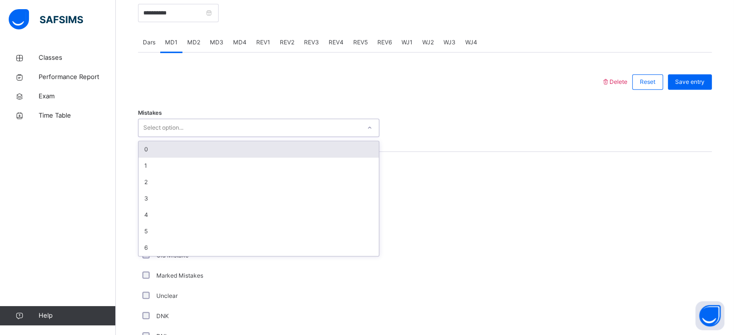
click at [208, 148] on div "0" at bounding box center [258, 149] width 240 height 16
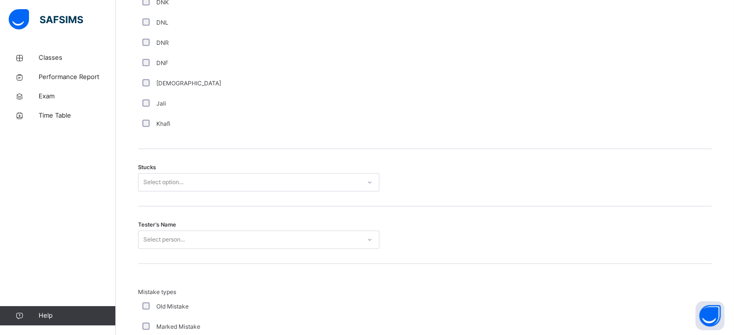
scroll to position [712, 0]
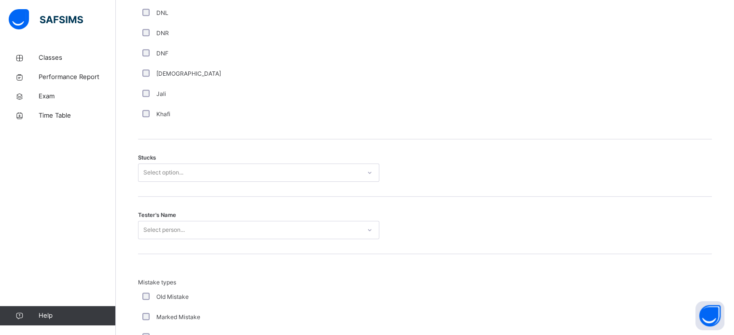
click at [209, 170] on div "Select option..." at bounding box center [249, 172] width 222 height 15
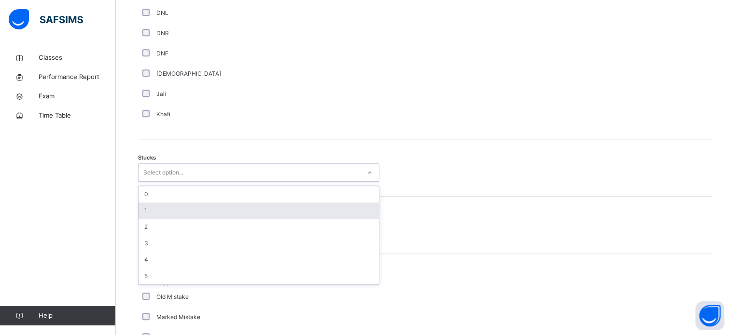
click at [216, 204] on div "1" at bounding box center [258, 211] width 240 height 16
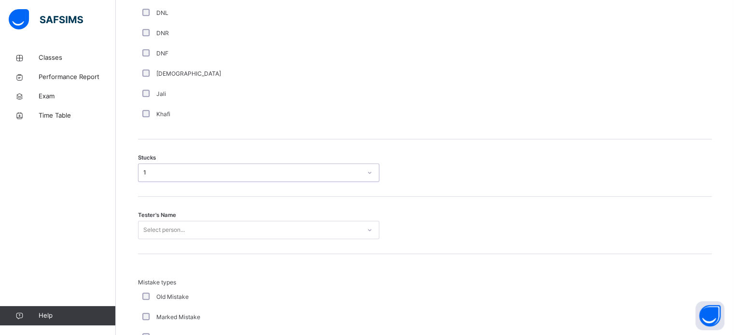
click at [228, 225] on div "Select person..." at bounding box center [258, 230] width 241 height 18
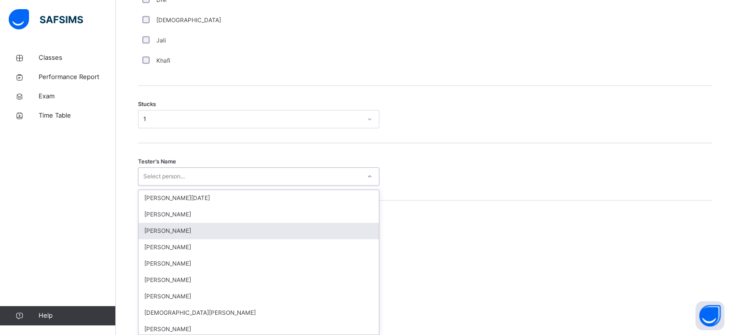
scroll to position [769, 0]
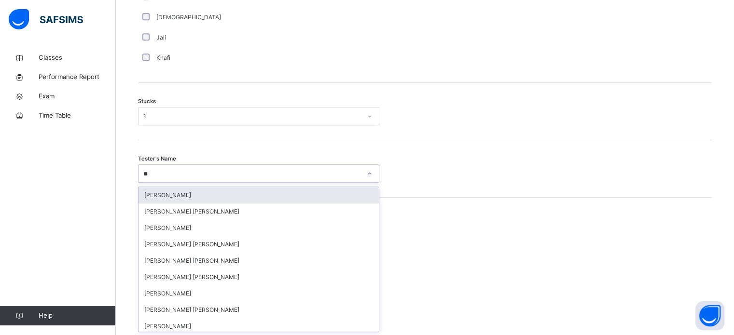
type input "***"
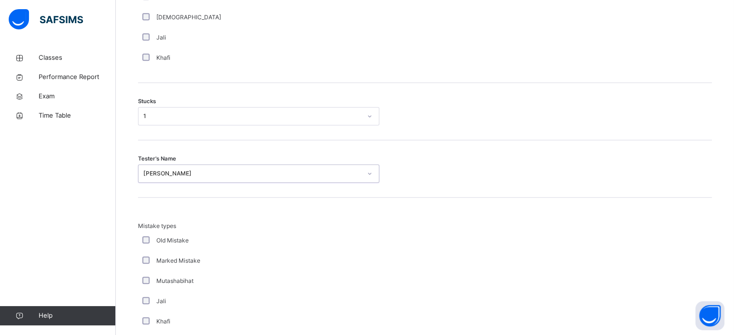
scroll to position [946, 0]
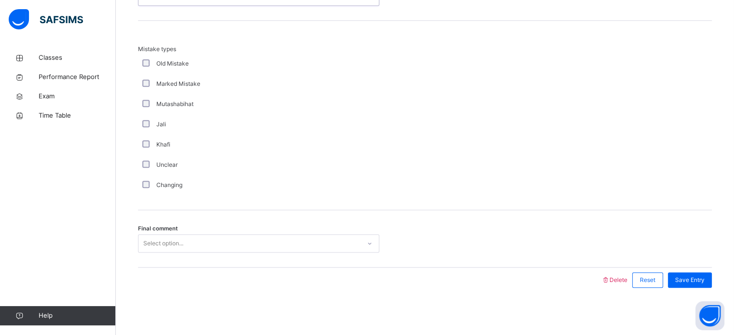
click at [228, 239] on div "Select option..." at bounding box center [249, 243] width 222 height 15
click at [695, 279] on span "Save Entry" at bounding box center [689, 280] width 29 height 9
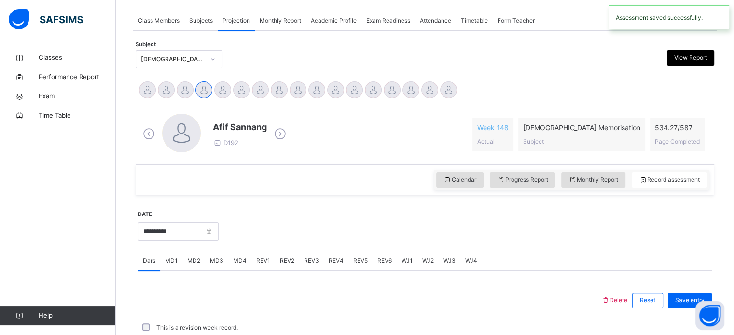
scroll to position [389, 0]
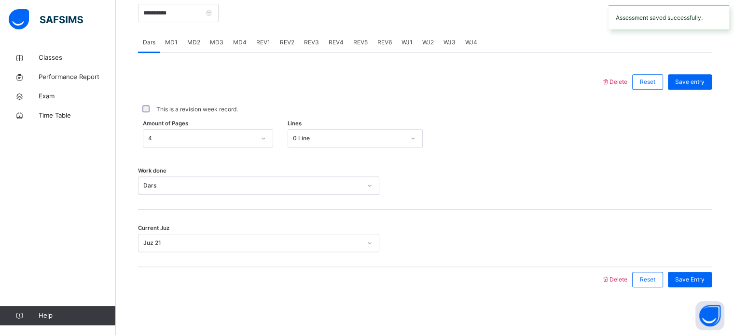
click at [221, 36] on div "MD3" at bounding box center [216, 42] width 23 height 19
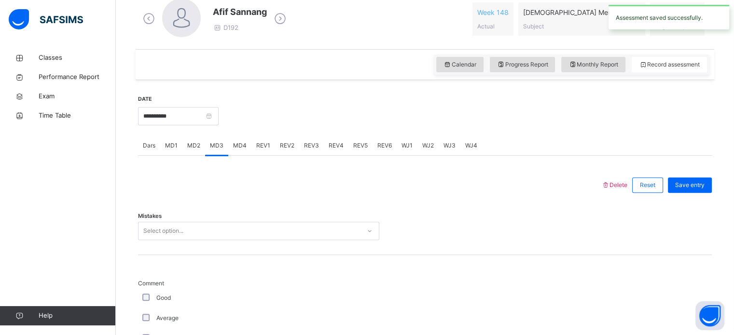
scroll to position [282, 0]
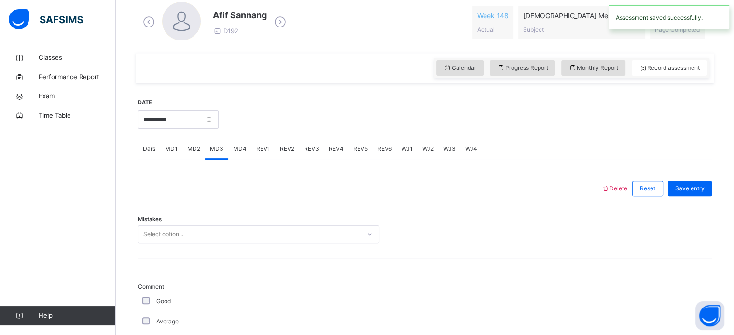
click at [234, 150] on span "MD4" at bounding box center [240, 149] width 14 height 9
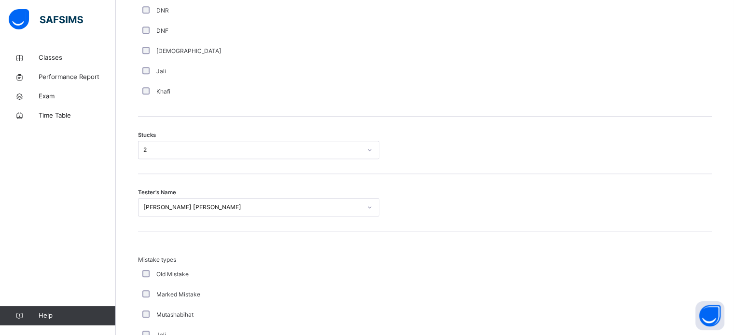
click at [241, 217] on div "[PERSON_NAME] [PERSON_NAME]" at bounding box center [258, 207] width 241 height 18
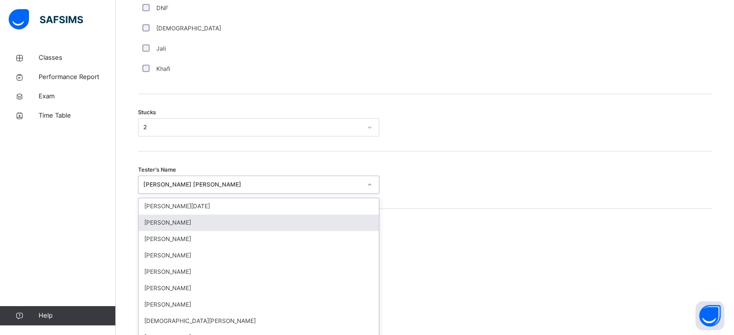
scroll to position [769, 0]
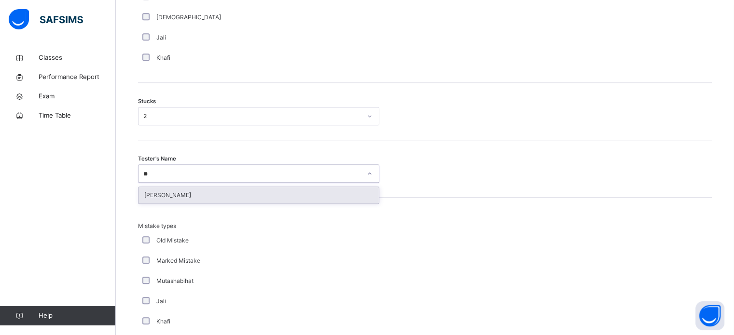
type input "***"
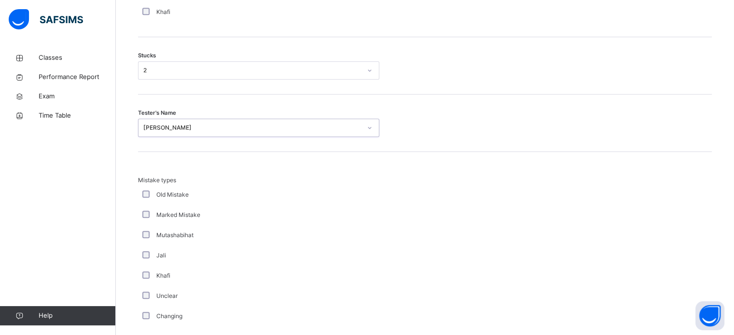
scroll to position [946, 0]
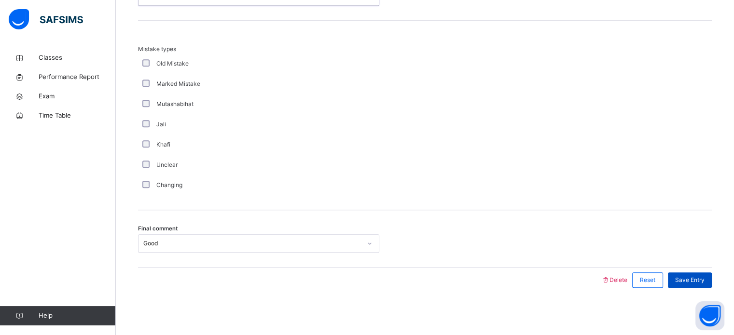
click at [711, 279] on div "Save Entry" at bounding box center [690, 280] width 44 height 15
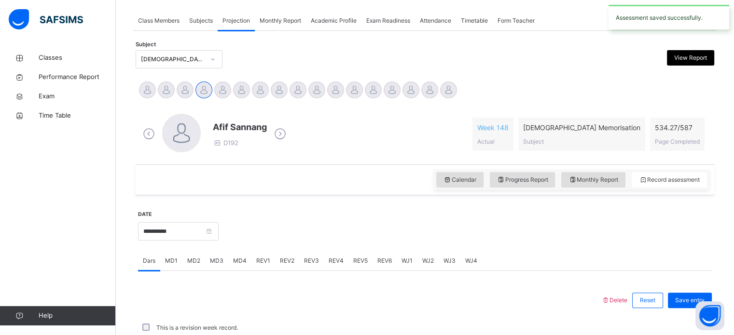
scroll to position [389, 0]
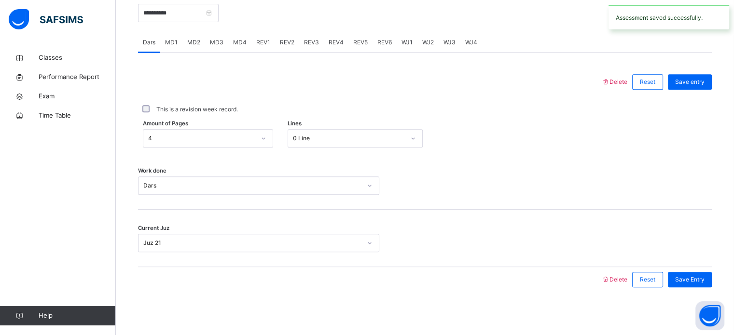
click at [233, 38] on span "MD4" at bounding box center [240, 42] width 14 height 9
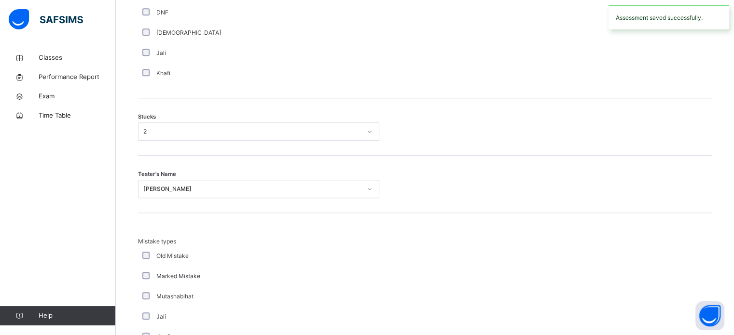
click at [274, 187] on div "[PERSON_NAME]" at bounding box center [252, 189] width 218 height 9
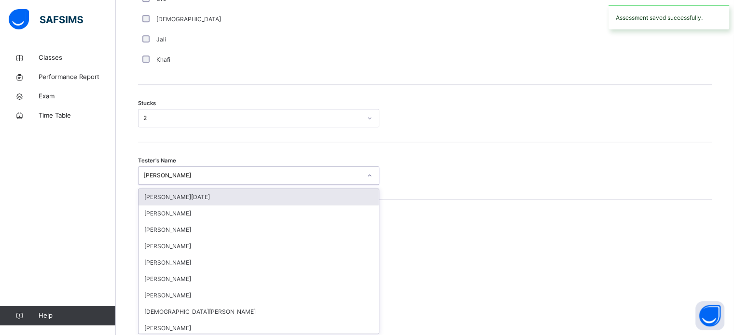
scroll to position [769, 0]
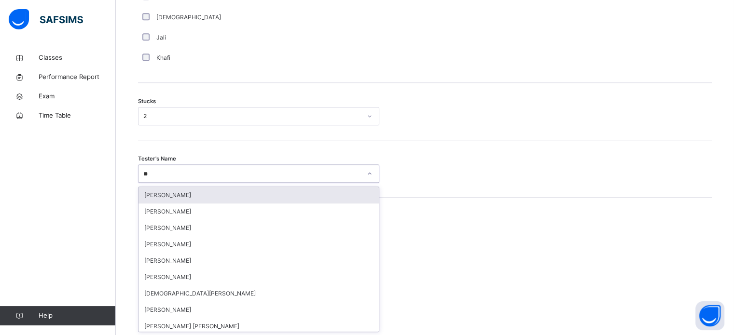
type input "***"
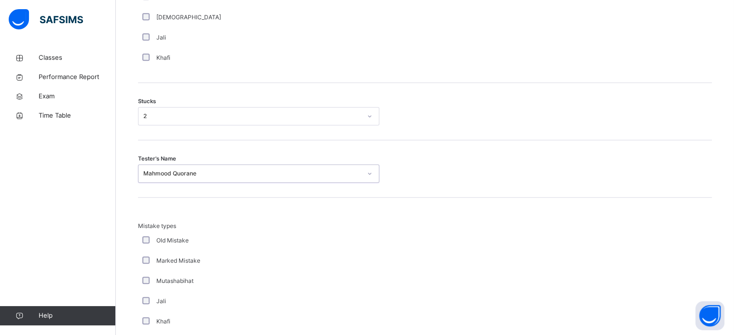
scroll to position [946, 0]
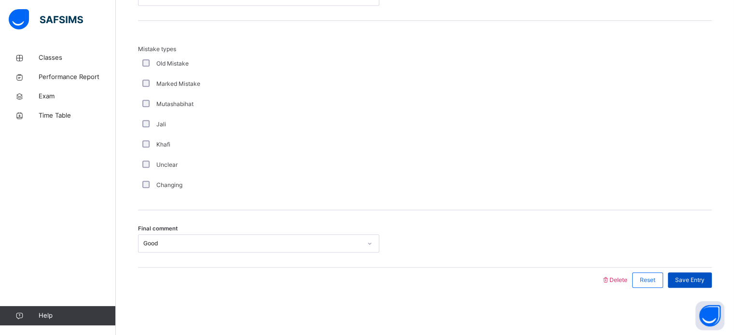
click at [704, 278] on span "Save Entry" at bounding box center [689, 280] width 29 height 9
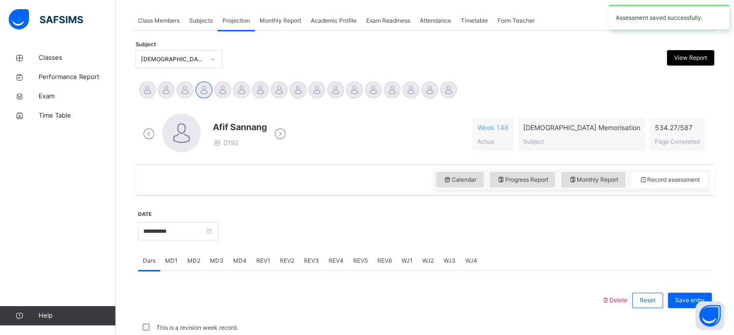
scroll to position [389, 0]
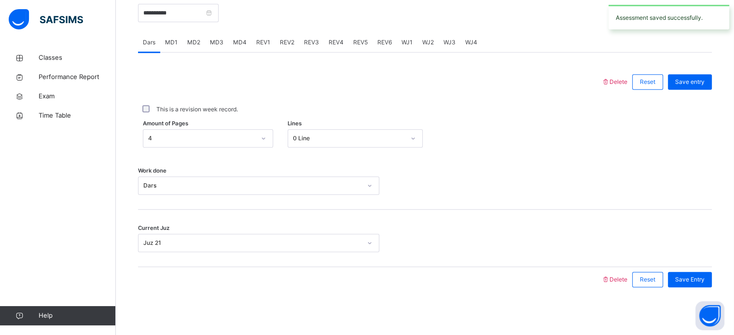
click at [247, 37] on div "MD4" at bounding box center [239, 42] width 23 height 19
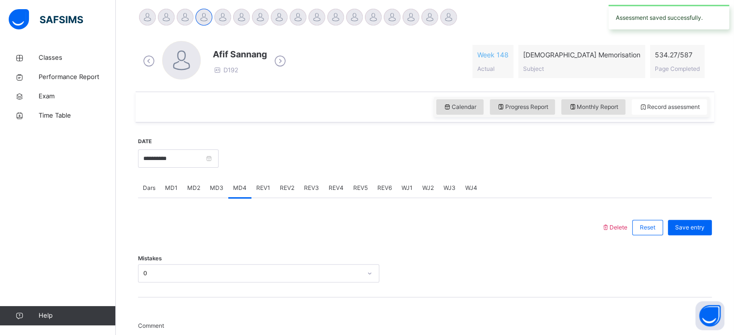
scroll to position [242, 0]
click at [257, 194] on div "REV1" at bounding box center [263, 188] width 24 height 19
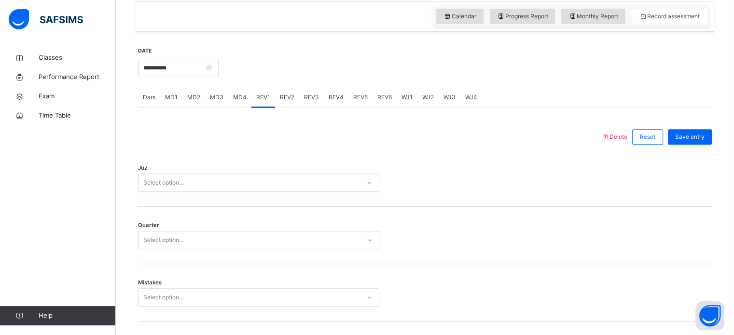
scroll to position [343, 0]
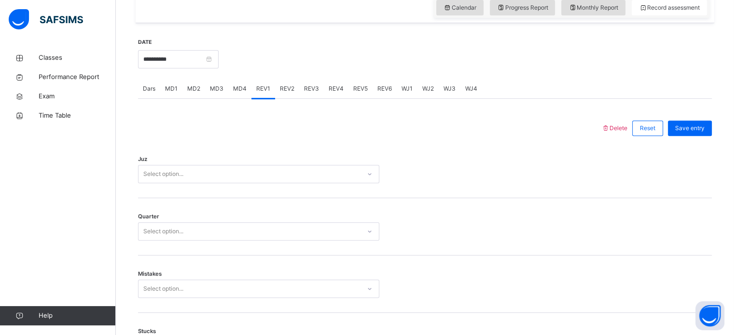
click at [256, 183] on div "Juz Select option..." at bounding box center [424, 169] width 573 height 57
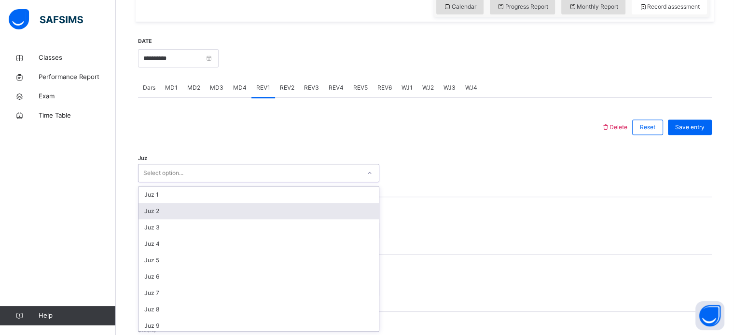
scroll to position [347, 0]
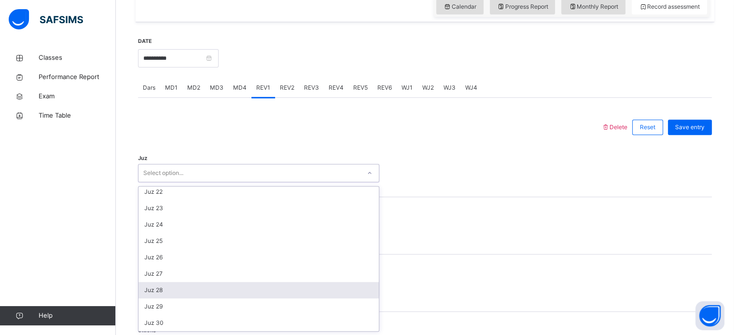
click at [245, 289] on div "Juz 28" at bounding box center [258, 290] width 240 height 16
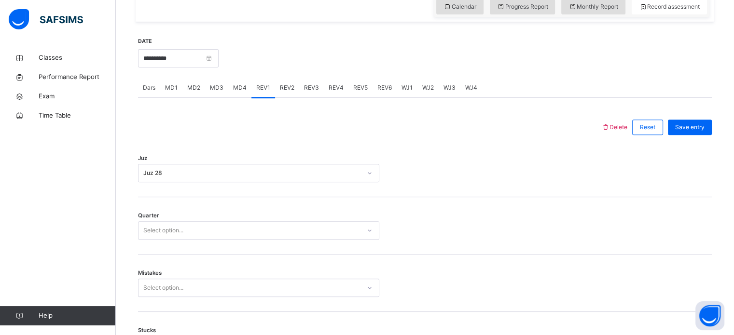
click at [241, 243] on div "Quarter Select option..." at bounding box center [424, 225] width 573 height 57
click at [241, 235] on div "Select option..." at bounding box center [249, 230] width 222 height 15
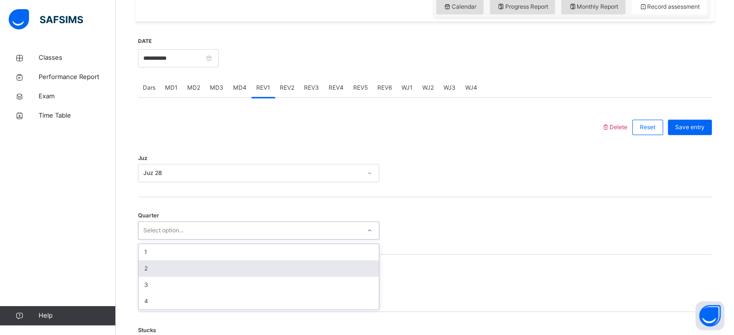
click at [241, 273] on div "2" at bounding box center [258, 268] width 240 height 16
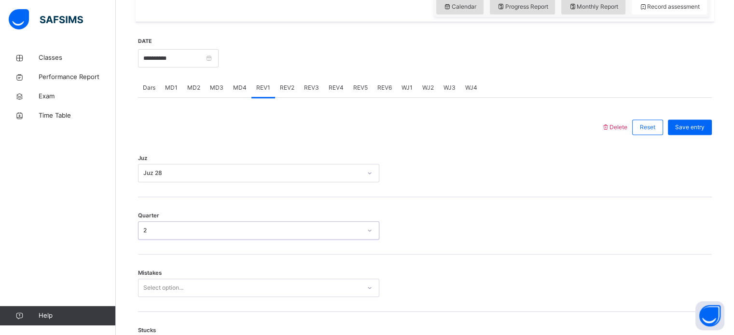
click at [241, 273] on div "Mistakes Select option..." at bounding box center [424, 283] width 573 height 57
click at [241, 283] on div "Select option..." at bounding box center [258, 288] width 241 height 18
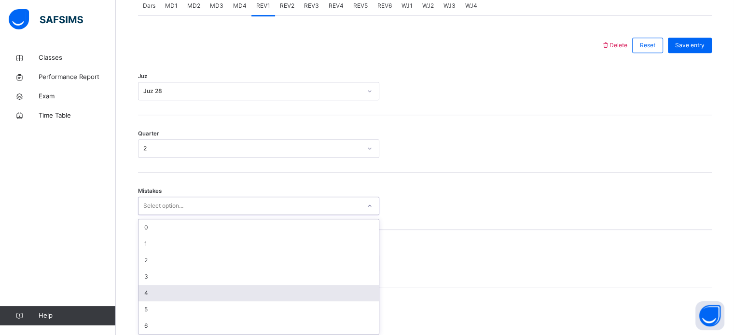
scroll to position [428, 0]
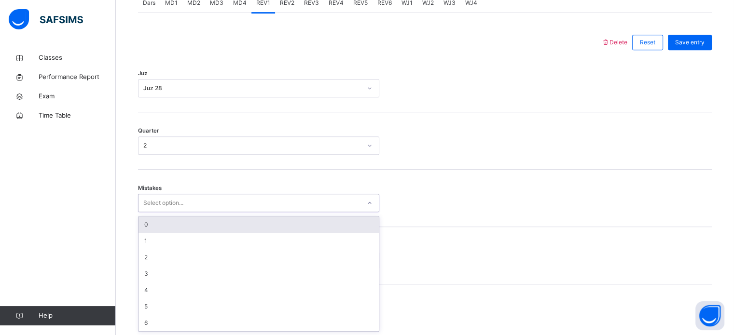
click at [213, 225] on div "0" at bounding box center [258, 225] width 240 height 16
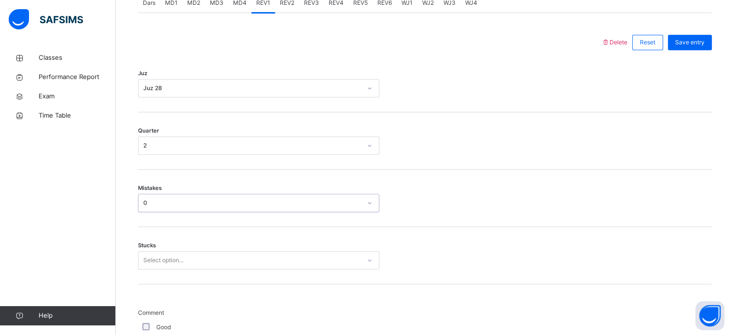
click at [213, 273] on div "Stucks Select option..." at bounding box center [424, 255] width 573 height 57
click at [213, 266] on div "Select option..." at bounding box center [258, 260] width 241 height 18
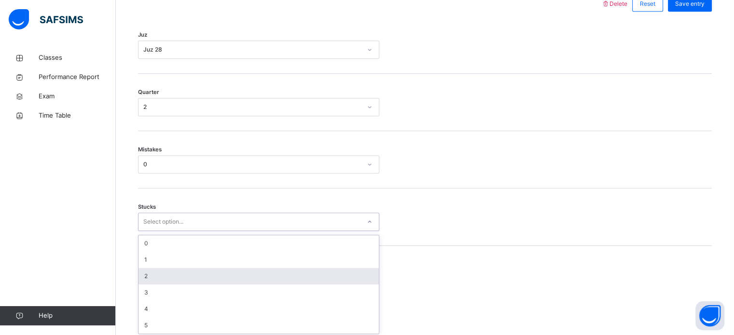
scroll to position [469, 0]
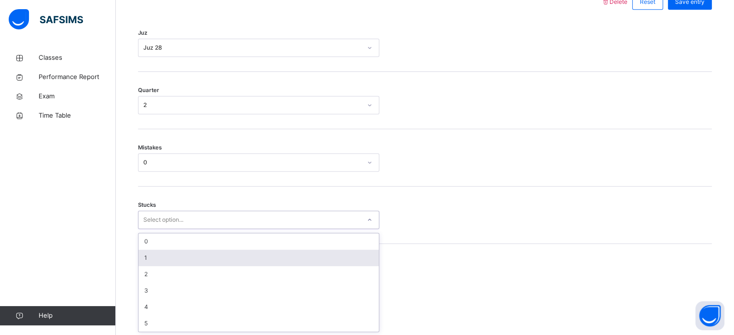
click at [213, 262] on div "1" at bounding box center [258, 258] width 240 height 16
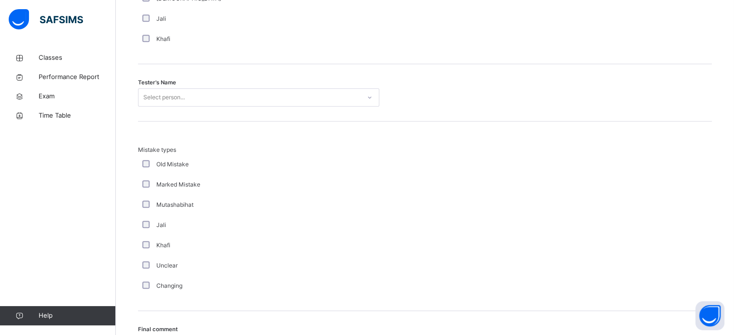
click at [215, 262] on div "Unclear" at bounding box center [258, 265] width 236 height 9
click at [171, 95] on div "Select person..." at bounding box center [163, 95] width 41 height 18
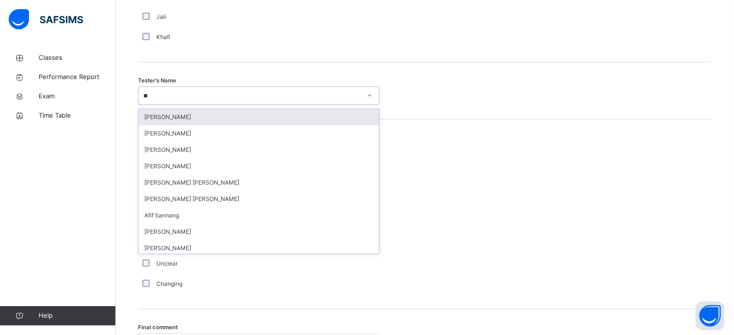
type input "***"
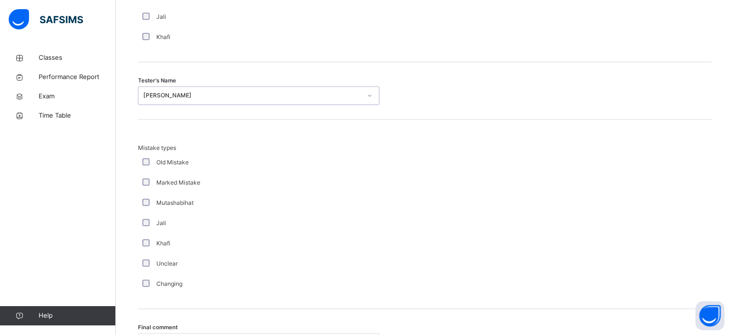
scroll to position [1061, 0]
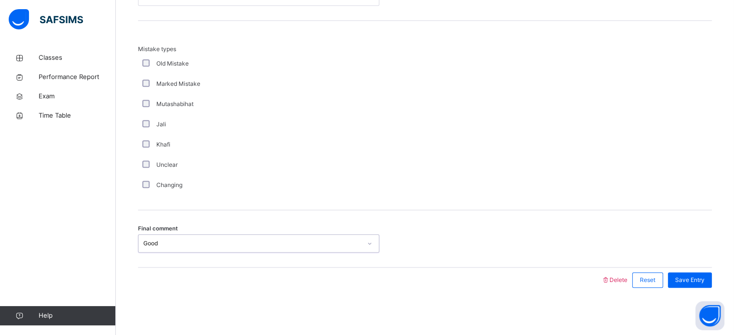
click at [232, 235] on div "Good" at bounding box center [258, 243] width 241 height 18
click at [687, 286] on div "Save Entry" at bounding box center [690, 280] width 44 height 15
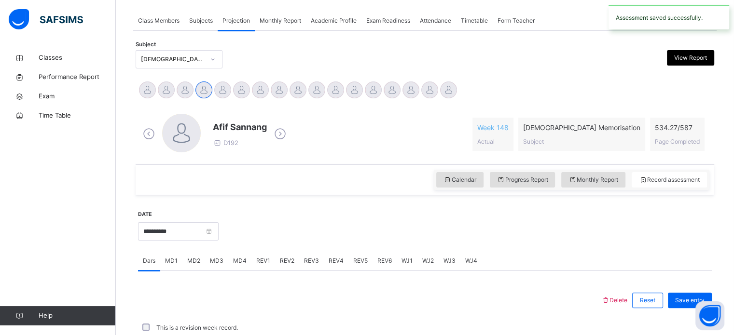
scroll to position [389, 0]
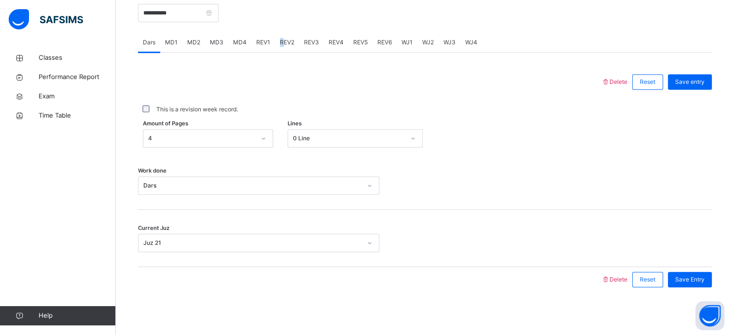
click at [280, 42] on span "REV2" at bounding box center [287, 42] width 14 height 9
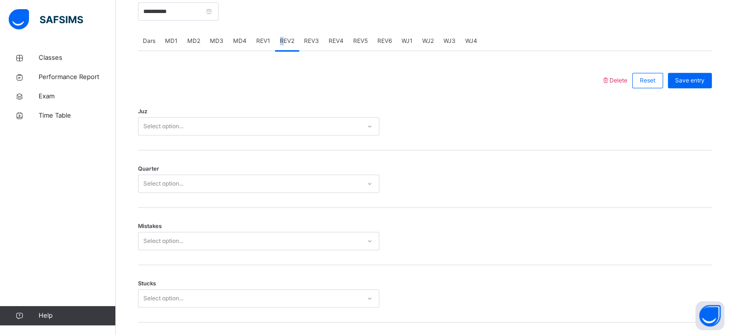
scroll to position [327, 0]
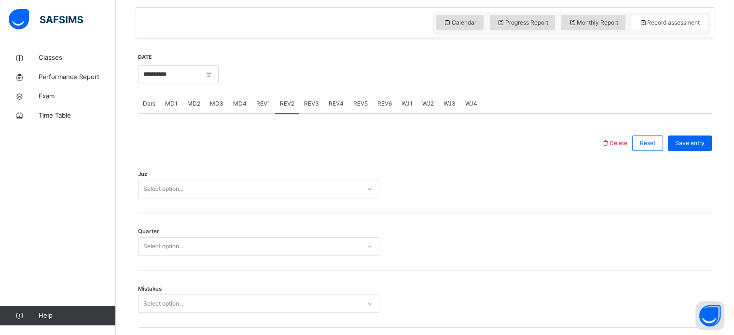
drag, startPoint x: 255, startPoint y: 108, endPoint x: 303, endPoint y: 81, distance: 54.6
click at [257, 102] on span "REV1" at bounding box center [263, 103] width 14 height 9
drag, startPoint x: 303, startPoint y: 82, endPoint x: 301, endPoint y: 90, distance: 8.0
click at [301, 88] on div at bounding box center [464, 73] width 483 height 41
click at [289, 103] on div "REV2" at bounding box center [287, 103] width 24 height 19
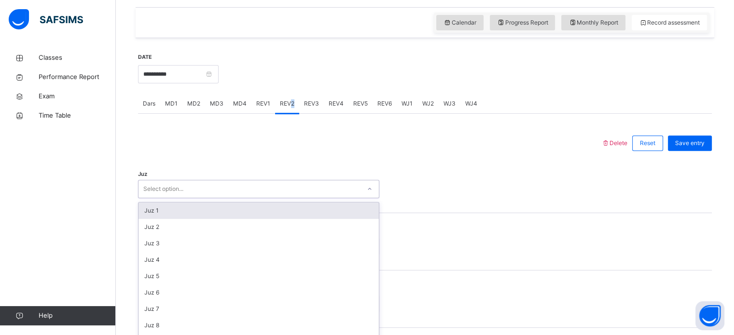
click at [278, 194] on div "option Juz 1 focused, 1 of 30. 30 results available. Use Up and Down to choose …" at bounding box center [258, 189] width 241 height 18
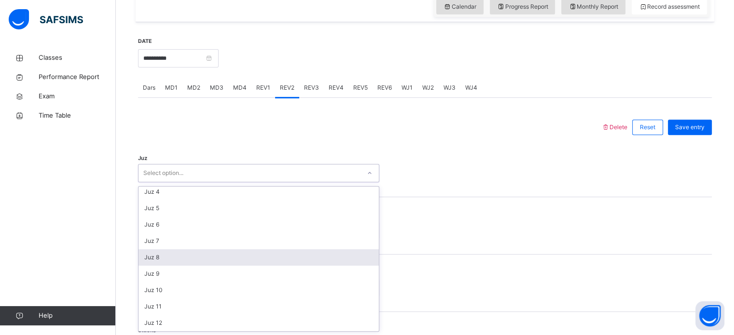
scroll to position [347, 0]
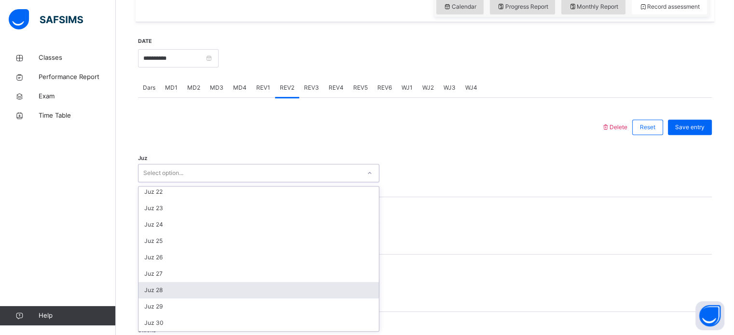
drag, startPoint x: 234, startPoint y: 294, endPoint x: 236, endPoint y: 221, distance: 72.9
click at [234, 294] on div "Juz 28" at bounding box center [258, 290] width 240 height 16
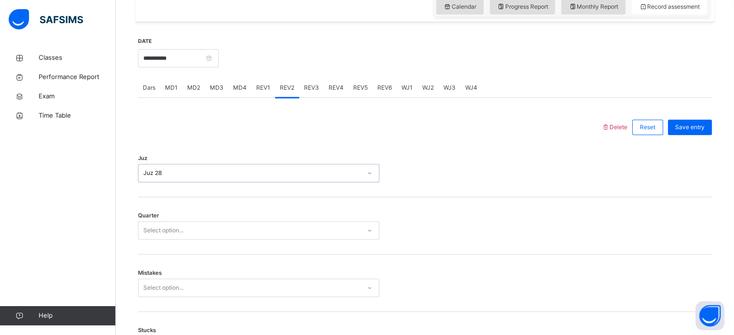
click at [235, 209] on div "Quarter Select option..." at bounding box center [424, 225] width 573 height 57
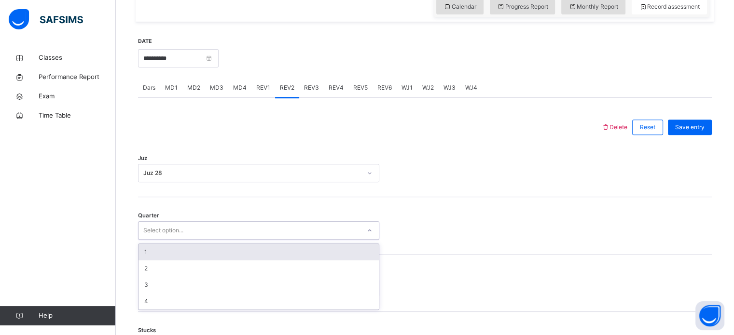
click at [239, 222] on div "Select option..." at bounding box center [258, 230] width 241 height 18
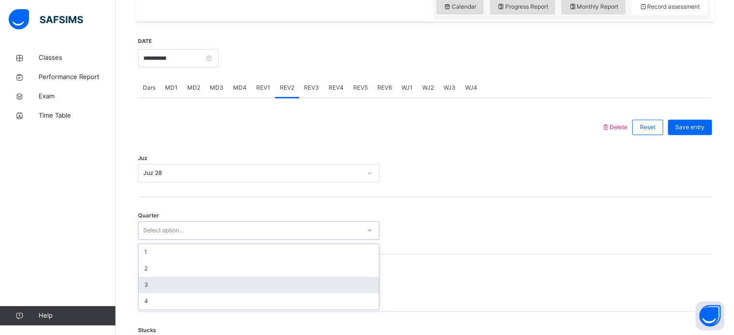
click at [246, 280] on div "3" at bounding box center [258, 285] width 240 height 16
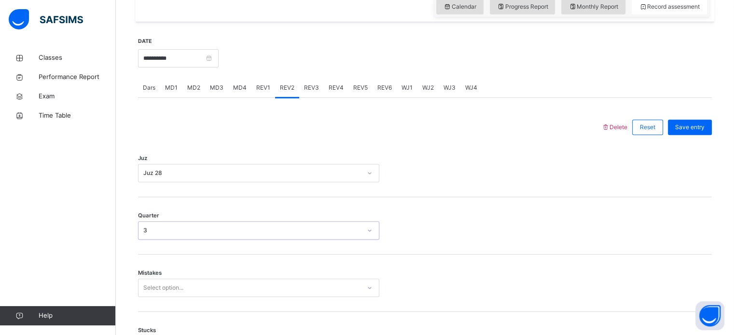
click at [245, 291] on div "Select option..." at bounding box center [258, 288] width 241 height 18
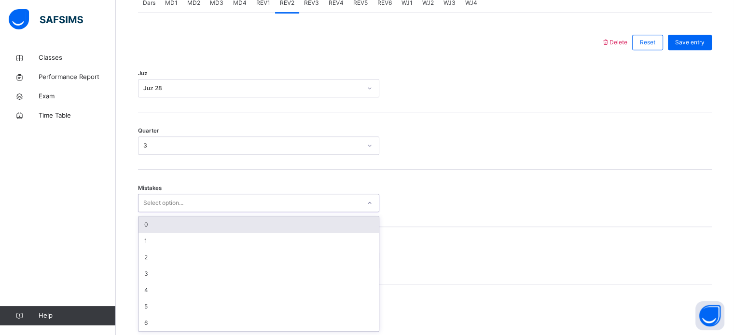
click at [186, 223] on div "0" at bounding box center [258, 225] width 240 height 16
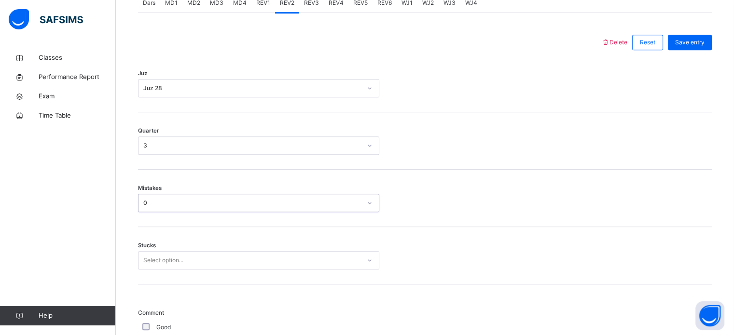
click at [201, 241] on div "Stucks Select option..." at bounding box center [424, 255] width 573 height 57
click at [208, 252] on div "Select option..." at bounding box center [258, 260] width 241 height 18
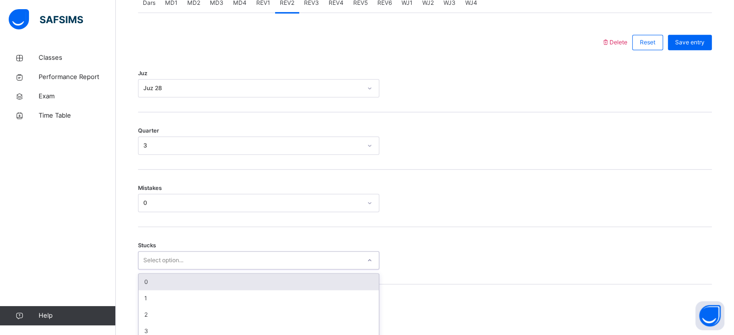
scroll to position [469, 0]
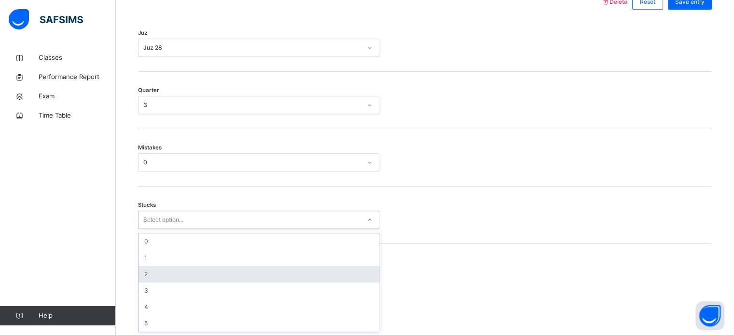
click at [216, 273] on div "2" at bounding box center [258, 274] width 240 height 16
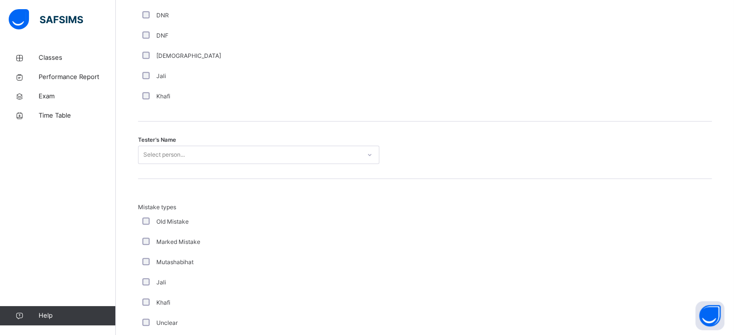
scroll to position [901, 0]
click at [215, 150] on div "Select person..." at bounding box center [249, 156] width 222 height 15
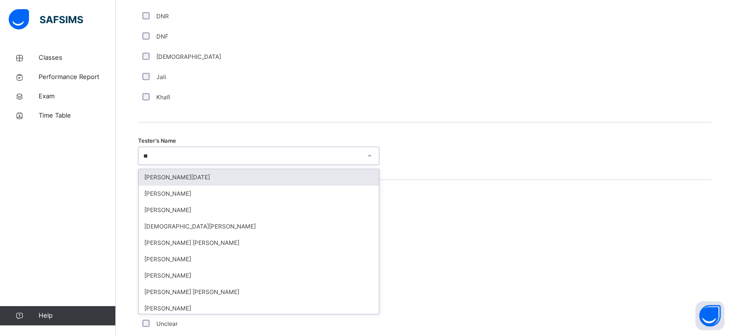
type input "***"
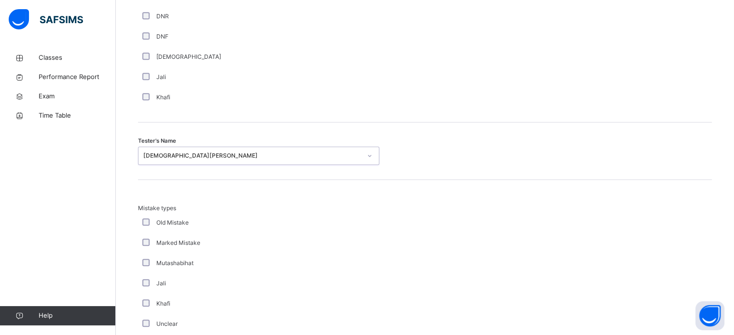
scroll to position [1061, 0]
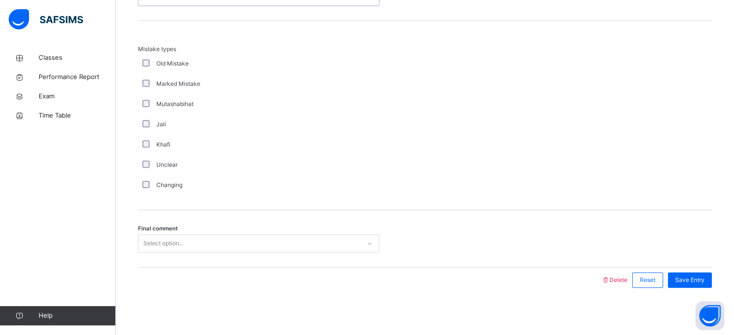
click at [245, 245] on div "Select option..." at bounding box center [249, 243] width 222 height 15
click at [695, 277] on span "Save Entry" at bounding box center [689, 280] width 29 height 9
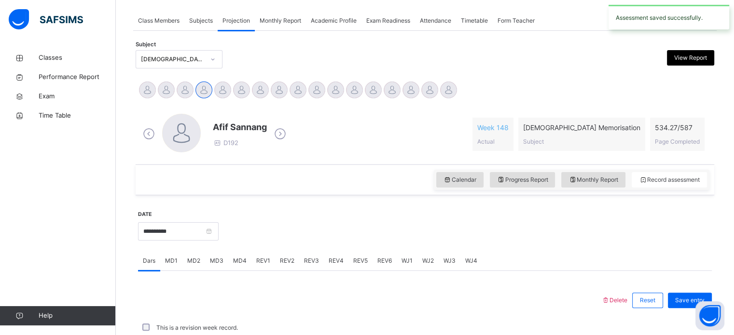
scroll to position [389, 0]
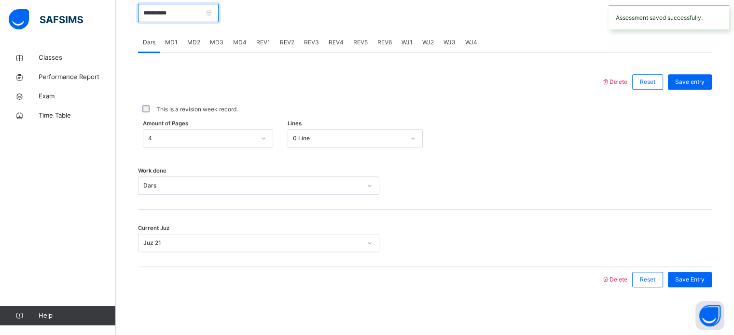
click at [218, 12] on input "**********" at bounding box center [178, 13] width 81 height 18
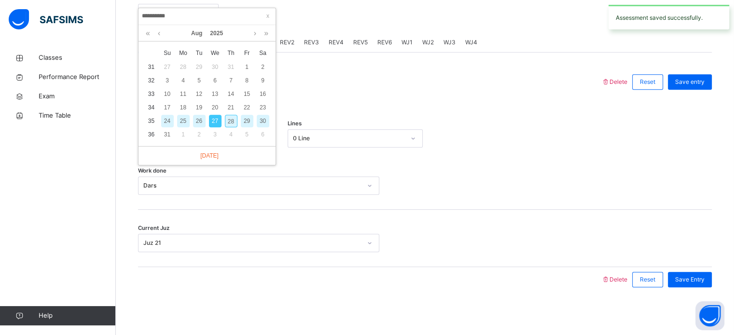
click at [198, 119] on div "26" at bounding box center [199, 121] width 13 height 13
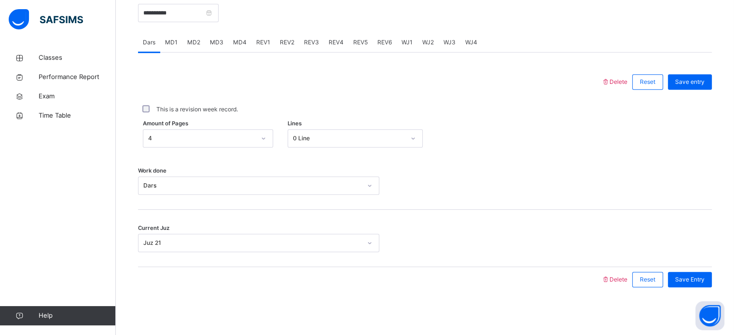
click at [193, 42] on span "MD2" at bounding box center [193, 42] width 13 height 9
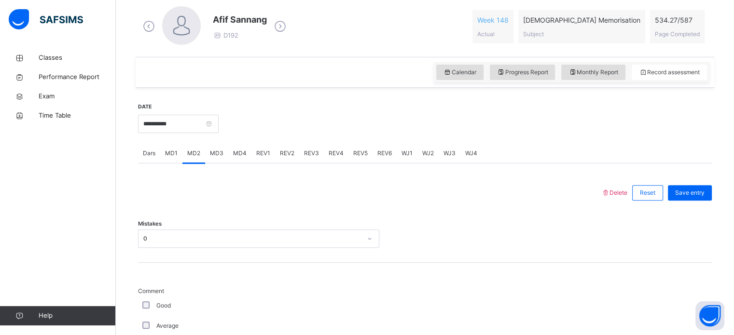
scroll to position [248, 0]
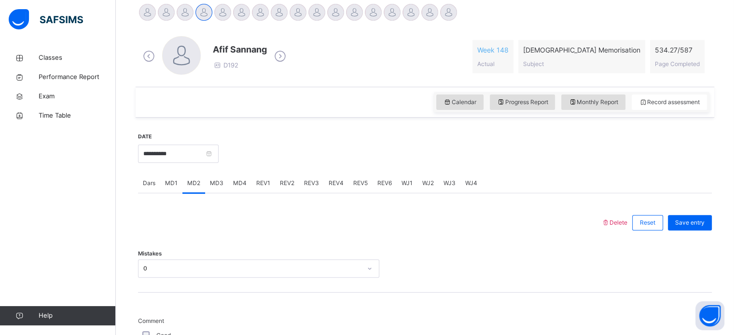
click at [240, 181] on span "MD4" at bounding box center [240, 183] width 14 height 9
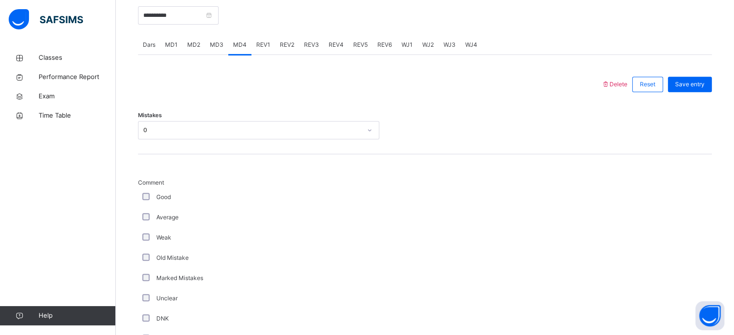
scroll to position [361, 0]
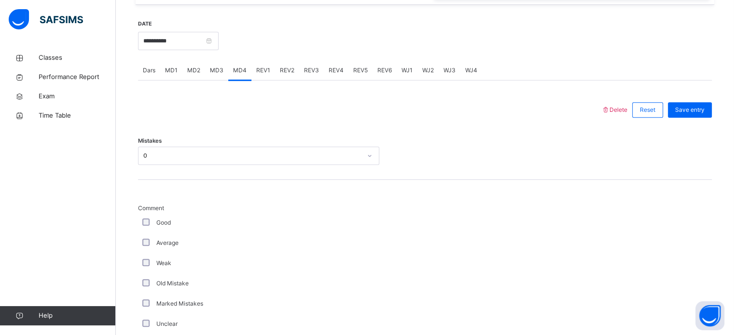
click at [251, 75] on div "REV1" at bounding box center [263, 70] width 24 height 19
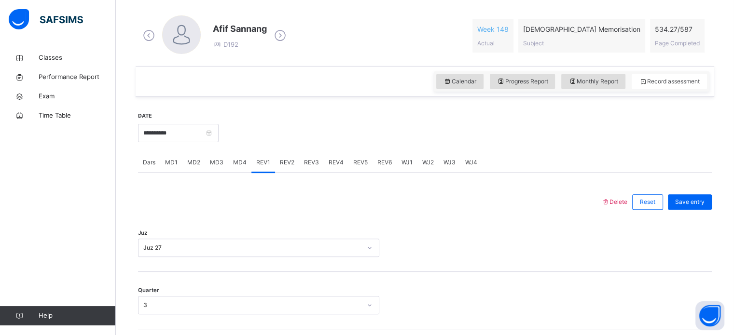
scroll to position [268, 0]
click at [280, 165] on span "REV2" at bounding box center [287, 163] width 14 height 9
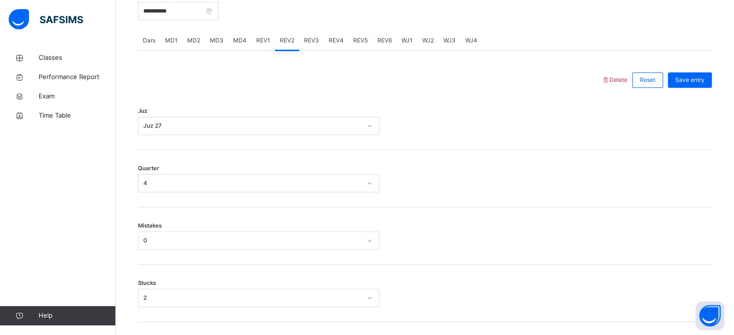
scroll to position [333, 0]
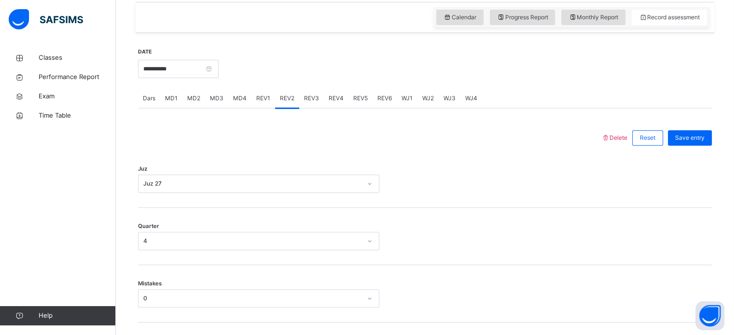
drag, startPoint x: 312, startPoint y: 92, endPoint x: 318, endPoint y: 101, distance: 11.4
click at [312, 93] on div "REV3" at bounding box center [311, 98] width 25 height 19
click at [218, 66] on input "**********" at bounding box center [178, 69] width 81 height 18
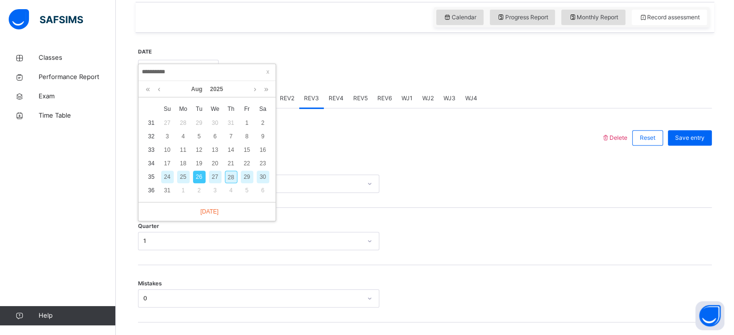
click at [231, 174] on div "28" at bounding box center [231, 177] width 13 height 13
type input "**********"
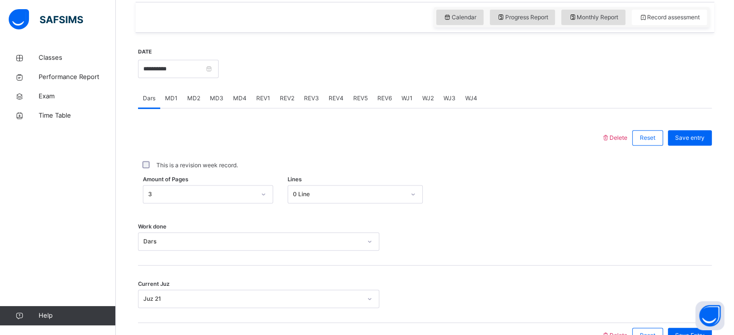
click at [467, 14] on span "Calendar" at bounding box center [459, 17] width 33 height 9
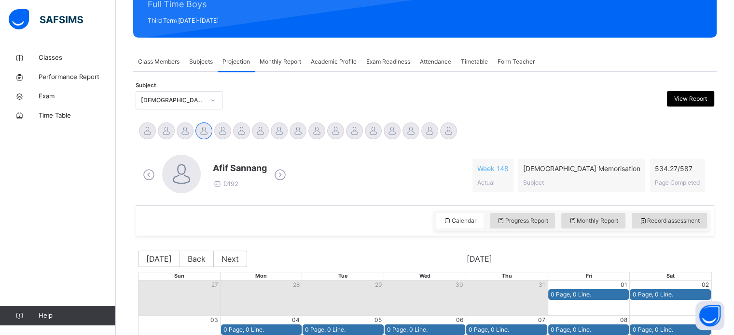
scroll to position [329, 0]
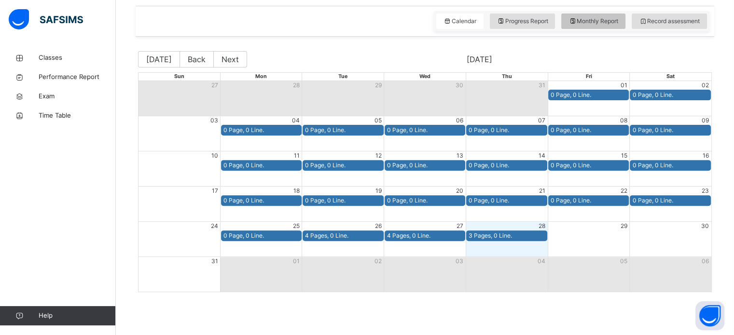
click at [587, 23] on span "Monthly Report" at bounding box center [593, 21] width 50 height 9
select select "****"
select select "*"
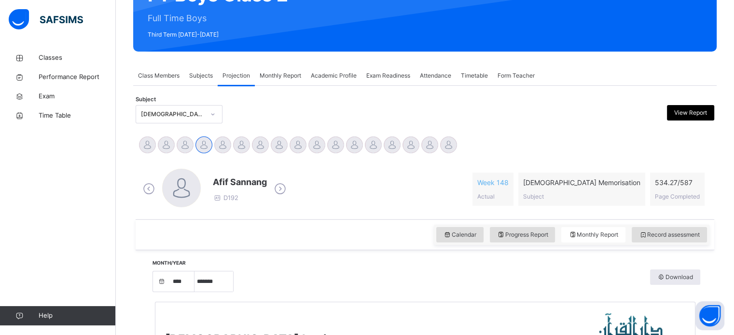
scroll to position [108, 0]
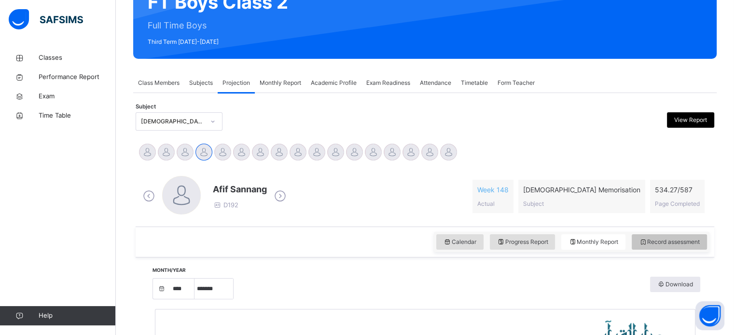
click at [662, 239] on span "Record assessment" at bounding box center [669, 242] width 61 height 9
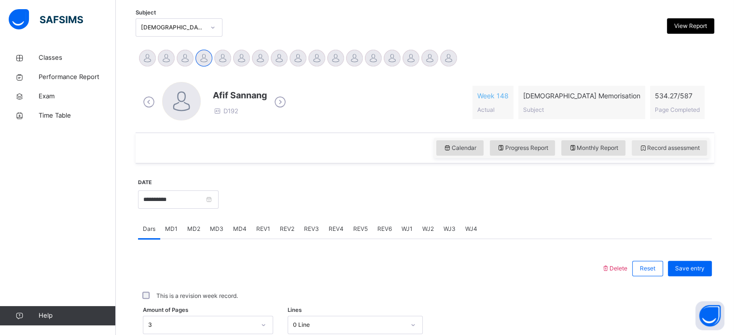
scroll to position [203, 0]
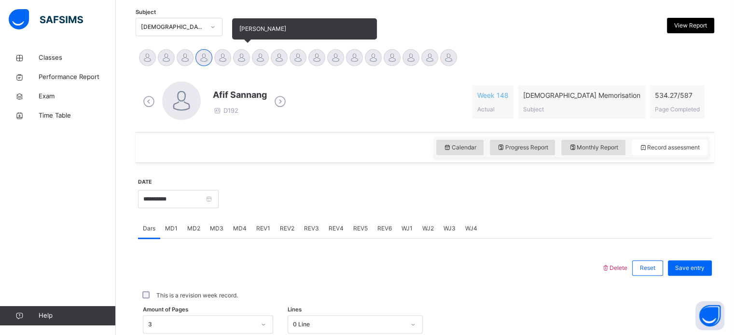
click at [235, 57] on div at bounding box center [241, 57] width 17 height 17
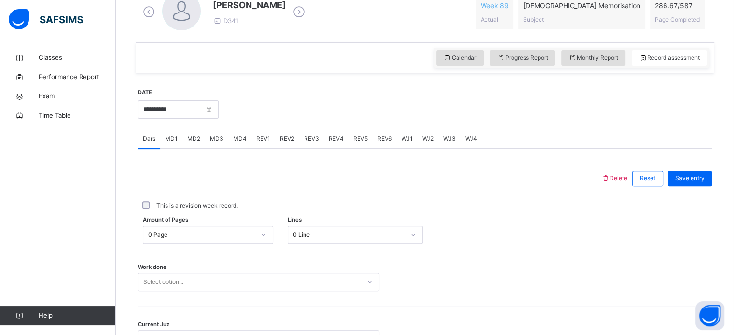
scroll to position [295, 0]
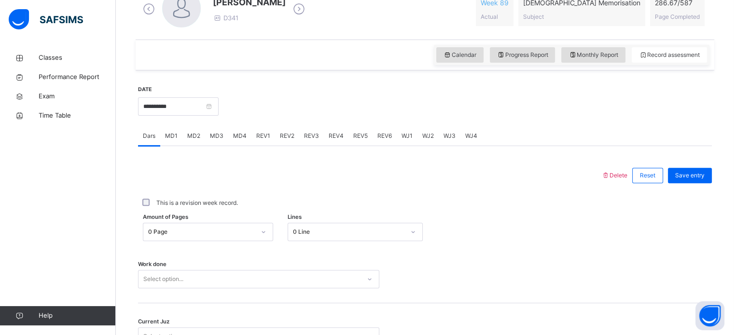
click at [152, 294] on div "Work done Select option..." at bounding box center [424, 274] width 573 height 57
click at [152, 290] on div "Work done Select option..." at bounding box center [424, 274] width 573 height 57
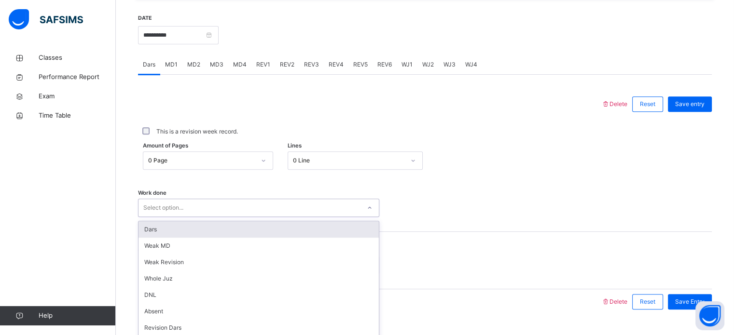
scroll to position [389, 0]
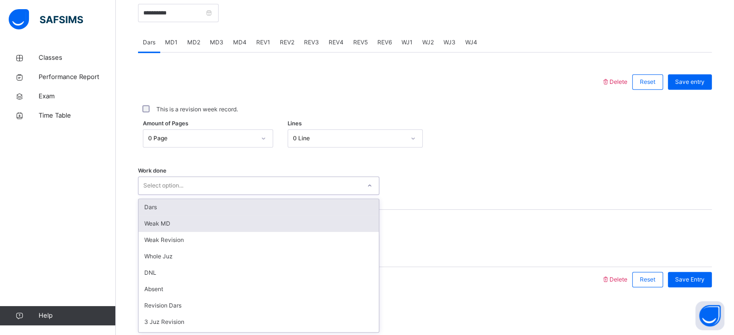
click at [161, 231] on div "Weak MD" at bounding box center [258, 224] width 240 height 16
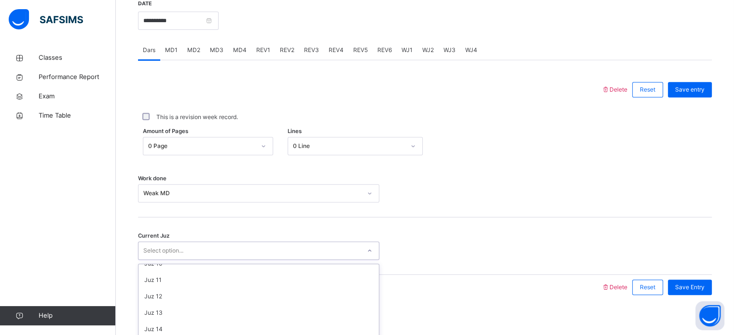
scroll to position [116, 0]
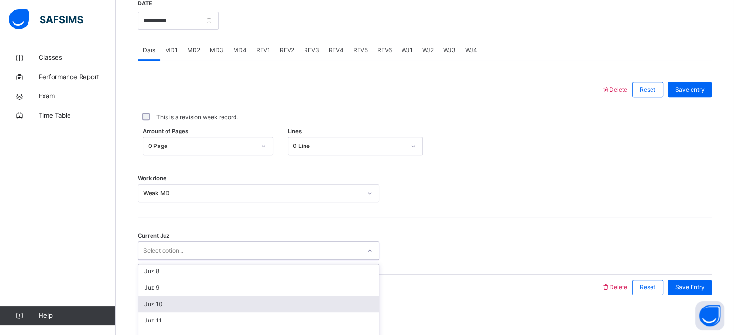
click at [153, 309] on div "Juz 10" at bounding box center [258, 304] width 240 height 16
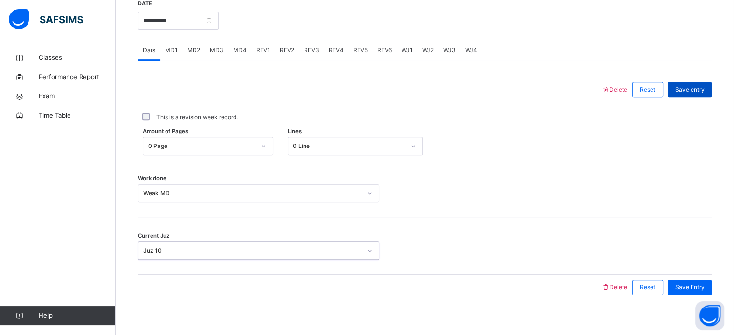
click at [692, 91] on span "Save entry" at bounding box center [689, 89] width 29 height 9
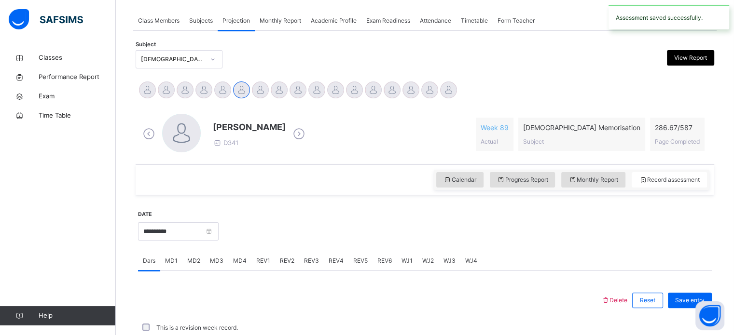
scroll to position [381, 0]
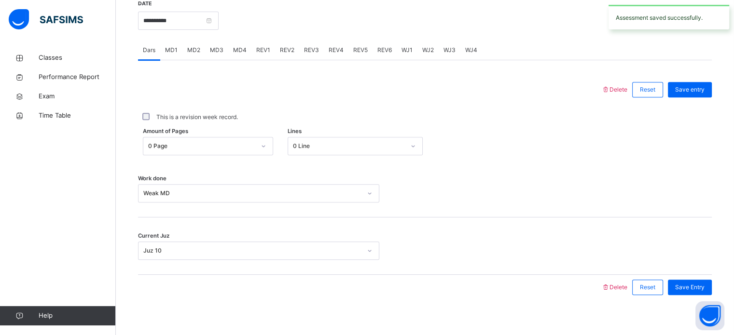
click at [219, 53] on span "MD3" at bounding box center [217, 50] width 14 height 9
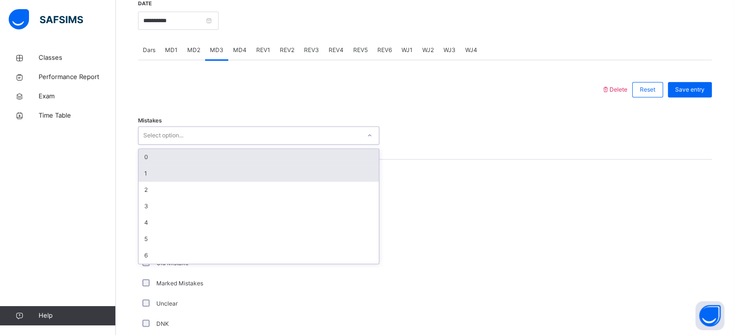
click at [147, 176] on div "1" at bounding box center [258, 173] width 240 height 16
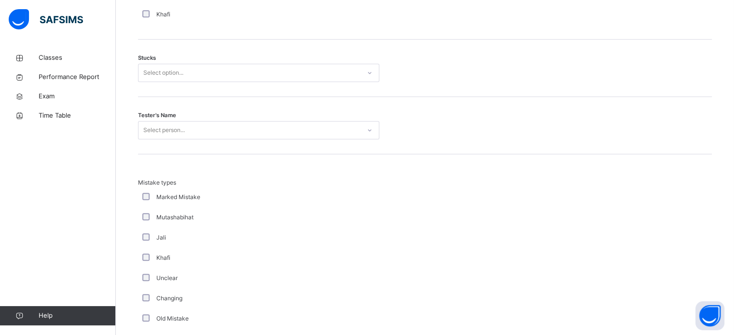
scroll to position [812, 0]
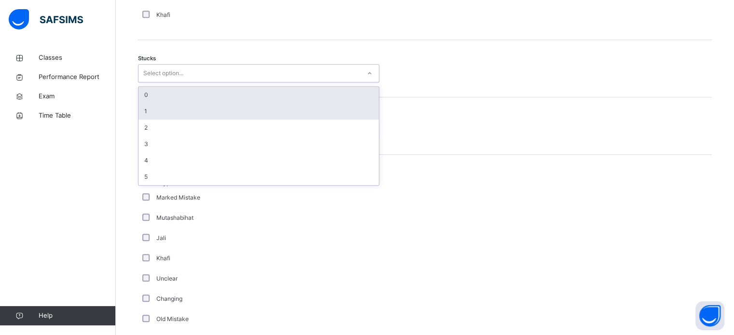
click at [149, 112] on div "1" at bounding box center [258, 111] width 240 height 16
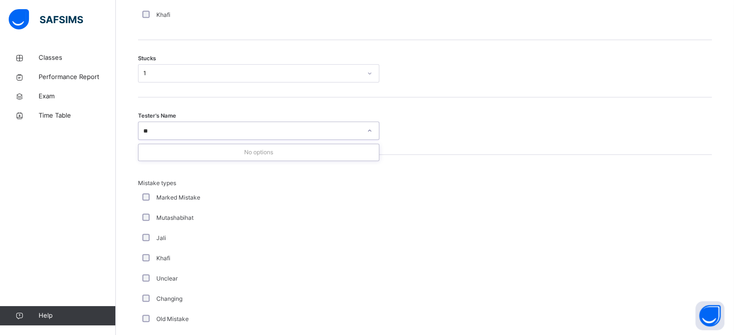
type input "*"
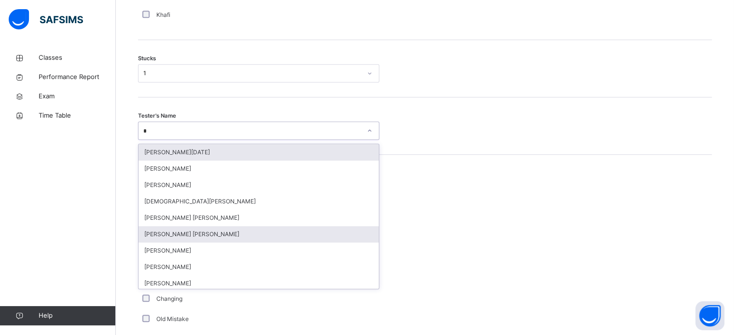
click at [156, 227] on div "[PERSON_NAME] [PERSON_NAME]" at bounding box center [258, 234] width 240 height 16
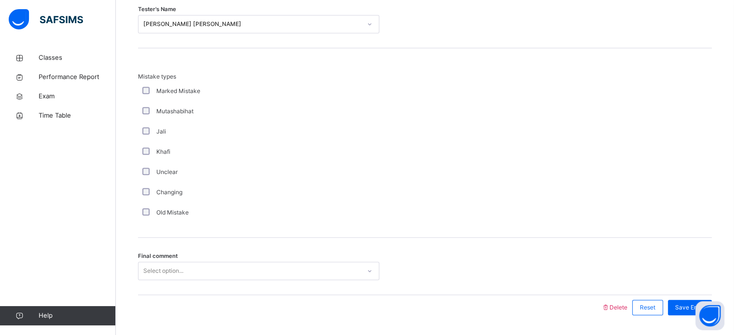
scroll to position [946, 0]
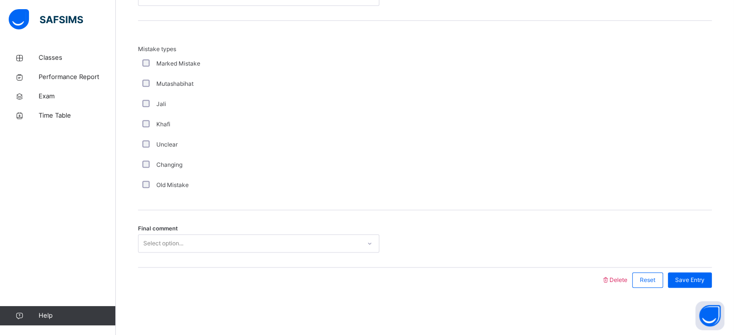
click at [697, 202] on div "Mistake types Marked Mistake Mutashabihat Jali Khafi Unclear Changing Old Mista…" at bounding box center [424, 116] width 573 height 190
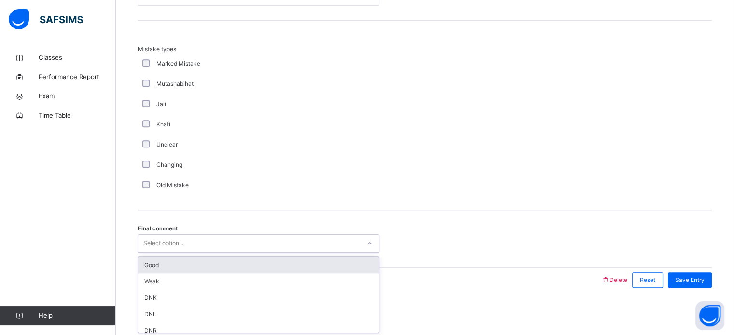
click at [147, 260] on div "Good" at bounding box center [258, 265] width 240 height 16
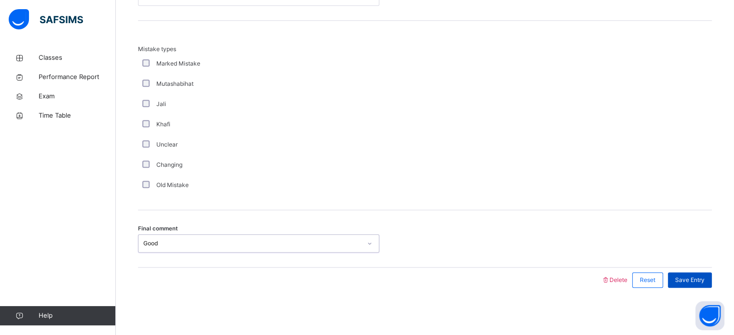
click at [700, 285] on div "Save Entry" at bounding box center [690, 280] width 44 height 15
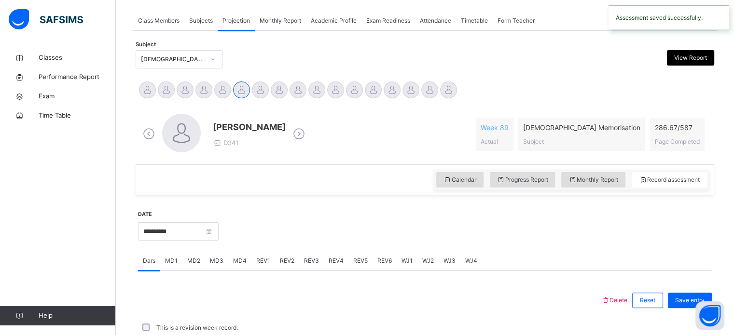
scroll to position [389, 0]
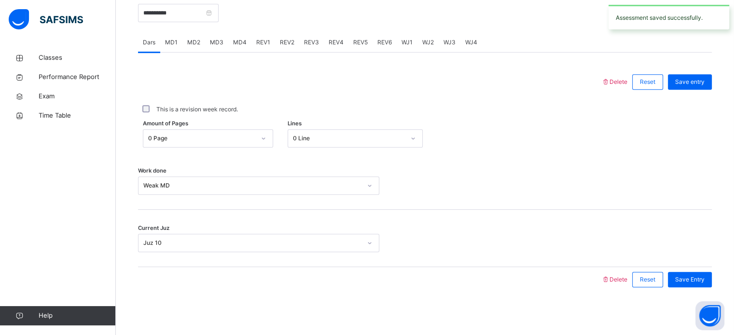
click at [245, 46] on div "MD4" at bounding box center [239, 42] width 23 height 19
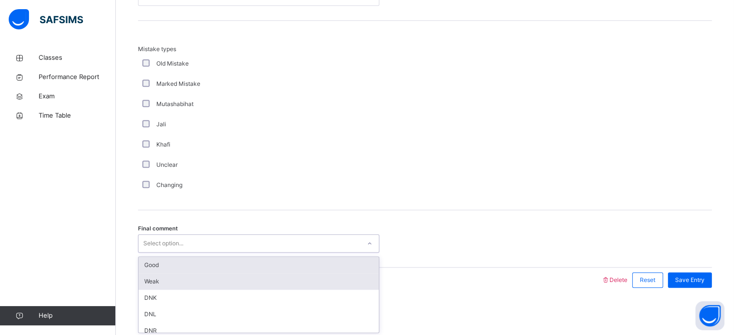
click at [156, 278] on div "Weak" at bounding box center [258, 281] width 240 height 16
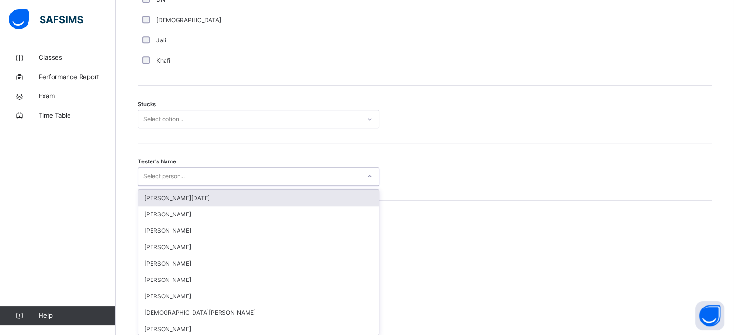
scroll to position [769, 0]
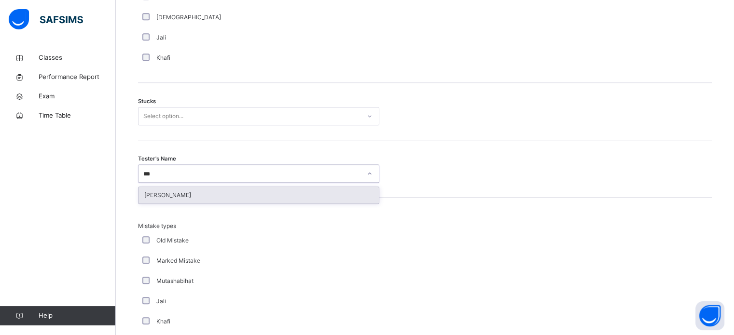
type input "****"
click at [155, 195] on div "[PERSON_NAME]" at bounding box center [258, 195] width 240 height 16
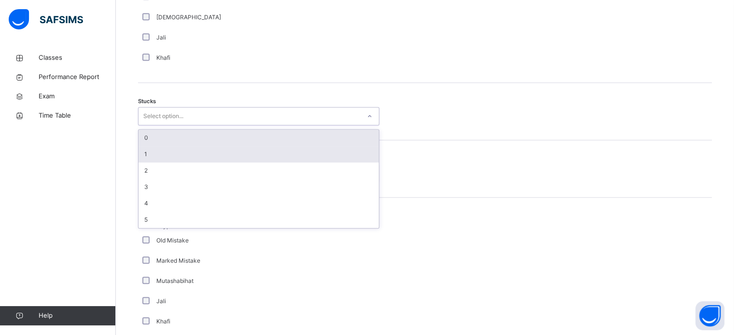
click at [148, 146] on div "1" at bounding box center [258, 154] width 240 height 16
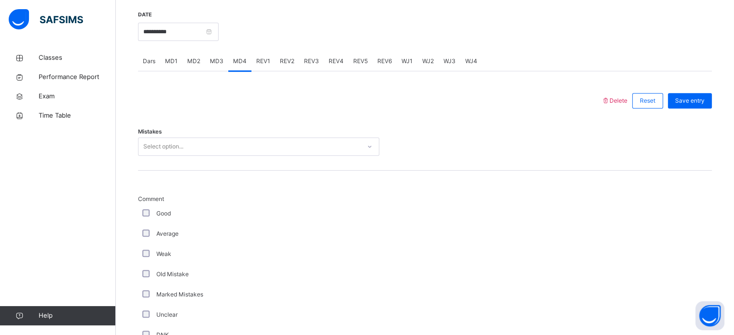
scroll to position [367, 0]
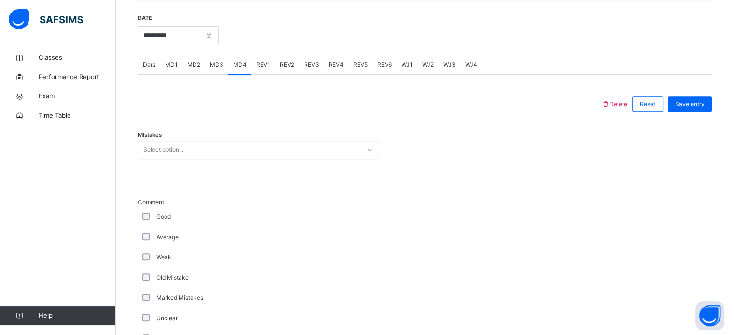
click at [154, 216] on div "Good" at bounding box center [258, 217] width 236 height 9
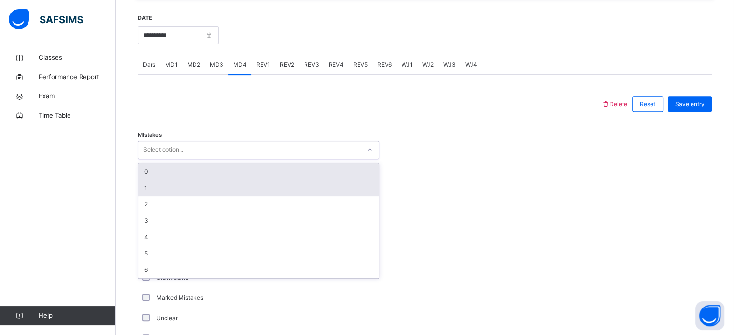
click at [143, 191] on div "1" at bounding box center [258, 188] width 240 height 16
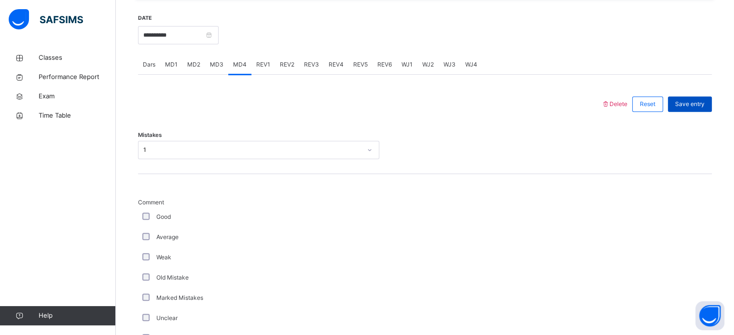
click at [694, 97] on div "Save entry" at bounding box center [690, 103] width 44 height 15
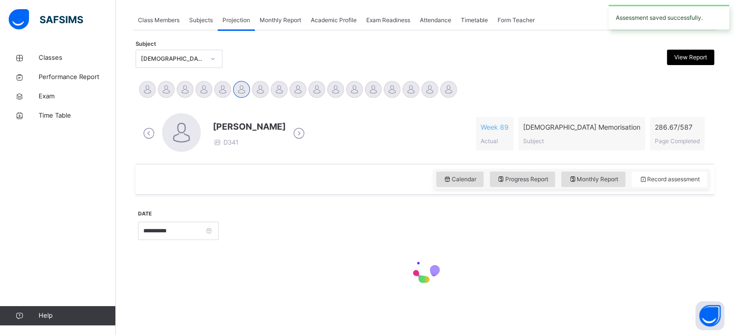
scroll to position [170, 0]
click at [139, 226] on input "**********" at bounding box center [178, 231] width 81 height 18
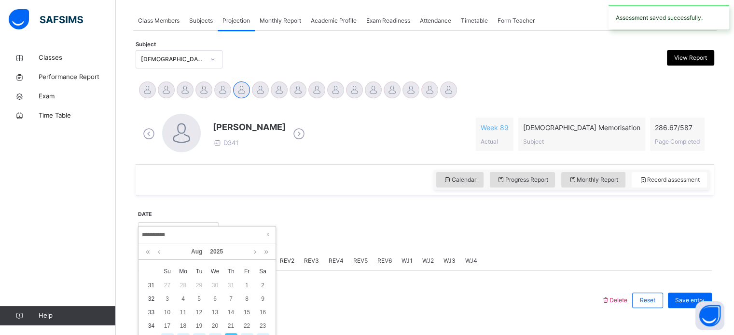
click at [156, 268] on th "x" at bounding box center [151, 271] width 16 height 14
click at [156, 214] on div "**********" at bounding box center [178, 230] width 81 height 41
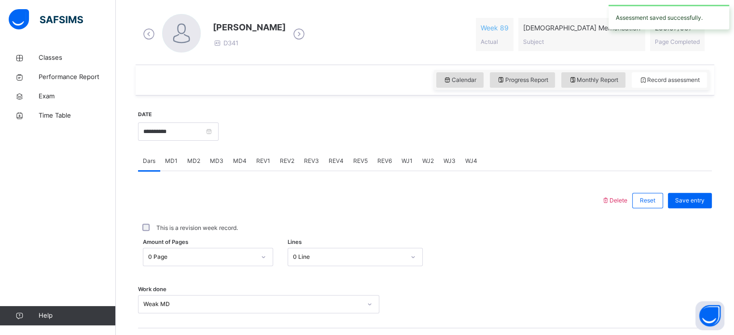
scroll to position [270, 0]
click at [235, 164] on span "MD4" at bounding box center [240, 161] width 14 height 9
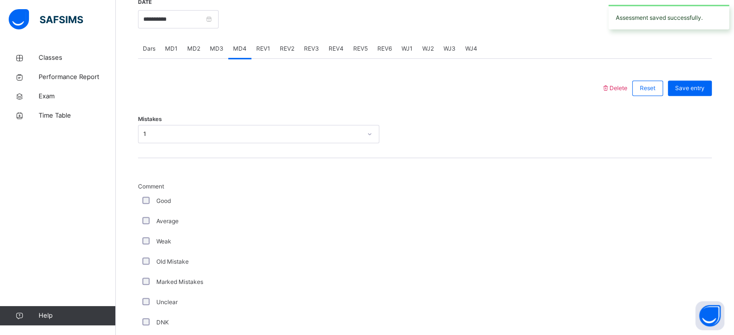
scroll to position [376, 0]
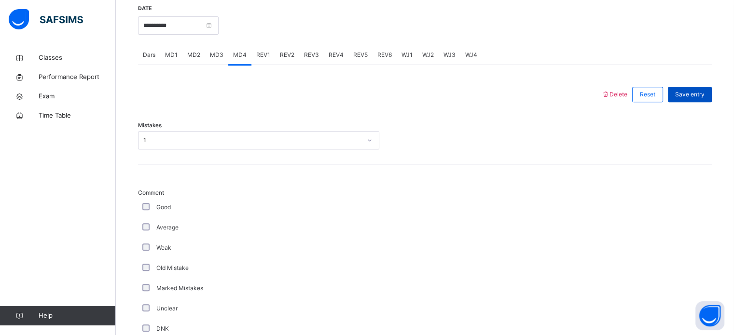
click at [697, 92] on span "Save entry" at bounding box center [689, 94] width 29 height 9
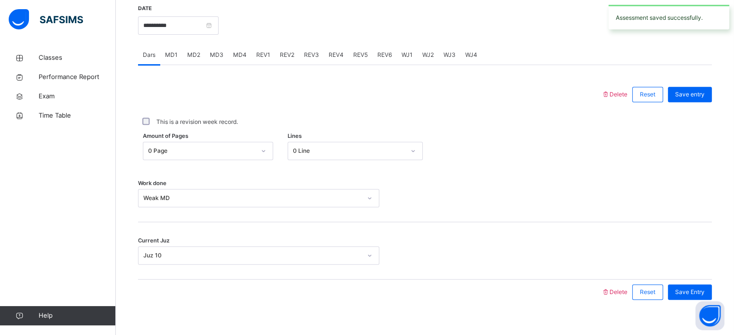
click at [265, 51] on span "REV1" at bounding box center [263, 55] width 14 height 9
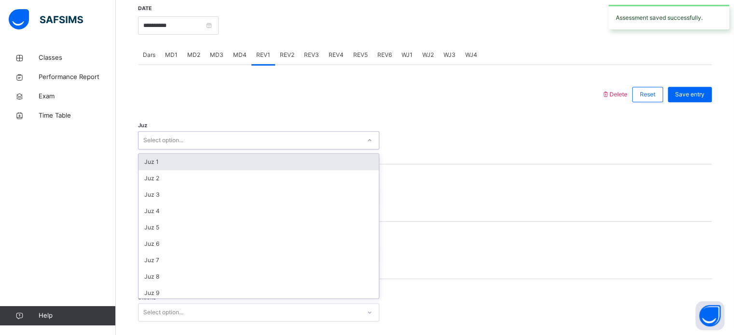
click at [154, 140] on div "Select option..." at bounding box center [163, 140] width 40 height 18
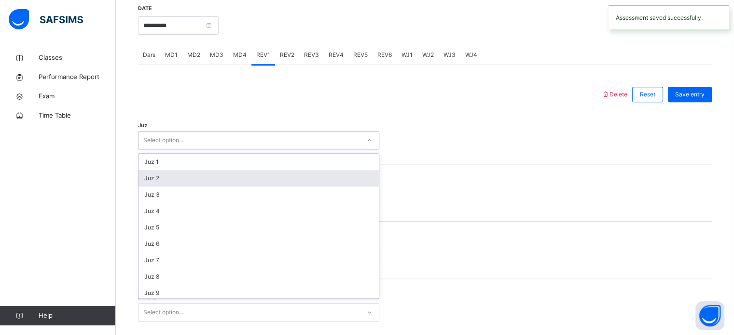
click at [152, 179] on div "Juz 2" at bounding box center [258, 178] width 240 height 16
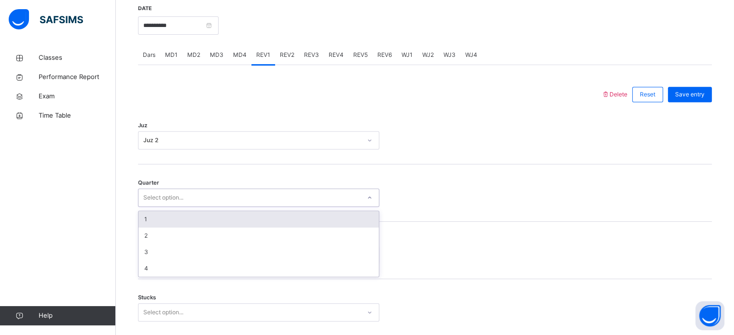
click at [153, 205] on div "Select option..." at bounding box center [258, 198] width 241 height 18
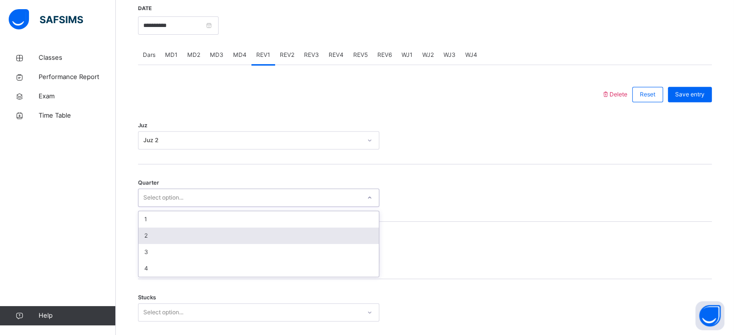
click at [150, 229] on div "2" at bounding box center [258, 236] width 240 height 16
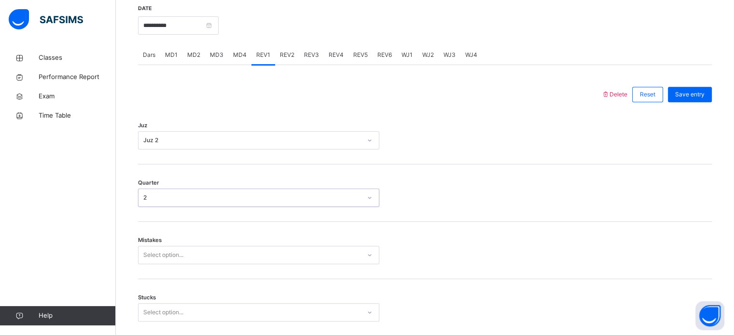
click at [150, 256] on div "Select option..." at bounding box center [258, 255] width 241 height 18
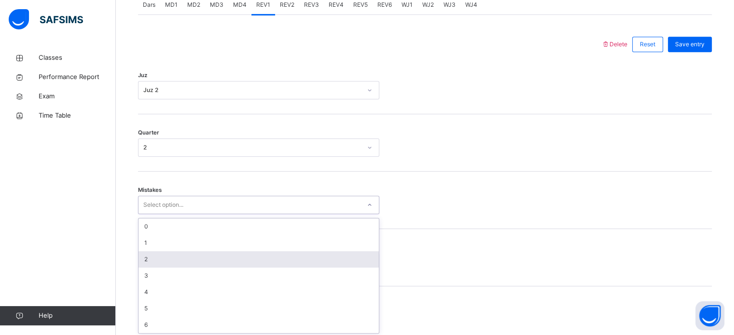
scroll to position [428, 0]
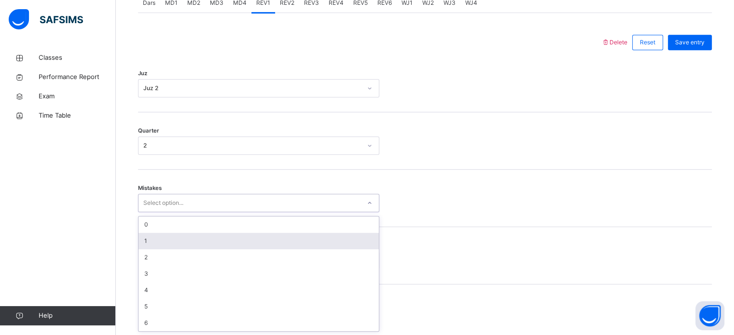
click at [150, 242] on div "1" at bounding box center [258, 241] width 240 height 16
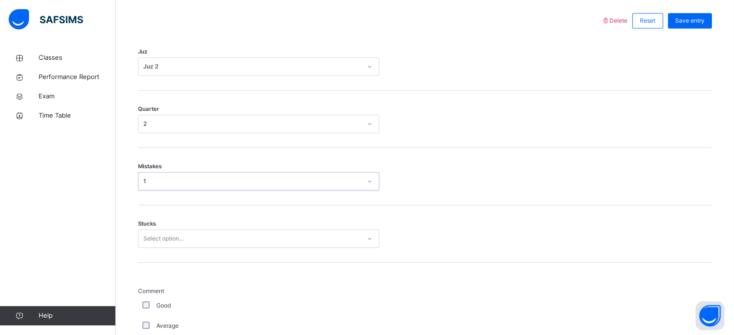
click at [150, 252] on div "Stucks Select option..." at bounding box center [424, 233] width 573 height 57
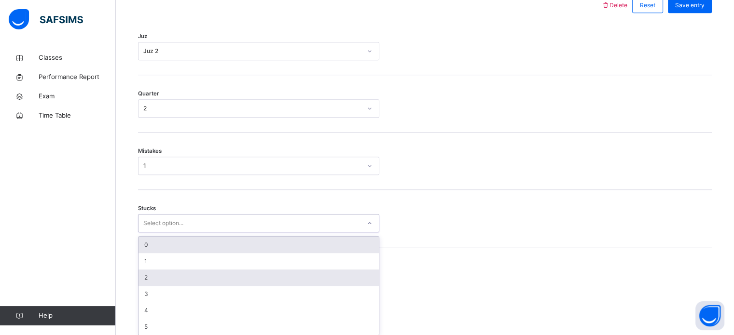
scroll to position [469, 0]
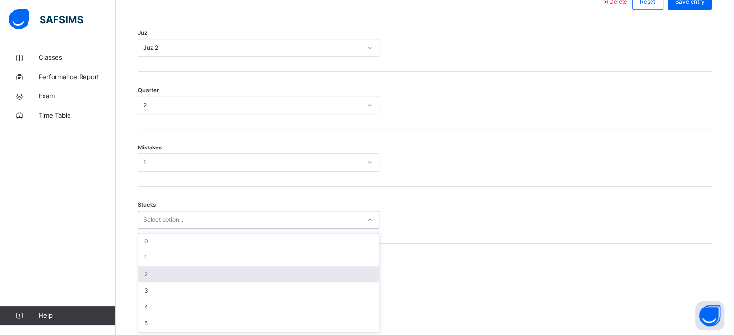
click at [153, 279] on div "2" at bounding box center [258, 274] width 240 height 16
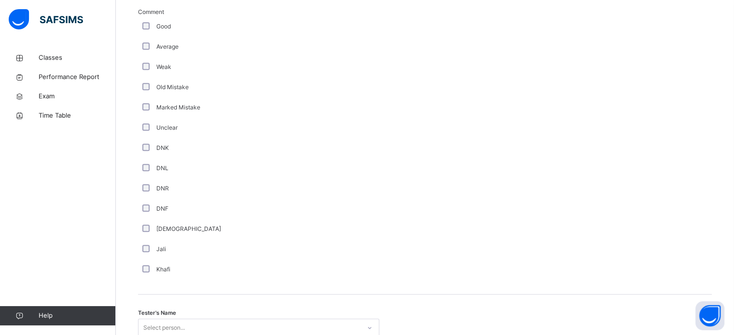
scroll to position [835, 0]
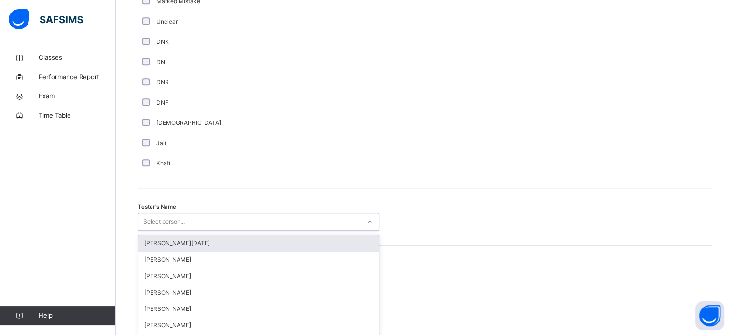
click at [177, 213] on div "option Abdullah Raja focused, 1 of 88. 88 results available. Use Up and Down to…" at bounding box center [258, 222] width 241 height 18
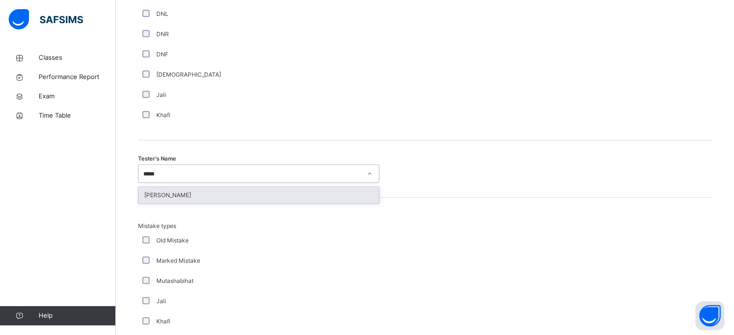
scroll to position [0, 0]
type input "******"
click at [189, 196] on div "[PERSON_NAME]" at bounding box center [258, 195] width 240 height 16
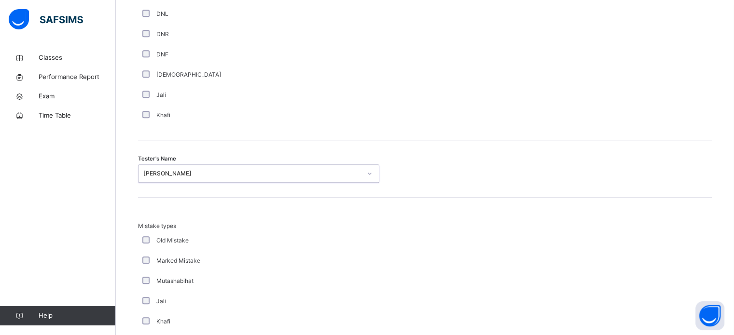
click at [170, 217] on div "Mistake types Old Mistake Marked Mistake Mutashabihat [PERSON_NAME] Unclear Cha…" at bounding box center [424, 293] width 573 height 190
click at [164, 295] on div "Jali" at bounding box center [258, 301] width 241 height 20
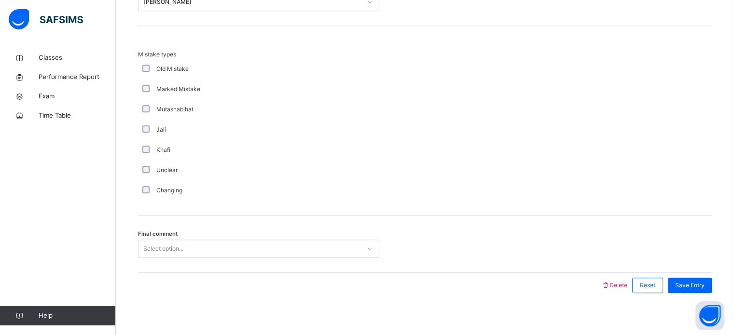
scroll to position [1061, 0]
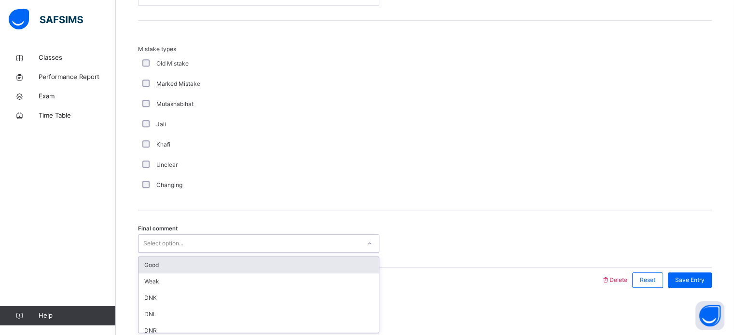
click at [143, 270] on div "Good" at bounding box center [258, 265] width 240 height 16
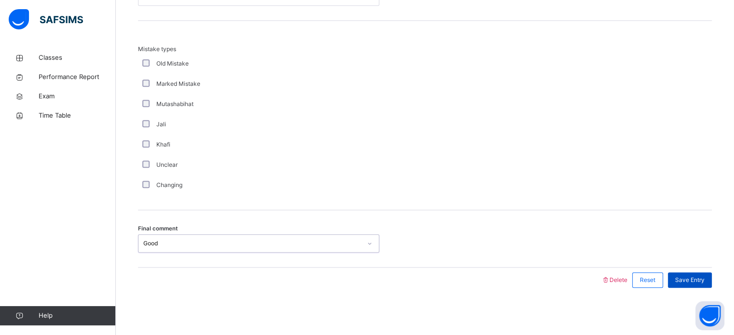
click at [699, 281] on span "Save Entry" at bounding box center [689, 280] width 29 height 9
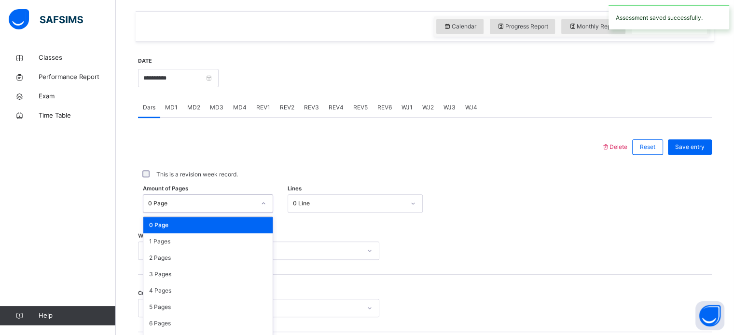
scroll to position [323, 0]
click at [12, 184] on div "Classes Performance Report Exam Time Table Help" at bounding box center [58, 187] width 116 height 297
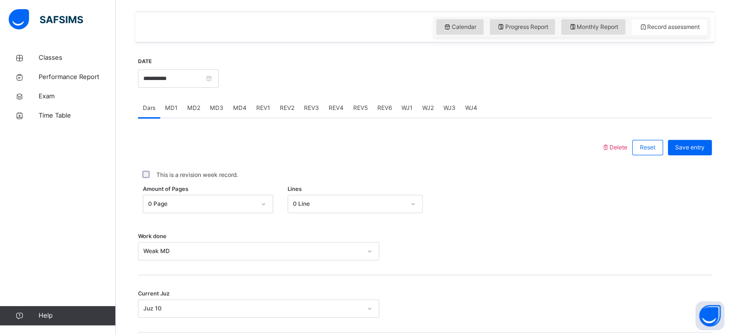
click at [287, 114] on div "REV2" at bounding box center [287, 107] width 24 height 19
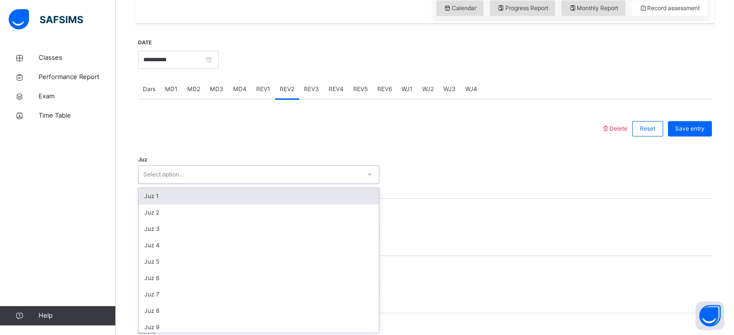
scroll to position [343, 0]
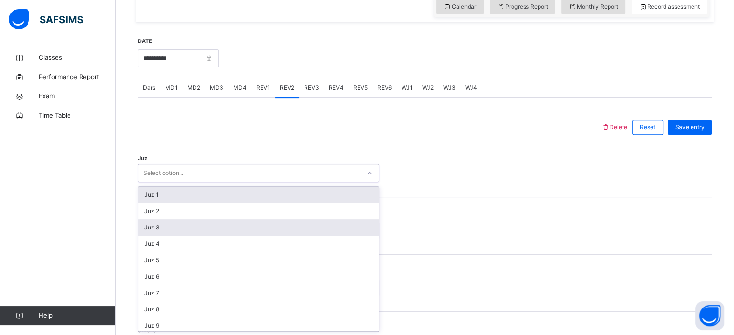
click at [154, 233] on div "Juz 3" at bounding box center [258, 227] width 240 height 16
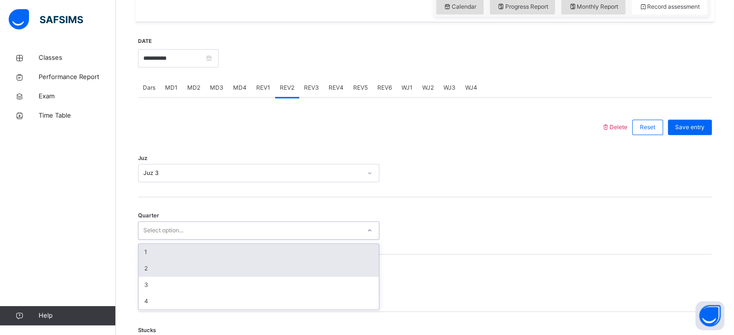
click at [146, 267] on div "2" at bounding box center [258, 268] width 240 height 16
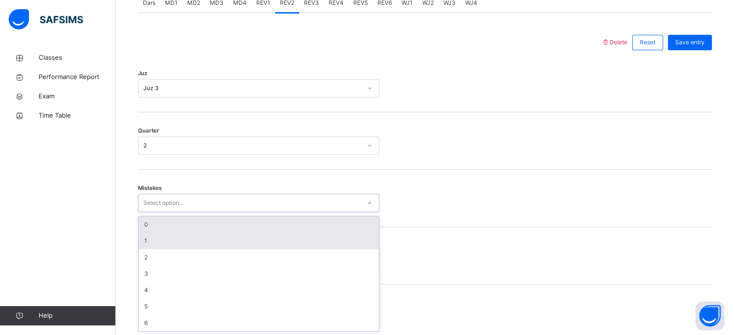
click at [148, 239] on div "1" at bounding box center [258, 241] width 240 height 16
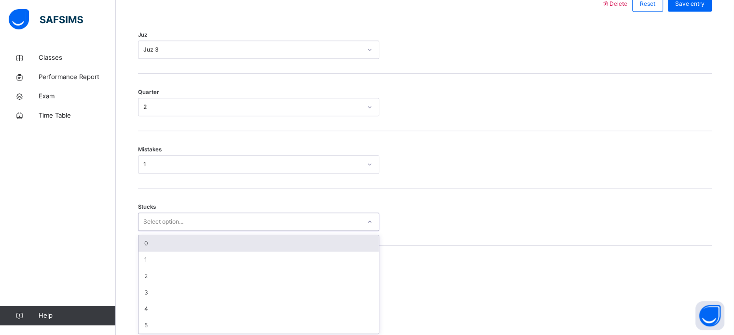
scroll to position [469, 0]
click at [145, 243] on div "0" at bounding box center [258, 241] width 240 height 16
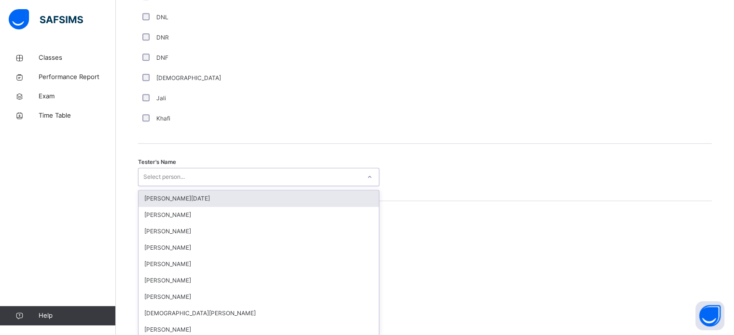
scroll to position [884, 0]
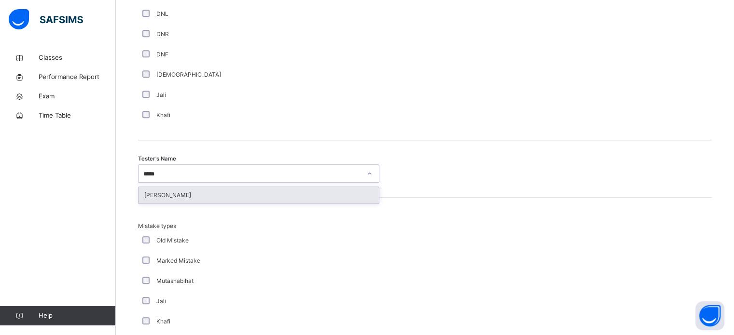
type input "******"
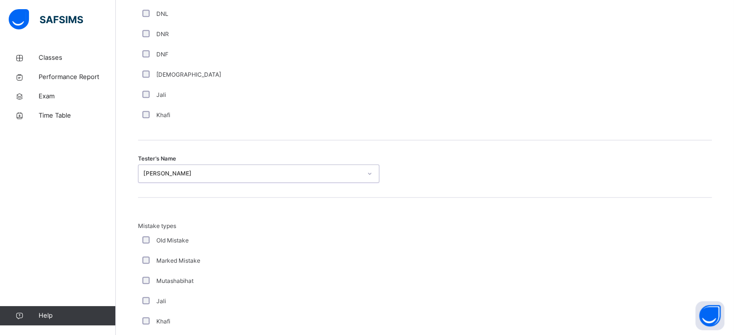
click at [165, 275] on div "Mutashabihat" at bounding box center [258, 281] width 241 height 20
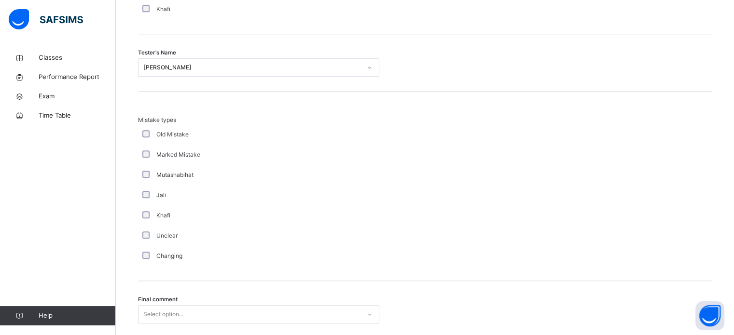
scroll to position [1061, 0]
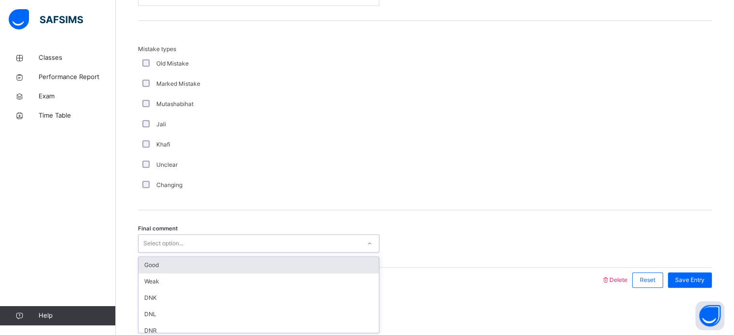
click at [149, 269] on div "Good" at bounding box center [258, 265] width 240 height 16
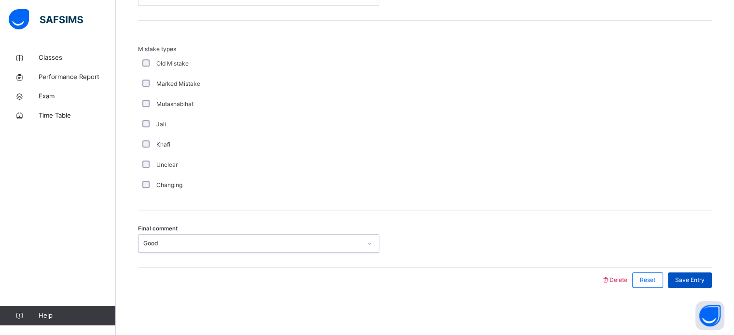
click at [701, 285] on div "Save Entry" at bounding box center [690, 280] width 44 height 15
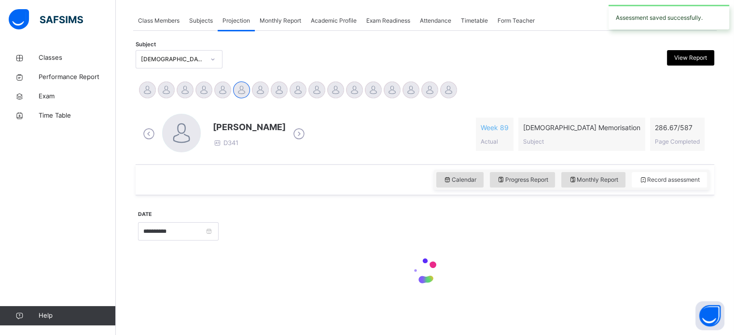
click at [0, 229] on div "Classes Performance Report Exam Time Table Help" at bounding box center [58, 187] width 116 height 297
click at [0, 227] on div "Classes Performance Report Exam Time Table Help" at bounding box center [58, 187] width 116 height 297
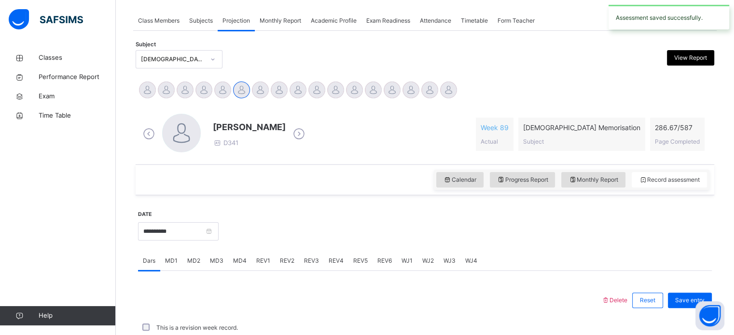
scroll to position [389, 0]
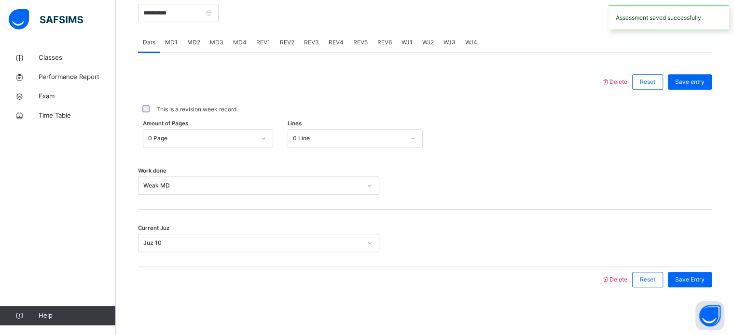
click at [0, 218] on div "Classes Performance Report Exam Time Table Help" at bounding box center [58, 187] width 116 height 297
click at [307, 42] on span "REV3" at bounding box center [311, 42] width 15 height 9
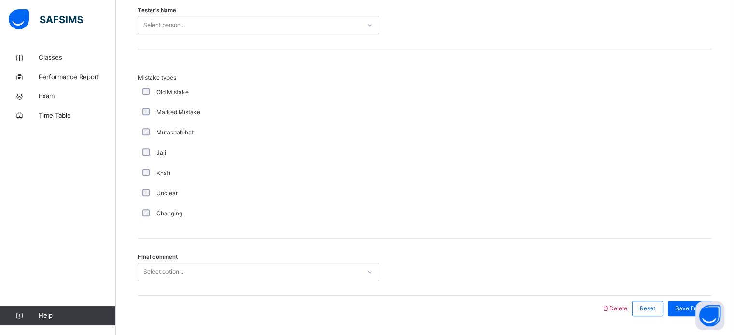
scroll to position [1061, 0]
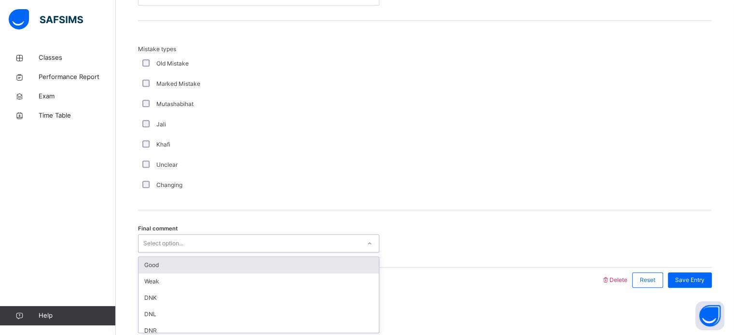
click at [155, 267] on div "Good" at bounding box center [258, 265] width 240 height 16
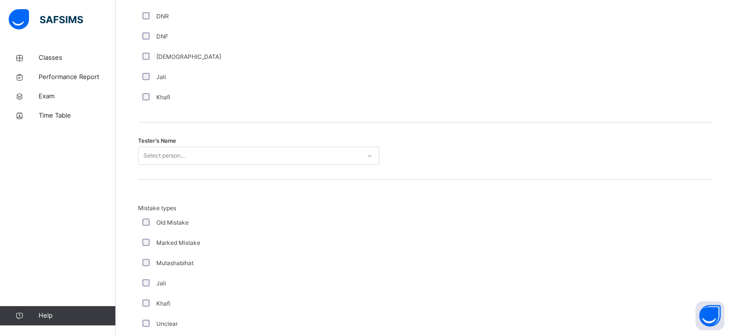
scroll to position [900, 0]
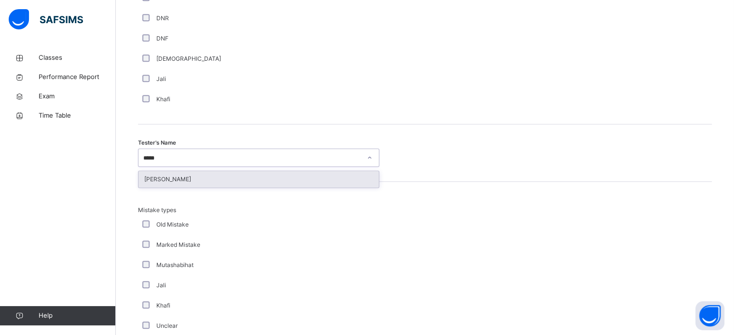
type input "******"
click at [190, 177] on div "[PERSON_NAME]" at bounding box center [258, 179] width 240 height 16
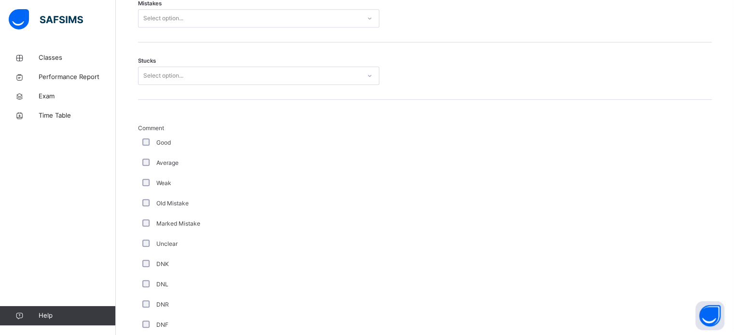
scroll to position [613, 0]
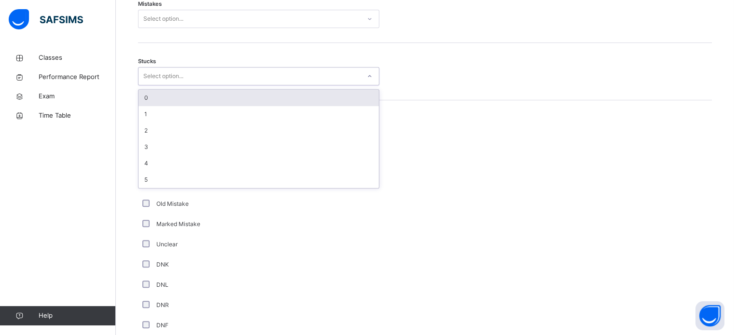
click at [173, 84] on div "Stucks option 0 focused, 1 of 6. 6 results available. Use Up and Down to choose…" at bounding box center [424, 71] width 573 height 57
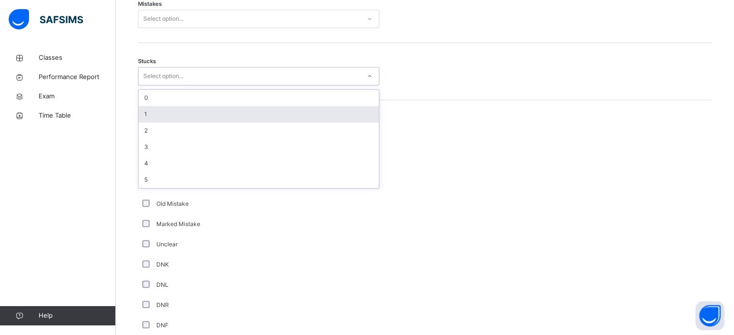
click at [147, 115] on div "1" at bounding box center [258, 114] width 240 height 16
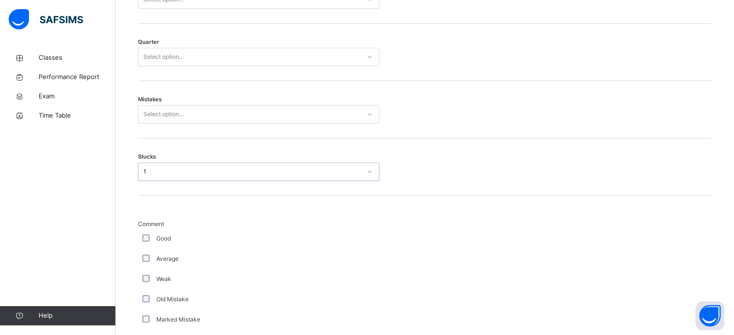
scroll to position [517, 0]
click at [147, 115] on div "Select option..." at bounding box center [163, 115] width 40 height 18
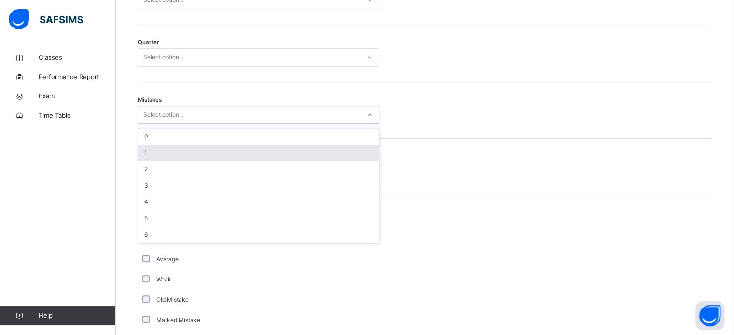
click at [141, 150] on div "1" at bounding box center [258, 153] width 240 height 16
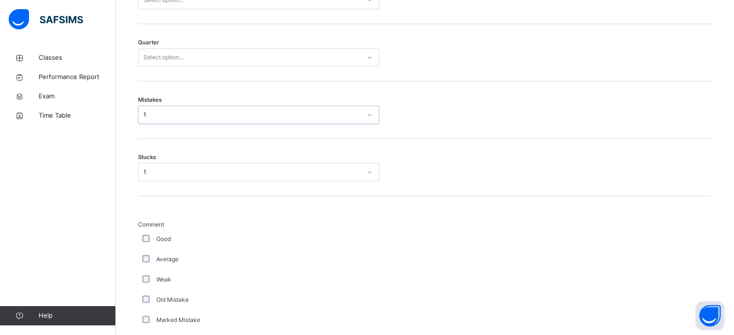
click at [175, 54] on div "Select option..." at bounding box center [163, 57] width 40 height 18
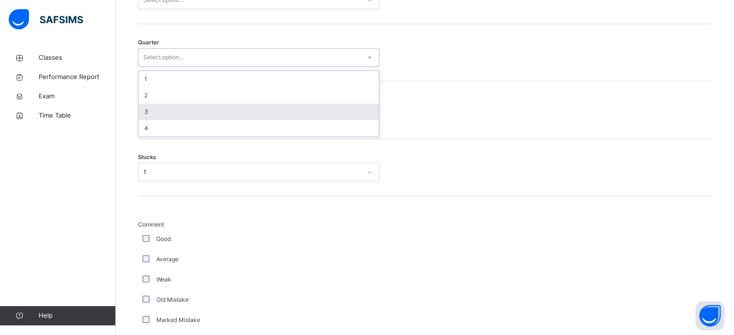
click at [170, 111] on div "3" at bounding box center [258, 112] width 240 height 16
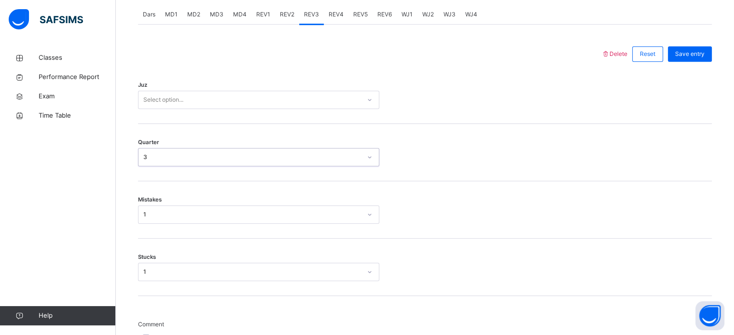
scroll to position [416, 0]
click at [166, 100] on div "Select option..." at bounding box center [163, 101] width 40 height 18
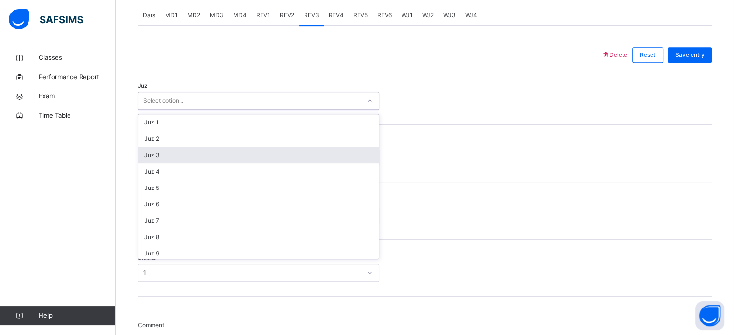
click at [157, 149] on div "Juz 3" at bounding box center [258, 155] width 240 height 16
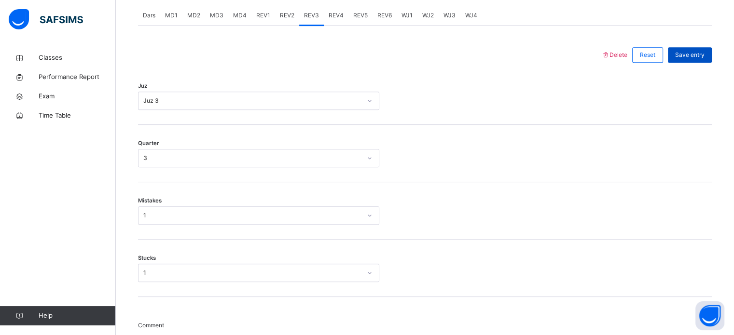
click at [697, 52] on span "Save entry" at bounding box center [689, 55] width 29 height 9
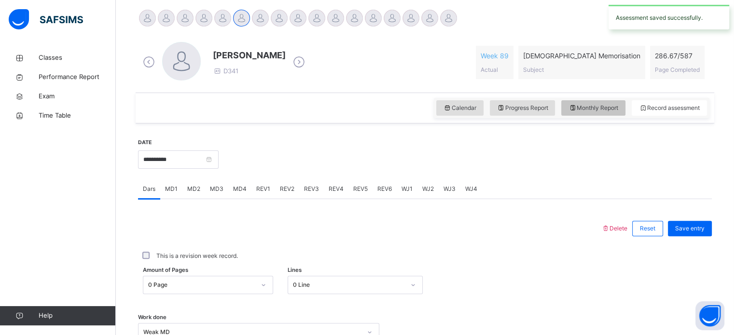
click at [589, 108] on span "Monthly Report" at bounding box center [593, 108] width 50 height 9
select select "****"
select select "*"
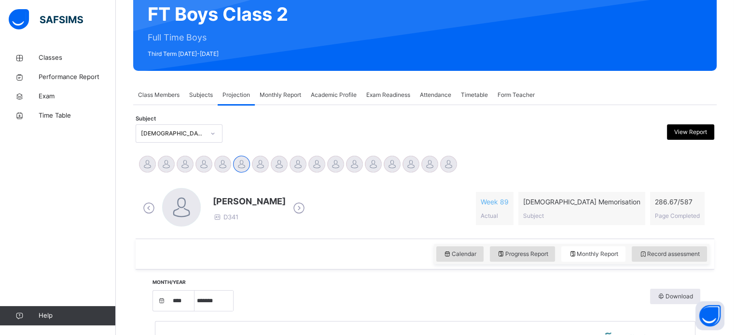
scroll to position [85, 0]
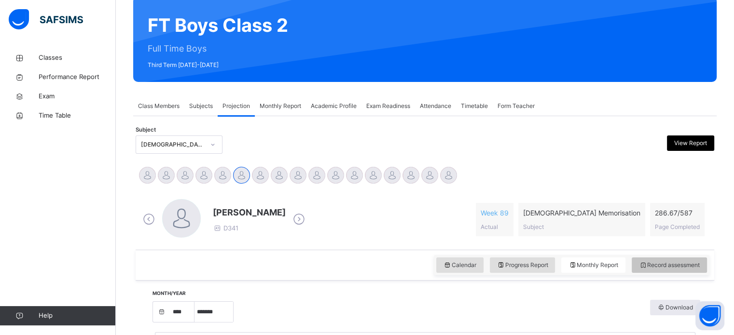
click at [670, 261] on span "Record assessment" at bounding box center [669, 265] width 61 height 9
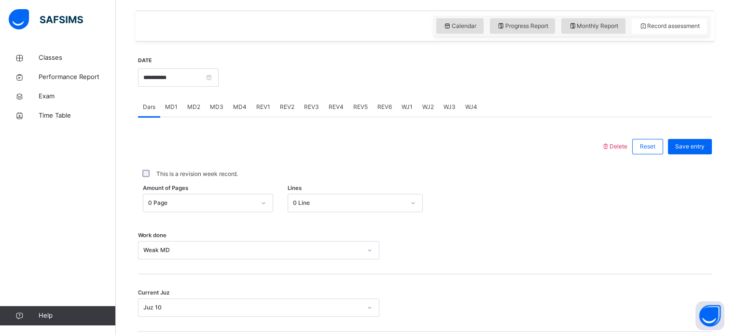
scroll to position [325, 0]
click at [338, 108] on span "REV4" at bounding box center [335, 106] width 15 height 9
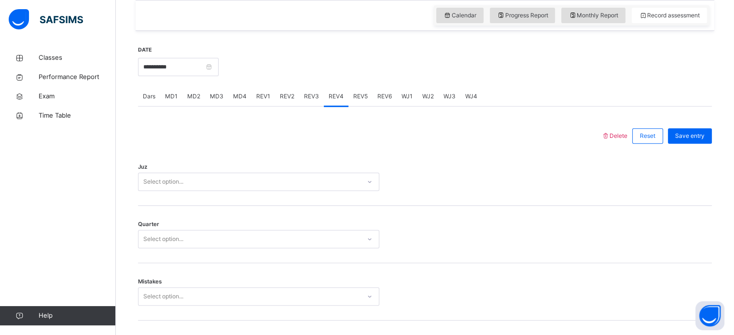
click at [232, 190] on div "Select option..." at bounding box center [258, 182] width 241 height 18
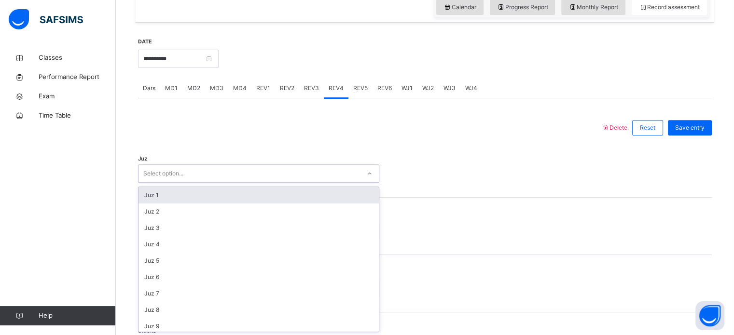
scroll to position [343, 0]
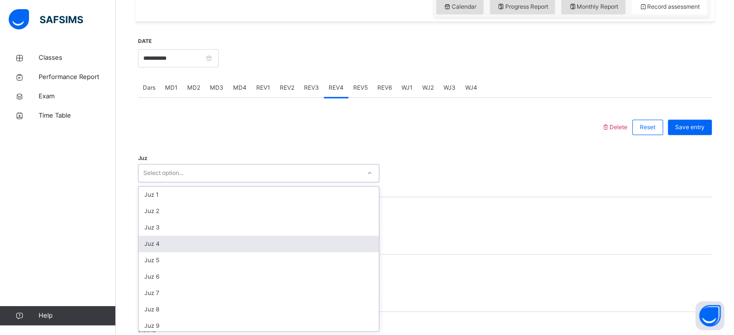
click at [189, 237] on div "Juz 4" at bounding box center [258, 244] width 240 height 16
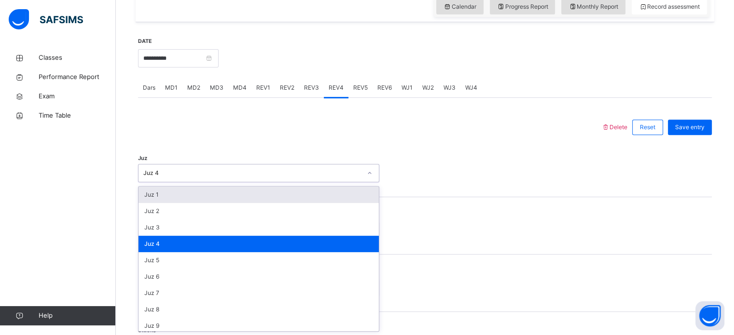
click at [167, 169] on div "Juz 4" at bounding box center [252, 173] width 218 height 9
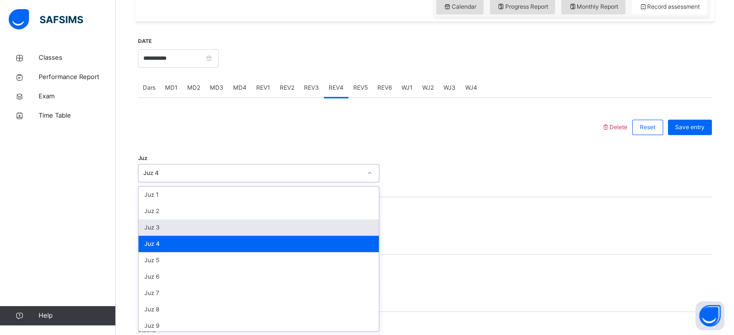
click at [158, 221] on div "Juz 3" at bounding box center [258, 227] width 240 height 16
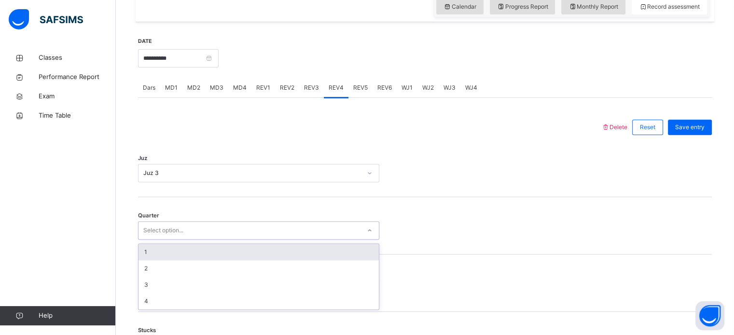
click at [150, 231] on div "Select option..." at bounding box center [163, 230] width 40 height 18
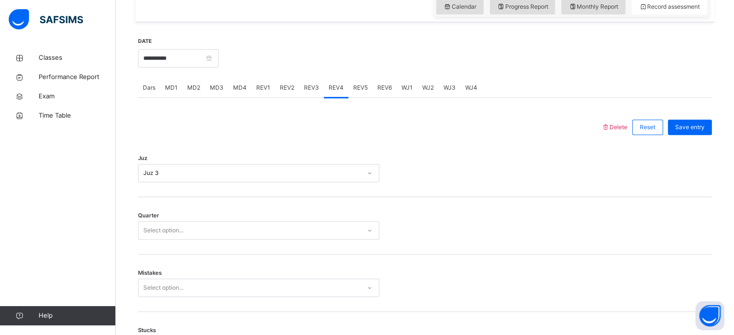
click at [185, 240] on div "Quarter Select option..." at bounding box center [424, 225] width 573 height 57
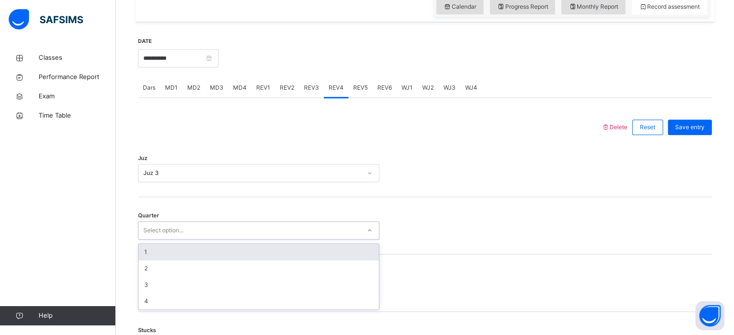
click at [177, 233] on div "Select option..." at bounding box center [163, 230] width 40 height 18
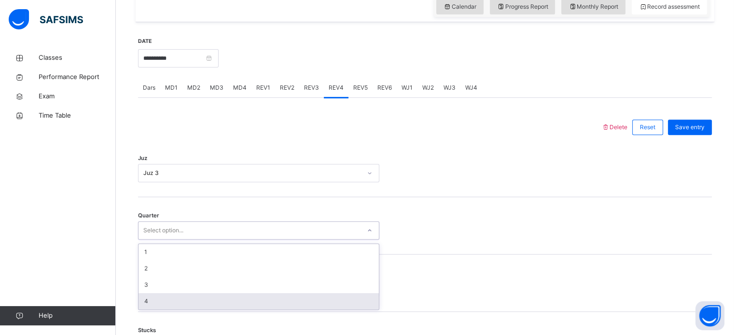
click at [156, 304] on div "4" at bounding box center [258, 301] width 240 height 16
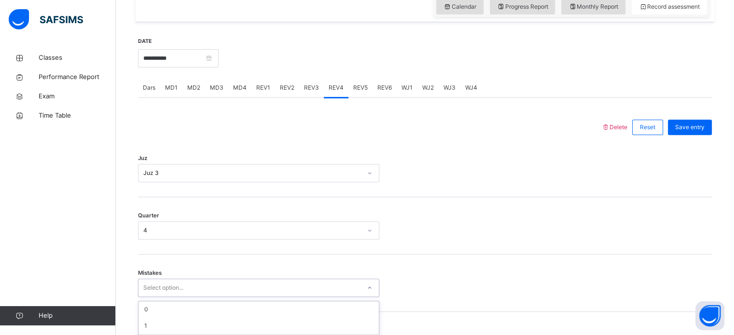
click at [153, 296] on div "option 2 focused, 3 of 7. 7 results available. Use Up and Down to choose option…" at bounding box center [258, 288] width 241 height 18
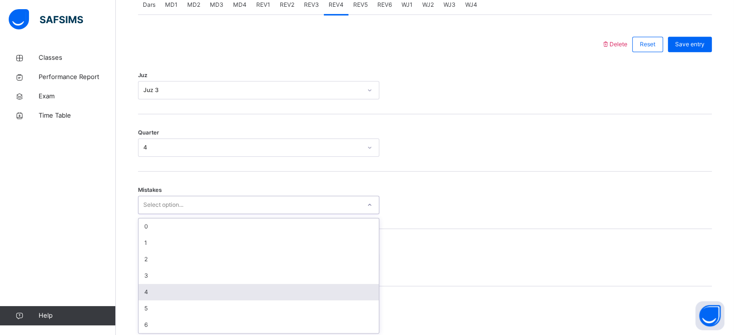
scroll to position [428, 0]
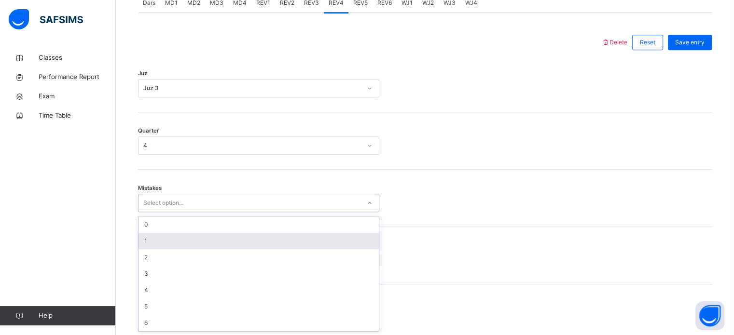
click at [145, 241] on div "1" at bounding box center [258, 241] width 240 height 16
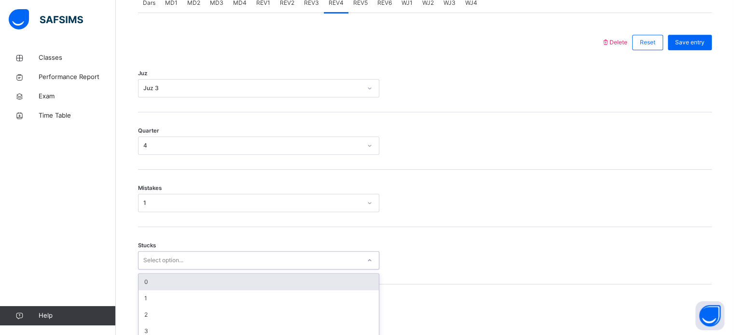
click at [171, 255] on div "option 0 focused, 1 of 6. 6 results available. Use Up and Down to choose option…" at bounding box center [258, 260] width 241 height 18
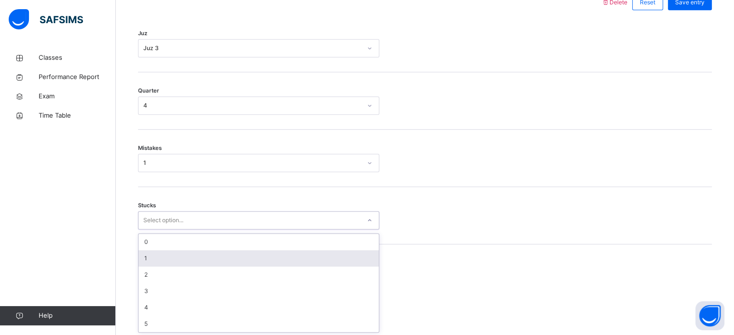
scroll to position [469, 0]
click at [171, 255] on div "1" at bounding box center [258, 258] width 240 height 16
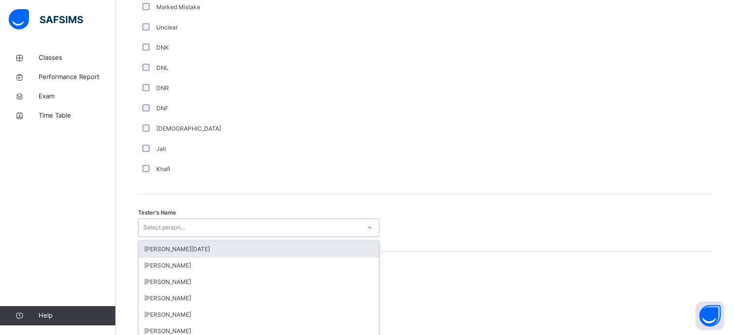
click at [174, 225] on div "option Abdullah Raja focused, 1 of 88. 88 results available. Use Up and Down to…" at bounding box center [258, 227] width 241 height 18
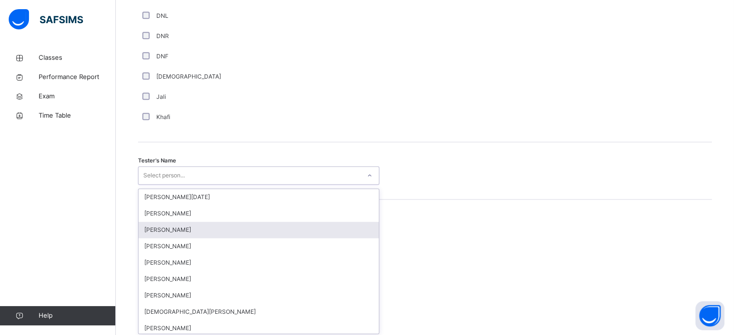
scroll to position [884, 0]
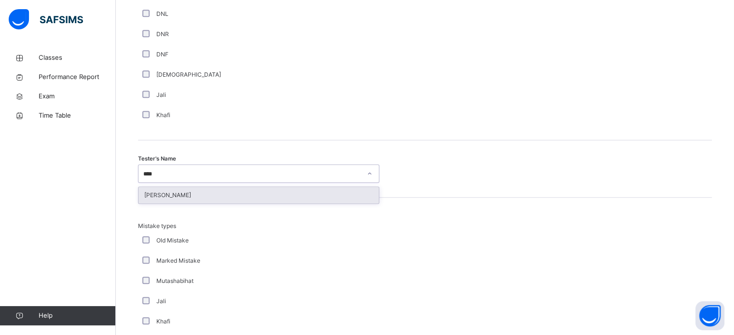
type input "*****"
click at [181, 190] on div "[PERSON_NAME]" at bounding box center [258, 195] width 240 height 16
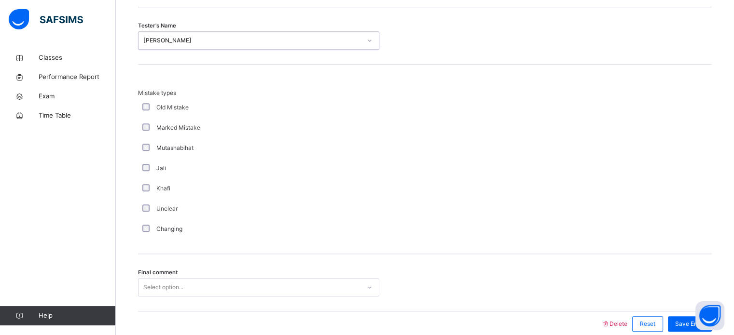
scroll to position [1022, 0]
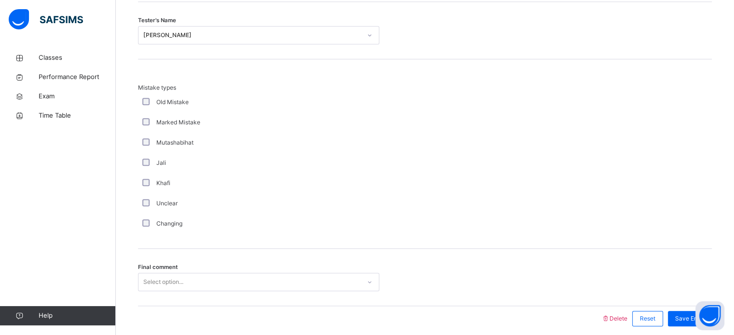
click at [145, 226] on div "Changing" at bounding box center [258, 223] width 236 height 9
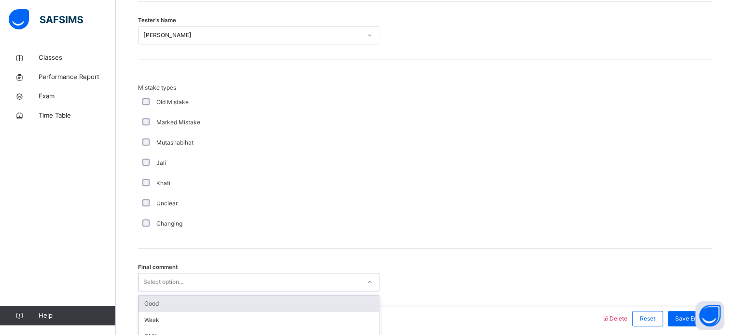
click at [150, 276] on div "option Good focused, 1 of 6. 6 results available. Use Up and Down to choose opt…" at bounding box center [258, 282] width 241 height 18
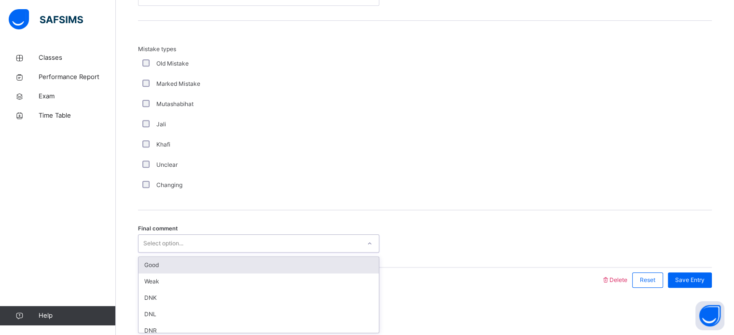
click at [149, 269] on div "Good" at bounding box center [258, 265] width 240 height 16
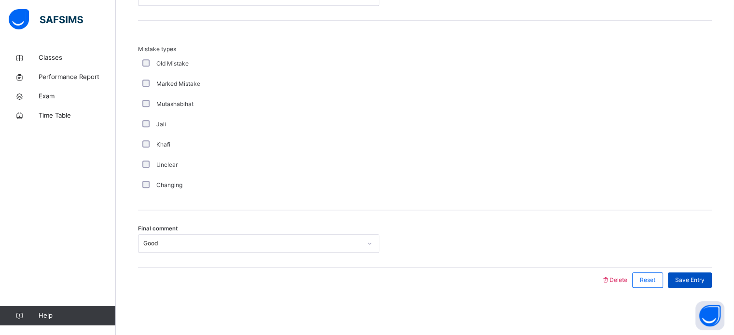
click at [689, 278] on span "Save Entry" at bounding box center [689, 280] width 29 height 9
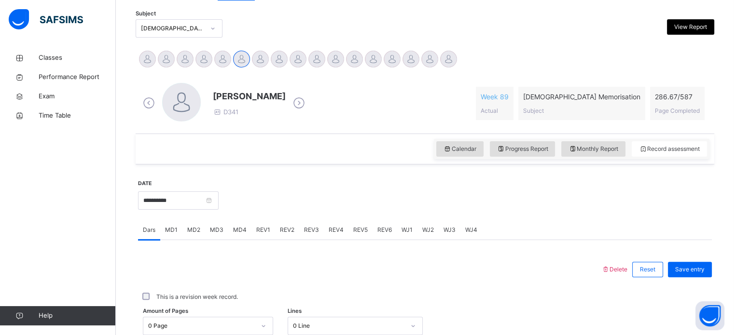
scroll to position [201, 0]
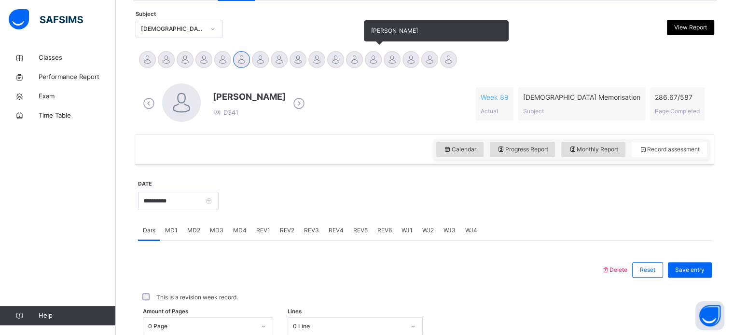
click at [367, 60] on div at bounding box center [373, 59] width 17 height 17
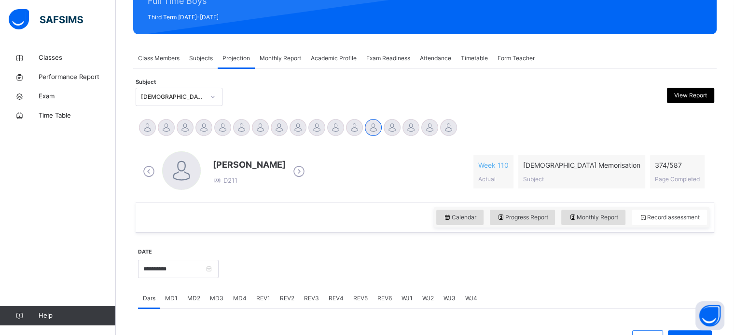
scroll to position [146, 0]
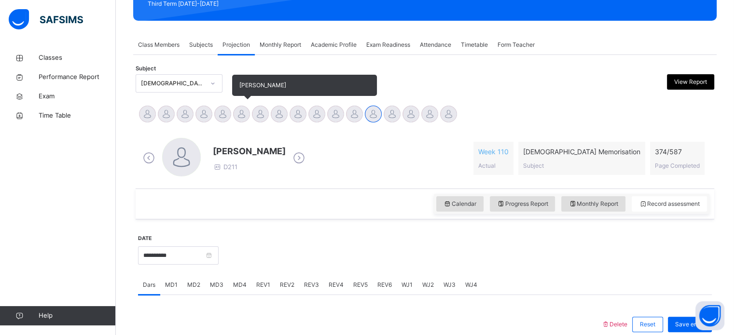
click at [237, 120] on div at bounding box center [241, 114] width 17 height 17
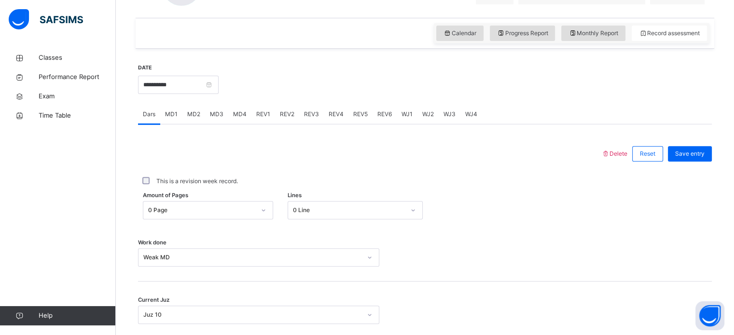
scroll to position [389, 0]
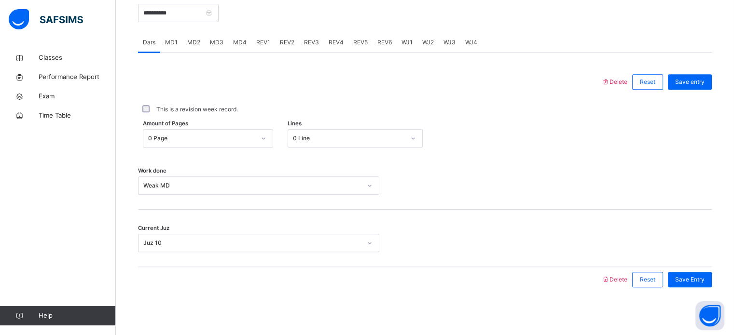
click at [334, 46] on span "REV4" at bounding box center [335, 42] width 15 height 9
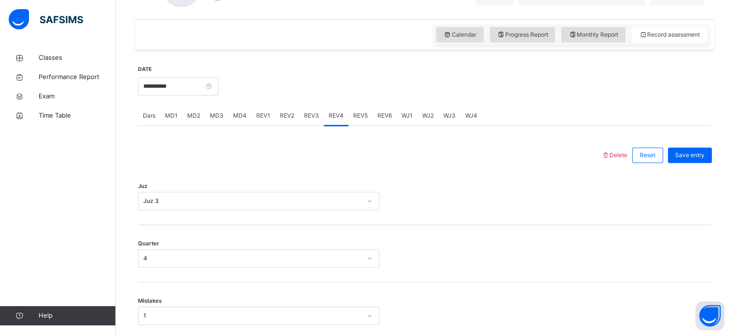
scroll to position [315, 0]
click at [218, 88] on input "**********" at bounding box center [178, 87] width 81 height 18
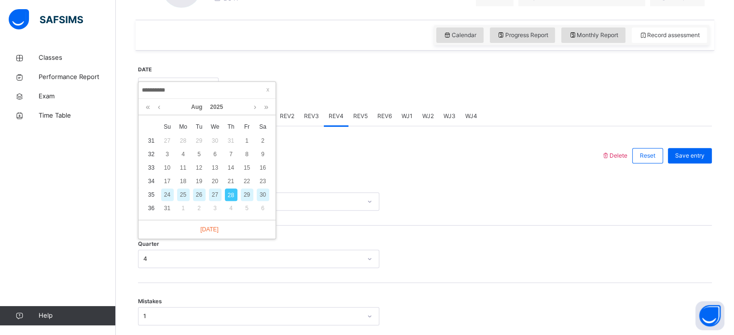
click at [216, 194] on div "27" at bounding box center [215, 195] width 13 height 13
type input "**********"
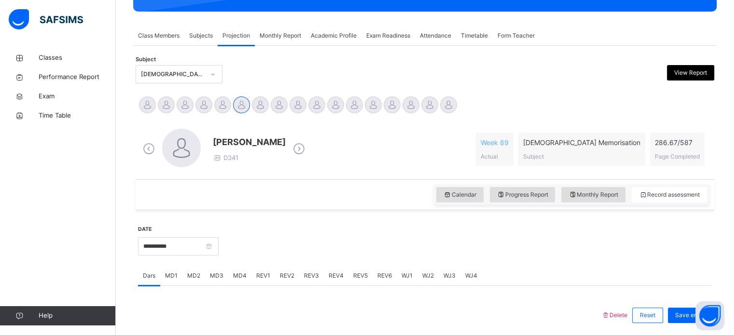
scroll to position [152, 0]
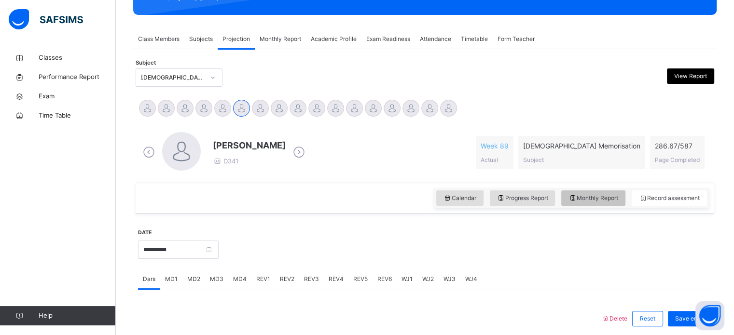
click at [598, 198] on span "Monthly Report" at bounding box center [593, 198] width 50 height 9
select select "****"
select select "*"
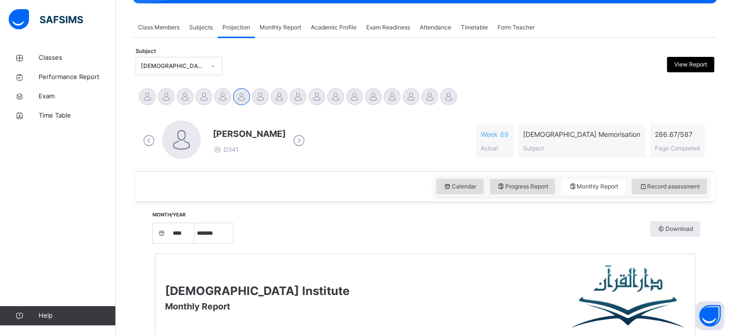
scroll to position [163, 0]
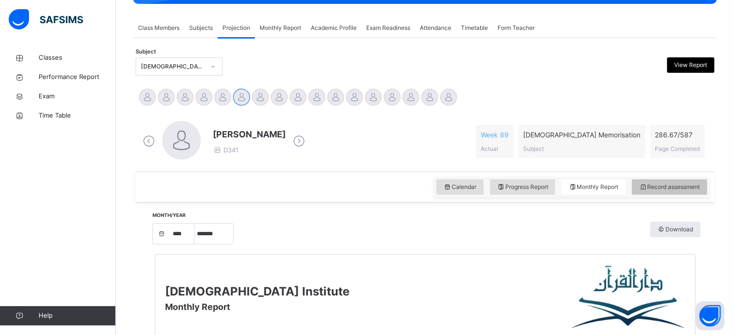
click at [664, 192] on div "Record assessment" at bounding box center [668, 186] width 75 height 15
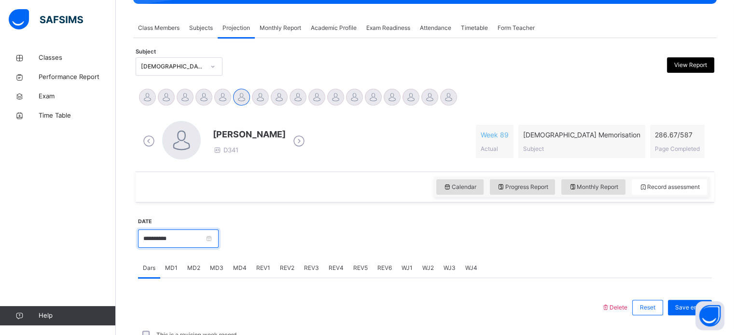
click at [197, 230] on input "**********" at bounding box center [178, 239] width 81 height 18
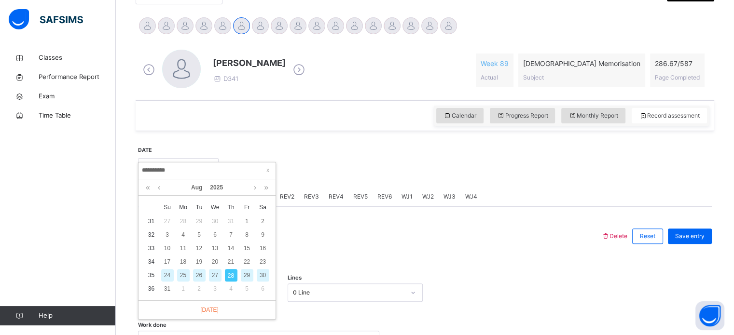
scroll to position [235, 0]
click at [214, 275] on div "27" at bounding box center [215, 274] width 13 height 13
type input "**********"
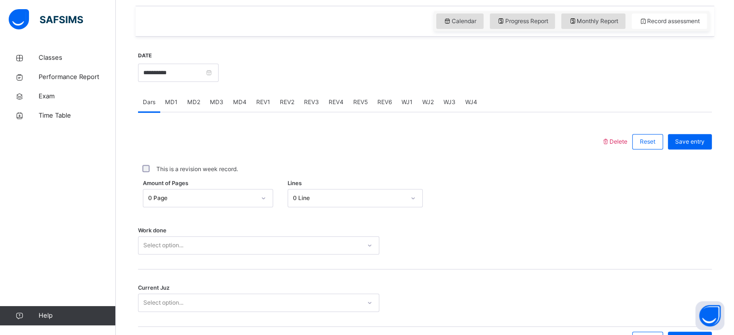
scroll to position [328, 0]
click at [229, 195] on div "0 Page" at bounding box center [201, 198] width 107 height 9
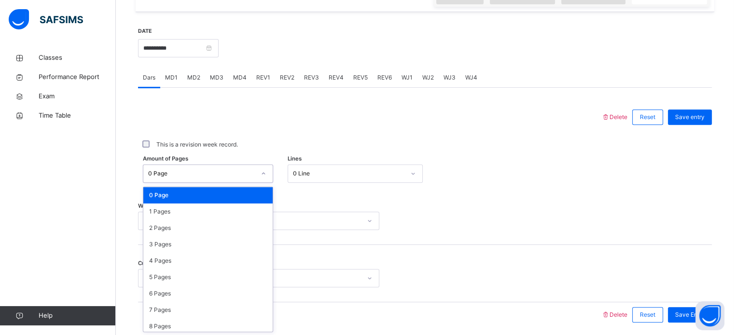
scroll to position [354, 0]
click at [300, 187] on div "Work done Select option..." at bounding box center [424, 215] width 573 height 57
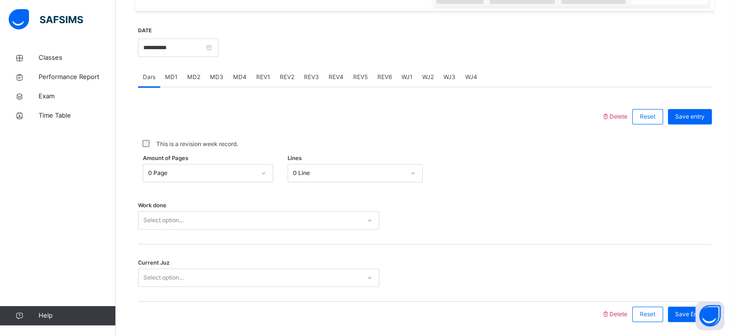
click at [230, 177] on div "0 Page" at bounding box center [201, 173] width 107 height 9
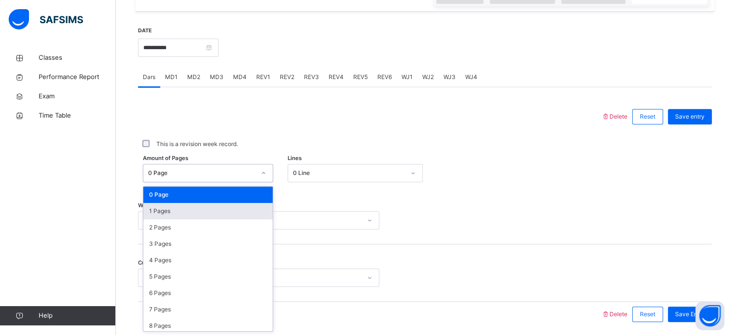
click at [183, 207] on div "1 Pages" at bounding box center [207, 211] width 129 height 16
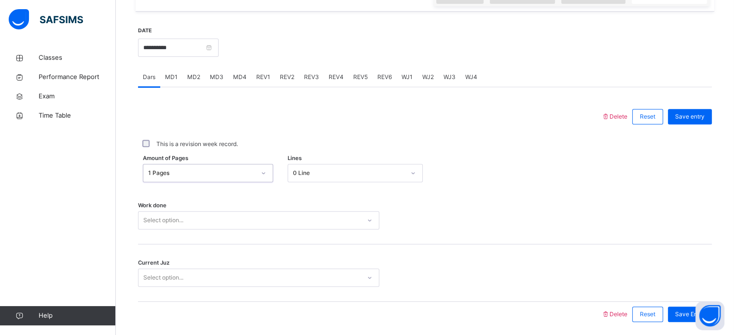
click at [320, 177] on div "0 Line" at bounding box center [346, 173] width 116 height 15
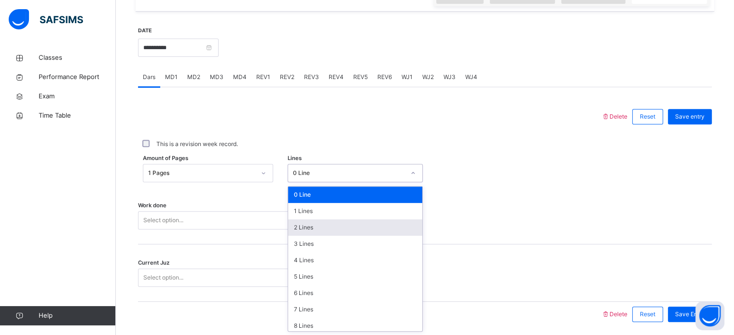
click at [305, 232] on div "2 Lines" at bounding box center [355, 227] width 134 height 16
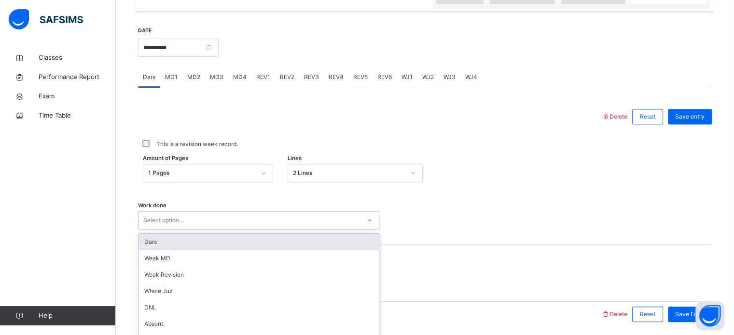
click at [266, 227] on div "option Dars focused, 1 of 16. 16 results available. Use Up and Down to choose o…" at bounding box center [258, 220] width 241 height 18
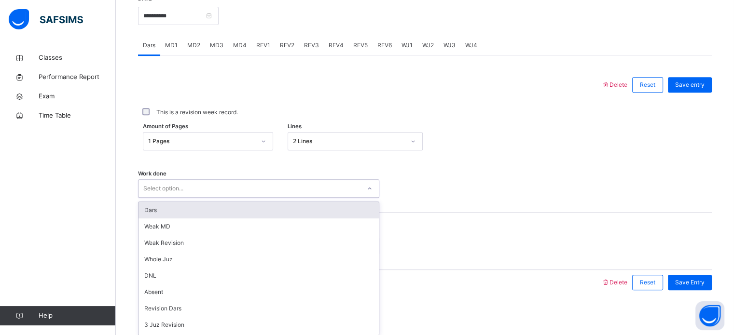
scroll to position [389, 0]
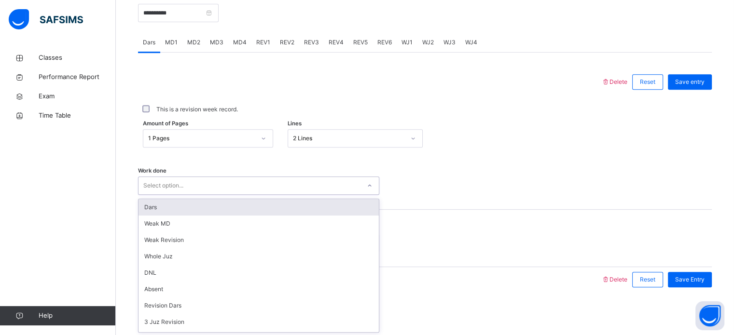
click at [236, 207] on div "Dars" at bounding box center [258, 207] width 240 height 16
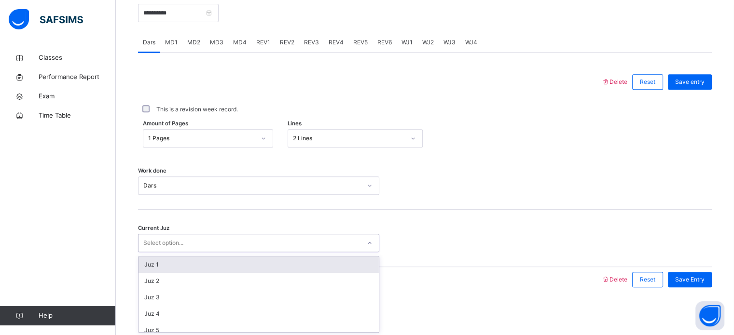
click at [182, 236] on div "Select option..." at bounding box center [163, 243] width 40 height 18
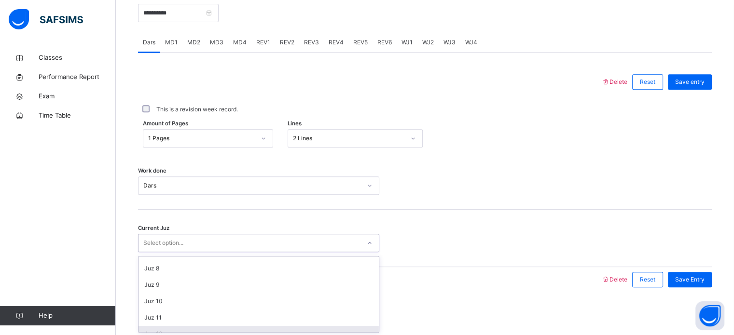
scroll to position [111, 0]
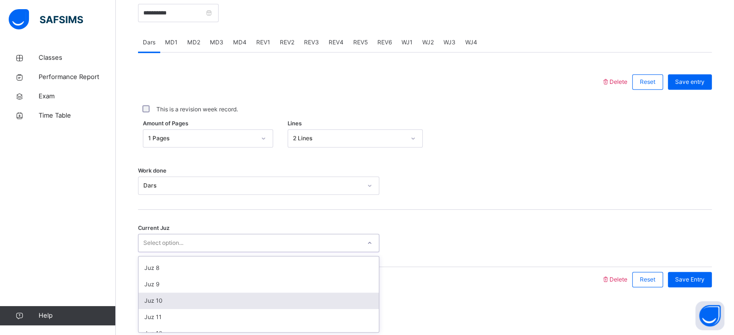
click at [185, 302] on div "Juz 10" at bounding box center [258, 301] width 240 height 16
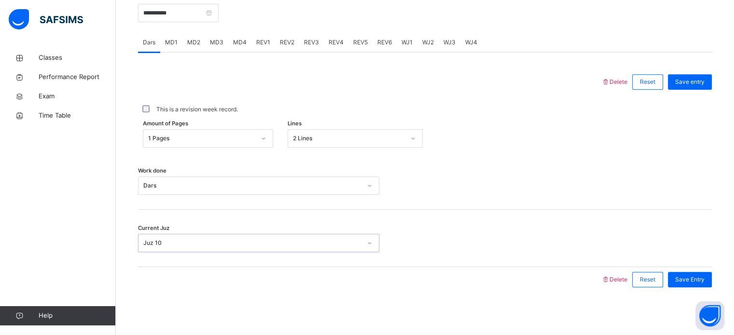
click at [693, 73] on div "Save entry" at bounding box center [687, 81] width 49 height 25
click at [695, 79] on span "Save entry" at bounding box center [689, 82] width 29 height 9
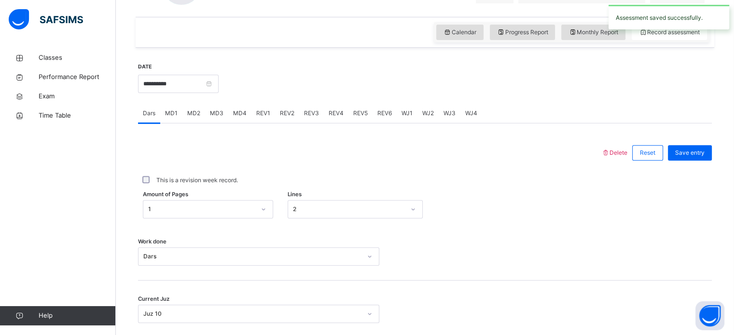
scroll to position [227, 0]
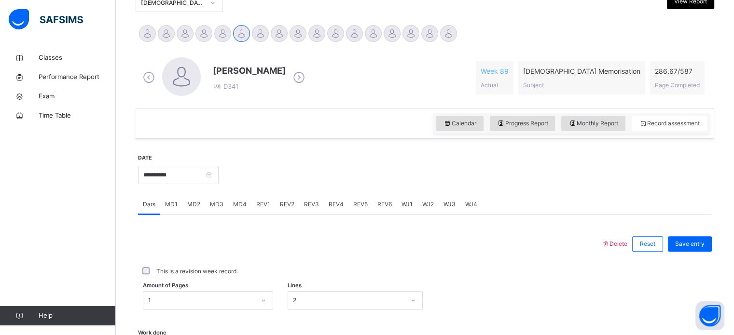
click at [169, 204] on span "MD1" at bounding box center [171, 204] width 13 height 9
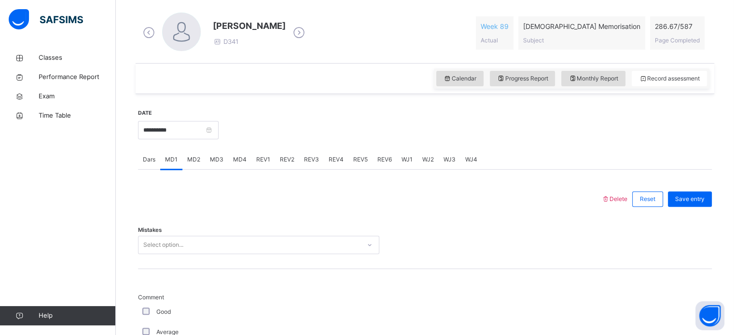
click at [166, 254] on div "Select option..." at bounding box center [258, 245] width 241 height 18
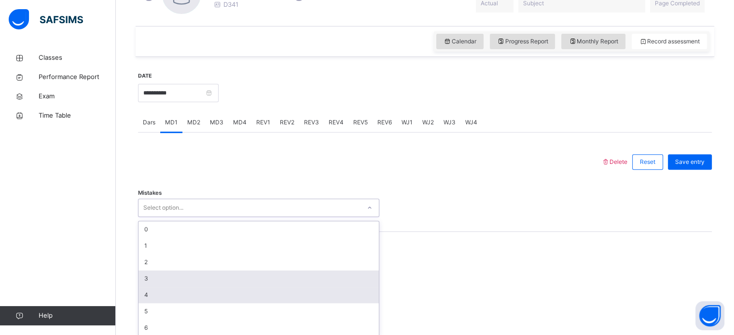
scroll to position [314, 0]
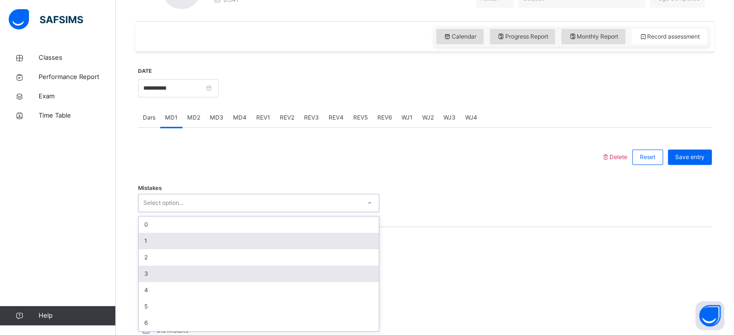
click at [152, 239] on div "1" at bounding box center [258, 241] width 240 height 16
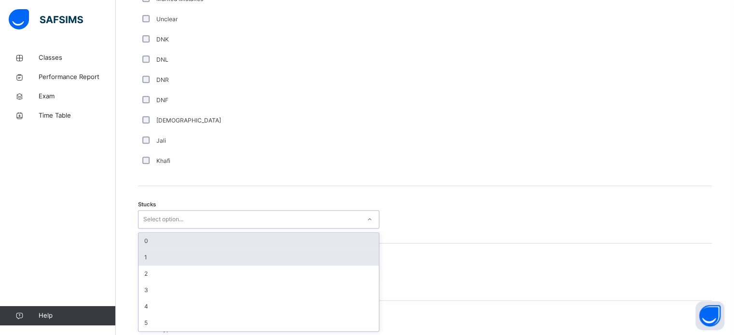
click at [150, 257] on div "1" at bounding box center [258, 257] width 240 height 16
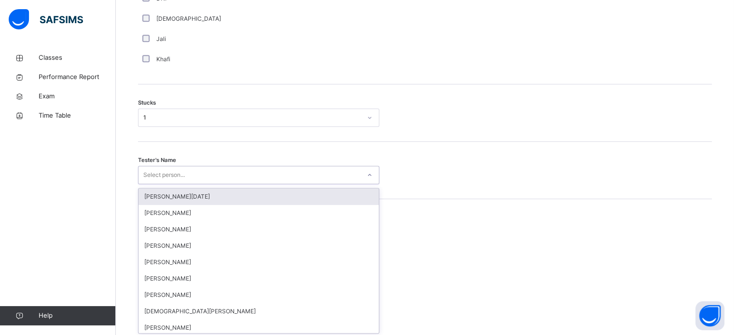
scroll to position [769, 0]
type input "*"
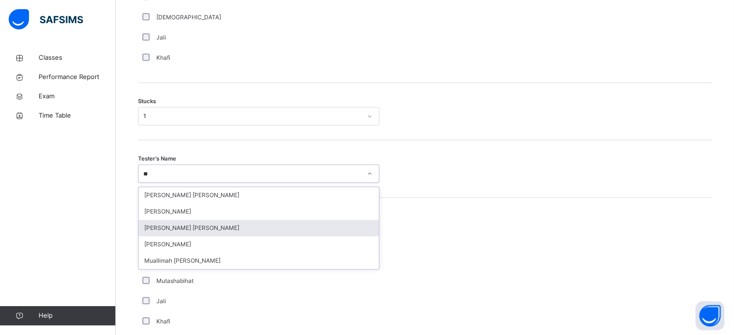
type input "*"
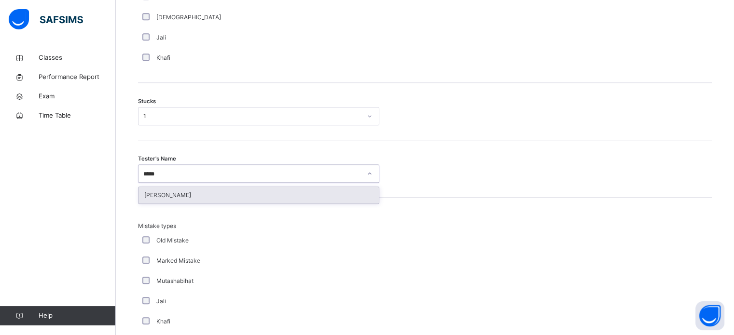
type input "******"
click at [264, 193] on div "[PERSON_NAME]" at bounding box center [258, 195] width 240 height 16
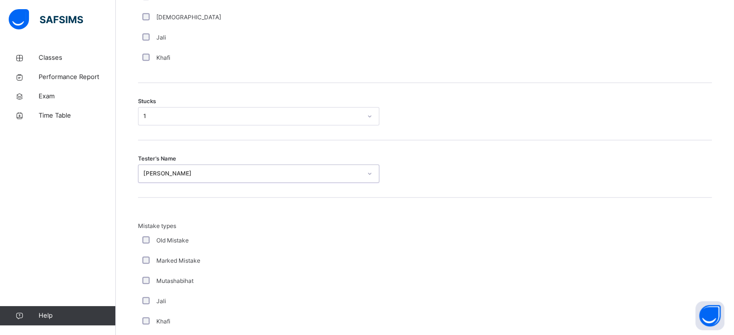
click at [264, 193] on div "Tester's Name option Muhammad Shaikh, selected. 0 results available. Select is …" at bounding box center [424, 168] width 573 height 57
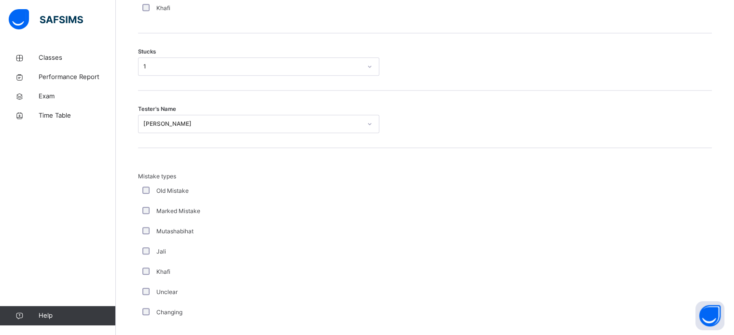
scroll to position [811, 0]
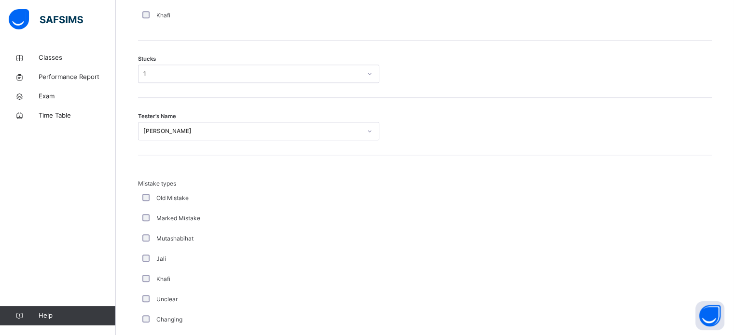
click at [145, 198] on div "Old Mistake" at bounding box center [258, 198] width 236 height 9
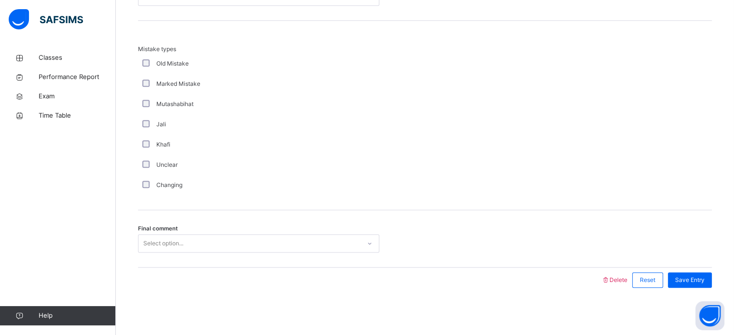
click at [160, 239] on div "Select option..." at bounding box center [163, 243] width 40 height 18
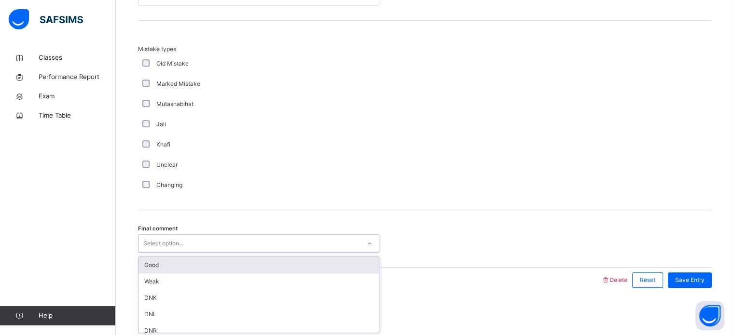
click at [149, 266] on div "Good" at bounding box center [258, 265] width 240 height 16
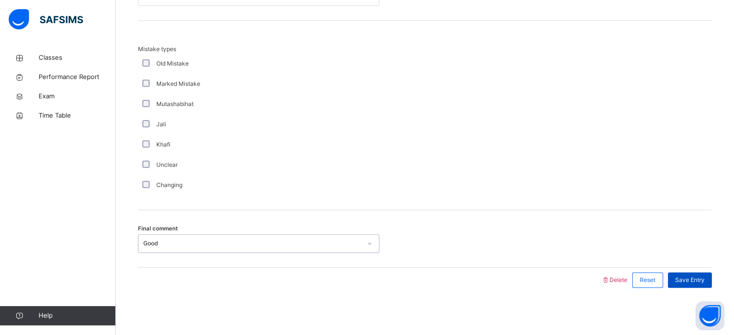
click at [697, 276] on span "Save Entry" at bounding box center [689, 280] width 29 height 9
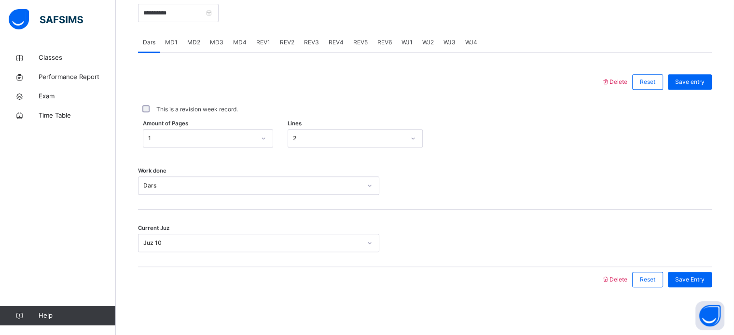
scroll to position [279, 0]
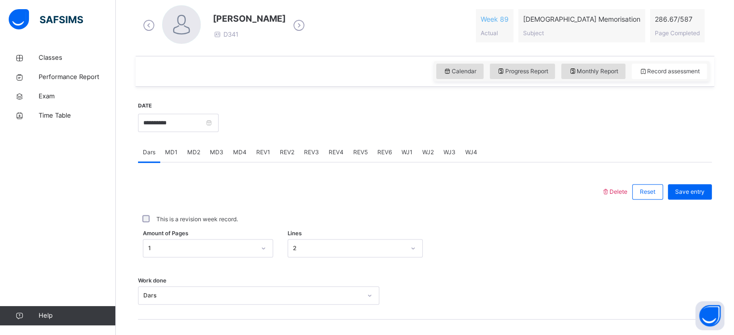
click at [293, 156] on div "REV2" at bounding box center [287, 152] width 24 height 19
click at [236, 154] on span "MD4" at bounding box center [240, 152] width 14 height 9
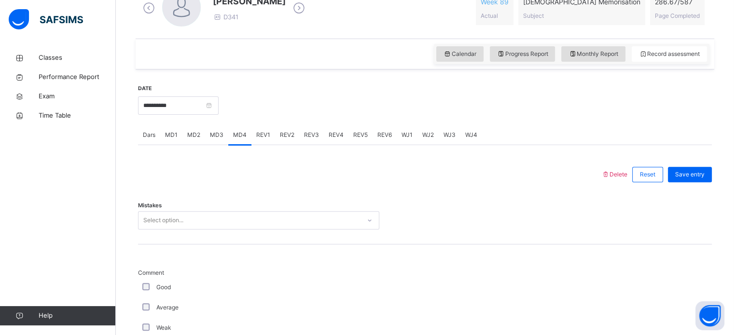
click at [161, 230] on div "Select option..." at bounding box center [258, 220] width 241 height 18
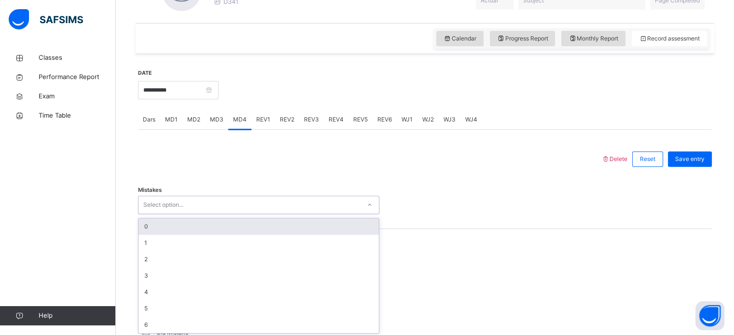
scroll to position [314, 0]
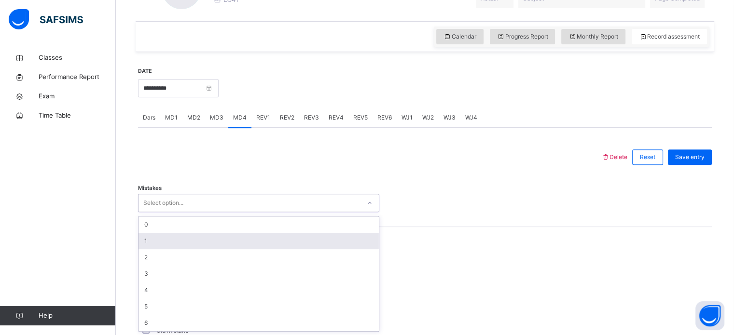
click at [156, 245] on div "1" at bounding box center [258, 241] width 240 height 16
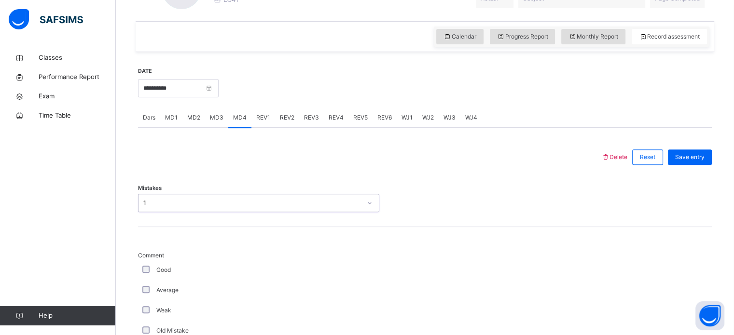
click at [143, 273] on div "Good" at bounding box center [258, 270] width 236 height 9
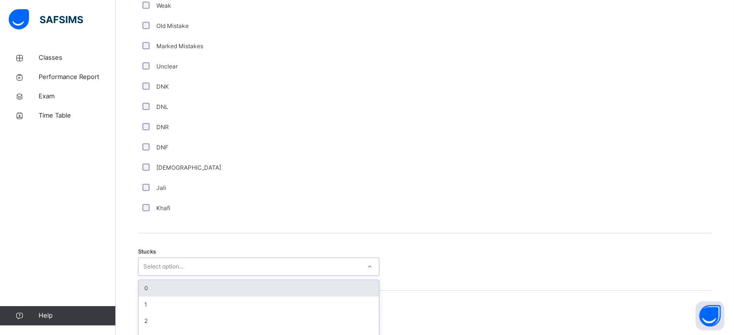
click at [146, 266] on div "option 0 focused, 1 of 6. 6 results available. Use Up and Down to choose option…" at bounding box center [258, 267] width 241 height 18
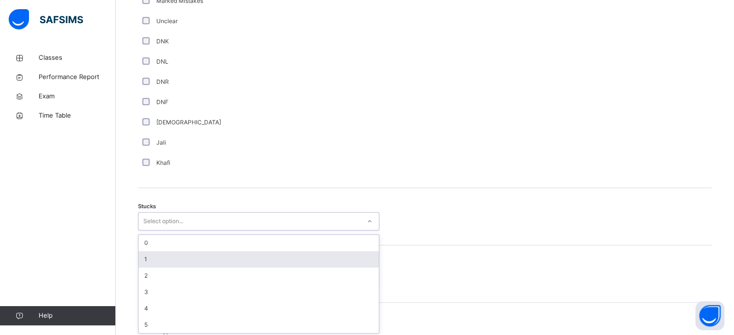
scroll to position [666, 0]
click at [146, 262] on div "1" at bounding box center [258, 257] width 240 height 16
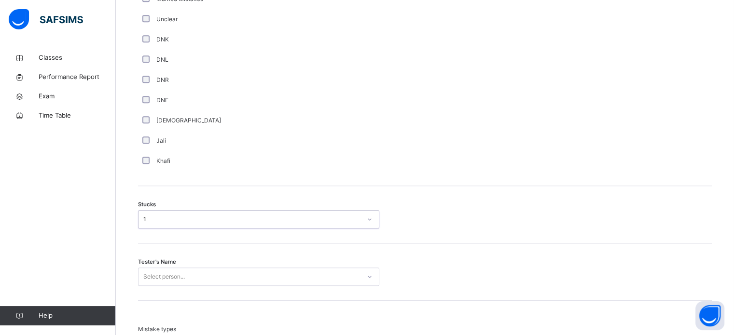
click at [141, 279] on div "Select person..." at bounding box center [258, 277] width 241 height 18
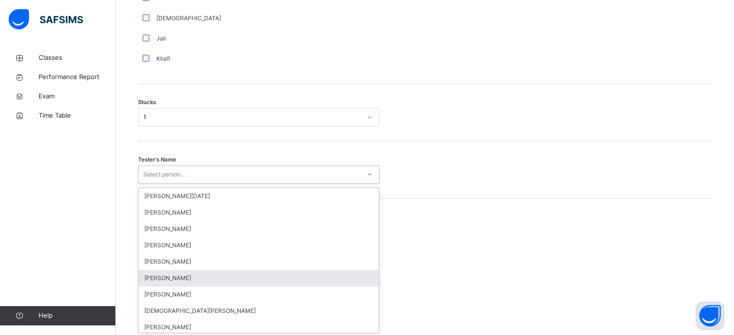
scroll to position [769, 0]
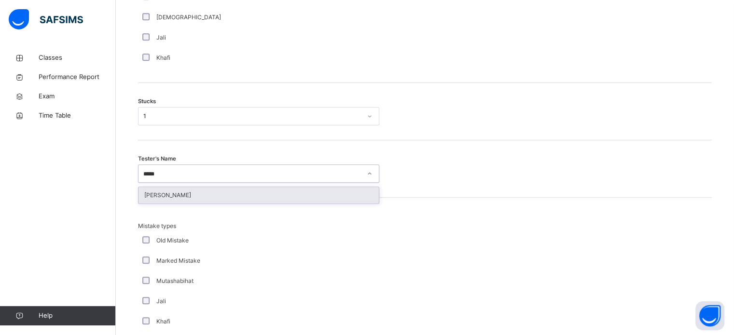
type input "******"
click at [232, 196] on div "[PERSON_NAME]" at bounding box center [258, 195] width 240 height 16
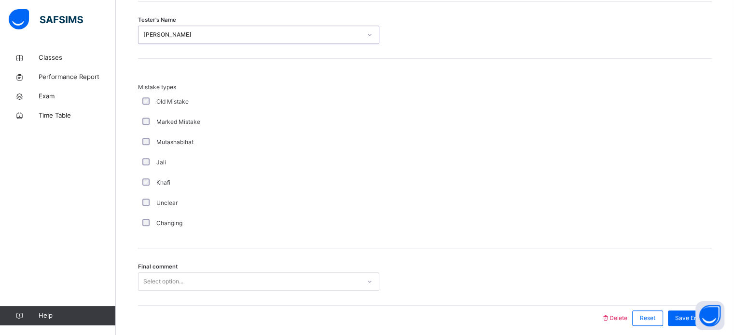
scroll to position [907, 0]
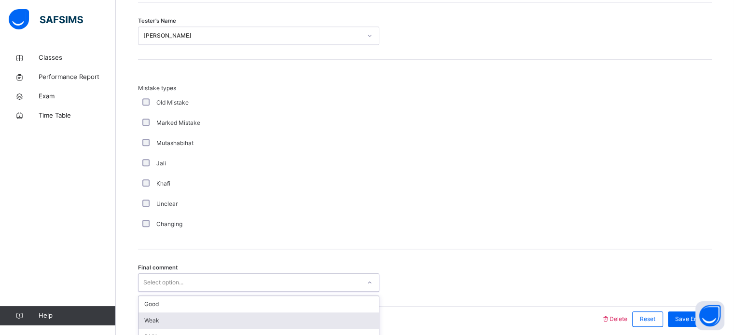
click at [169, 289] on div "option Weak focused, 2 of 6. 6 results available. Use Up and Down to choose opt…" at bounding box center [258, 282] width 241 height 18
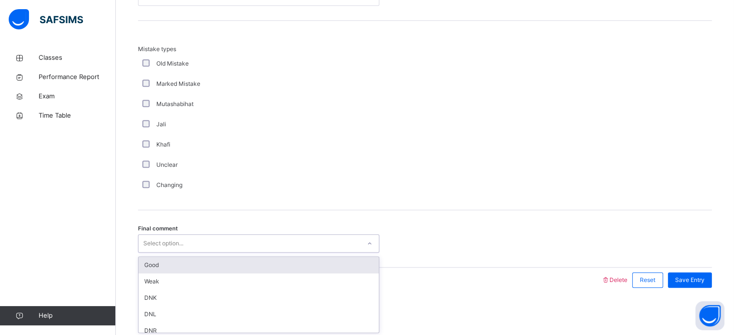
click at [162, 268] on div "Good" at bounding box center [258, 265] width 240 height 16
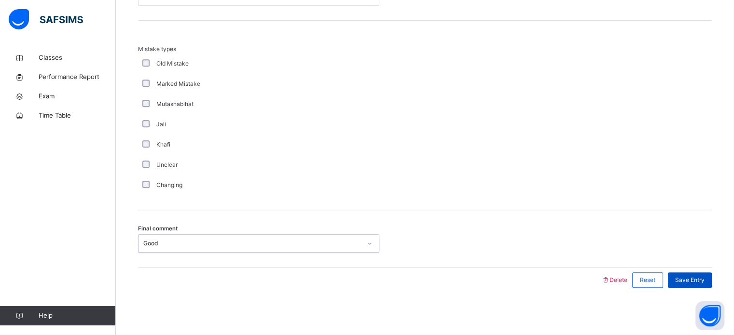
click at [704, 281] on span "Save Entry" at bounding box center [689, 280] width 29 height 9
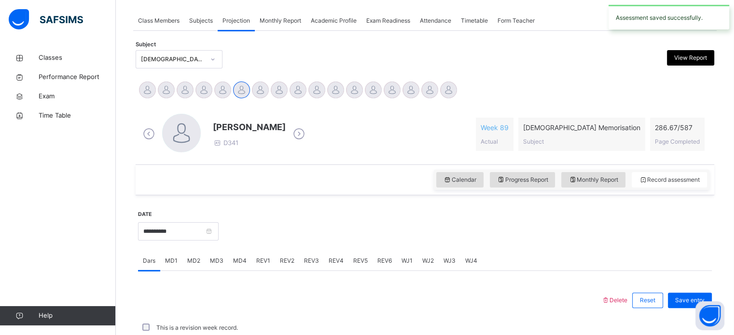
scroll to position [389, 0]
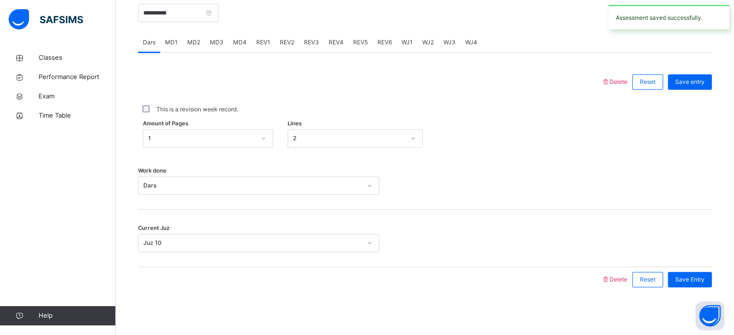
click at [262, 46] on span "REV1" at bounding box center [263, 42] width 14 height 9
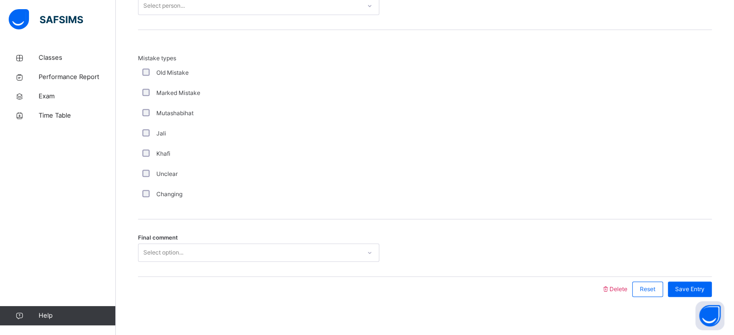
scroll to position [1061, 0]
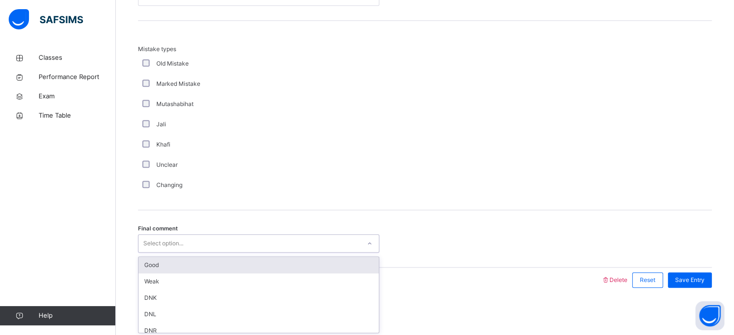
click at [153, 267] on div "Good" at bounding box center [258, 265] width 240 height 16
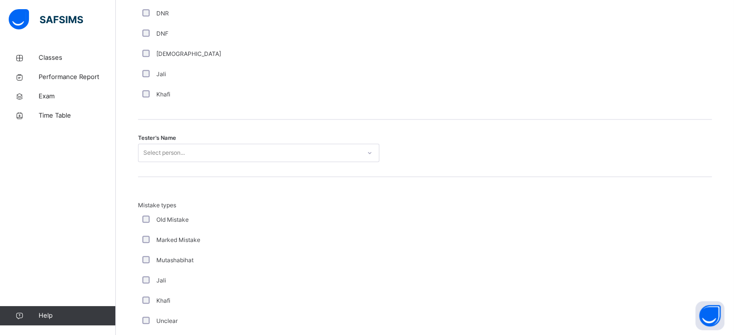
scroll to position [904, 0]
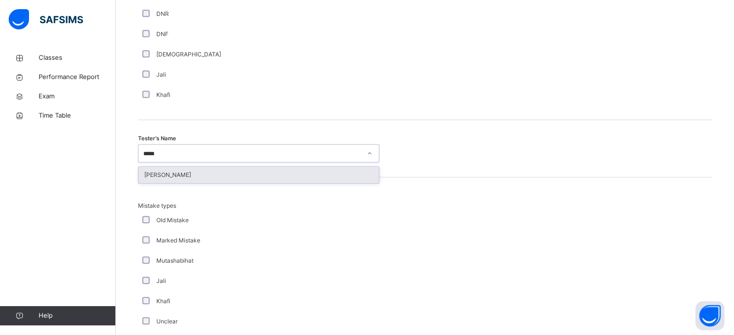
type input "******"
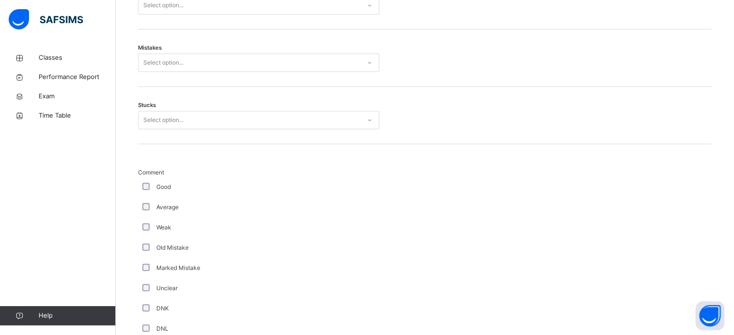
scroll to position [569, 0]
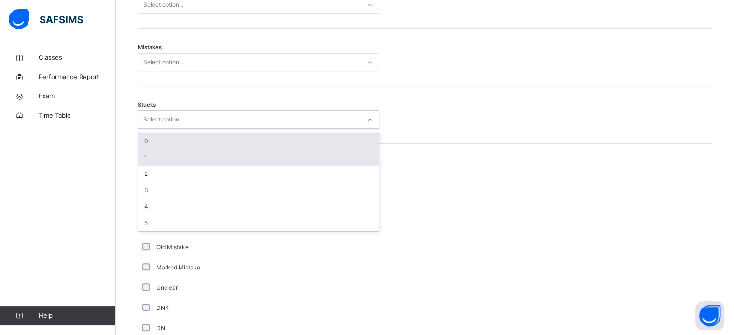
click at [165, 159] on div "1" at bounding box center [258, 158] width 240 height 16
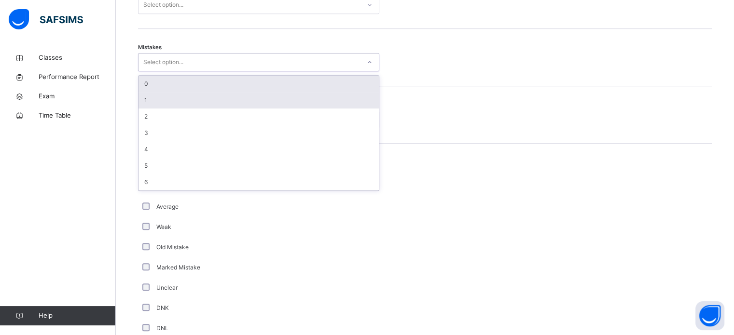
click at [173, 102] on div "1" at bounding box center [258, 100] width 240 height 16
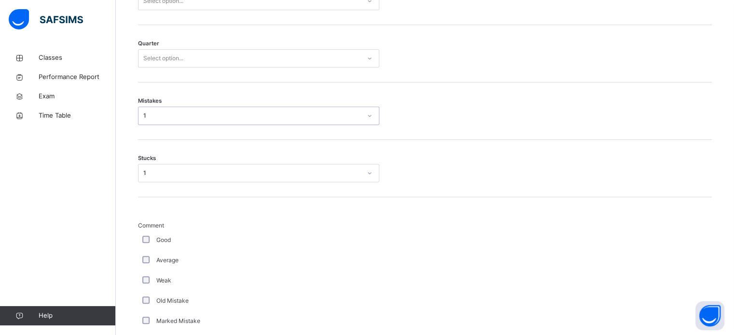
scroll to position [505, 0]
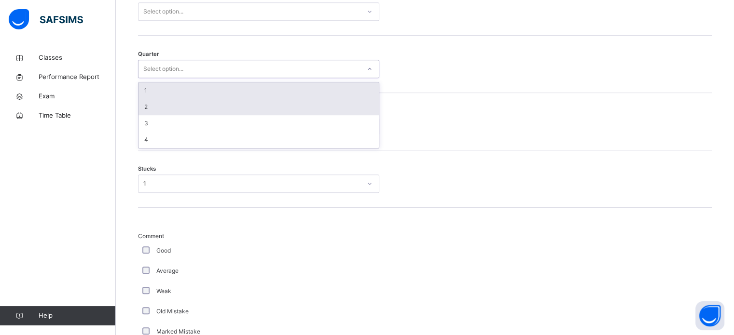
click at [166, 108] on div "2" at bounding box center [258, 107] width 240 height 16
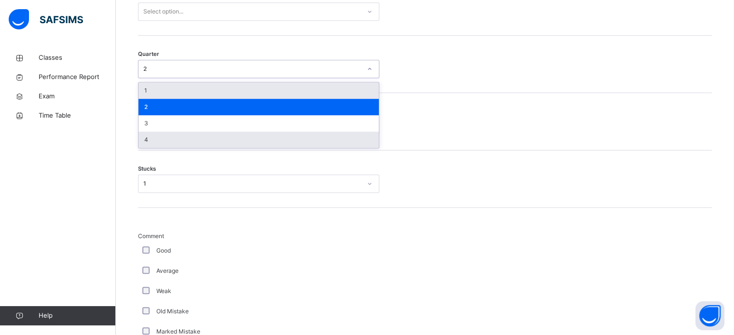
click at [175, 143] on div "4" at bounding box center [258, 140] width 240 height 16
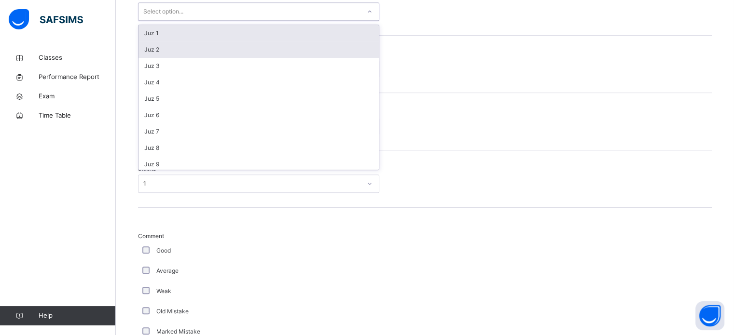
click at [181, 53] on div "Juz 2" at bounding box center [258, 49] width 240 height 16
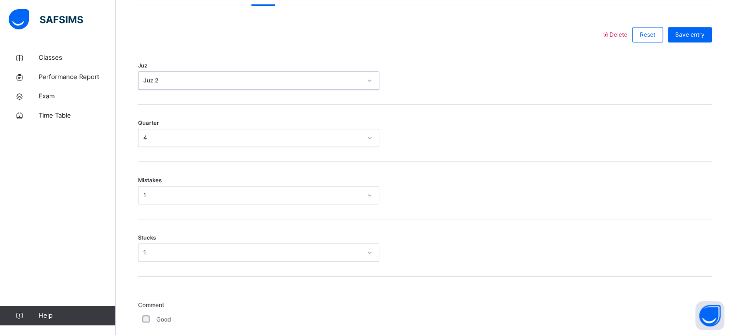
scroll to position [433, 0]
click at [695, 43] on div "Save entry" at bounding box center [690, 37] width 44 height 15
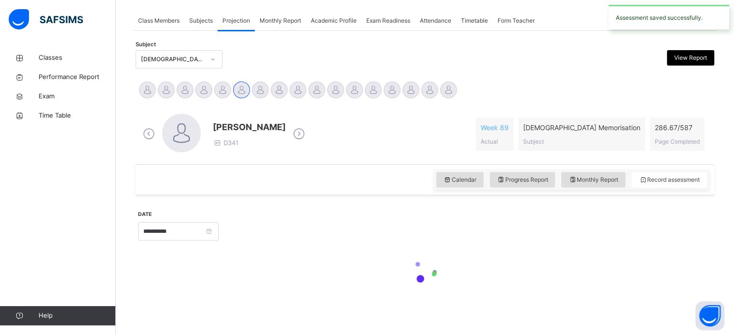
scroll to position [389, 0]
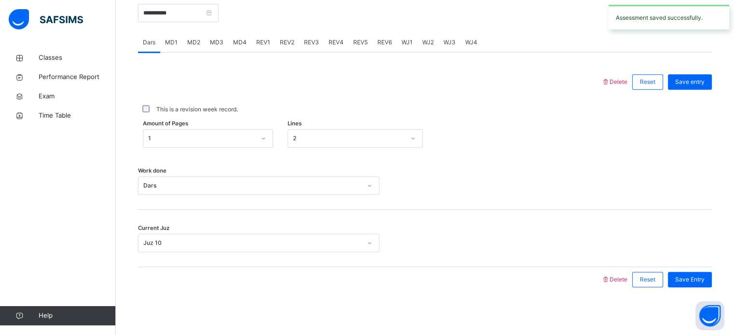
click at [268, 131] on div at bounding box center [263, 138] width 16 height 15
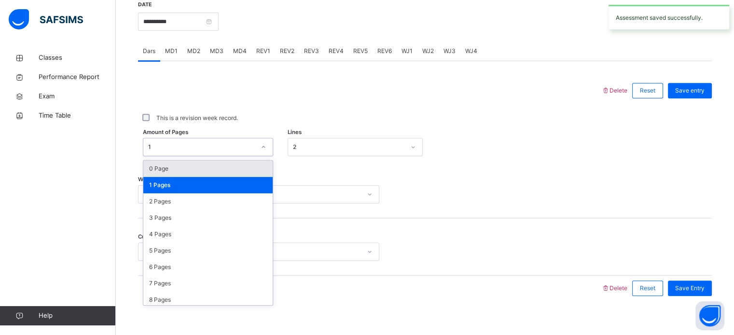
click at [225, 95] on div at bounding box center [369, 90] width 453 height 25
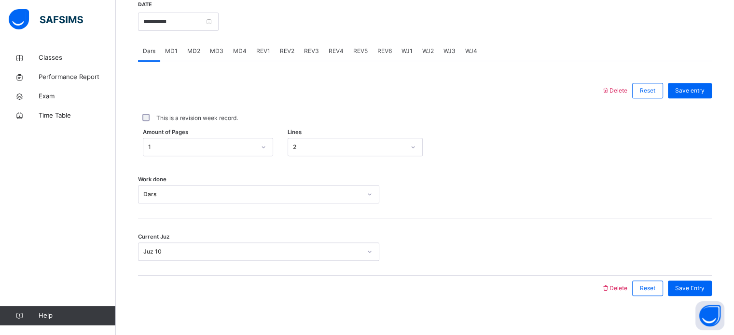
click at [291, 55] on div "REV2" at bounding box center [287, 50] width 24 height 19
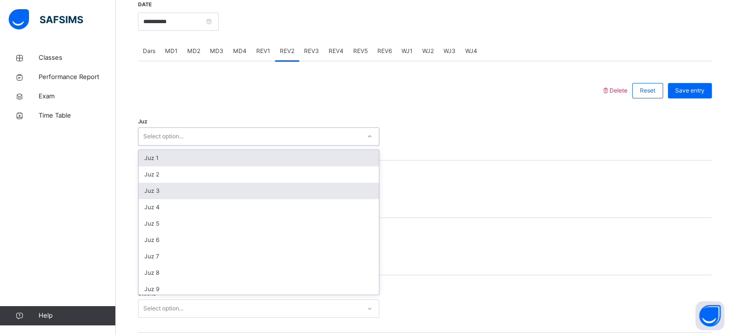
click at [156, 190] on div "Juz 3" at bounding box center [258, 191] width 240 height 16
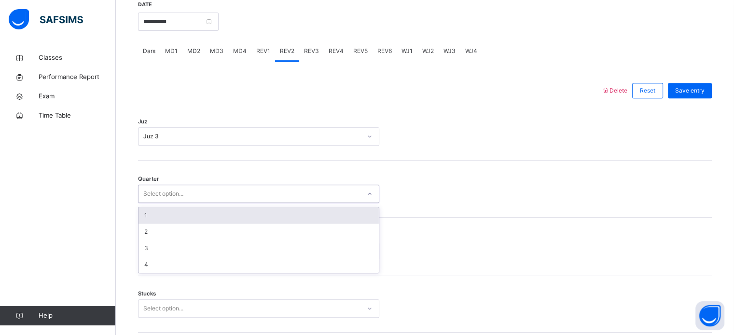
click at [147, 218] on div "1" at bounding box center [258, 215] width 240 height 16
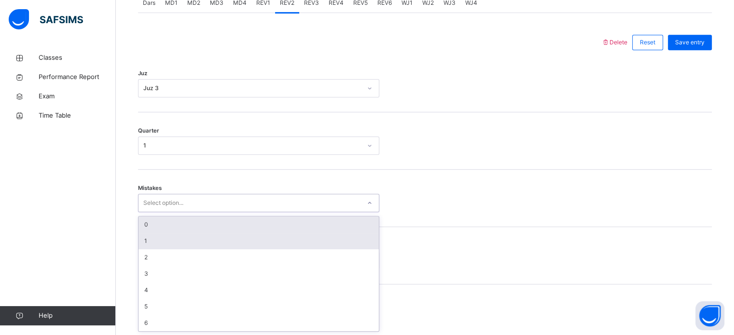
click at [144, 241] on div "1" at bounding box center [258, 241] width 240 height 16
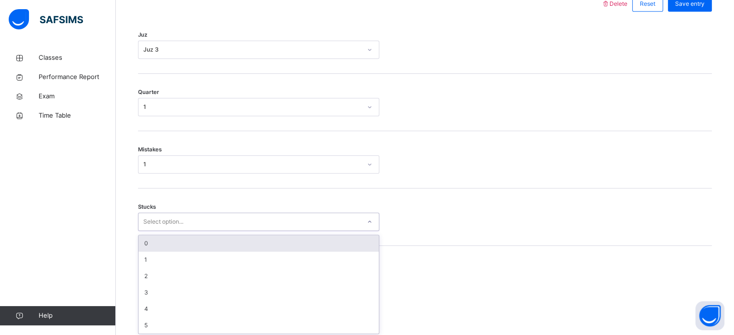
scroll to position [469, 0]
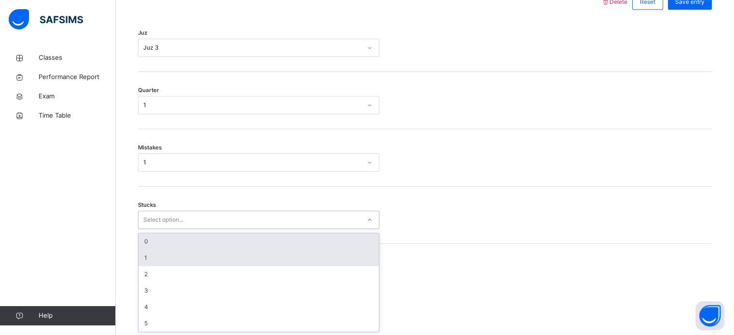
click at [147, 250] on div "1" at bounding box center [258, 258] width 240 height 16
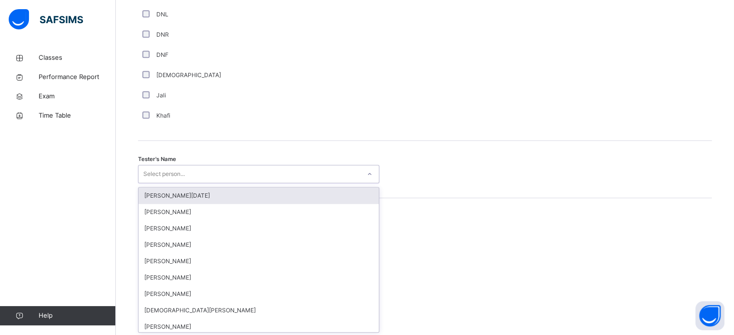
scroll to position [884, 0]
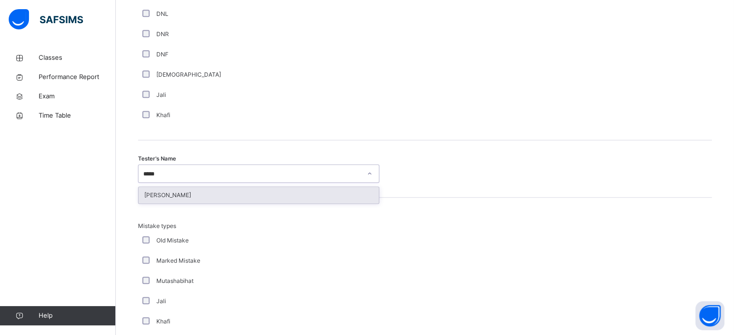
type input "******"
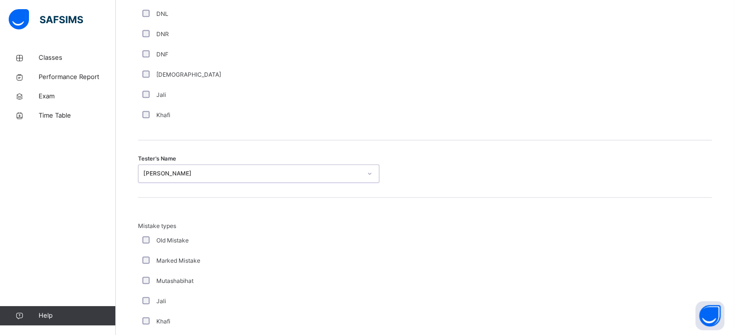
click at [177, 281] on label "Mutashabihat" at bounding box center [174, 281] width 37 height 9
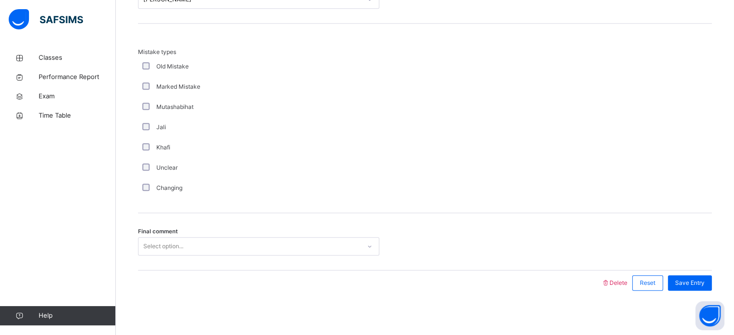
click at [147, 195] on div "Changing" at bounding box center [258, 188] width 241 height 20
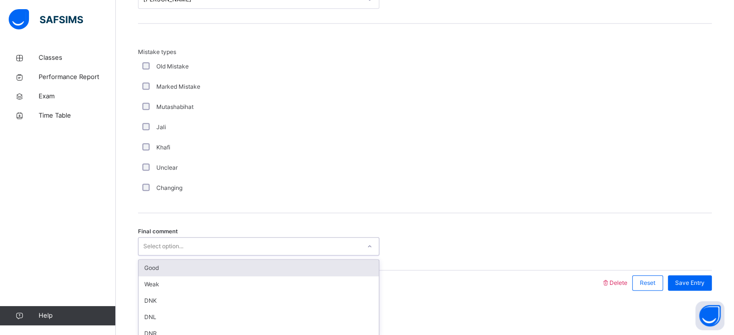
scroll to position [1061, 0]
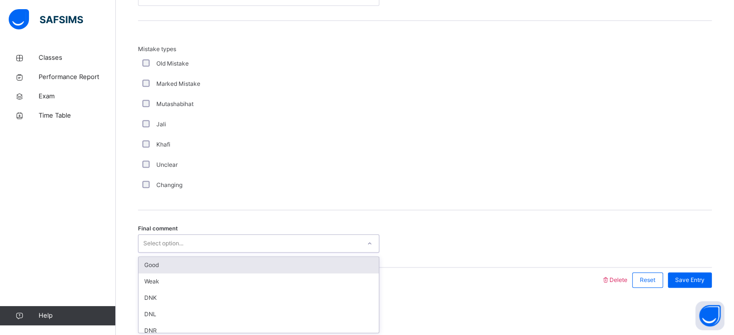
click at [150, 262] on div "Good" at bounding box center [258, 265] width 240 height 16
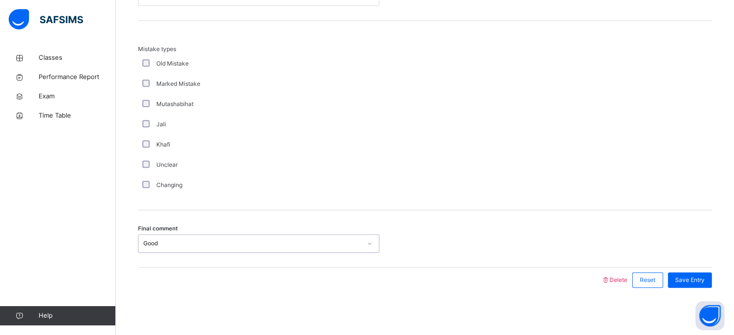
click at [141, 192] on div "Changing" at bounding box center [258, 185] width 241 height 20
click at [145, 193] on div "Changing" at bounding box center [258, 185] width 241 height 20
click at [146, 192] on div "Changing" at bounding box center [258, 185] width 241 height 20
click at [711, 286] on div "Save Entry" at bounding box center [690, 280] width 44 height 15
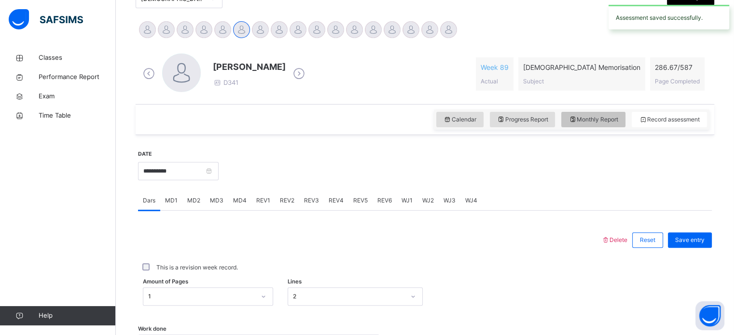
click at [594, 120] on span "Monthly Report" at bounding box center [593, 119] width 50 height 9
select select "****"
select select "*"
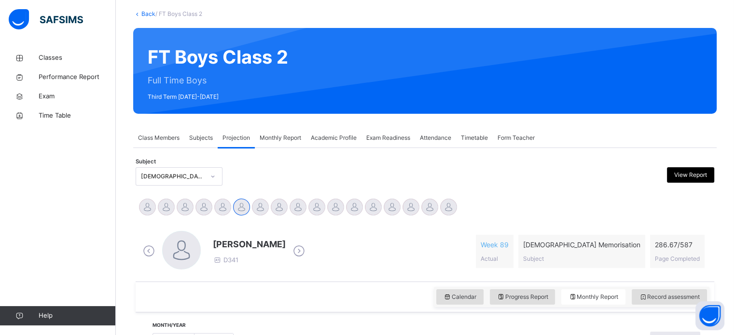
scroll to position [52, 0]
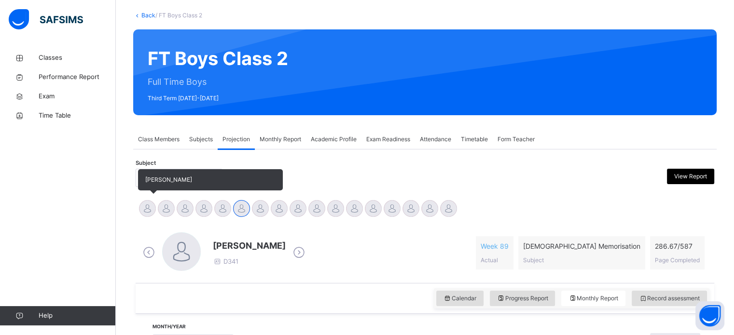
click at [147, 205] on div at bounding box center [147, 208] width 17 height 17
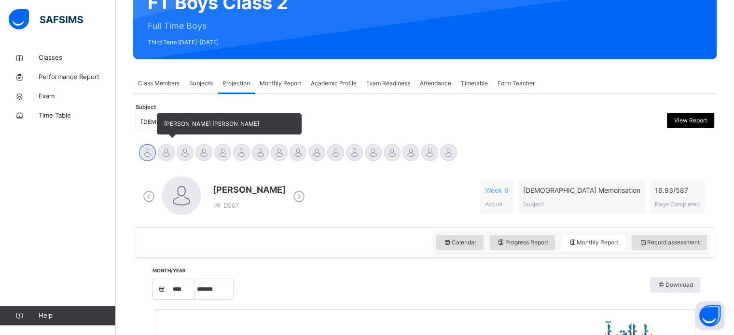
scroll to position [103, 0]
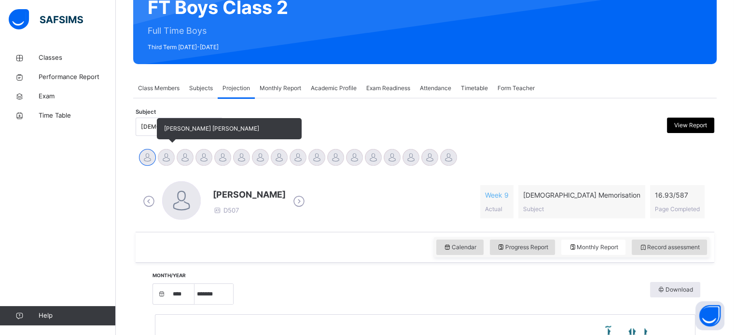
click at [161, 151] on div at bounding box center [166, 157] width 17 height 17
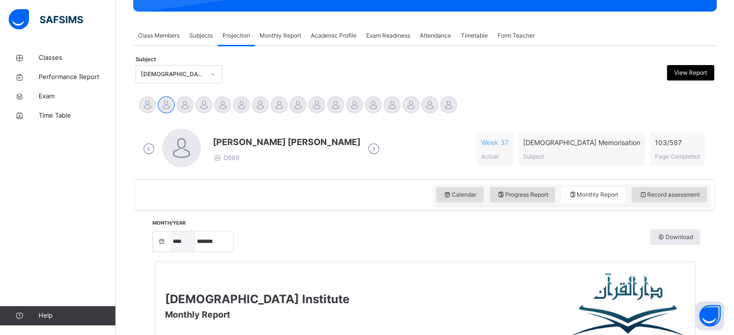
scroll to position [193, 0]
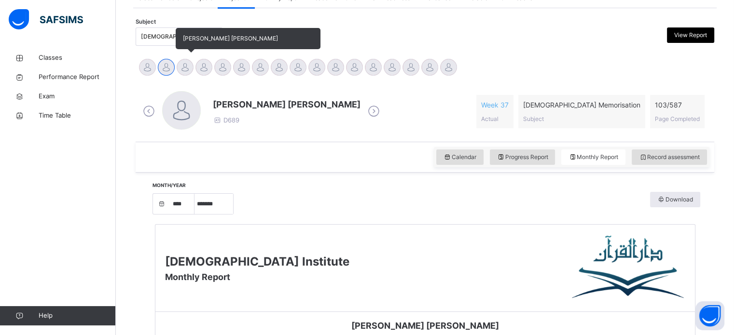
click at [187, 63] on div at bounding box center [185, 67] width 17 height 17
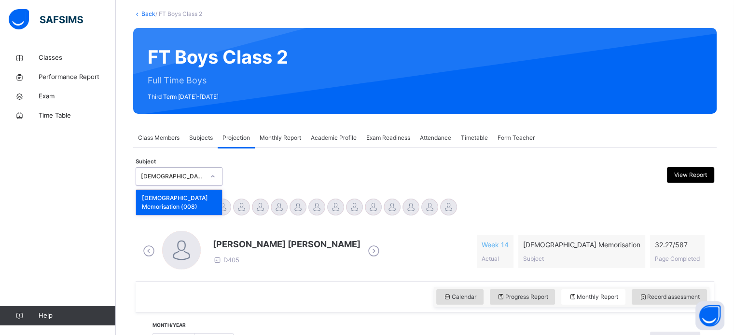
scroll to position [54, 0]
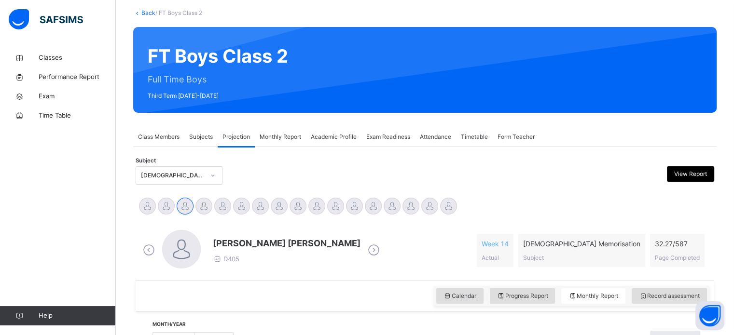
click at [279, 169] on div "Subject [DEMOGRAPHIC_DATA] Memorisation View Report" at bounding box center [425, 175] width 578 height 18
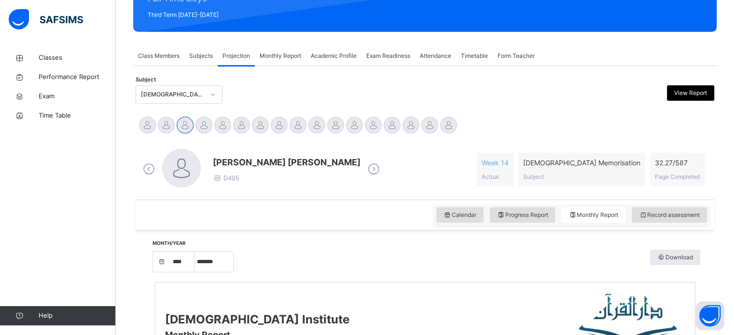
scroll to position [107, 0]
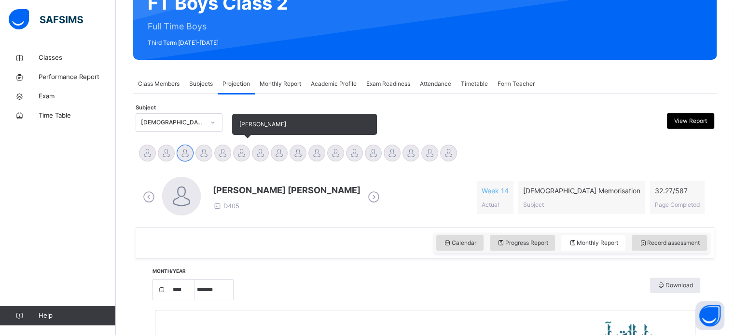
click at [247, 158] on div at bounding box center [241, 153] width 17 height 17
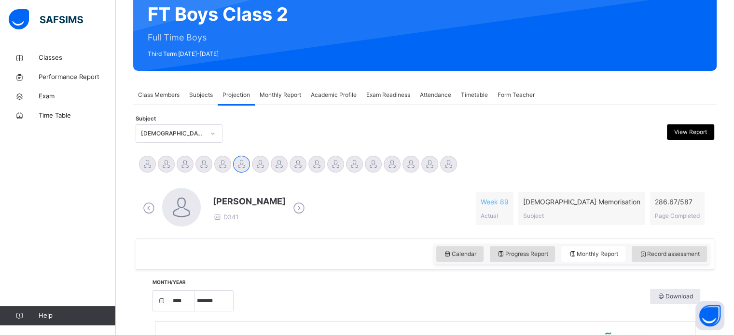
scroll to position [82, 0]
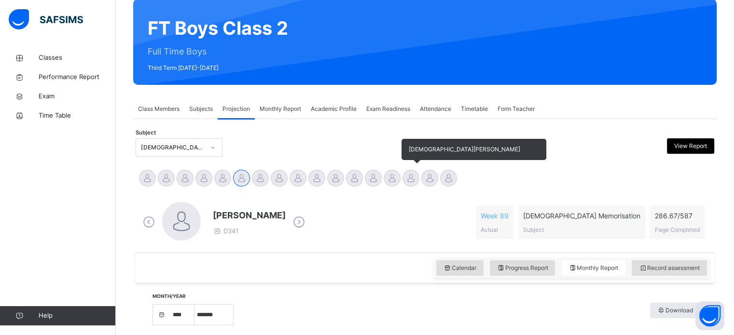
click at [411, 180] on div at bounding box center [410, 178] width 17 height 17
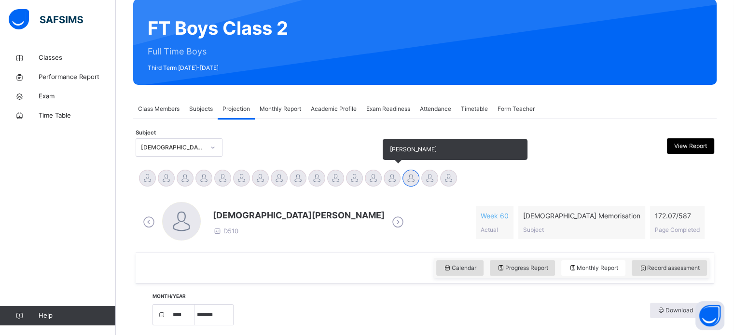
click at [384, 179] on div at bounding box center [391, 178] width 17 height 17
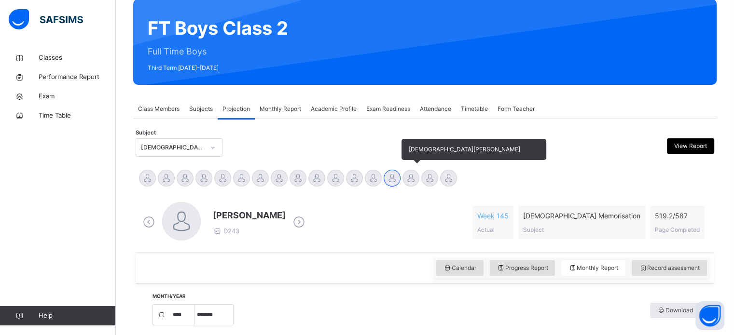
click at [411, 176] on div at bounding box center [410, 178] width 17 height 17
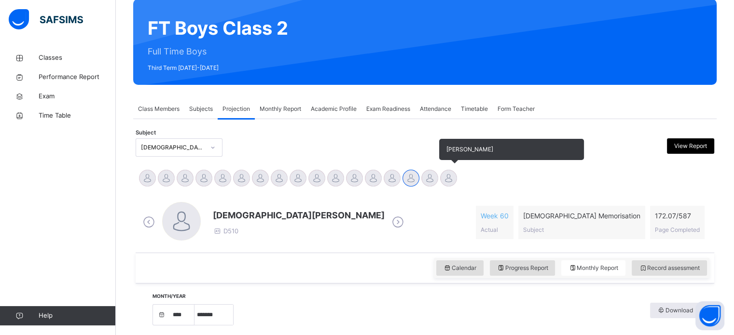
click at [441, 172] on div "[PERSON_NAME]" at bounding box center [448, 179] width 19 height 21
click at [409, 188] on div "[DEMOGRAPHIC_DATA][PERSON_NAME]" at bounding box center [410, 179] width 19 height 21
click at [411, 187] on div "[DEMOGRAPHIC_DATA][PERSON_NAME]" at bounding box center [410, 179] width 19 height 21
click at [432, 160] on span "[PERSON_NAME]" at bounding box center [492, 149] width 145 height 21
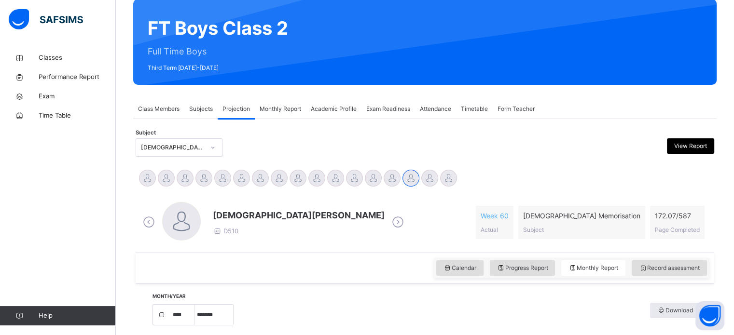
click at [432, 166] on div "Hamzah Nawabi Abdul Ghani Nabulsi Abdul Saboor Ahmed Siddqui Afif Sannang Ahame…" at bounding box center [425, 179] width 578 height 26
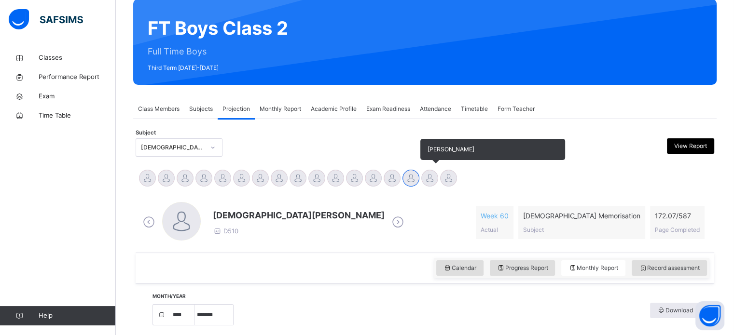
click at [427, 176] on div at bounding box center [429, 178] width 17 height 17
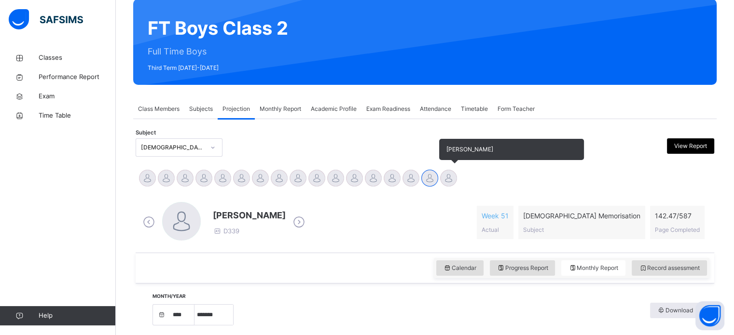
click at [445, 176] on div at bounding box center [448, 178] width 17 height 17
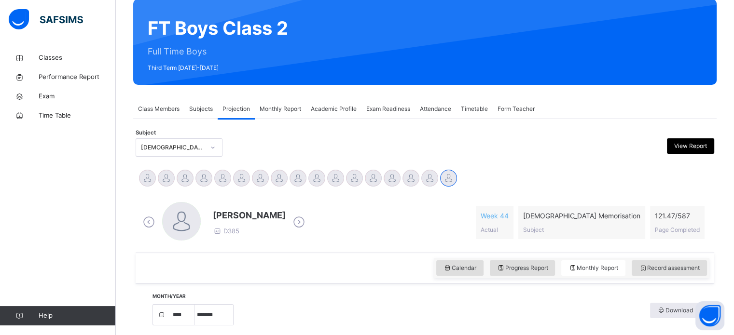
scroll to position [85, 0]
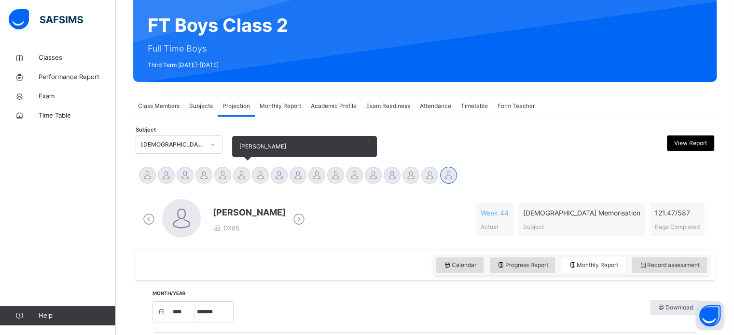
click at [244, 174] on div at bounding box center [241, 175] width 17 height 17
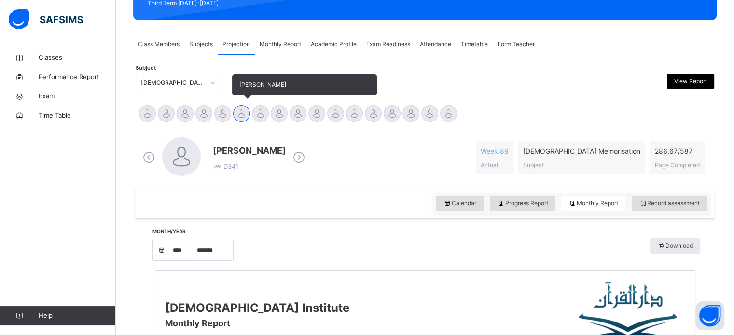
scroll to position [153, 0]
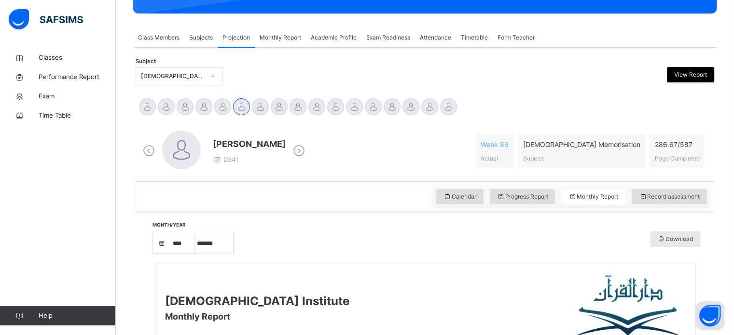
click at [286, 40] on span "Monthly Report" at bounding box center [279, 37] width 41 height 9
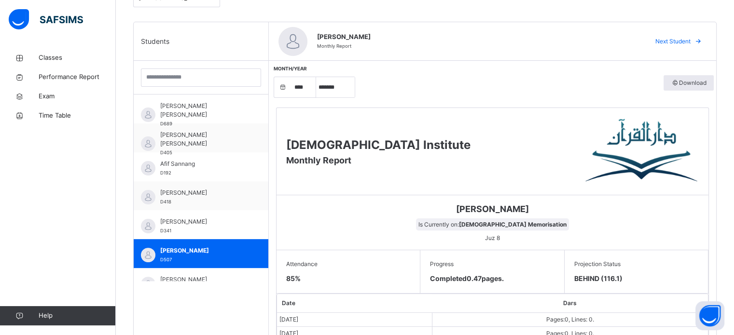
scroll to position [228, 0]
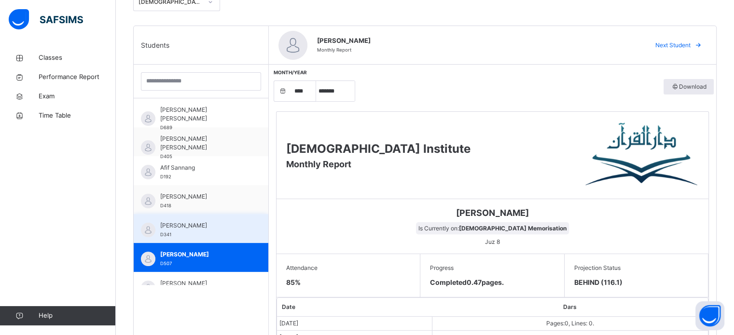
click at [207, 218] on div "Amaan Mir D341" at bounding box center [201, 228] width 135 height 29
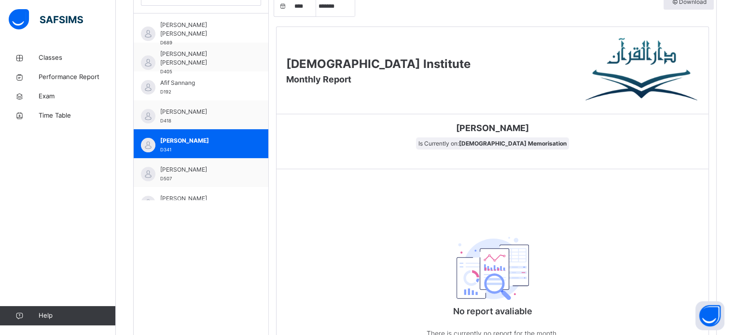
scroll to position [392, 0]
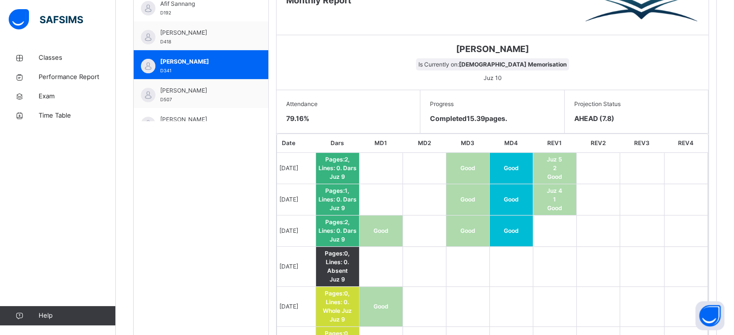
click at [414, 217] on td at bounding box center [423, 231] width 43 height 31
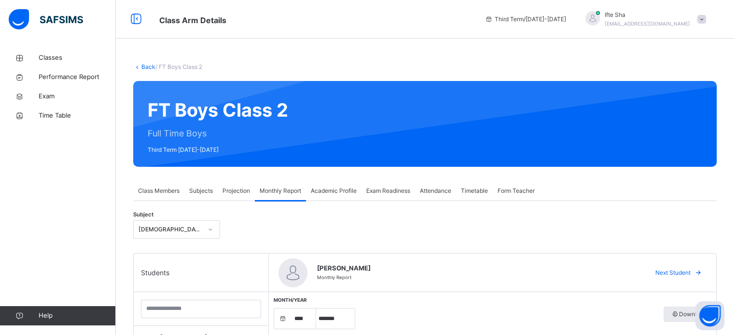
scroll to position [25, 0]
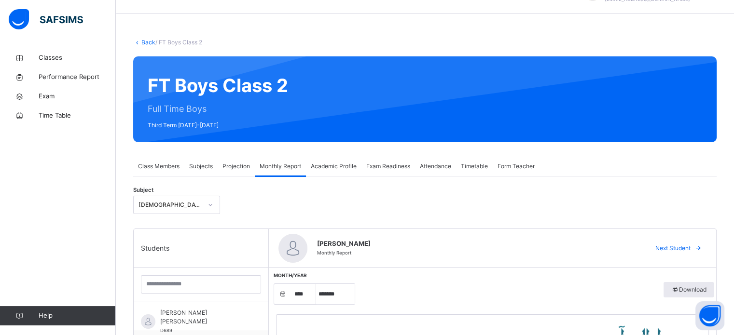
click at [233, 161] on div "Projection" at bounding box center [236, 166] width 37 height 19
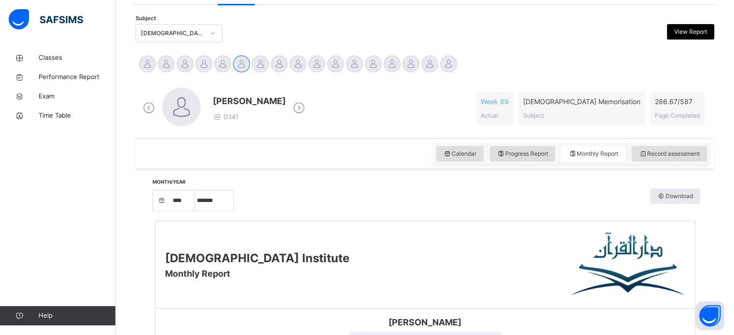
scroll to position [199, 0]
